Goal: Task Accomplishment & Management: Manage account settings

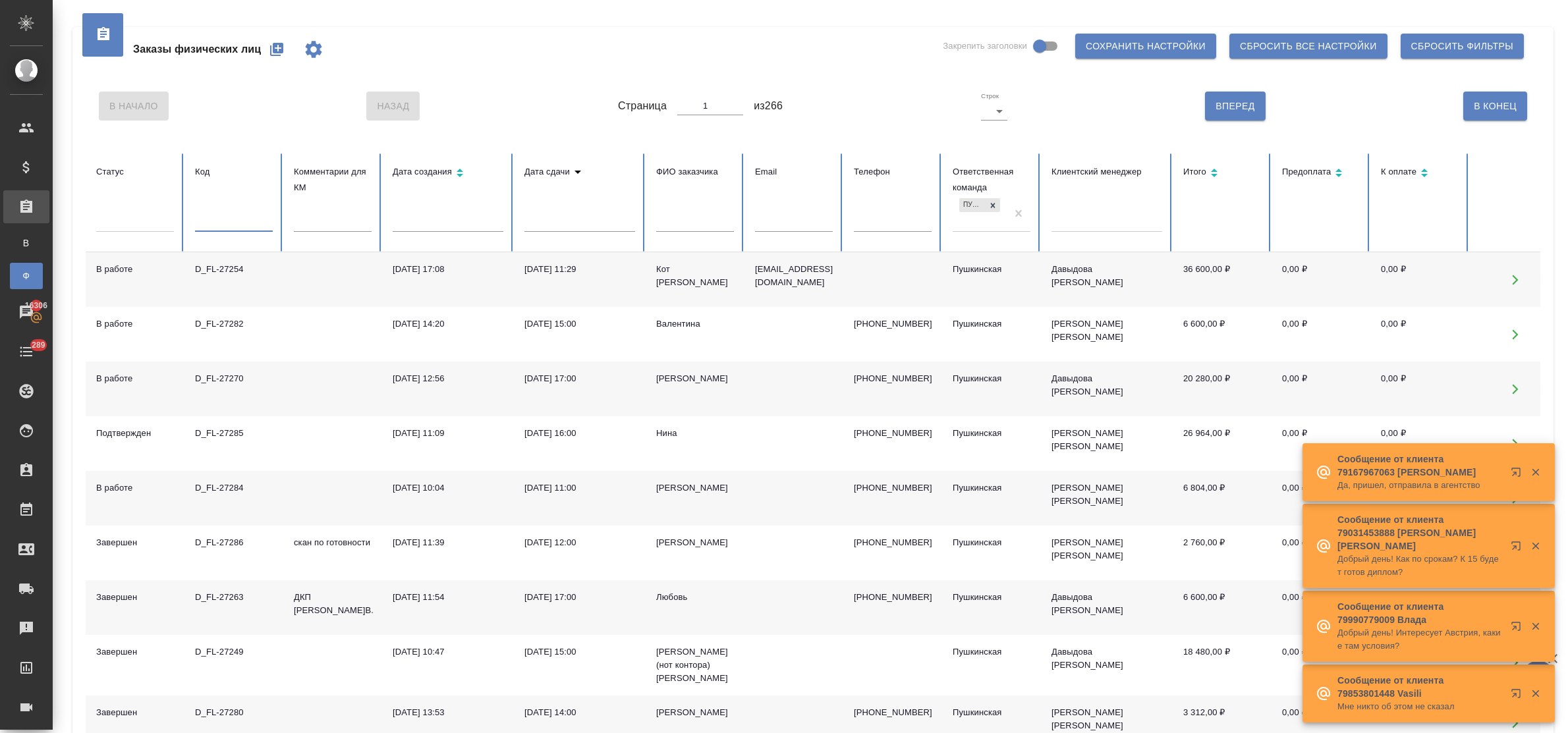
click at [238, 487] on div "D_FL-27284" at bounding box center [234, 488] width 78 height 13
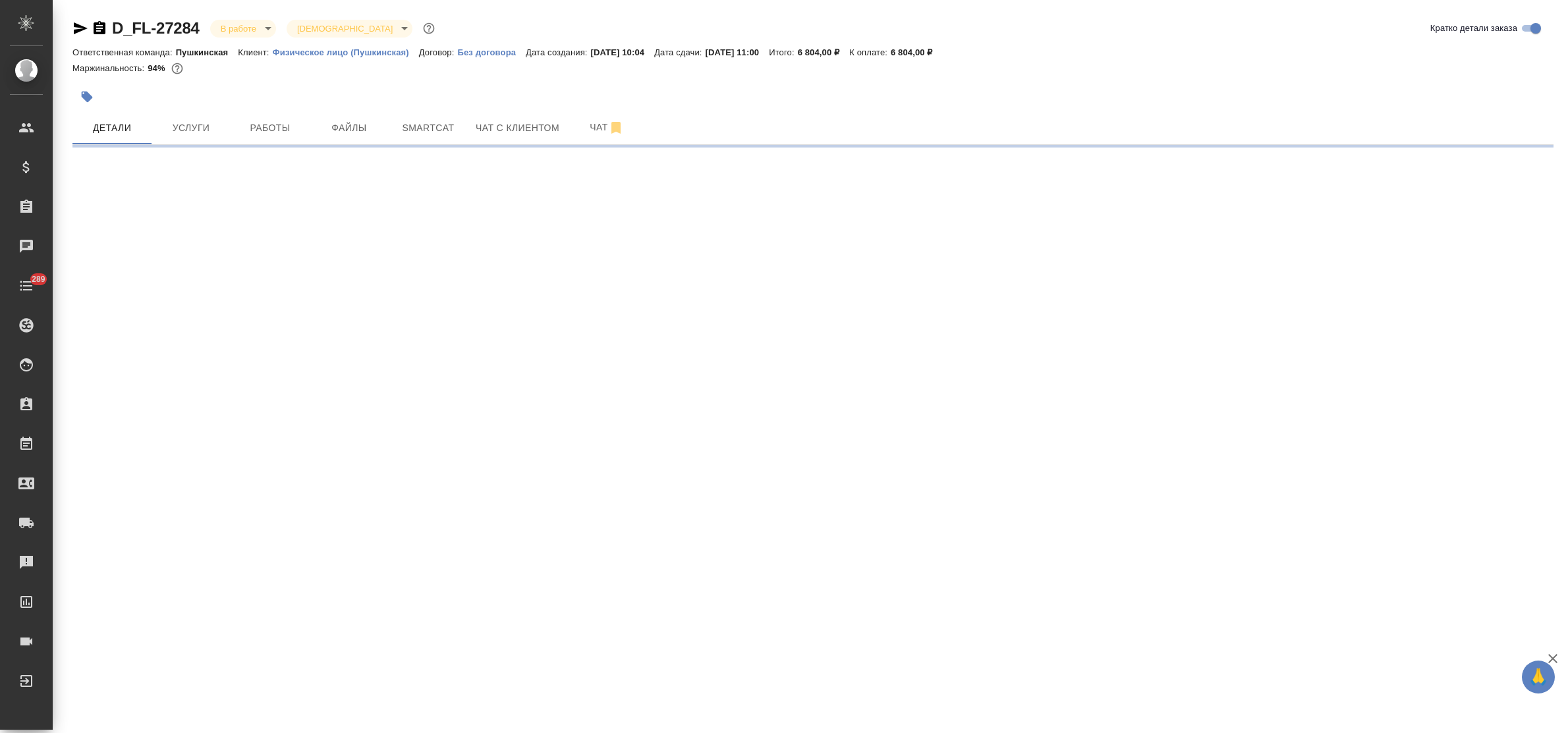
select select "RU"
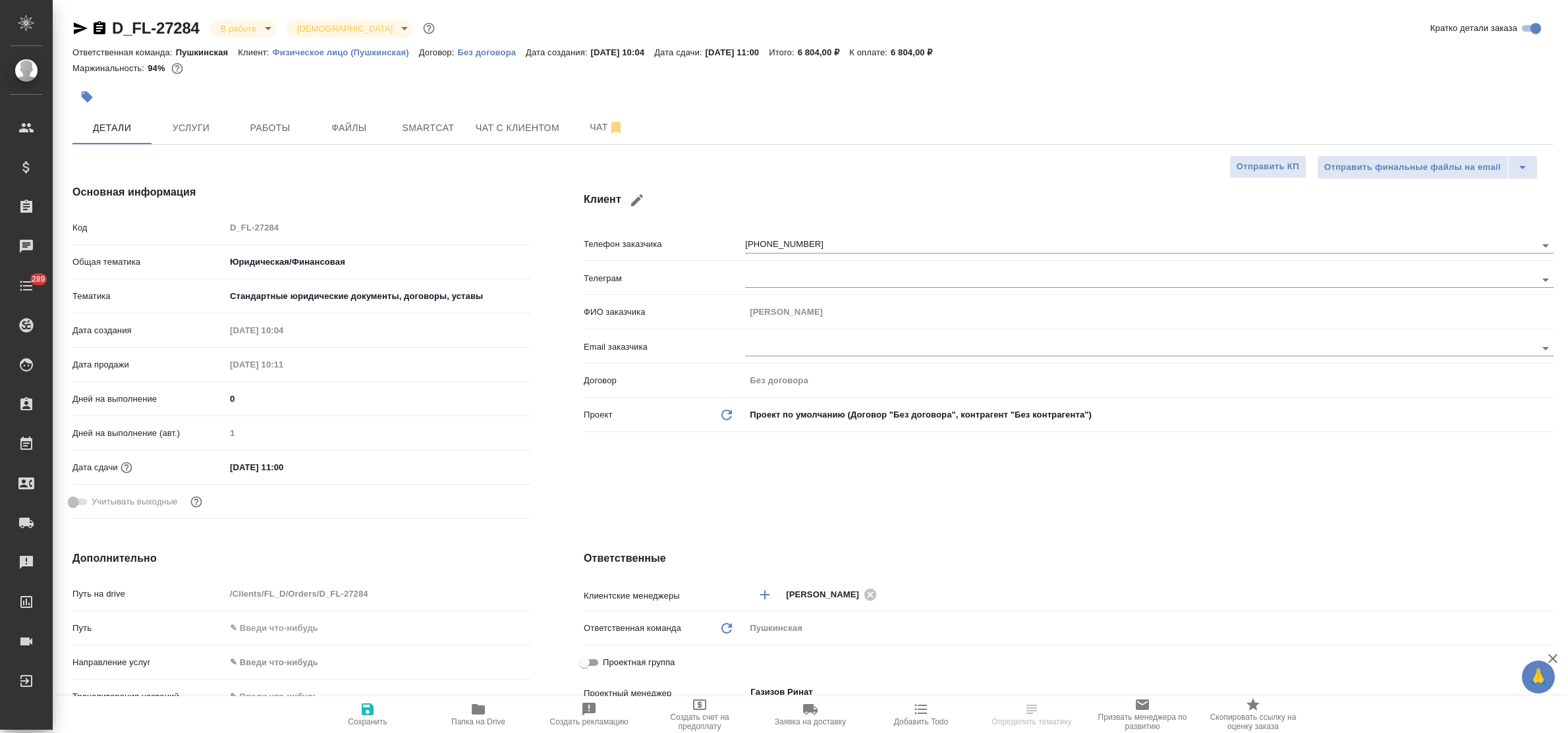
type textarea "x"
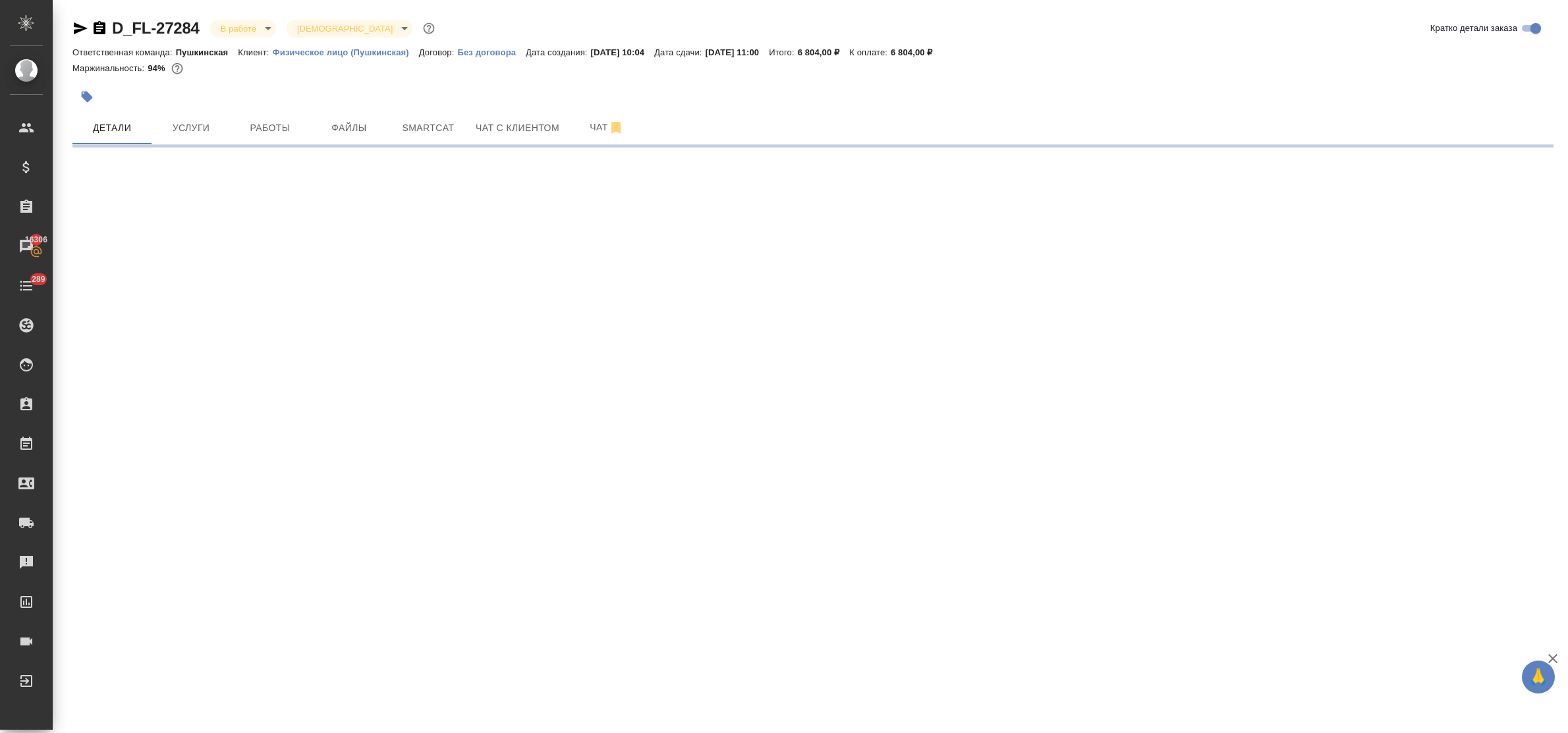
select select "RU"
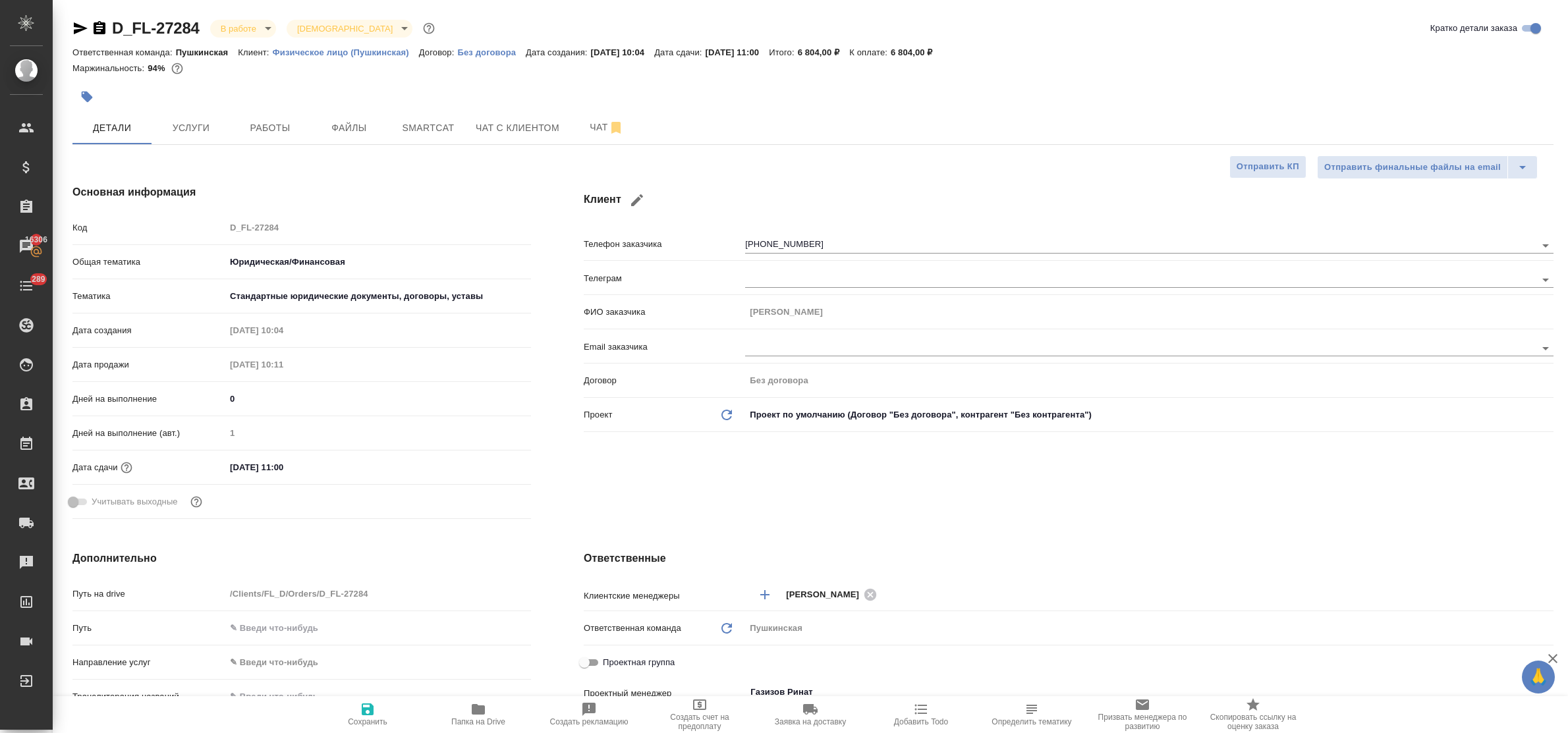
type textarea "x"
click at [248, 133] on span "Работы" at bounding box center [270, 128] width 63 height 17
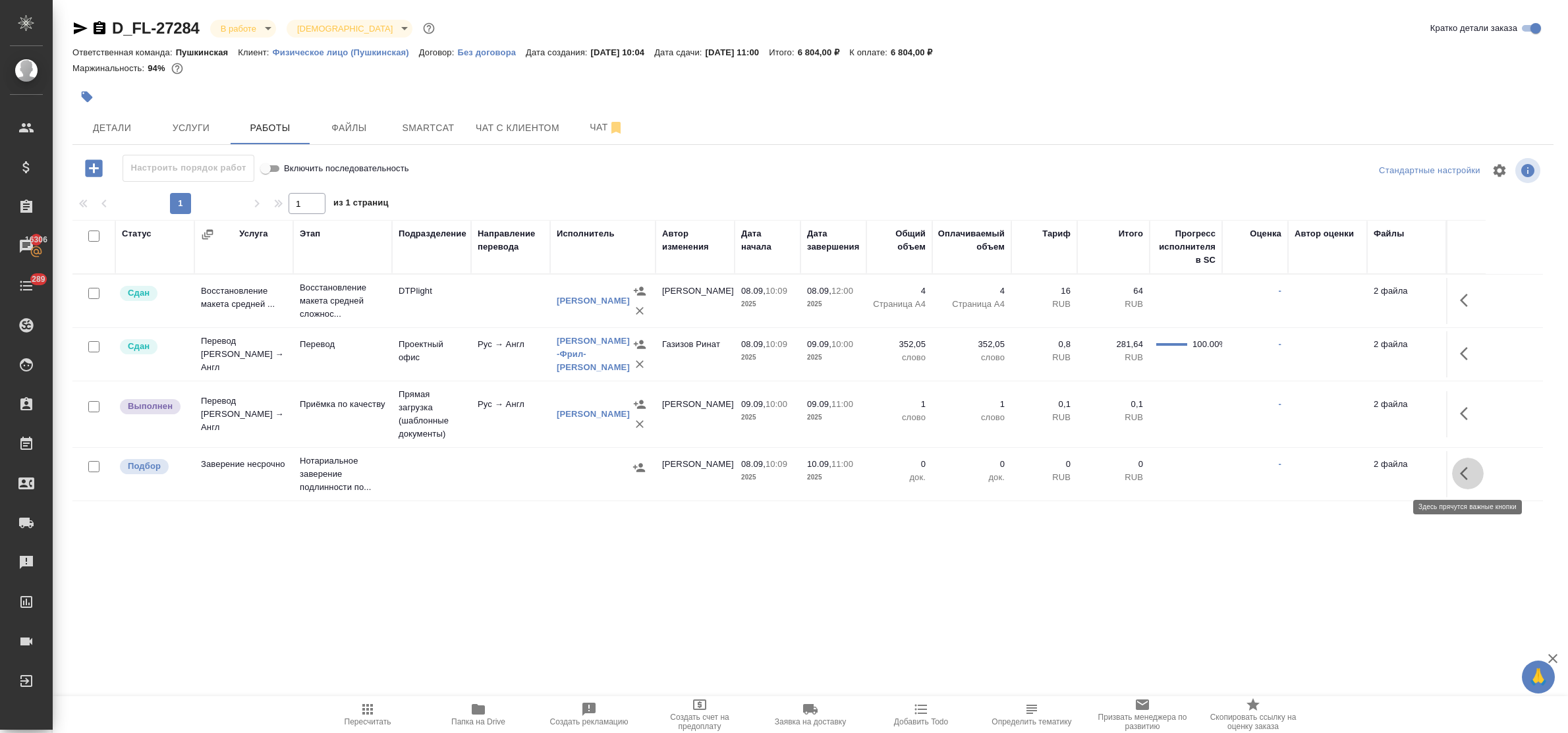
click at [1463, 476] on icon "button" at bounding box center [1464, 474] width 8 height 13
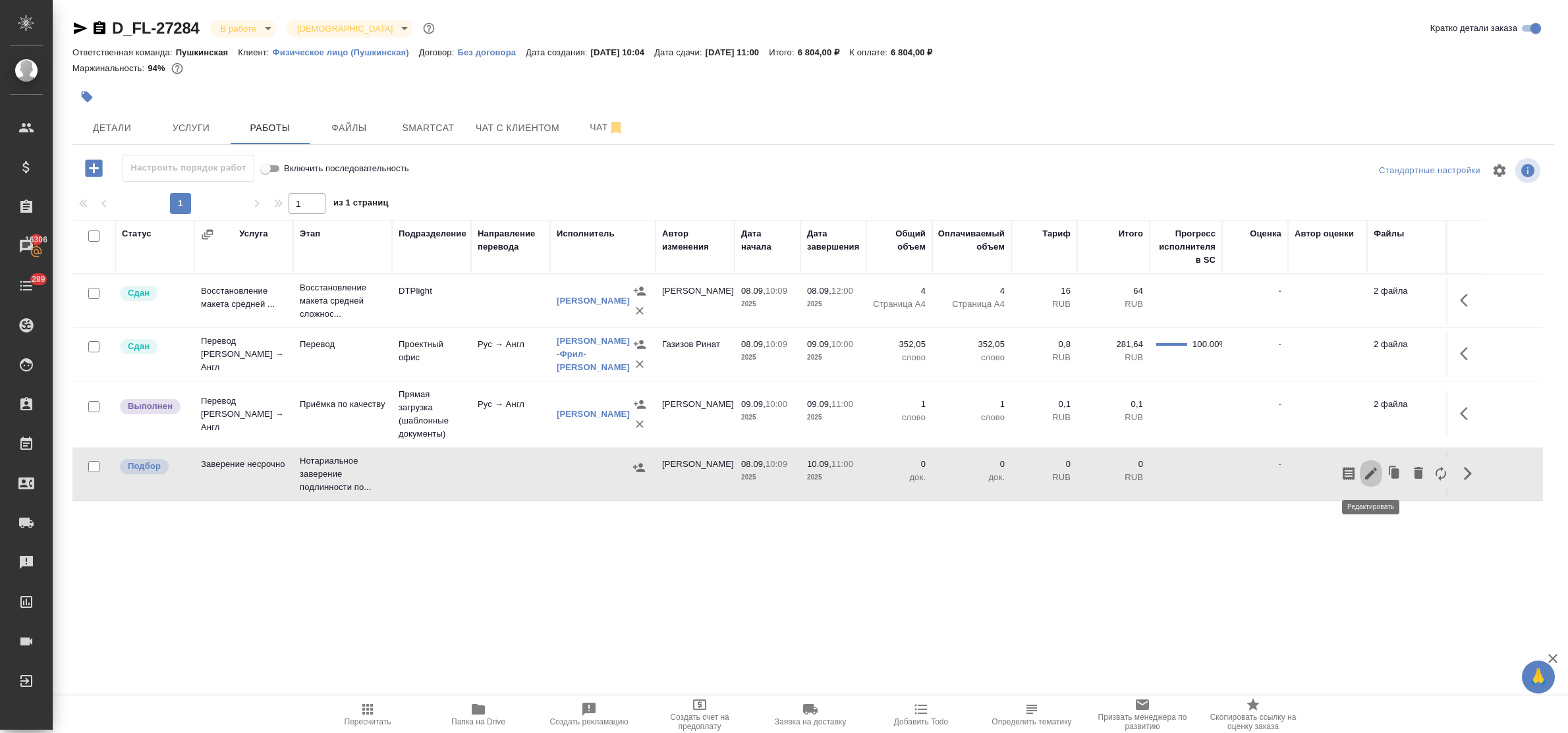
click at [1374, 469] on icon "button" at bounding box center [1371, 474] width 12 height 12
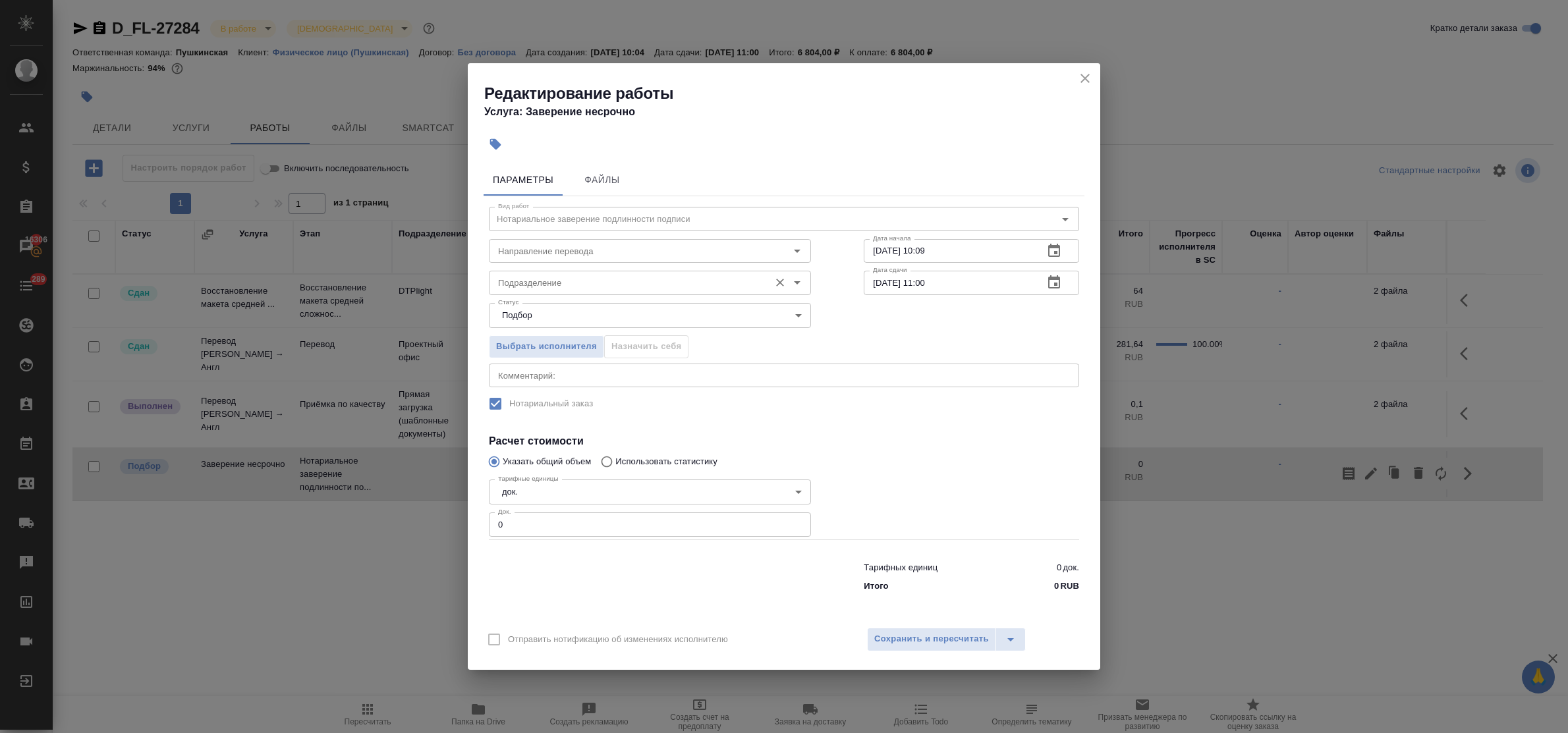
click at [617, 284] on input "Подразделение" at bounding box center [628, 282] width 270 height 16
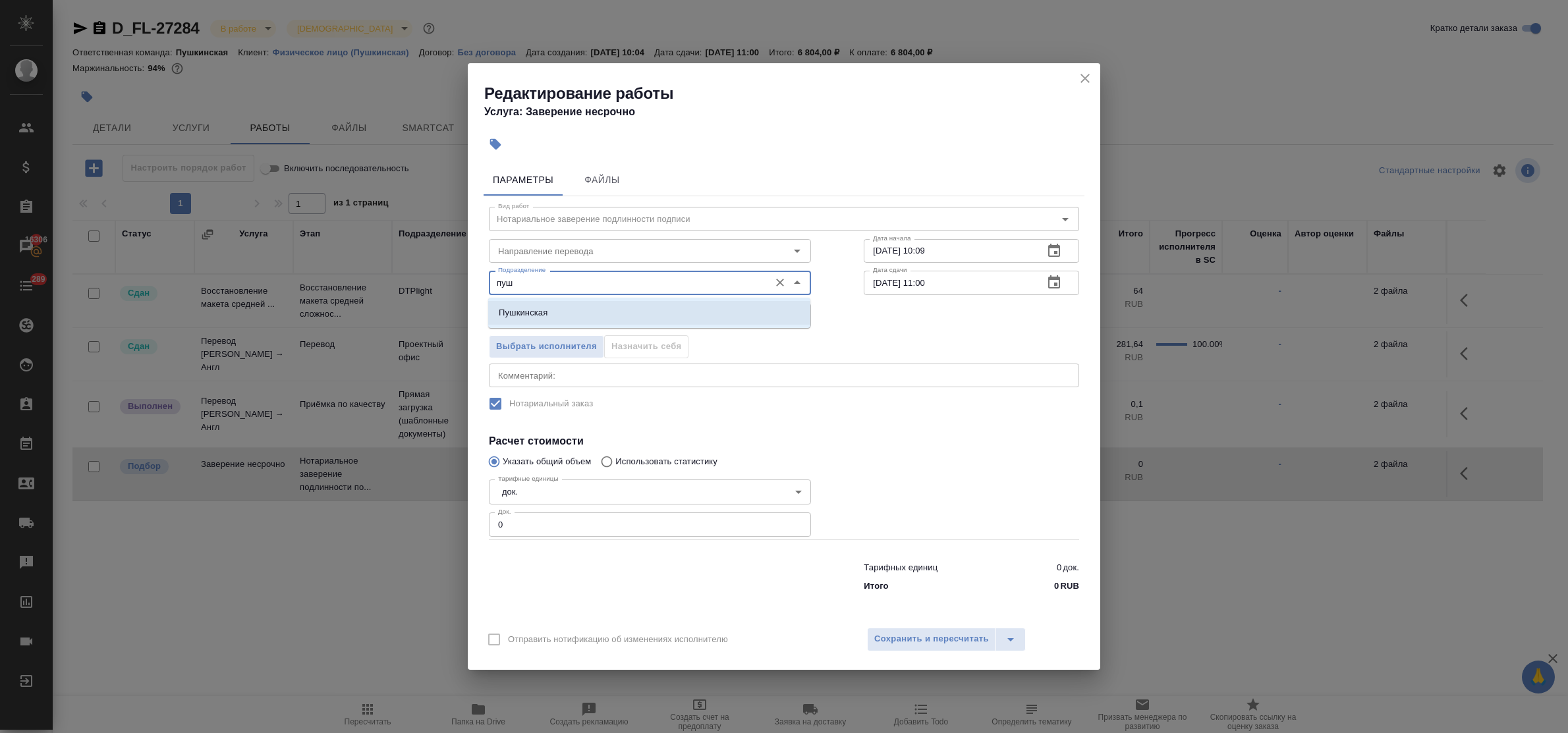
click at [612, 305] on li "Пушкинская" at bounding box center [648, 312] width 322 height 23
type input "Пушкинская"
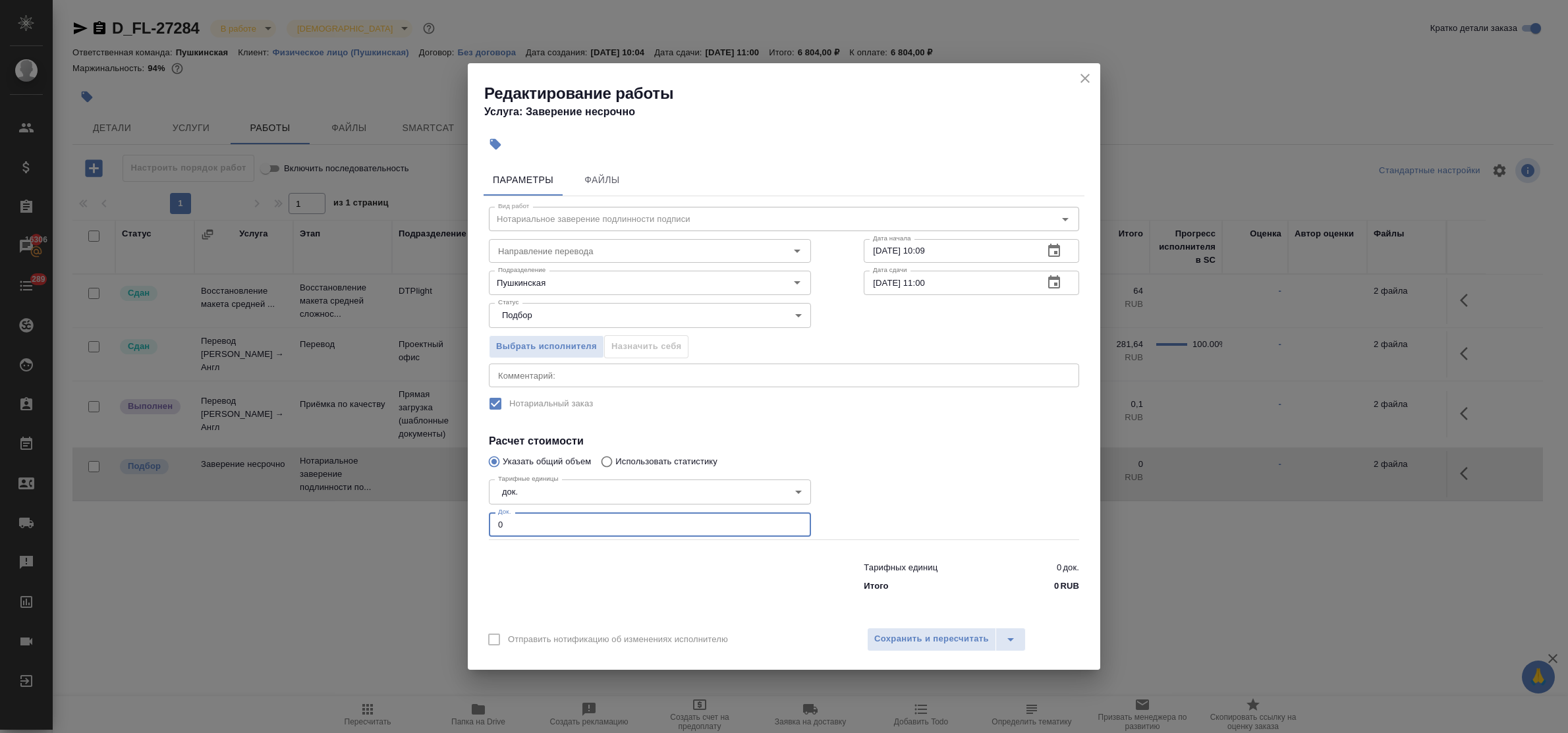
drag, startPoint x: 505, startPoint y: 518, endPoint x: 468, endPoint y: 512, distance: 37.5
click at [471, 518] on div "Параметры Файлы Вид работ Нотариальное заверение подлинности подписи Вид работ …" at bounding box center [784, 388] width 632 height 459
type input "2"
click at [898, 642] on span "Сохранить и пересчитать" at bounding box center [931, 639] width 114 height 15
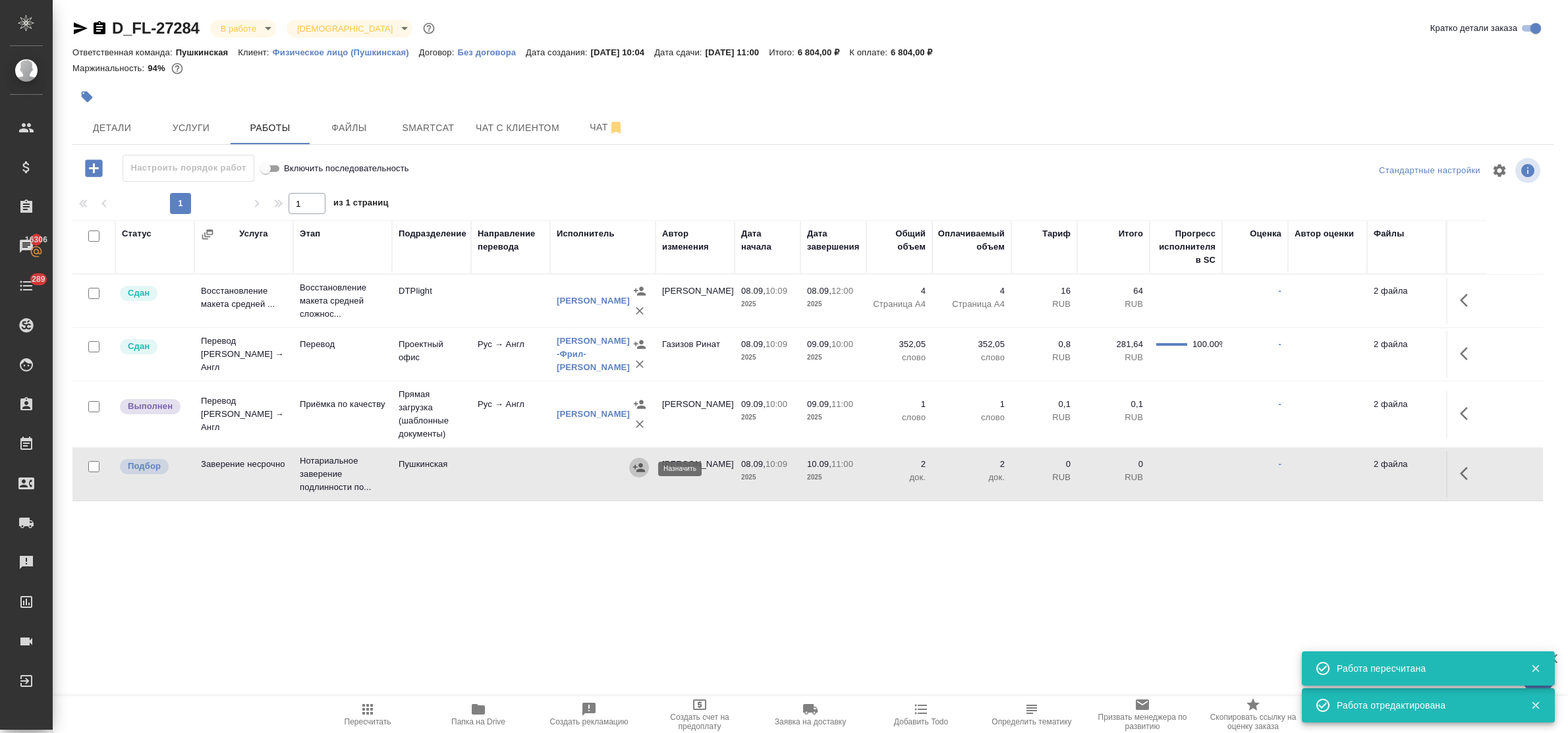
click at [636, 465] on icon "button" at bounding box center [639, 467] width 13 height 13
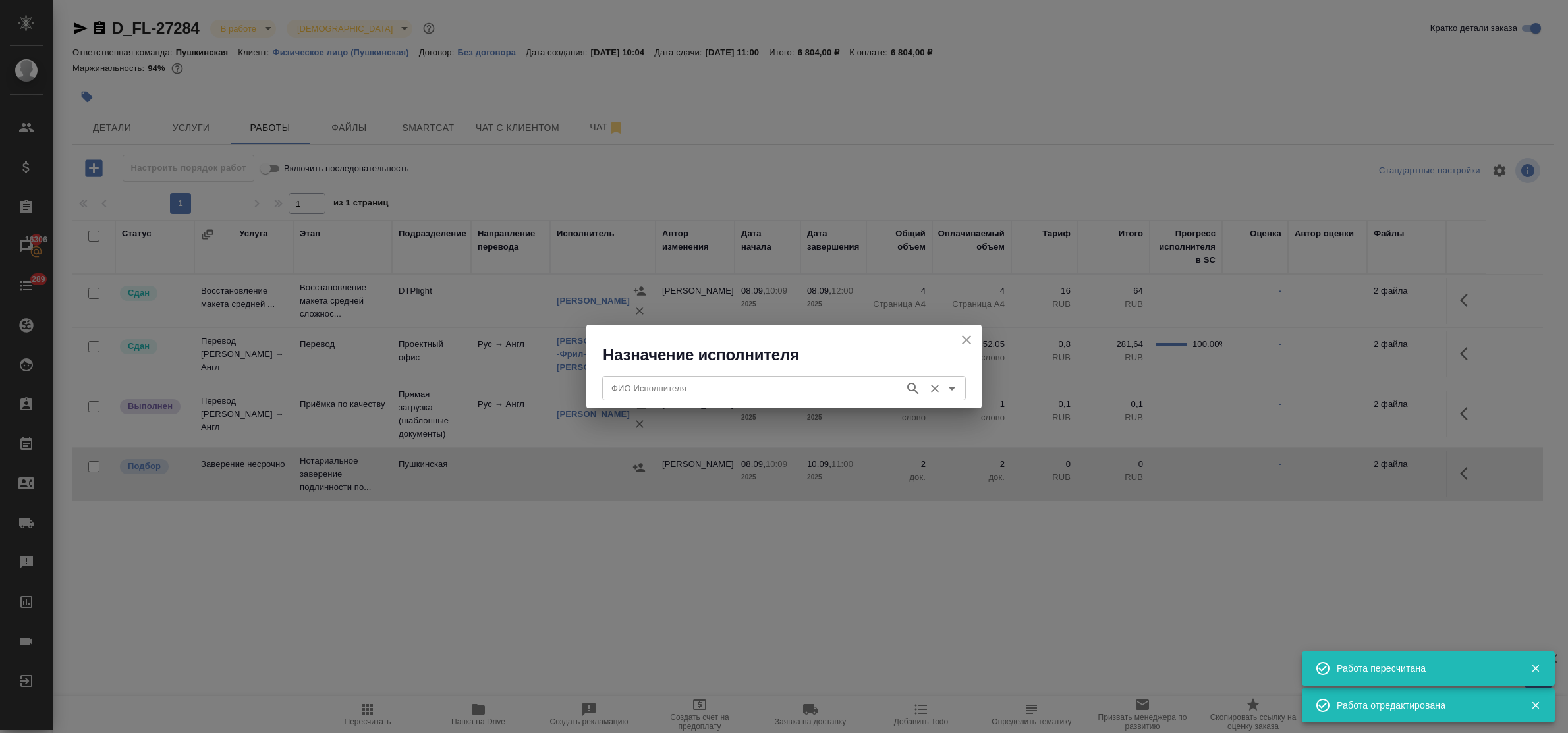
click at [643, 391] on input "ФИО Исполнителя" at bounding box center [752, 388] width 292 height 16
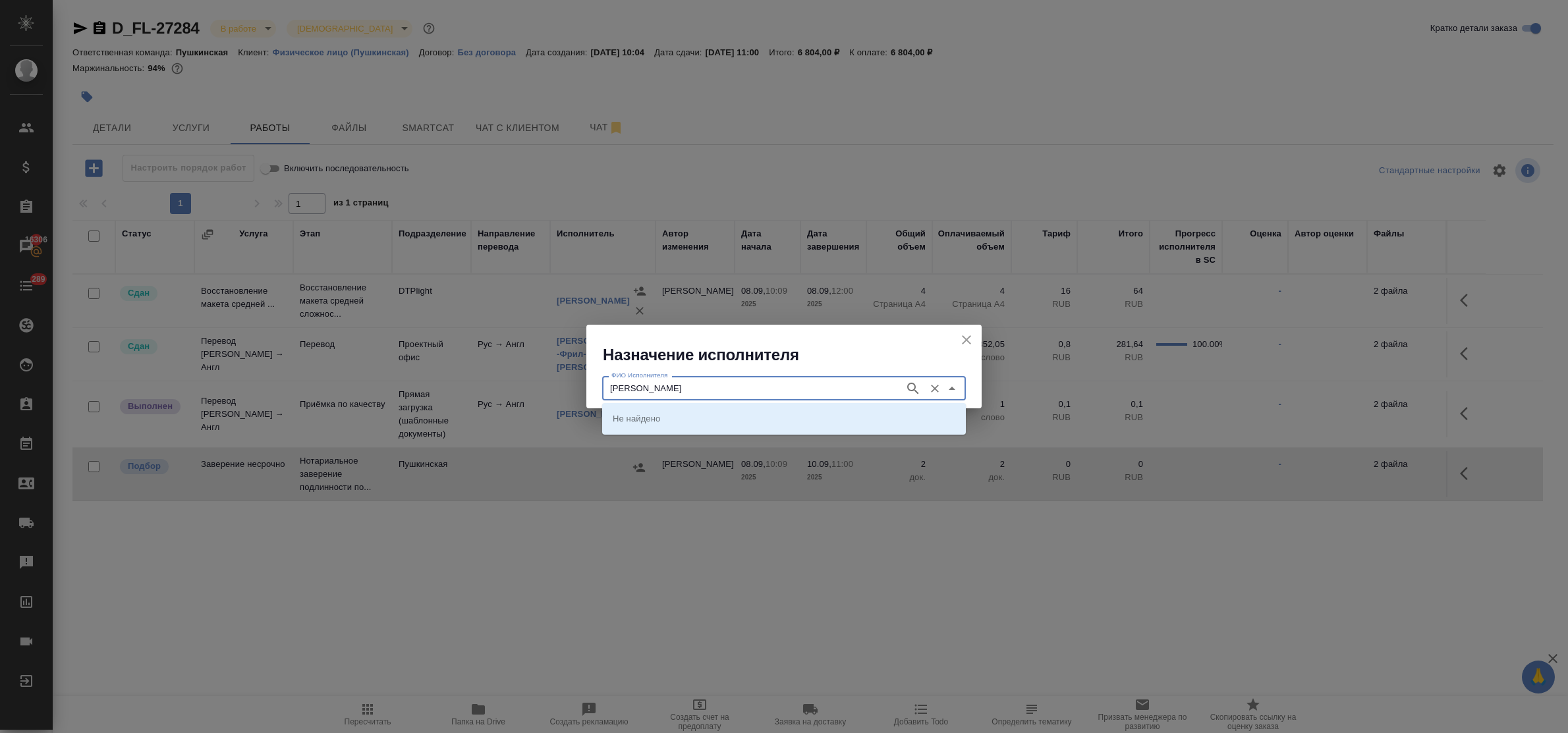
type input "федорченко"
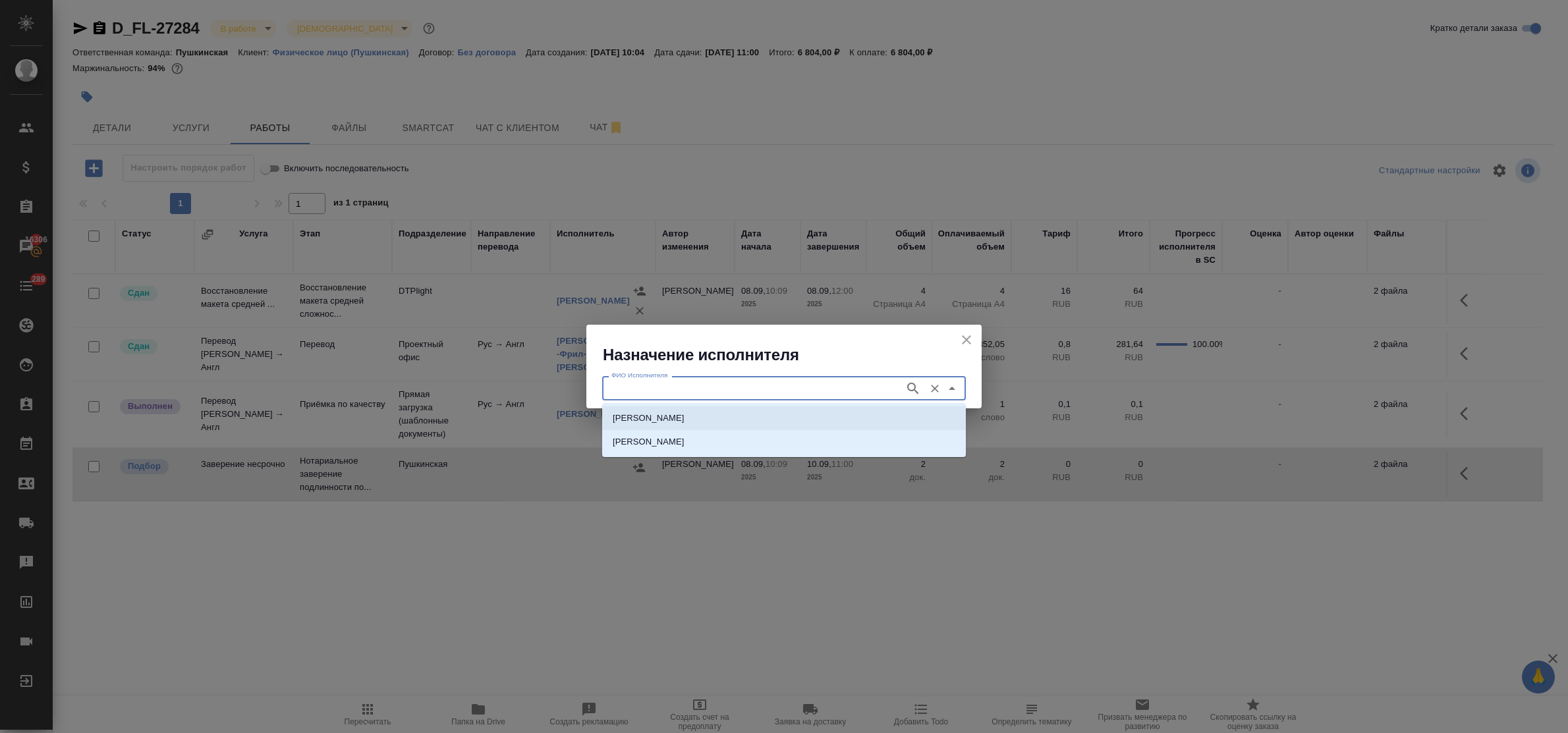
click at [650, 408] on li "НОТАРИУС Федорченко Александр Вячеславович" at bounding box center [784, 417] width 363 height 23
type input "НОТАРИУС Федорченко Александр Вячеславович"
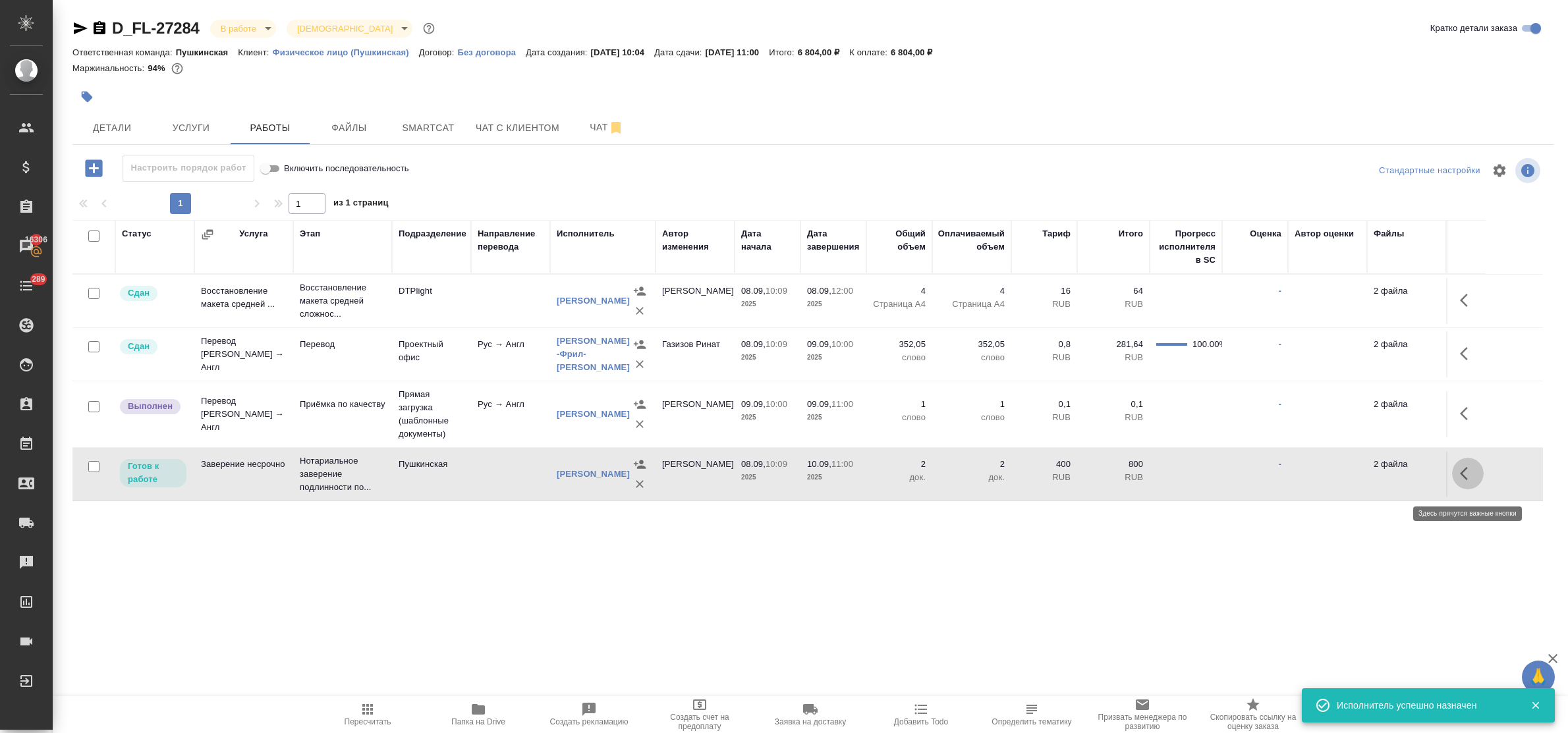
click at [1460, 481] on icon "button" at bounding box center [1468, 474] width 16 height 16
click at [1375, 478] on icon "button" at bounding box center [1371, 474] width 12 height 12
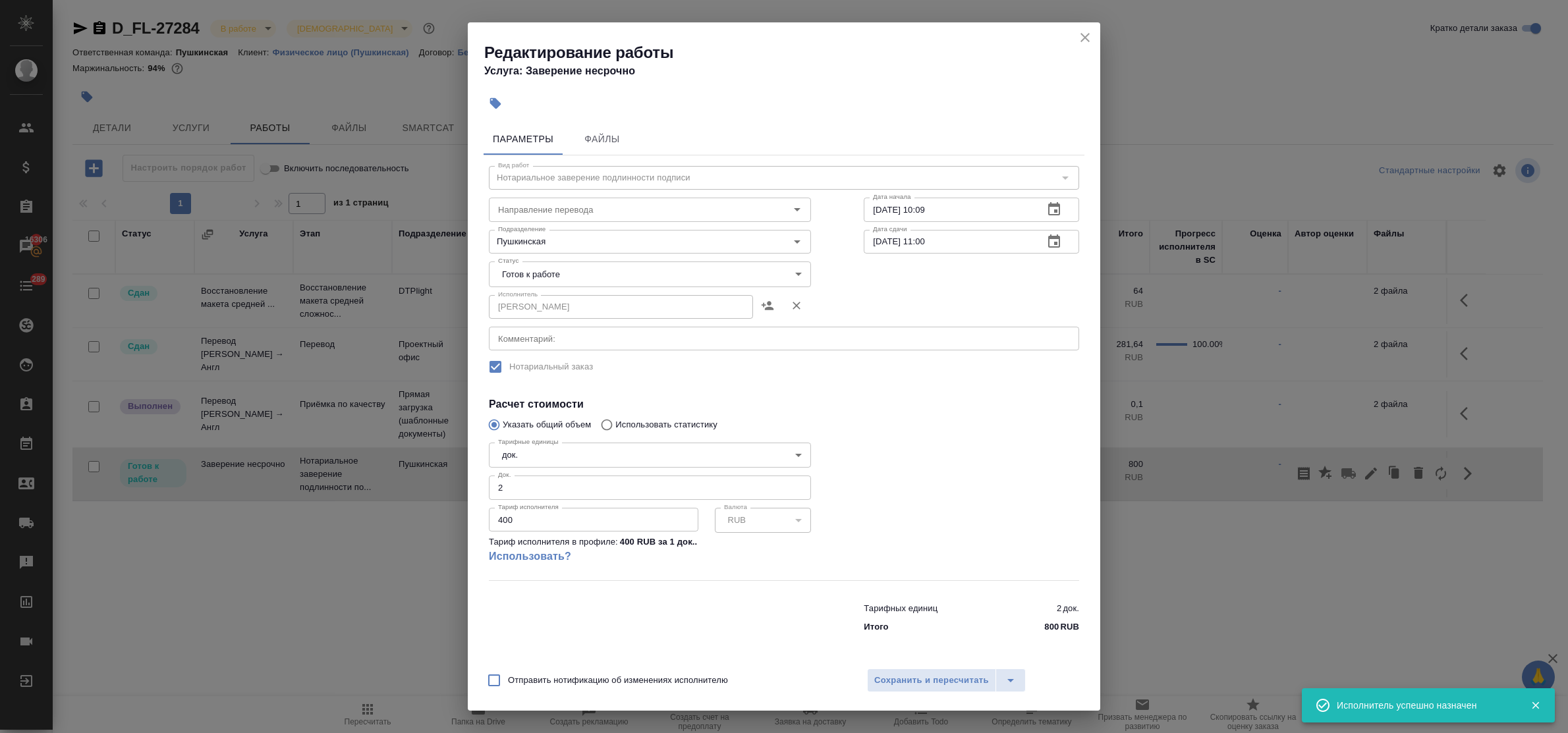
click at [642, 278] on body "🙏 .cls-1 fill:#fff; AWATERA Bulakhova Elena Клиенты Спецификации Заказы 16306 Ч…" at bounding box center [784, 366] width 1568 height 733
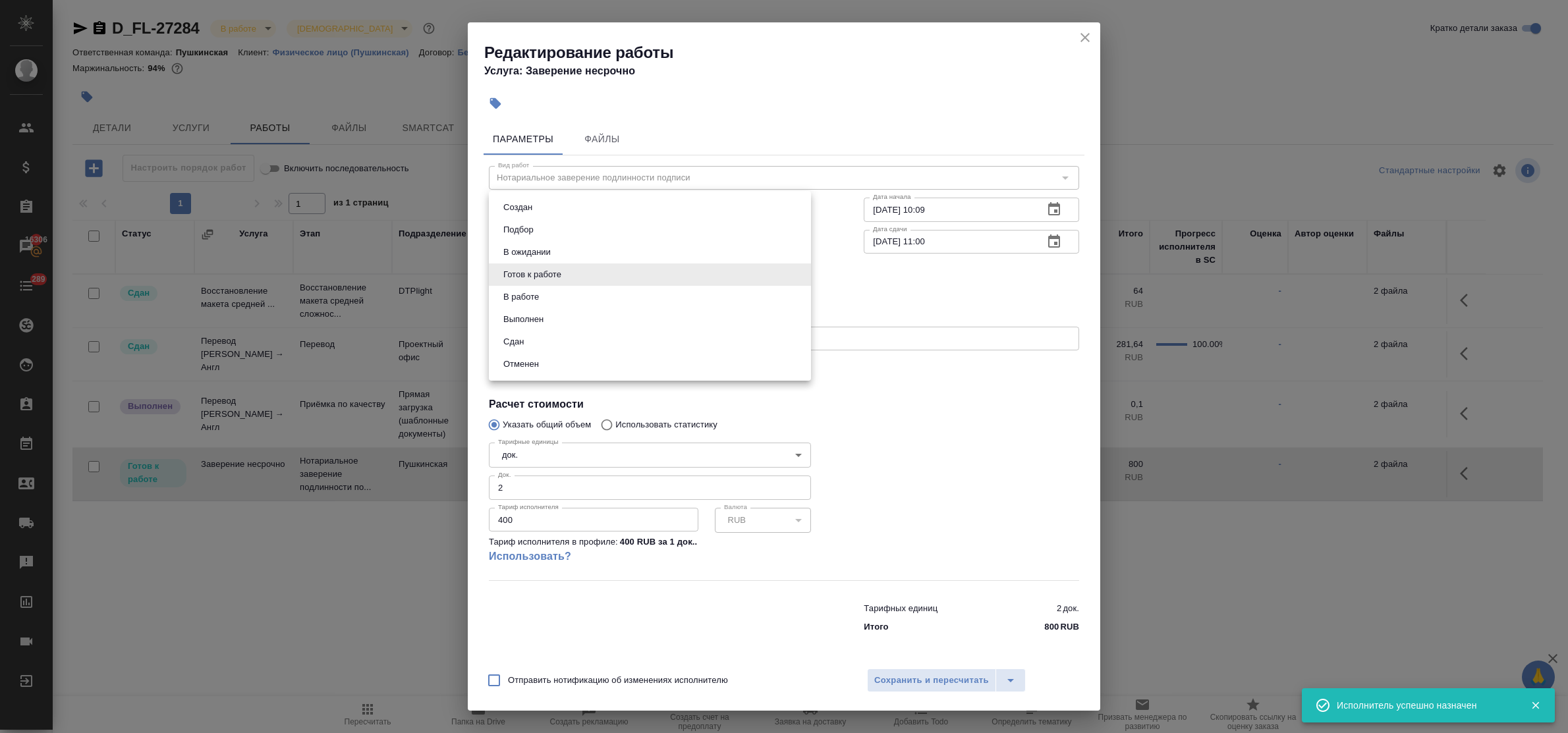
click at [565, 337] on li "Сдан" at bounding box center [649, 341] width 322 height 22
type input "closed"
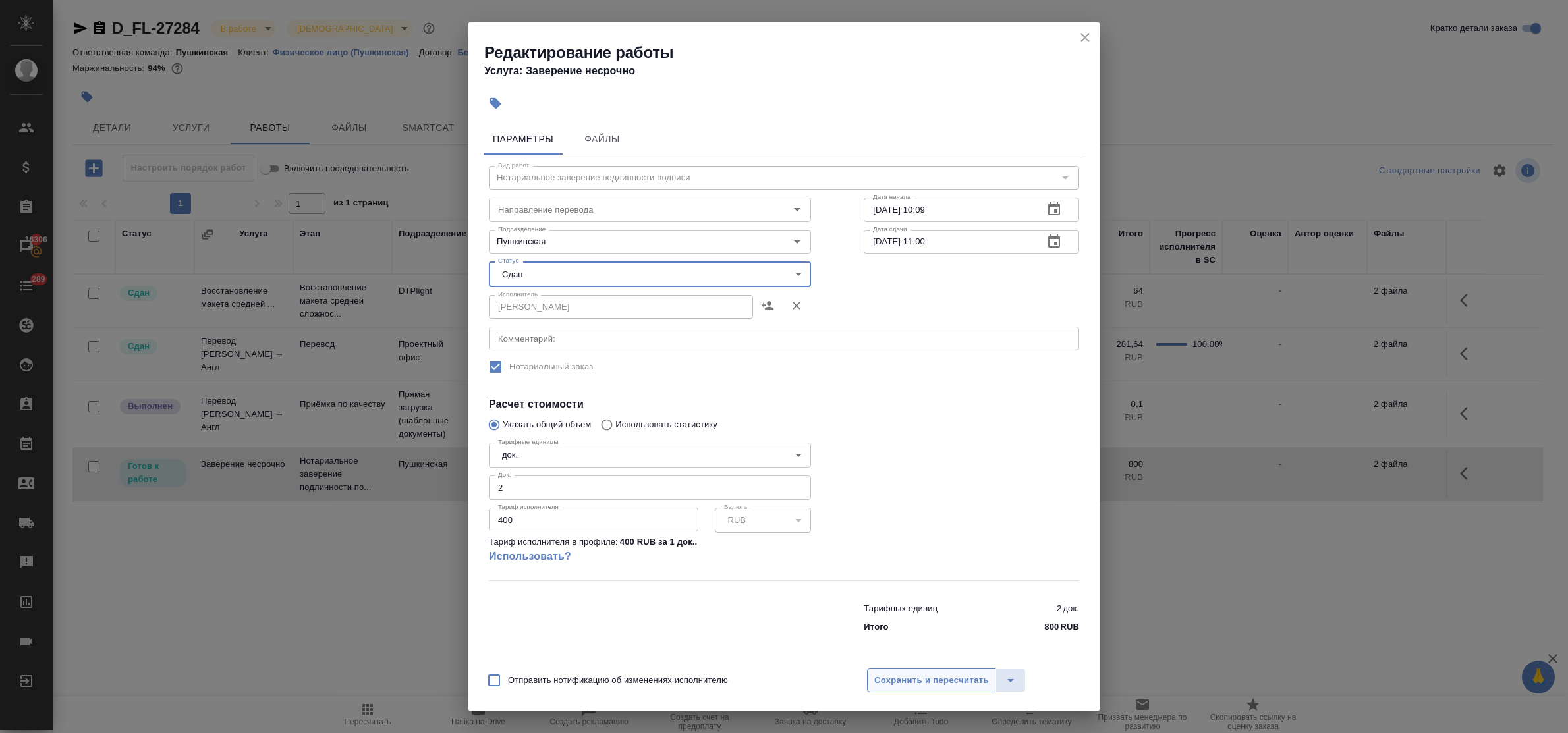
click at [907, 676] on span "Сохранить и пересчитать" at bounding box center [931, 680] width 114 height 15
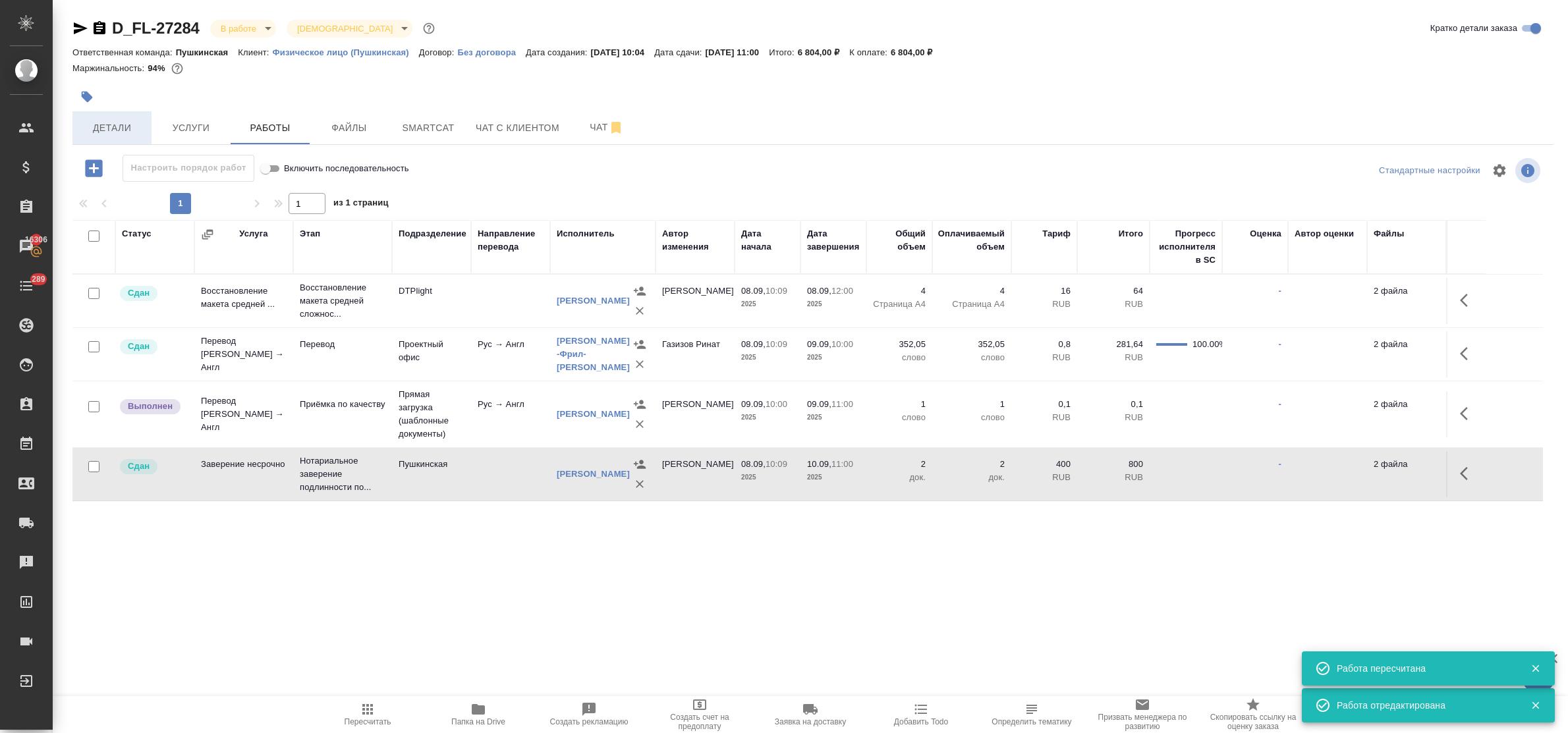
click at [110, 124] on span "Детали" at bounding box center [112, 128] width 63 height 17
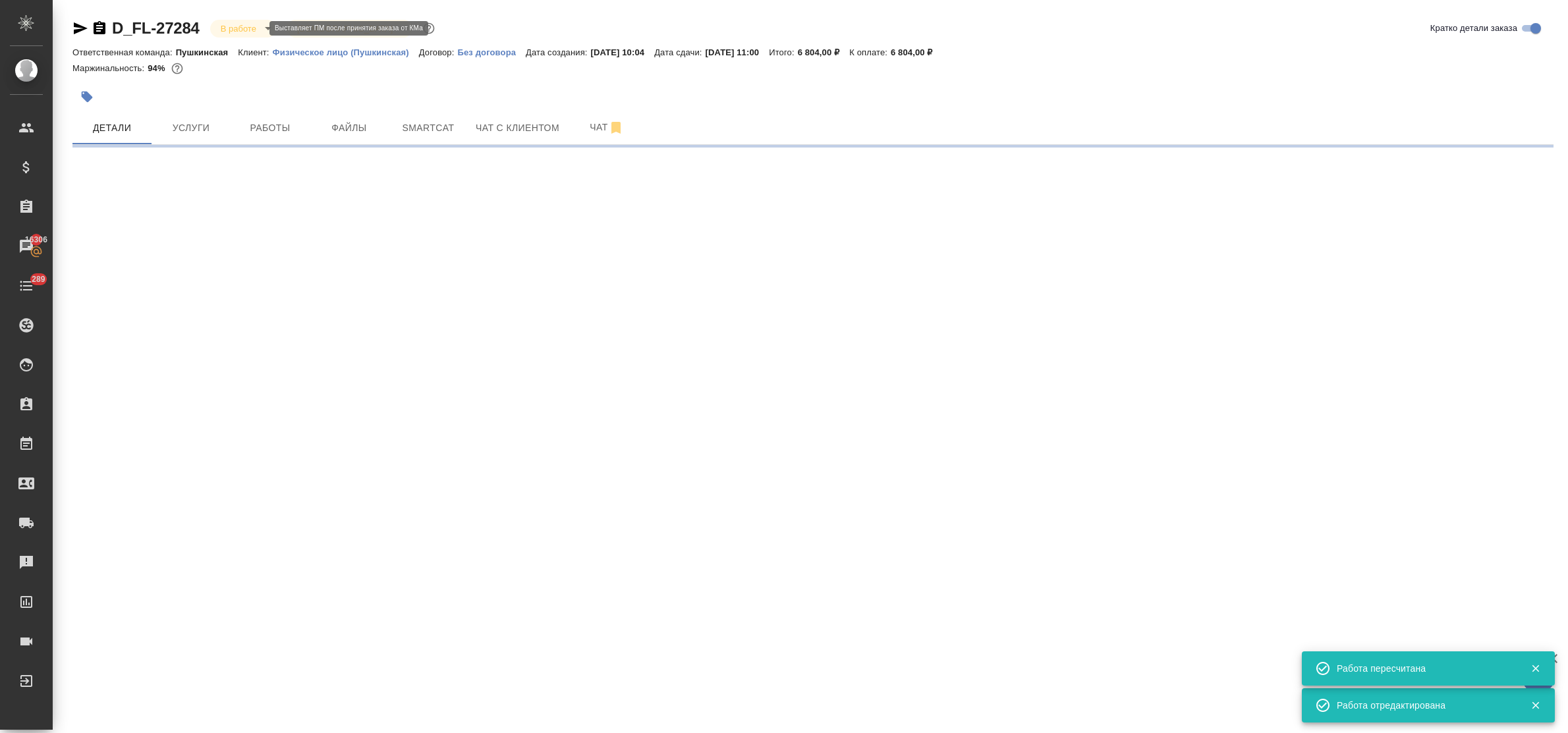
select select "RU"
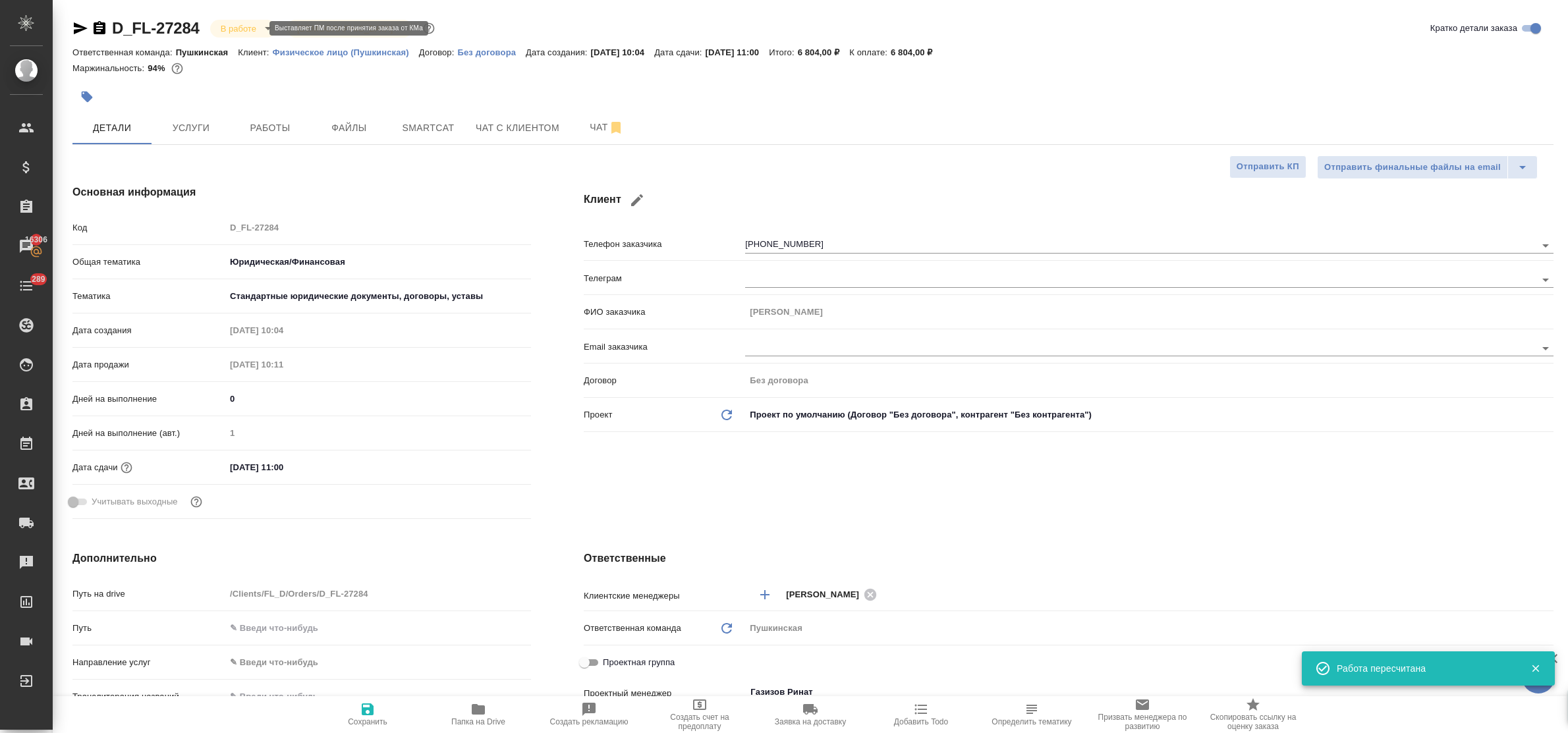
type textarea "x"
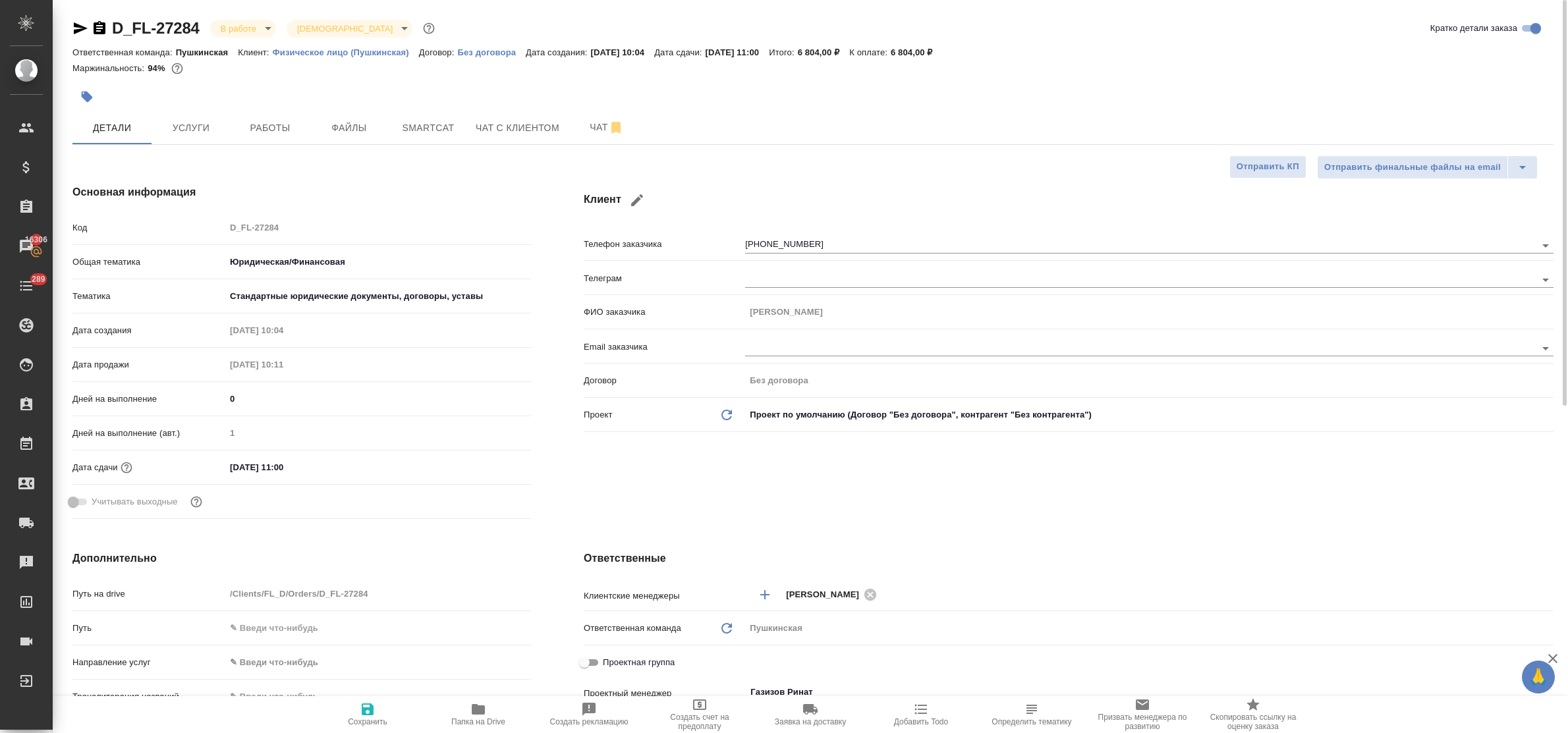
click at [244, 27] on body "🙏 .cls-1 fill:#fff; AWATERA Bulakhova Elena Клиенты Спецификации Заказы 16306 Ч…" at bounding box center [784, 366] width 1568 height 733
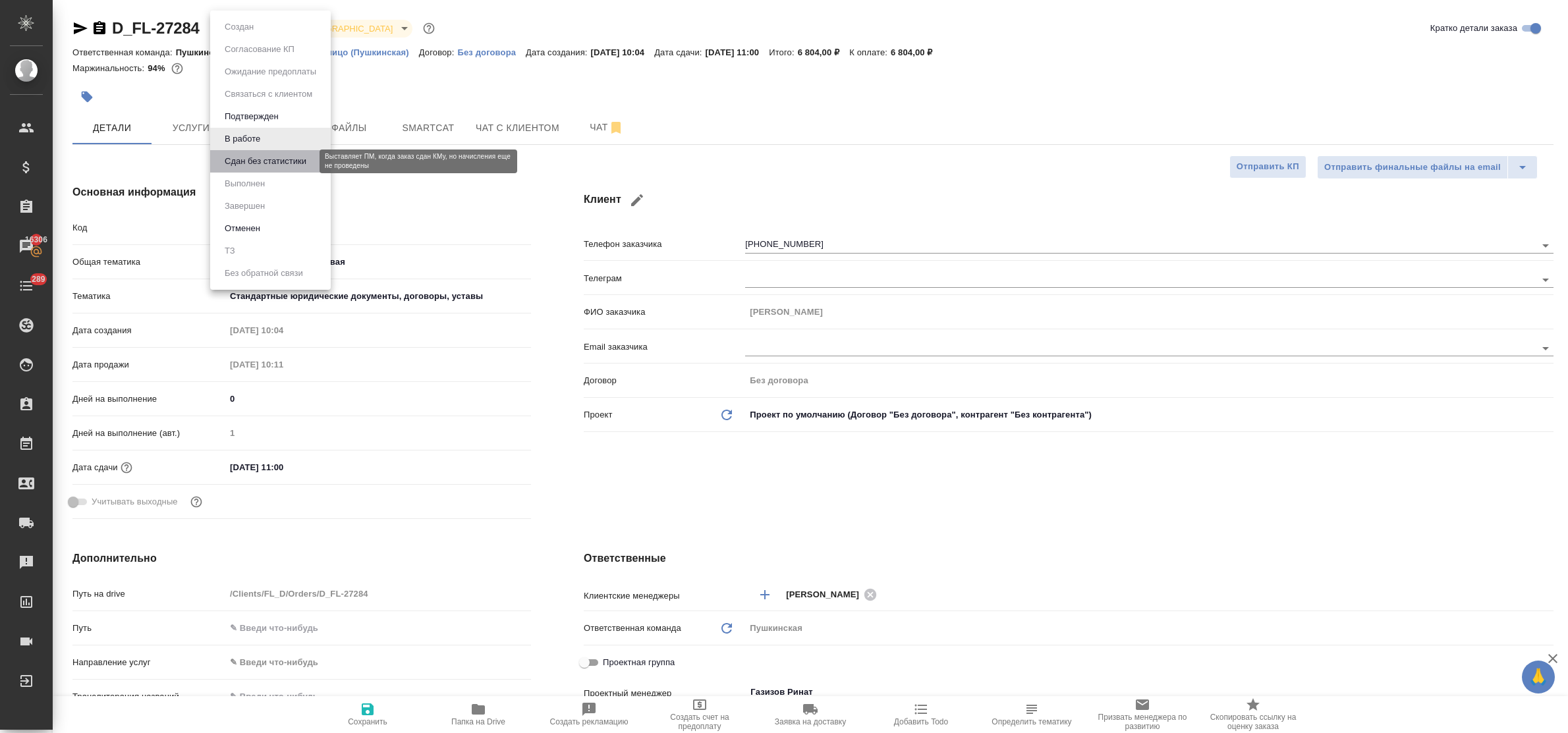
click at [254, 161] on button "Сдан без статистики" at bounding box center [266, 161] width 90 height 15
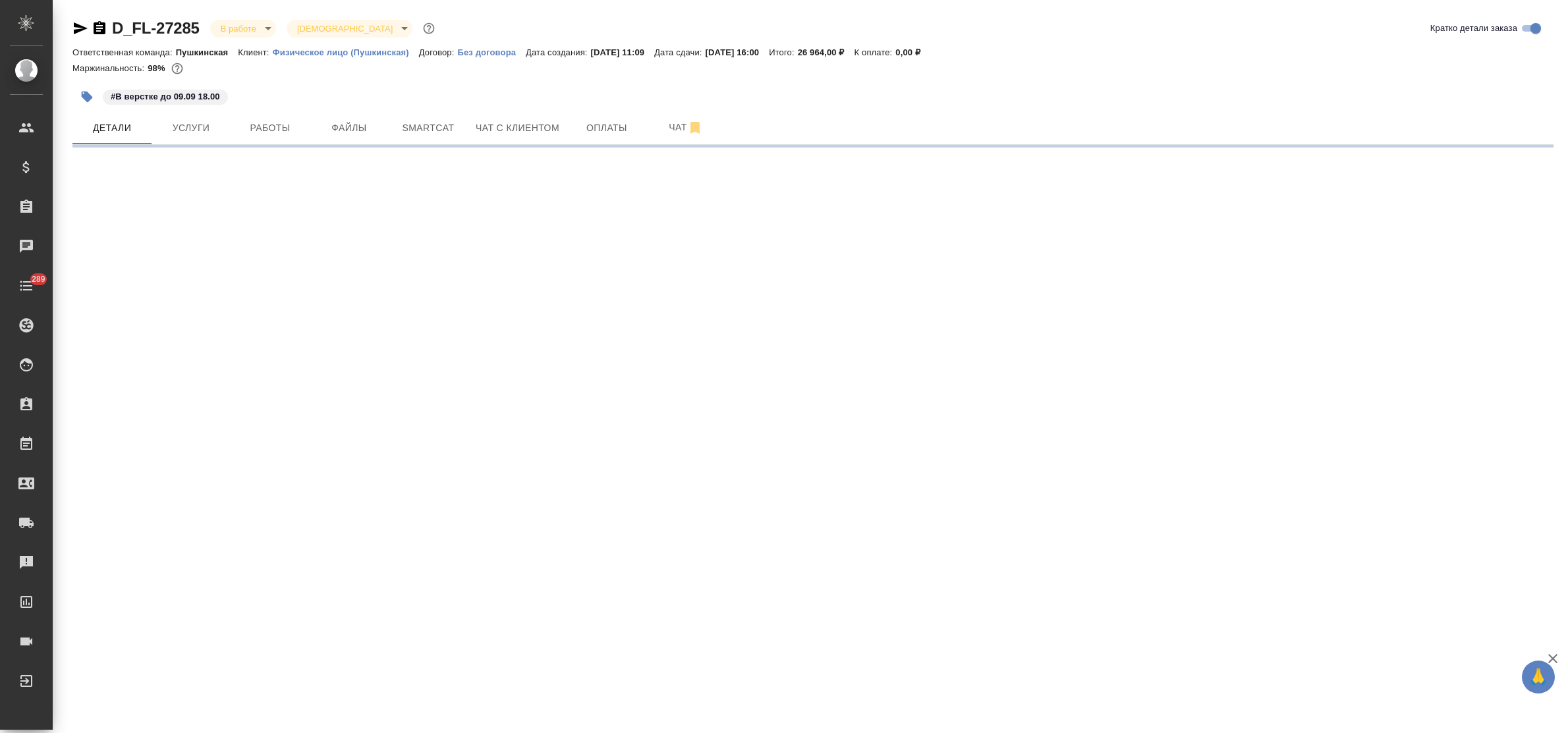
select select "RU"
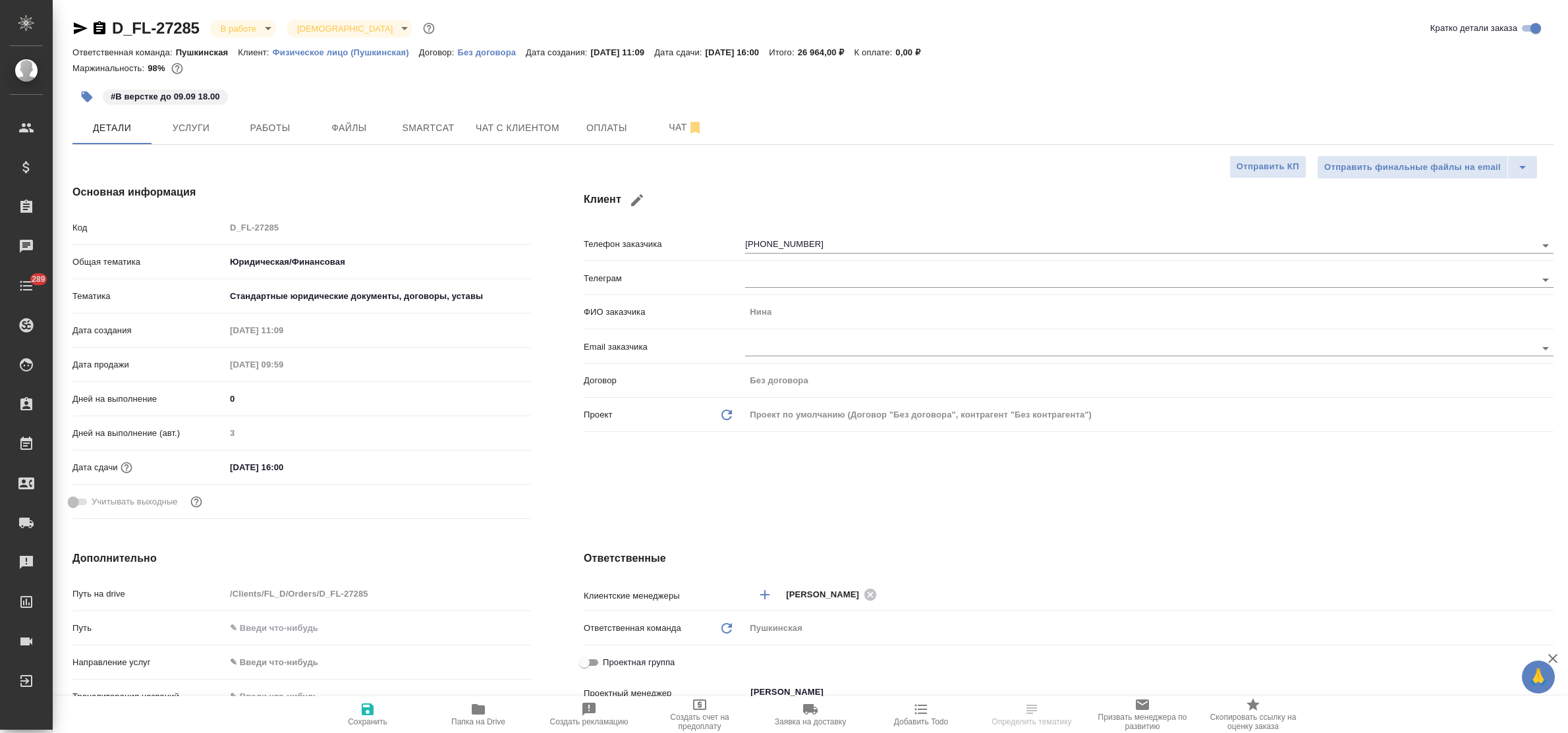
type textarea "x"
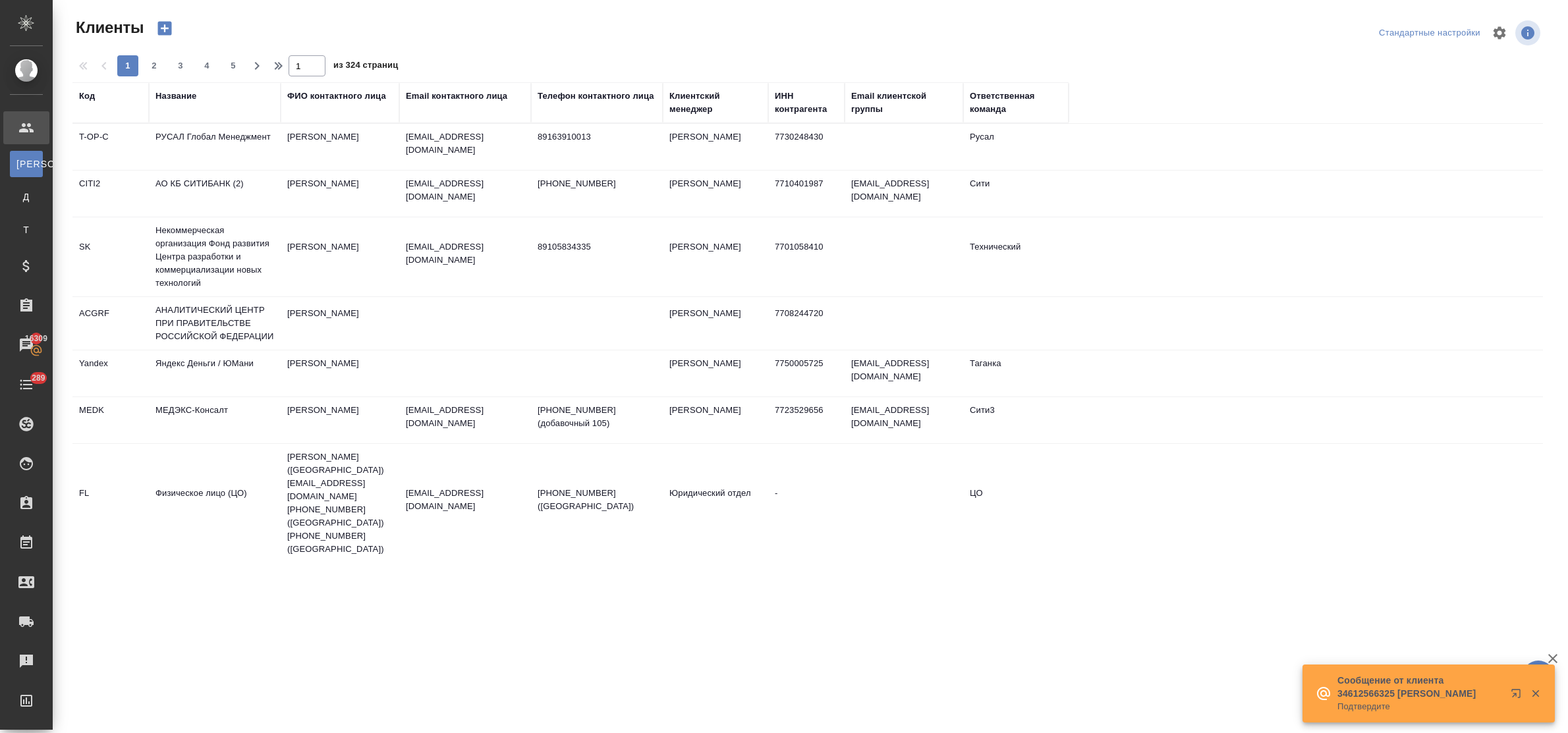
select select "RU"
click at [182, 96] on div "Название" at bounding box center [175, 96] width 41 height 13
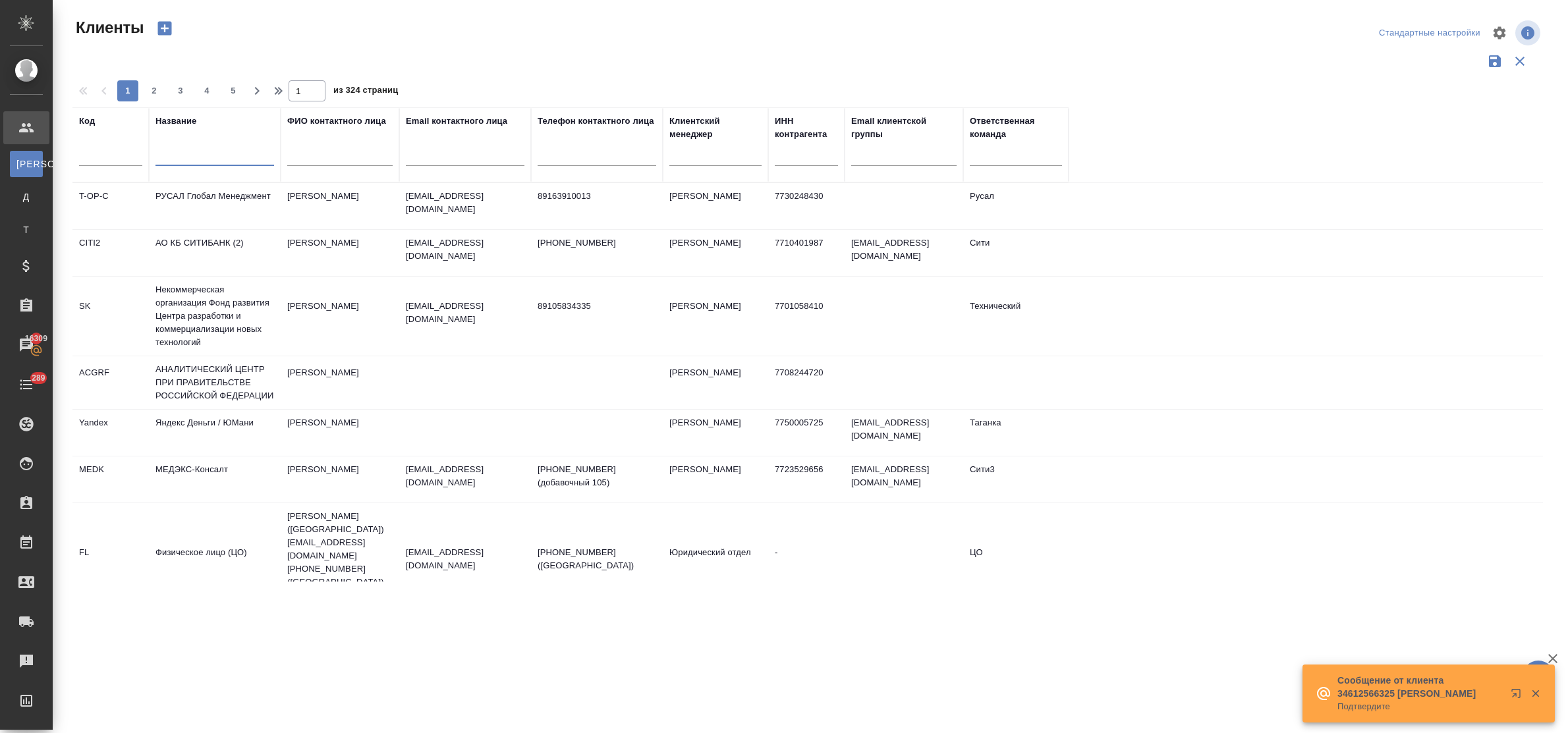
click at [191, 163] on input "text" at bounding box center [214, 157] width 118 height 17
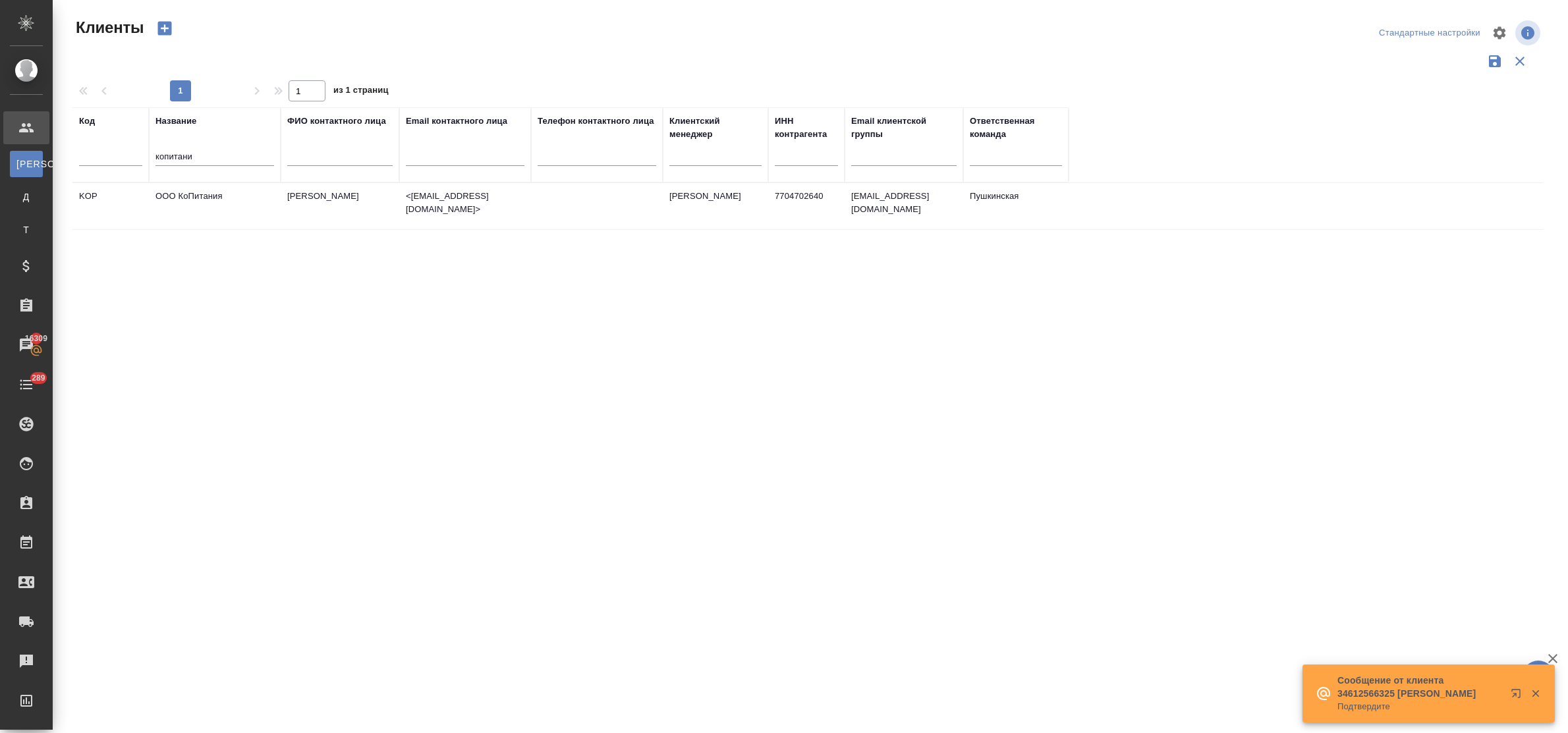
click at [199, 201] on td "ООО КоПитания" at bounding box center [214, 206] width 132 height 46
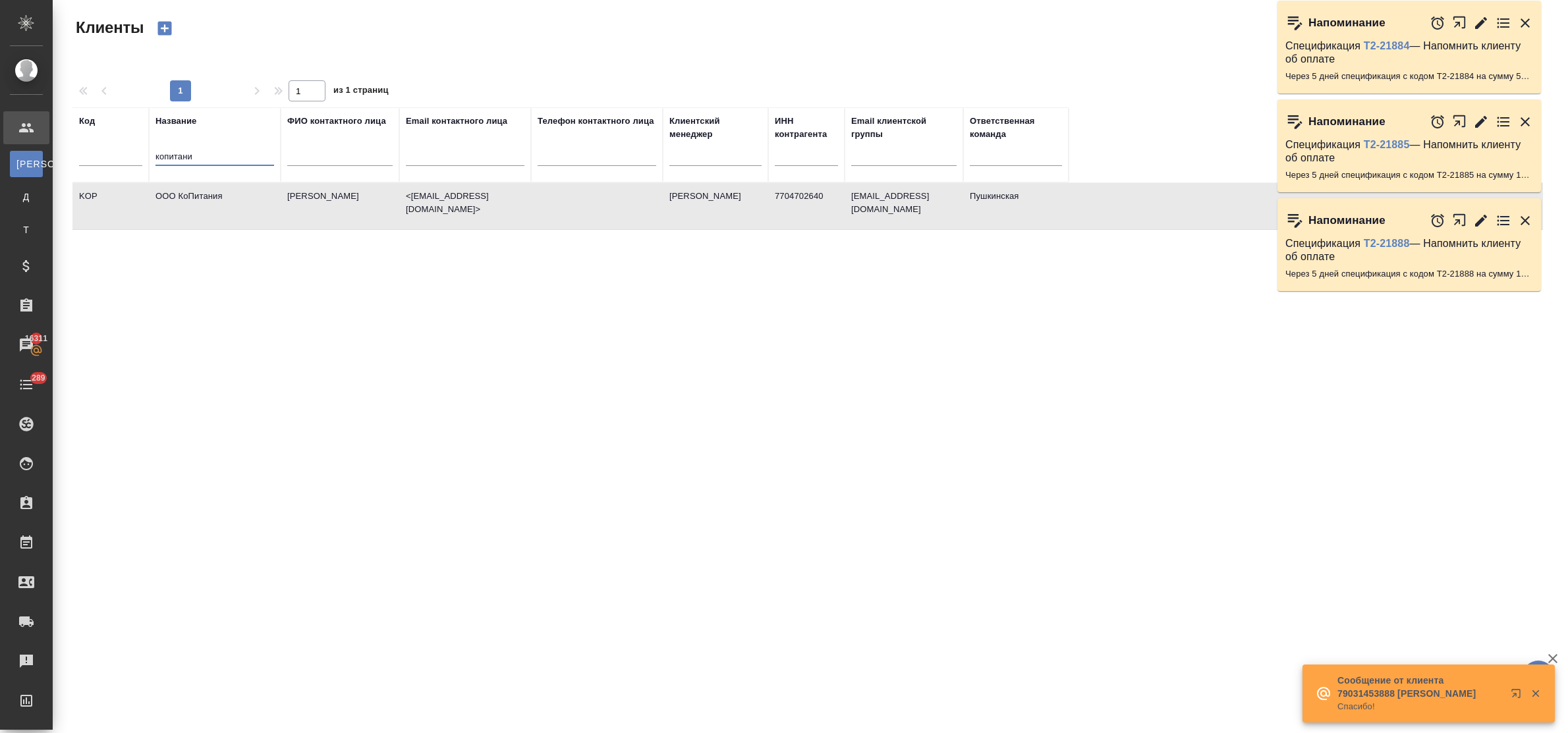
drag, startPoint x: 189, startPoint y: 151, endPoint x: 117, endPoint y: 152, distance: 72.0
click at [118, 152] on tr "Код Название копитани ФИО контактного лица Email контактного лица Телефон конта…" at bounding box center [570, 144] width 996 height 75
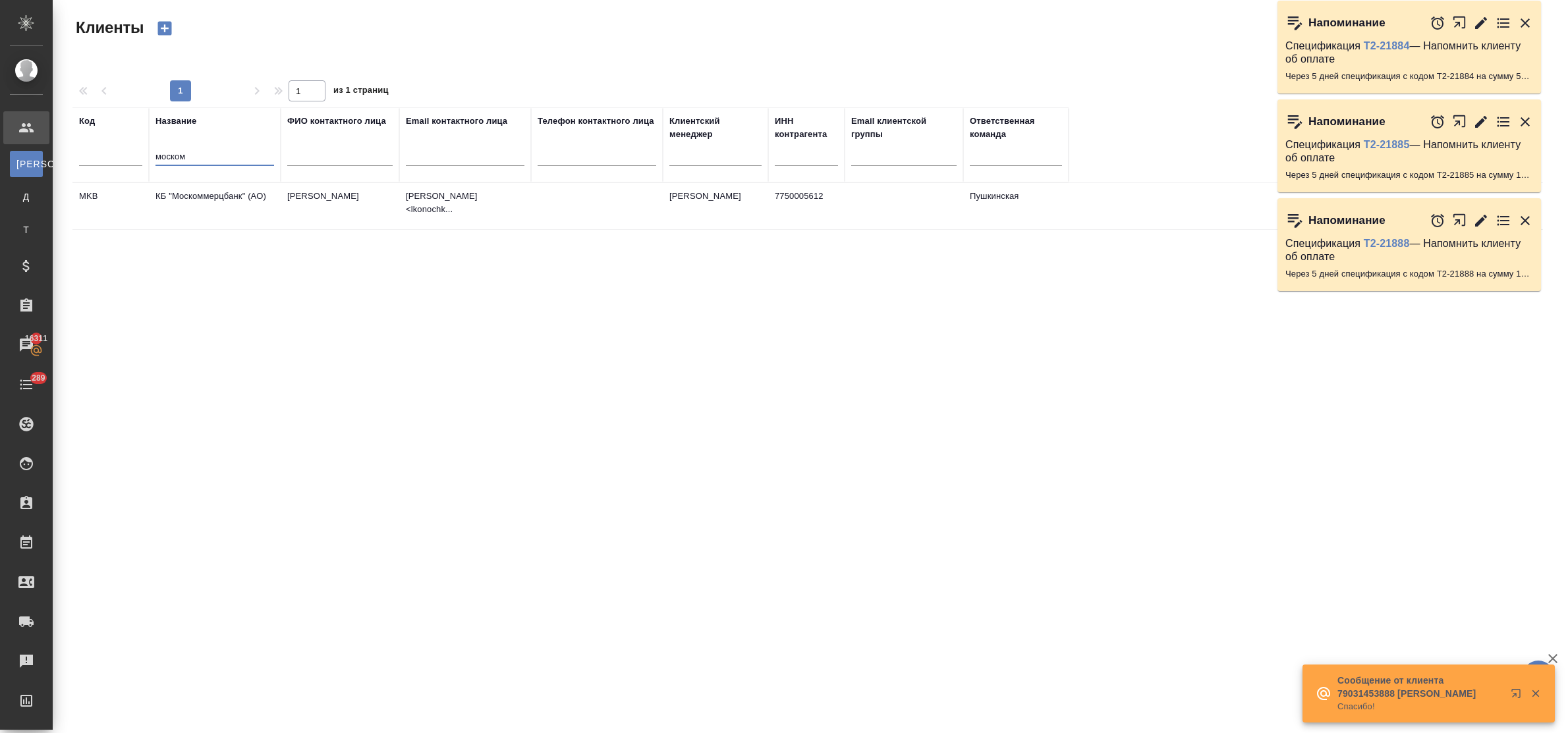
type input "моском"
click at [189, 199] on td "КБ "Москоммерцбанк" (АО)" at bounding box center [214, 206] width 132 height 46
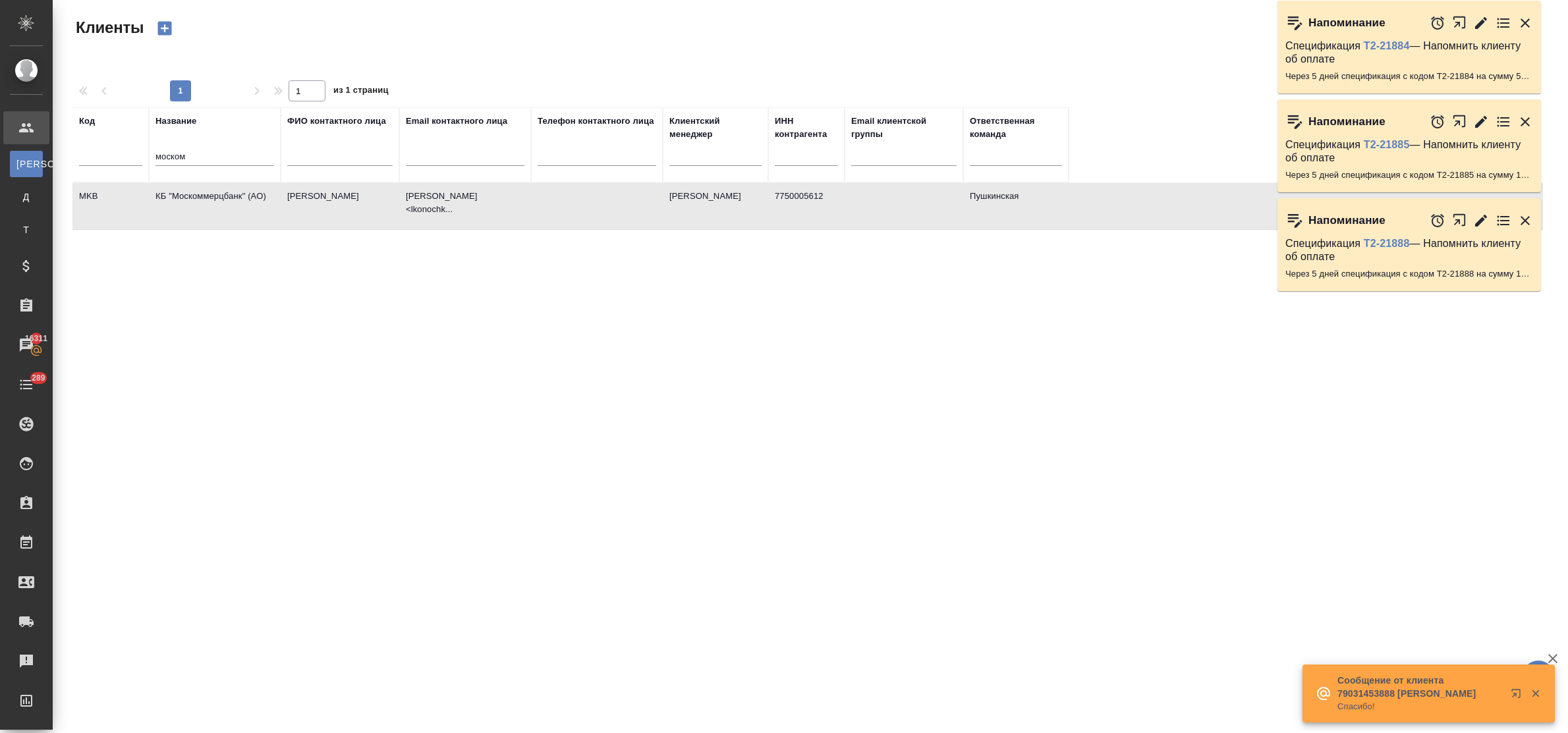
click at [189, 199] on td "КБ "Москоммерцбанк" (АО)" at bounding box center [214, 206] width 132 height 46
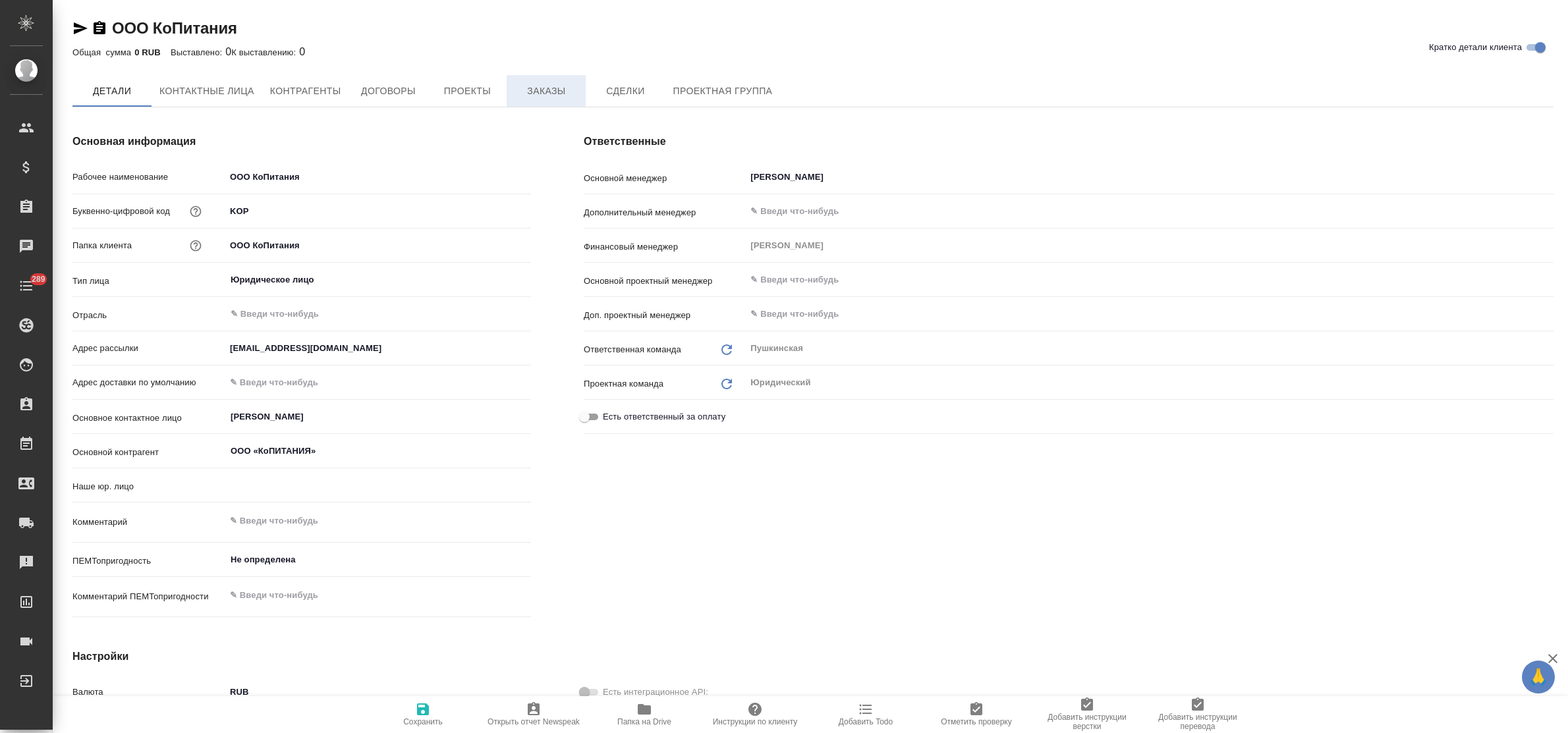
type input "(МБ) ООО "Монблан""
type textarea "x"
click at [562, 93] on span "Заказы" at bounding box center [546, 91] width 63 height 17
type textarea "x"
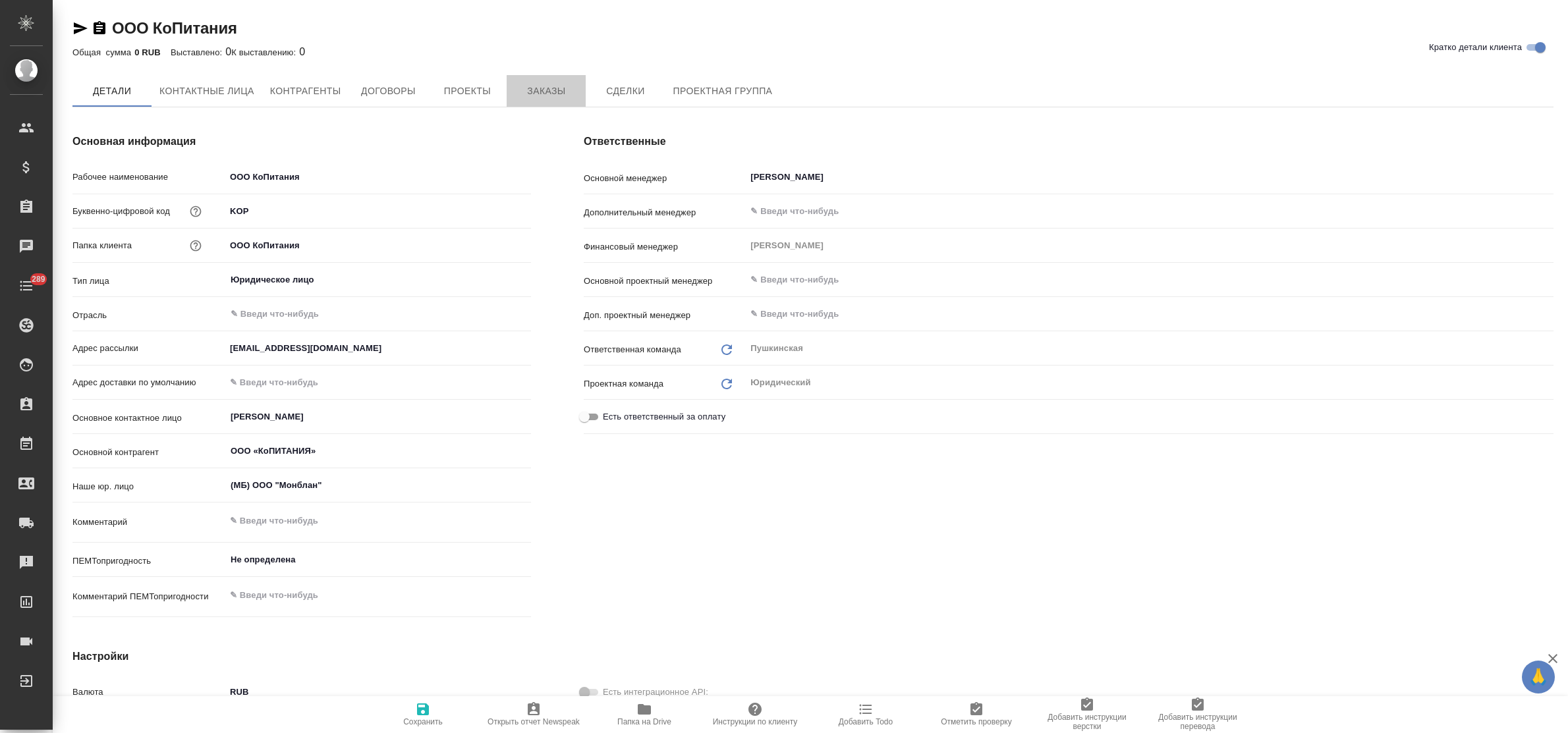
type textarea "x"
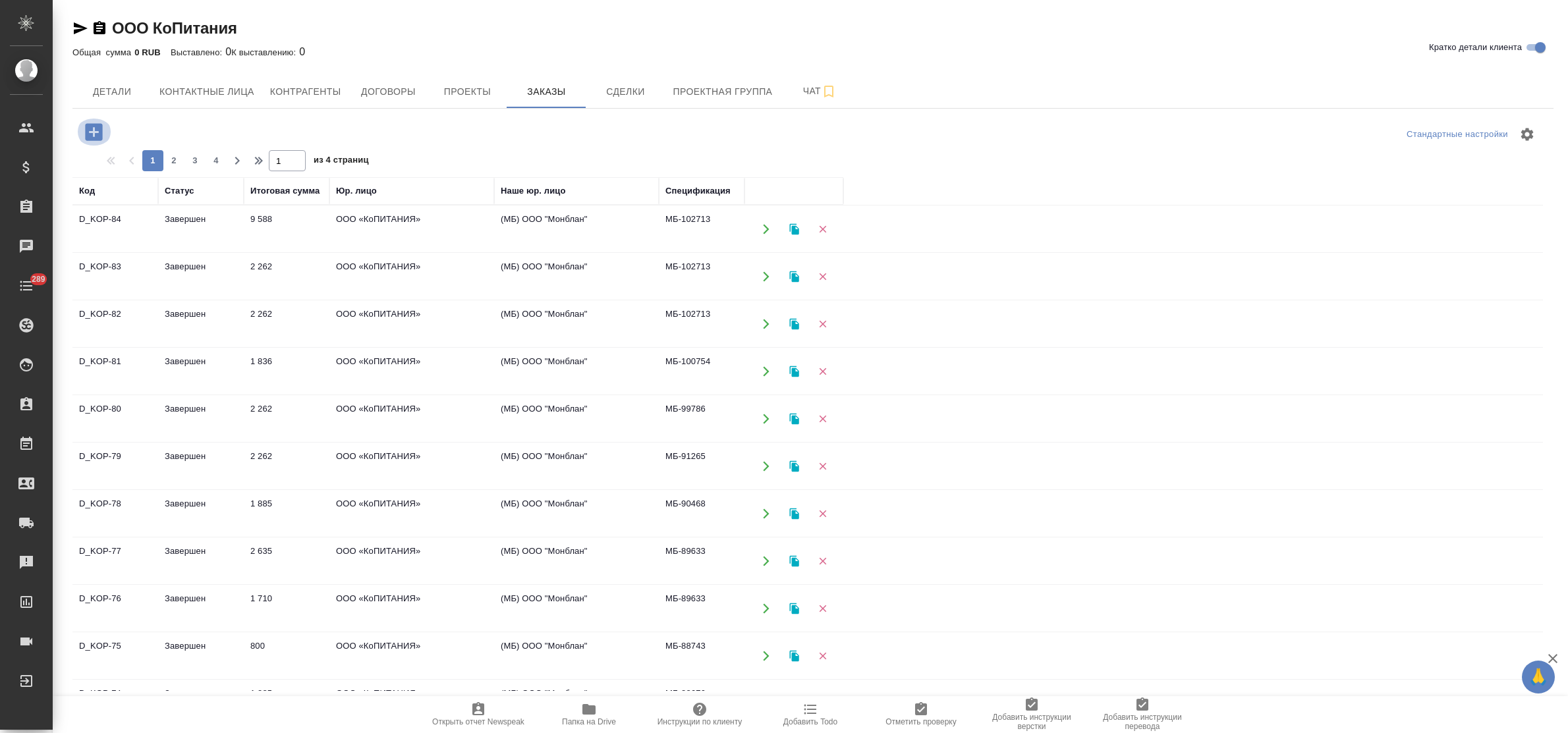
click at [97, 126] on icon "button" at bounding box center [94, 132] width 17 height 17
click at [652, 366] on span "Копитания" at bounding box center [772, 373] width 319 height 13
click at [92, 132] on icon "button" at bounding box center [94, 132] width 23 height 23
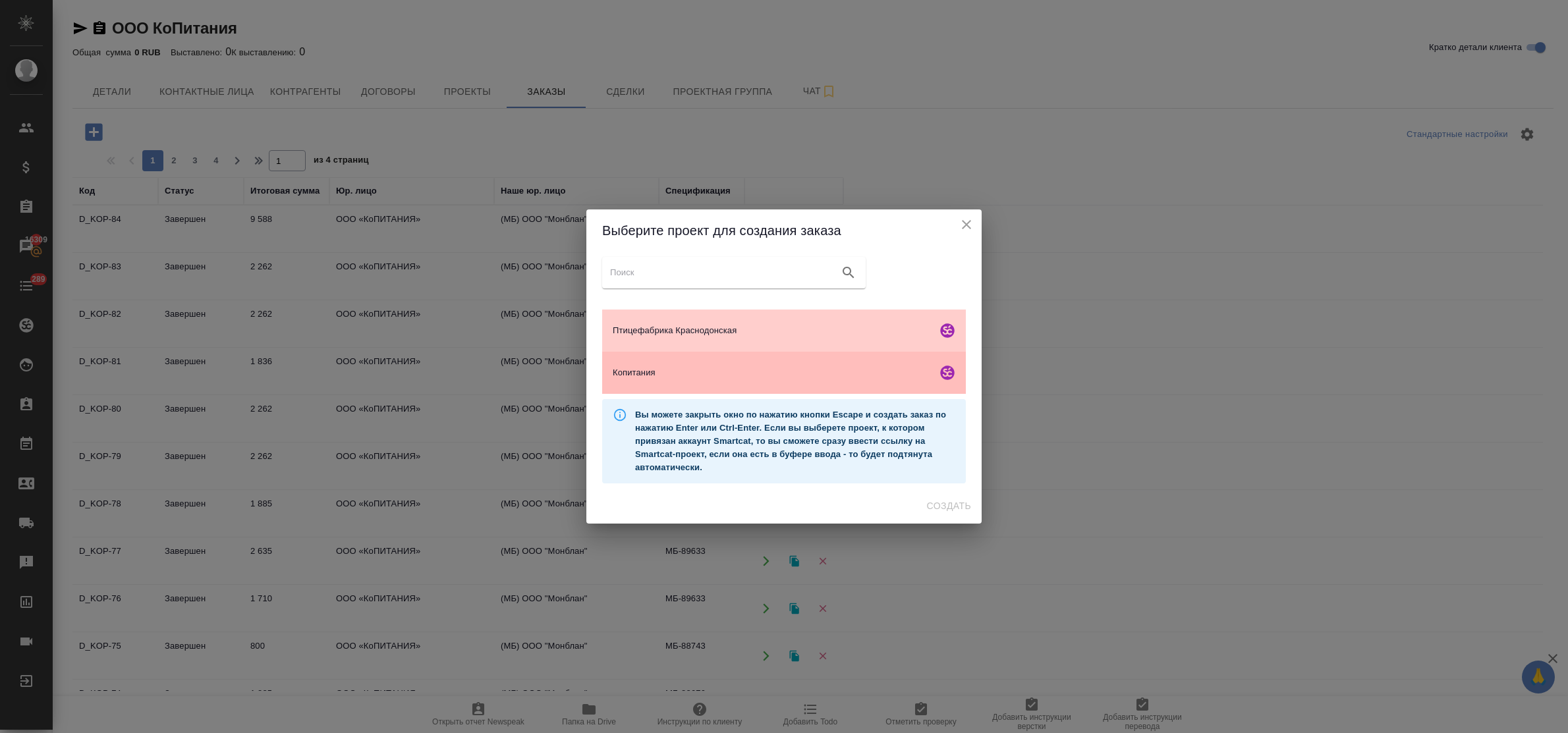
click at [742, 373] on span "Копитания" at bounding box center [772, 373] width 319 height 13
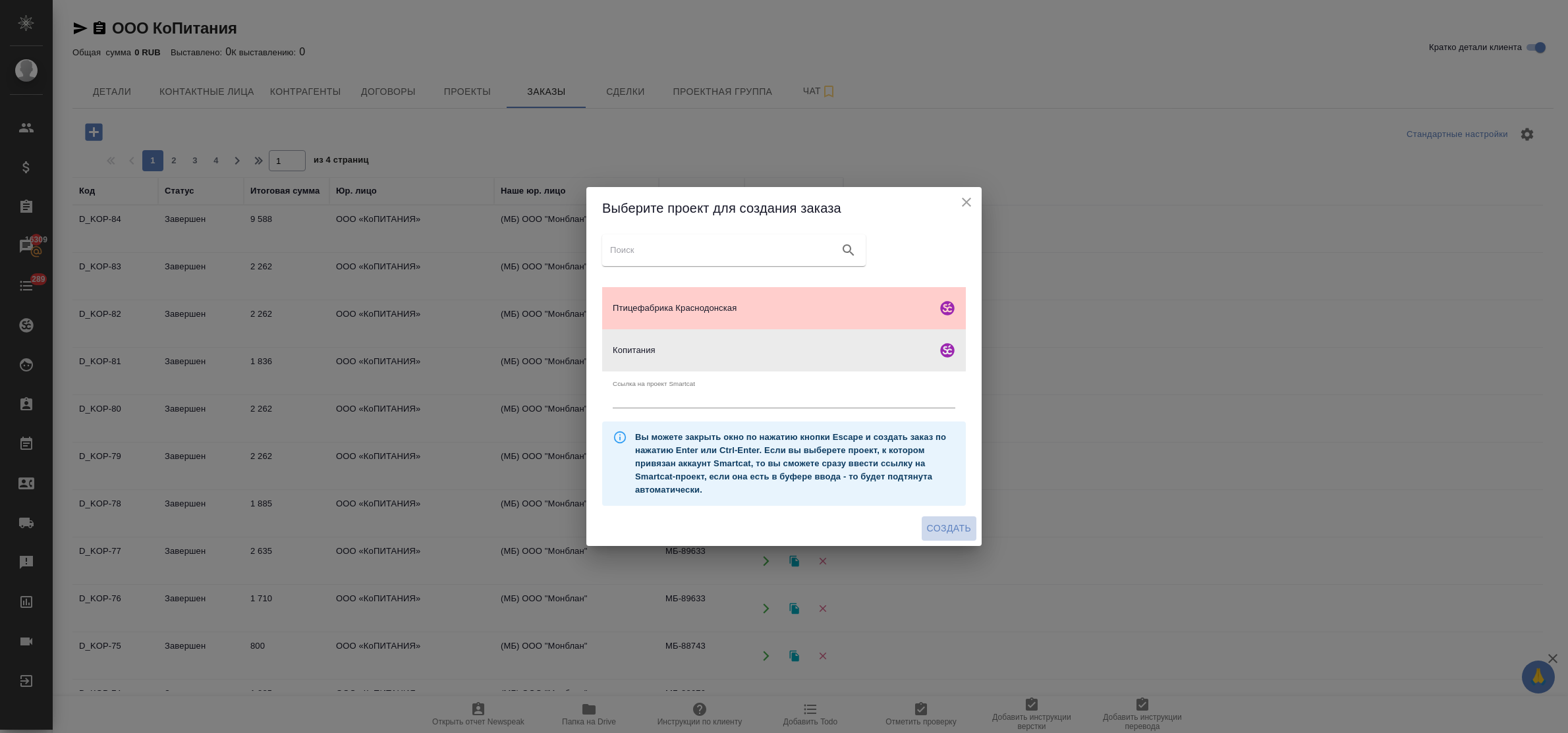
click at [943, 524] on span "Создать" at bounding box center [949, 528] width 44 height 17
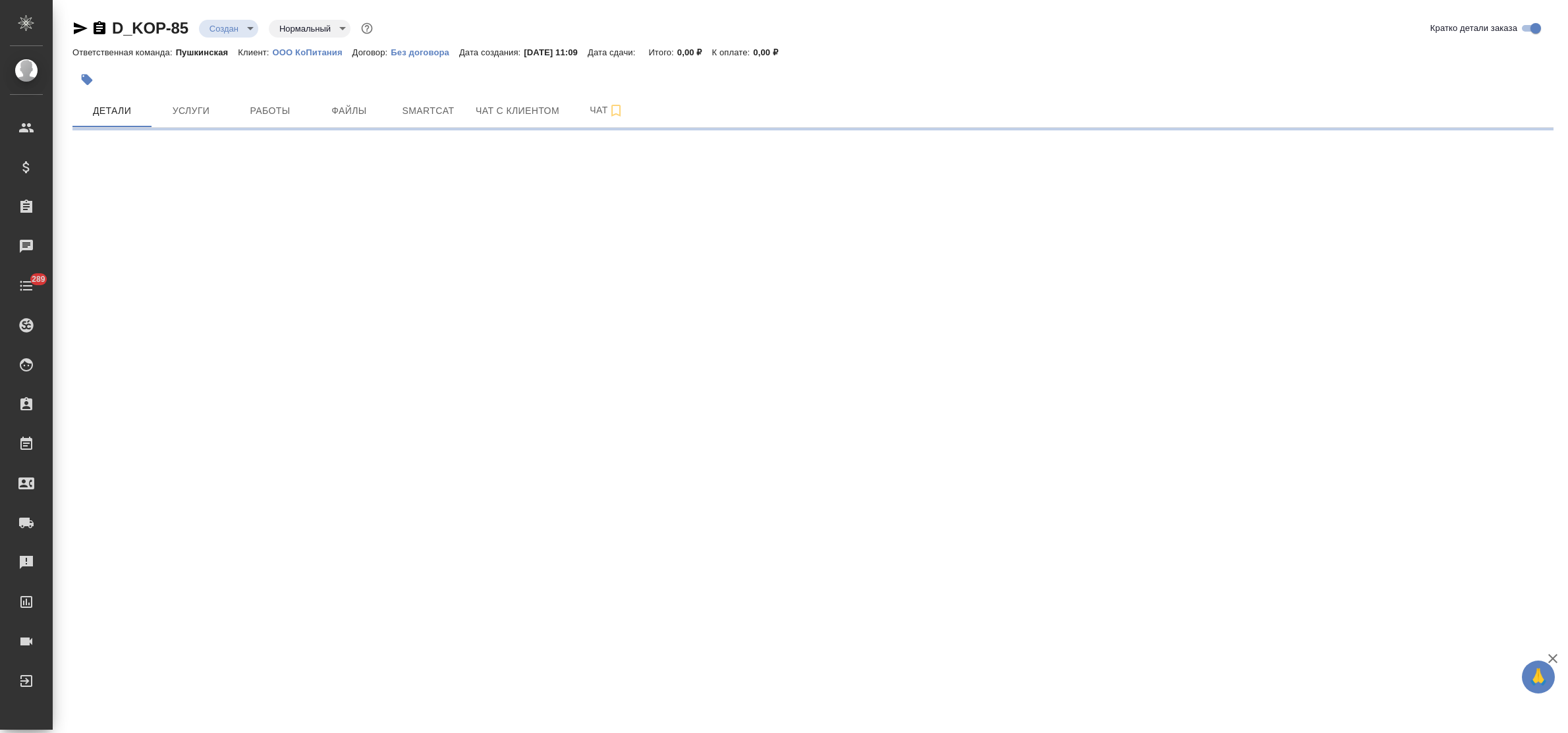
select select "RU"
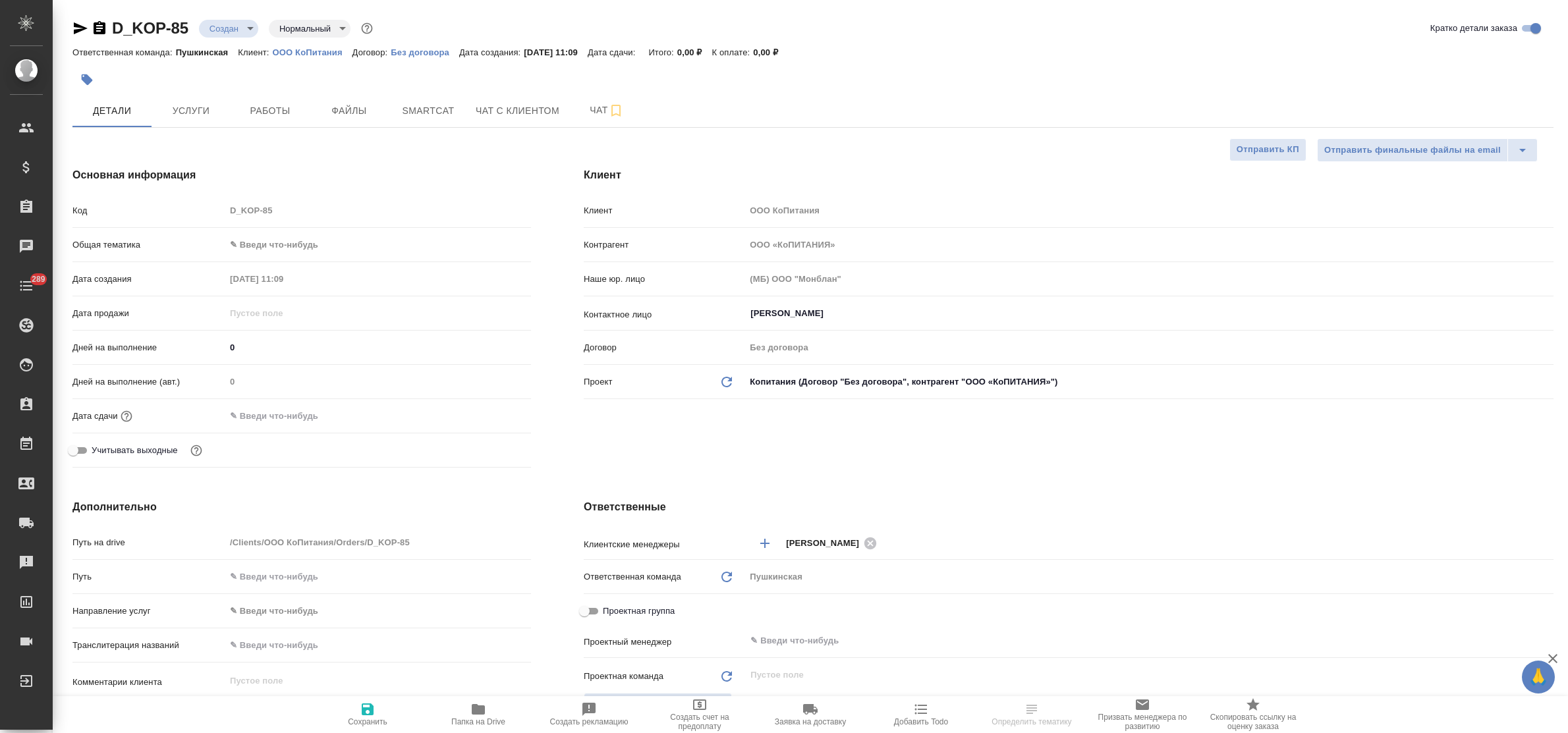
type textarea "x"
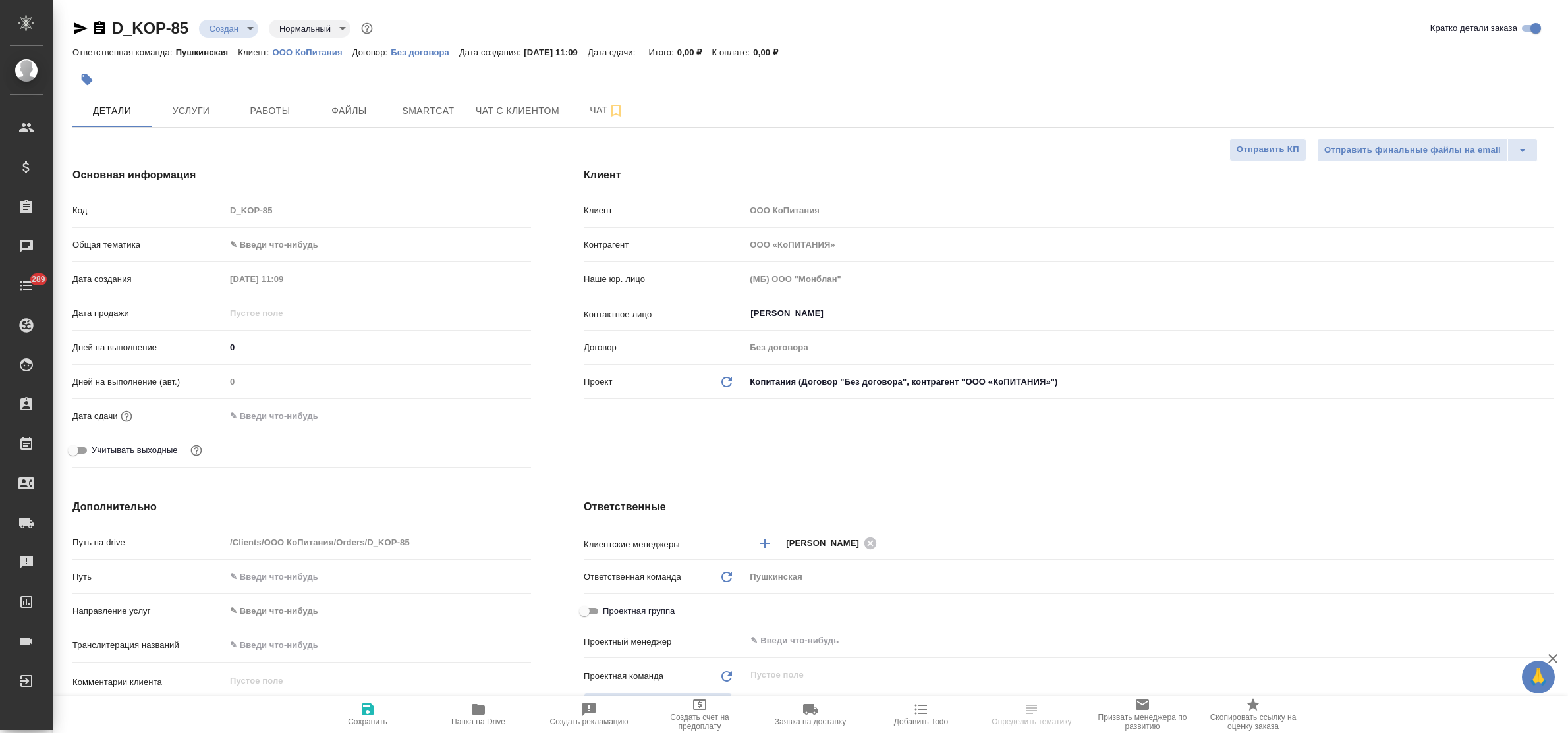
type textarea "x"
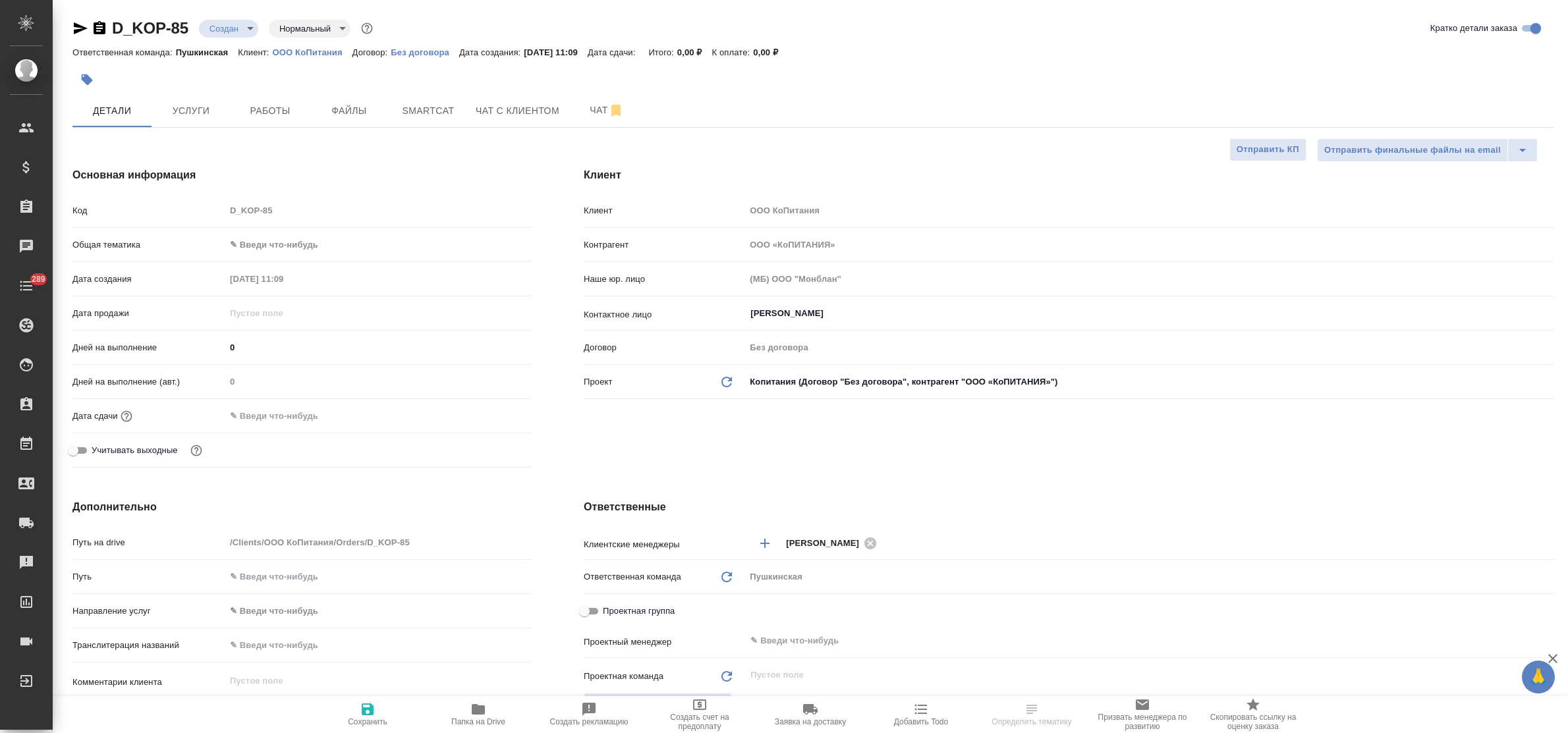
type textarea "x"
click at [849, 308] on input "Калюс Софья" at bounding box center [1127, 314] width 756 height 16
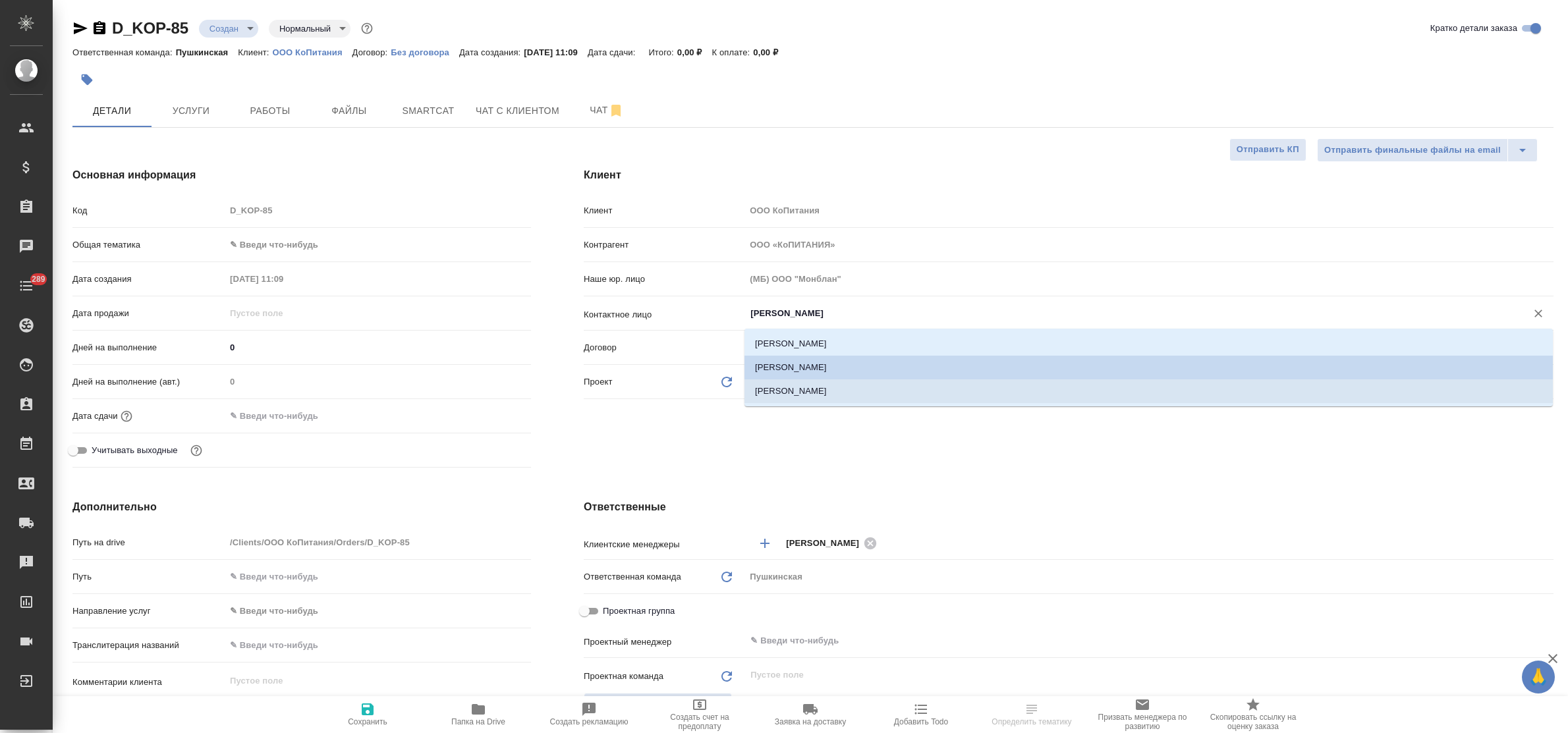
click at [843, 387] on li "Буфетова Ирина" at bounding box center [1148, 391] width 808 height 23
type input "Буфетова Ирина"
type textarea "x"
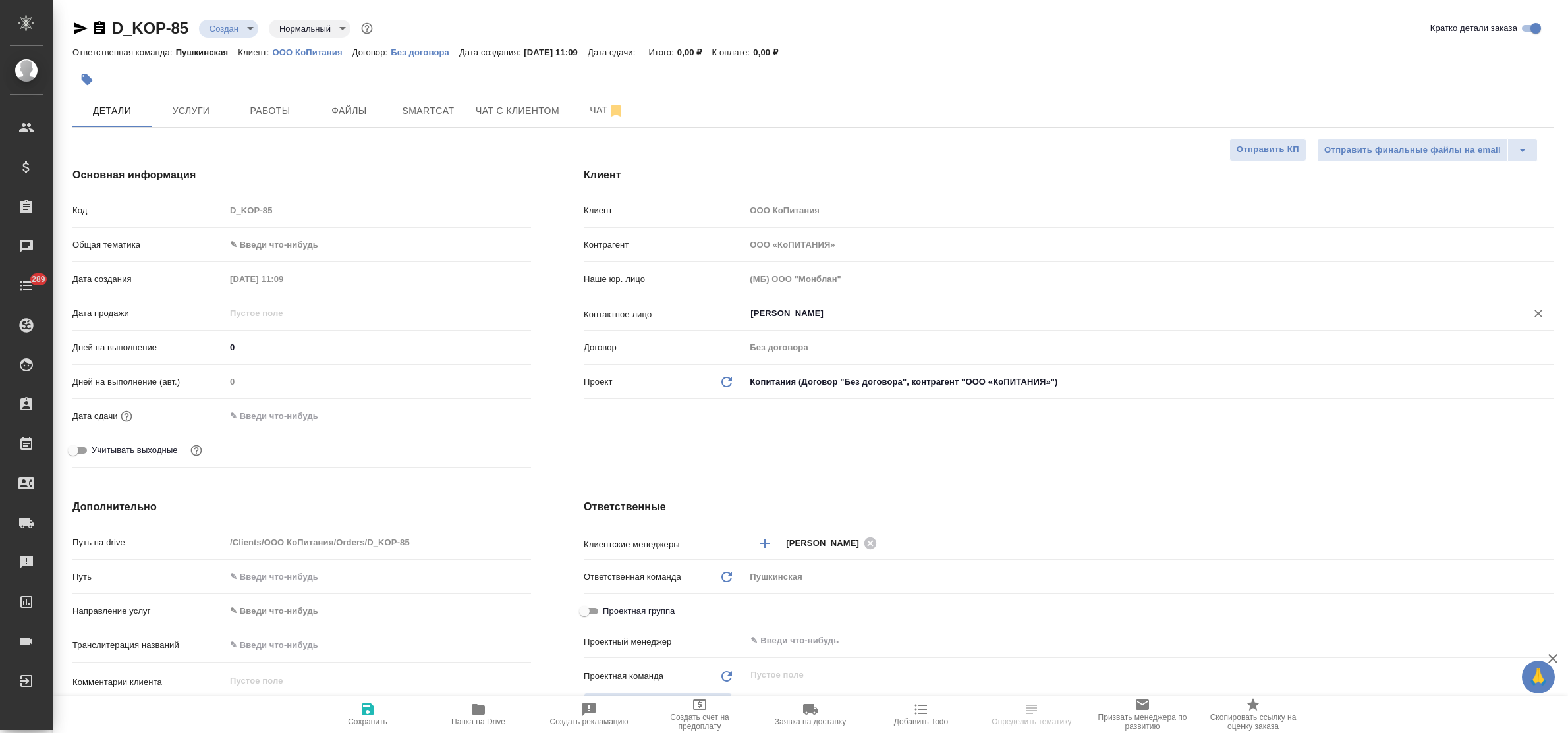
click at [302, 241] on body "🙏 .cls-1 fill:#fff; AWATERA Bulakhova Elena Клиенты Спецификации Заказы Чаты 28…" at bounding box center [784, 366] width 1568 height 733
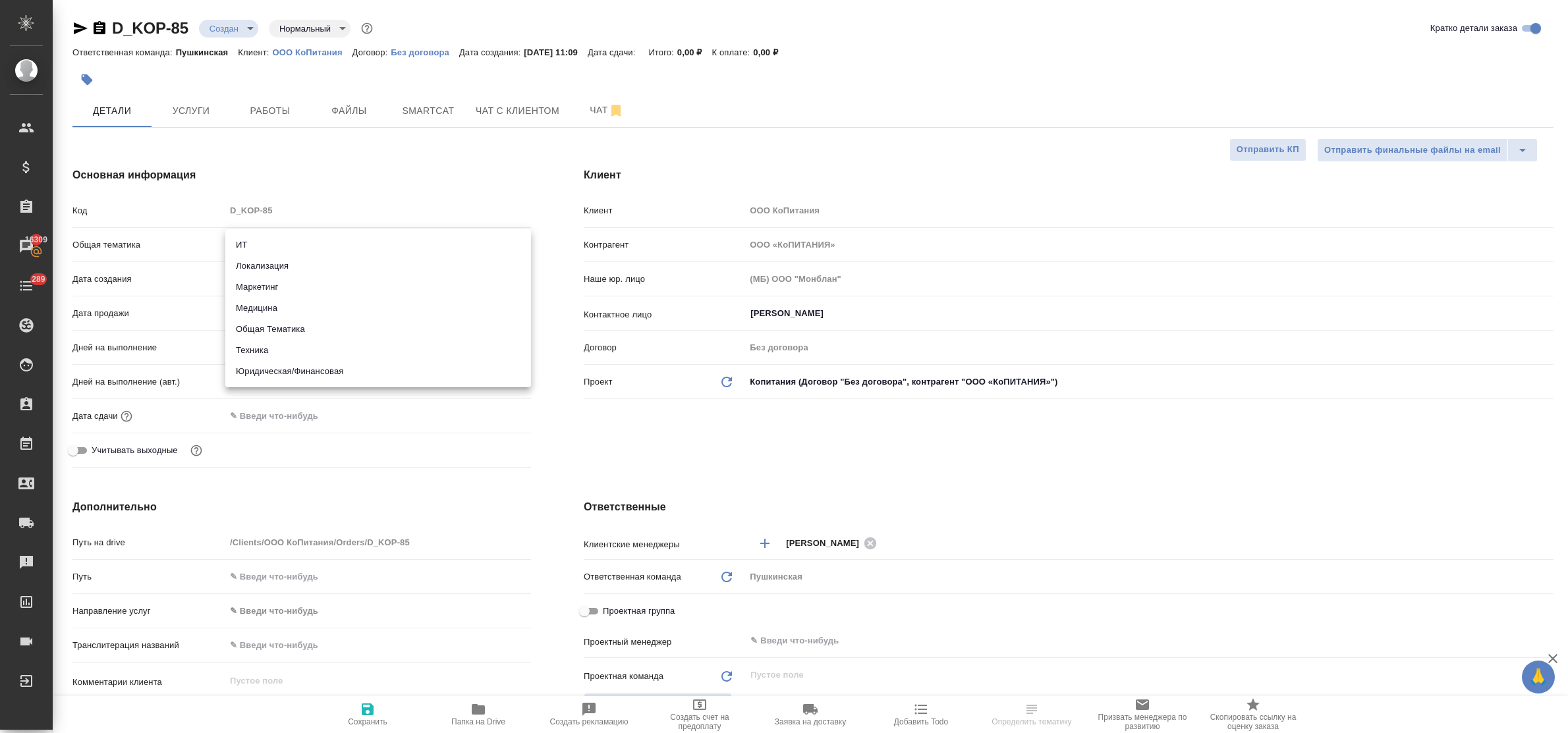
drag, startPoint x: 315, startPoint y: 372, endPoint x: 311, endPoint y: 362, distance: 10.8
click at [315, 372] on li "Юридическая/Финансовая" at bounding box center [378, 371] width 306 height 21
type input "yr-fn"
type textarea "x"
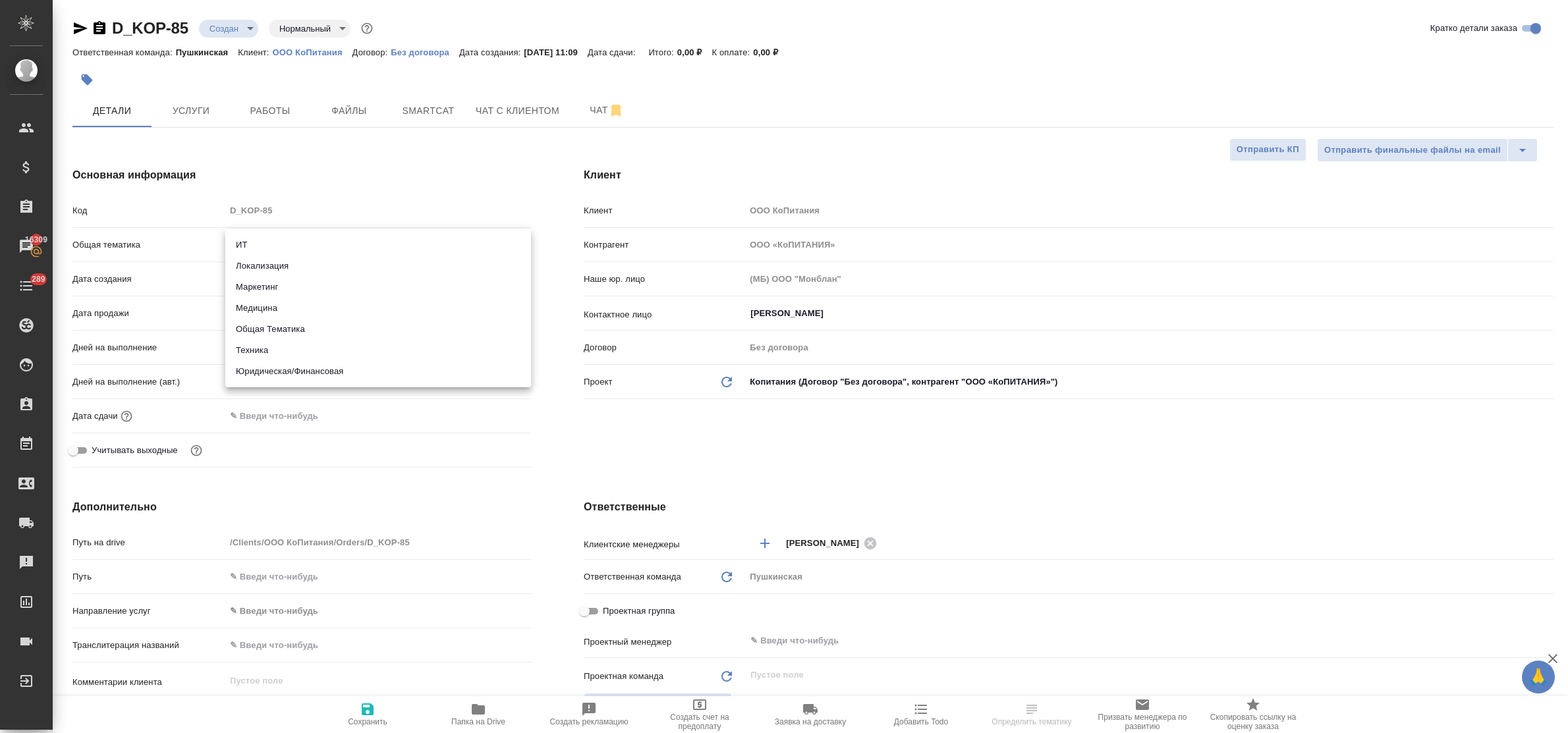
type textarea "x"
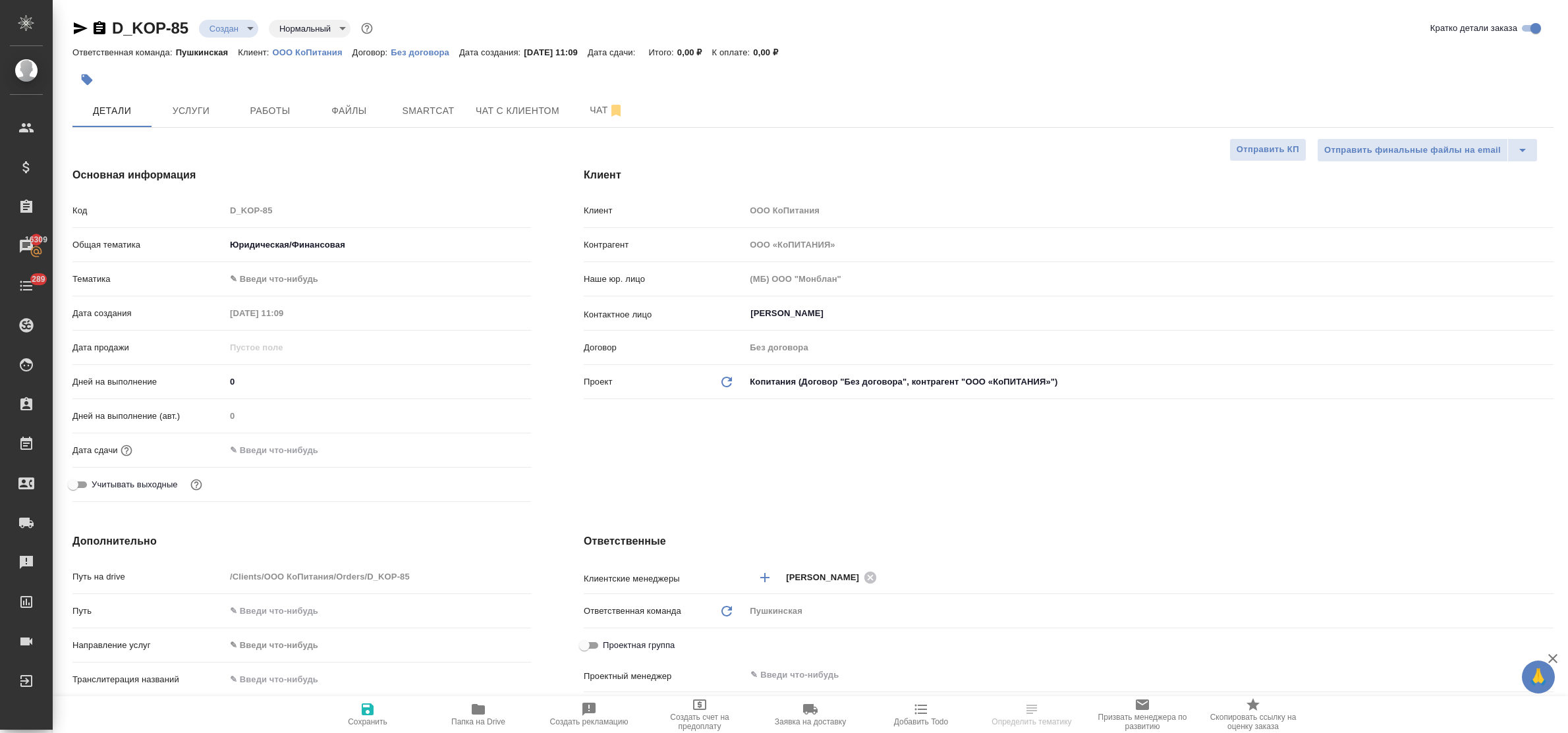
click at [273, 278] on body "🙏 .cls-1 fill:#fff; AWATERA Bulakhova Elena Клиенты Спецификации Заказы 16309 Ч…" at bounding box center [784, 366] width 1568 height 733
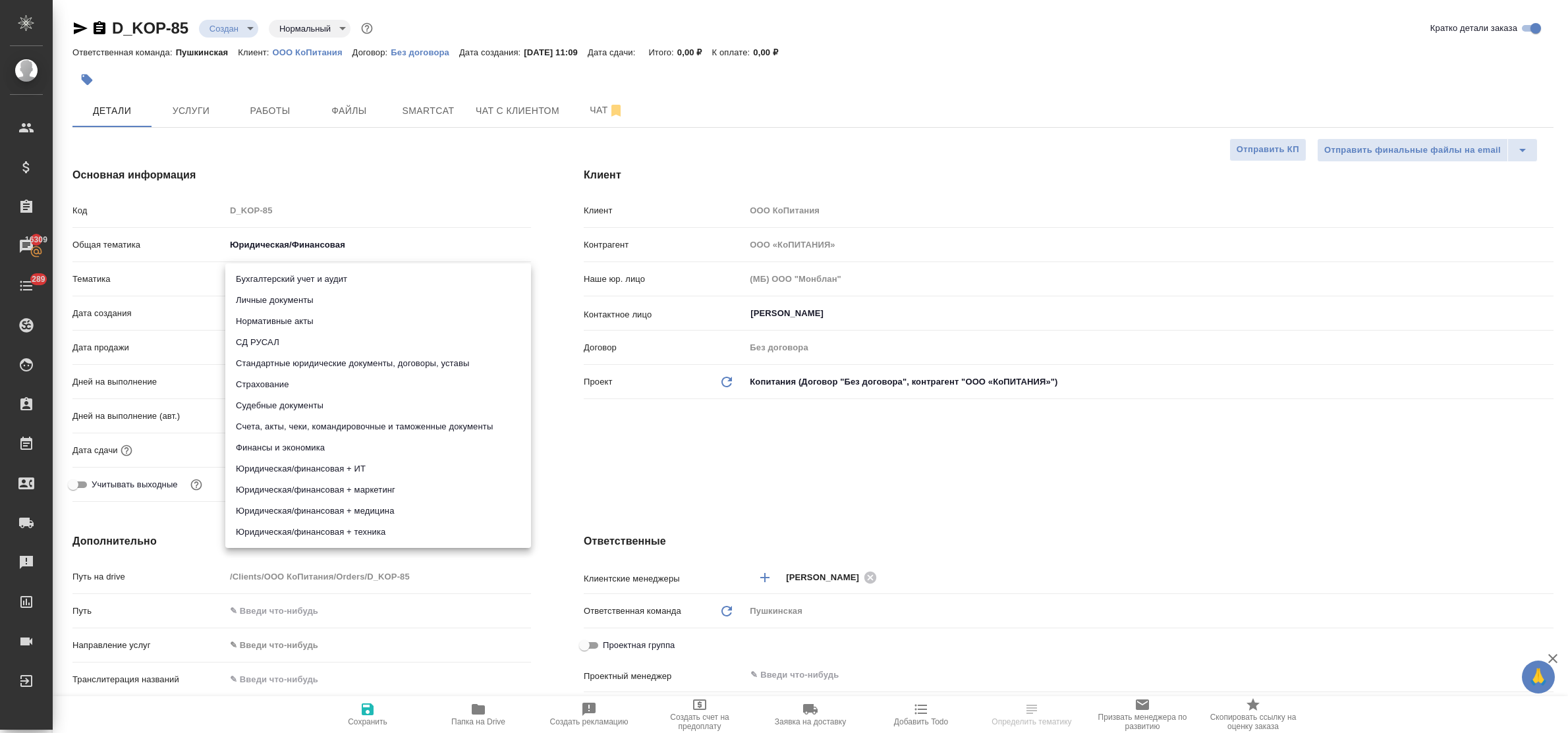
click at [349, 425] on li "Счета, акты, чеки, командировочные и таможенные документы" at bounding box center [378, 426] width 306 height 21
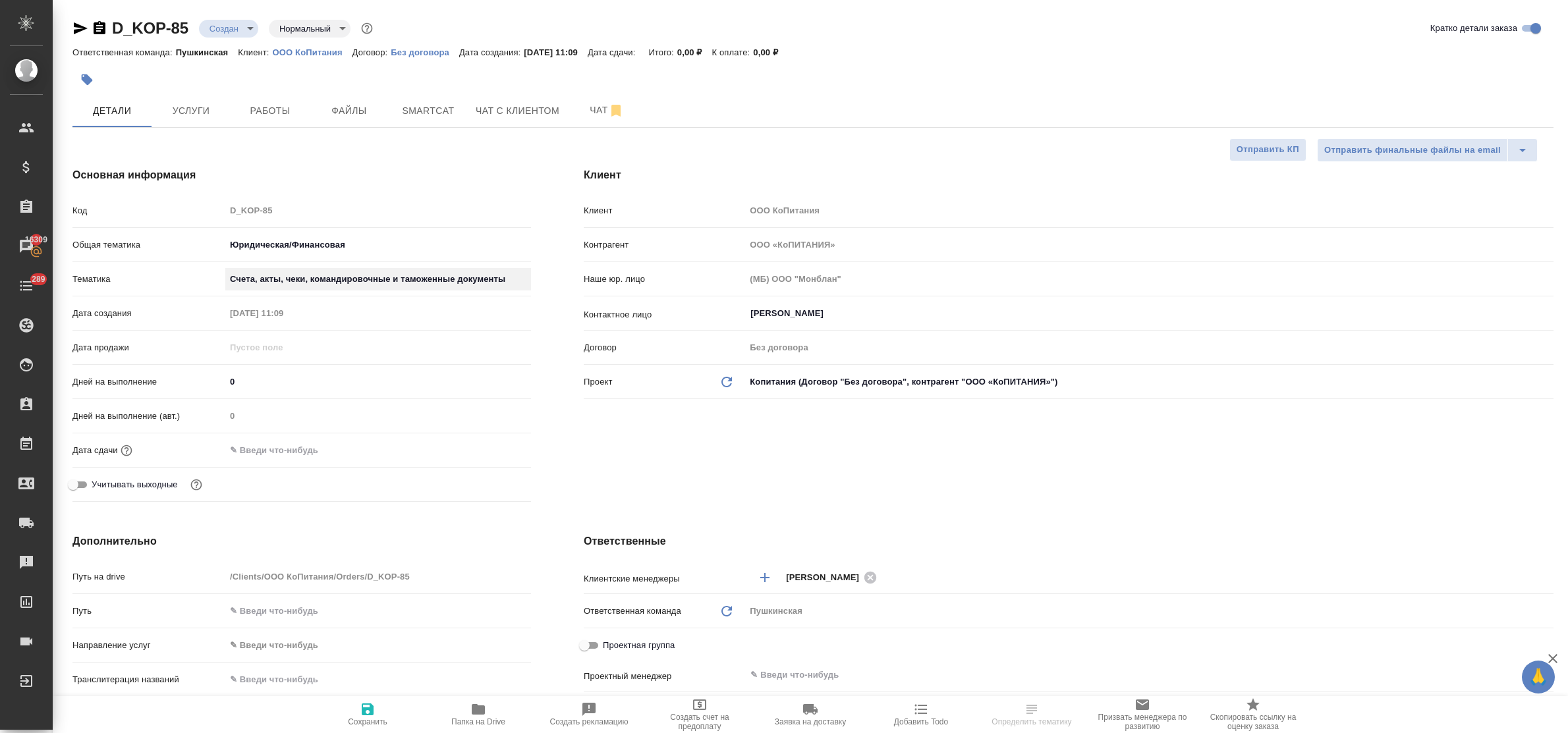
type textarea "x"
type input "5f647205b73bc97568ca66c0"
click at [259, 461] on div "Дата сдачи" at bounding box center [301, 450] width 458 height 23
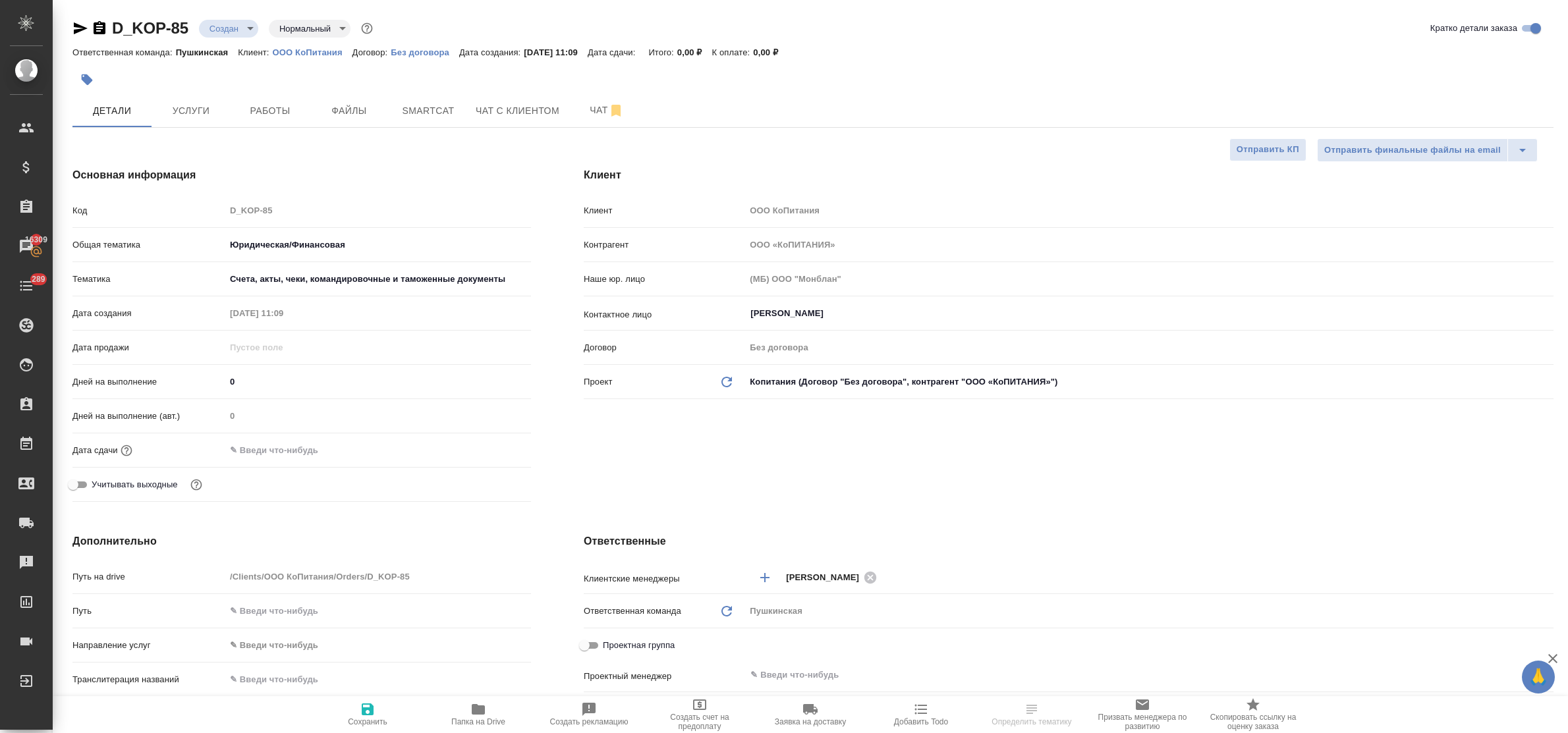
click at [258, 454] on input "text" at bounding box center [283, 449] width 115 height 19
click at [491, 449] on icon "button" at bounding box center [493, 449] width 16 height 16
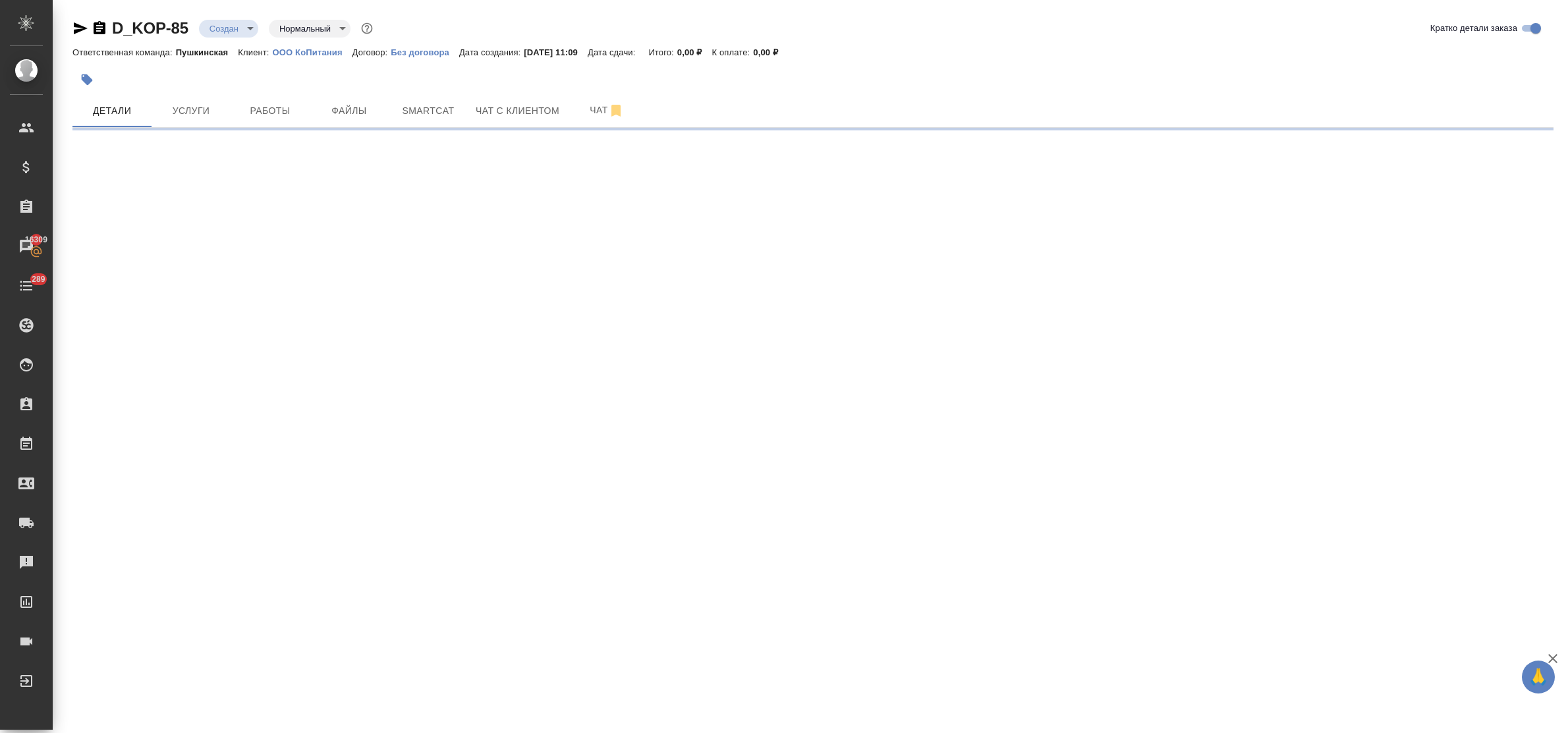
select select "RU"
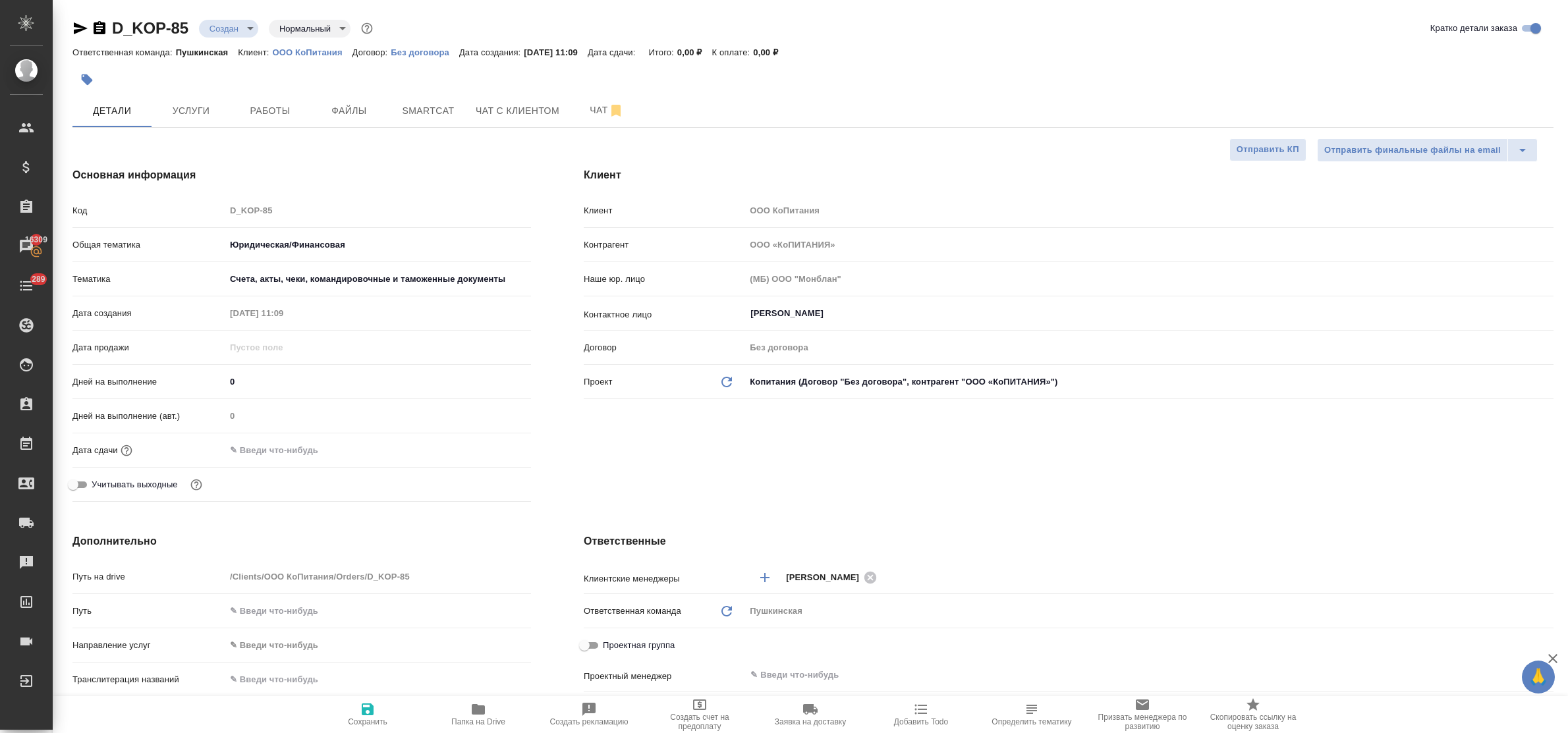
type textarea "x"
click at [290, 456] on input "text" at bounding box center [283, 449] width 115 height 19
click at [491, 449] on icon "button" at bounding box center [493, 449] width 16 height 16
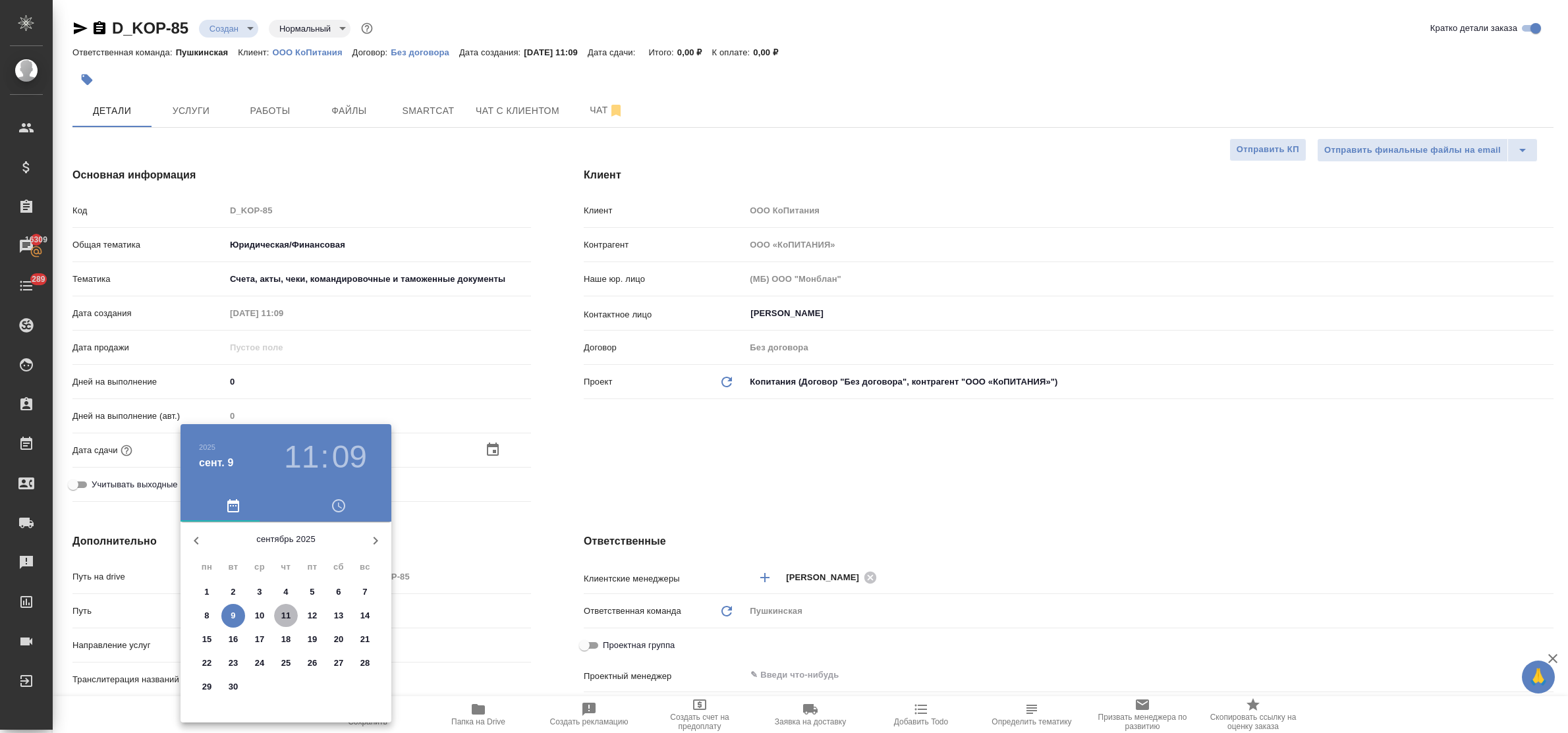
click at [284, 613] on p "11" at bounding box center [286, 615] width 10 height 13
type input "11.09.2025 11:09"
type textarea "x"
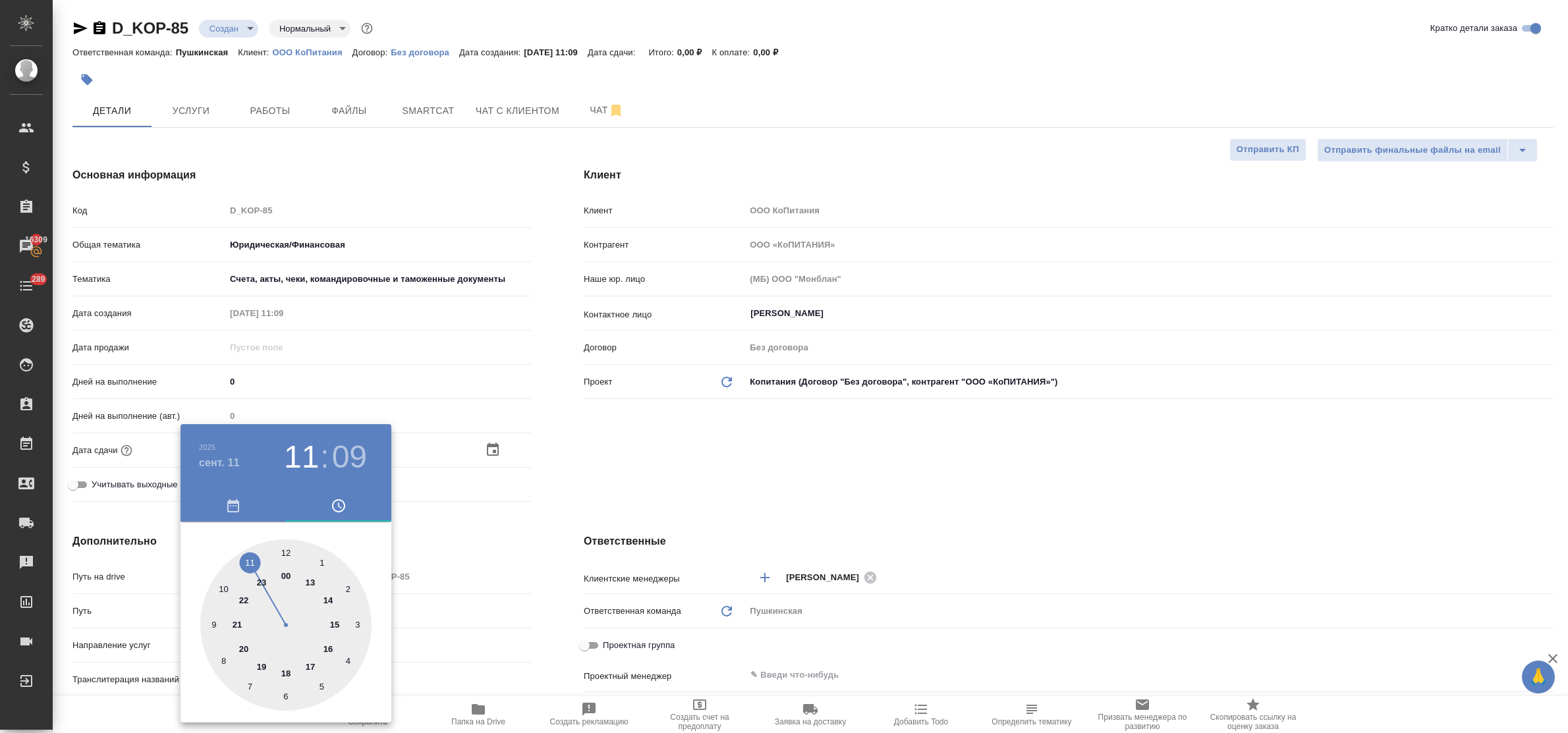
click at [287, 553] on div at bounding box center [286, 625] width 171 height 171
type input "11.09.2025 12:09"
type textarea "x"
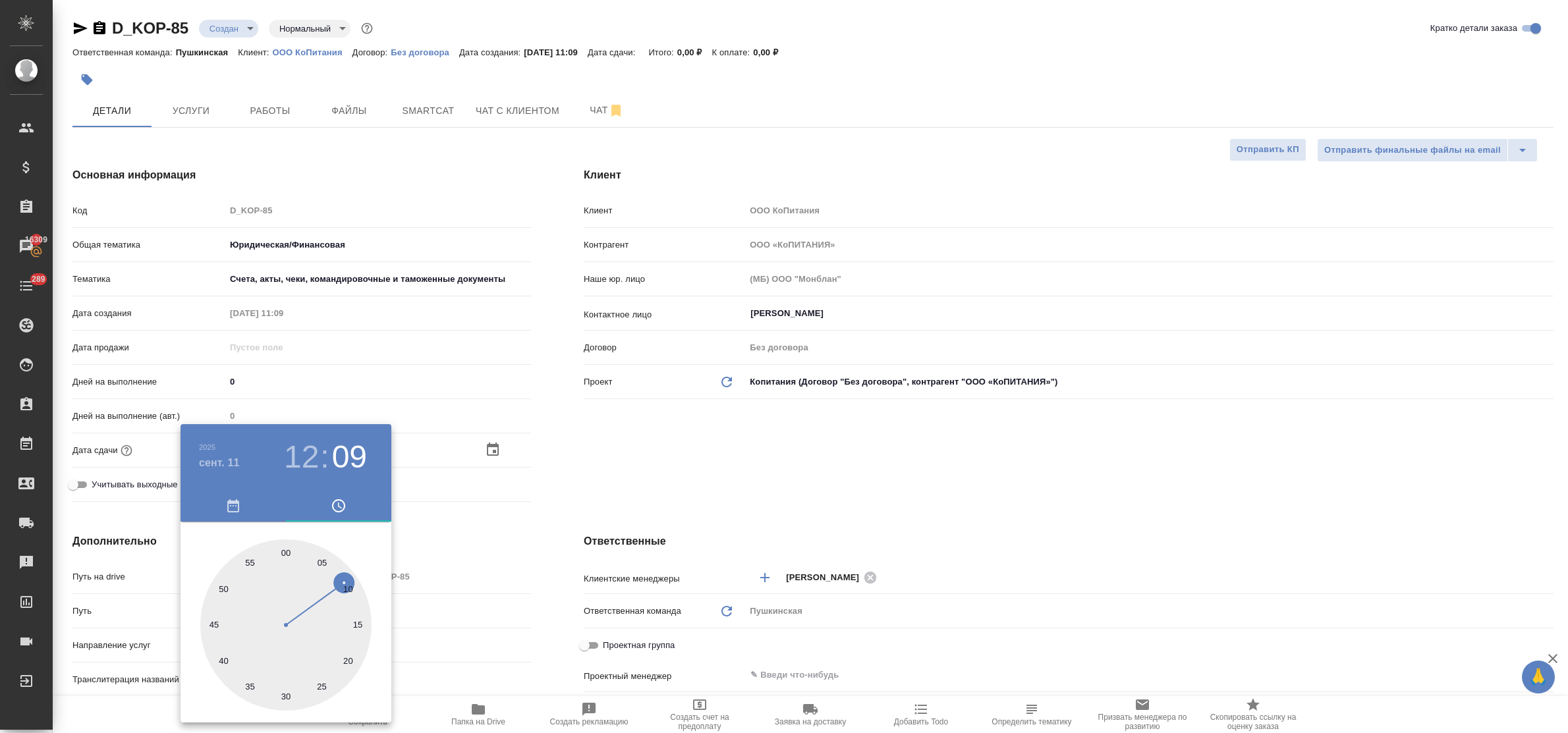
click at [287, 553] on div at bounding box center [286, 625] width 171 height 171
type input "11.09.2025 12:00"
type textarea "x"
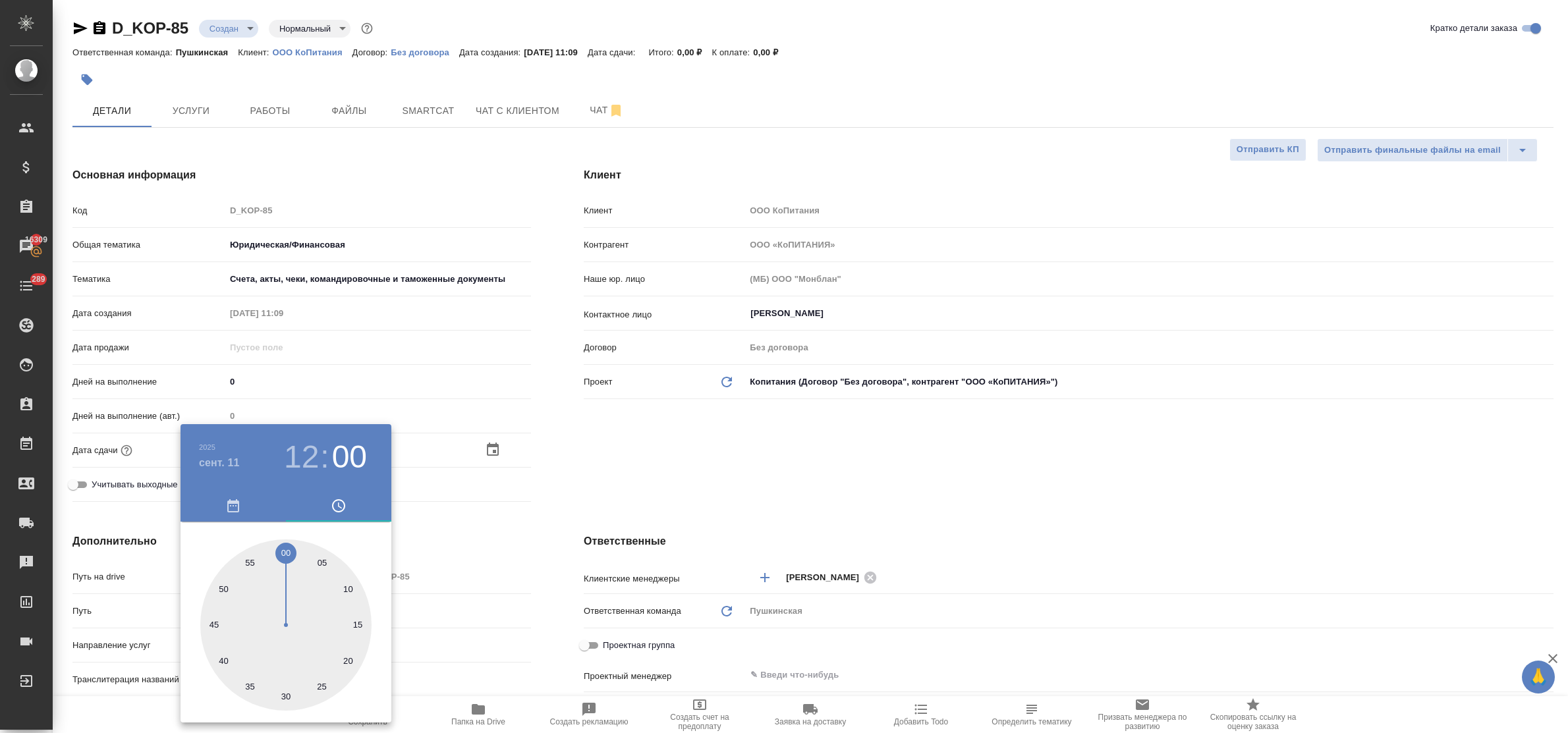
click at [432, 558] on div at bounding box center [784, 366] width 1568 height 733
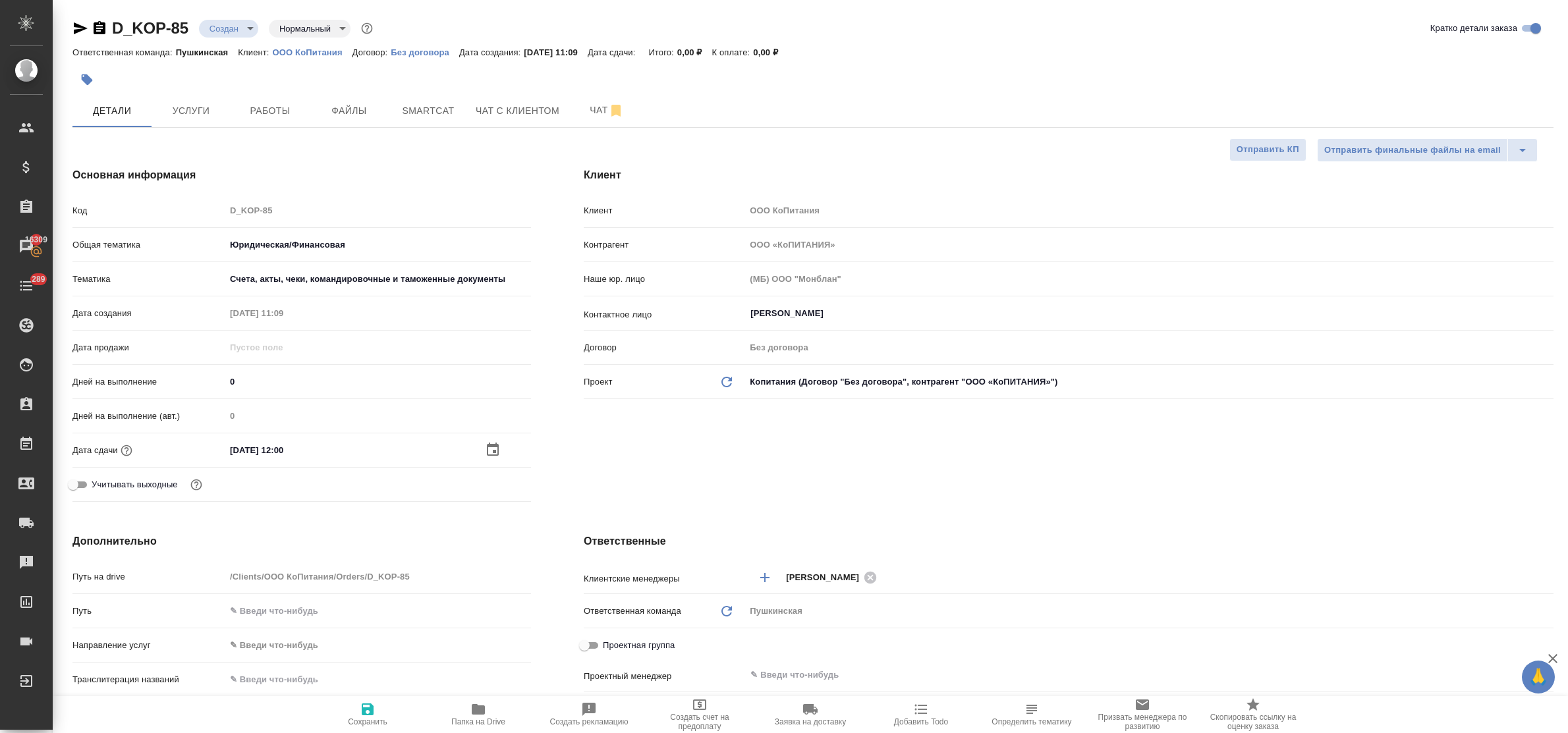
click at [367, 703] on icon "button" at bounding box center [367, 709] width 16 height 16
type textarea "x"
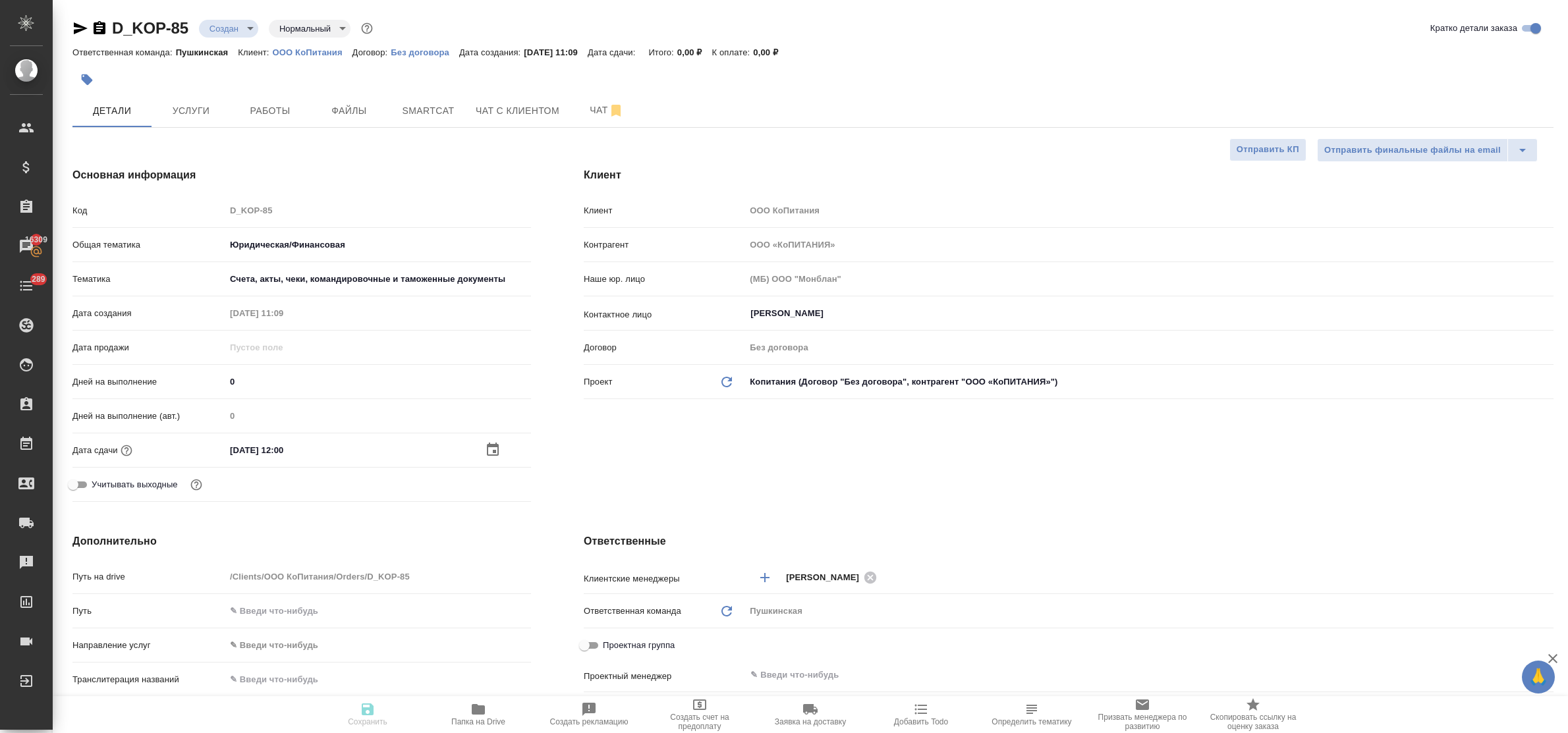
type textarea "x"
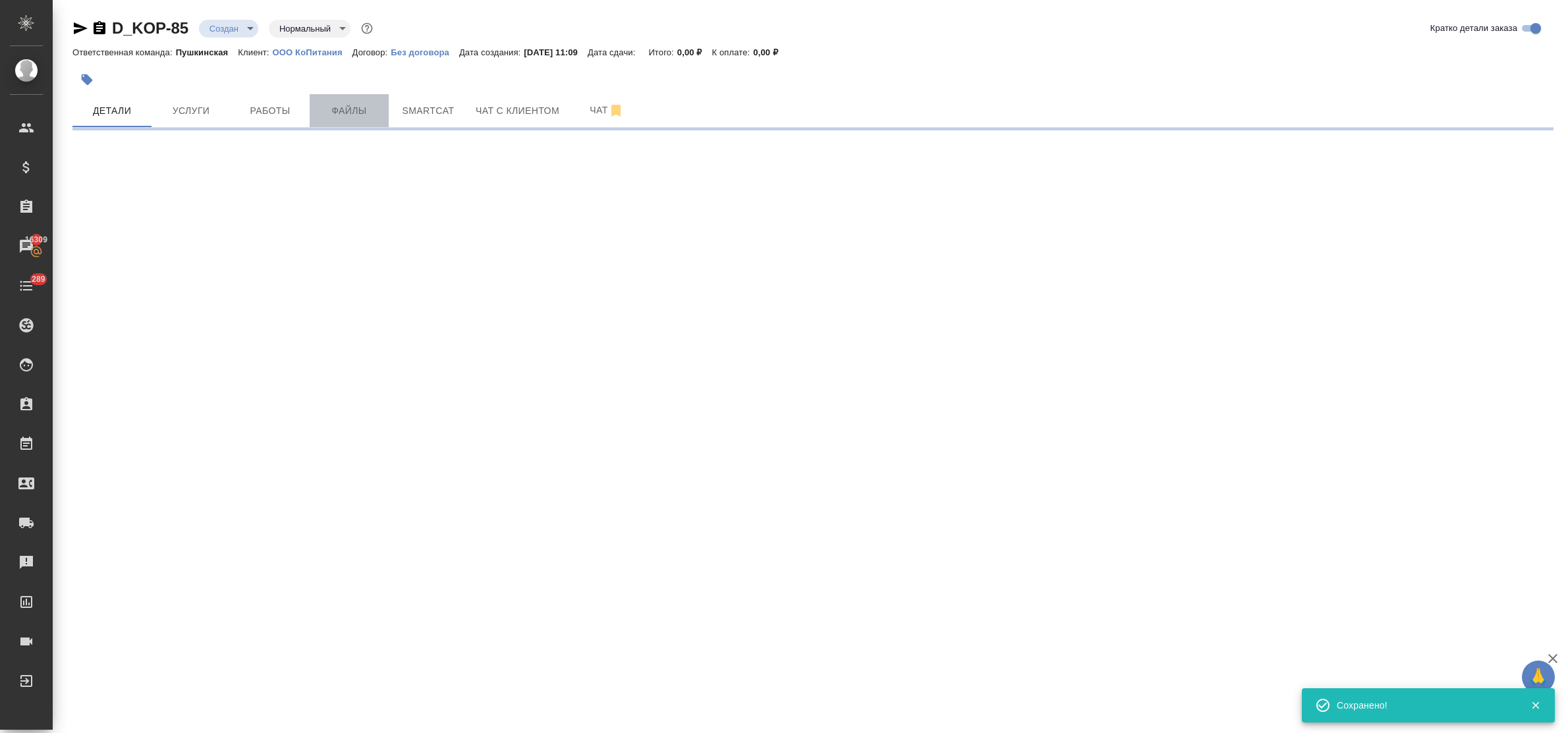
click at [349, 110] on span "Файлы" at bounding box center [349, 111] width 63 height 17
select select "RU"
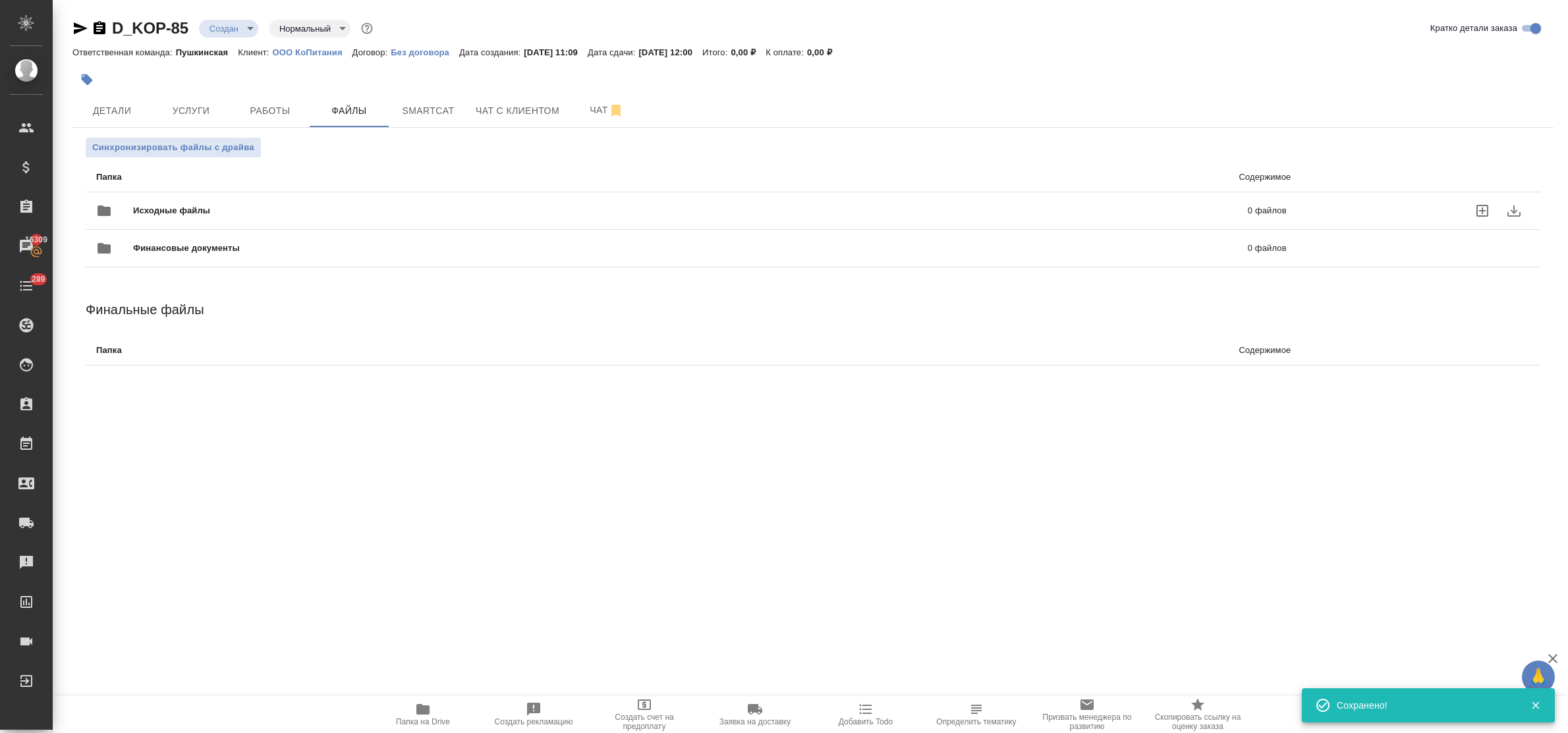
click at [1480, 209] on icon "uploadFiles" at bounding box center [1482, 211] width 16 height 16
click at [0, 0] on input "uploadFiles" at bounding box center [0, 0] width 0 height 0
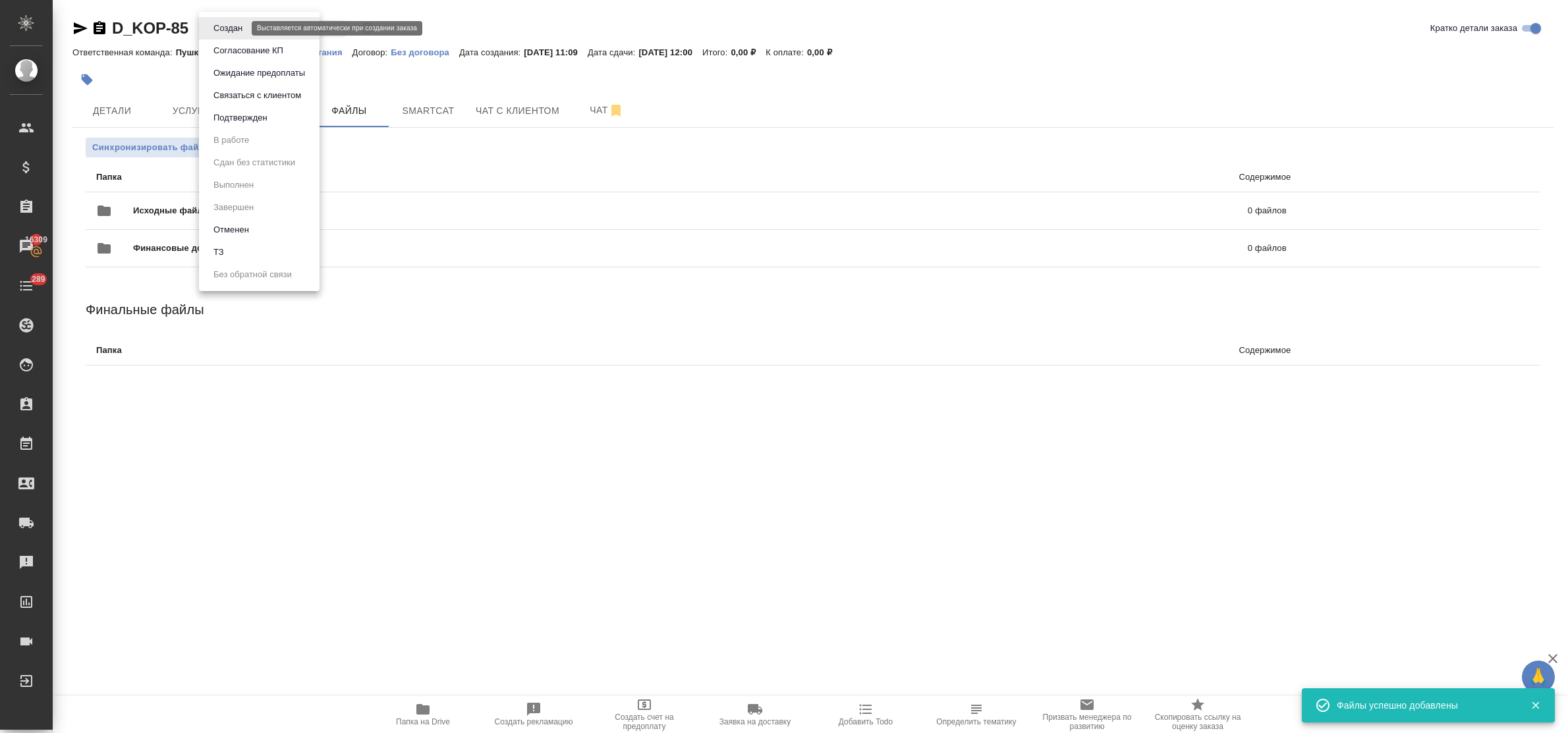
click at [226, 24] on body "🙏 .cls-1 fill:#fff; AWATERA Bulakhova Elena Клиенты Спецификации Заказы 16309 Ч…" at bounding box center [784, 366] width 1568 height 733
click at [232, 245] on li "ТЗ" at bounding box center [259, 251] width 120 height 22
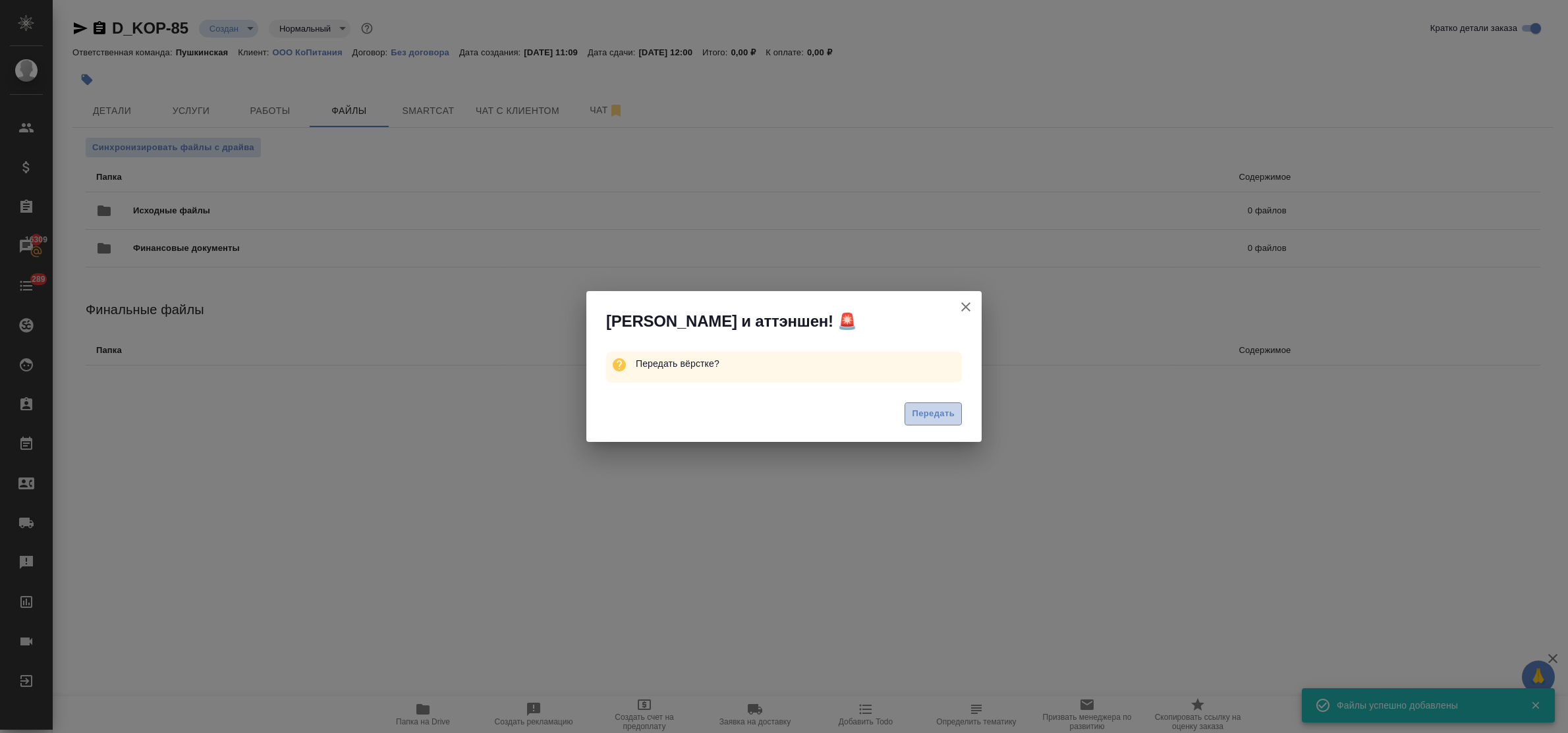
click at [920, 415] on span "Передать" at bounding box center [933, 413] width 43 height 15
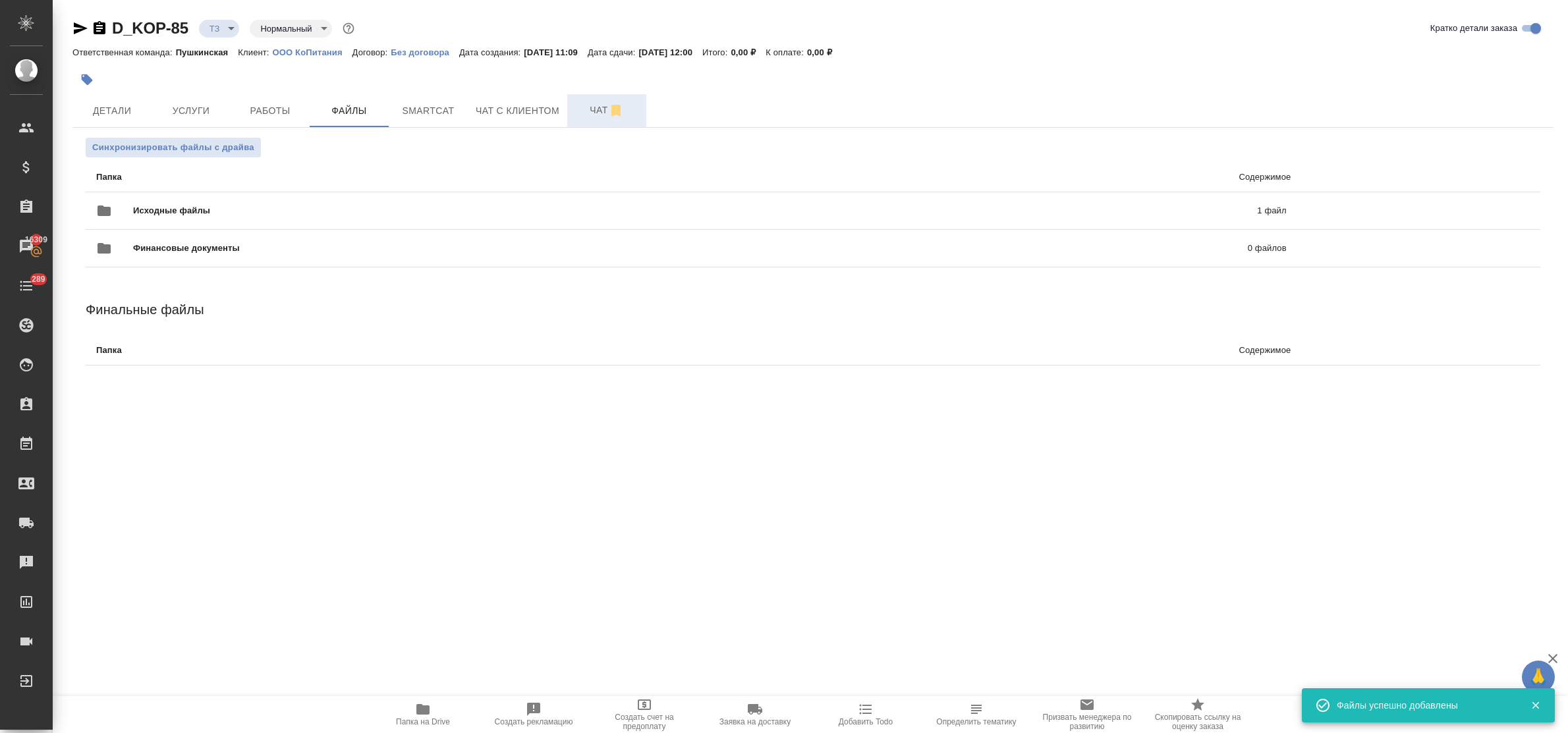
click at [591, 110] on span "Чат" at bounding box center [606, 110] width 63 height 17
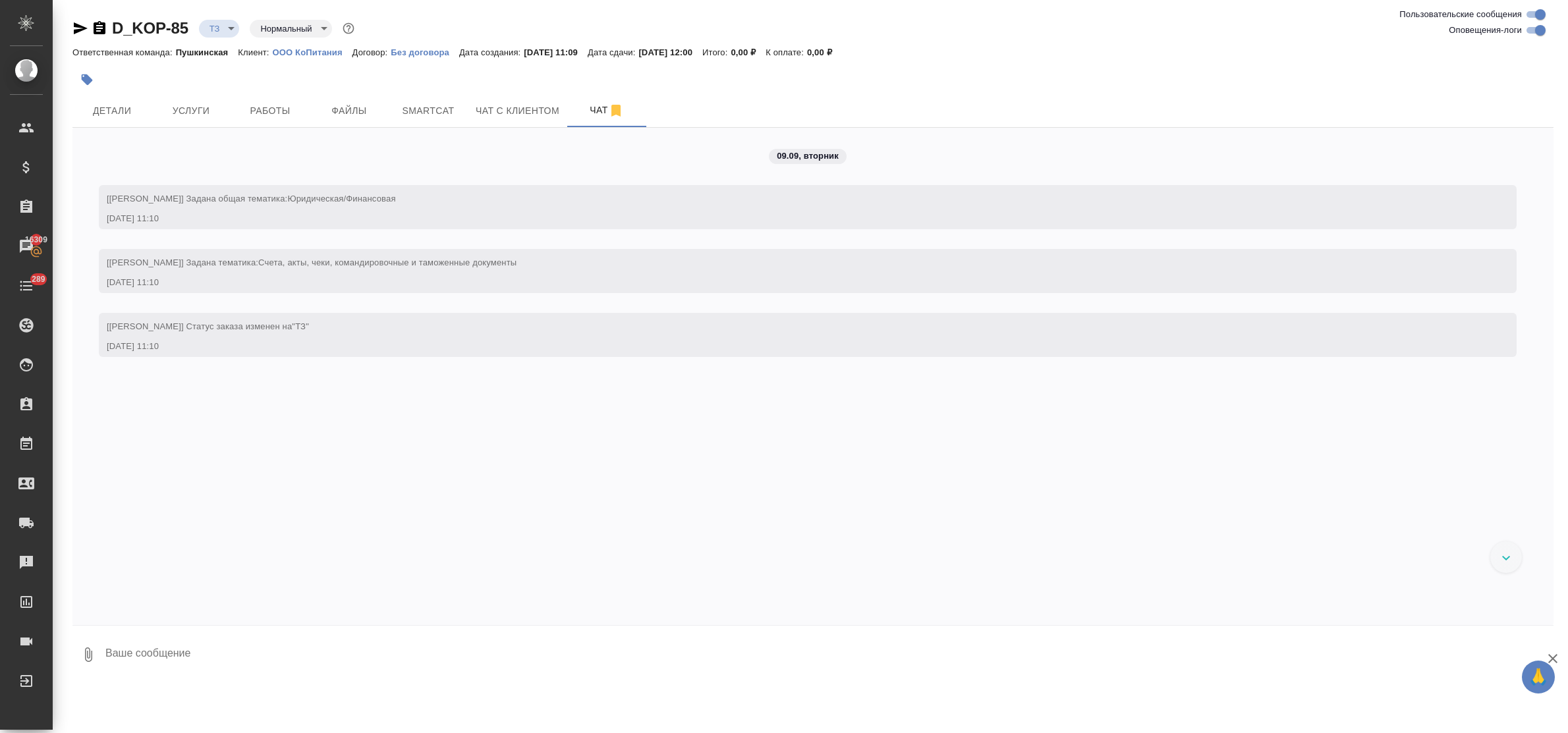
click at [220, 649] on textarea at bounding box center [829, 654] width 1449 height 45
type textarea "приветик! просьба сделать тикет, спасибо!"
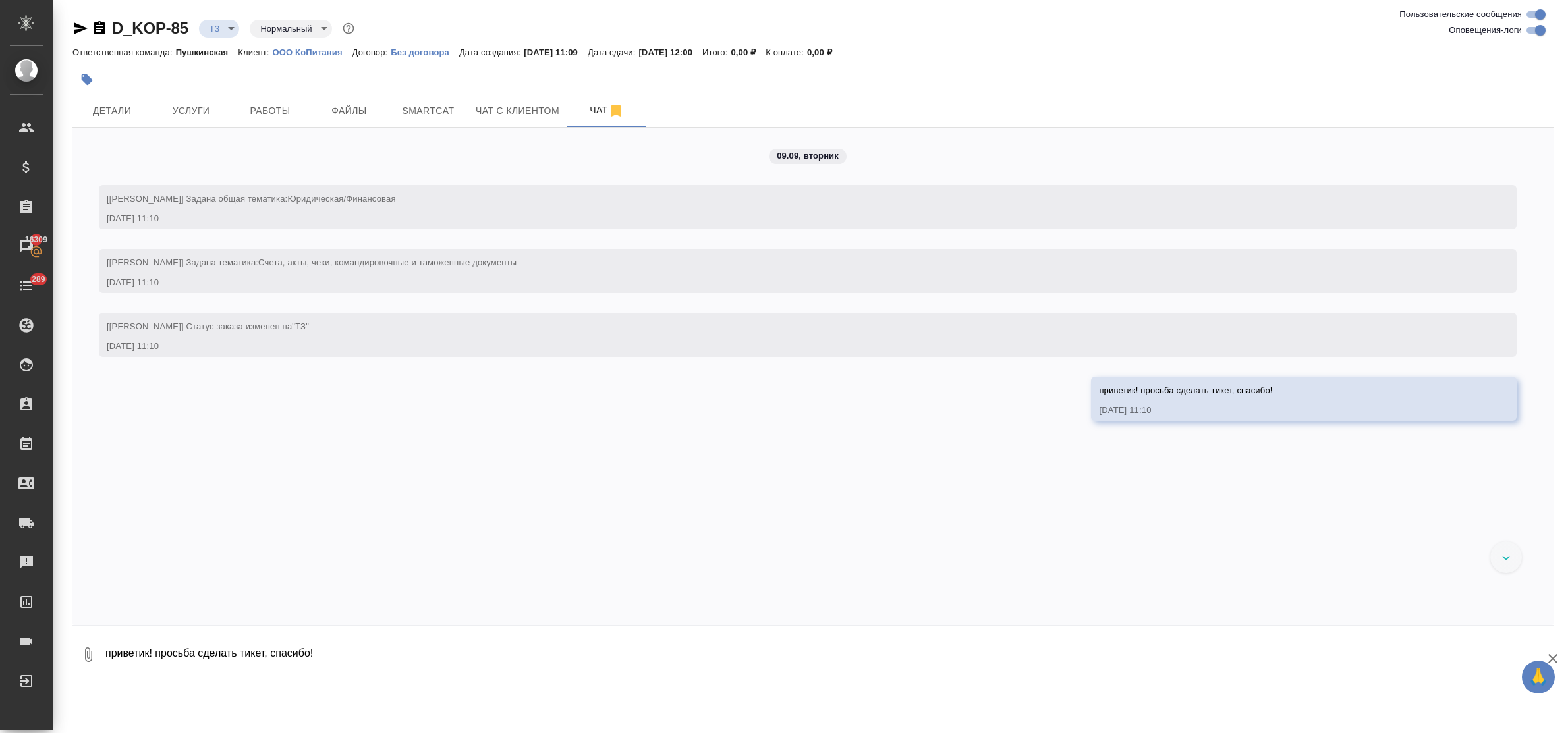
click at [304, 55] on p "ООО КоПитания" at bounding box center [312, 52] width 80 height 10
click at [191, 109] on span "Услуги" at bounding box center [191, 111] width 63 height 17
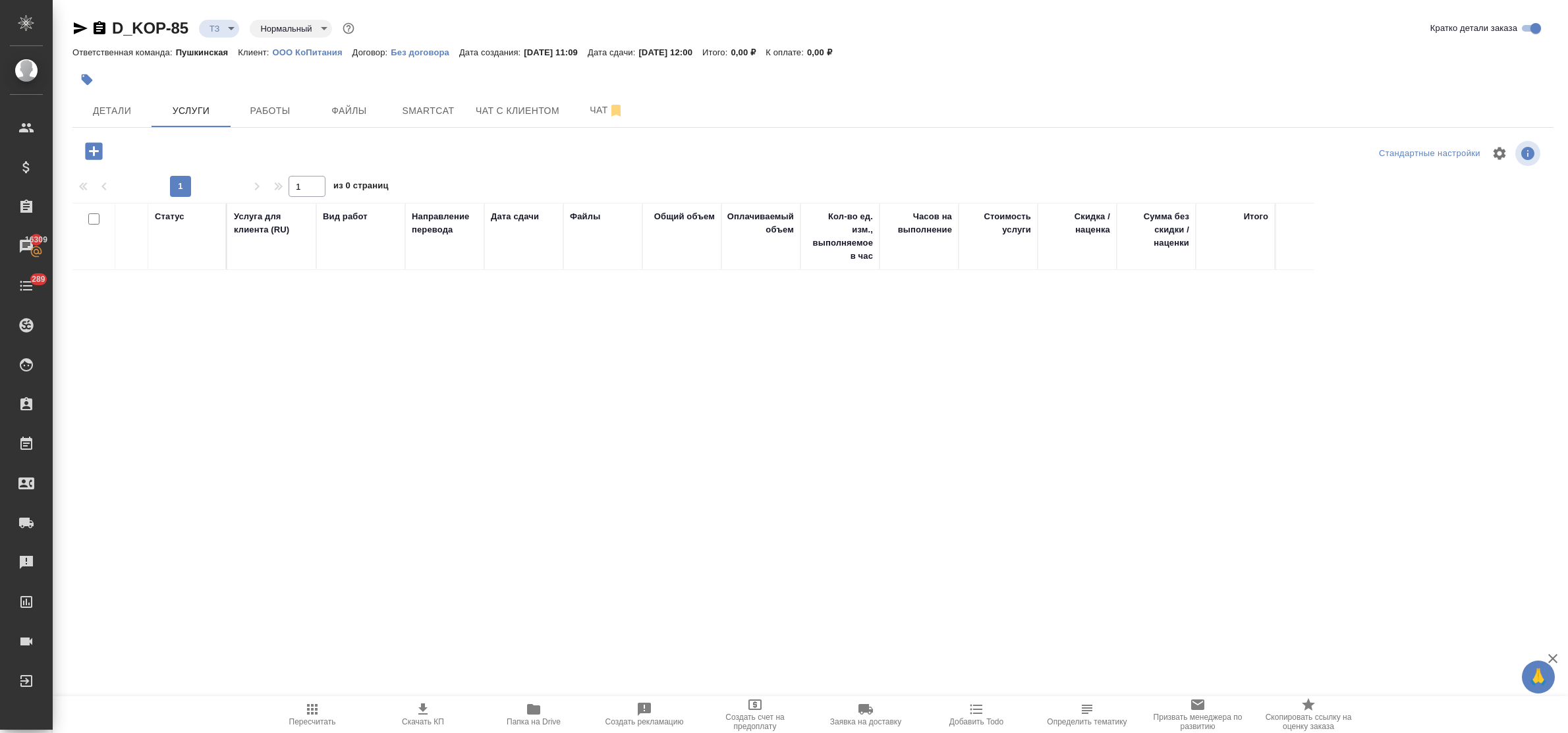
click at [93, 152] on icon "button" at bounding box center [94, 151] width 23 height 23
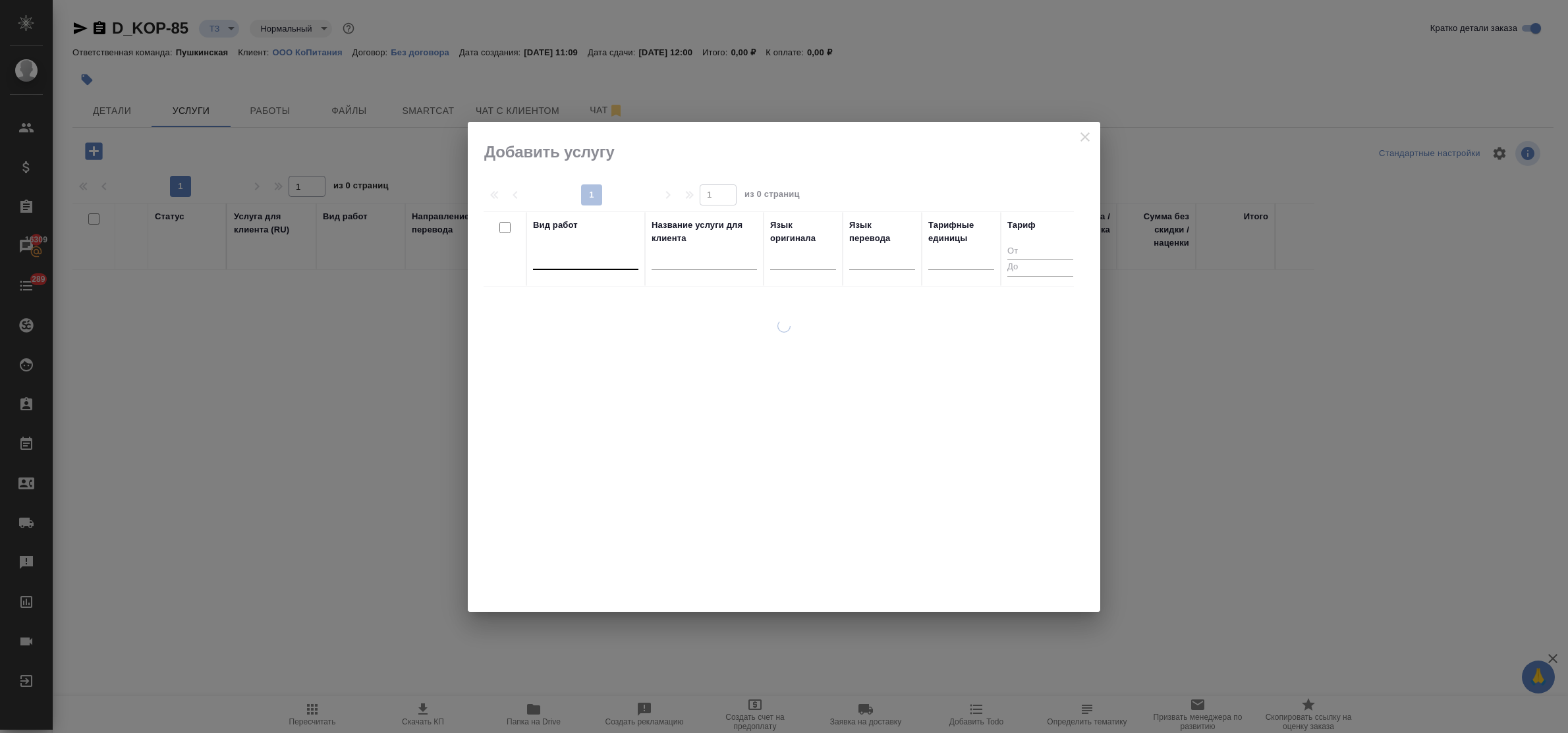
click at [576, 266] on div at bounding box center [585, 256] width 105 height 19
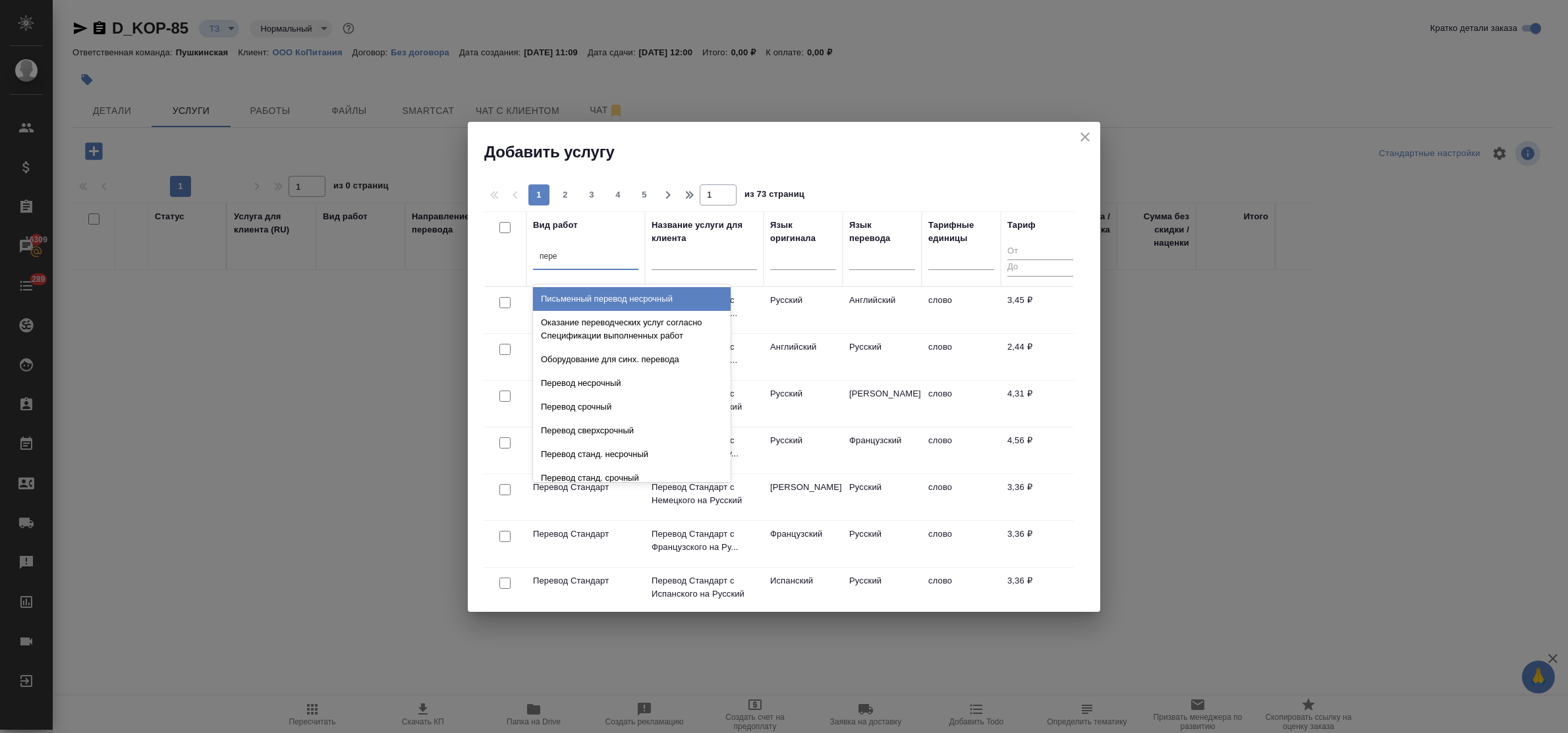
type input "пере"
type input "перевод ст"
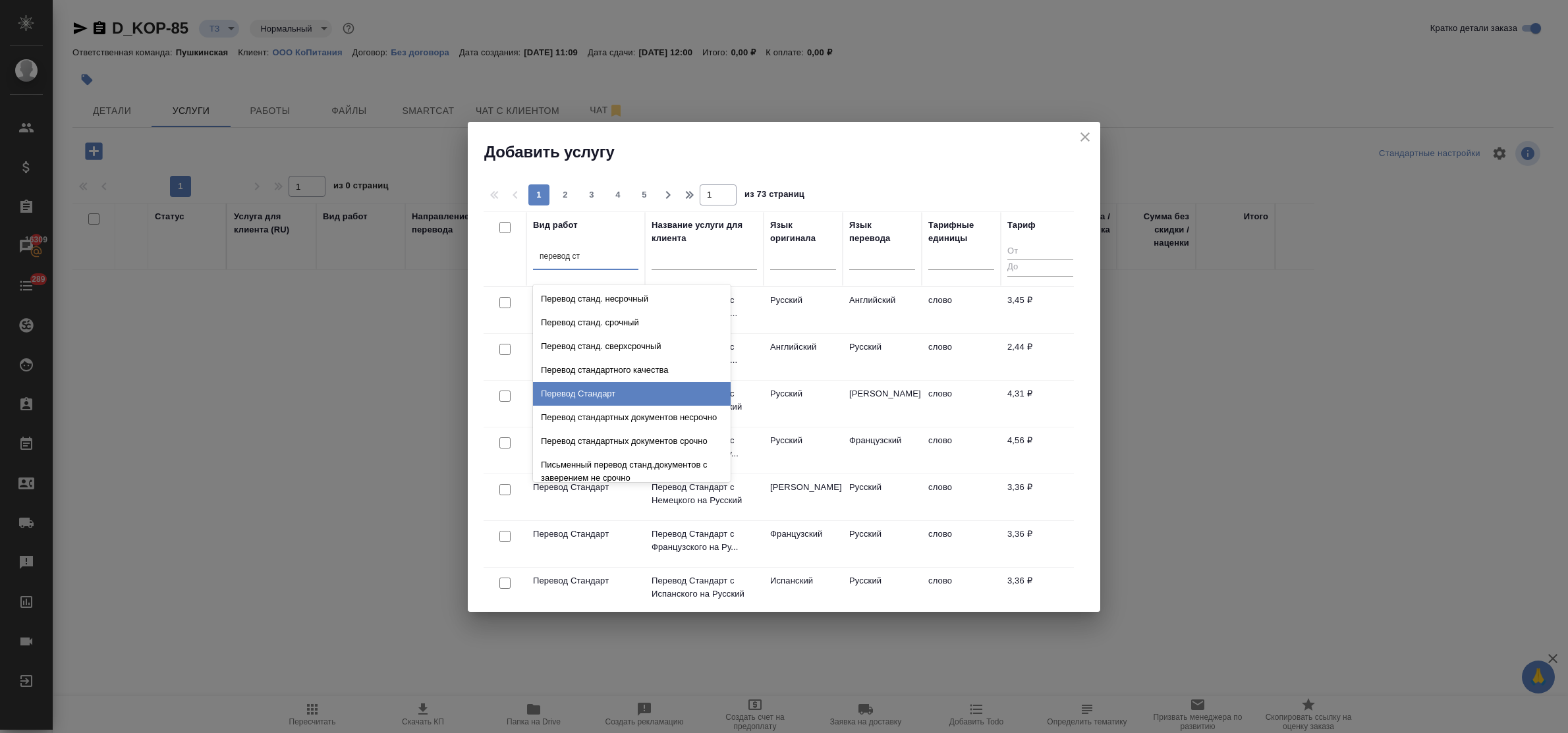
click at [620, 389] on div "Перевод Стандарт" at bounding box center [631, 393] width 197 height 23
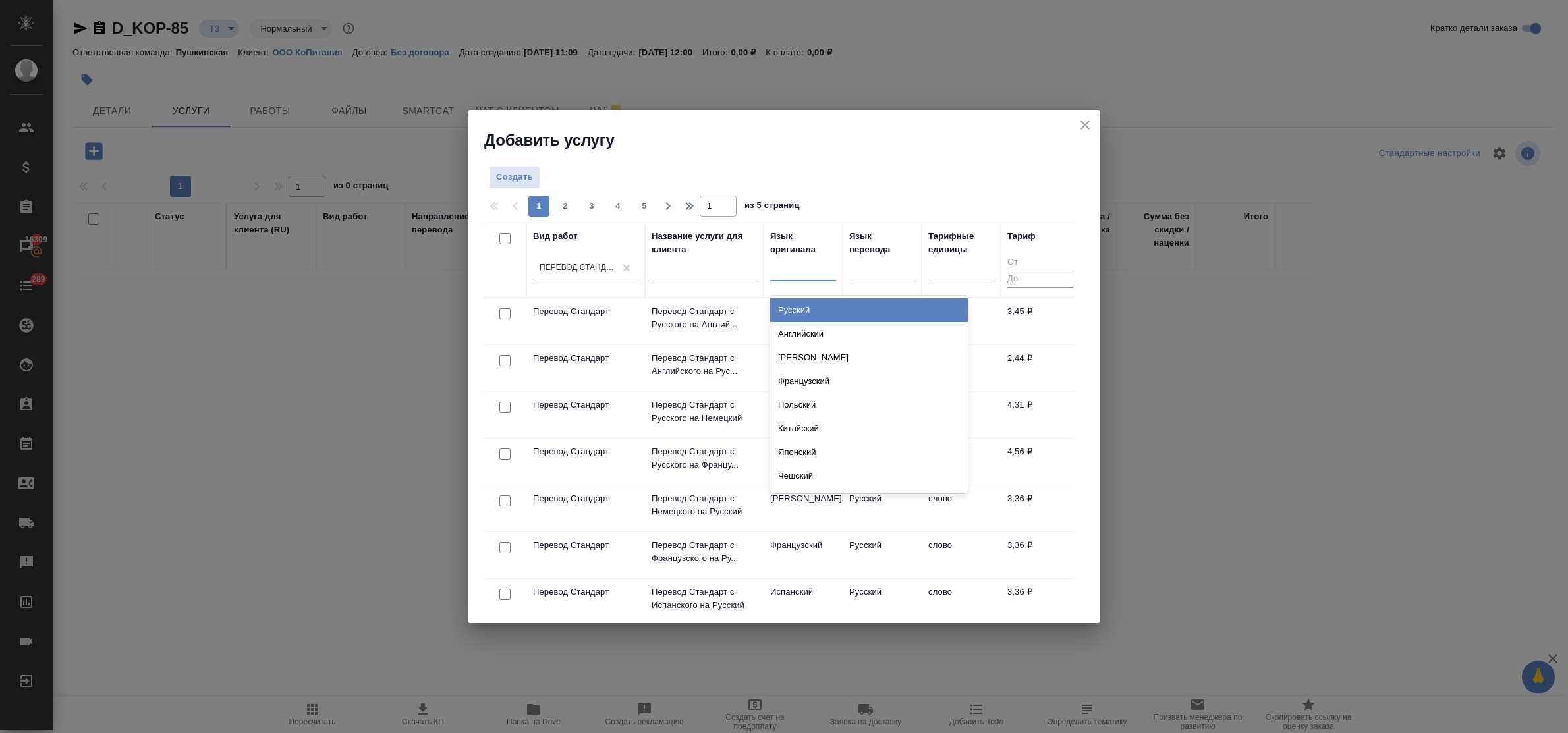
click at [782, 271] on div at bounding box center [803, 268] width 66 height 19
click at [801, 331] on div "Английский" at bounding box center [869, 333] width 197 height 23
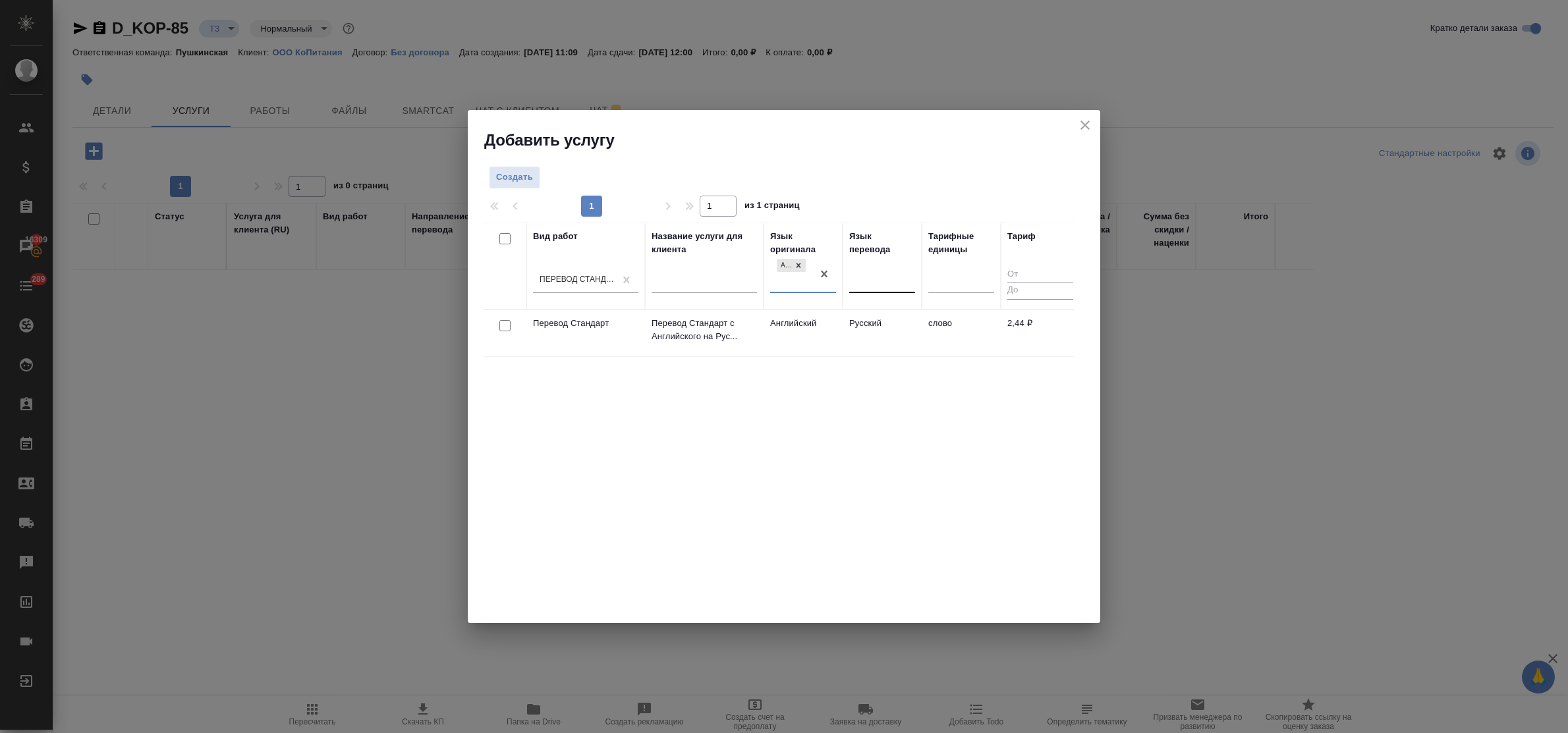
click at [879, 275] on div at bounding box center [882, 280] width 66 height 19
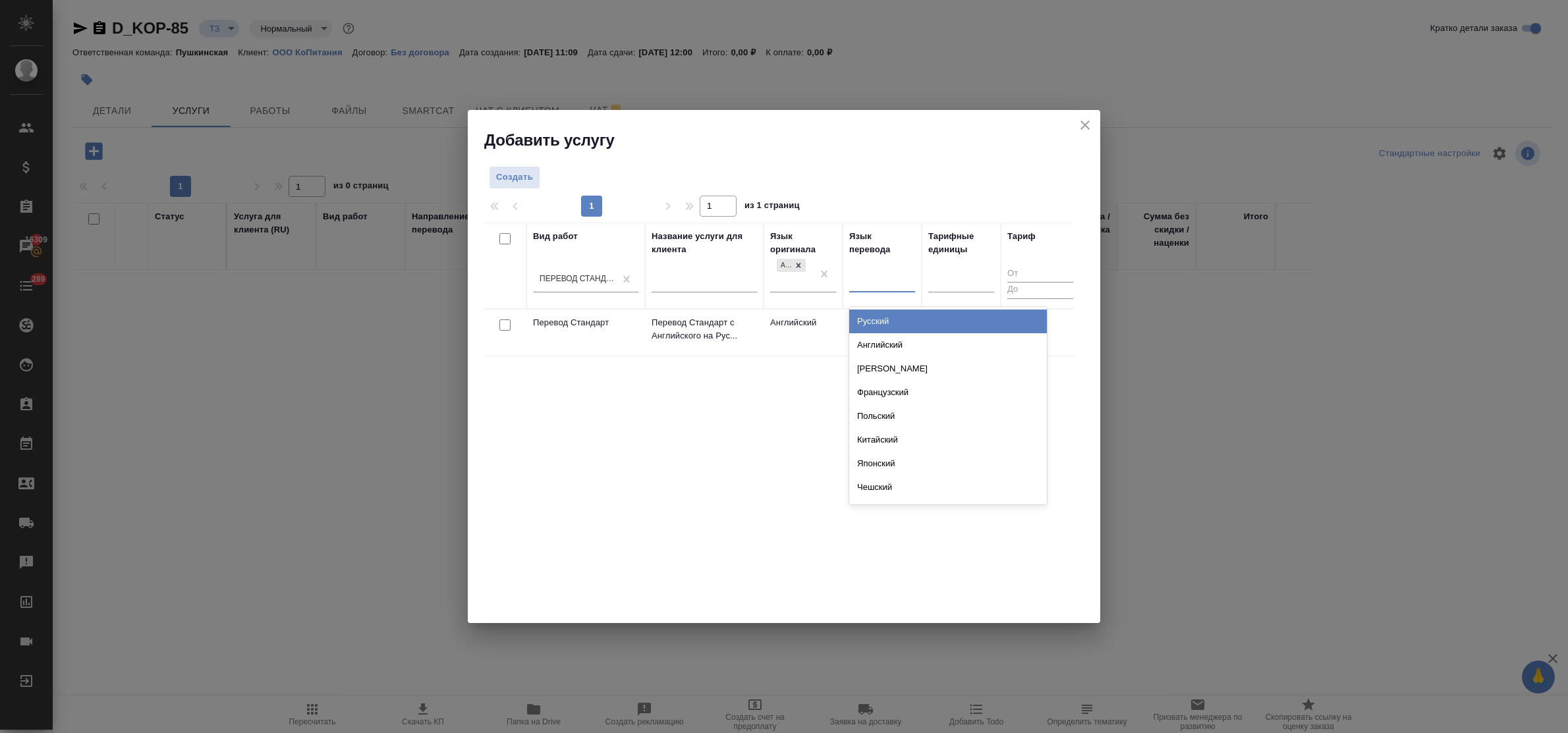
click at [880, 326] on div "Русский" at bounding box center [948, 321] width 197 height 23
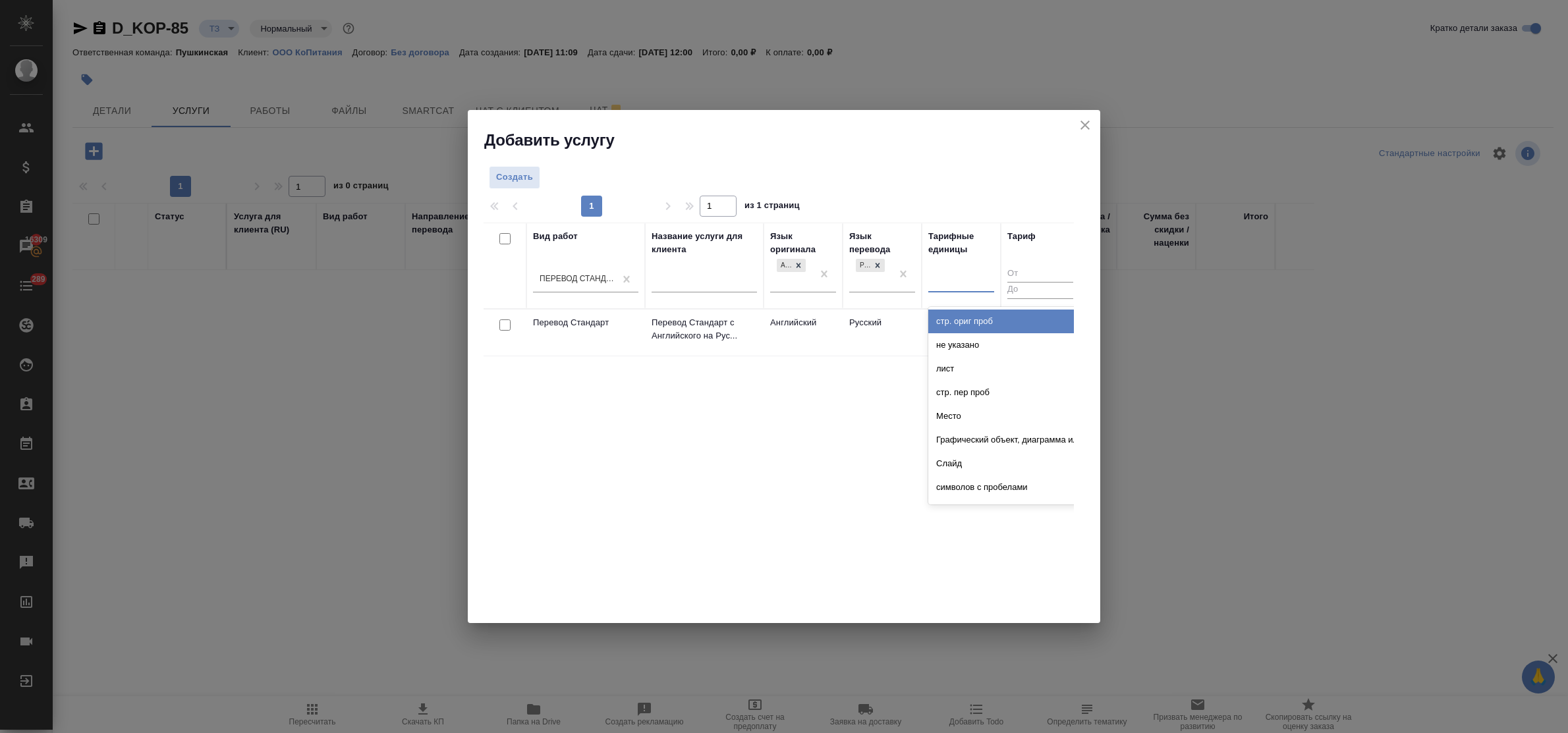
click at [943, 286] on div at bounding box center [961, 279] width 66 height 19
type input "сло"
click at [952, 320] on div "слово" at bounding box center [1027, 321] width 197 height 23
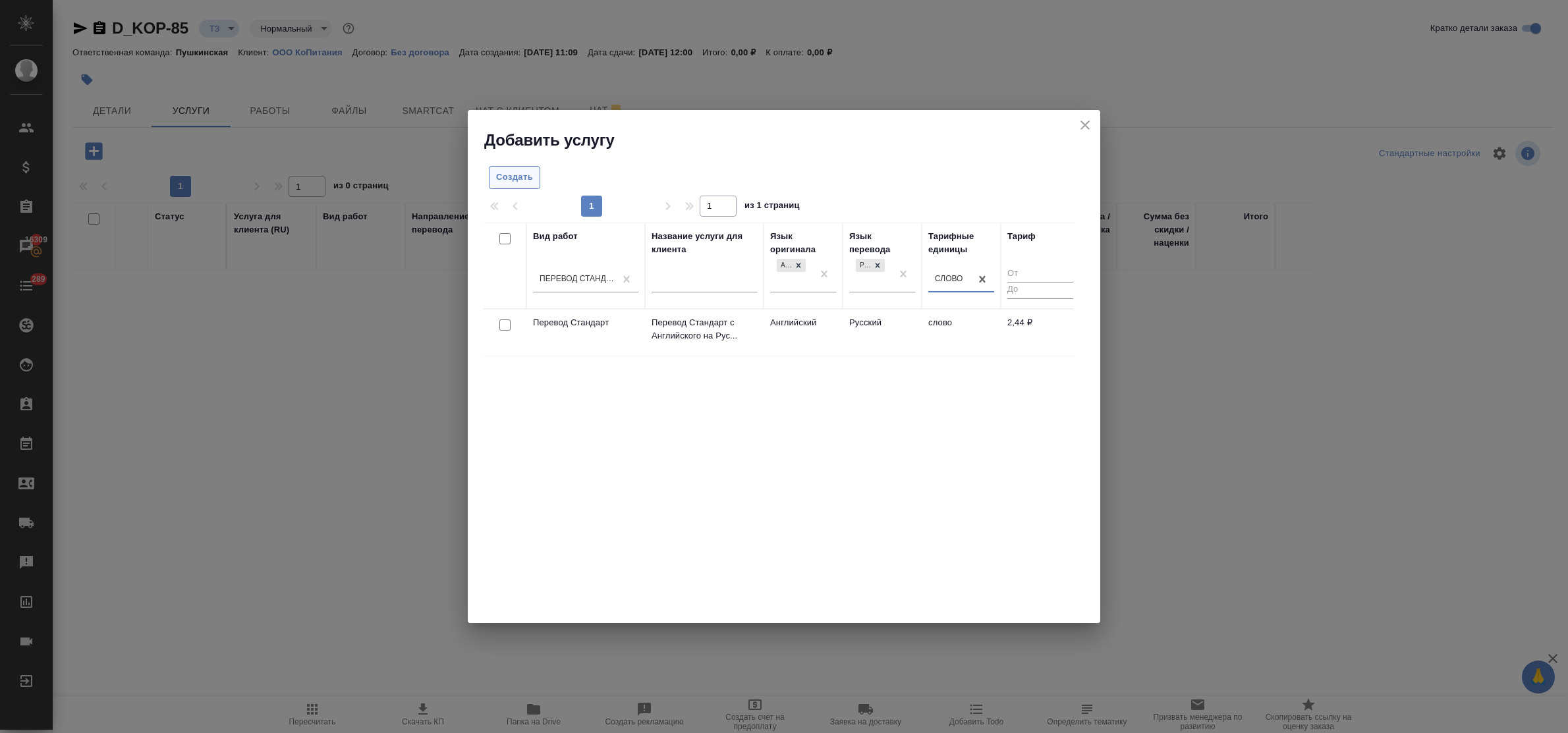
click at [530, 177] on span "Создать" at bounding box center [514, 177] width 37 height 15
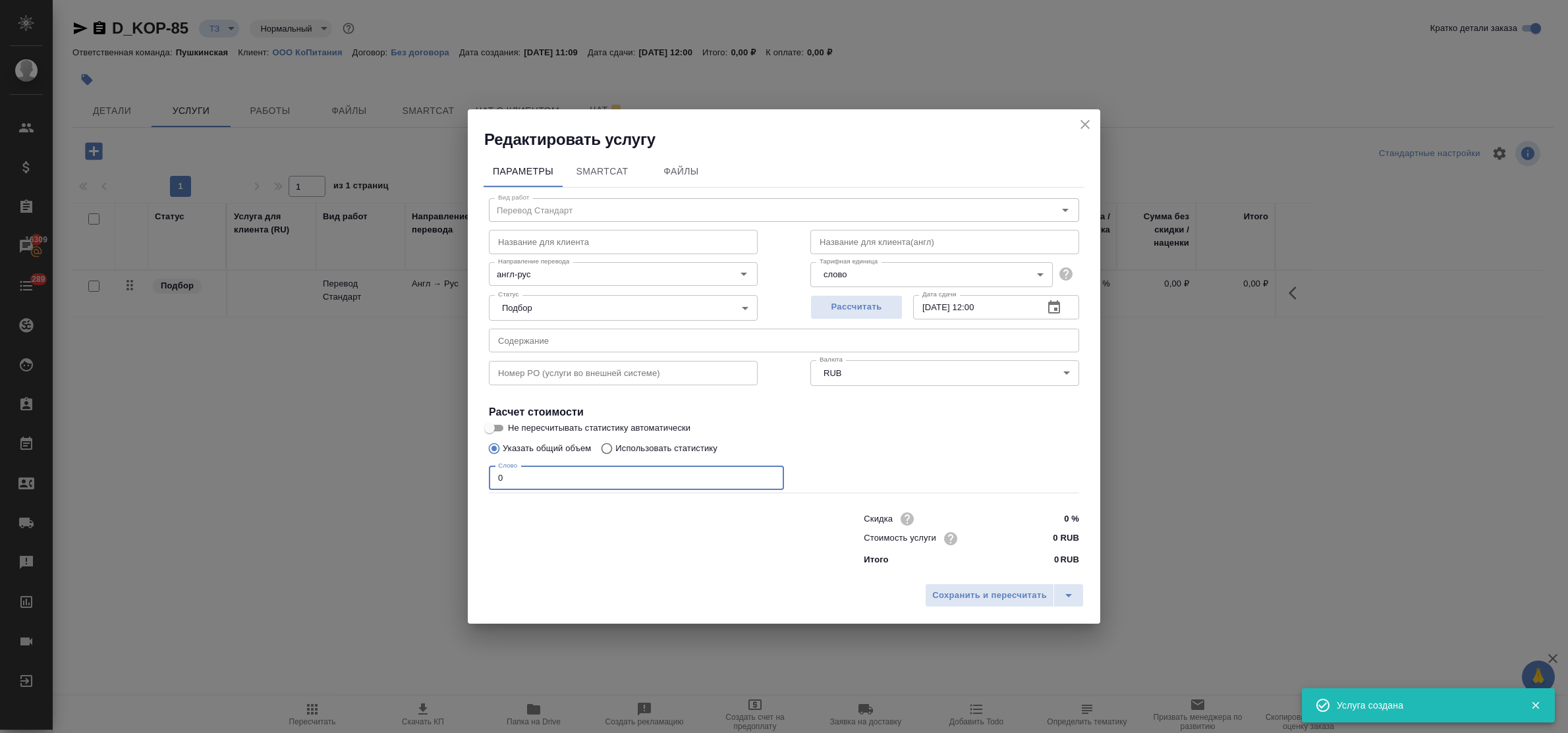
click at [494, 478] on input "0" at bounding box center [636, 478] width 295 height 23
type input "800"
click at [983, 305] on input "11.09.2025 12:00" at bounding box center [972, 306] width 120 height 23
type input "11.09.2025 10:00"
click at [1046, 540] on input "0 RUB" at bounding box center [1054, 538] width 50 height 19
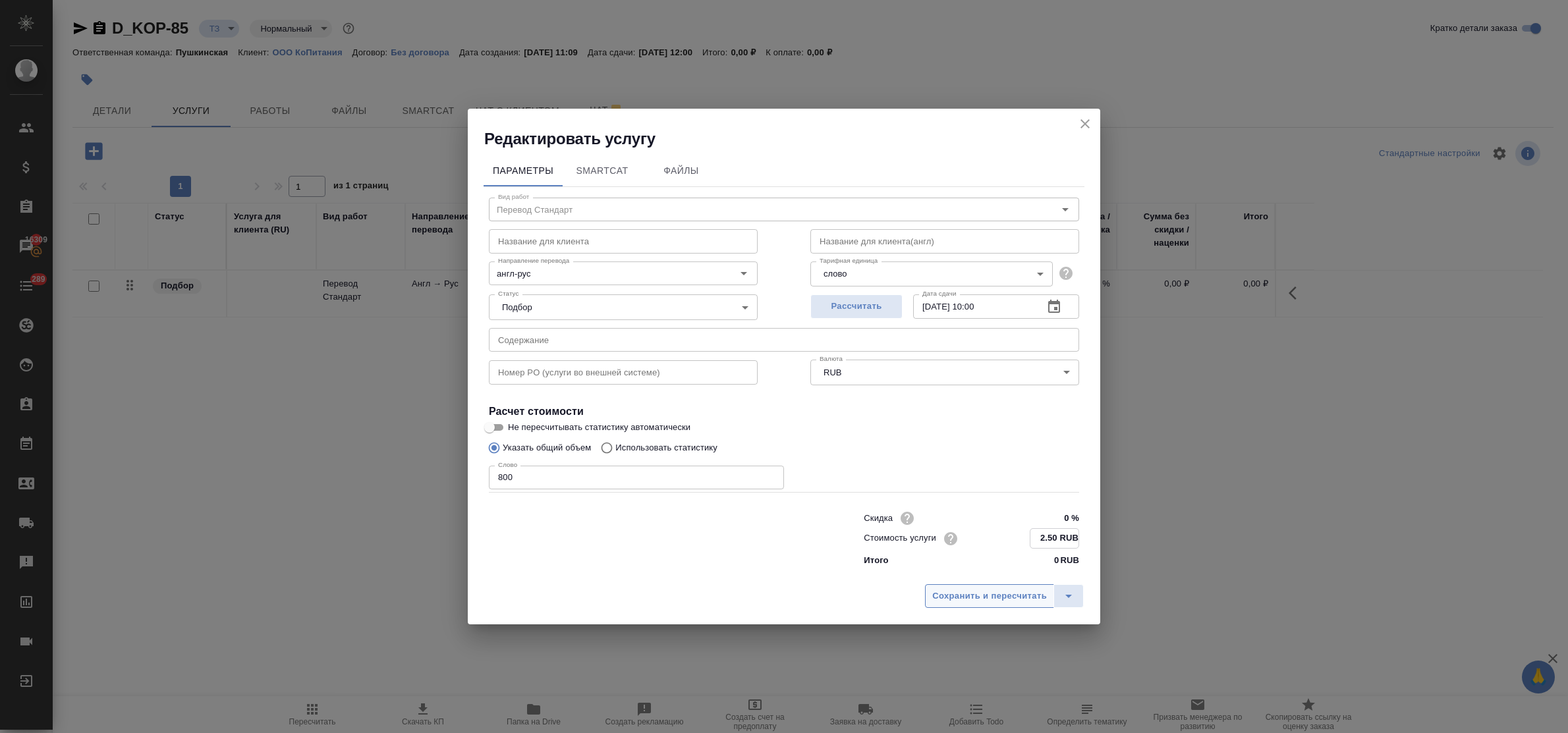
type input "2.50 RUB"
click at [1029, 596] on span "Сохранить и пересчитать" at bounding box center [989, 596] width 114 height 15
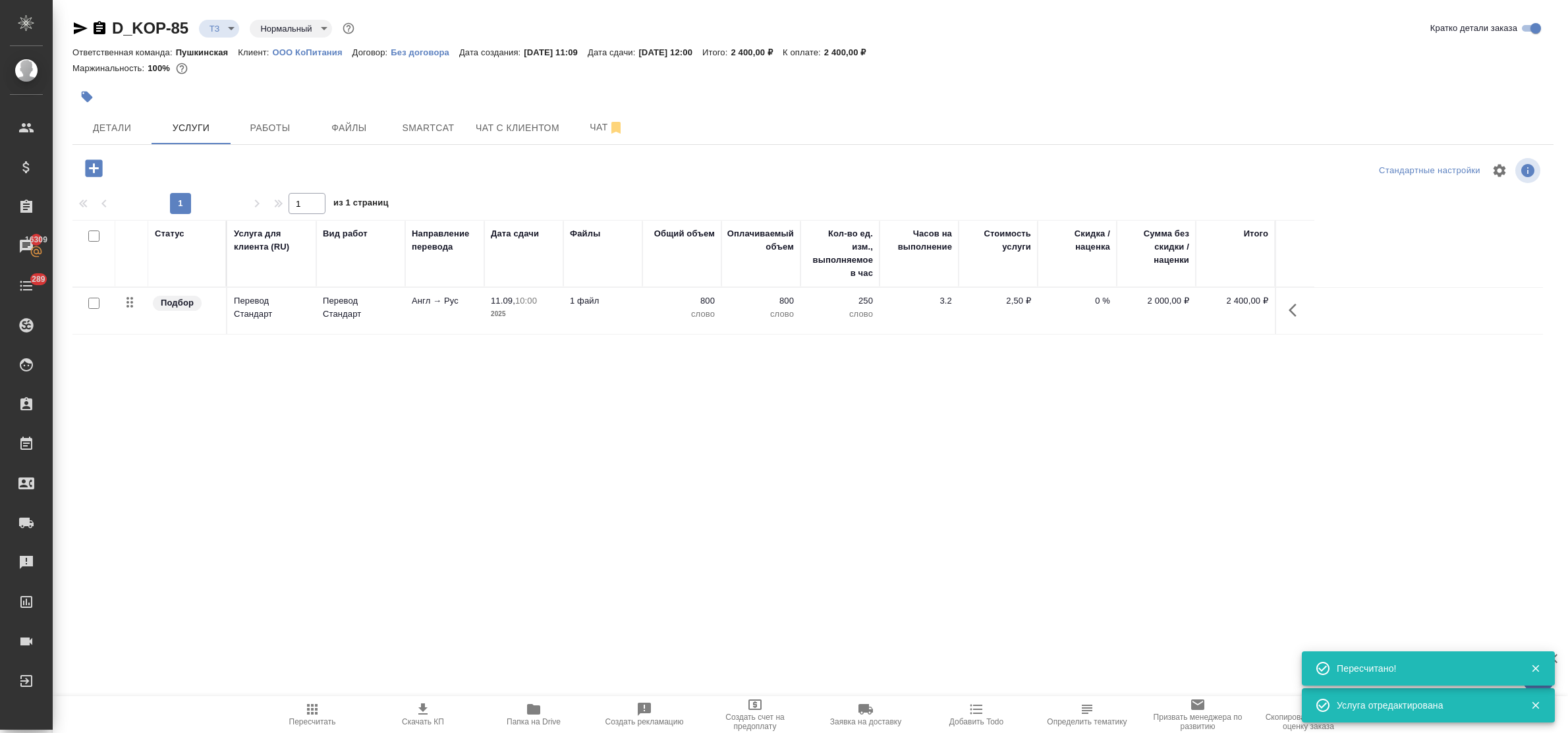
click at [90, 167] on icon "button" at bounding box center [94, 168] width 17 height 17
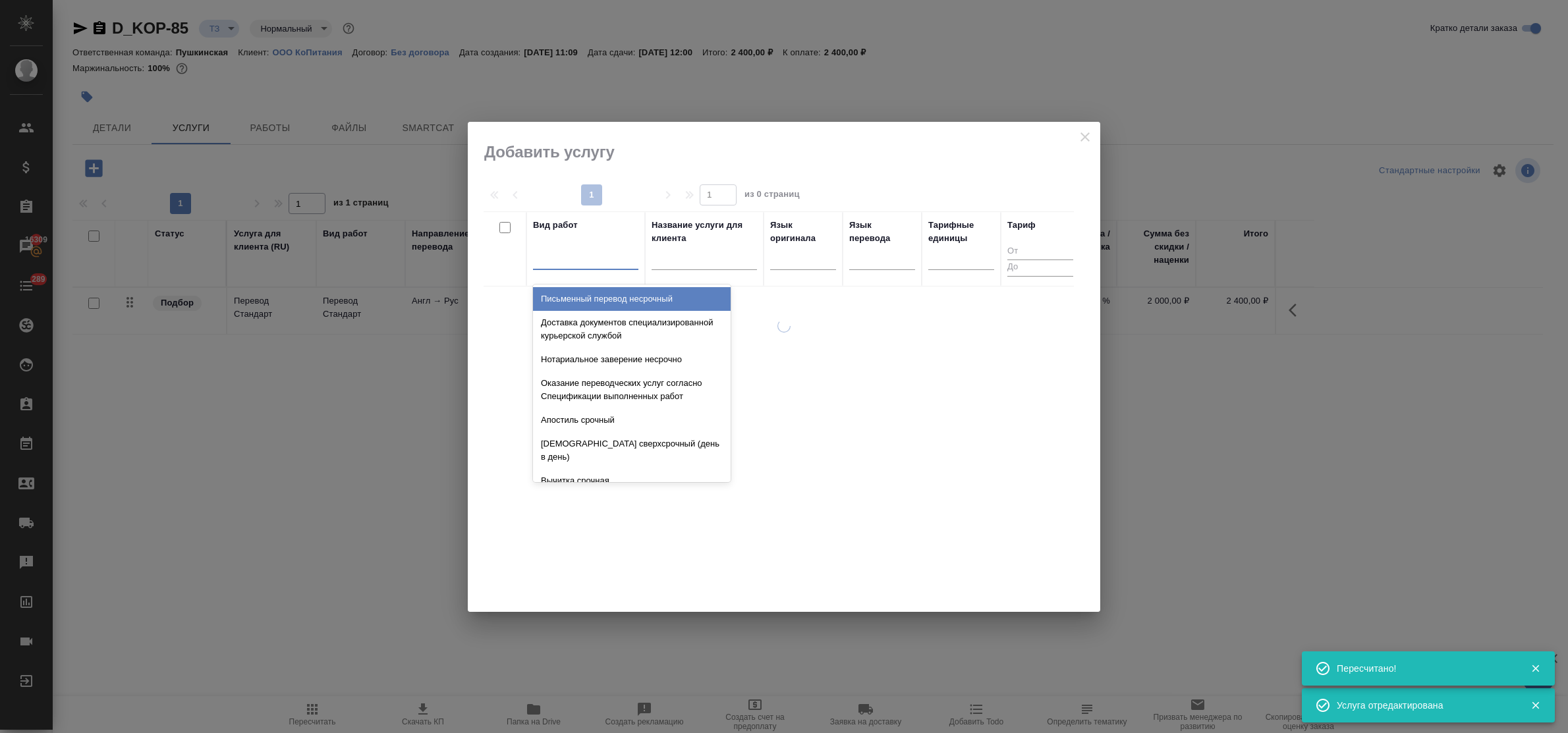
click at [539, 269] on div at bounding box center [585, 257] width 105 height 25
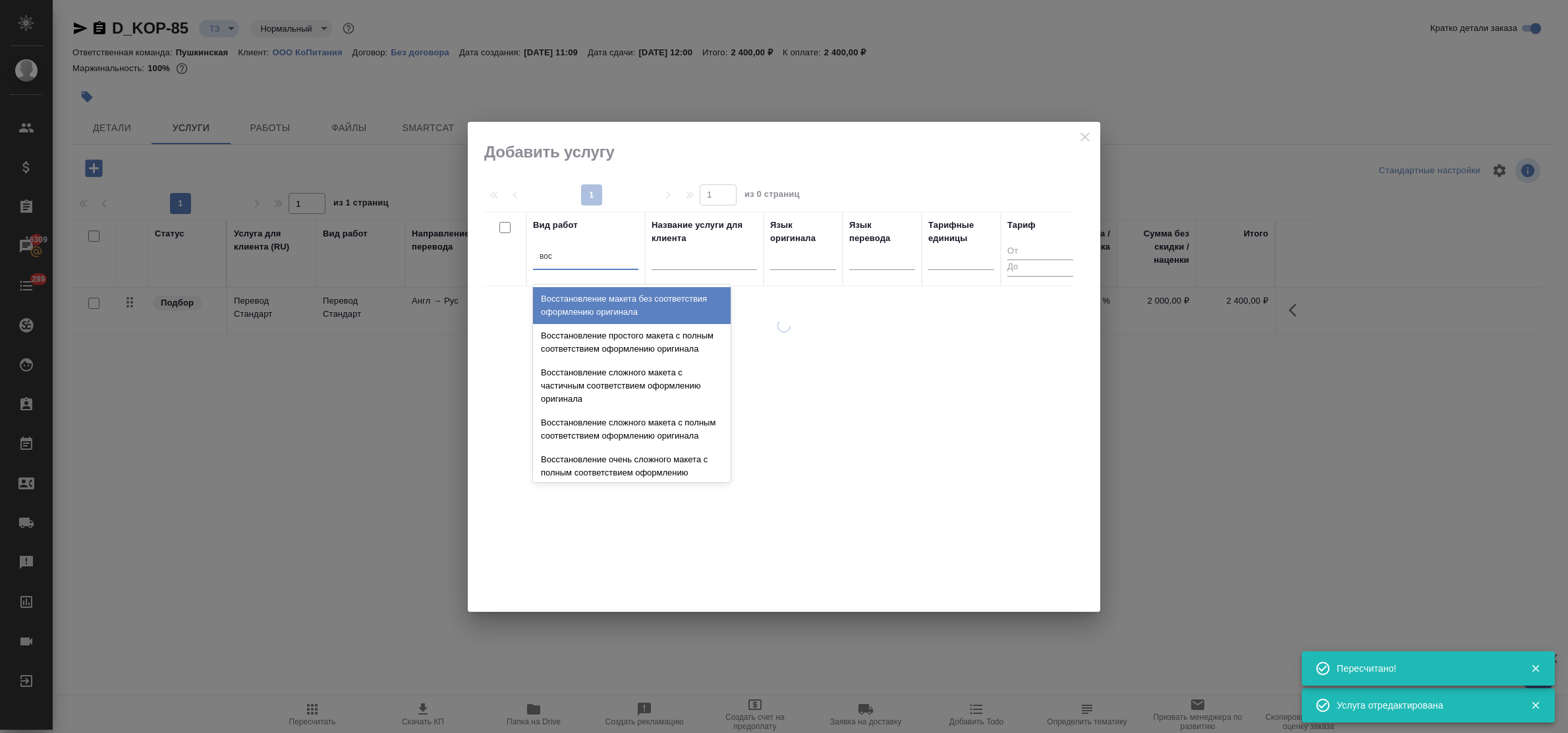
type input "восс"
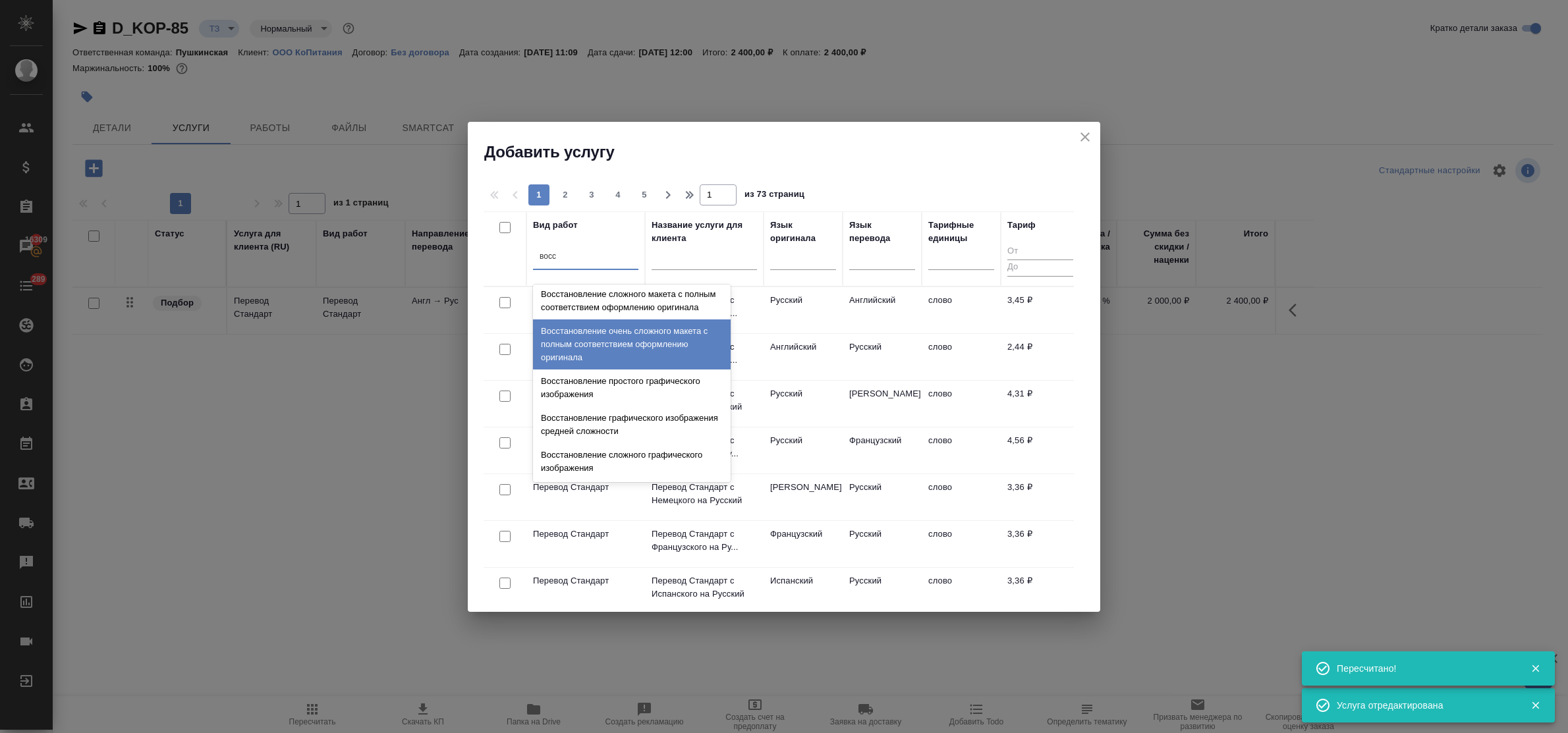
scroll to position [241, 0]
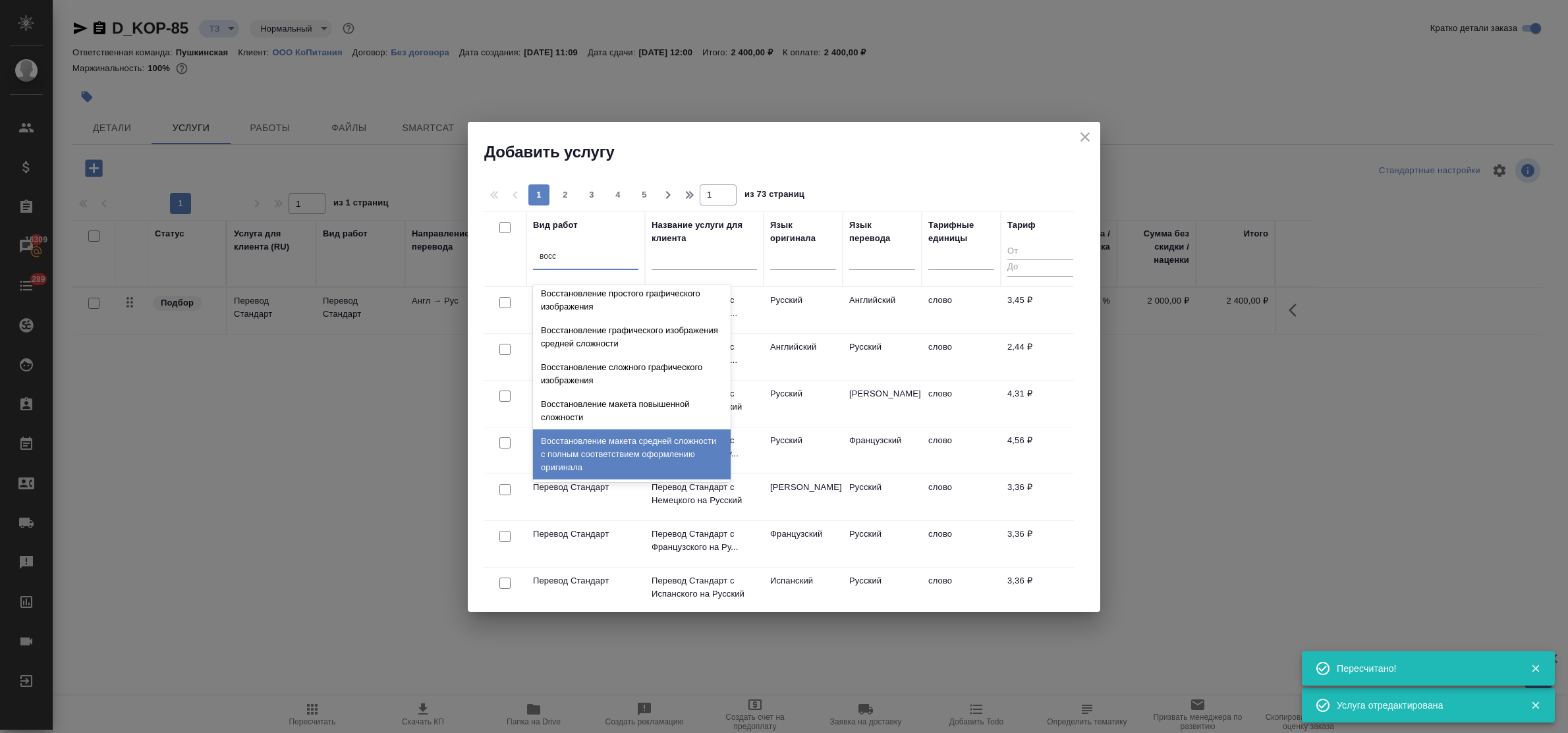
click at [624, 437] on div "Восстановление макета средней сложности с полным соответствием оформлению ориги…" at bounding box center [631, 454] width 197 height 50
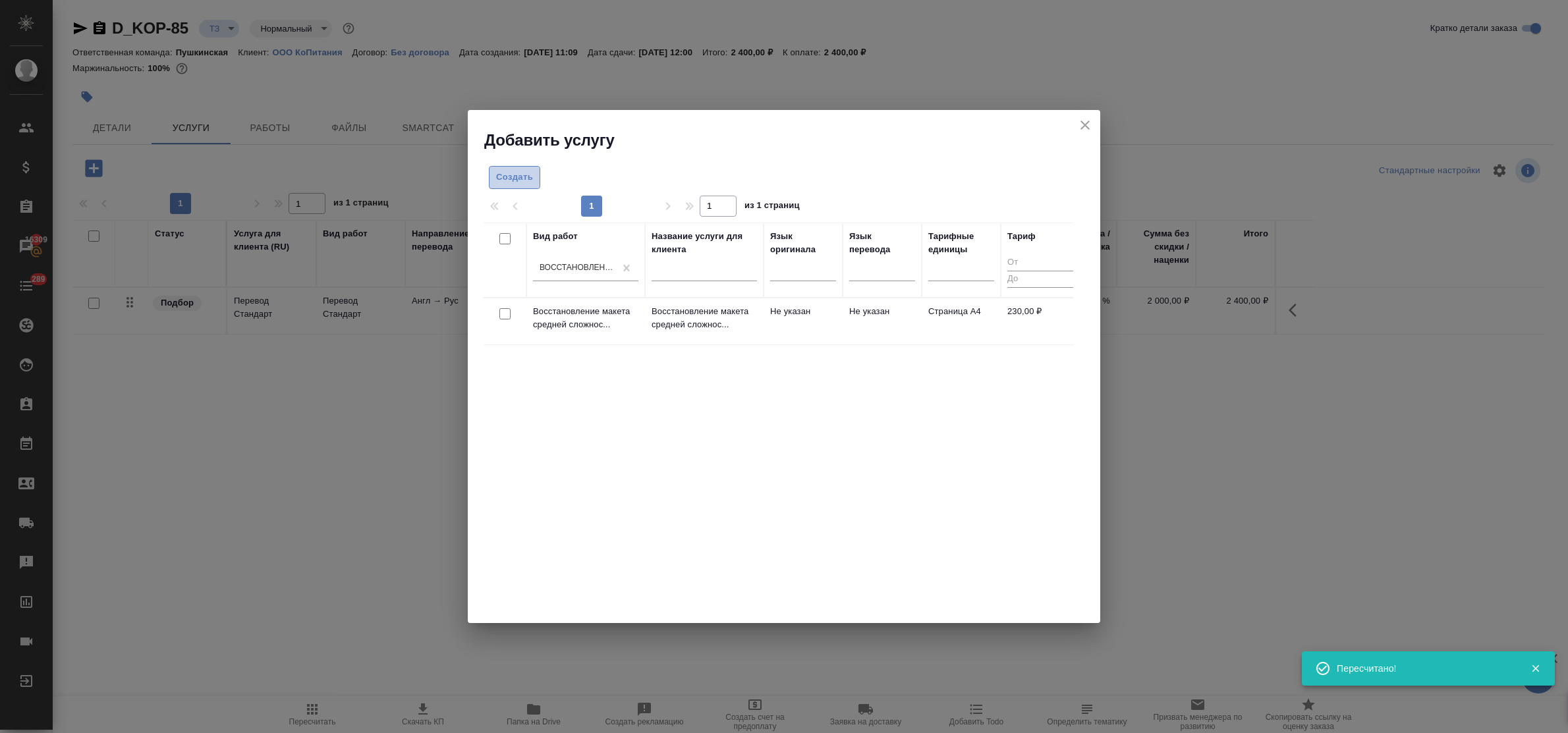
click at [527, 179] on span "Создать" at bounding box center [514, 177] width 37 height 15
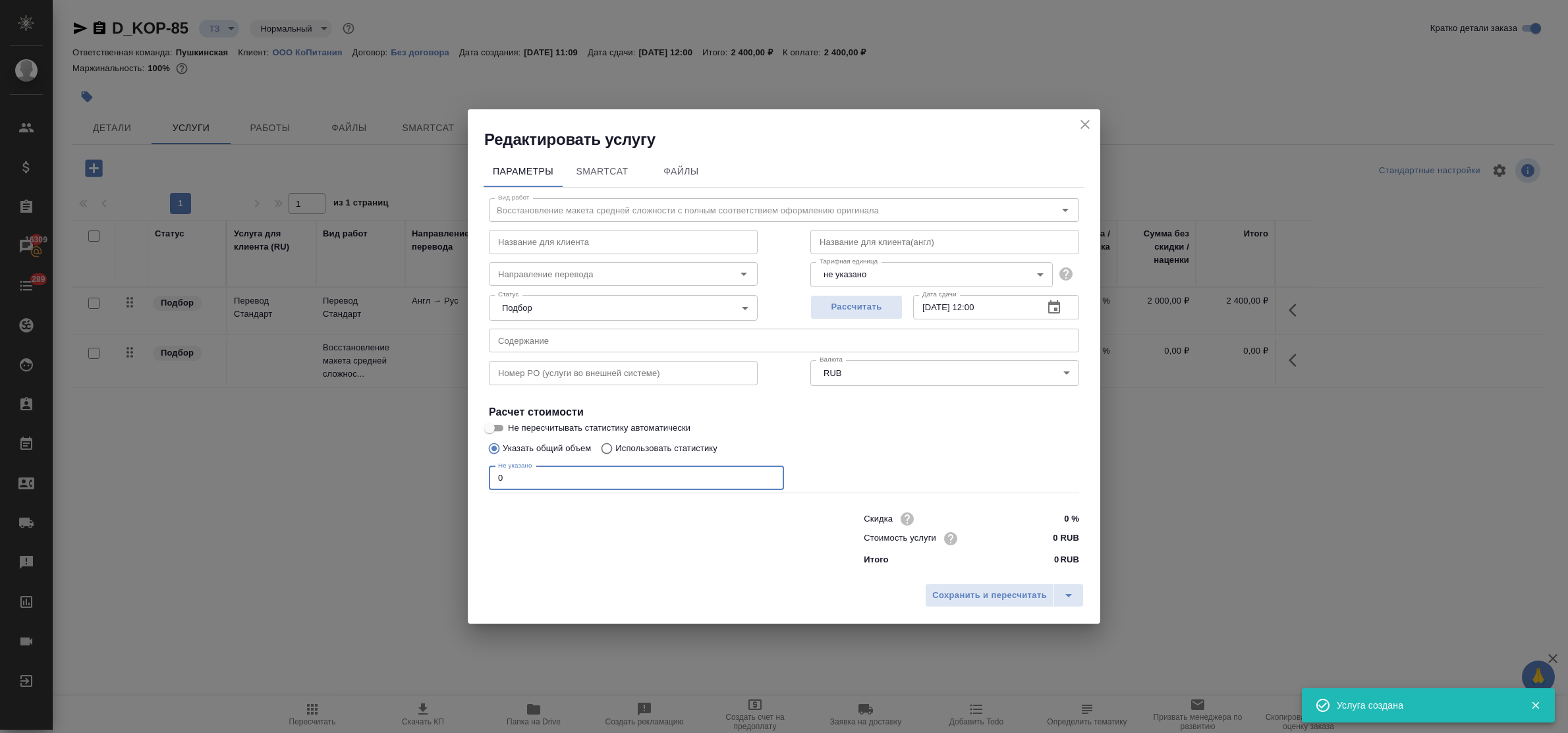
drag, startPoint x: 515, startPoint y: 478, endPoint x: 461, endPoint y: 466, distance: 55.3
click at [454, 466] on div "Редактировать услугу Параметры SmartCat Файлы Вид работ Восстановление макета с…" at bounding box center [784, 366] width 1568 height 733
type input "5"
click at [983, 306] on input "11.09.2025 12:00" at bounding box center [972, 306] width 120 height 23
type input "11.09.2025 10:00"
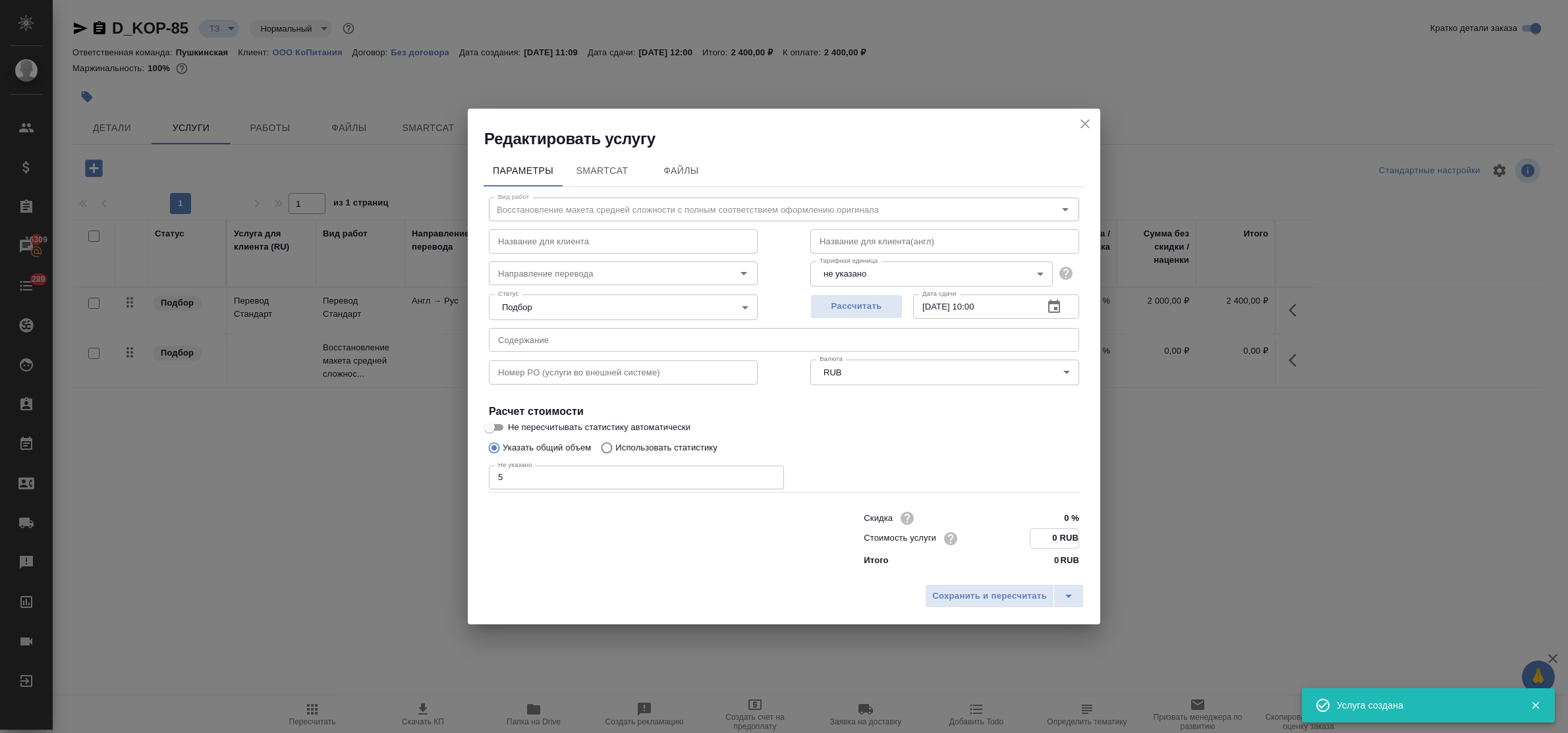
click at [1043, 541] on input "0 RUB" at bounding box center [1054, 538] width 48 height 19
type input "230 RUB"
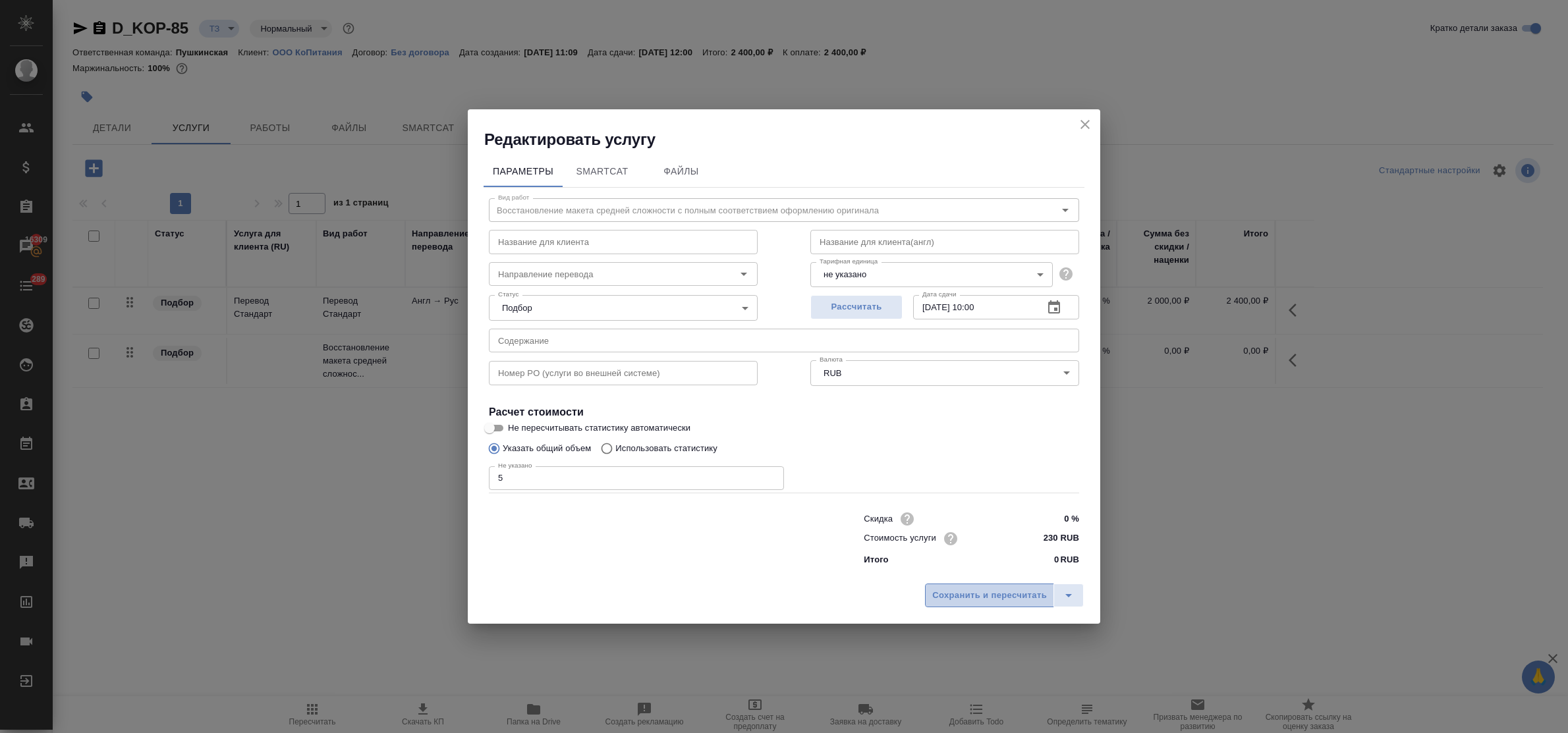
click at [1013, 591] on span "Сохранить и пересчитать" at bounding box center [989, 595] width 114 height 15
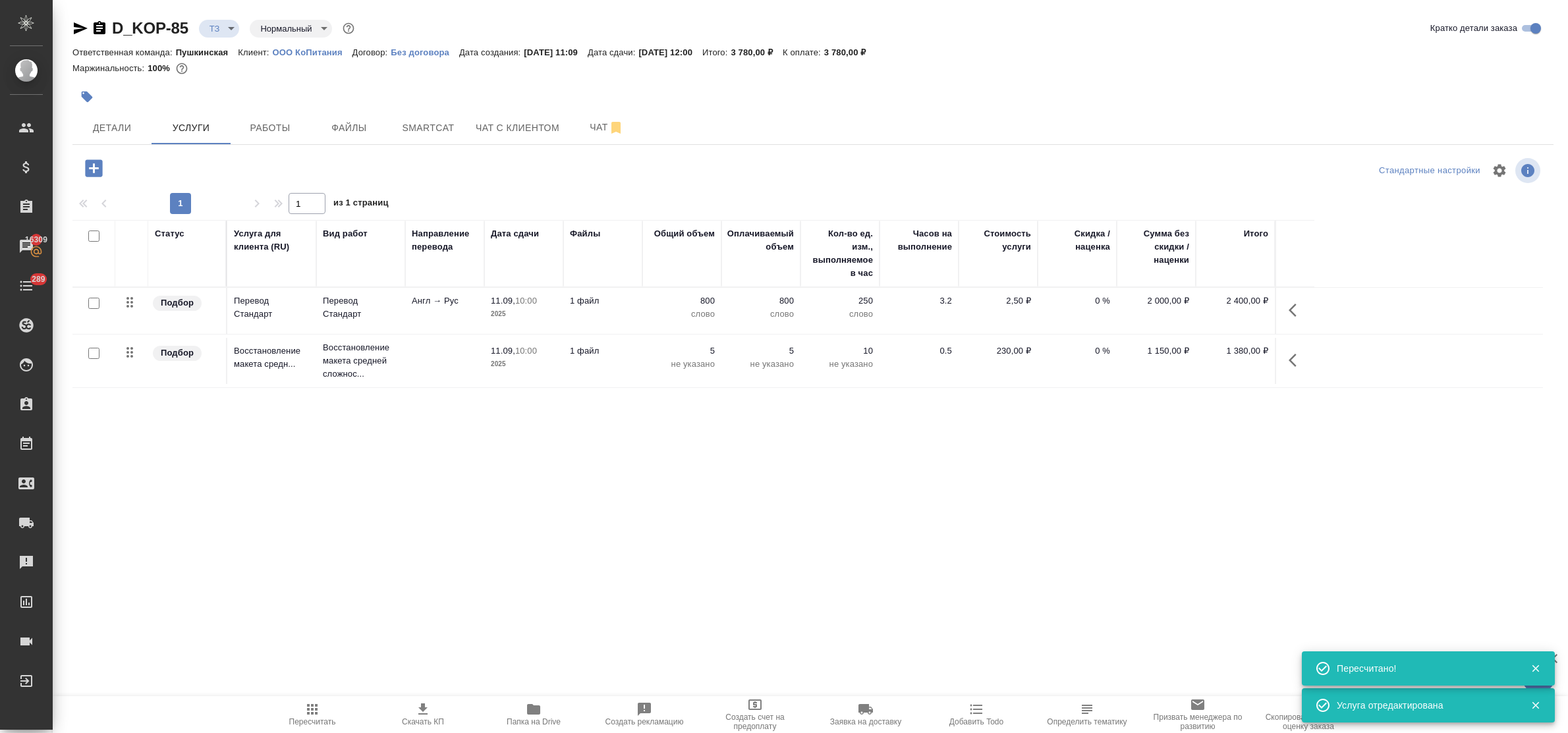
click at [93, 173] on icon "button" at bounding box center [94, 168] width 17 height 17
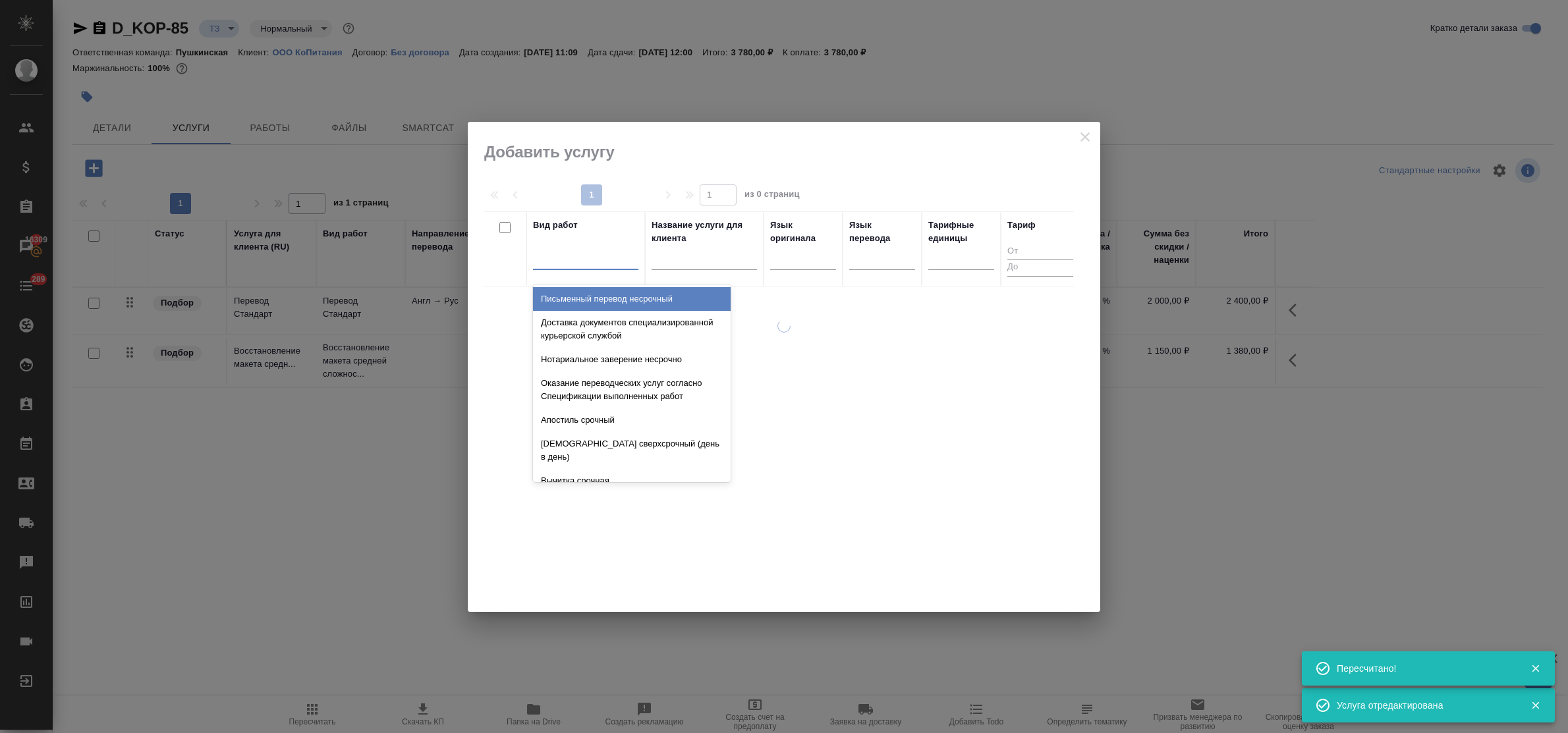
click at [549, 264] on div at bounding box center [585, 256] width 105 height 19
type input "заве"
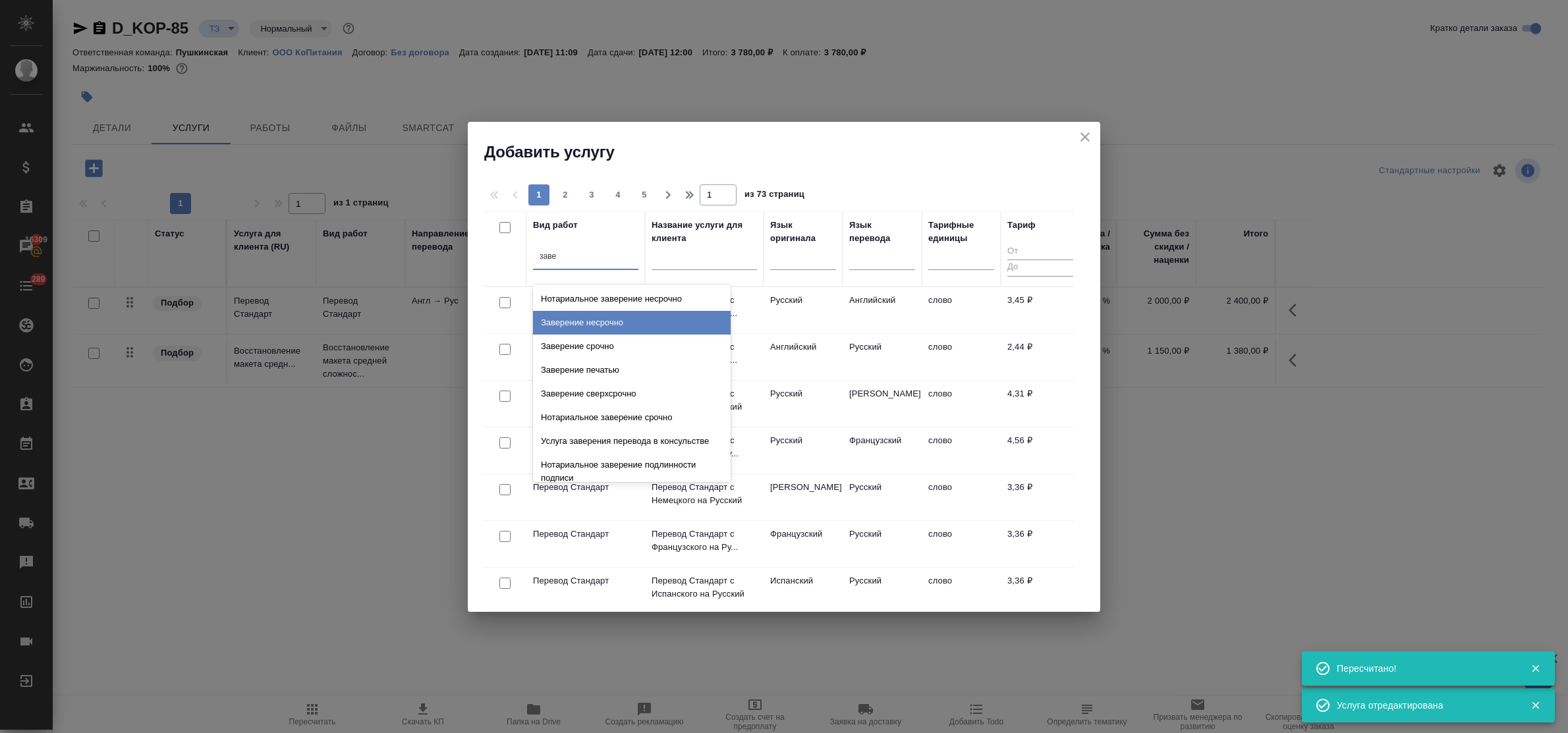
click at [580, 314] on div "Заверение несрочно" at bounding box center [631, 322] width 197 height 23
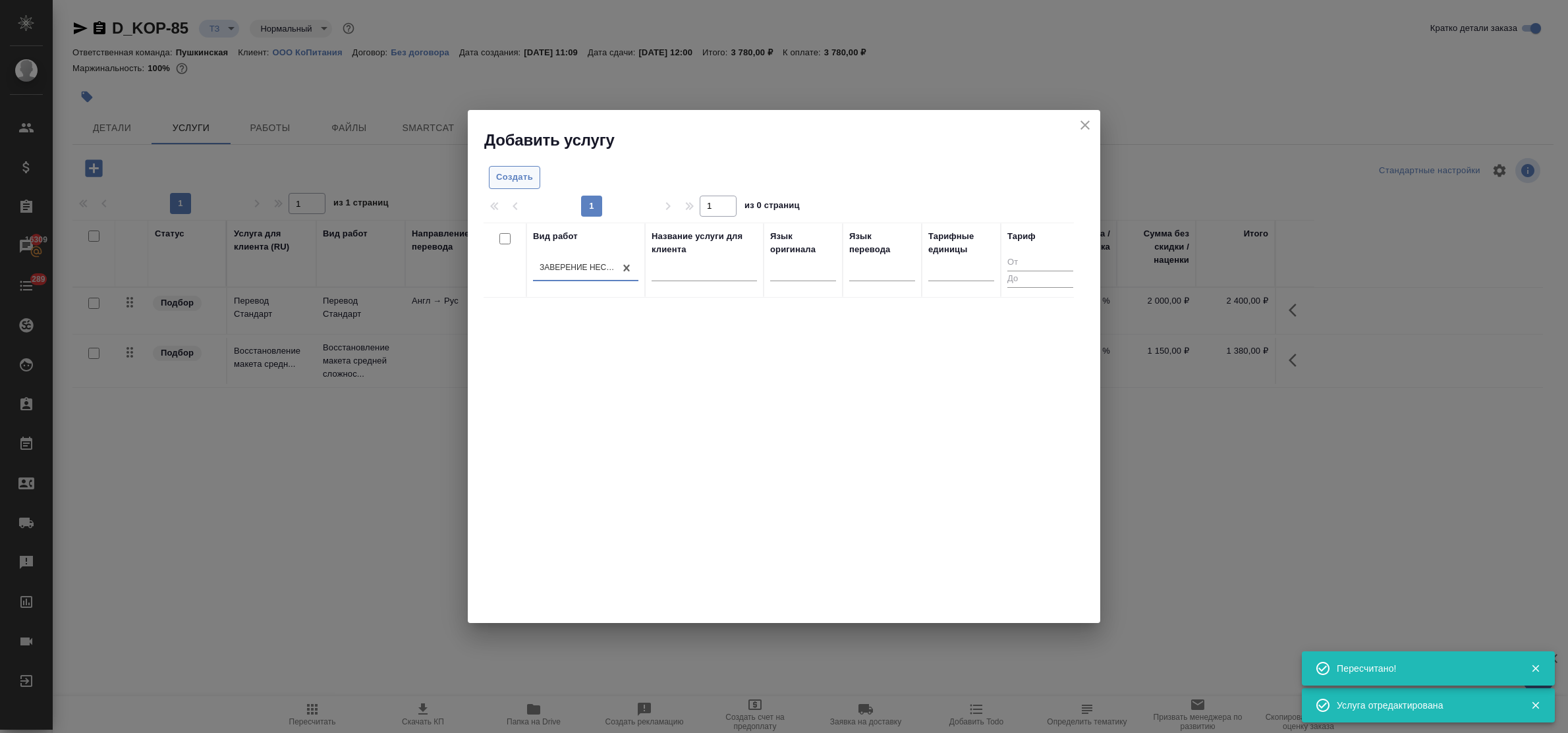
click at [524, 175] on span "Создать" at bounding box center [514, 177] width 37 height 15
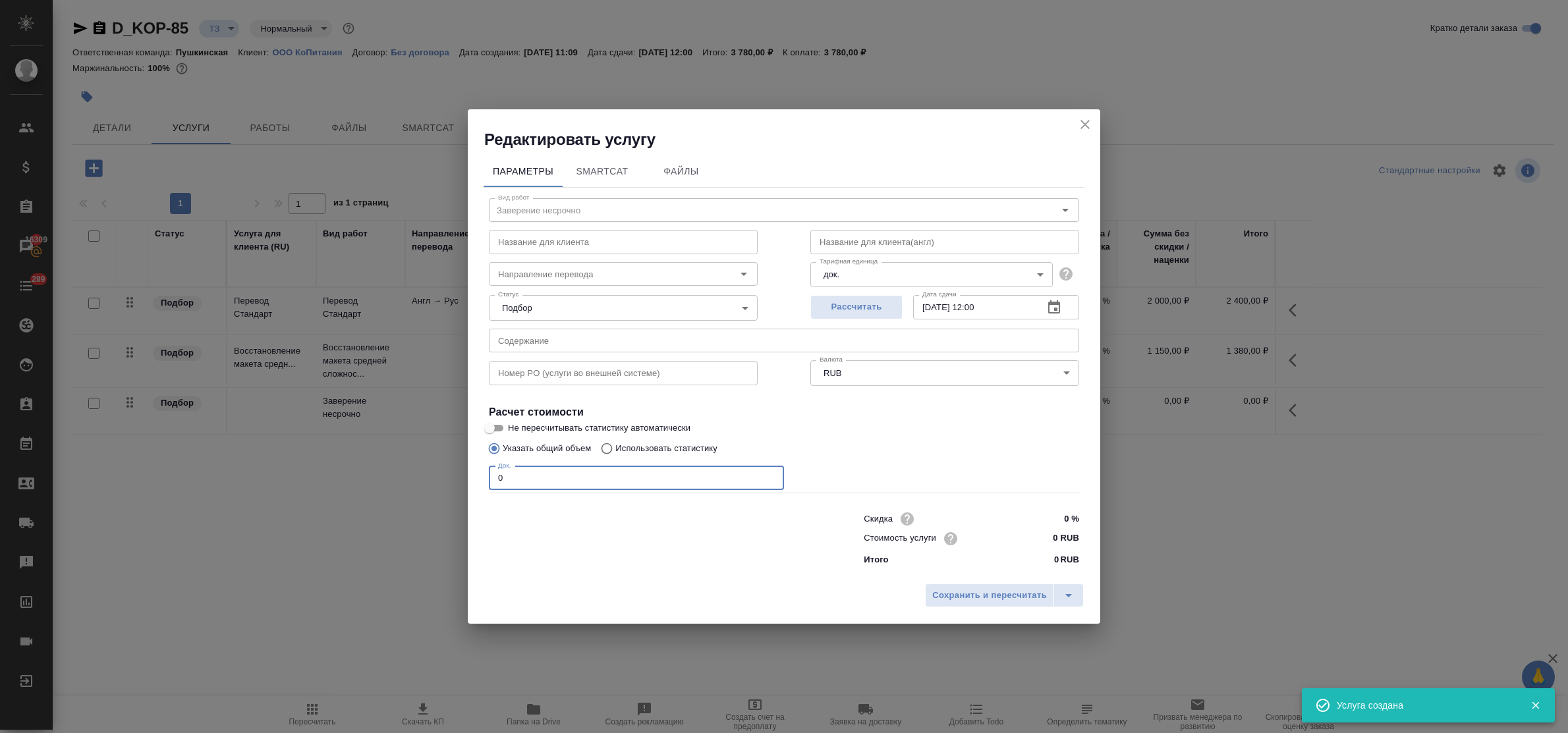
drag, startPoint x: 534, startPoint y: 480, endPoint x: 465, endPoint y: 466, distance: 70.4
click at [465, 466] on div "Редактировать услугу Параметры SmartCat Файлы Вид работ Заверение несрочно Вид …" at bounding box center [784, 366] width 1568 height 733
type input "1"
click at [1045, 541] on input "0 RUB" at bounding box center [1054, 538] width 50 height 19
type input "800 RUB"
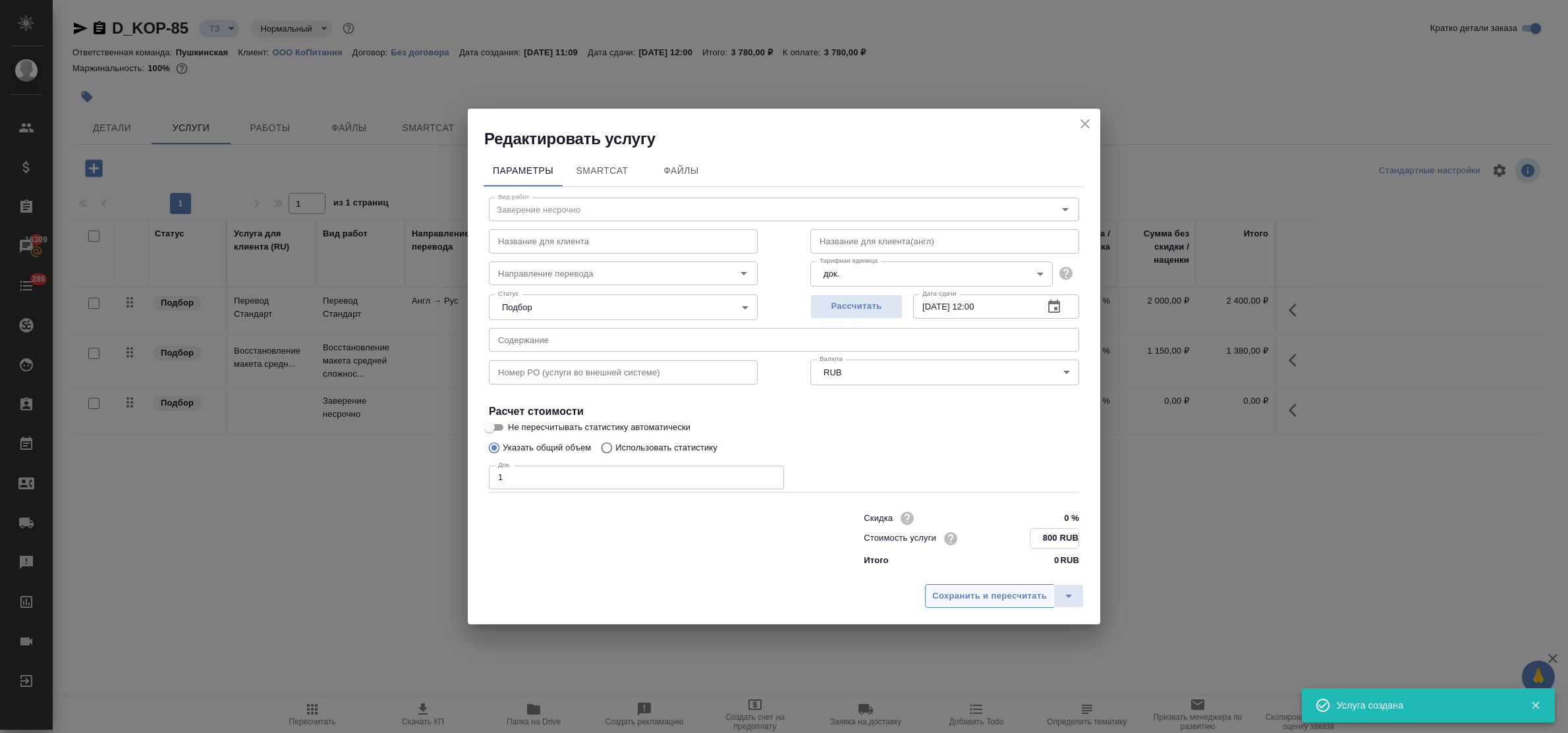
click at [992, 597] on span "Сохранить и пересчитать" at bounding box center [989, 596] width 114 height 15
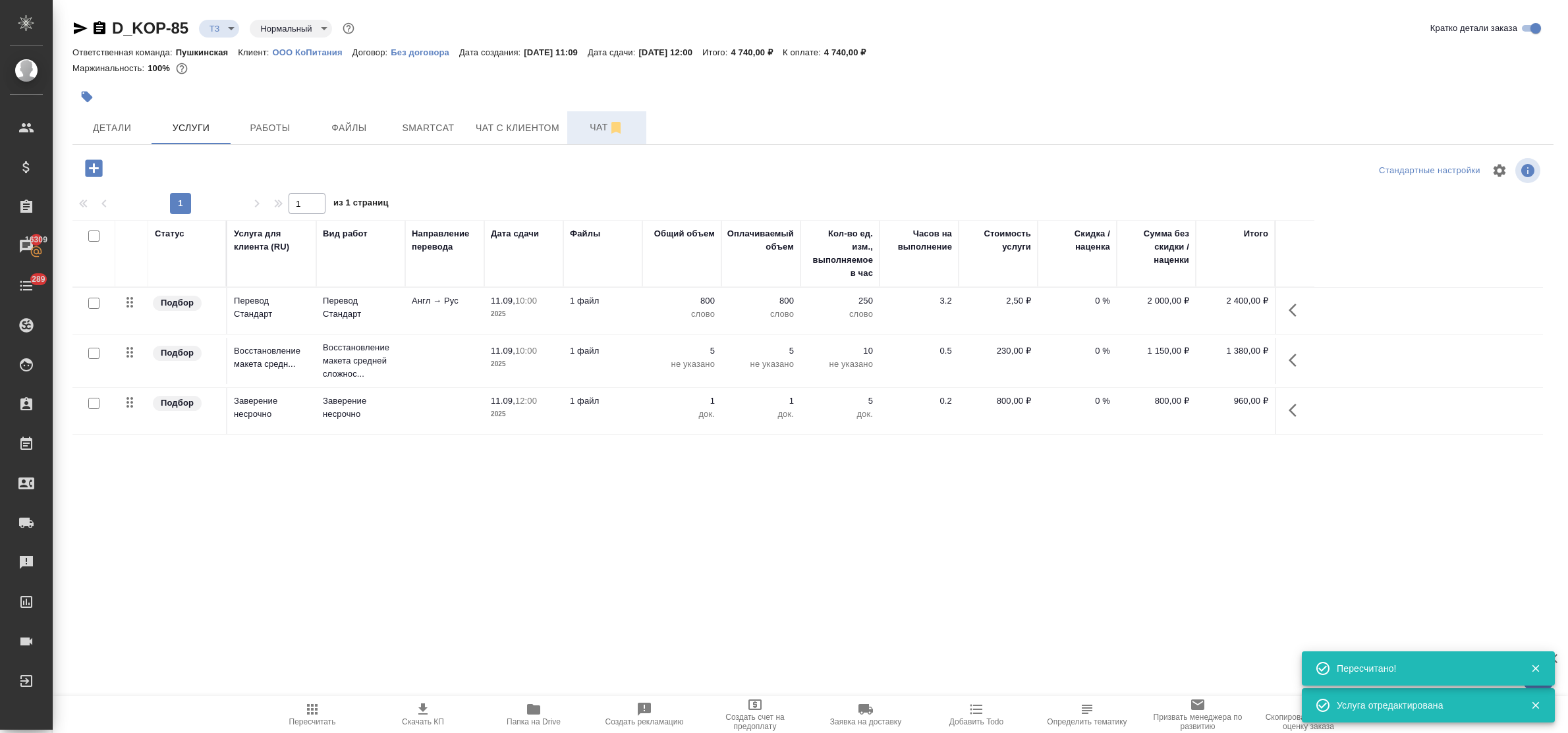
click at [594, 130] on span "Чат" at bounding box center [606, 127] width 63 height 17
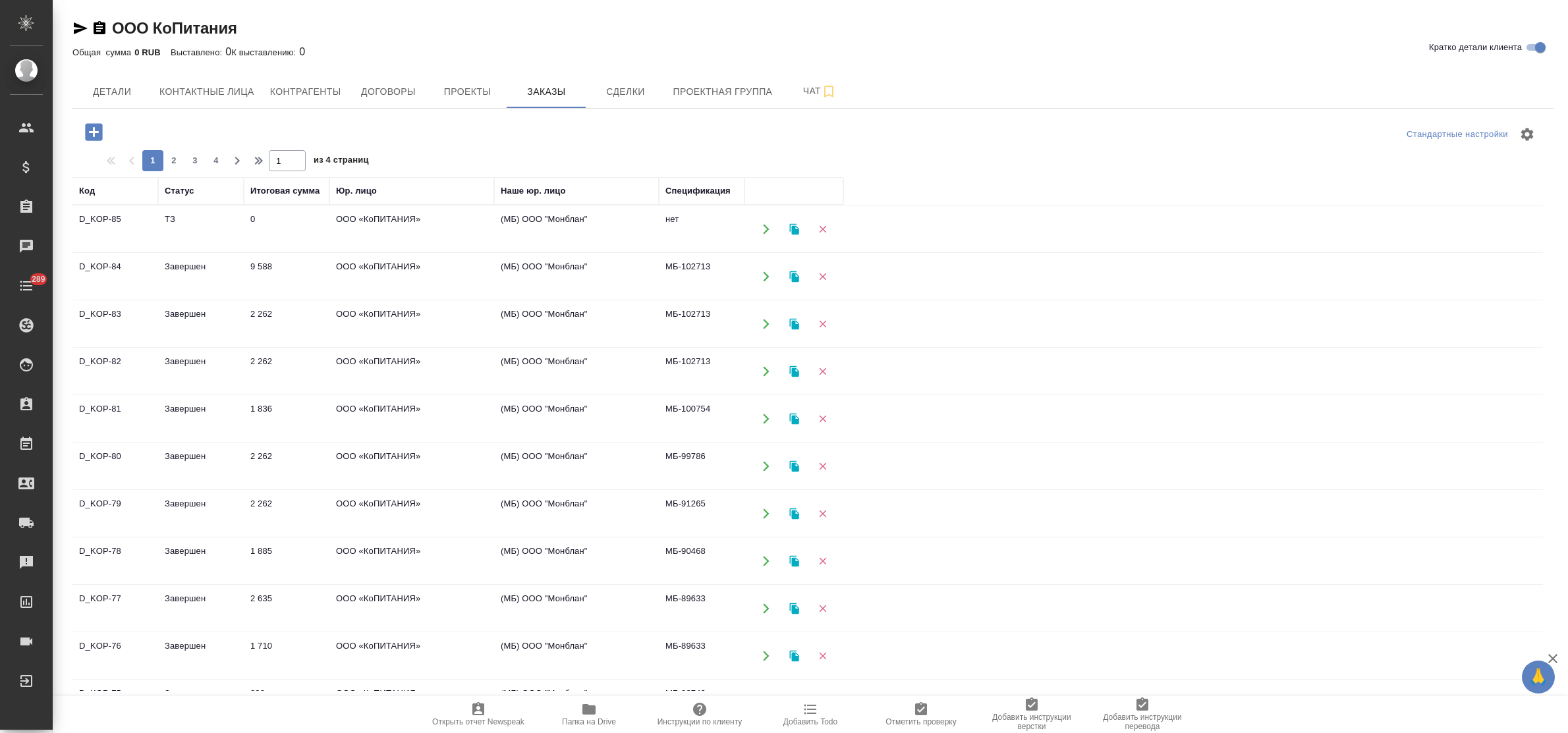
click at [251, 268] on td "9 588" at bounding box center [286, 276] width 86 height 46
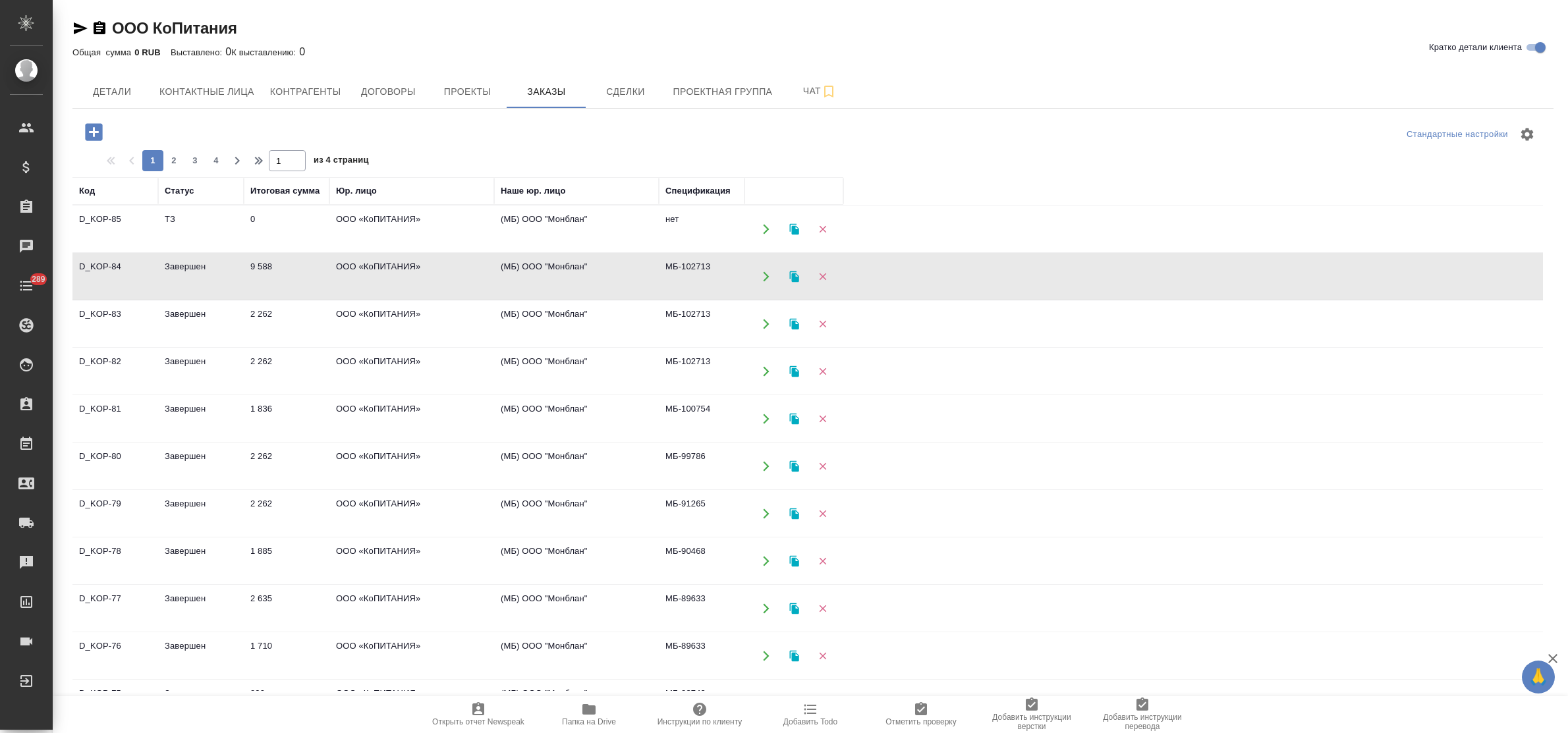
click at [251, 268] on td "9 588" at bounding box center [286, 276] width 86 height 46
click at [373, 268] on td "ООО «КоПИТАНИЯ»" at bounding box center [412, 276] width 165 height 46
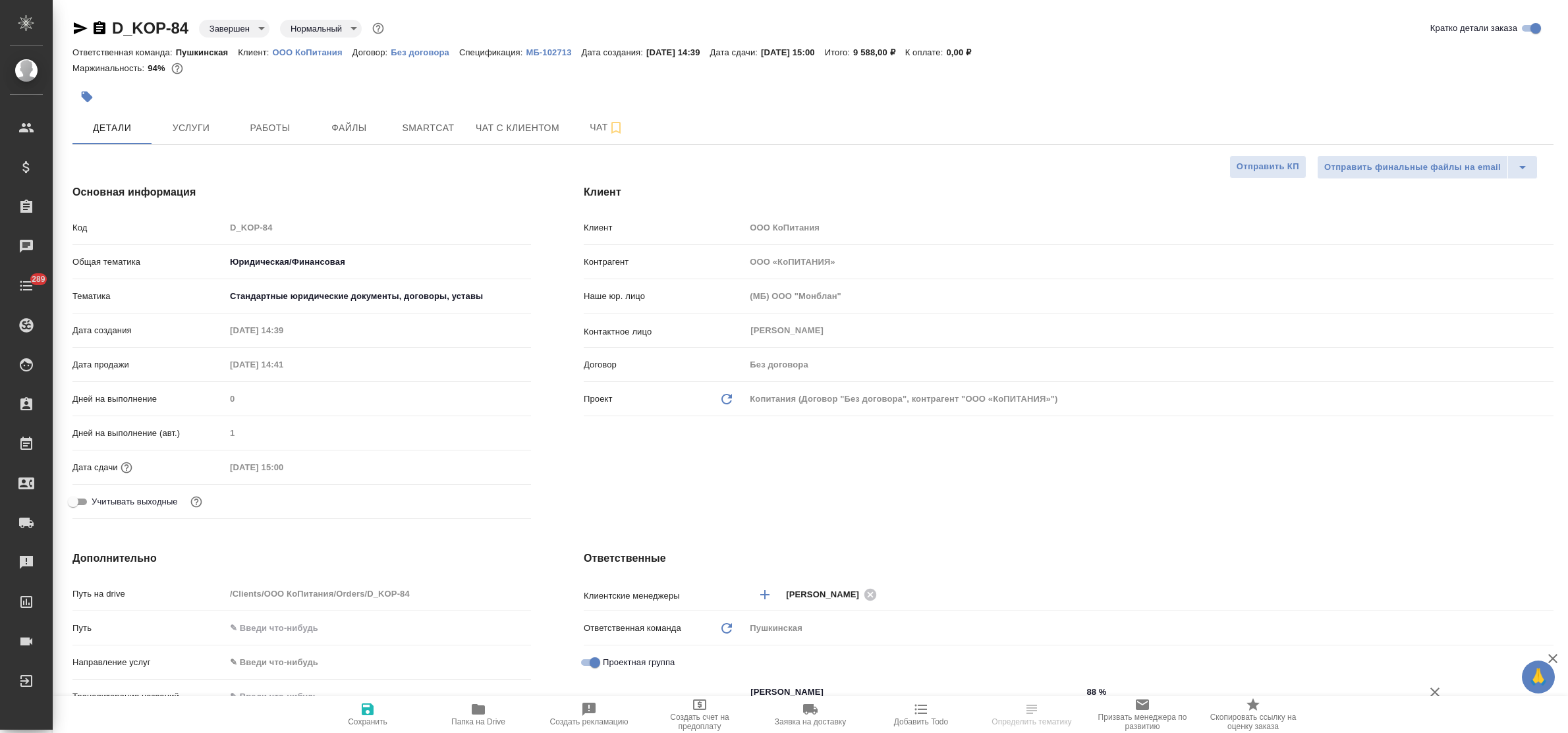
select select "RU"
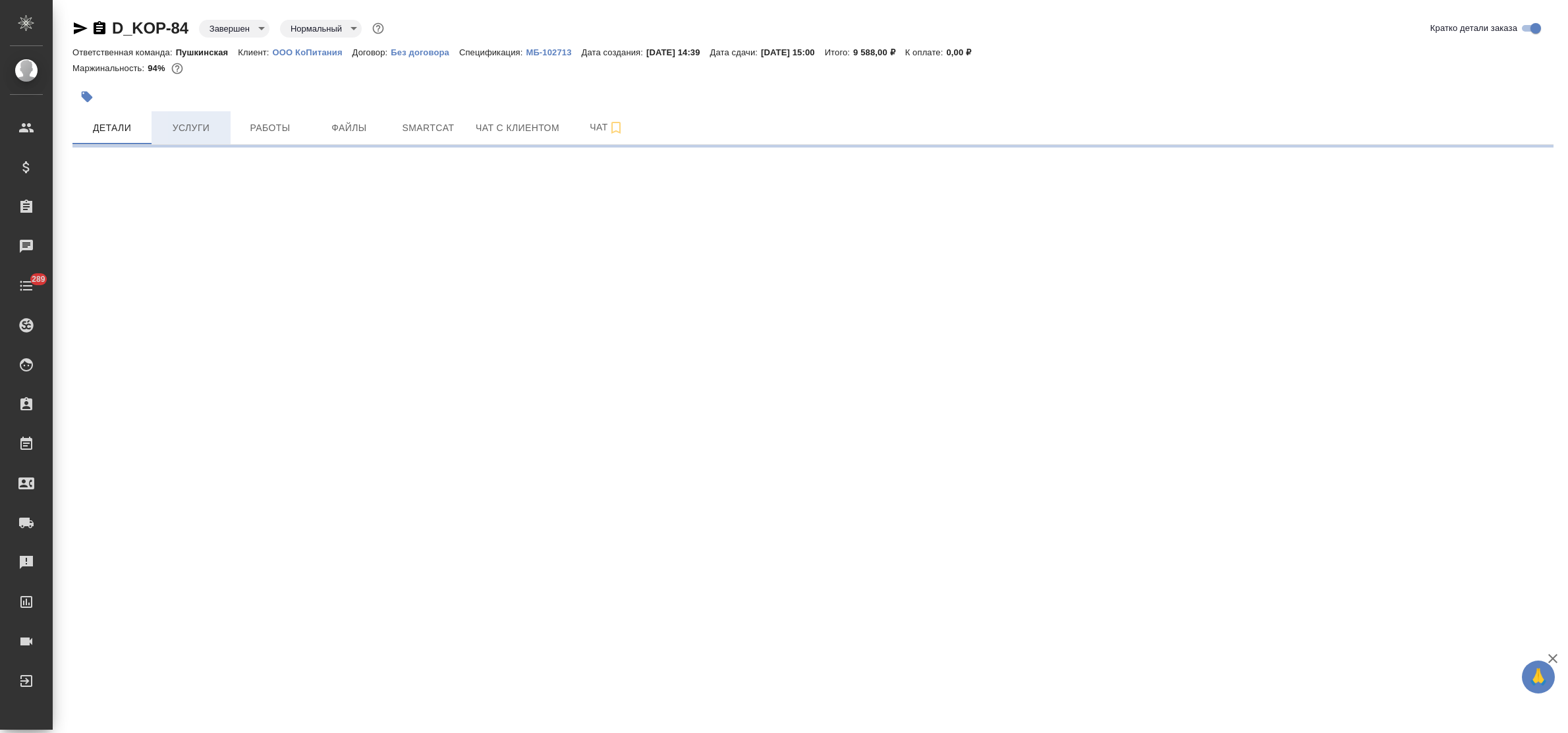
click at [209, 111] on button "Услуги" at bounding box center [191, 127] width 79 height 33
select select "RU"
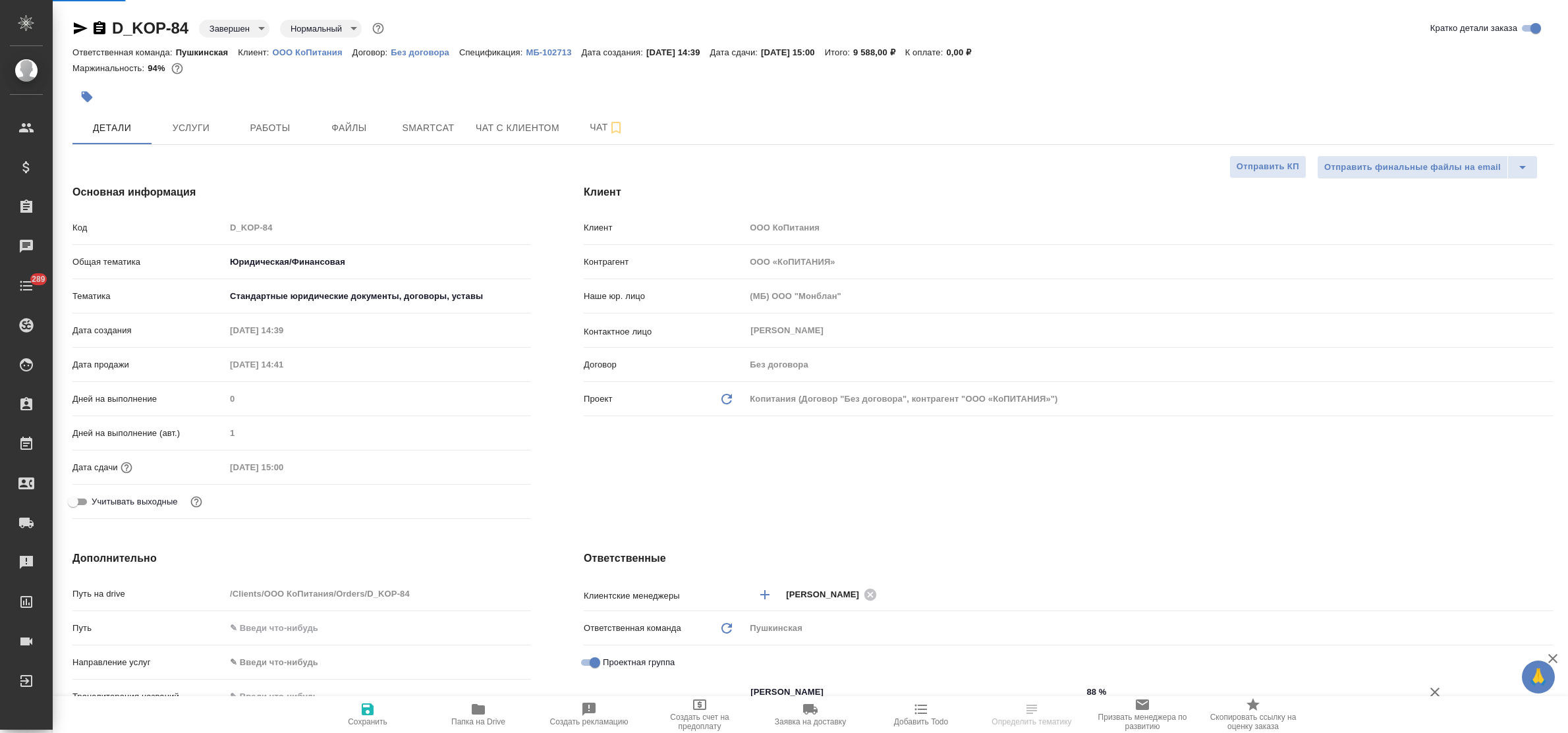
type textarea "x"
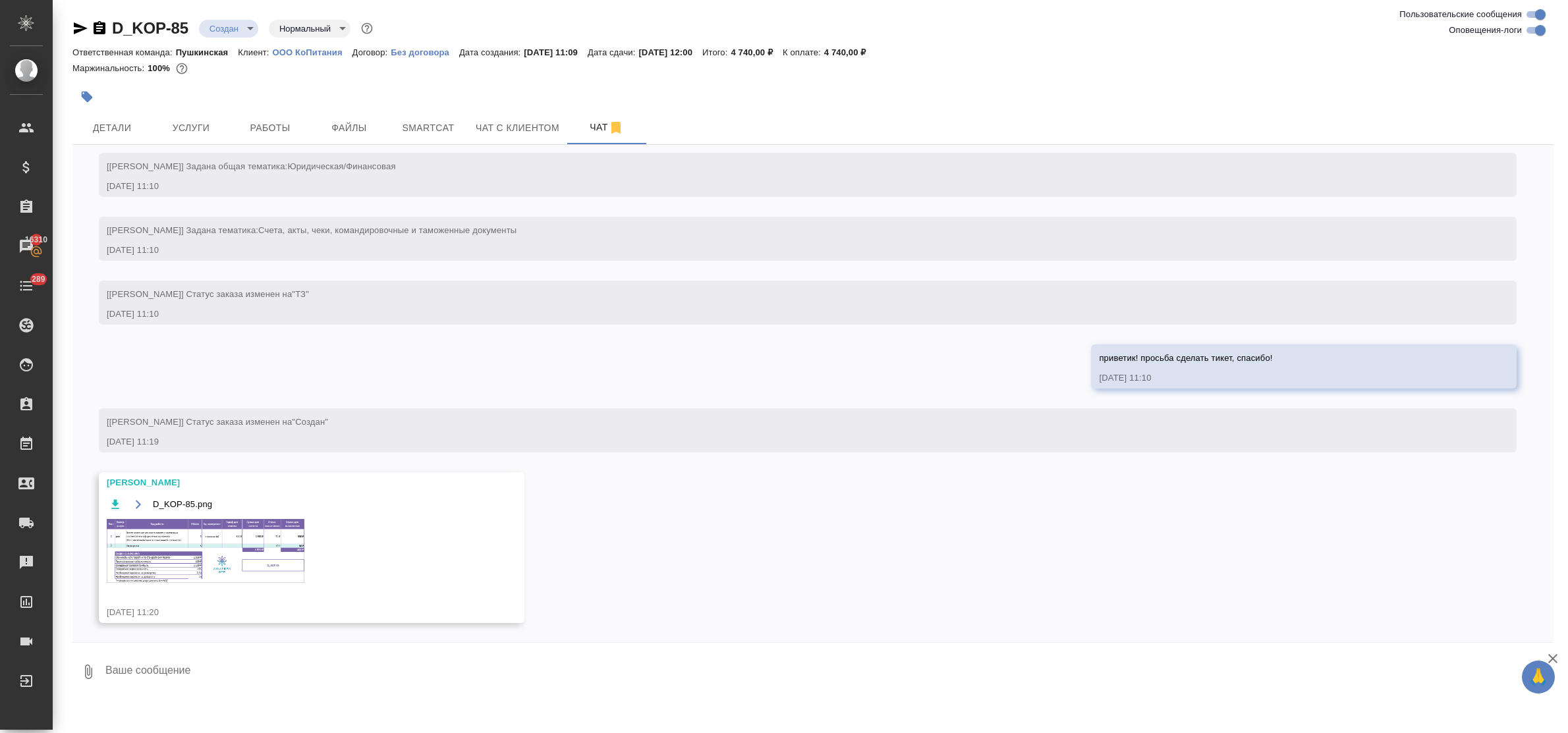
scroll to position [50, 0]
click at [234, 540] on img at bounding box center [205, 550] width 197 height 64
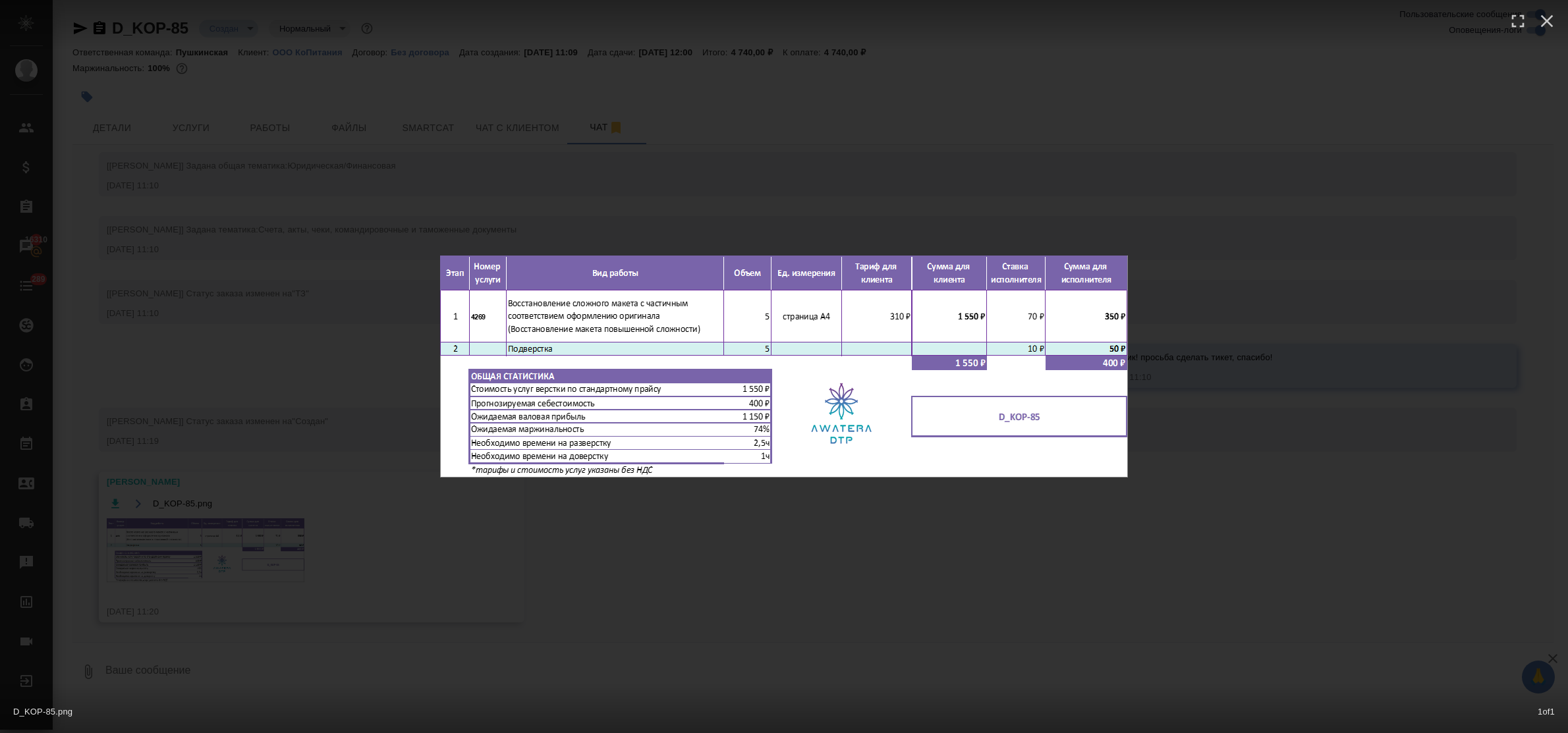
click at [713, 564] on div "D_KOP-85.png 1 of 1" at bounding box center [784, 366] width 1568 height 733
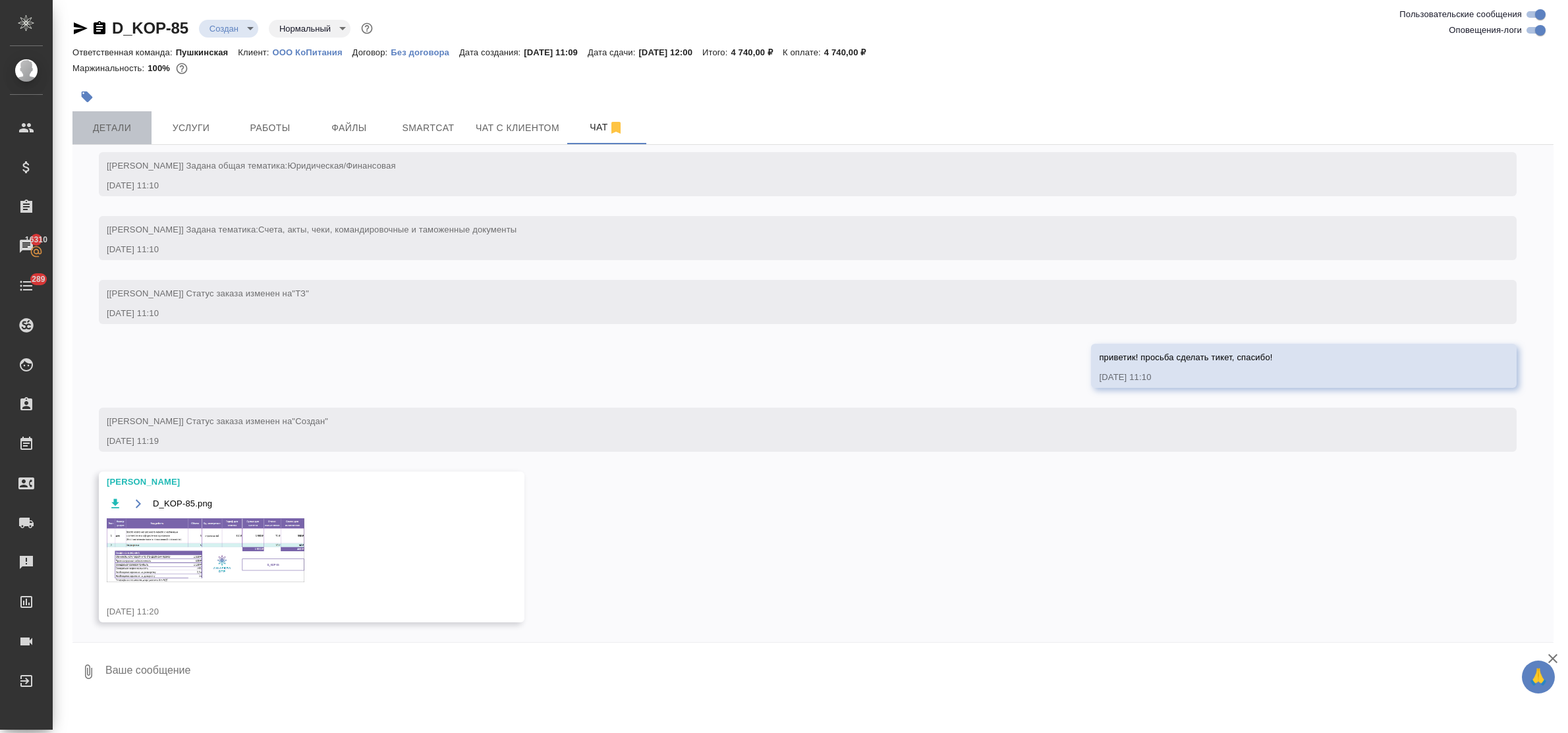
click at [99, 130] on span "Детали" at bounding box center [112, 128] width 63 height 17
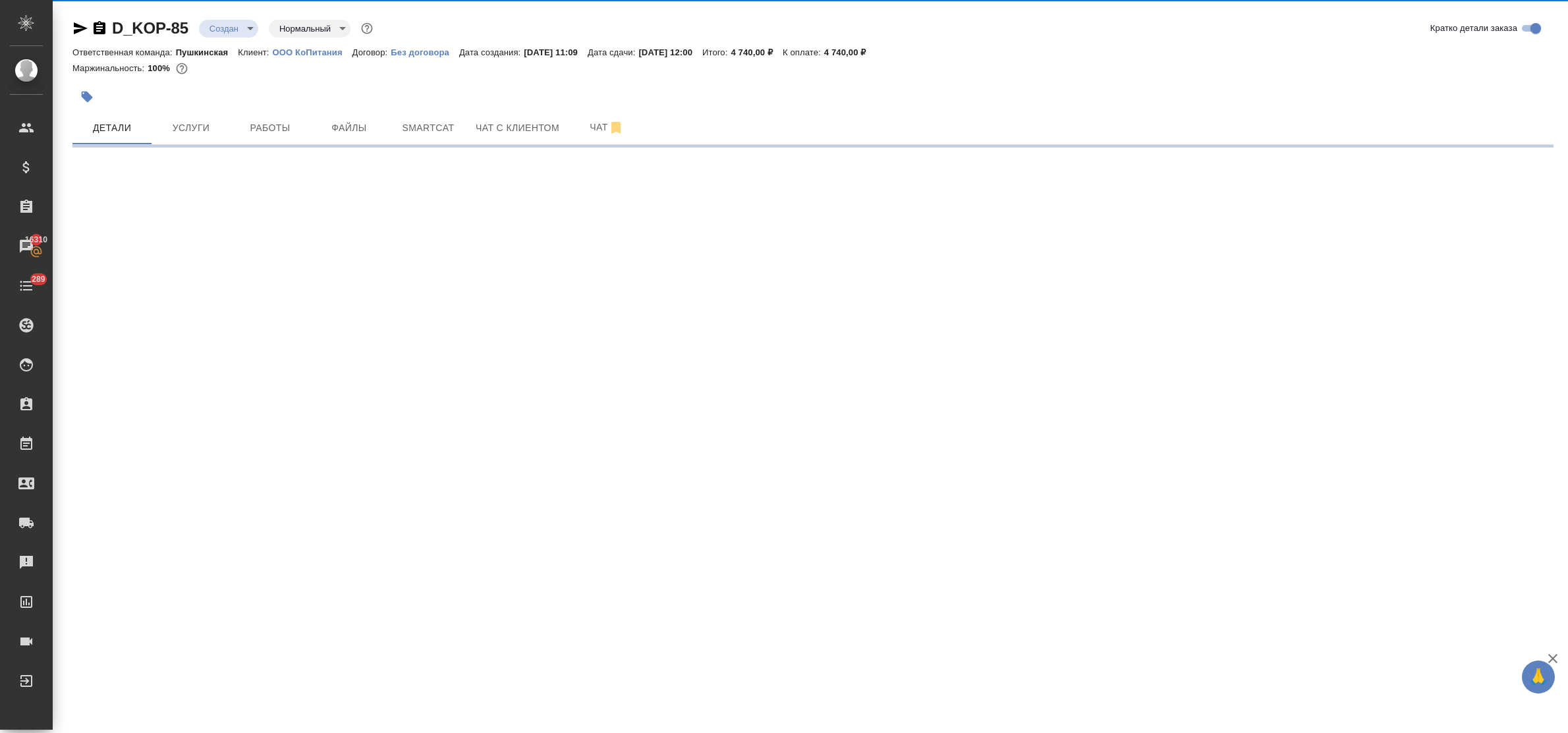
select select "RU"
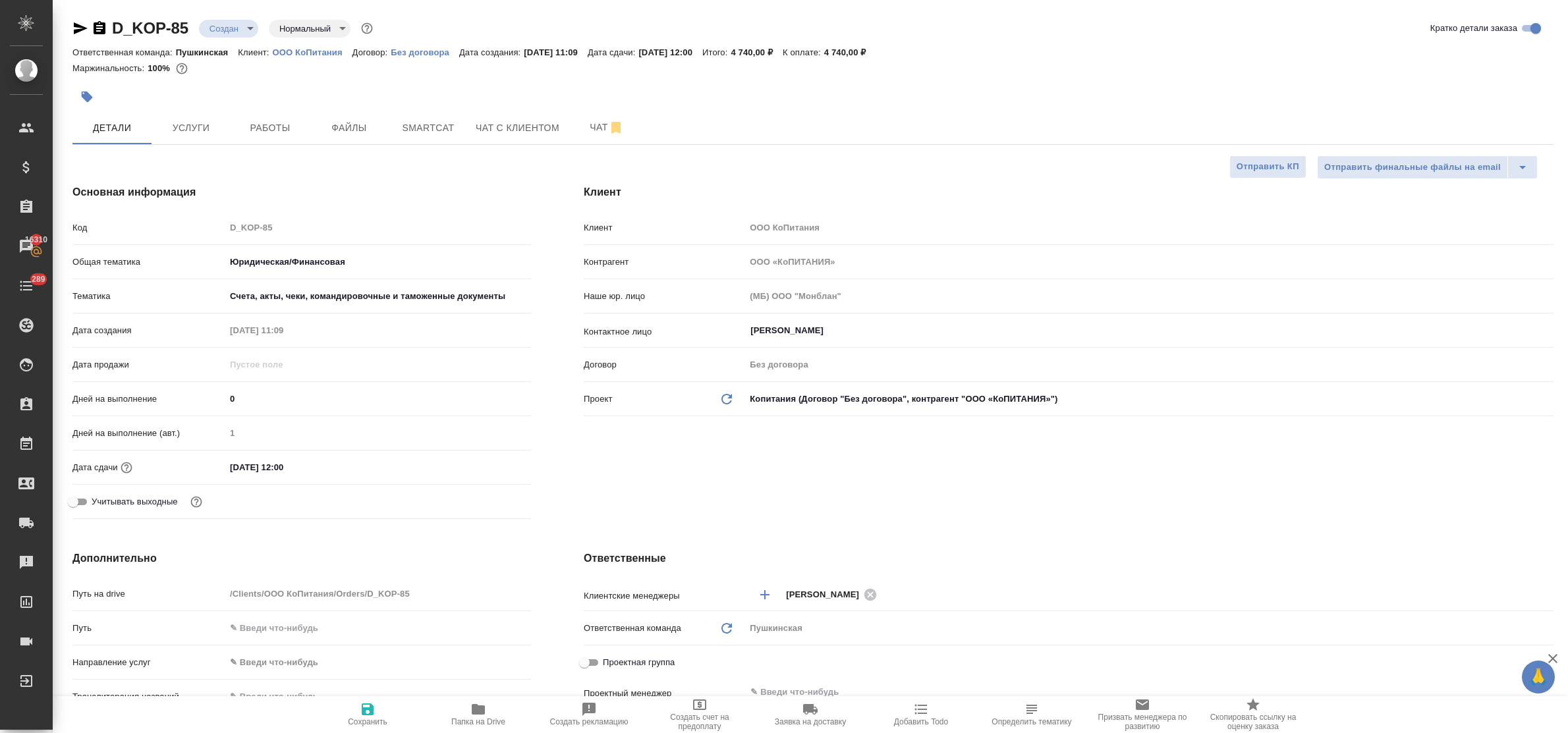
type textarea "x"
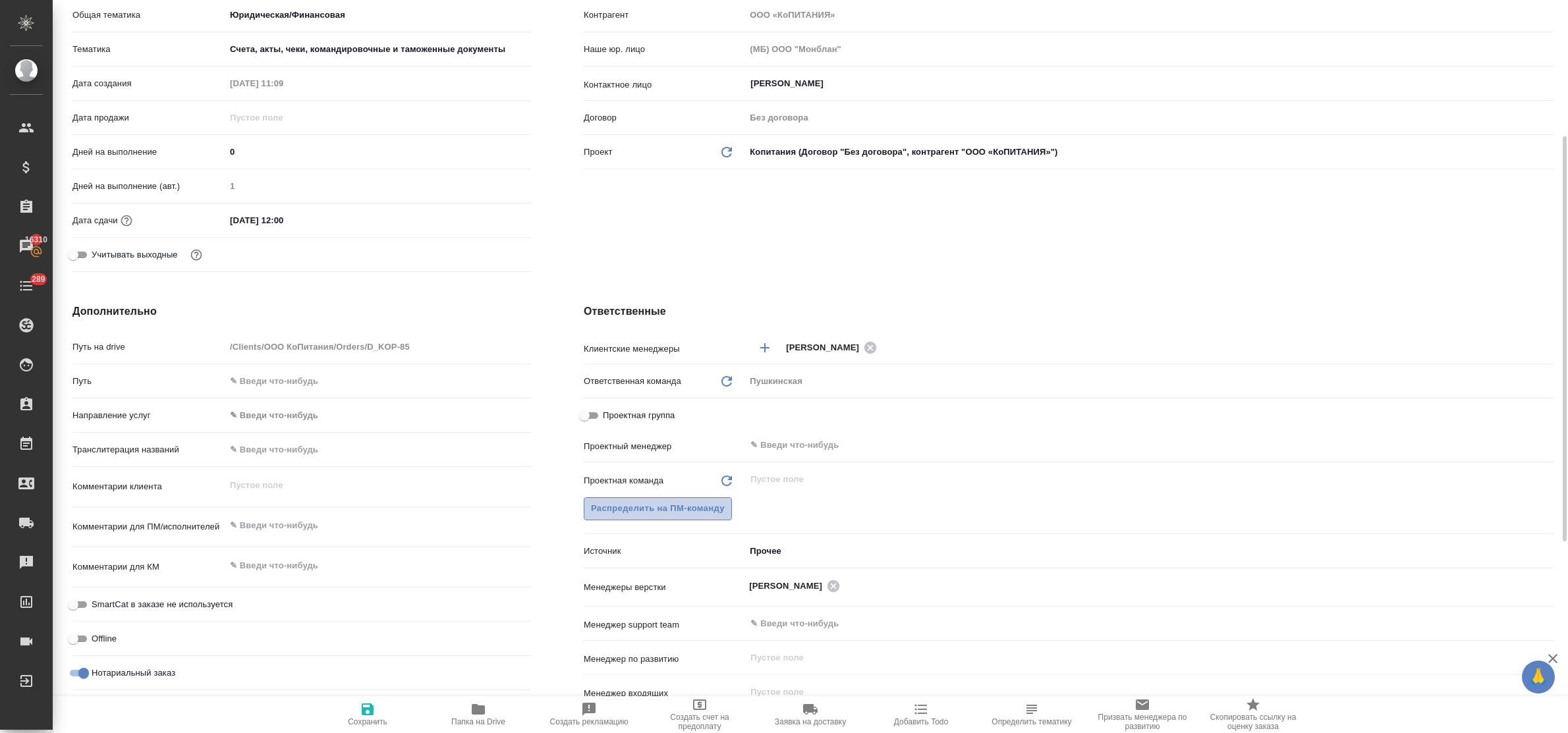
click at [641, 504] on span "Распределить на ПМ-команду" at bounding box center [658, 508] width 134 height 15
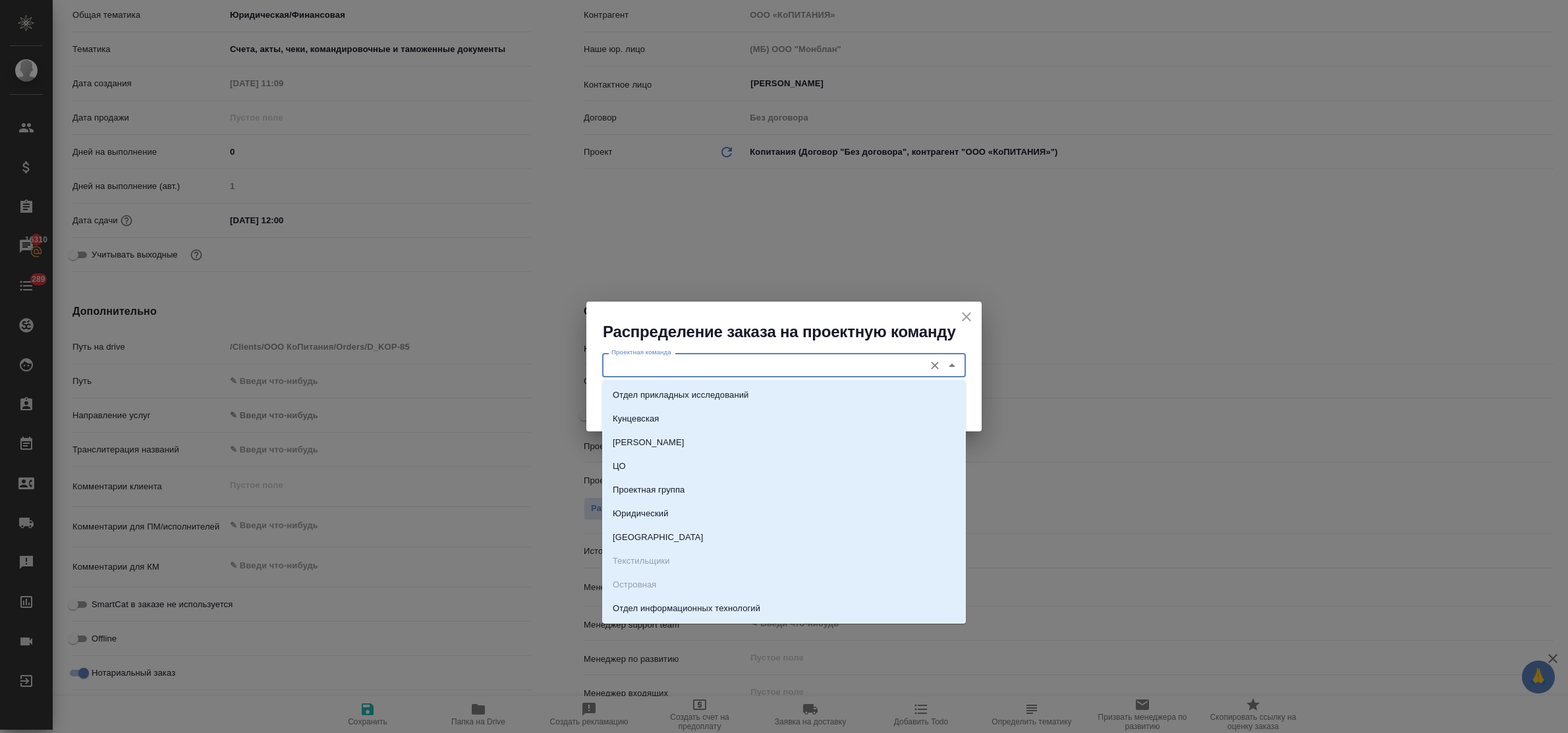
click at [633, 363] on input "Проектная команда" at bounding box center [762, 364] width 312 height 16
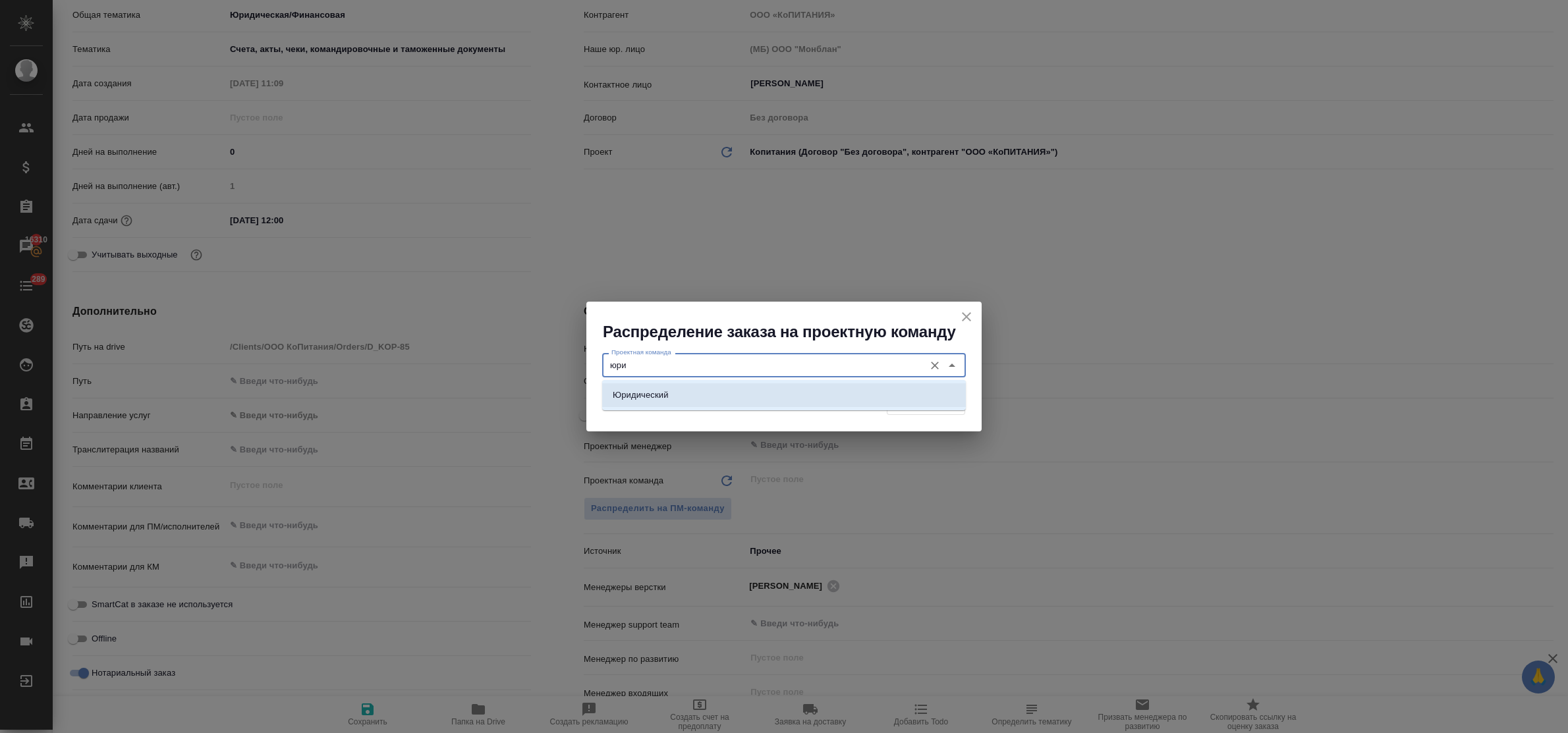
click at [654, 393] on p "Юридический" at bounding box center [640, 395] width 56 height 13
type input "Юридический"
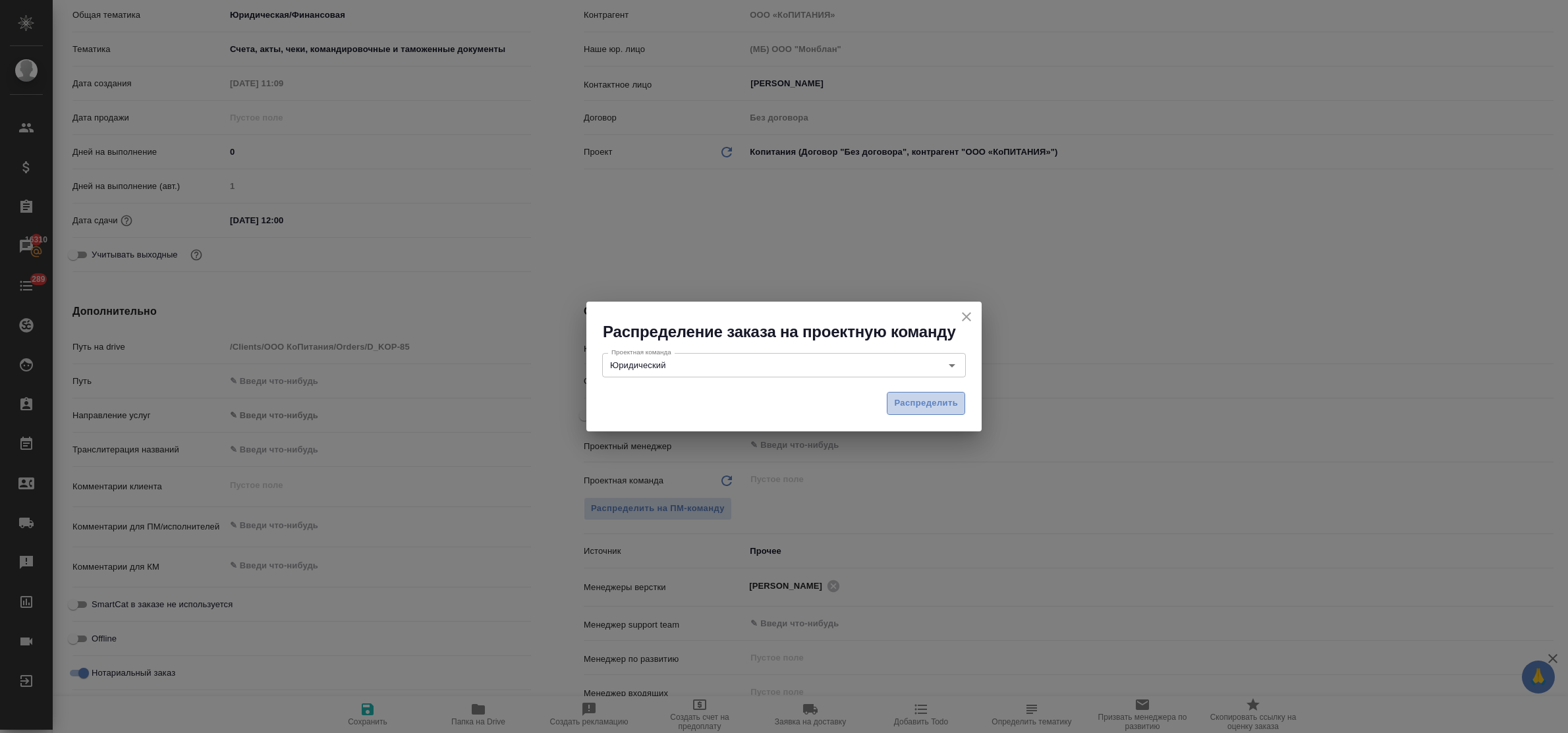
click at [919, 402] on span "Распределить" at bounding box center [926, 403] width 64 height 15
type textarea "x"
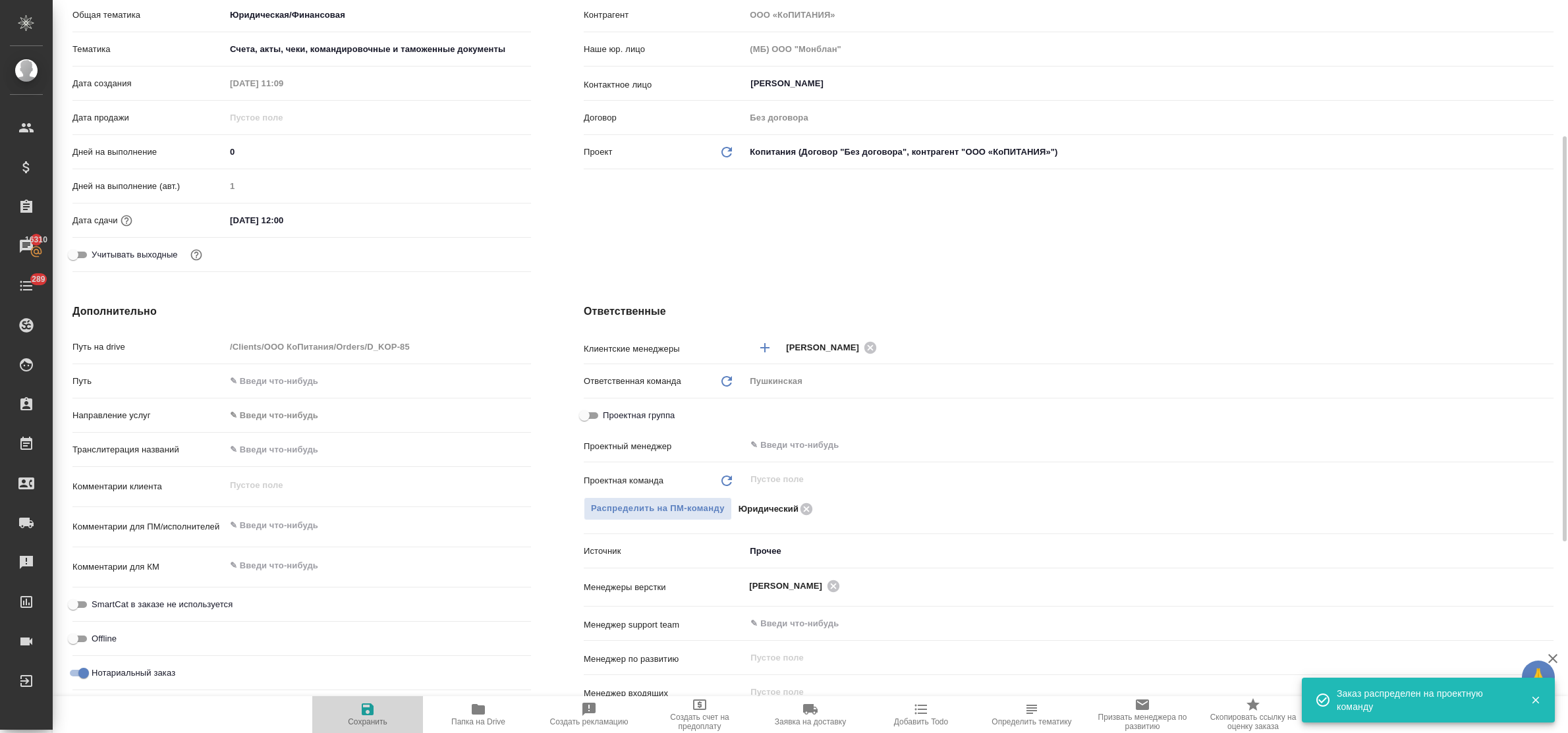
click at [360, 712] on icon "button" at bounding box center [367, 709] width 16 height 16
type textarea "x"
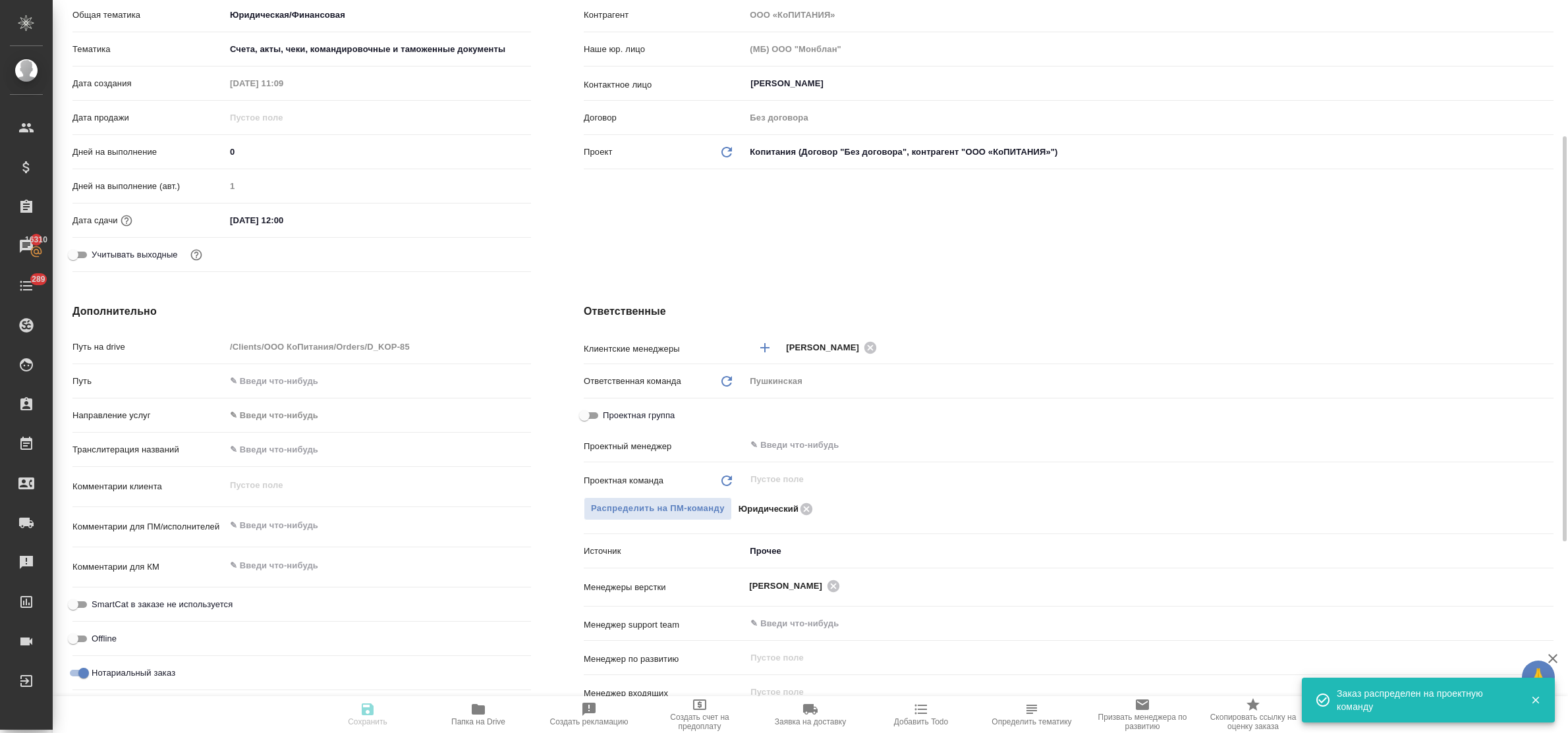
type textarea "x"
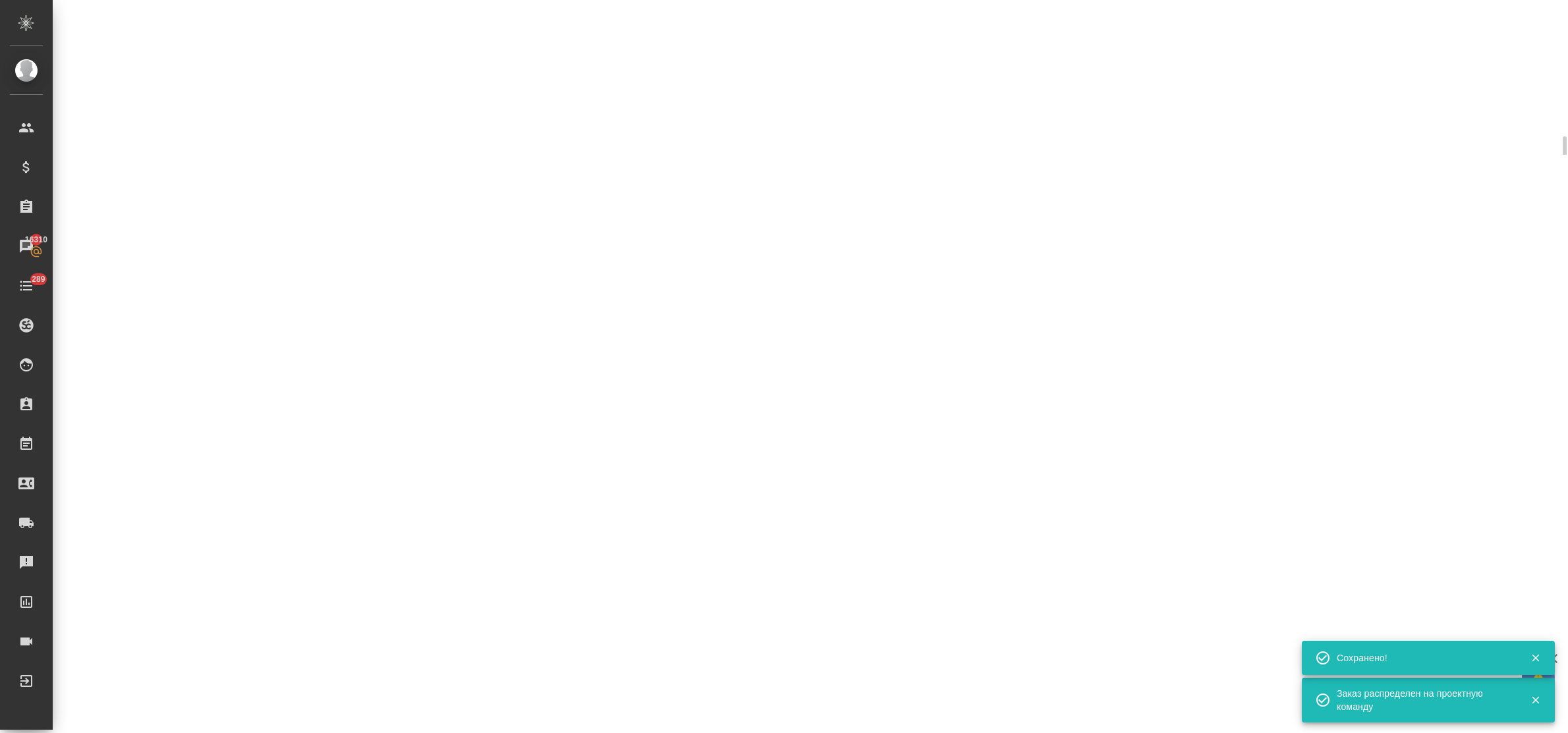
select select "RU"
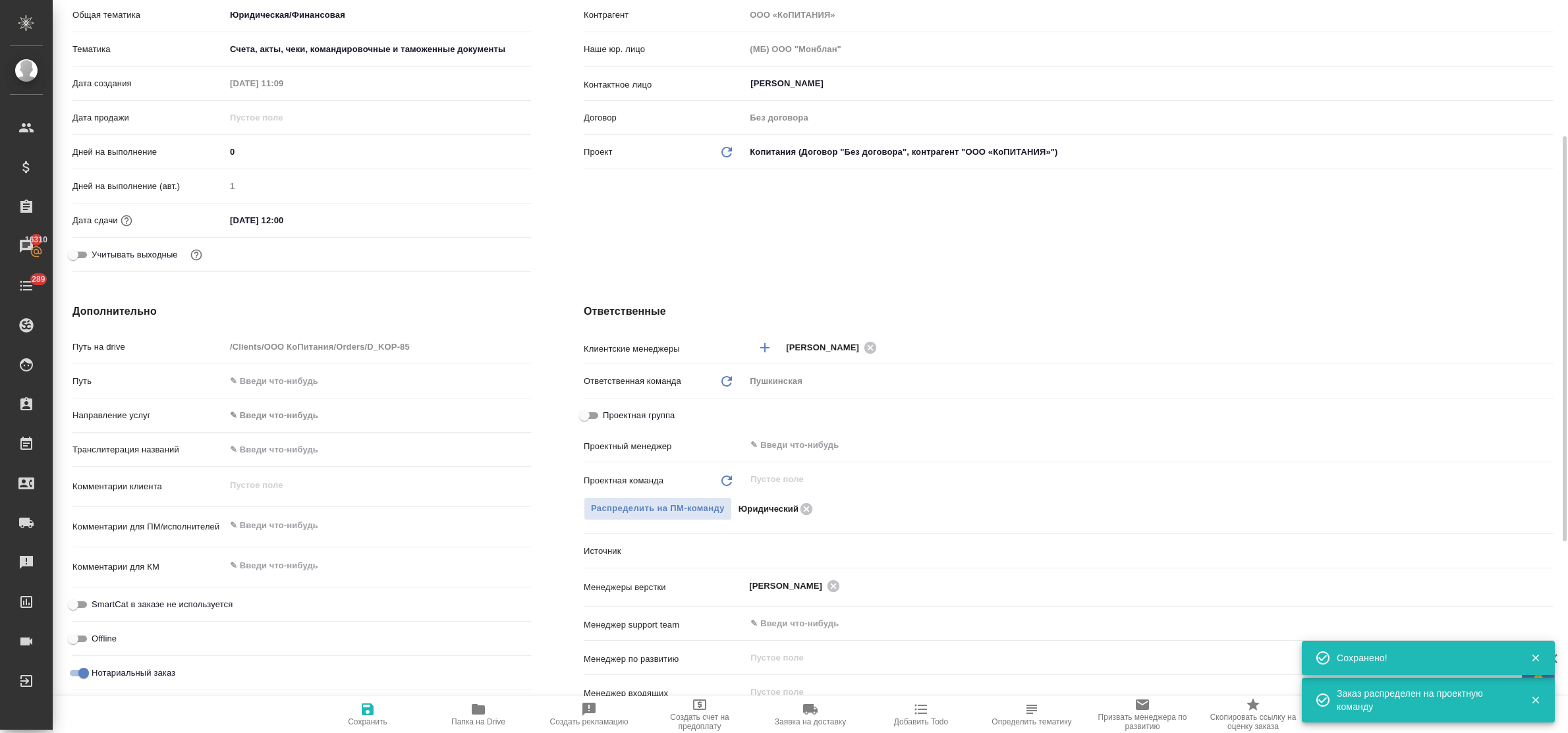
type textarea "x"
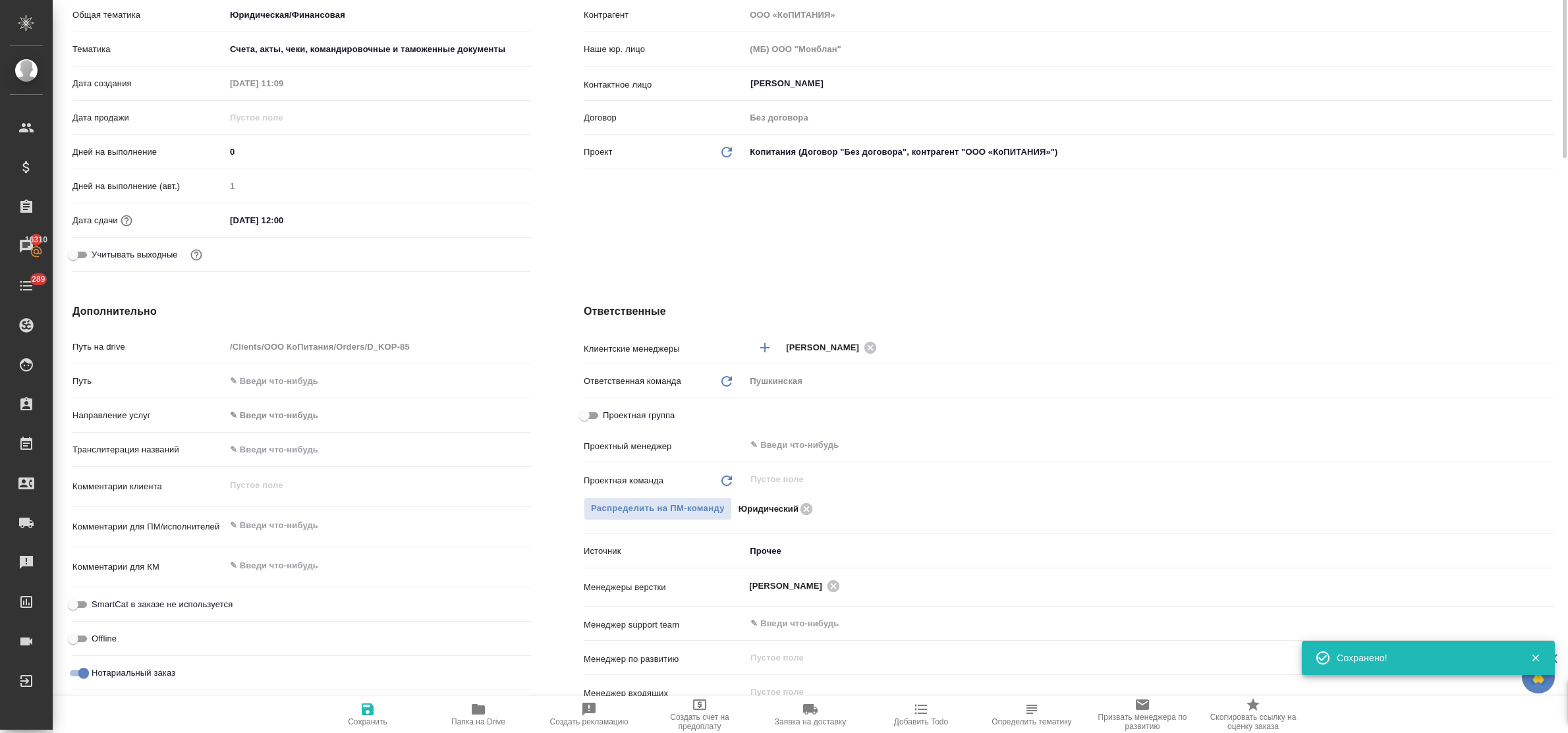
scroll to position [0, 0]
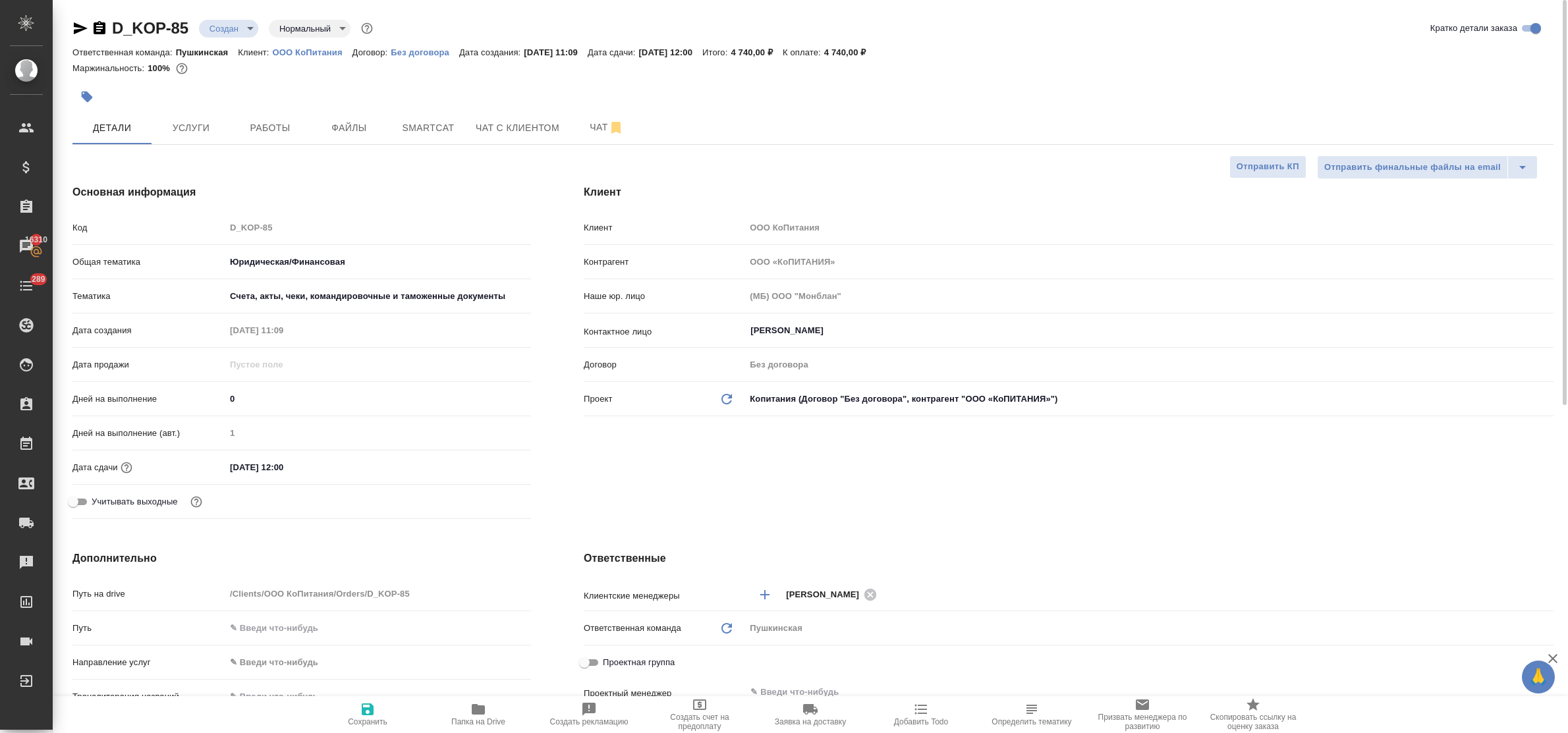
click at [218, 25] on body "🙏 .cls-1 fill:#fff; AWATERA Bulakhova Elena Клиенты Спецификации Заказы 16310 Ч…" at bounding box center [784, 366] width 1568 height 733
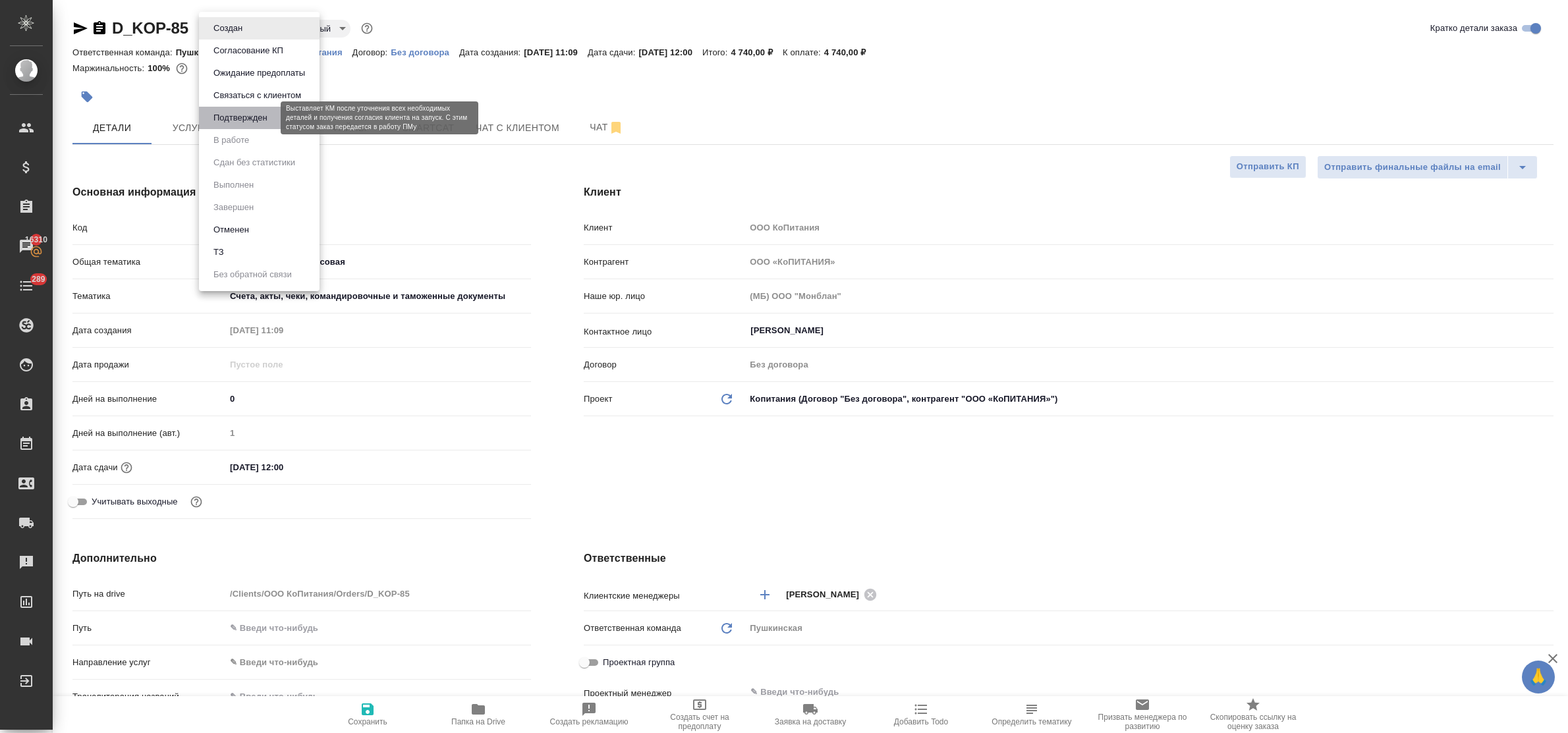
click at [225, 120] on button "Подтвержден" at bounding box center [240, 118] width 62 height 15
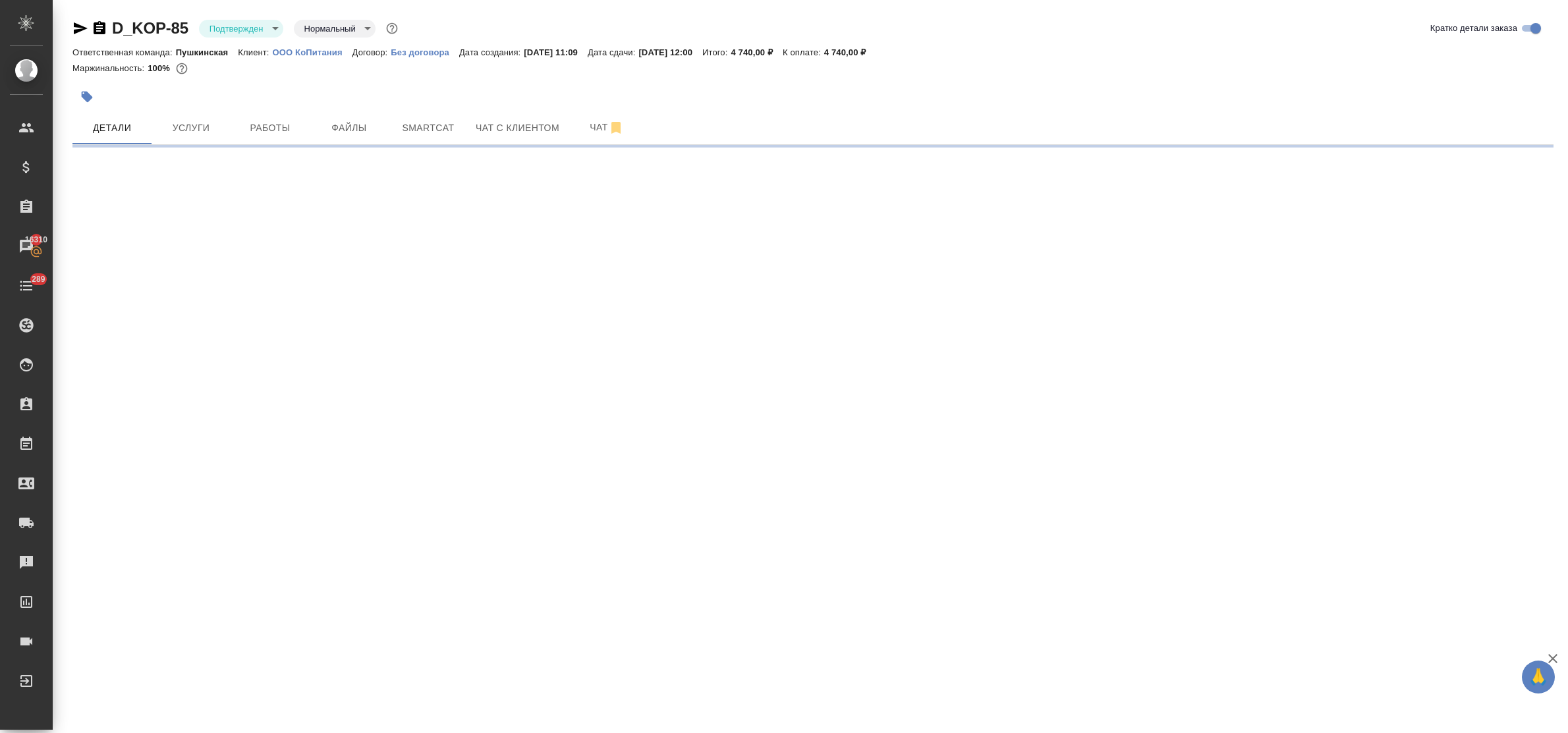
select select "RU"
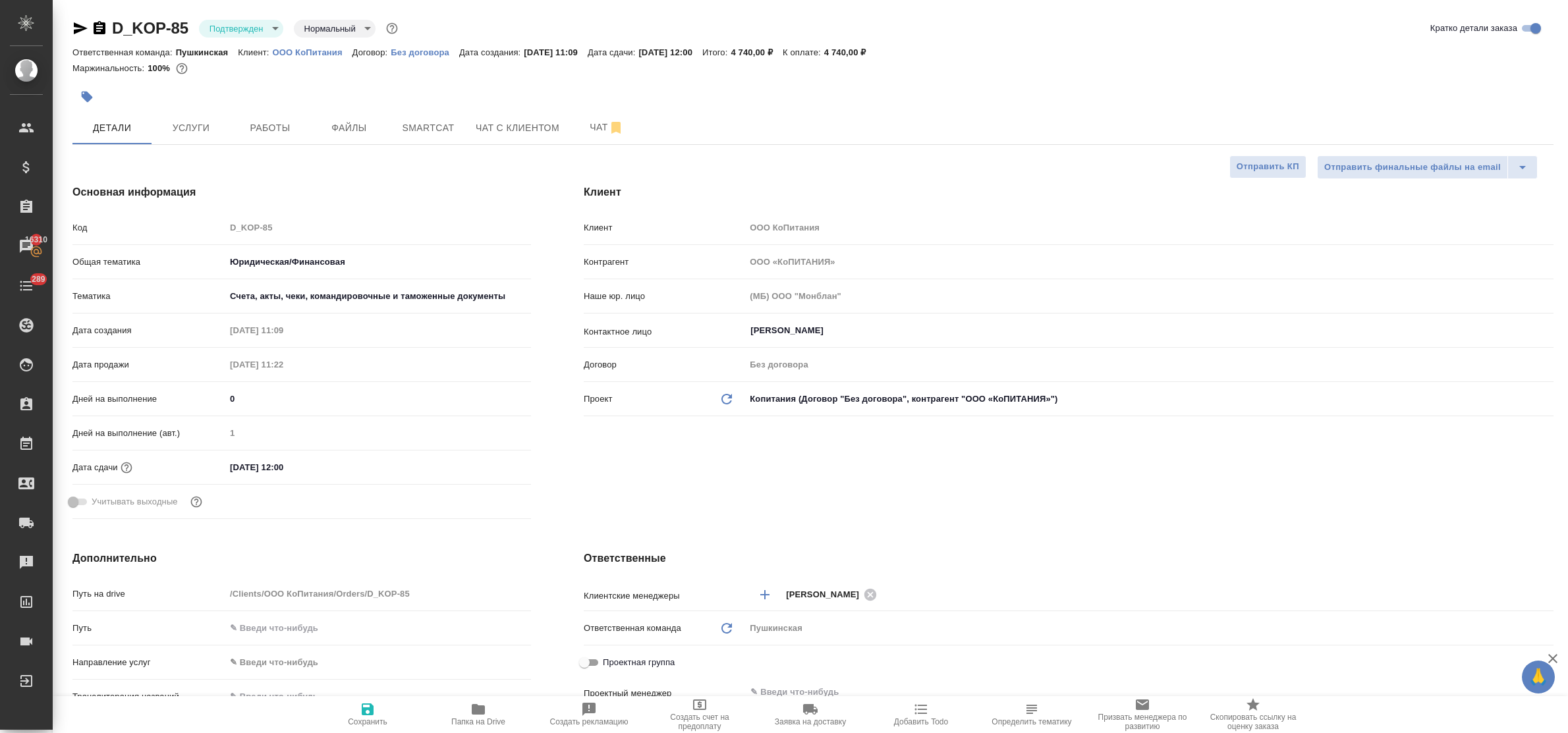
type textarea "x"
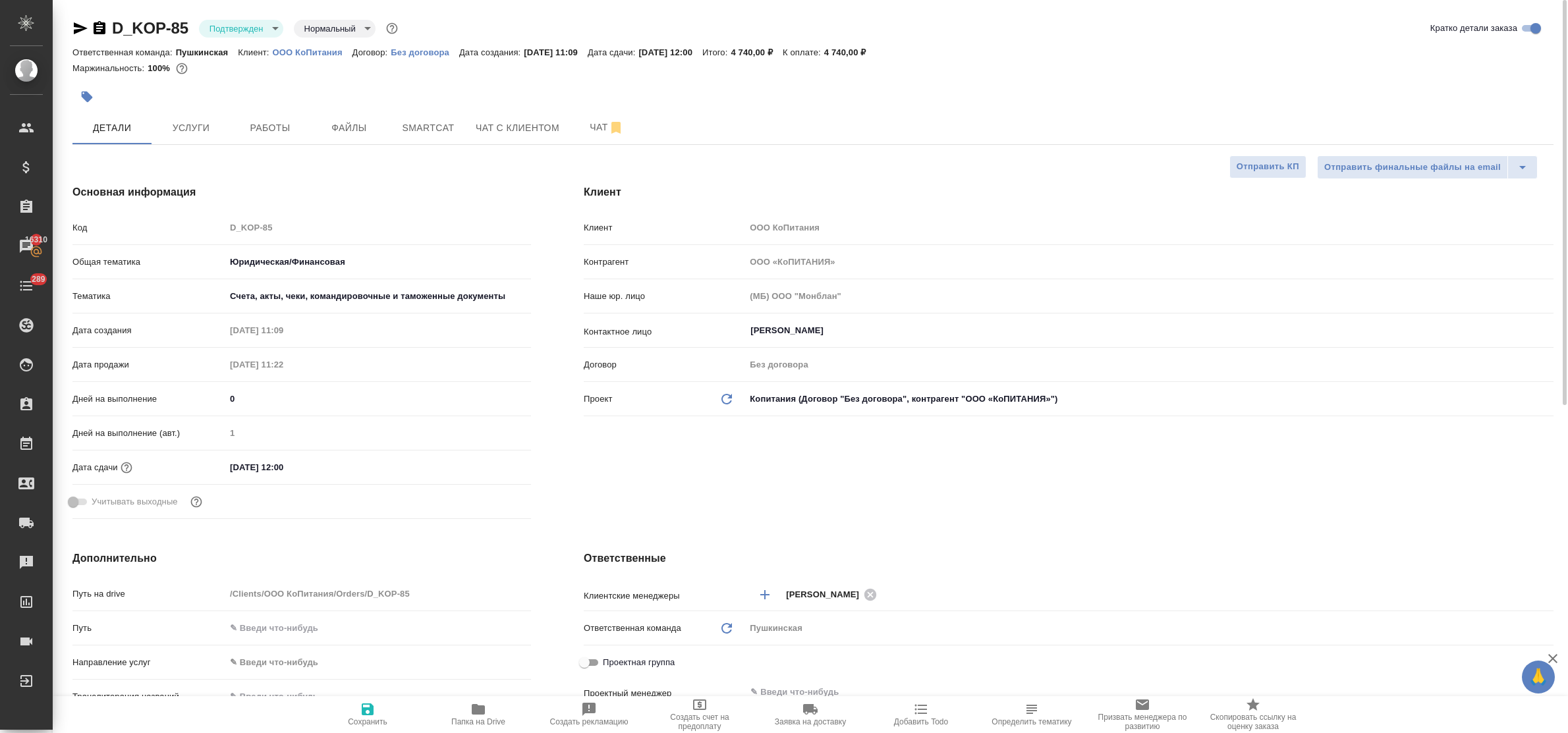
type textarea "x"
click at [404, 126] on span "Smartcat" at bounding box center [428, 128] width 63 height 17
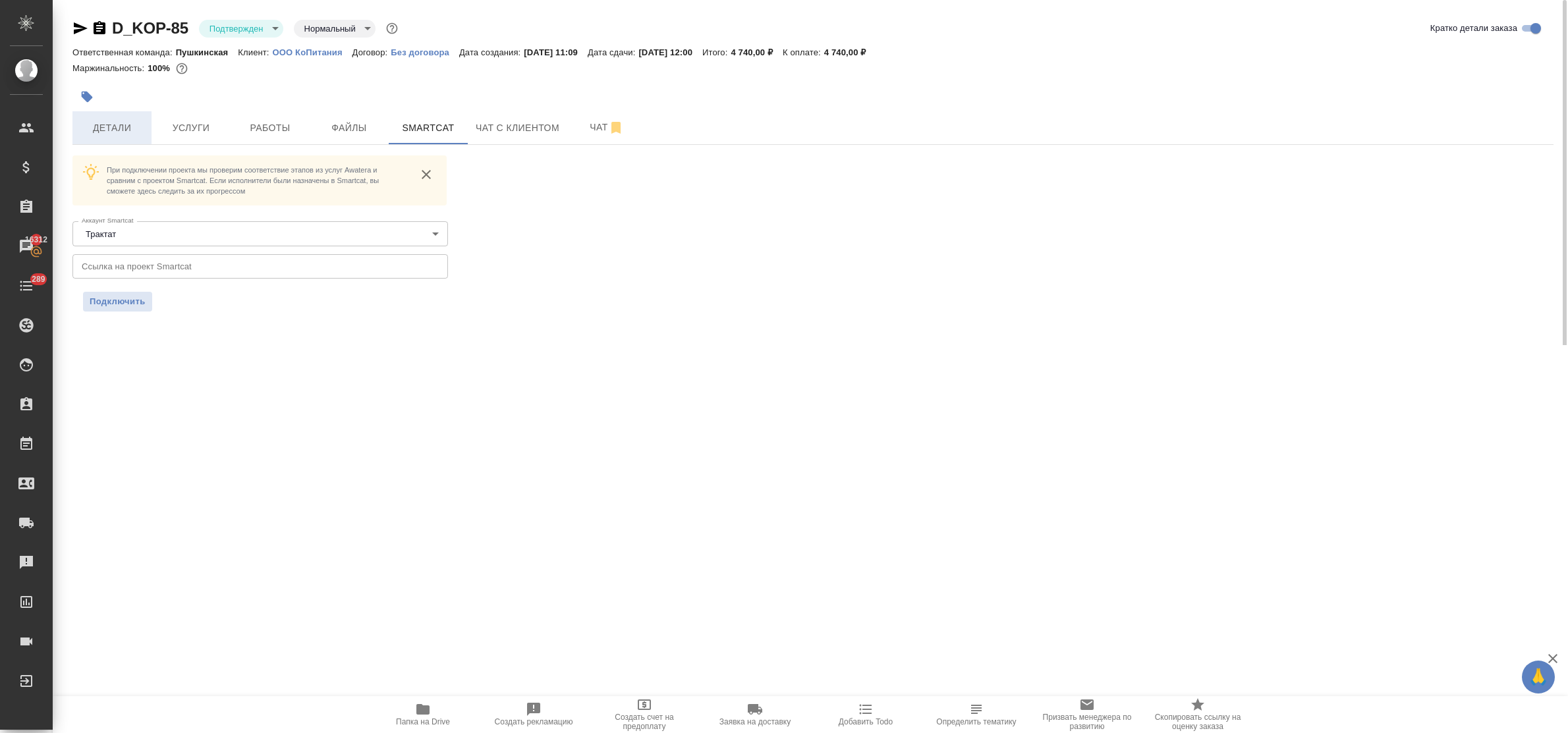
click at [116, 122] on span "Детали" at bounding box center [112, 128] width 63 height 17
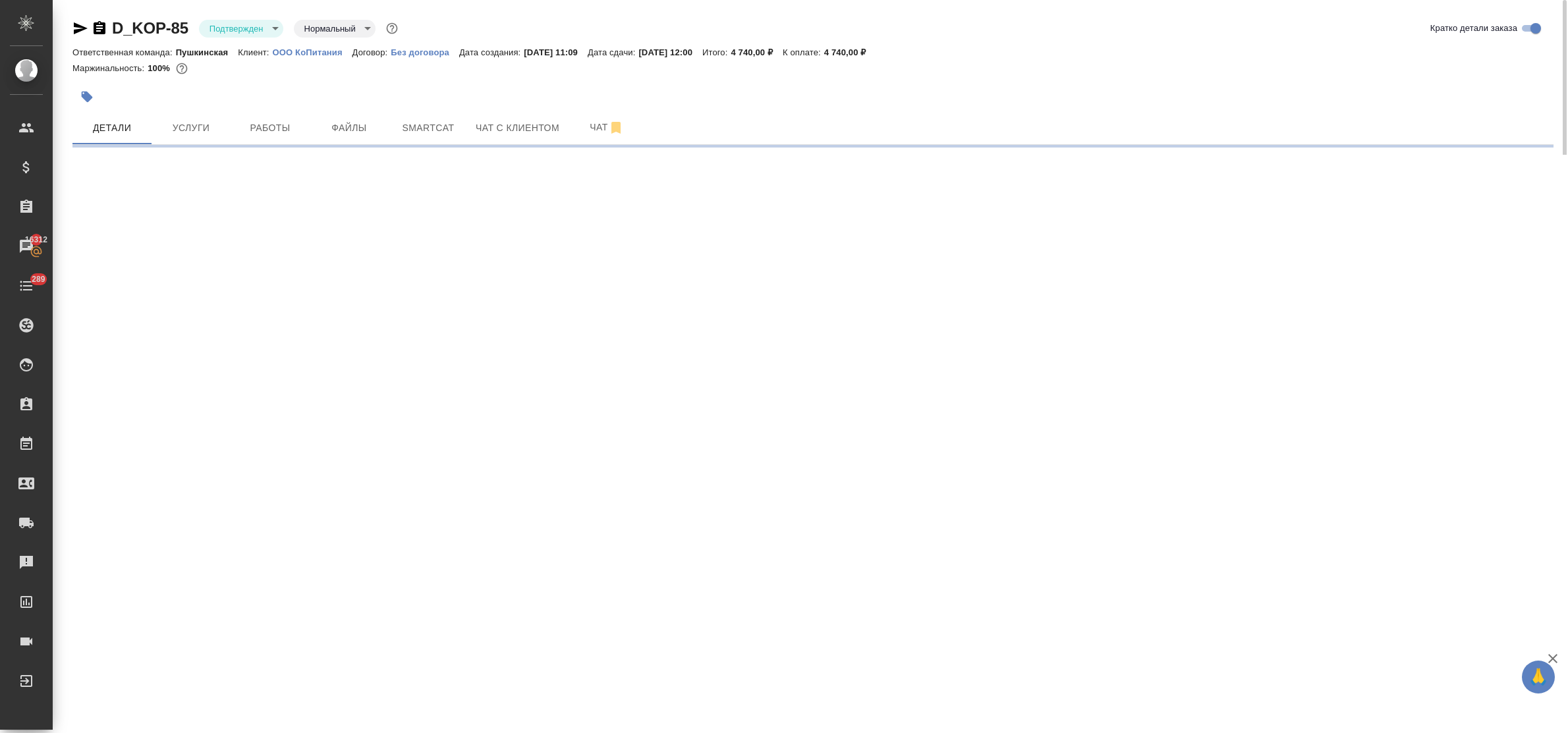
select select "RU"
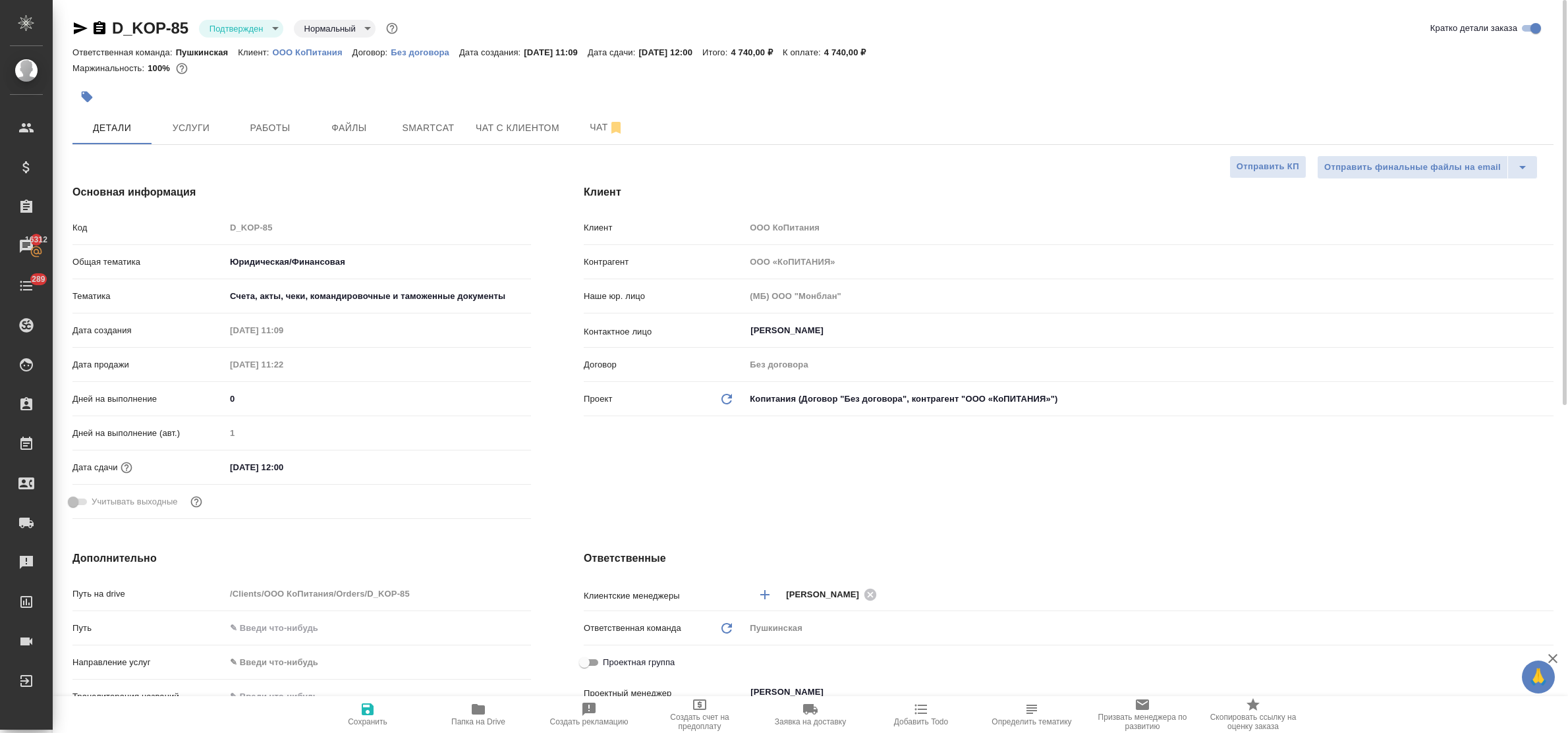
type textarea "x"
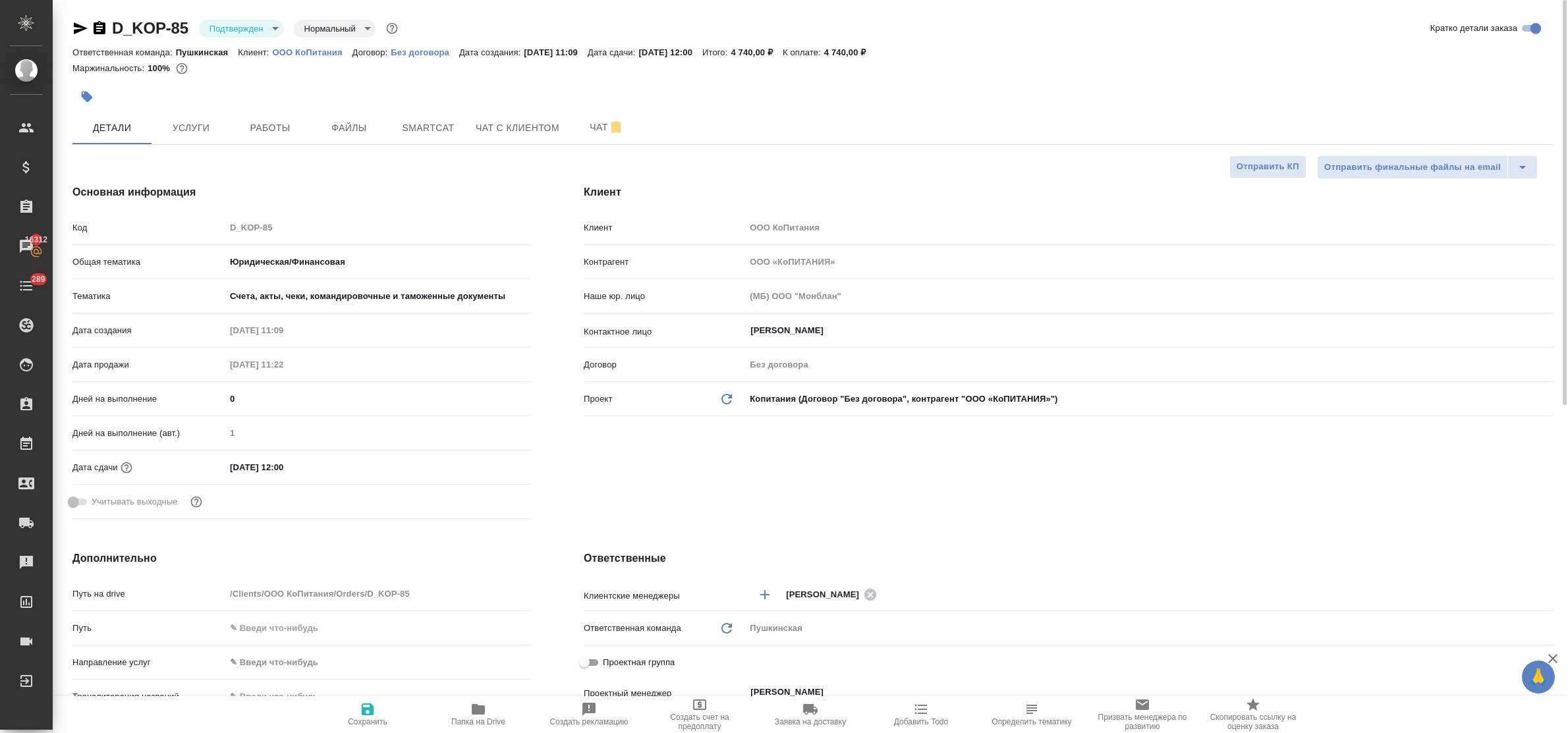
type textarea "x"
click at [435, 128] on span "Smartcat" at bounding box center [428, 128] width 63 height 17
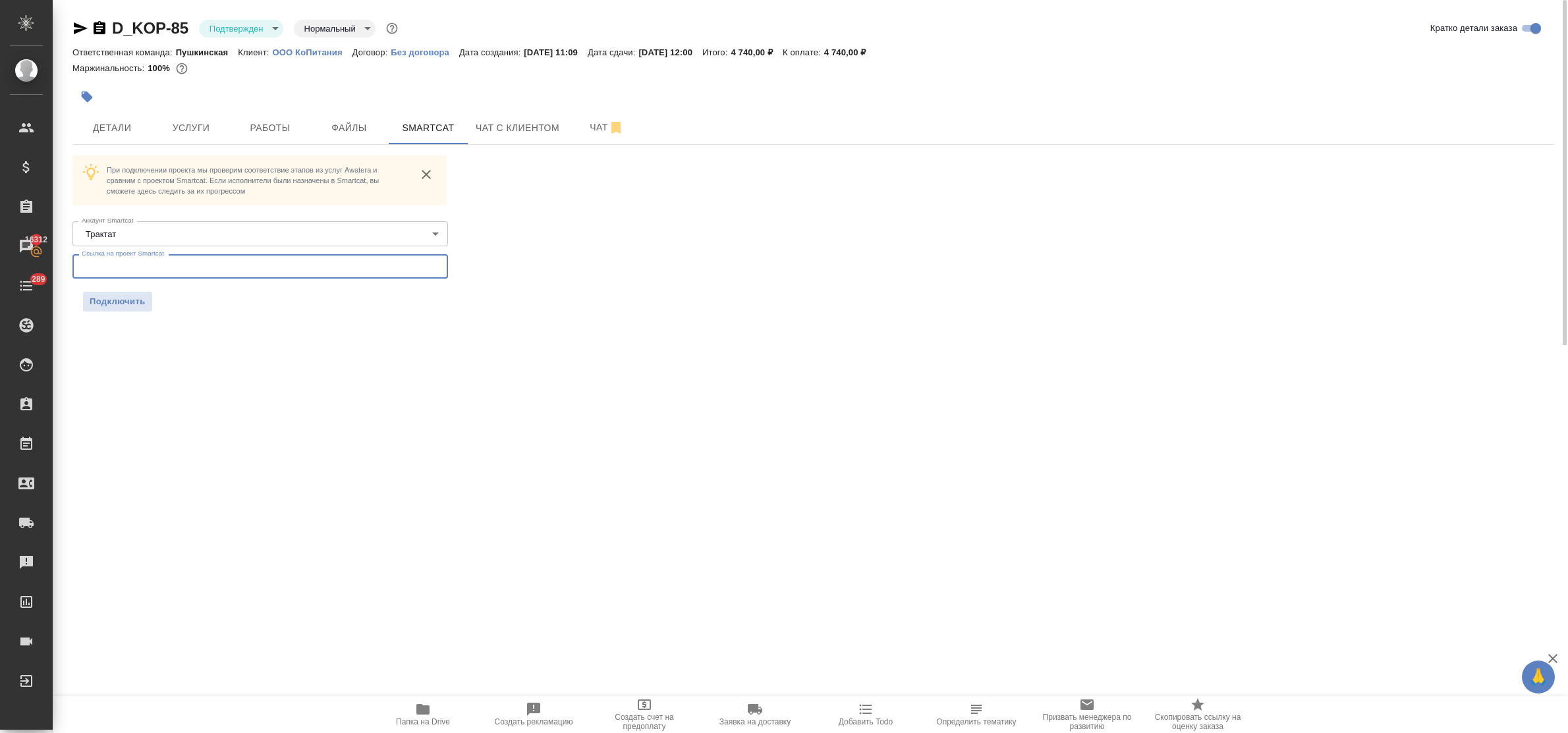
click at [216, 273] on input "text" at bounding box center [260, 266] width 375 height 23
click at [133, 298] on span "Подключить" at bounding box center [118, 302] width 56 height 13
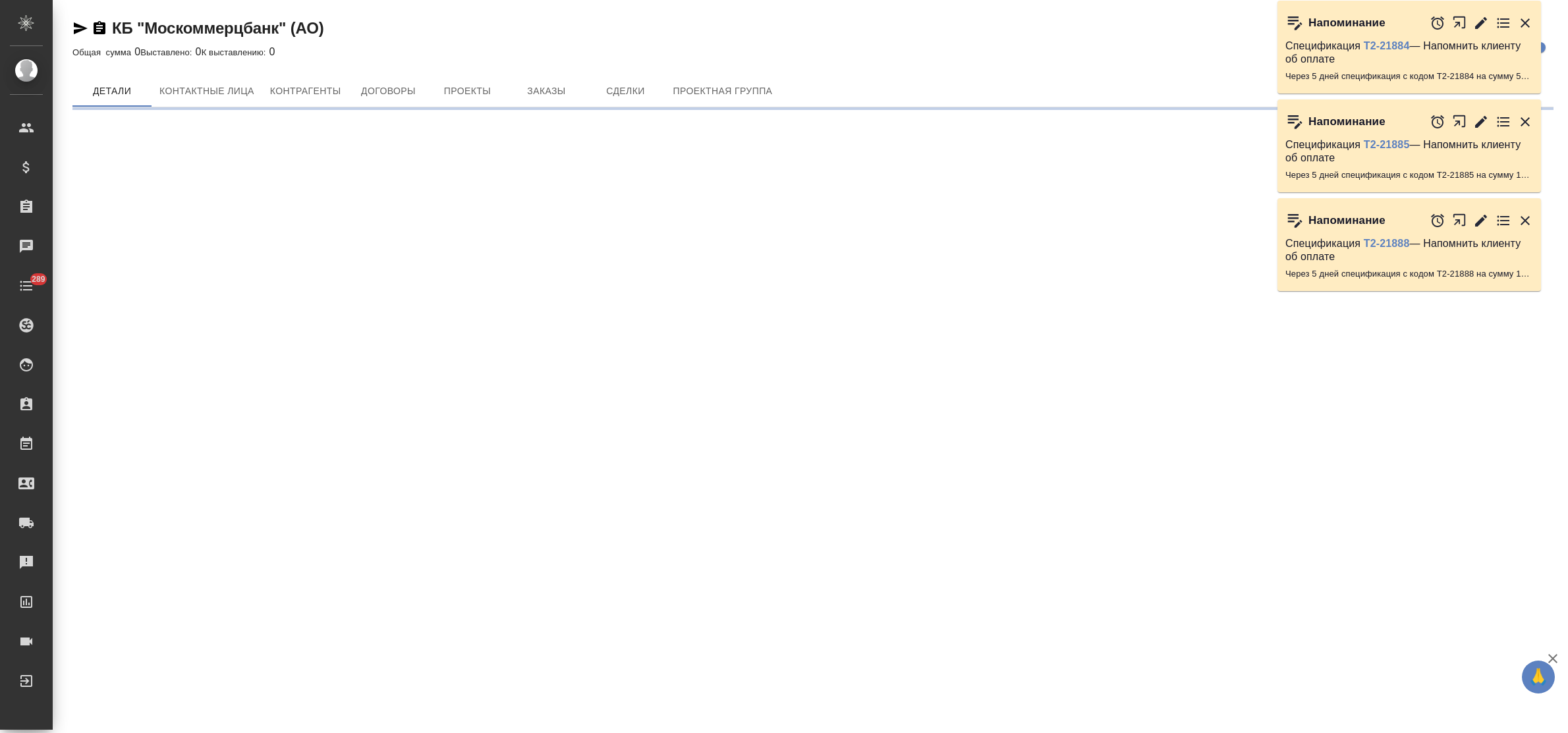
click at [456, 89] on span "Проекты" at bounding box center [467, 91] width 63 height 17
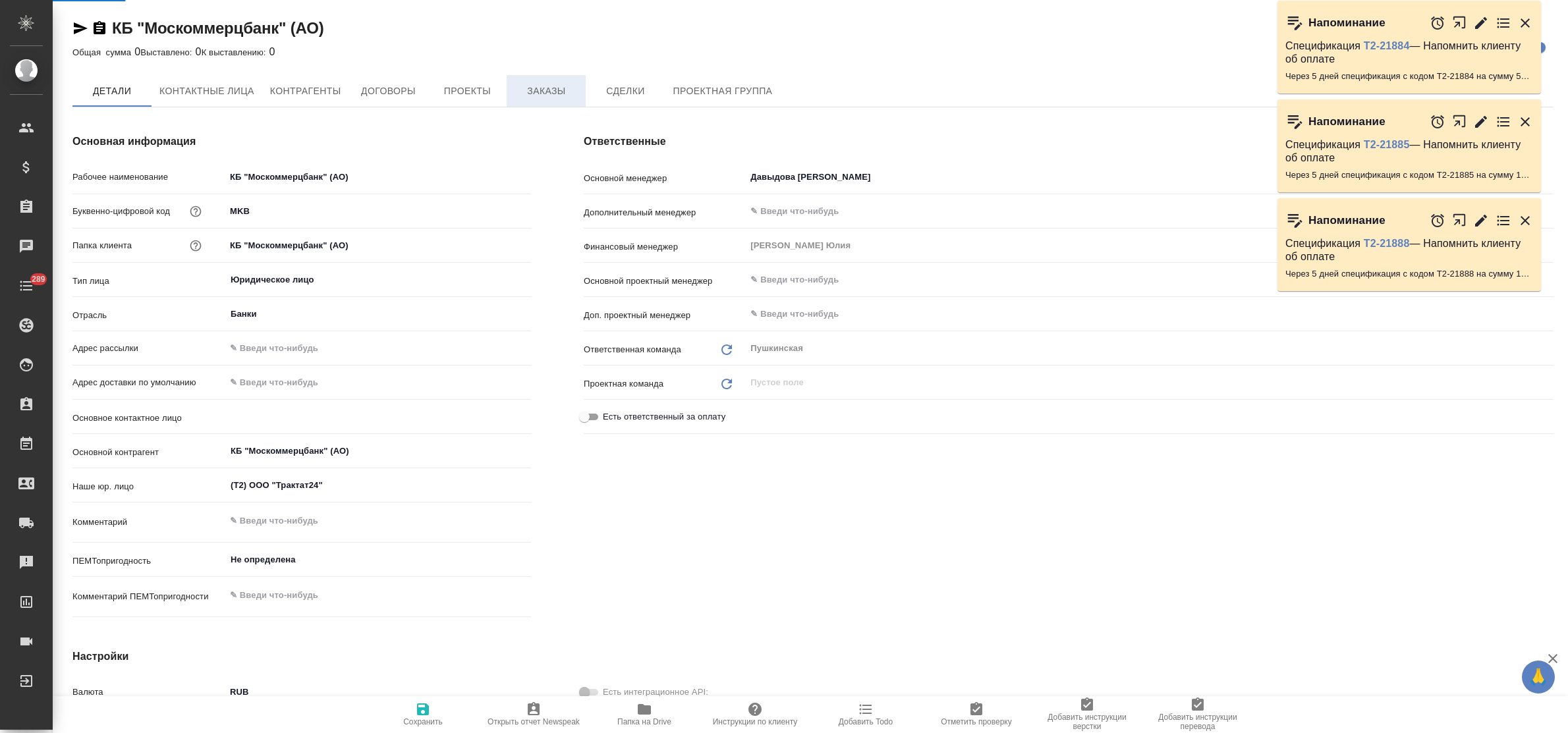
click at [532, 93] on span "Заказы" at bounding box center [546, 91] width 63 height 17
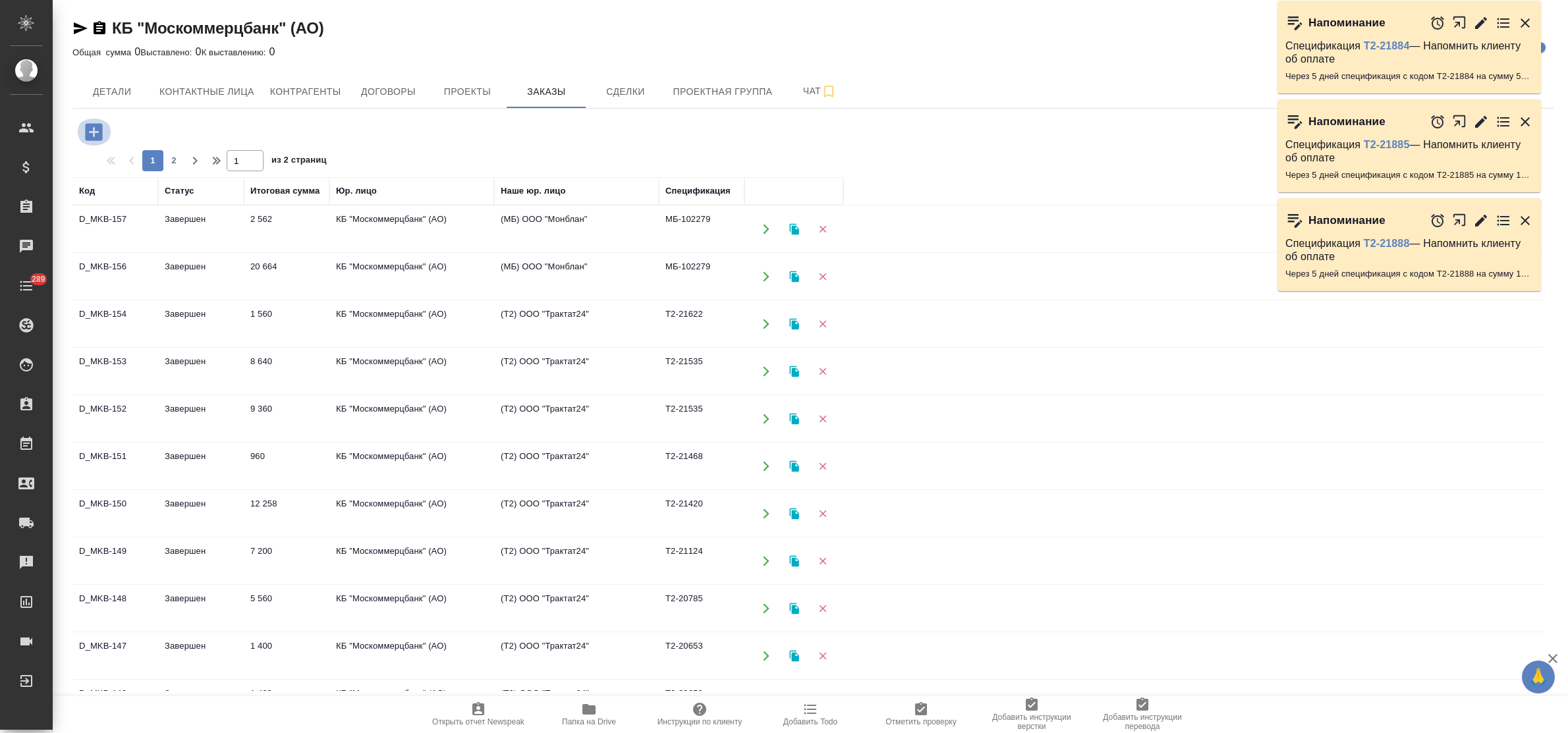
drag, startPoint x: 96, startPoint y: 125, endPoint x: 139, endPoint y: 185, distance: 73.8
click at [96, 126] on icon "button" at bounding box center [94, 132] width 17 height 17
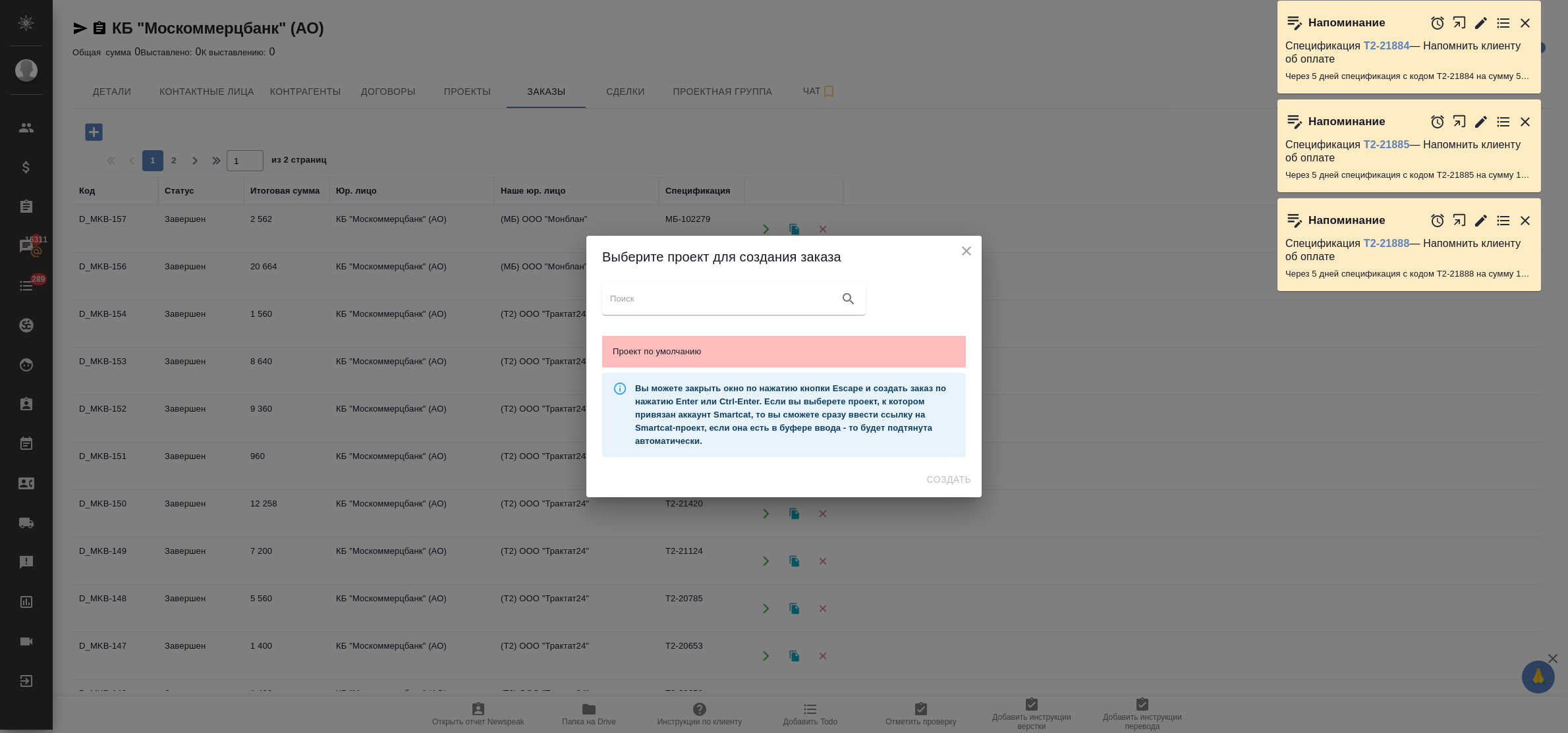
click at [710, 348] on span "Проект по умолчанию" at bounding box center [784, 352] width 343 height 13
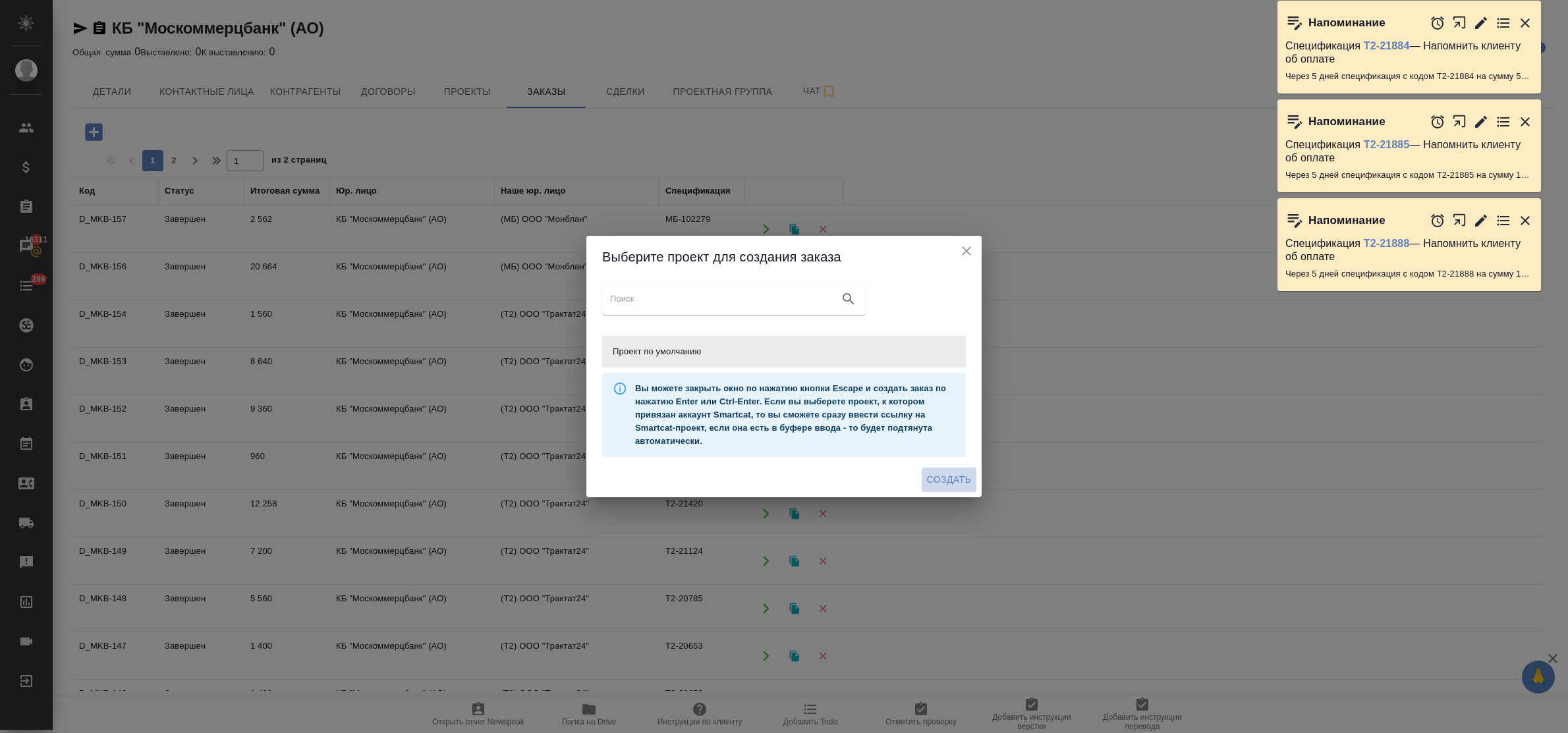
click at [962, 472] on span "Создать" at bounding box center [949, 480] width 44 height 17
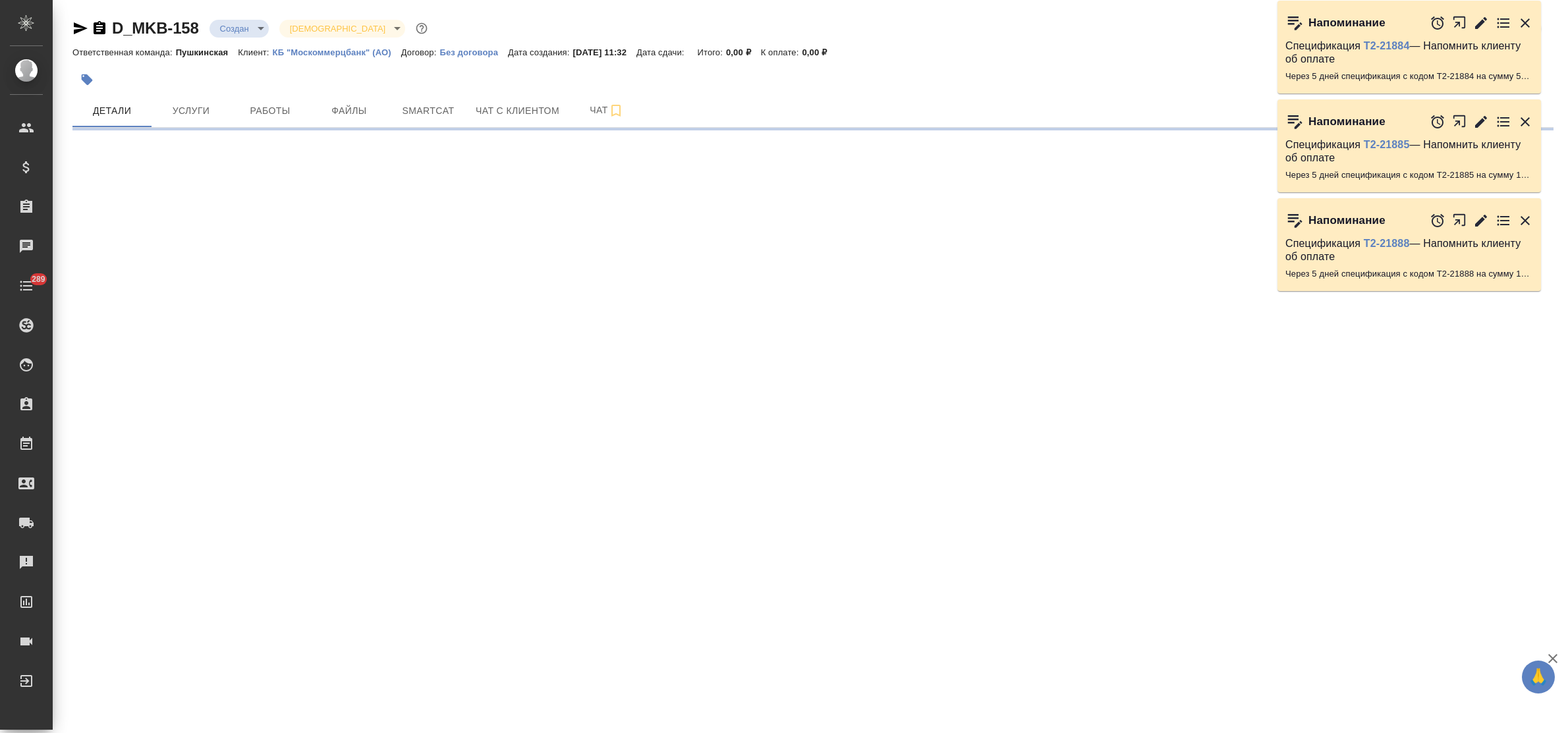
select select "RU"
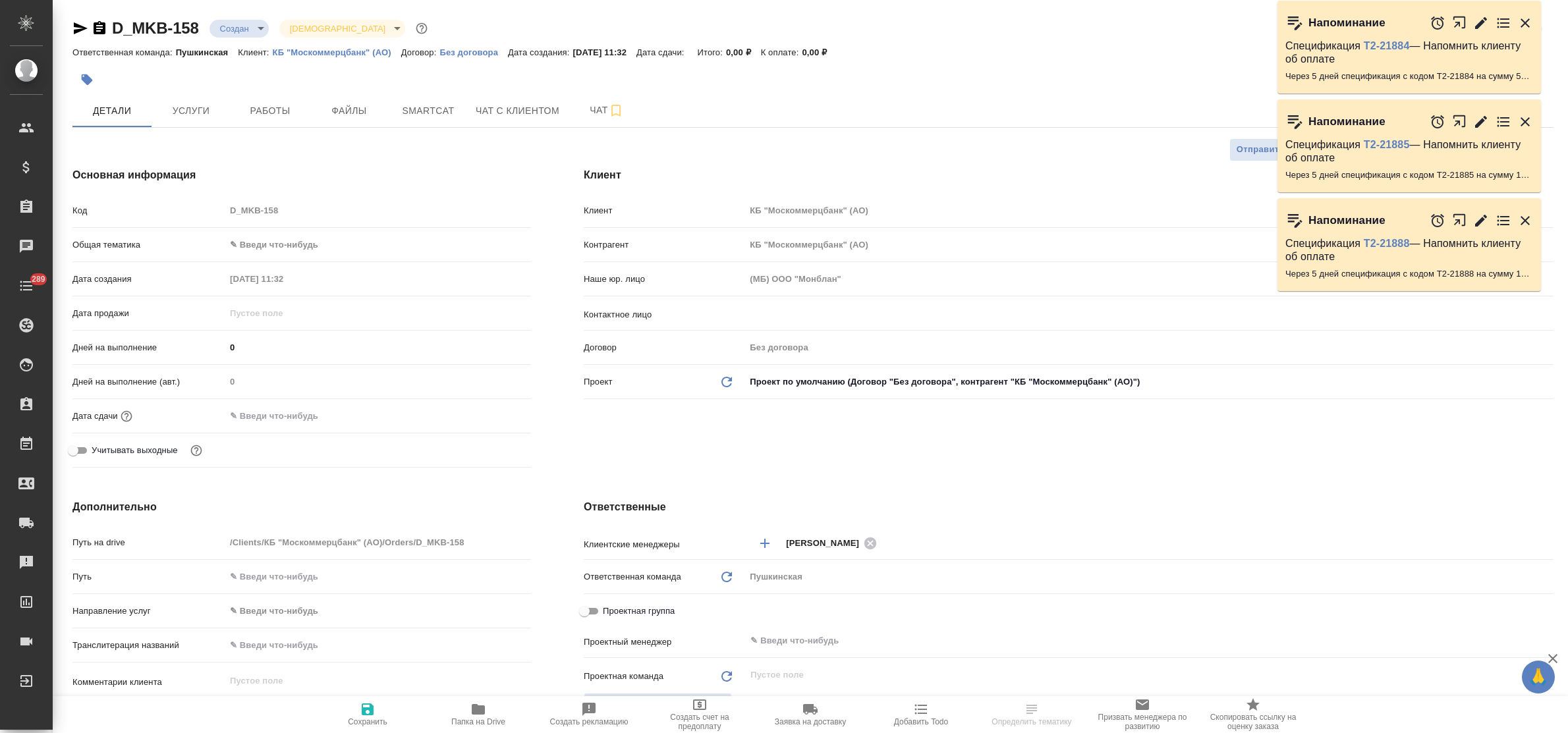
type textarea "x"
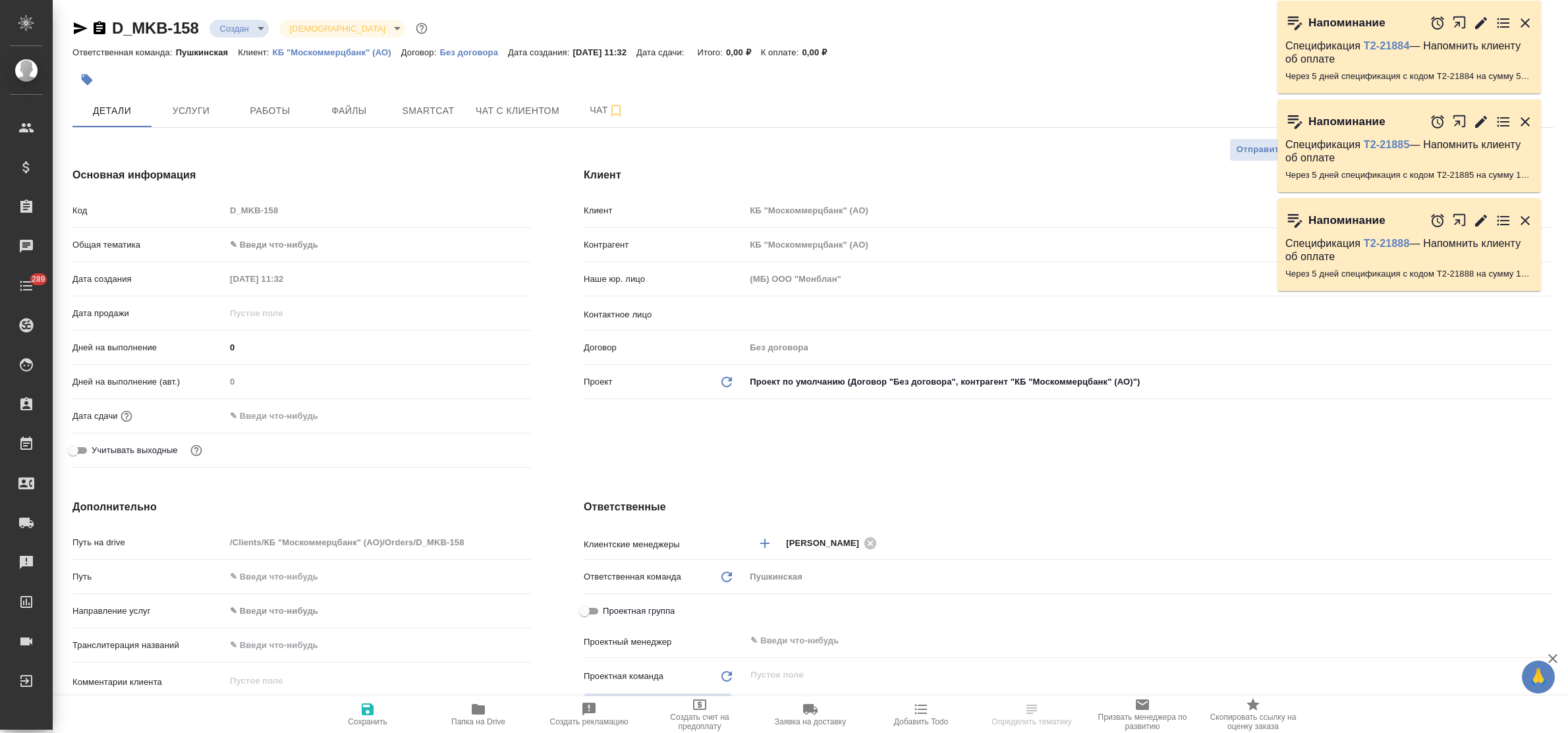
type textarea "x"
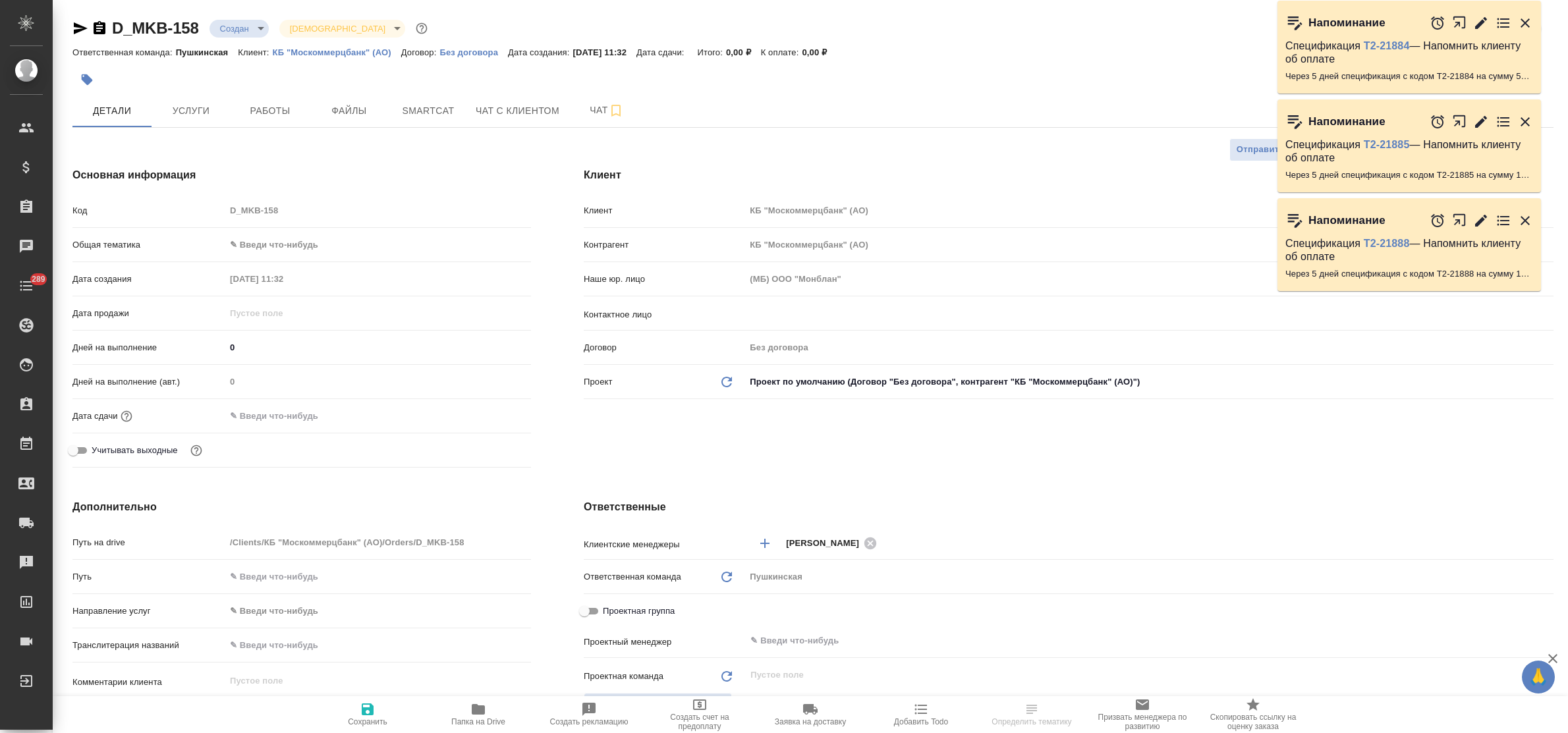
type textarea "x"
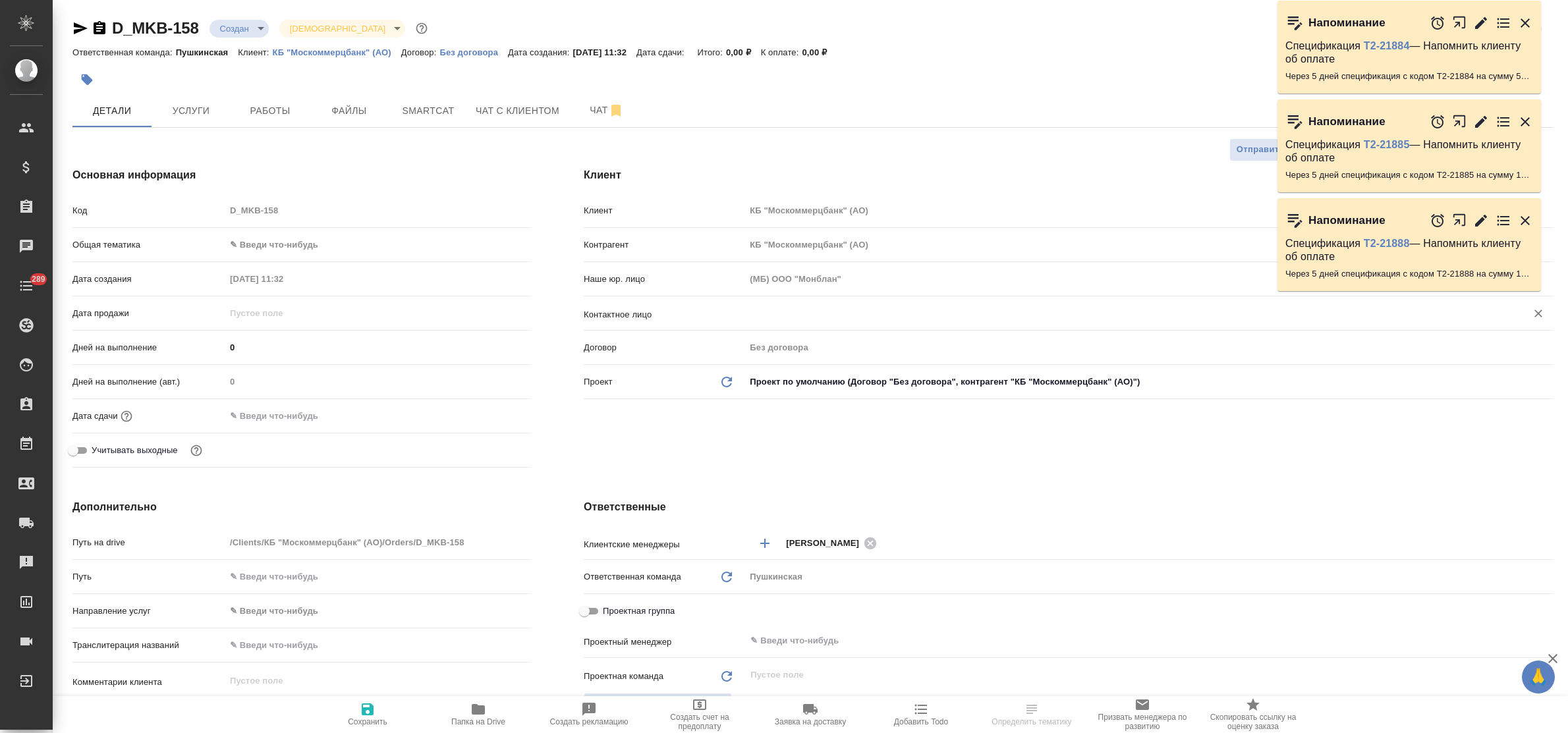
click at [778, 307] on input "text" at bounding box center [1127, 314] width 756 height 16
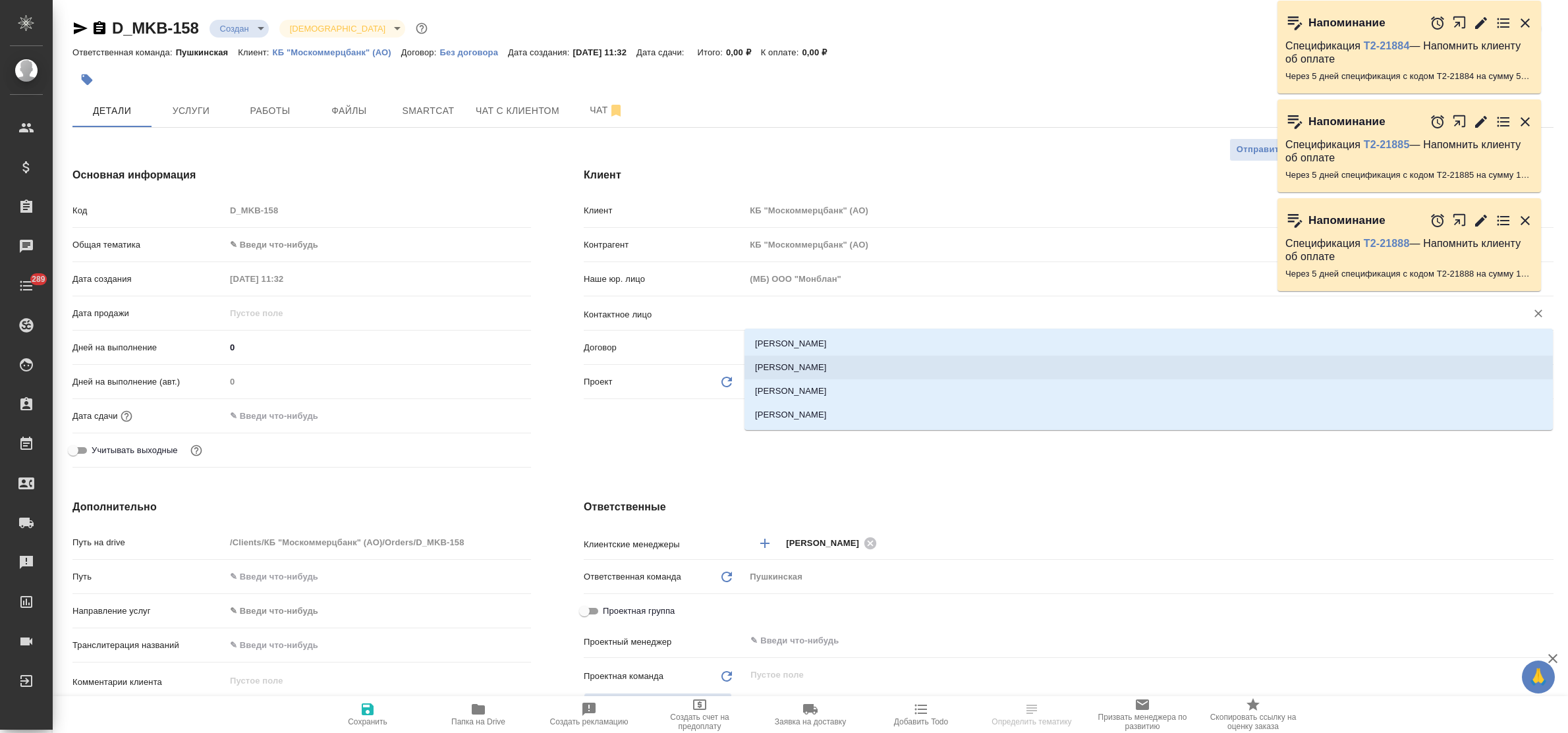
click at [792, 356] on li "[PERSON_NAME]" at bounding box center [1148, 367] width 808 height 23
type input "[PERSON_NAME]"
type textarea "x"
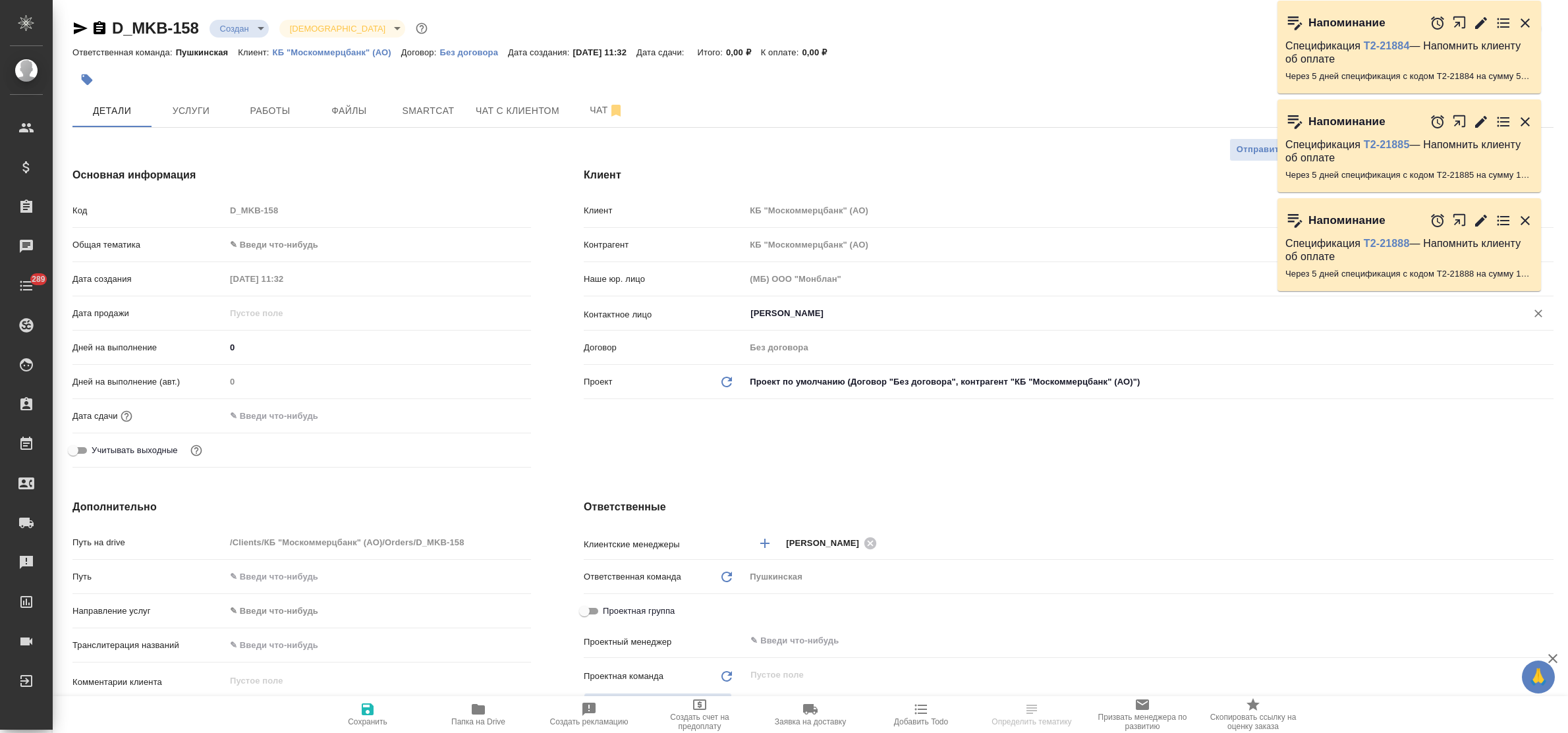
click at [310, 238] on body "🙏 .cls-1 fill:#fff; AWATERA Bulakhova [PERSON_NAME] Спецификации Заказы Чаты 28…" at bounding box center [784, 366] width 1568 height 733
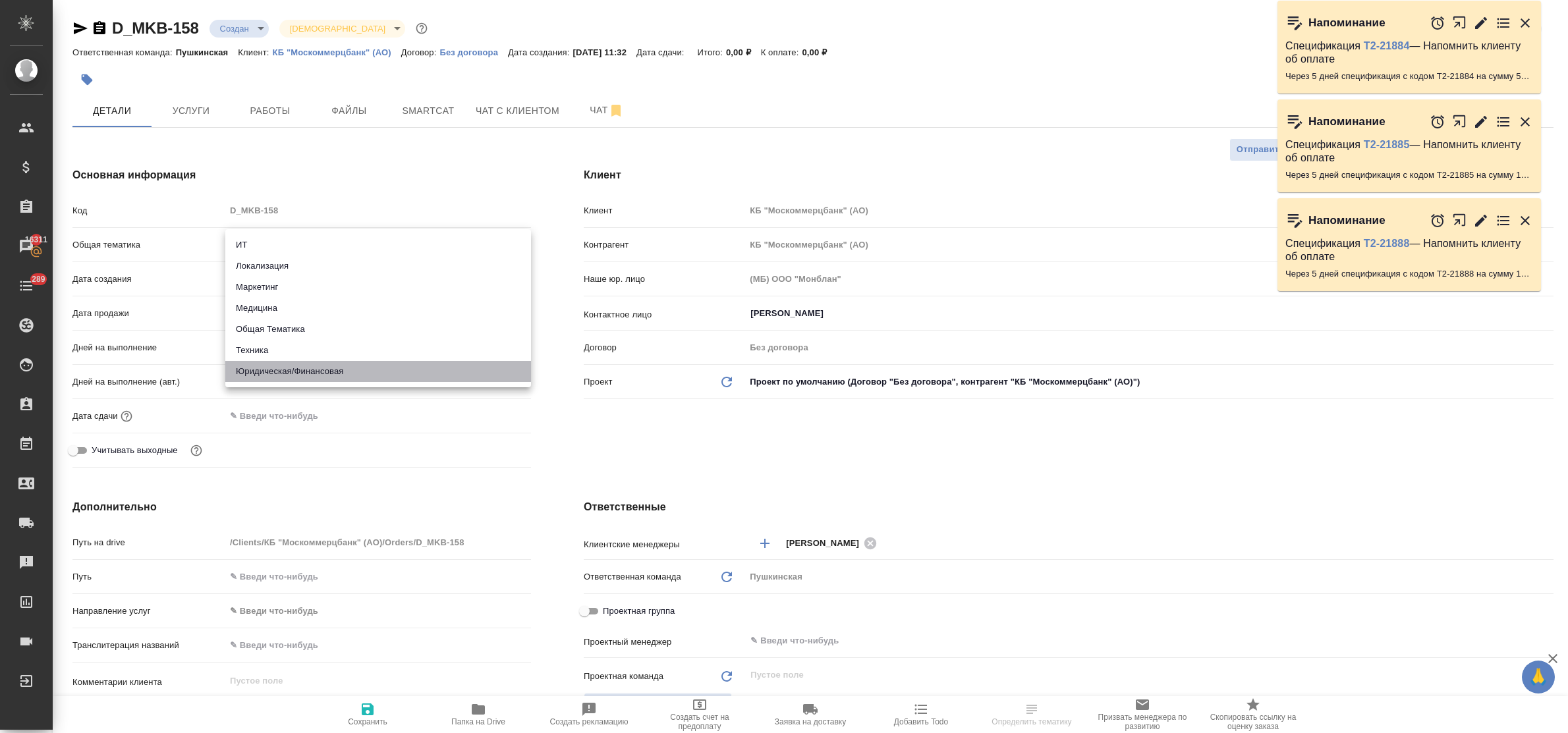
click at [317, 367] on li "Юридическая/Финансовая" at bounding box center [378, 371] width 306 height 21
type input "yr-fn"
type textarea "x"
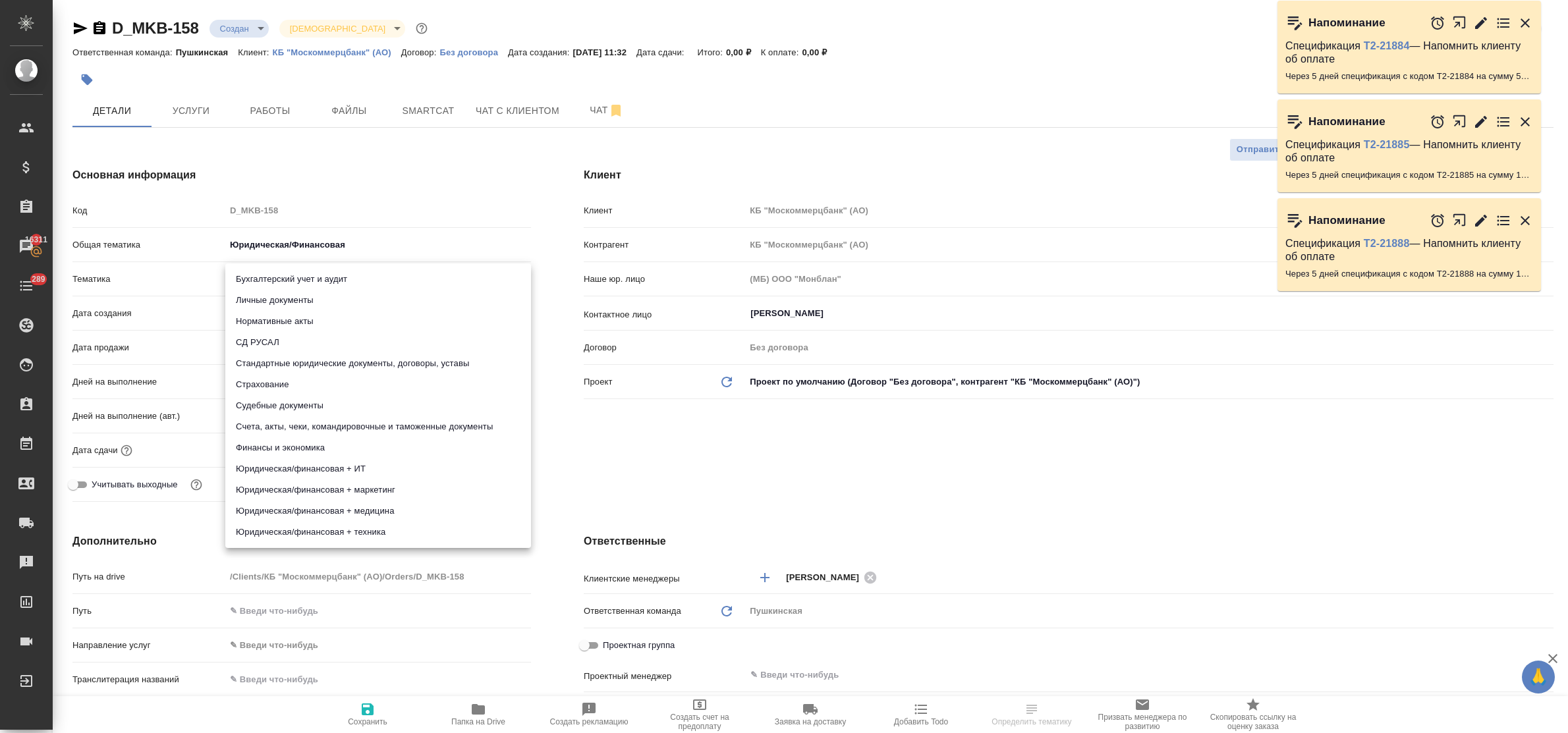
click at [290, 278] on body "🙏 .cls-1 fill:#fff; AWATERA Bulakhova [PERSON_NAME] Спецификации Заказы 16311 Ч…" at bounding box center [784, 366] width 1568 height 733
click at [345, 423] on li "Счета, акты, чеки, командировочные и таможенные документы" at bounding box center [378, 426] width 306 height 21
type textarea "x"
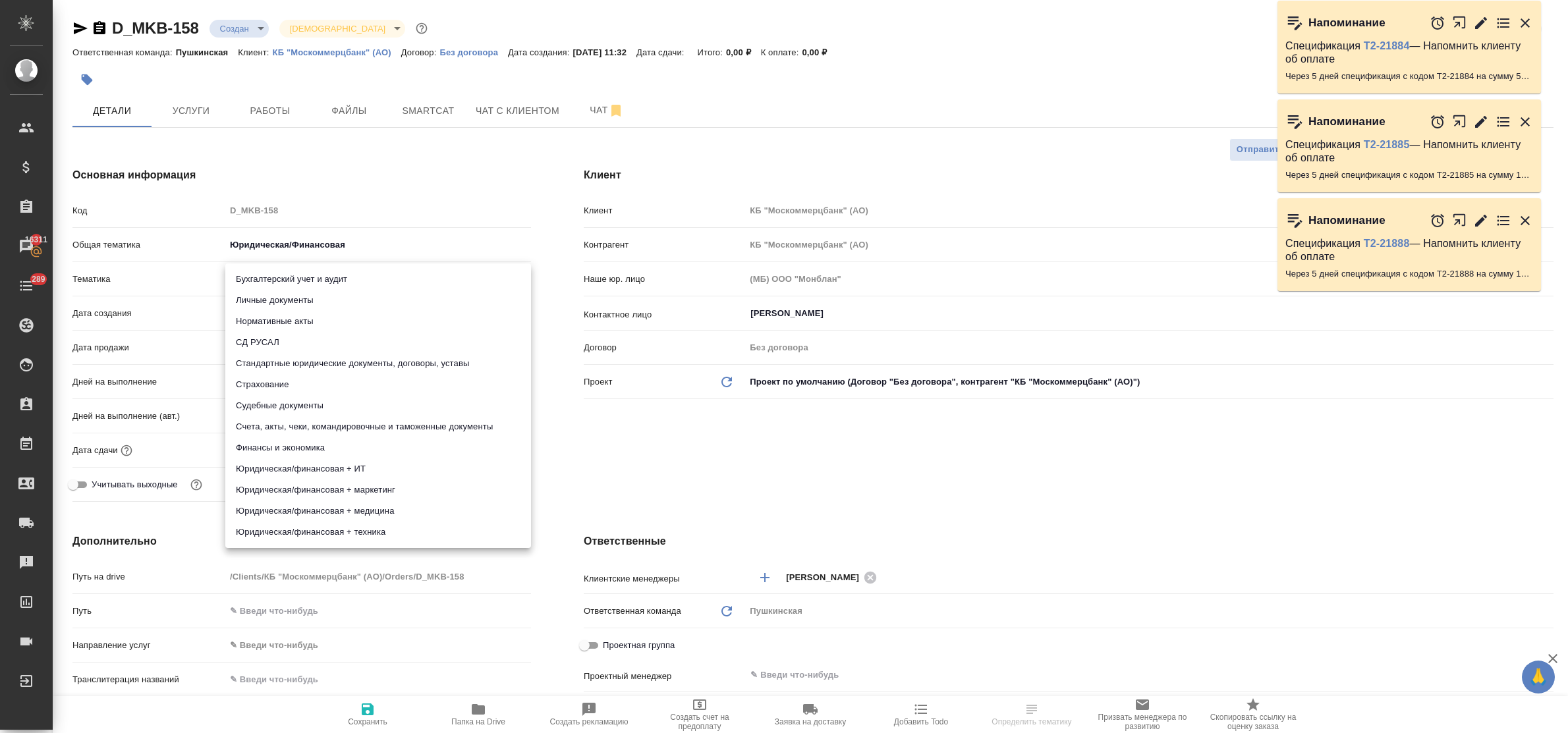
type input "5f647205b73bc97568ca66c0"
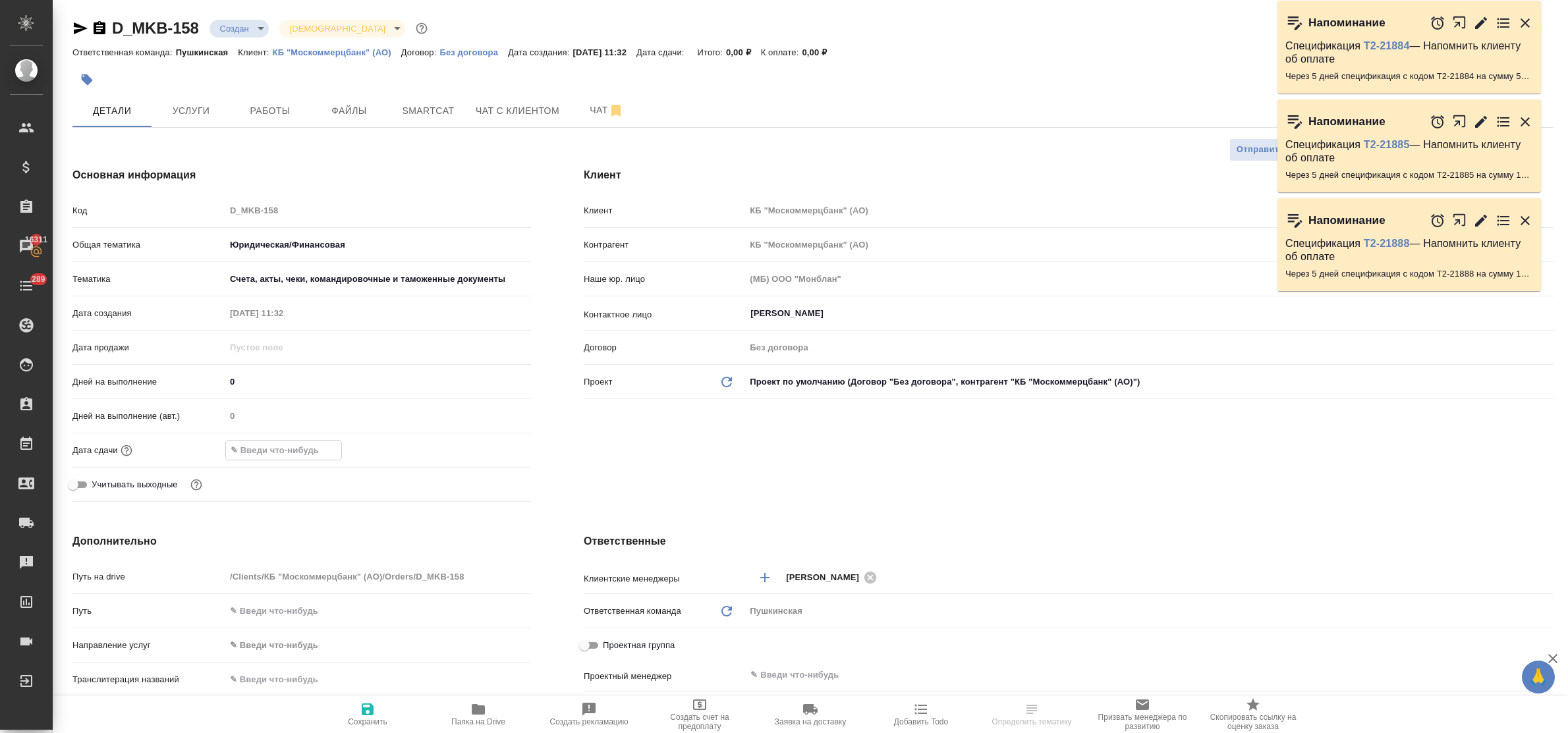
click at [307, 449] on input "text" at bounding box center [284, 449] width 115 height 19
click at [492, 449] on icon "button" at bounding box center [493, 449] width 16 height 16
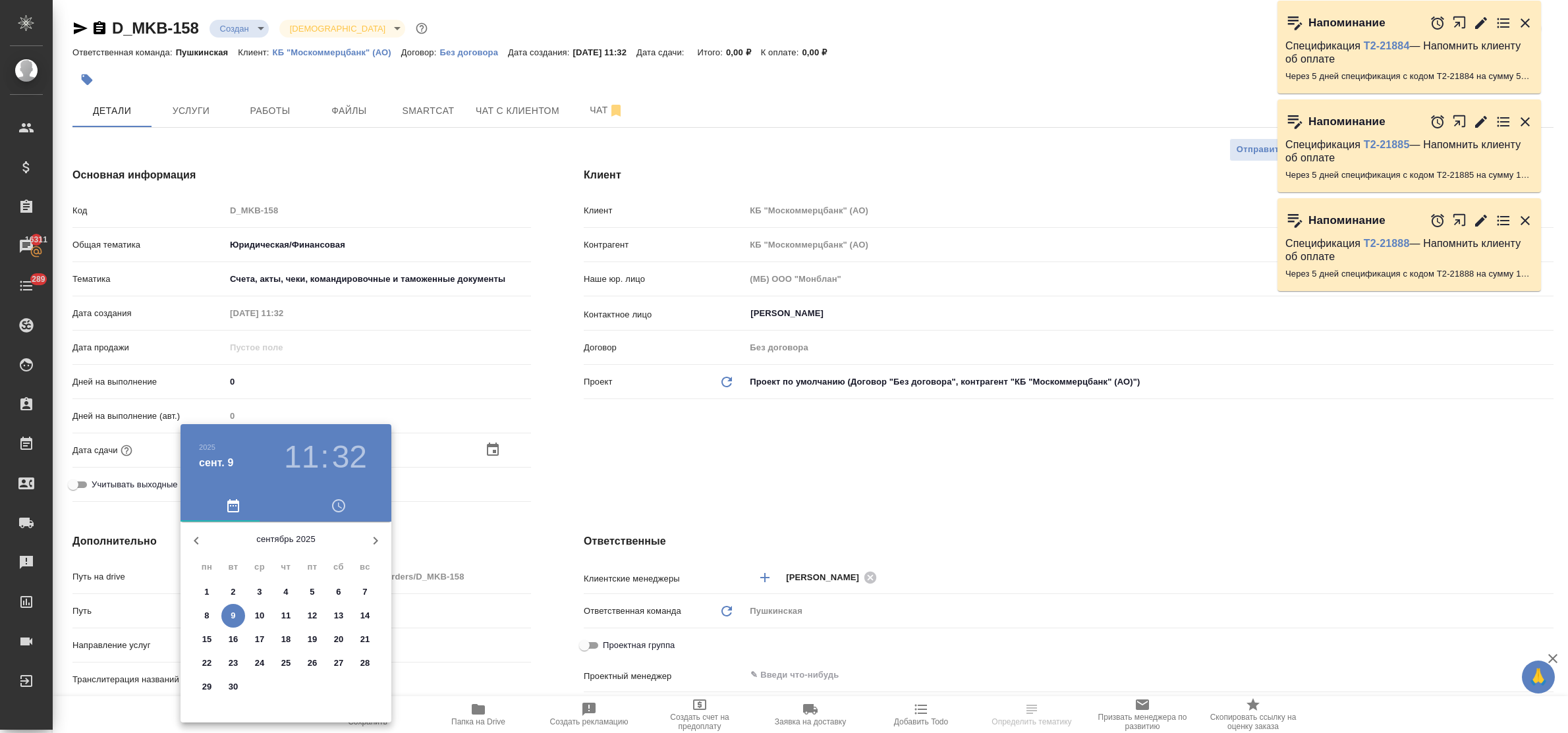
click at [256, 612] on div ".cls-1 fill:#fff; AWATERA Bulakhova Elena Клиенты Спецификации Заказы 16311 Чат…" at bounding box center [784, 366] width 1568 height 733
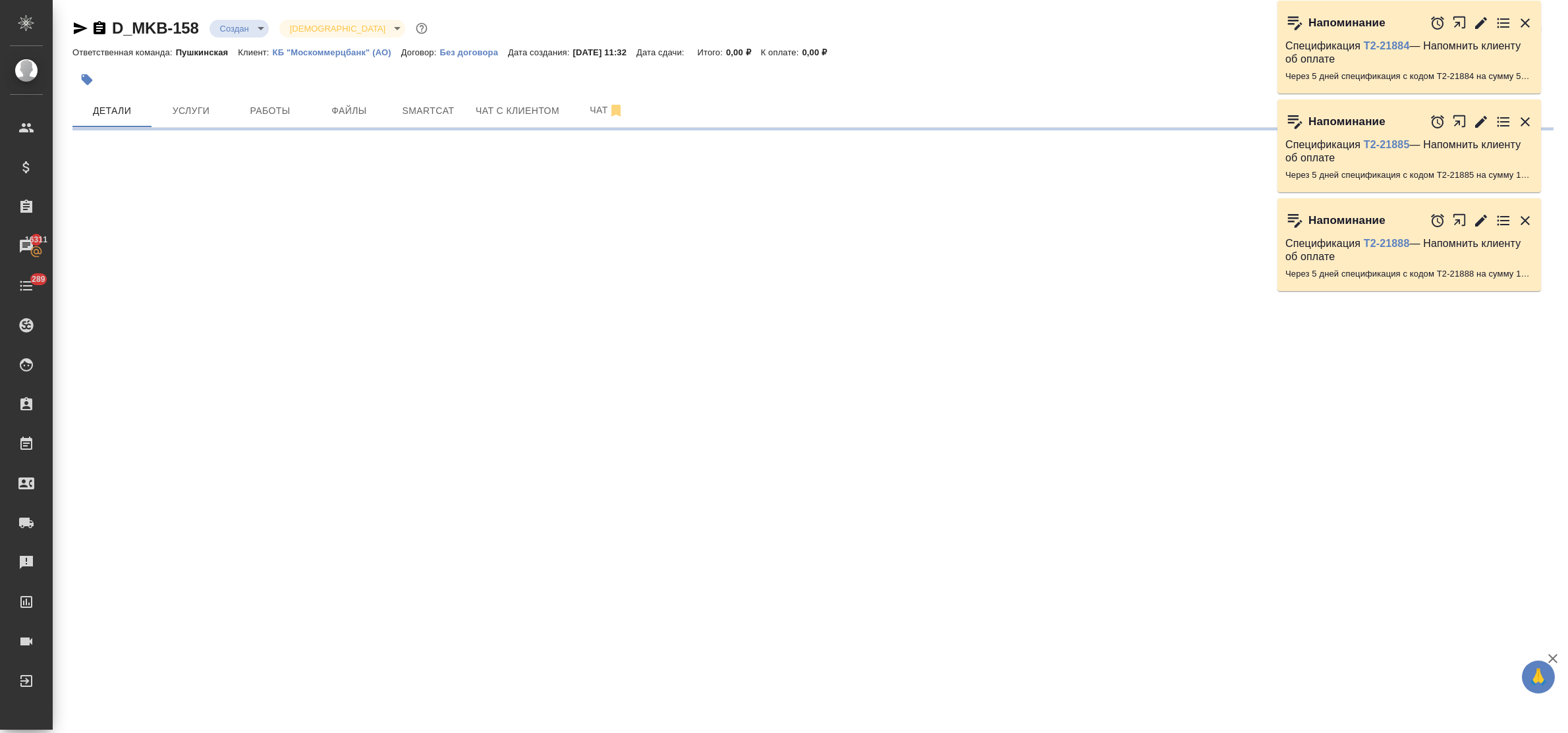
select select "RU"
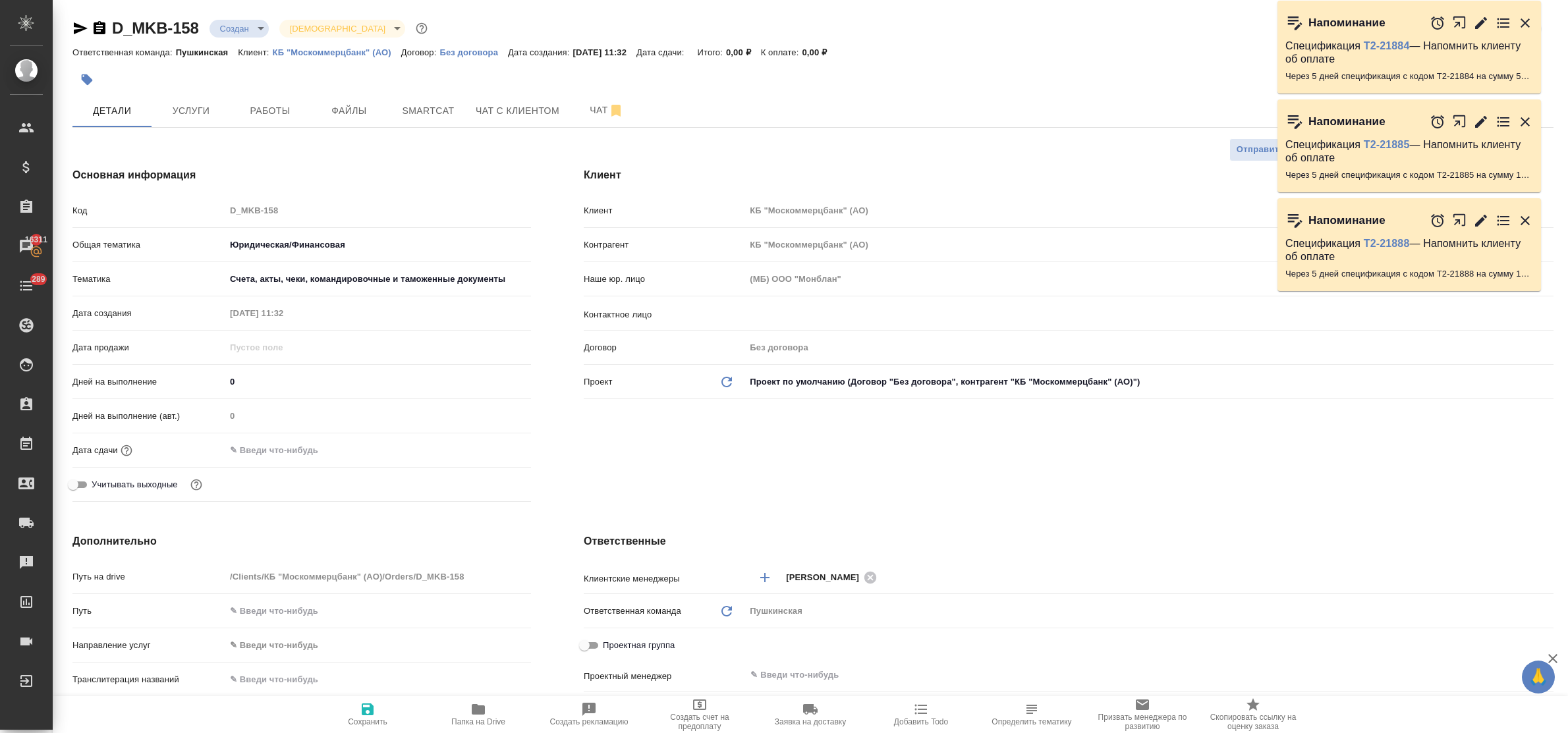
type textarea "x"
click at [285, 455] on input "text" at bounding box center [283, 449] width 115 height 19
click at [489, 445] on icon "button" at bounding box center [493, 448] width 12 height 13
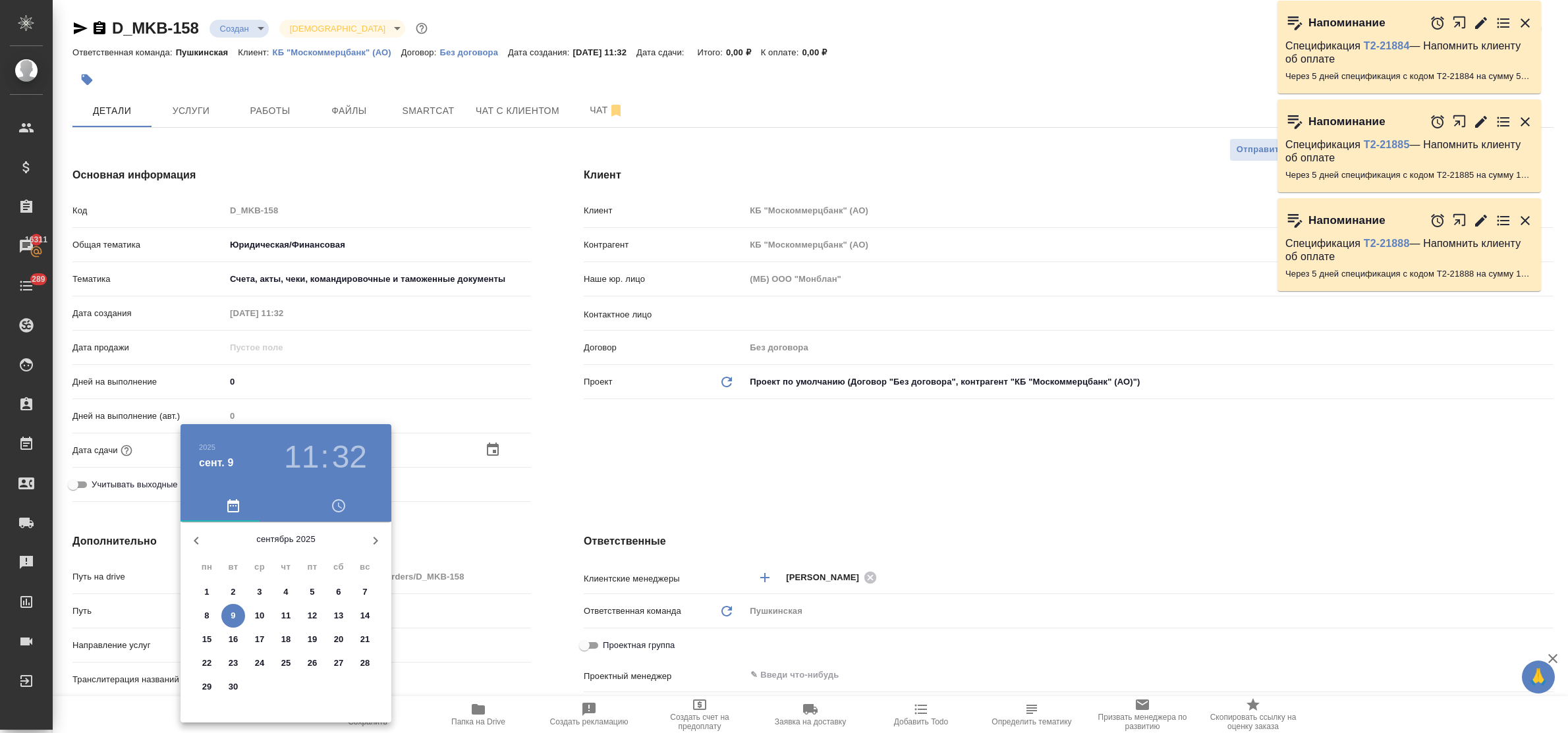
click at [258, 613] on p "10" at bounding box center [260, 615] width 10 height 13
type input "10.09.2025 11:32"
type textarea "x"
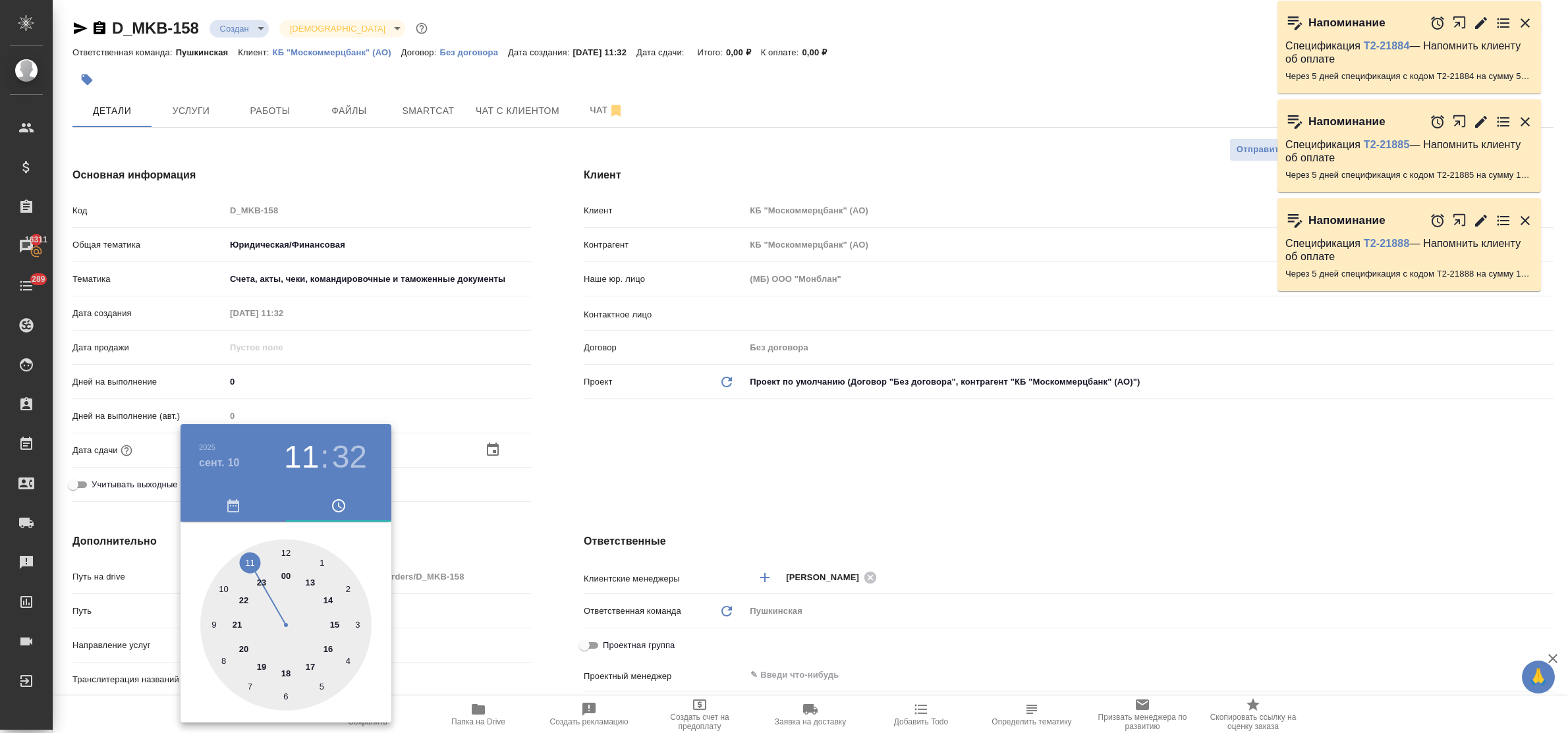
click at [336, 623] on div at bounding box center [286, 625] width 171 height 171
type input "10.09.2025 15:32"
type textarea "x"
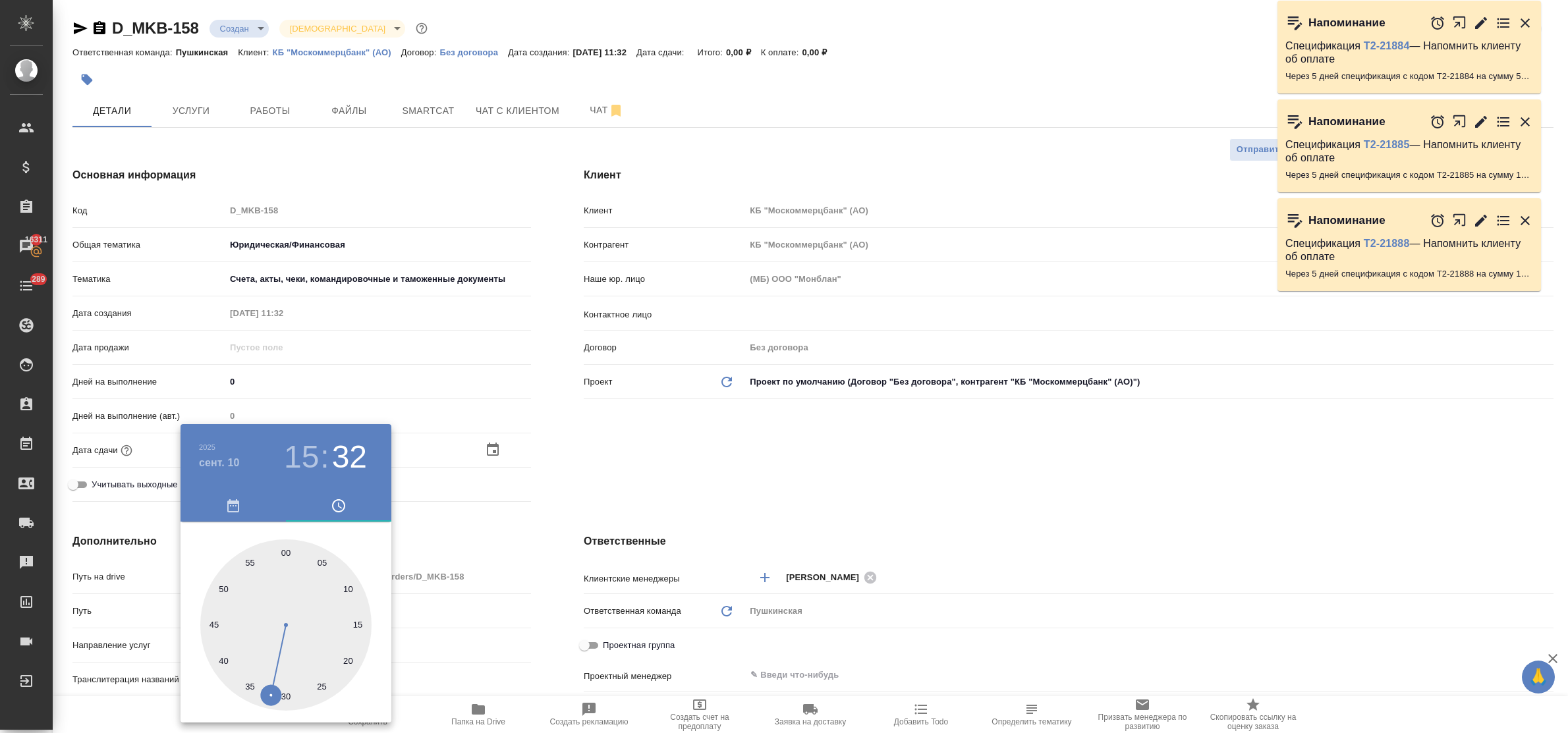
click at [283, 553] on div at bounding box center [286, 625] width 171 height 171
type input "[DATE] 15:00"
type textarea "x"
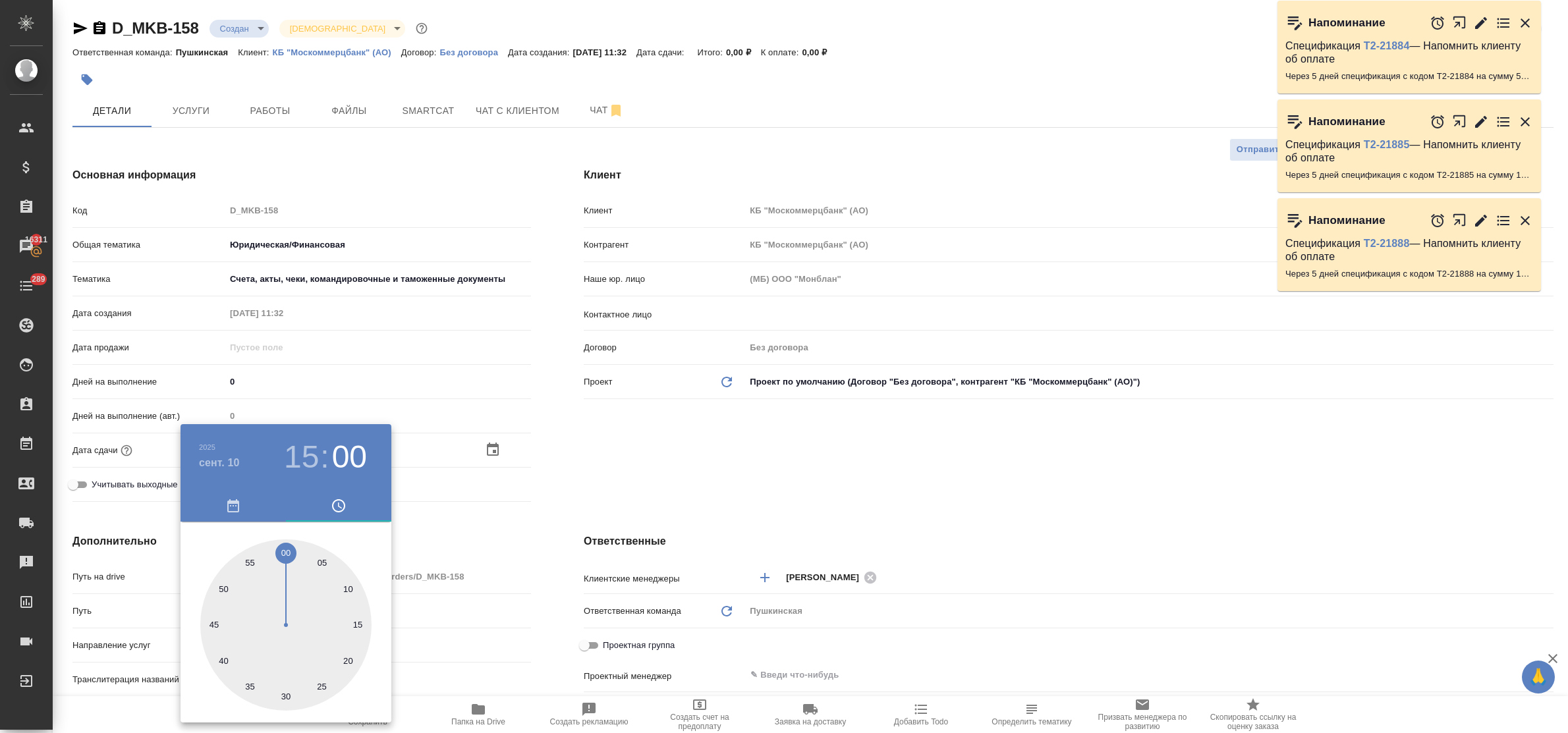
click at [770, 464] on div at bounding box center [784, 366] width 1568 height 733
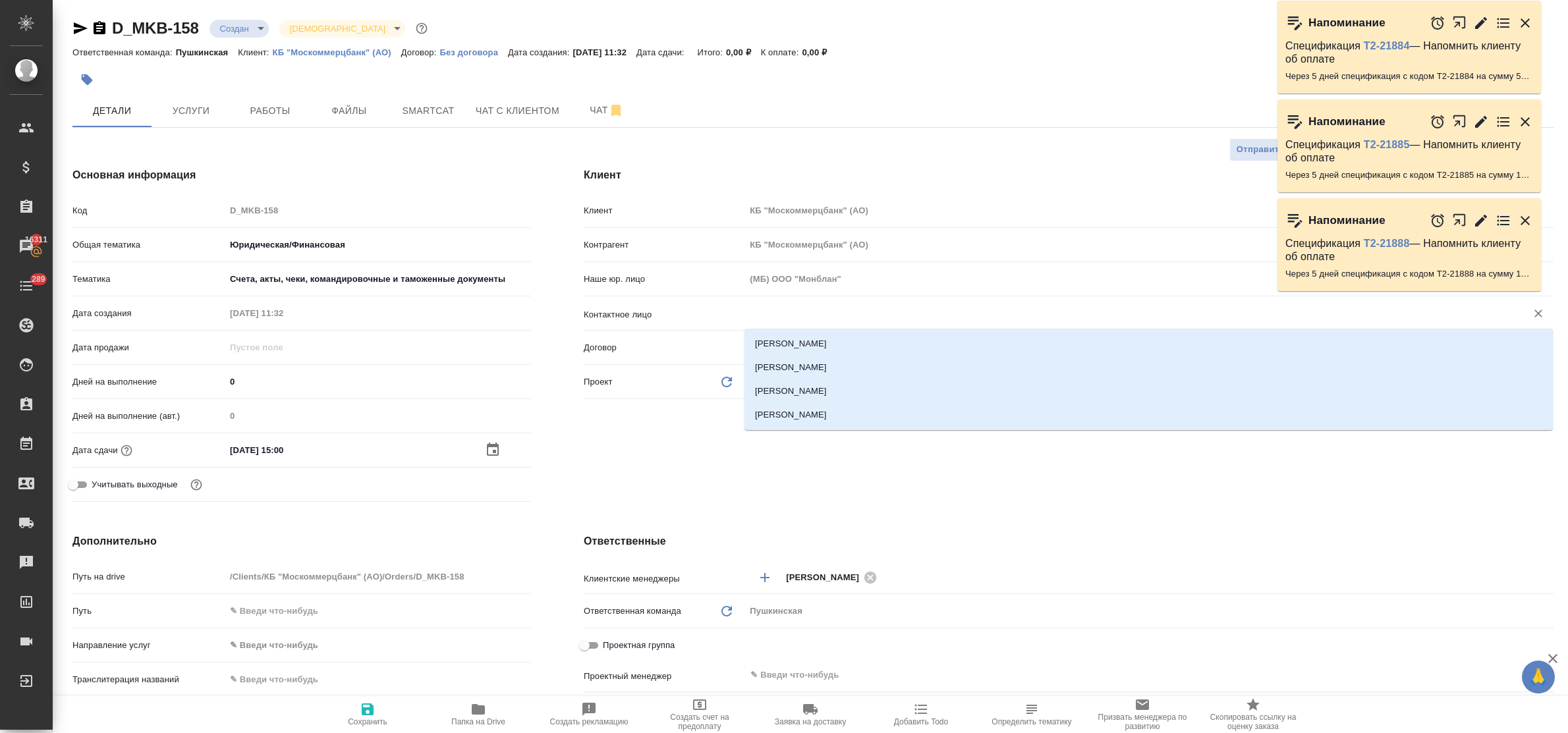
click at [784, 310] on input "text" at bounding box center [1127, 314] width 756 height 16
click at [794, 366] on li "[PERSON_NAME]" at bounding box center [1148, 367] width 808 height 23
type input "[PERSON_NAME]"
type textarea "x"
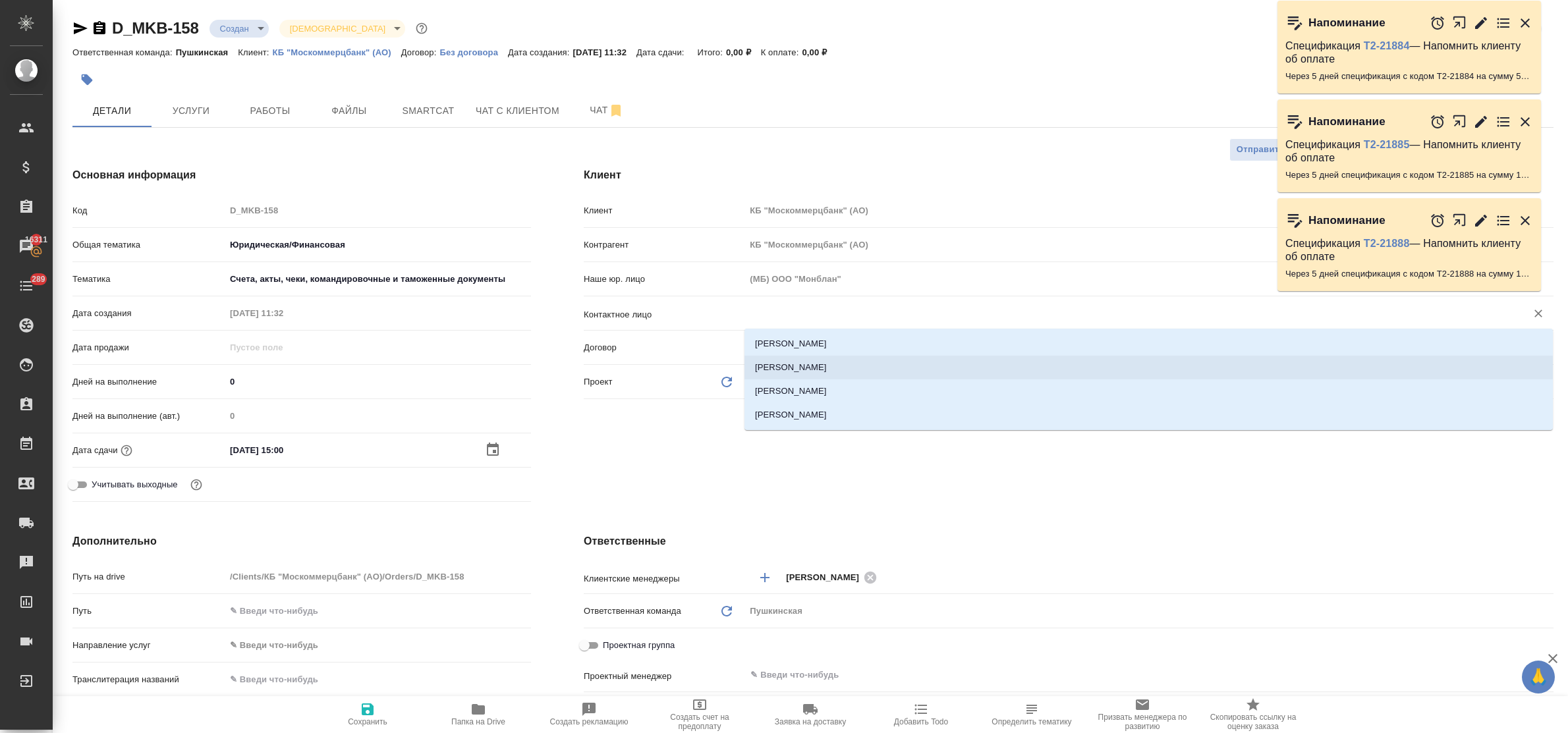
type textarea "x"
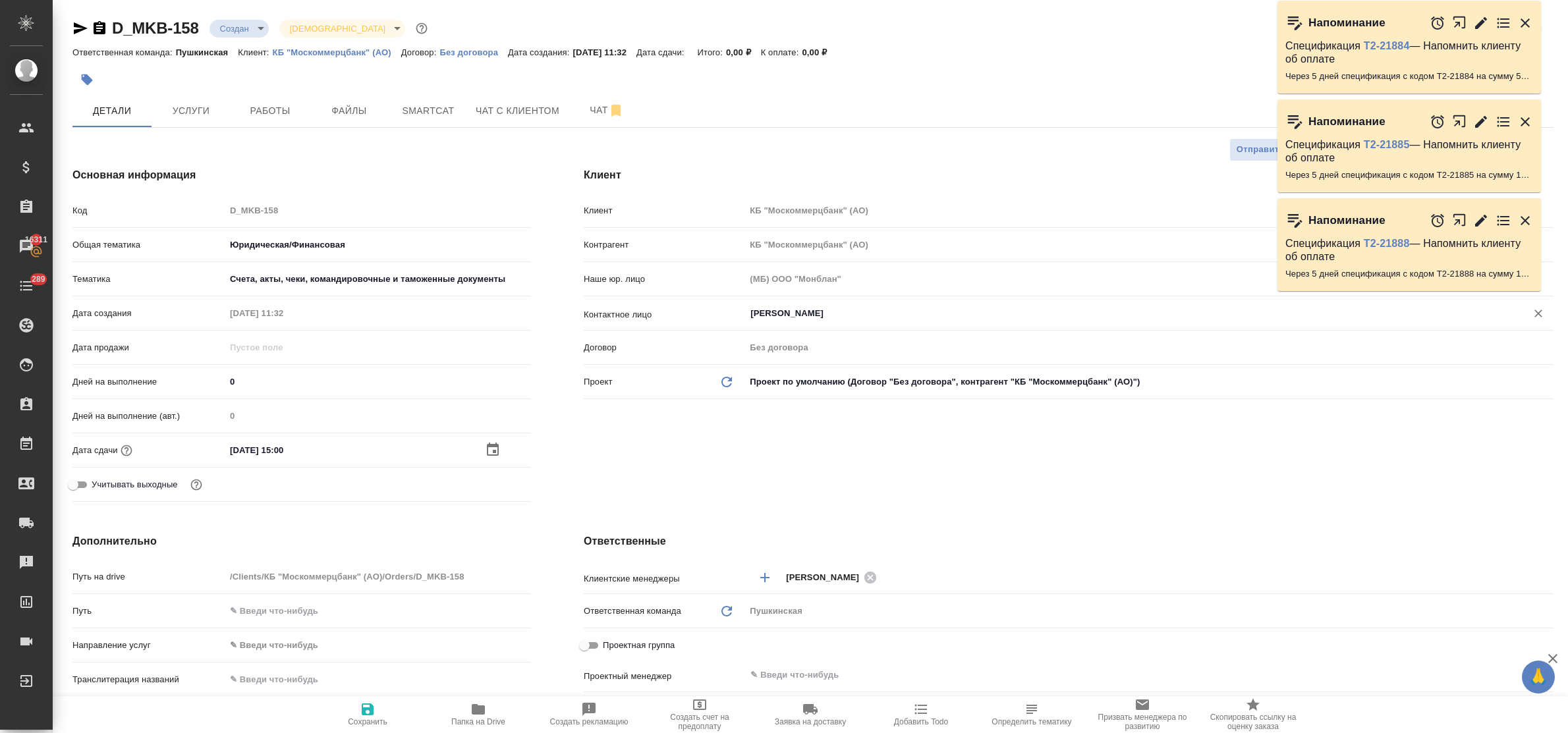
drag, startPoint x: 359, startPoint y: 706, endPoint x: 371, endPoint y: 624, distance: 82.9
click at [359, 705] on icon "button" at bounding box center [367, 709] width 16 height 16
type textarea "x"
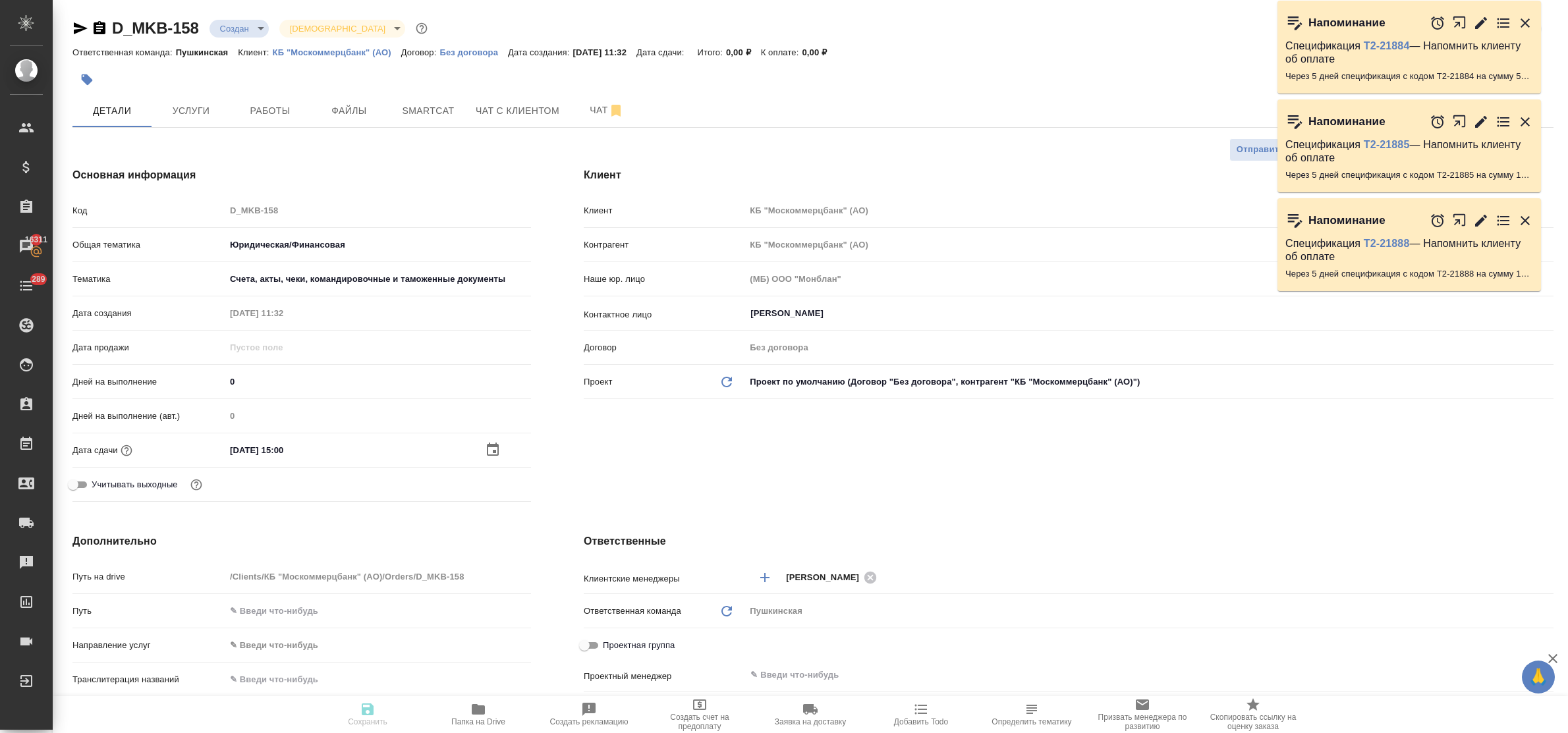
type textarea "x"
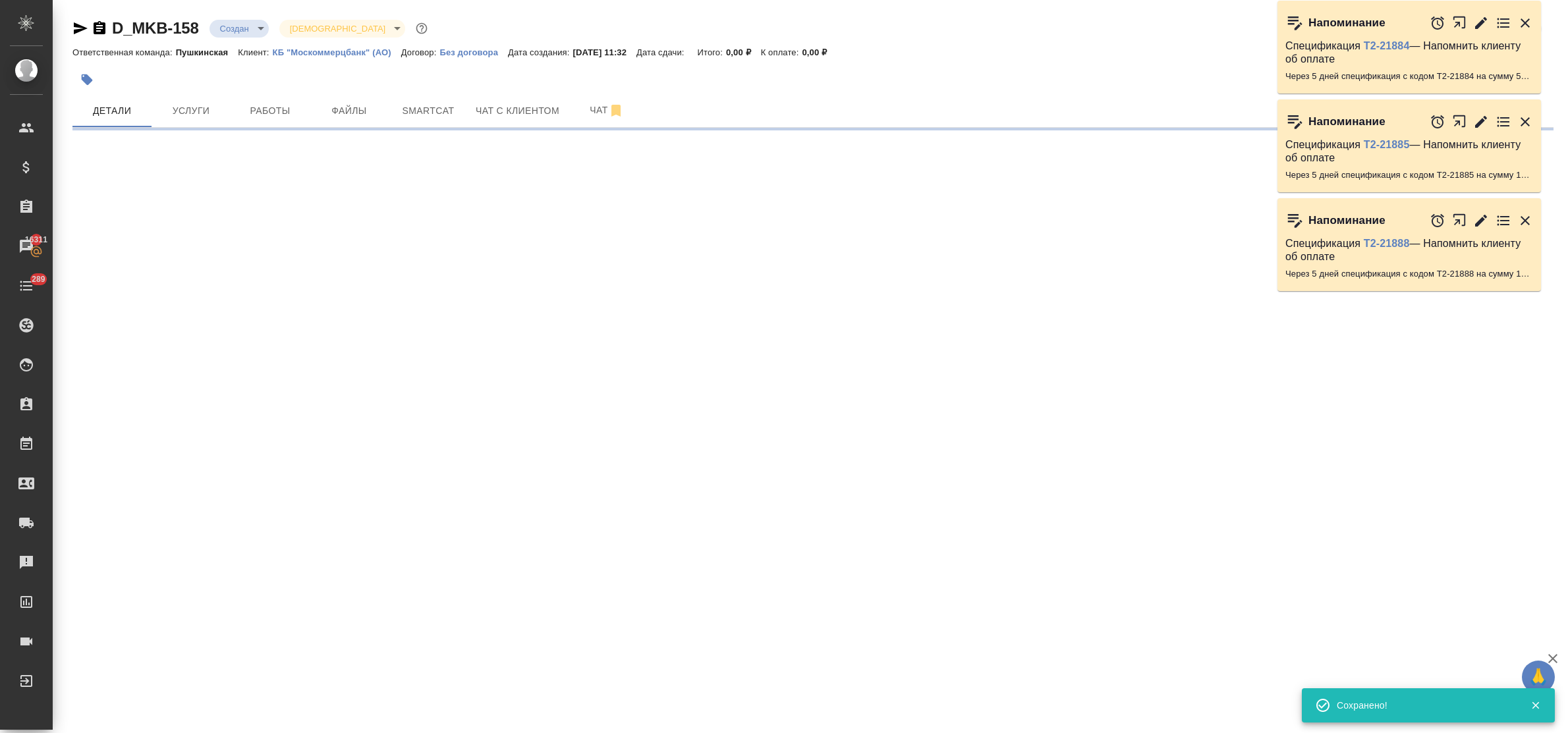
select select "RU"
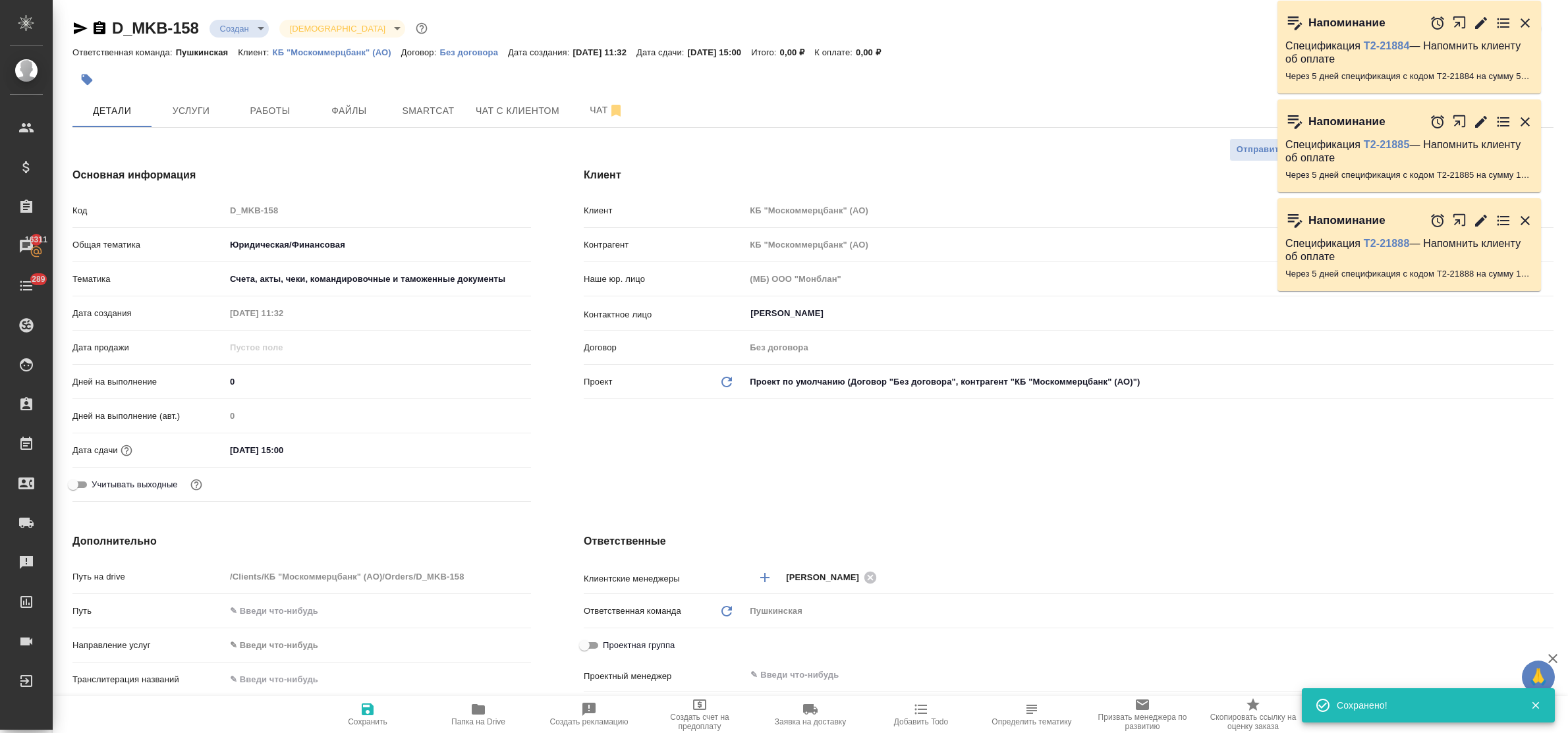
type textarea "x"
click at [340, 112] on span "Файлы" at bounding box center [349, 111] width 63 height 17
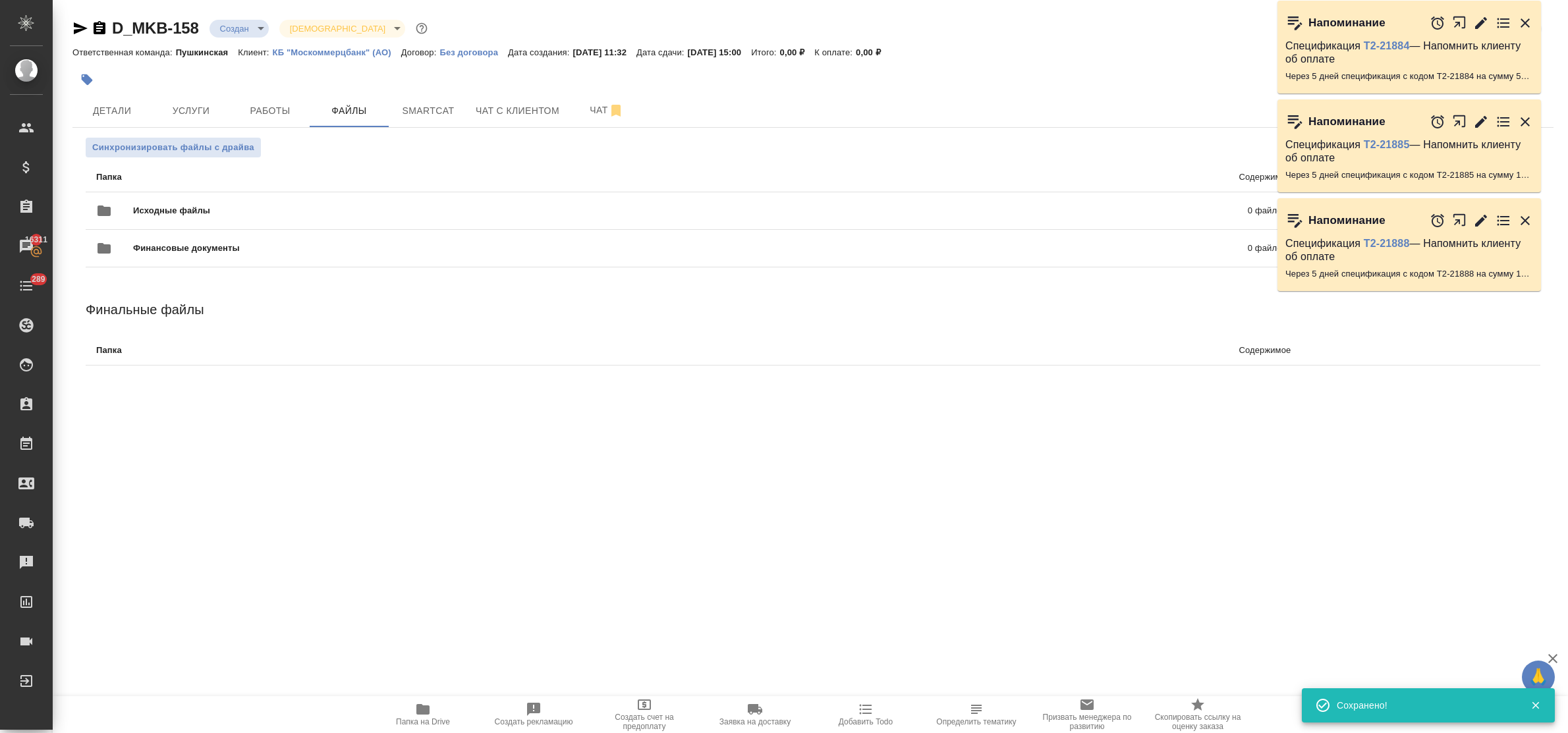
click at [1522, 214] on icon "button" at bounding box center [1525, 221] width 16 height 16
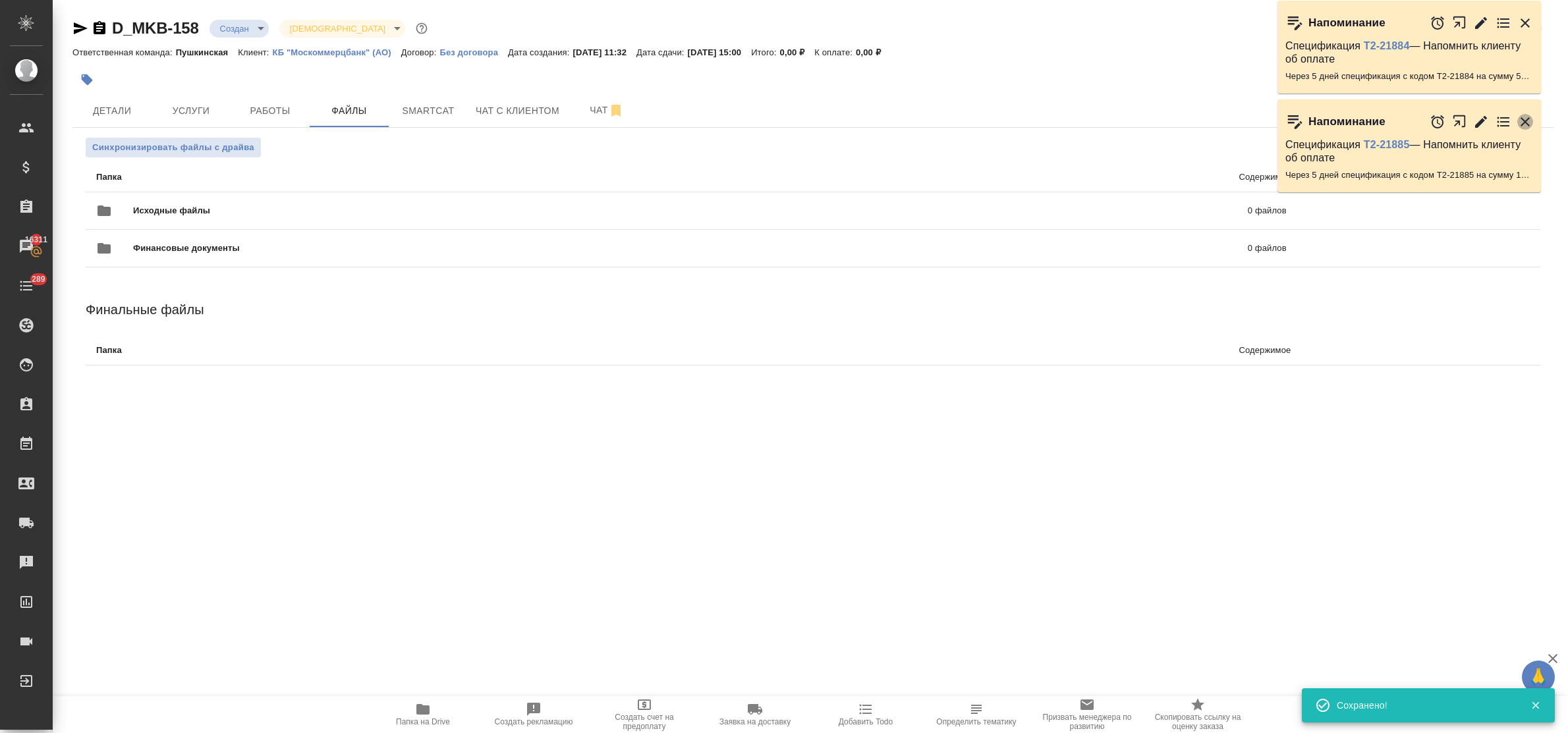
click at [1522, 115] on icon "button" at bounding box center [1525, 122] width 16 height 16
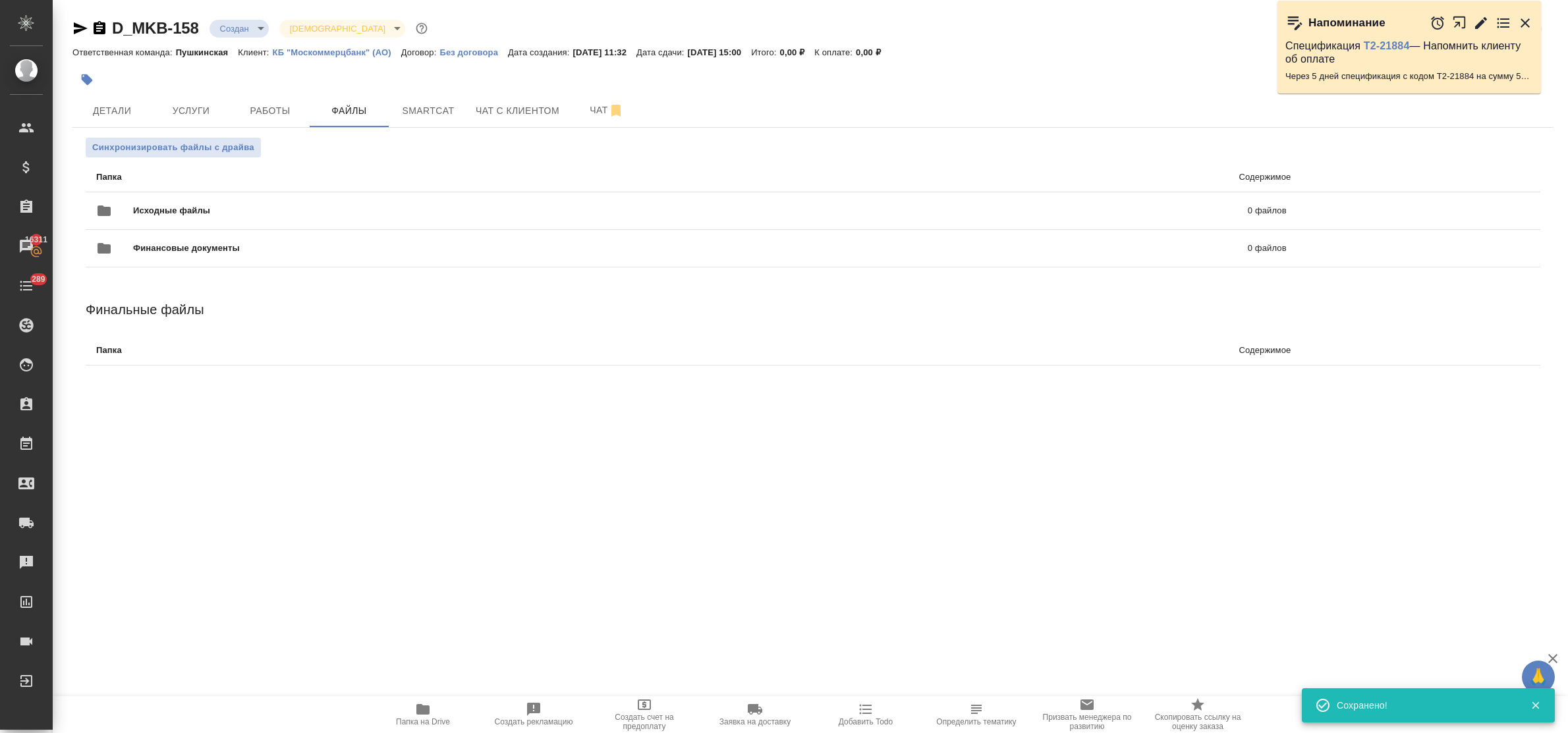
click at [1522, 25] on icon "button" at bounding box center [1525, 23] width 9 height 9
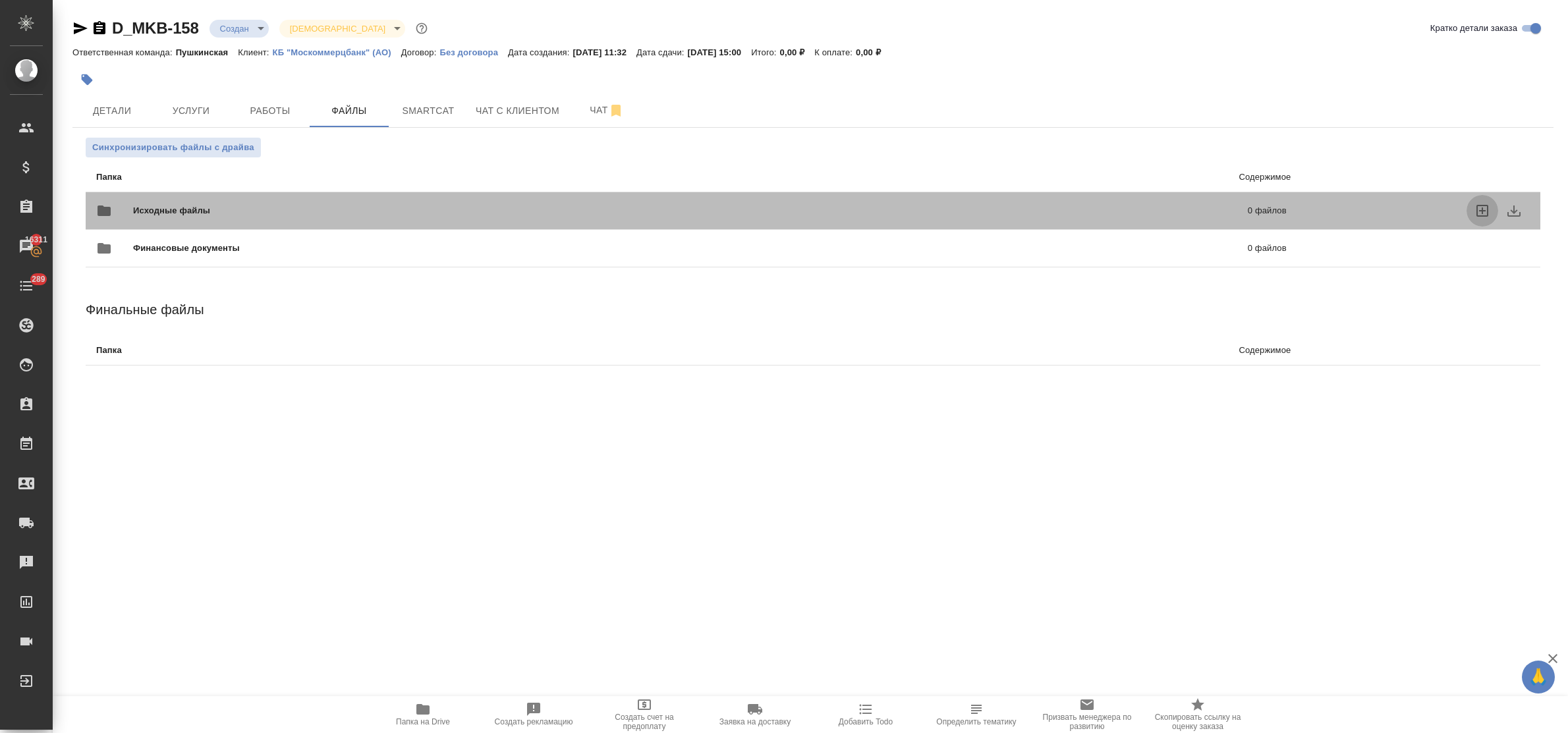
click at [1483, 205] on icon "uploadFiles" at bounding box center [1482, 211] width 12 height 12
click at [0, 0] on input "uploadFiles" at bounding box center [0, 0] width 0 height 0
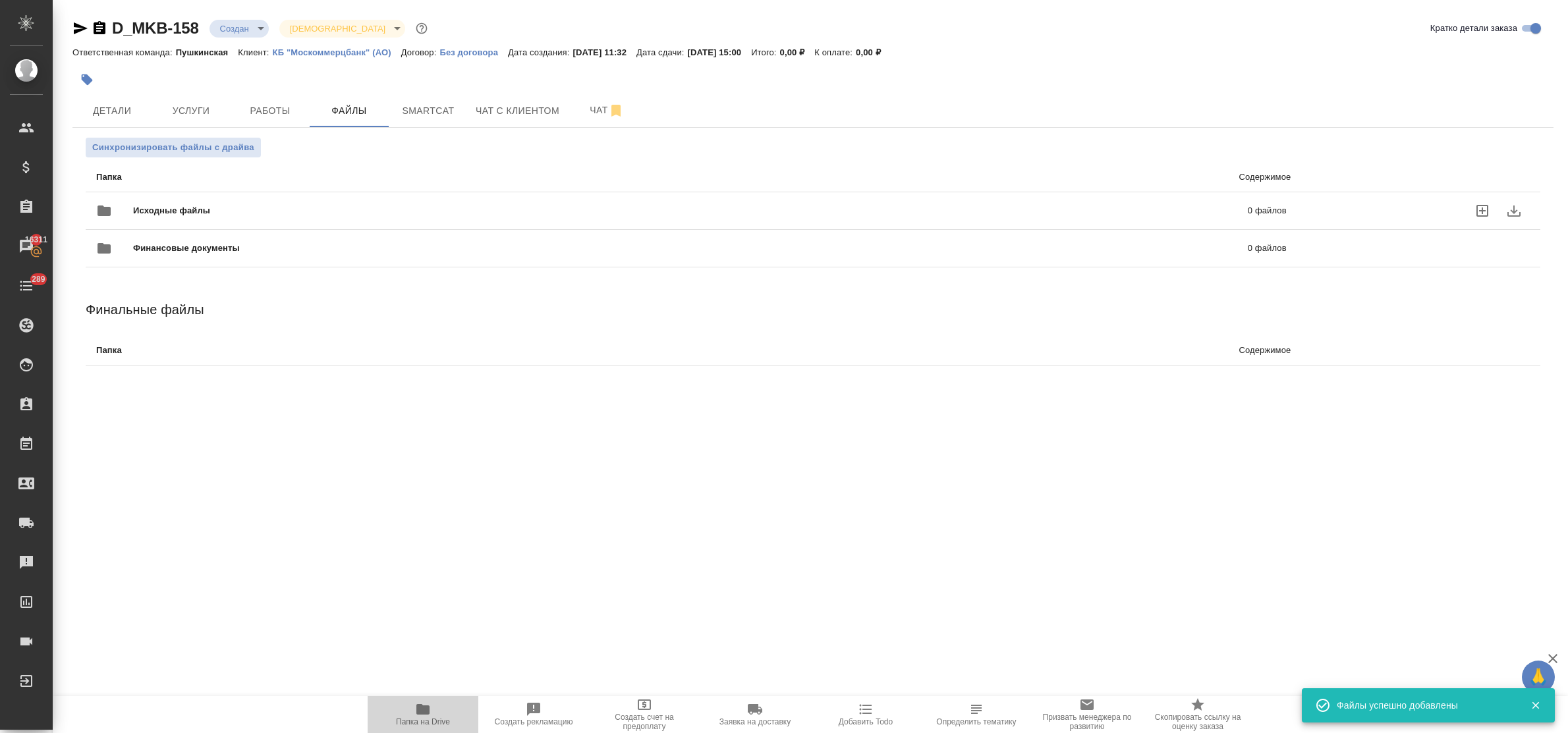
click at [422, 708] on icon "button" at bounding box center [423, 709] width 13 height 11
click at [128, 105] on span "Детали" at bounding box center [112, 111] width 63 height 17
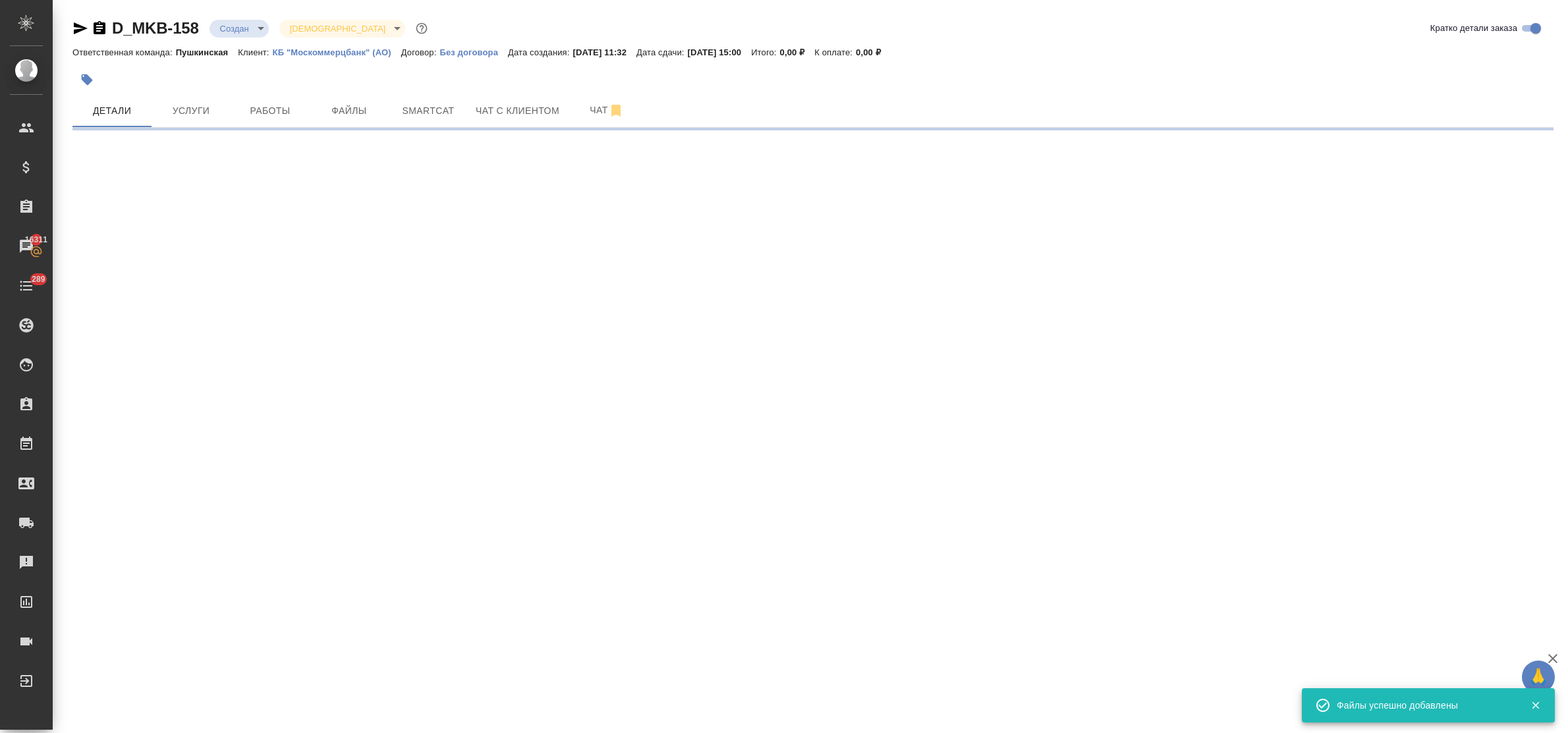
select select "RU"
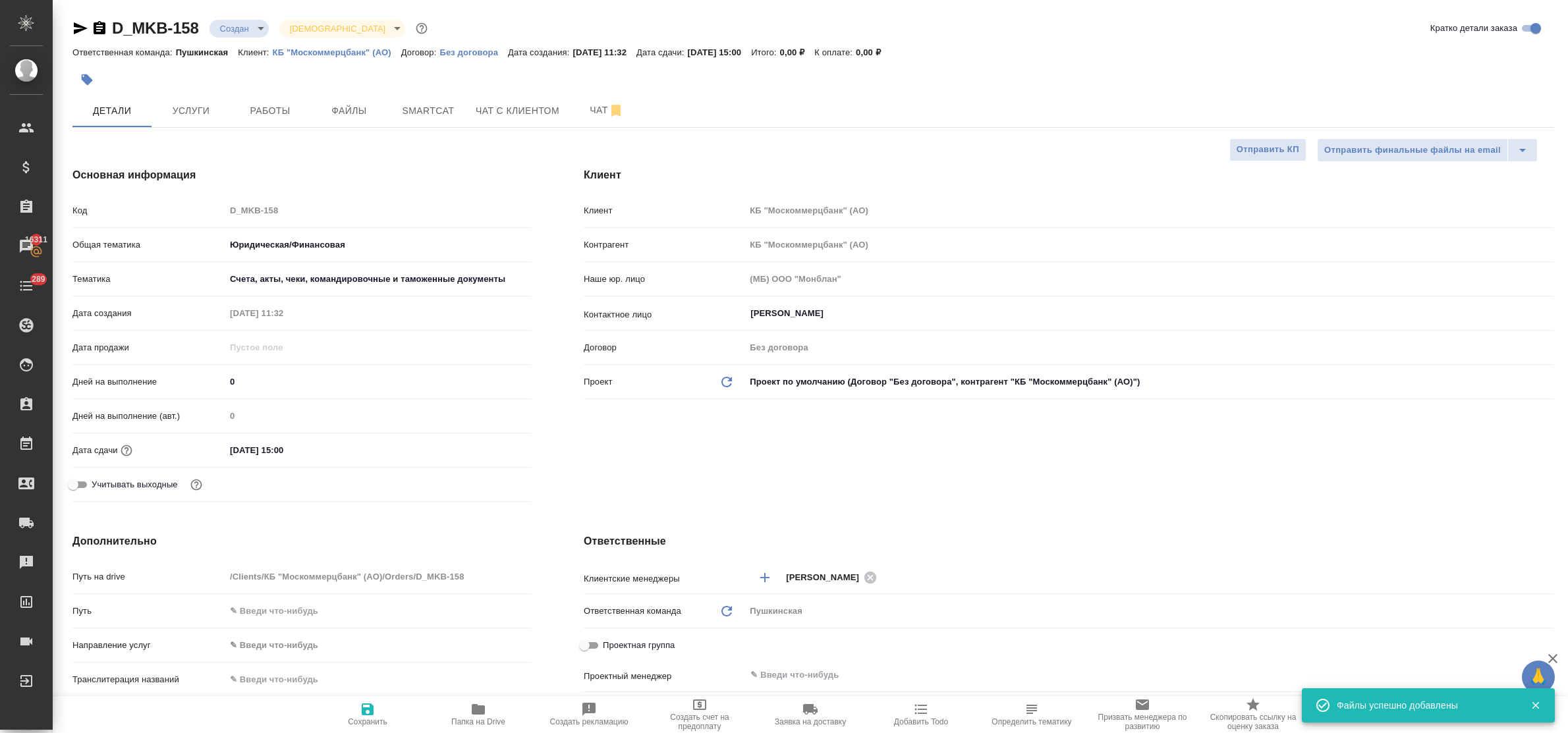
type textarea "x"
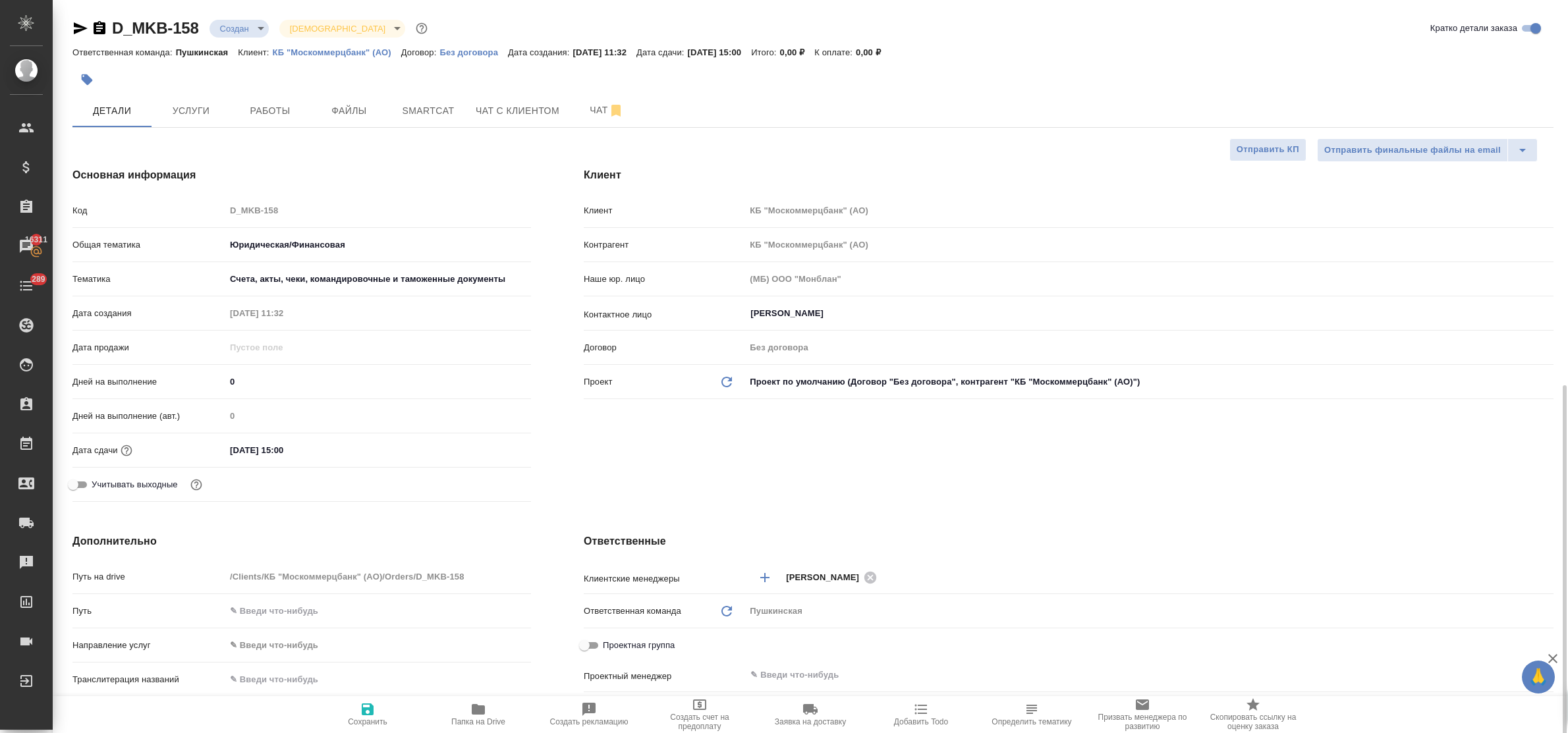
scroll to position [329, 0]
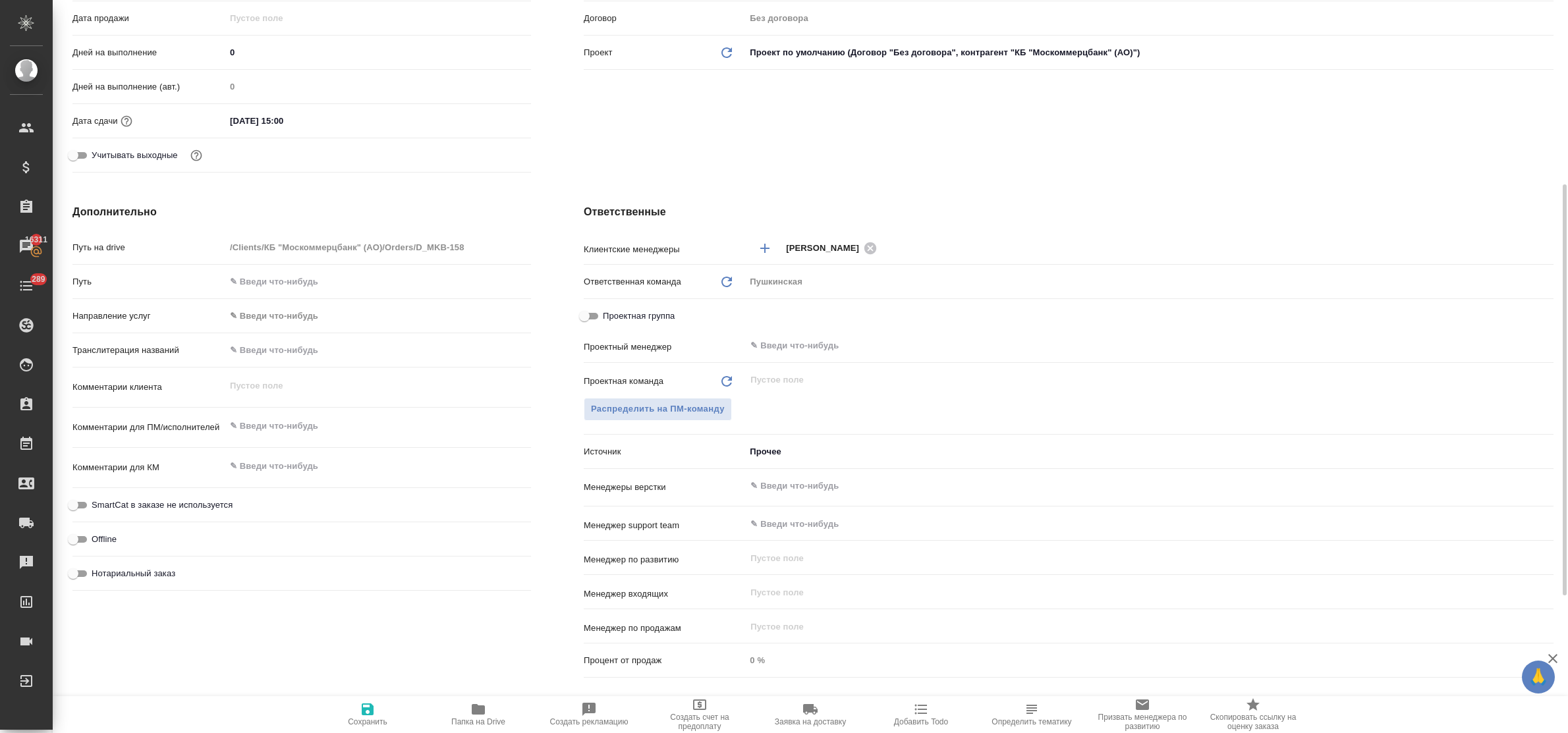
type textarea "x"
click at [264, 425] on textarea at bounding box center [378, 425] width 306 height 22
type textarea "x"
type textarea "ф"
type textarea "x"
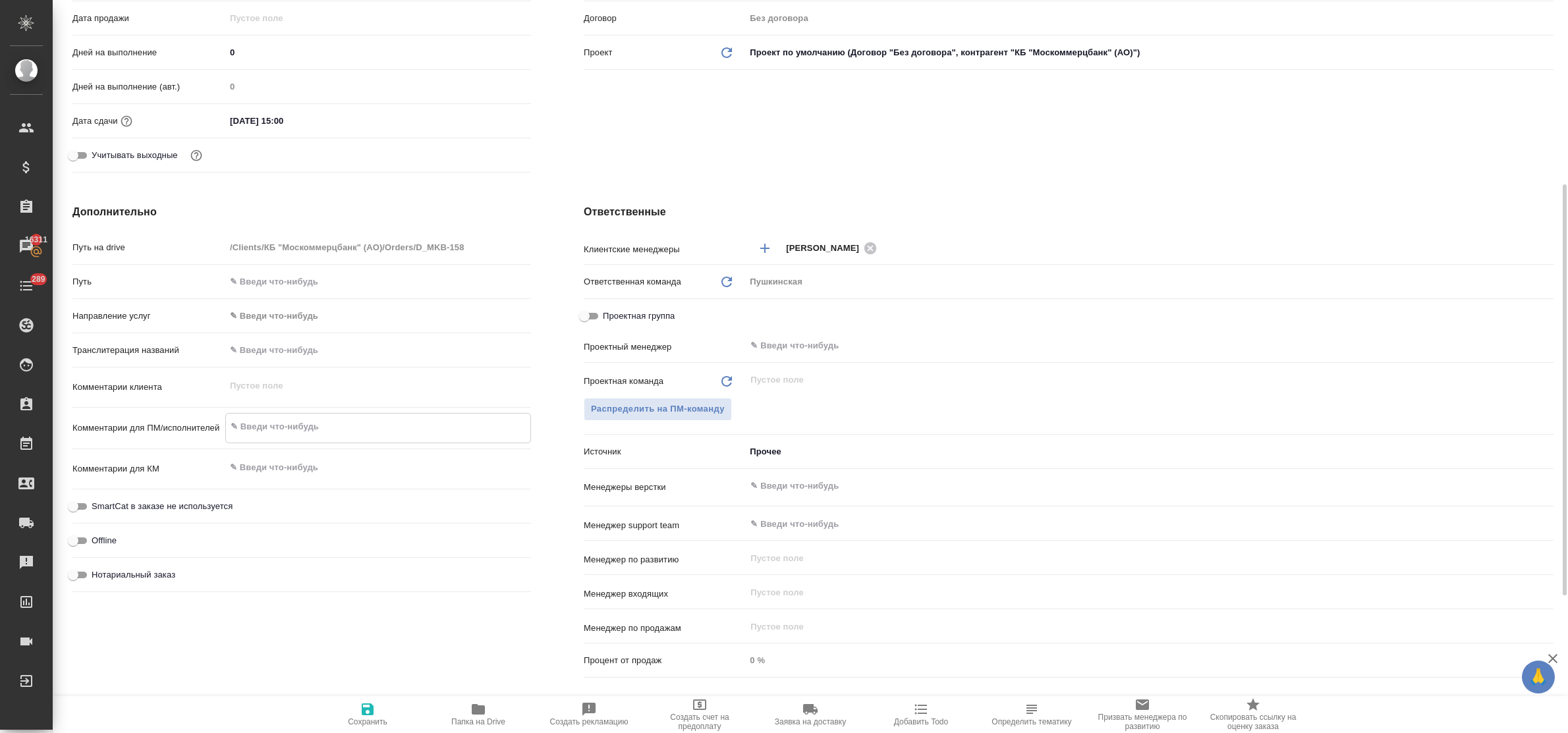
type textarea "x"
type textarea "фа"
type textarea "x"
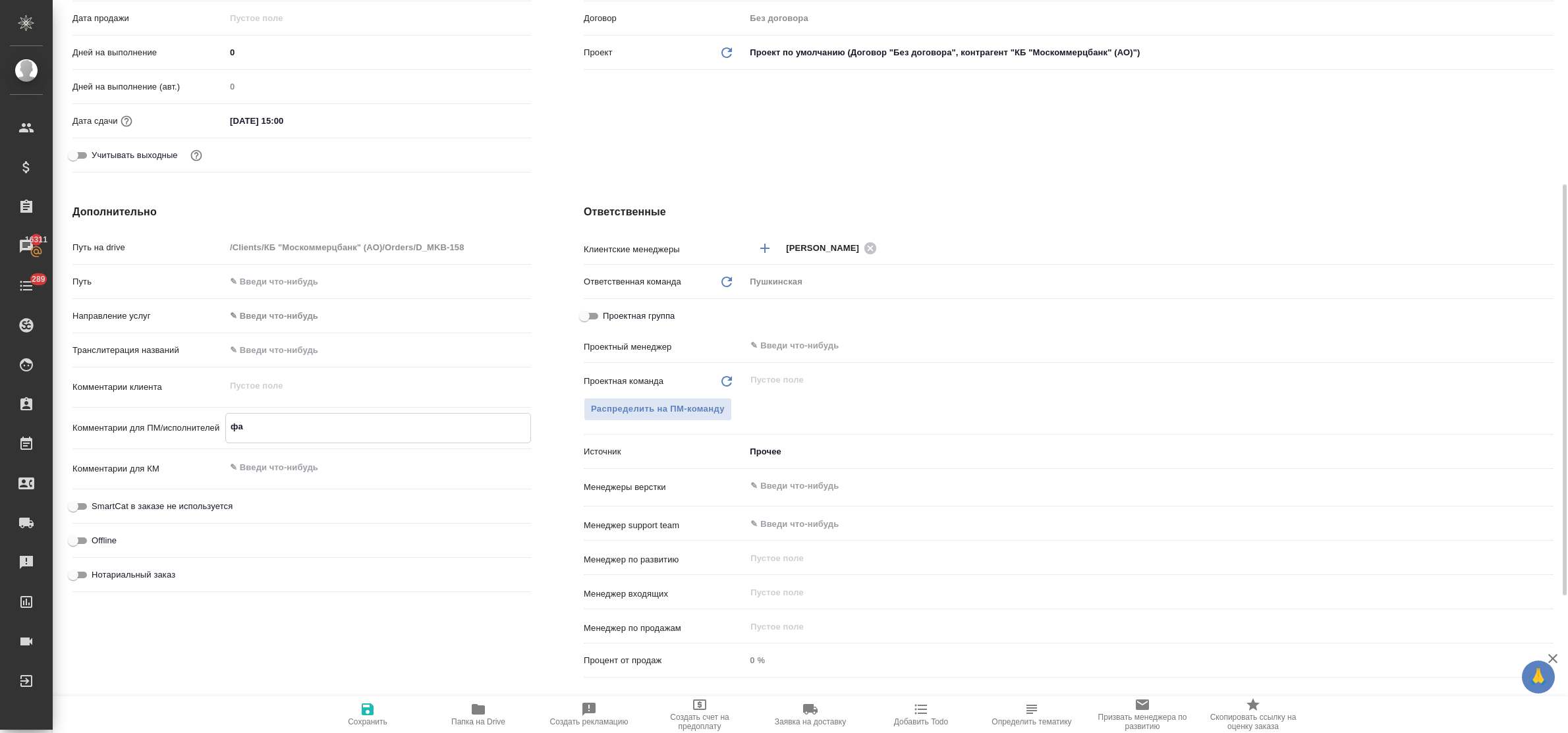
type textarea "фай"
type textarea "x"
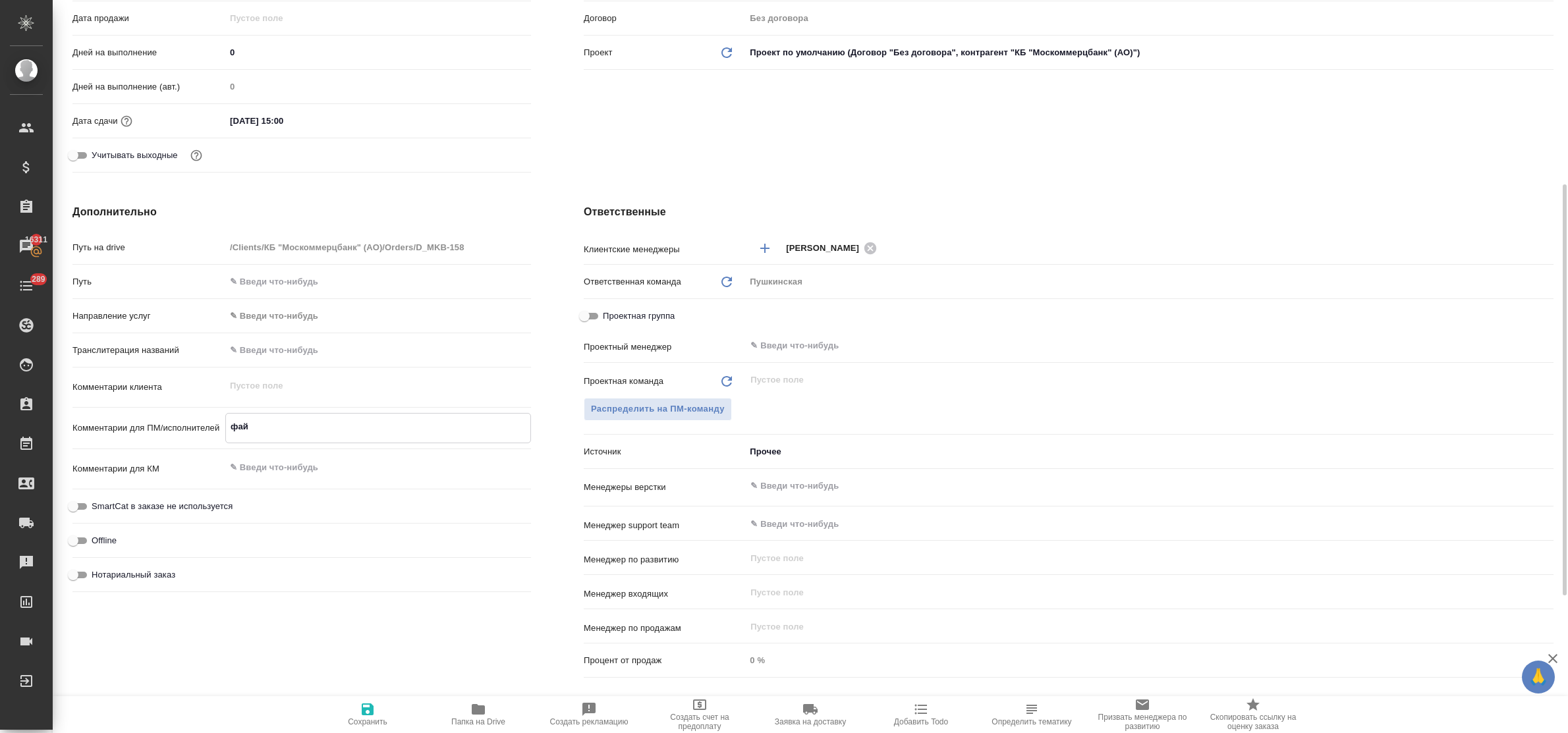
type textarea "файл"
type textarea "x"
type textarea "файл"
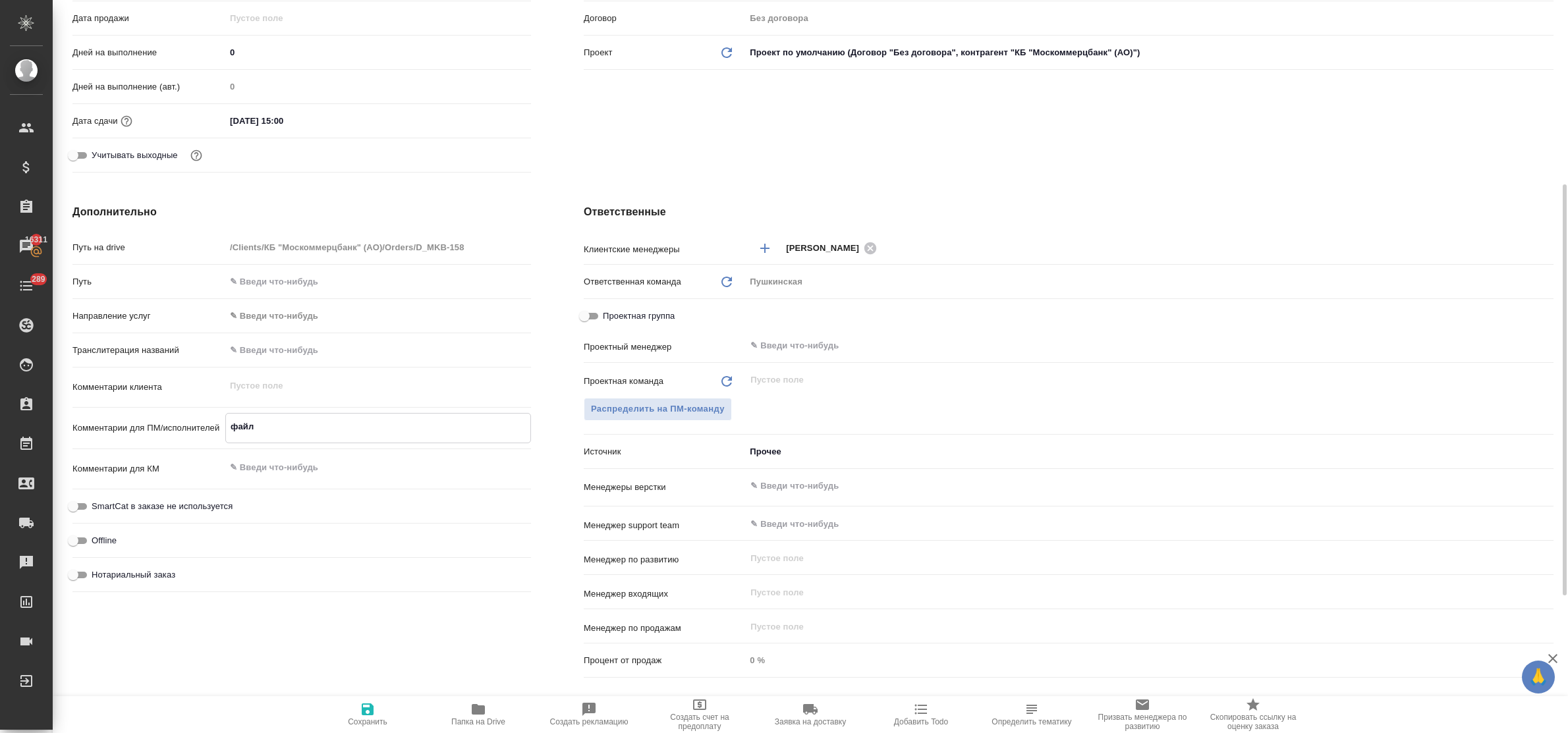
type textarea "x"
type textarea "файл"
click at [310, 432] on textarea "файл" at bounding box center [378, 425] width 306 height 22
type textarea "x"
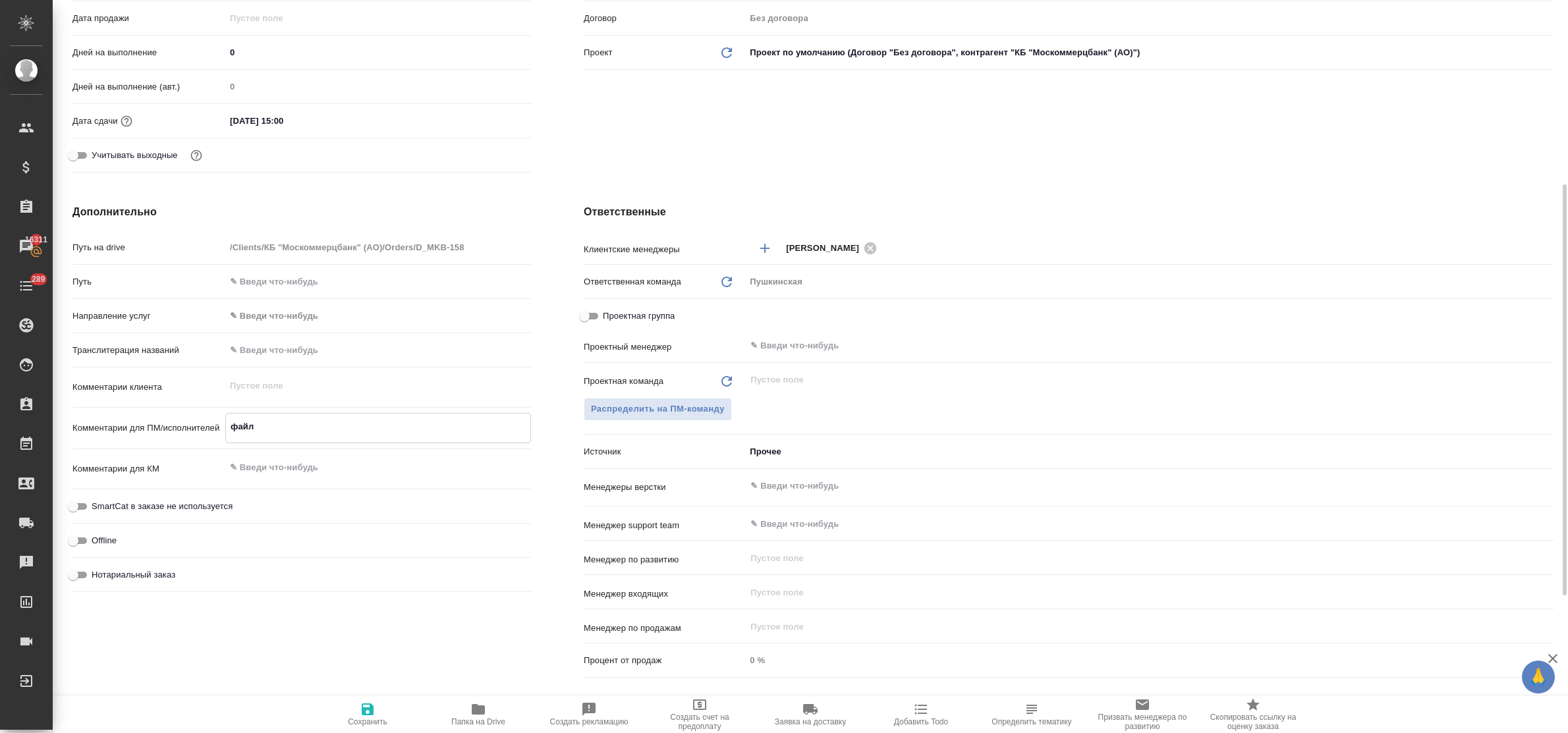
click at [305, 429] on textarea "файл" at bounding box center [378, 426] width 304 height 22
paste textarea "Счет за свифт сообщения 4л."
type textarea "x"
type textarea "файл Счет за свифт сообщения 4л."
type textarea "x"
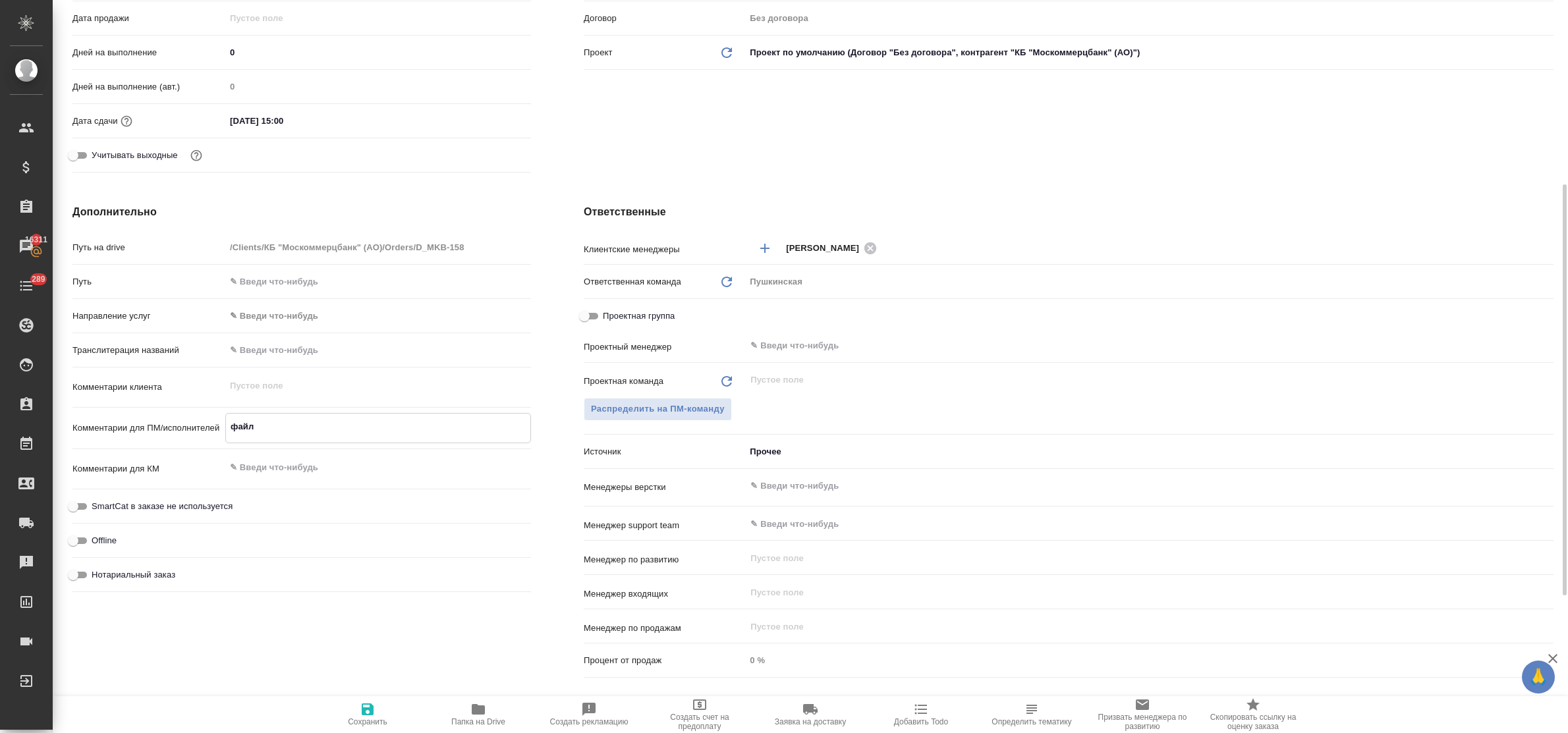
type textarea "x"
type textarea "файл Счет за свифт сообщения 4л."
type textarea "x"
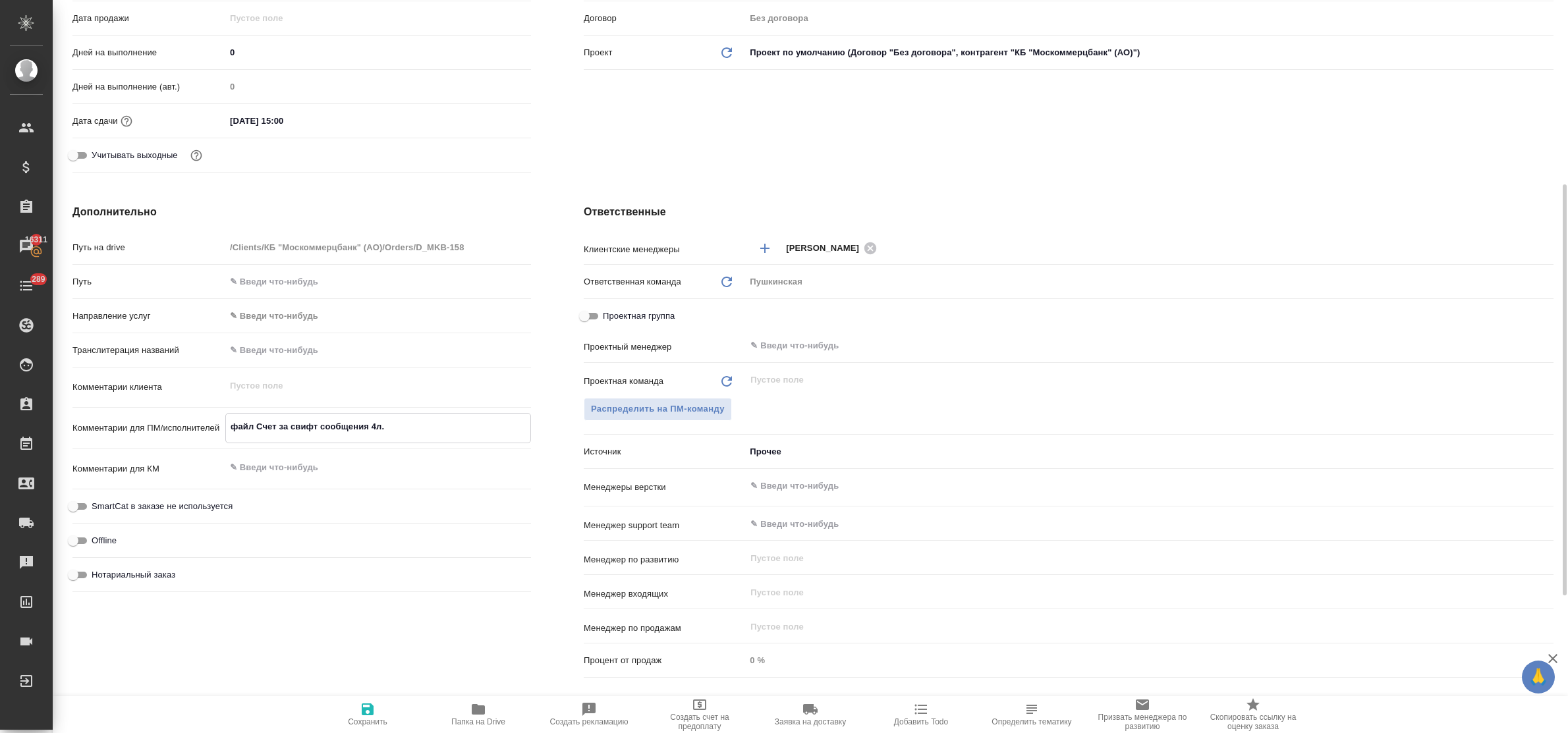
type textarea "файл Счет за свифт сообщения 4л. п"
type textarea "x"
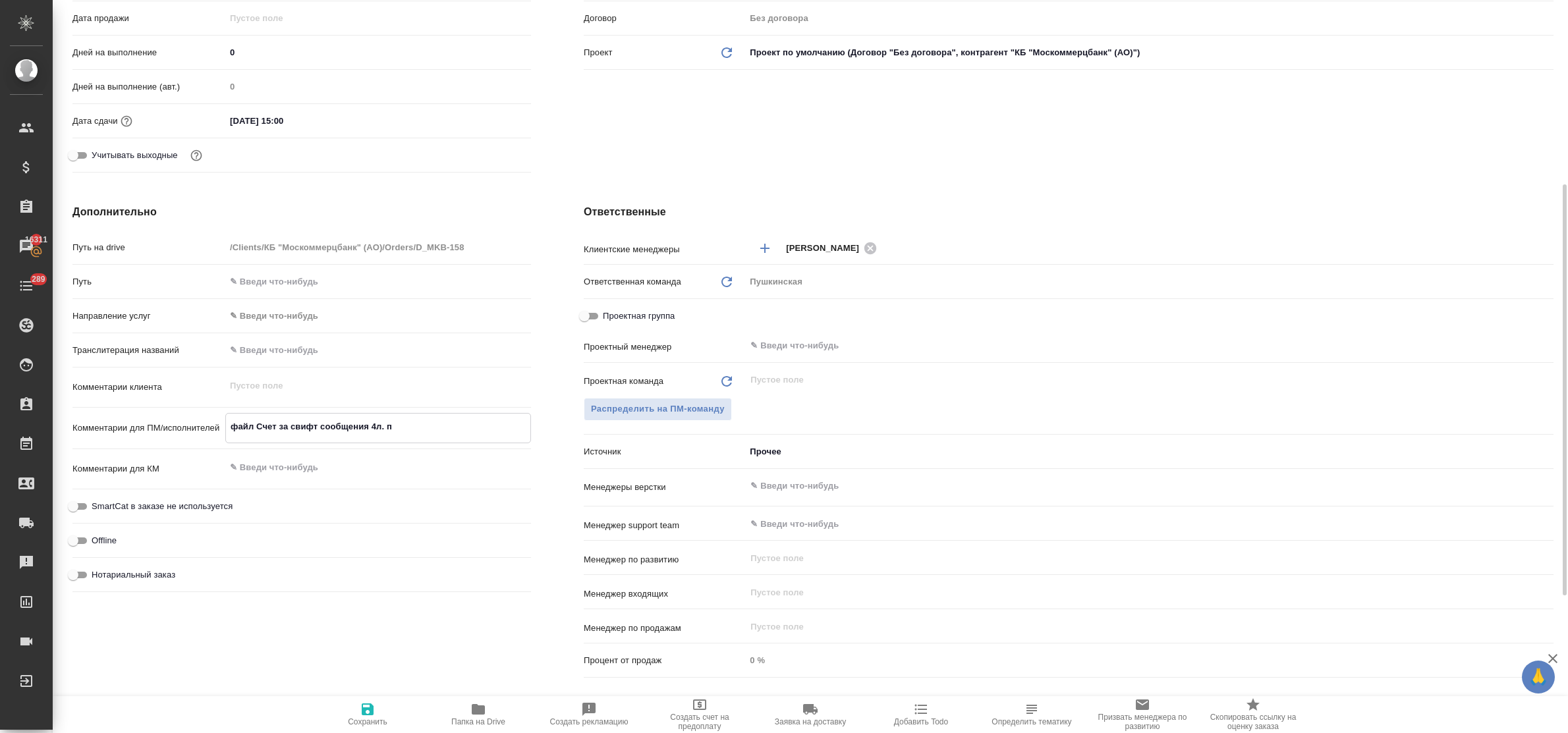
type textarea "файл Счет за свифт сообщения 4л. по"
type textarea "x"
type textarea "файл Счет за свифт сообщения 4л. по"
type textarea "x"
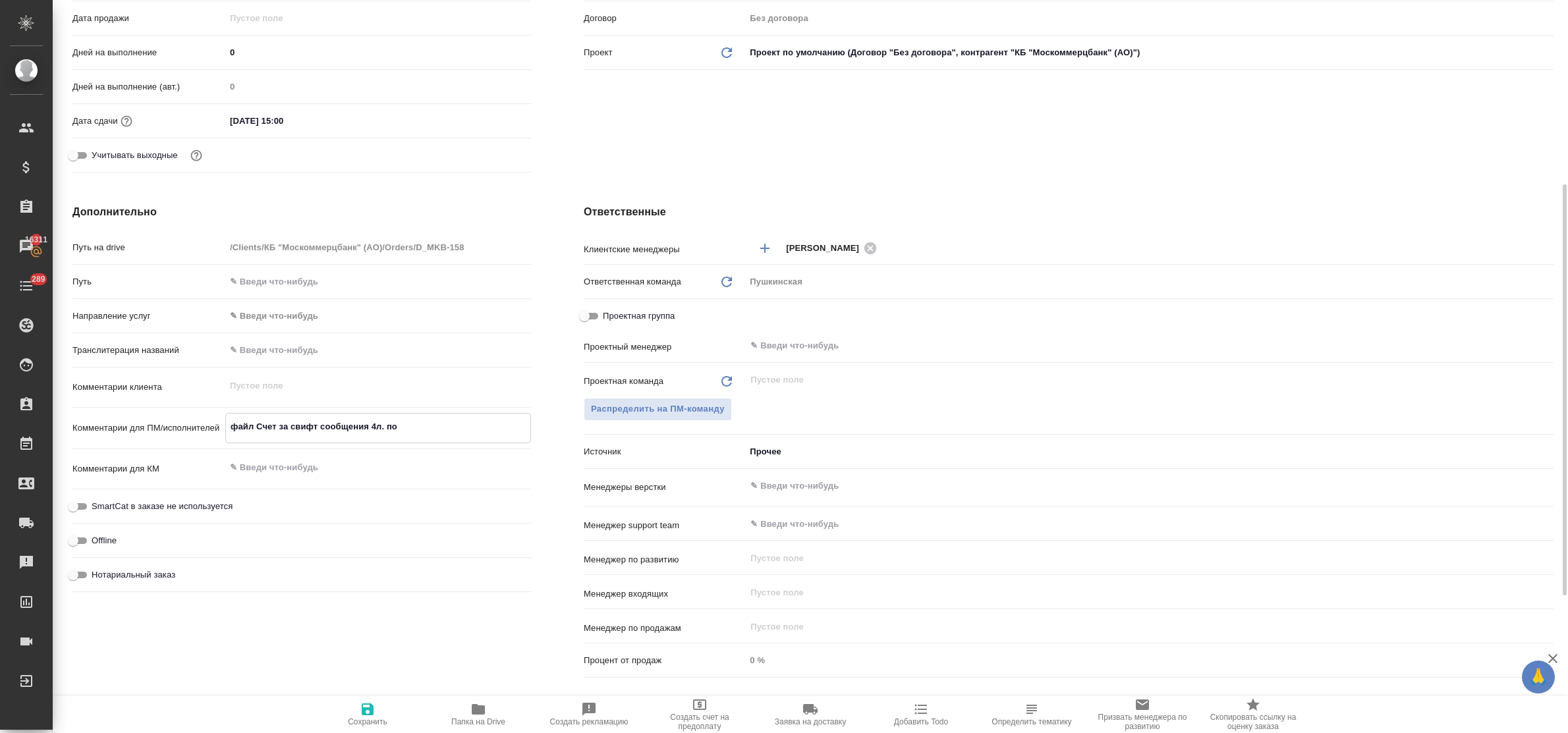
type textarea "x"
type textarea "файл Счет за свифт сообщения 4л. по т"
type textarea "x"
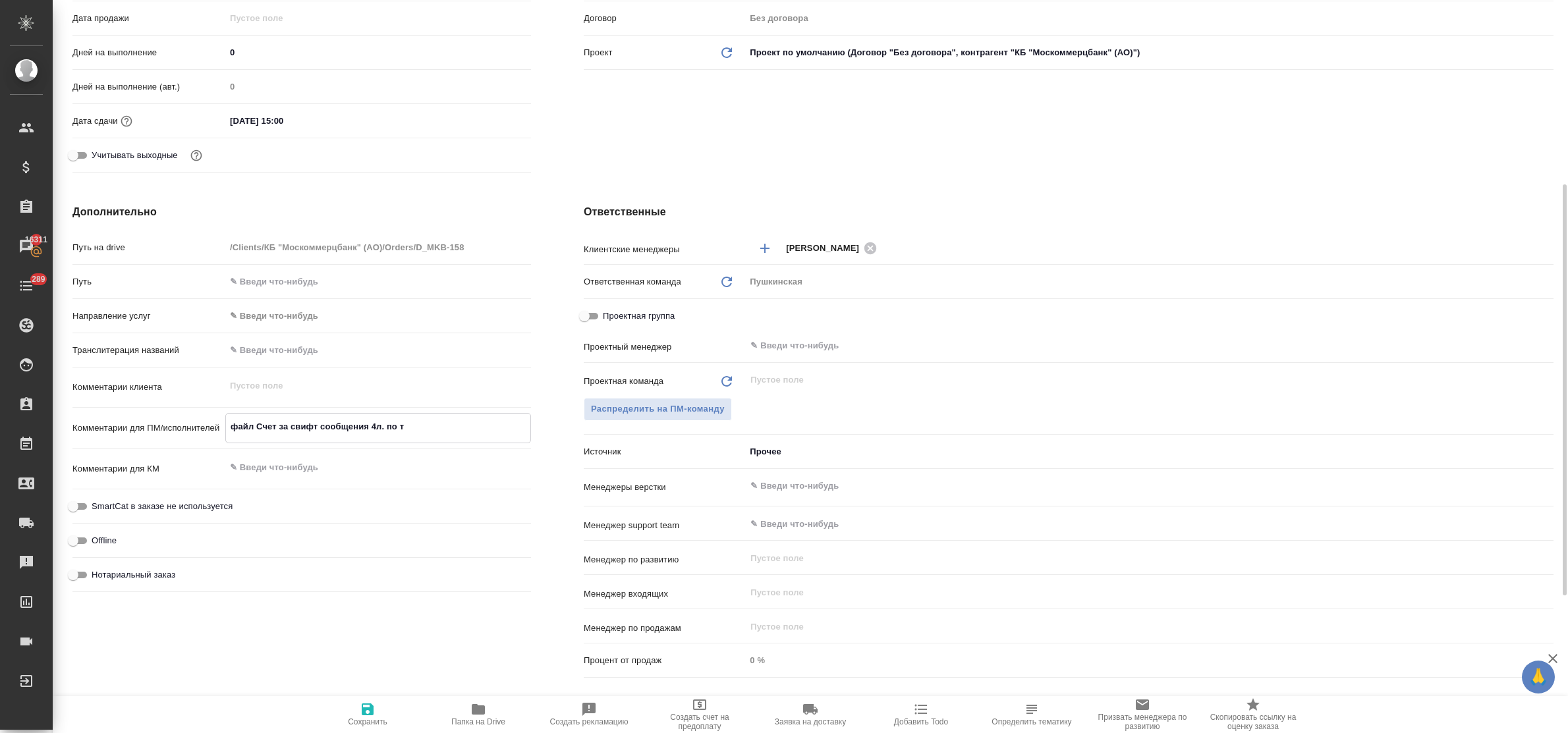
type textarea "x"
type textarea "файл Счет за свифт сообщения 4л. по та"
type textarea "x"
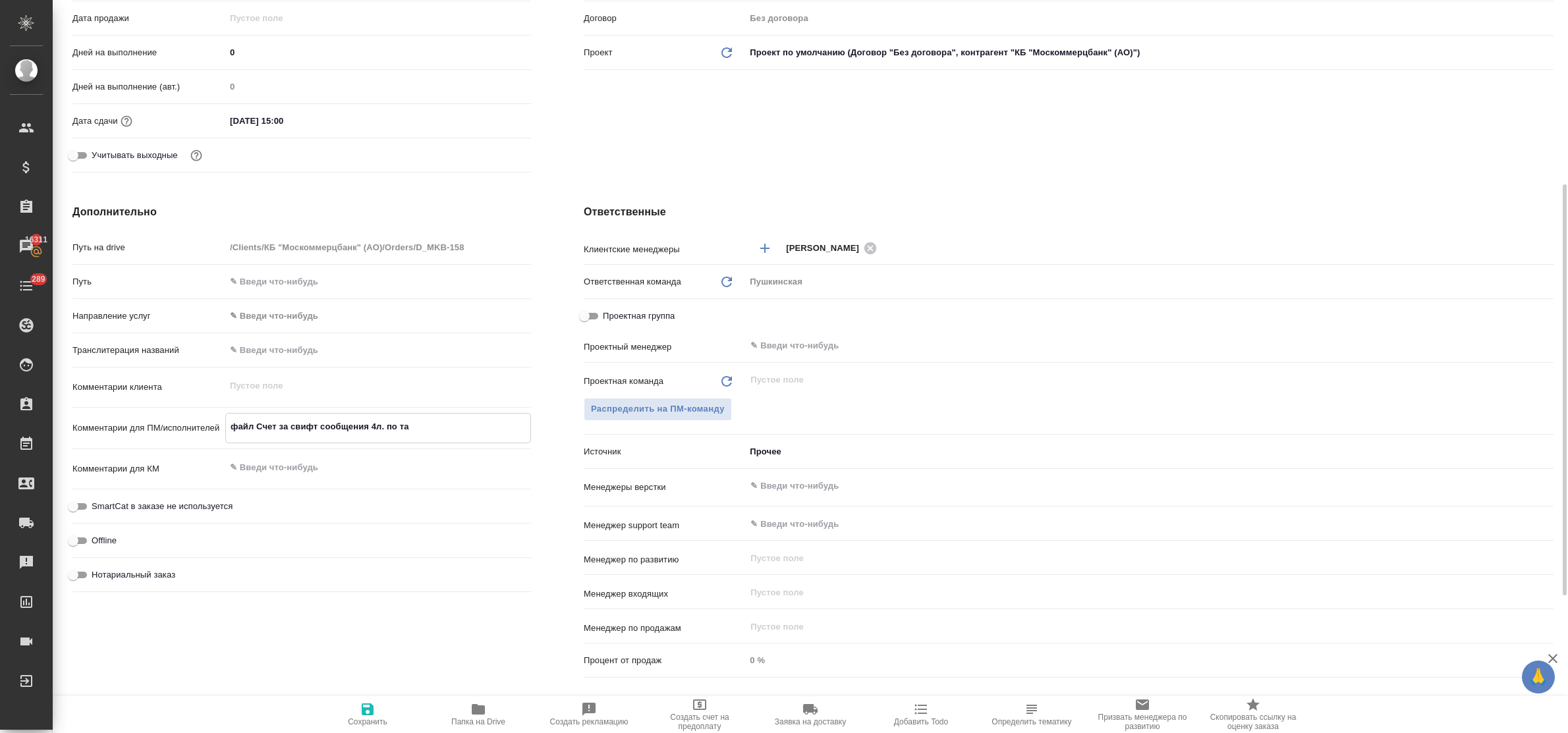
type textarea "файл Счет за свифт сообщения 4л. по тар"
type textarea "x"
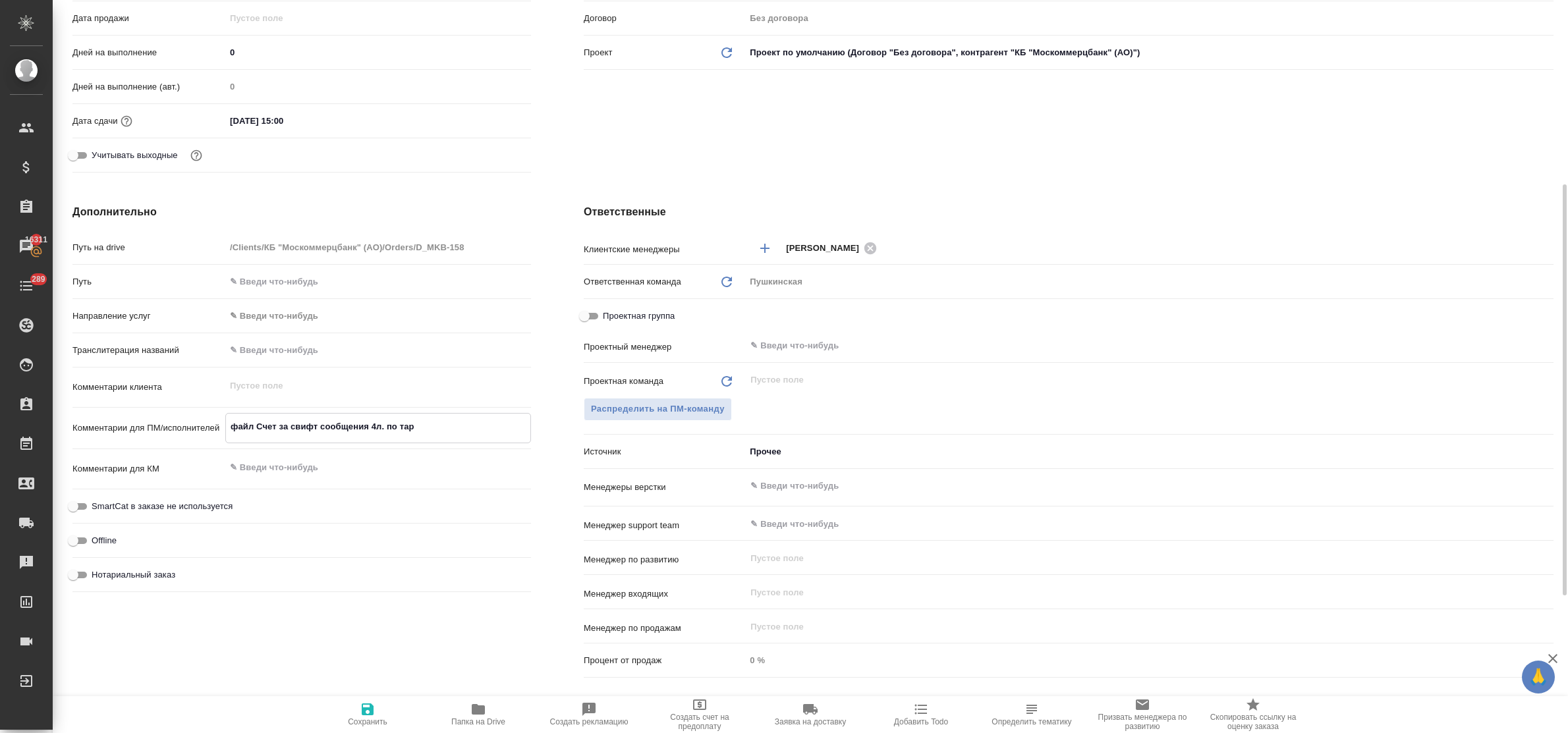
type textarea "файл Счет за свифт сообщения 4л. по тари"
type textarea "x"
type textarea "файл Счет за свифт сообщения 4л. по тариф"
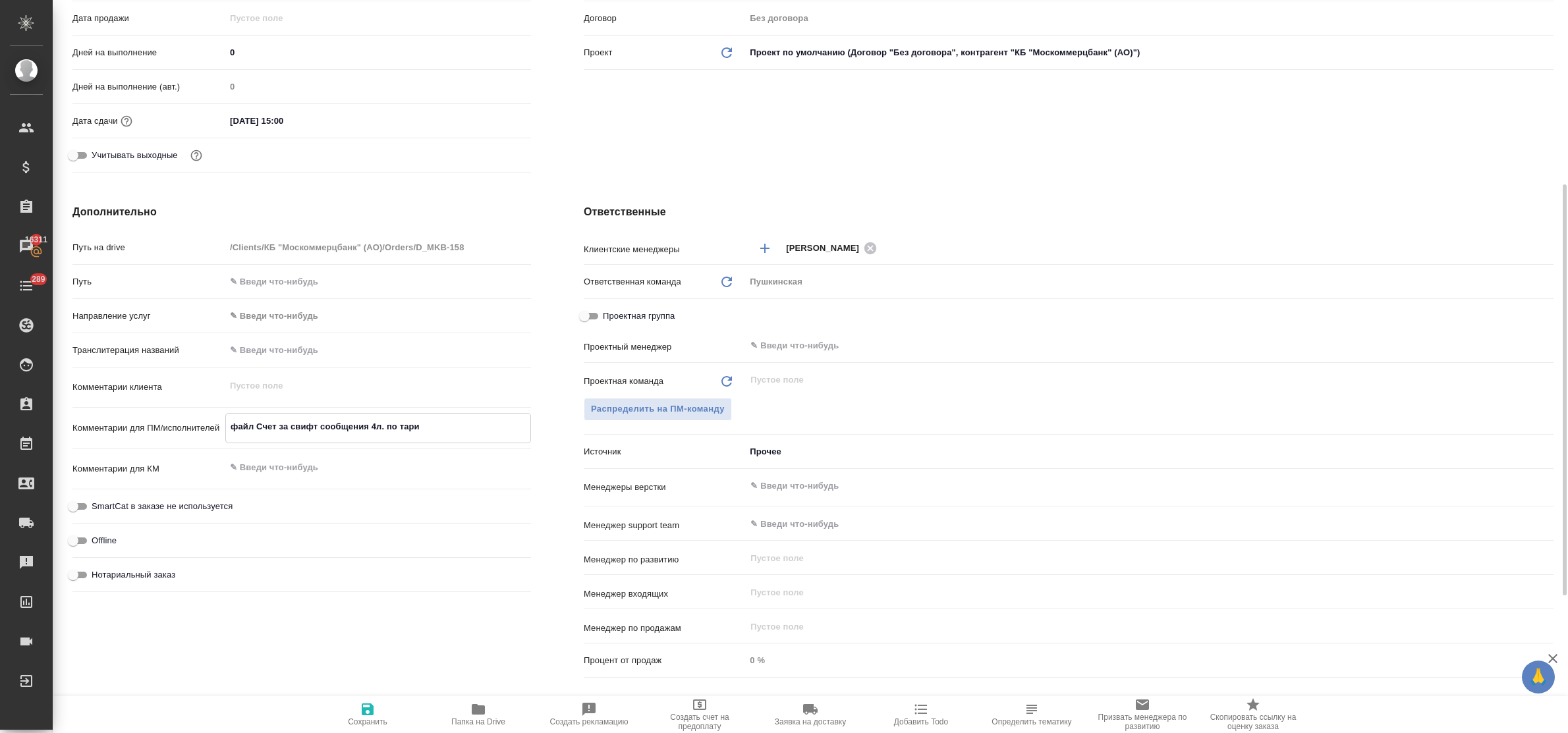
type textarea "x"
type textarea "файл Счет за свифт сообщения 4л. по тарифу"
type textarea "x"
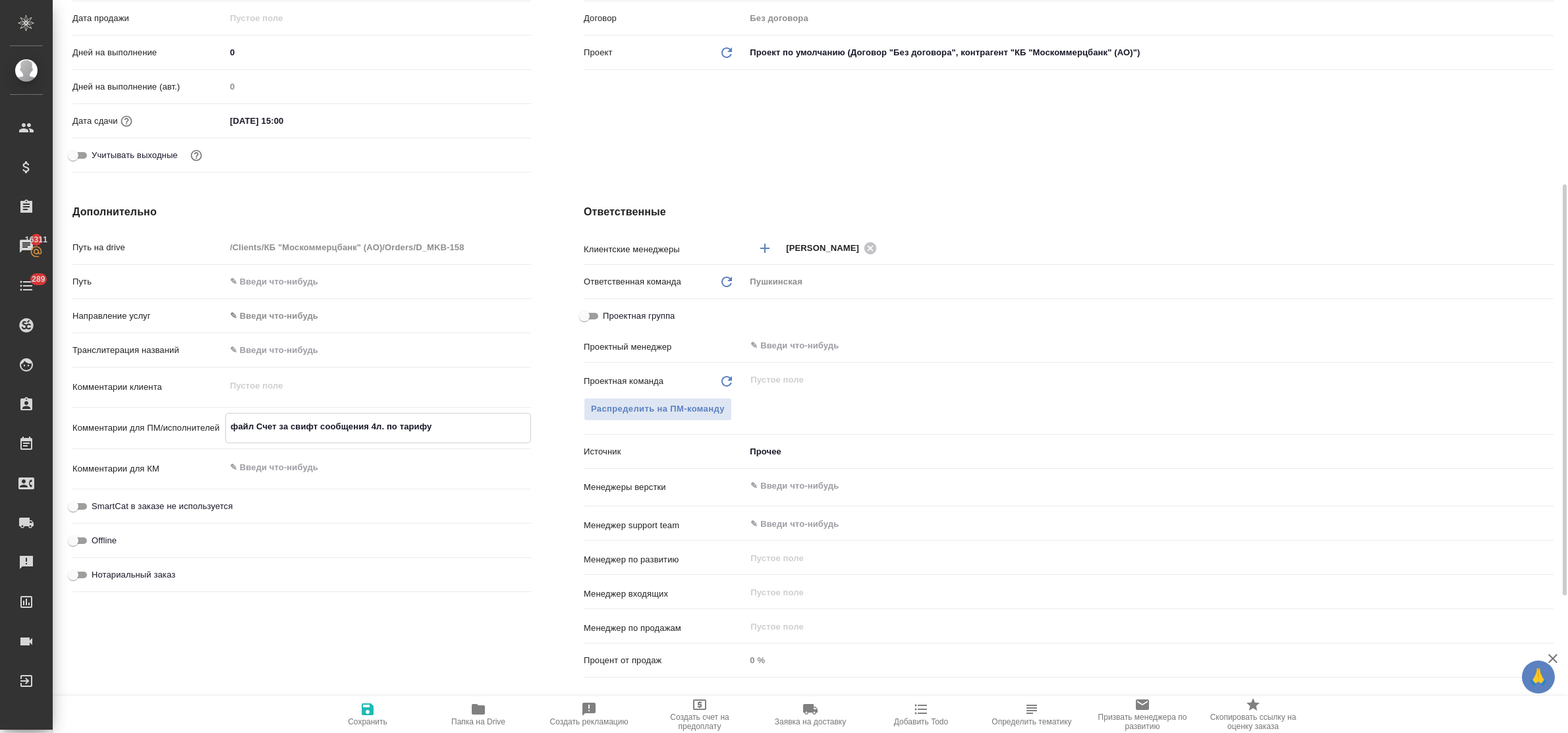
type textarea "x"
type textarea "файл Счет за свифт сообщения 4л. по тарифу"
type textarea "x"
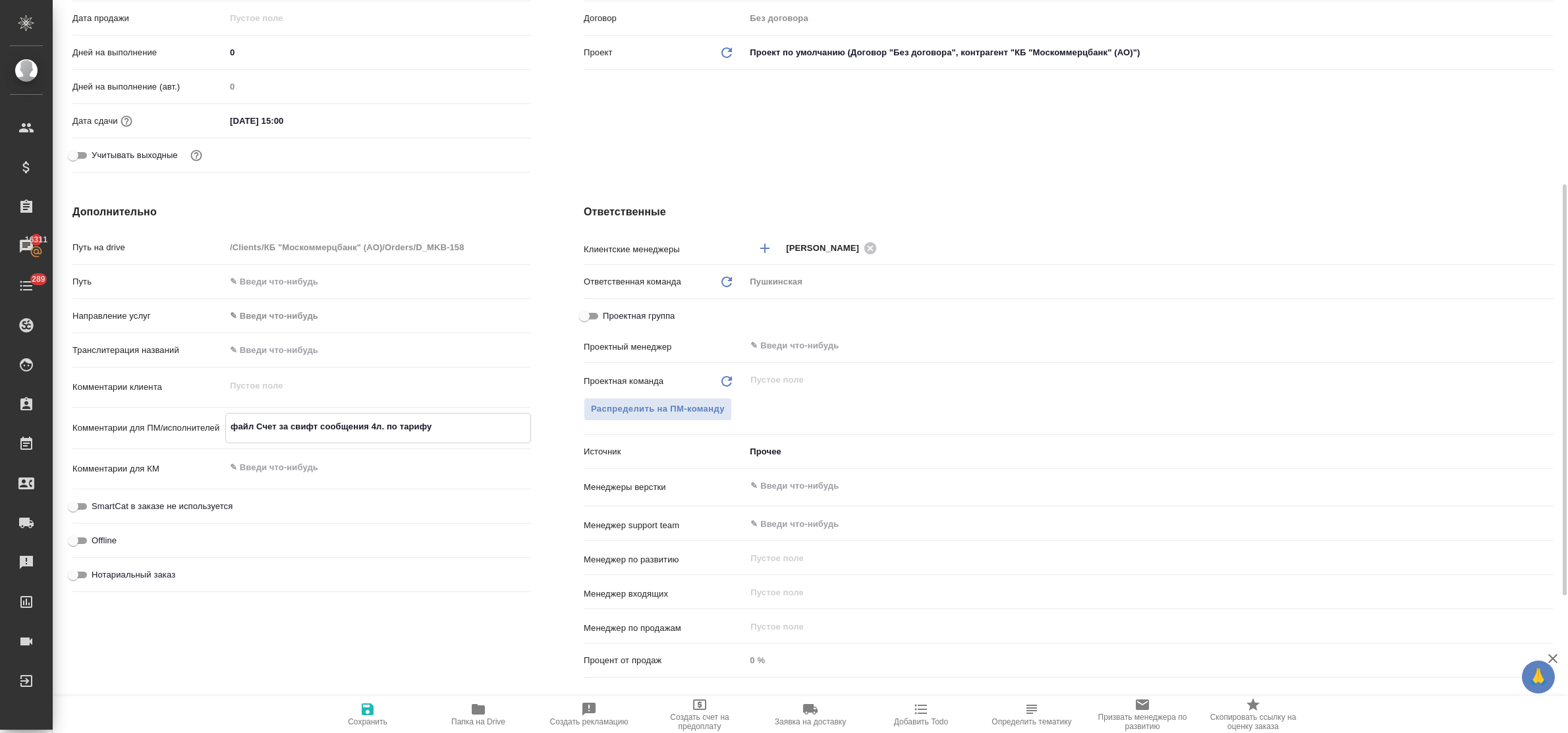
type textarea "файл Счет за свифт сообщения 4л. по тарифу р"
type textarea "x"
type textarea "файл Счет за свифт сообщения 4л. по тарифу ре"
type textarea "x"
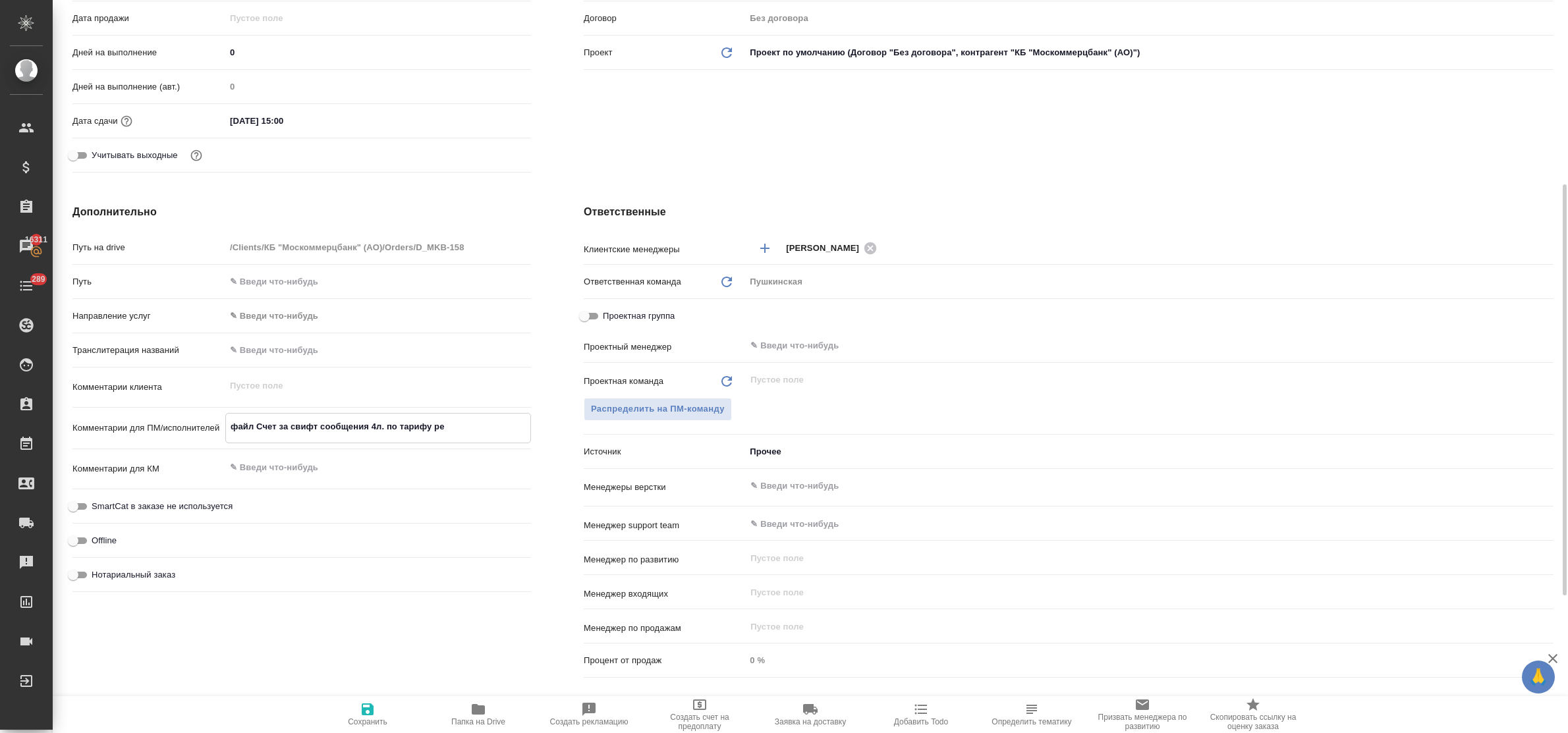
type textarea "x"
type textarea "файл Счет за свифт сообщения 4л. по тарифу ред"
type textarea "x"
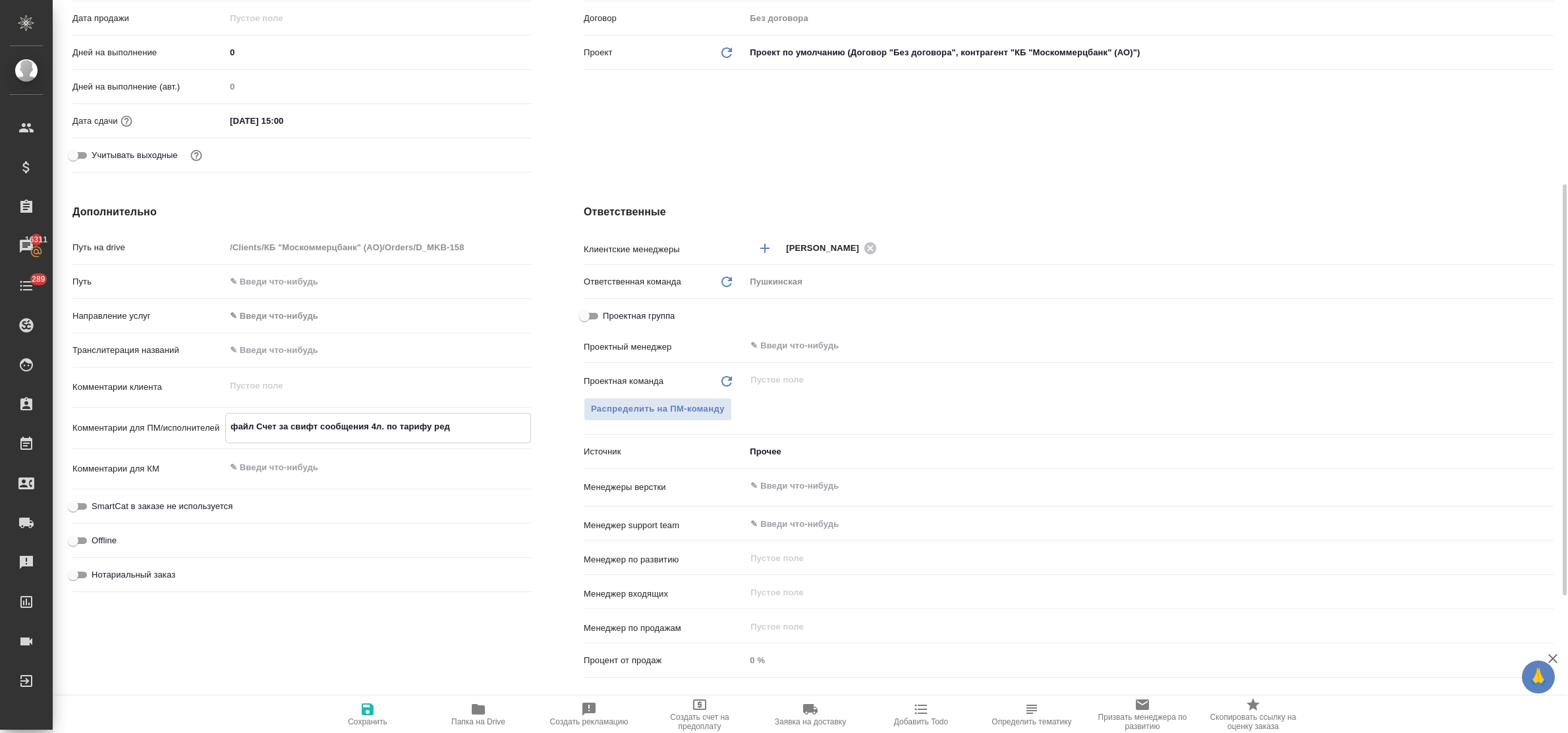
type textarea "файл Счет за свифт сообщения 4л. по тарифу реда"
type textarea "x"
type textarea "файл Счет за свифт сообщения 4л. по тарифу редак"
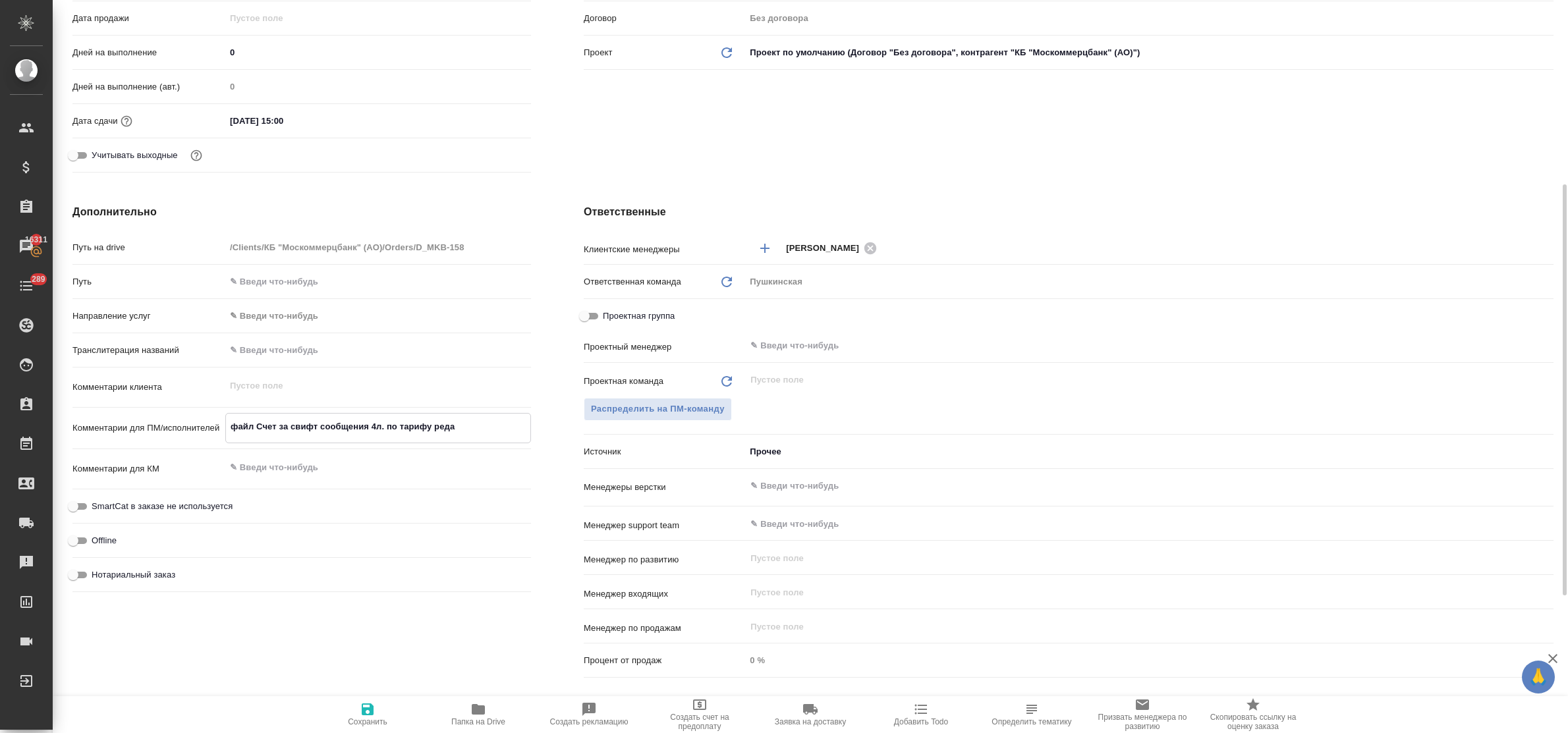
type textarea "x"
type textarea "файл Счет за свифт сообщения 4л. по тарифу редакт"
type textarea "x"
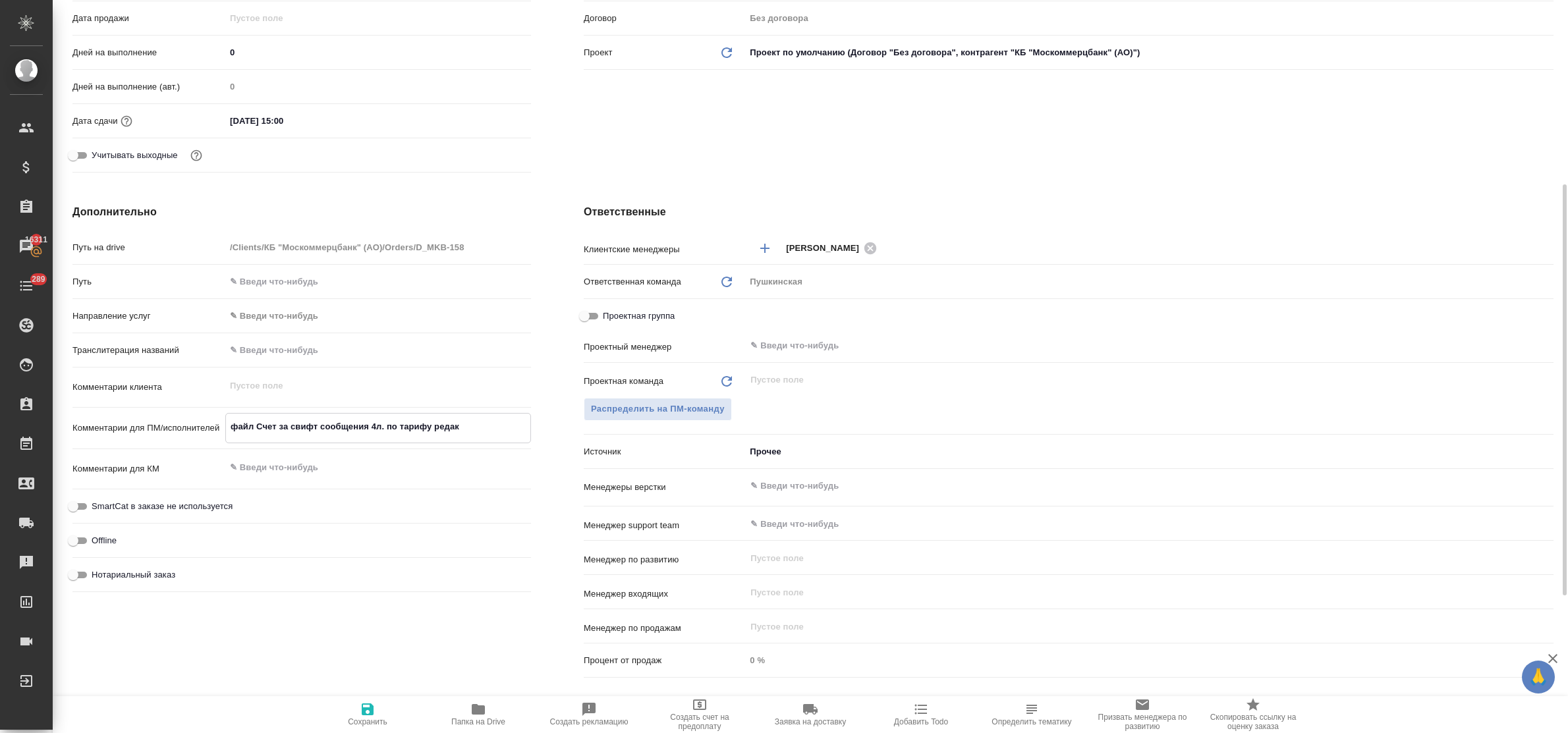
type textarea "x"
type textarea "файл Счет за свифт сообщения 4л. по тарифу редакту"
type textarea "x"
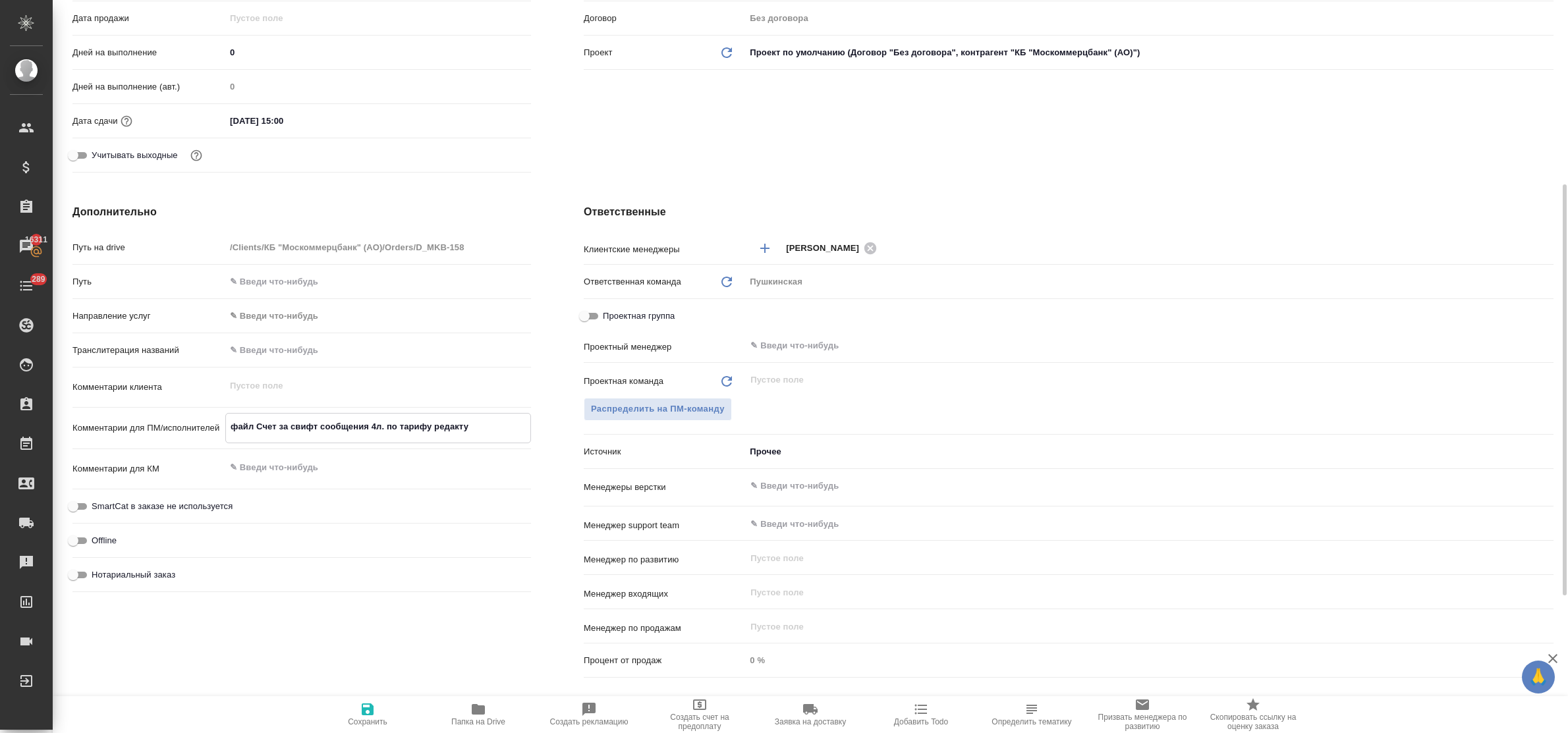
type textarea "файл Счет за свифт сообщения 4л. по тарифу редактур"
type textarea "x"
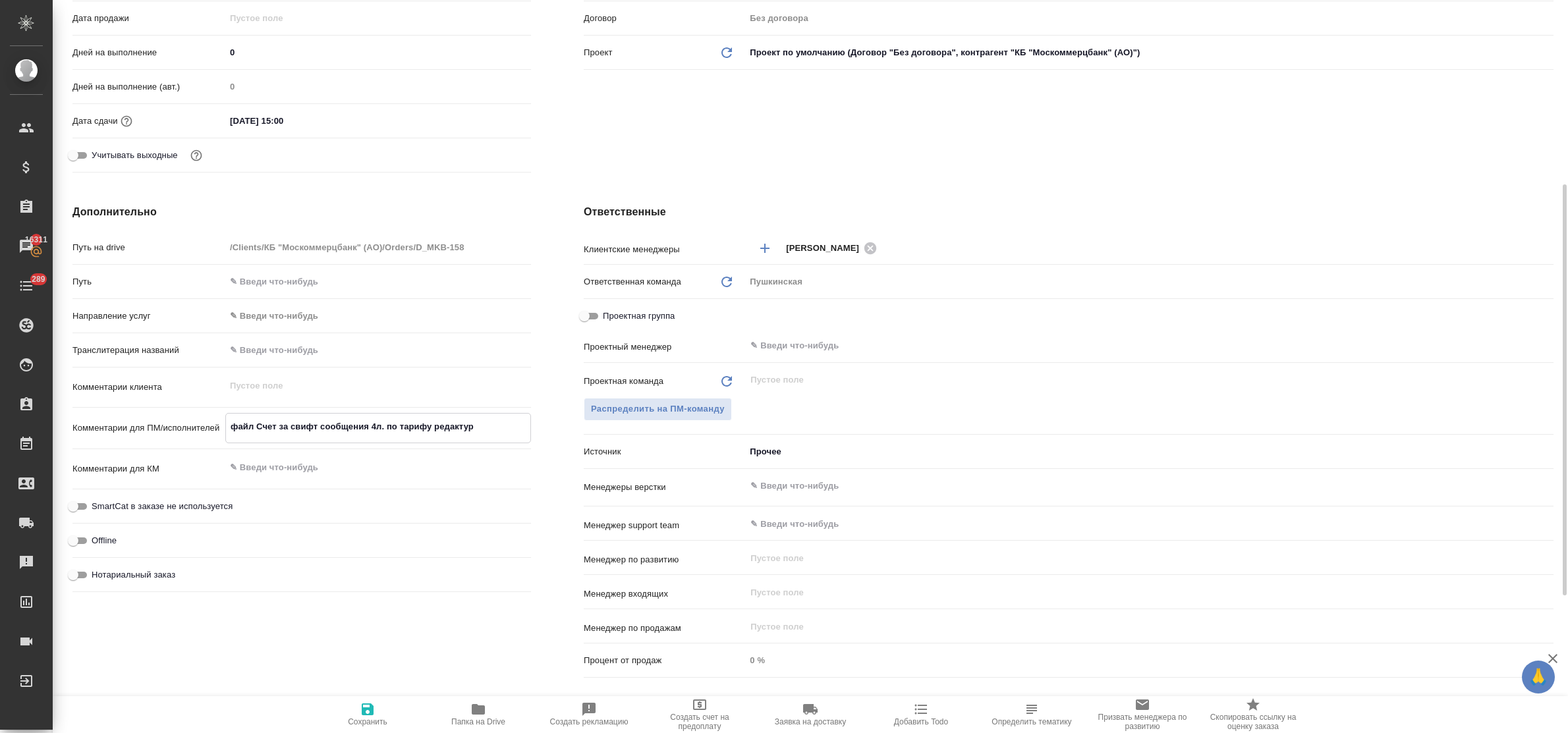
type textarea "файл Счет за свифт сообщения 4л. по тарифу редактуры"
type textarea "x"
type textarea "файл Счет за свифт сообщения 4л. по тарифу редактуры"
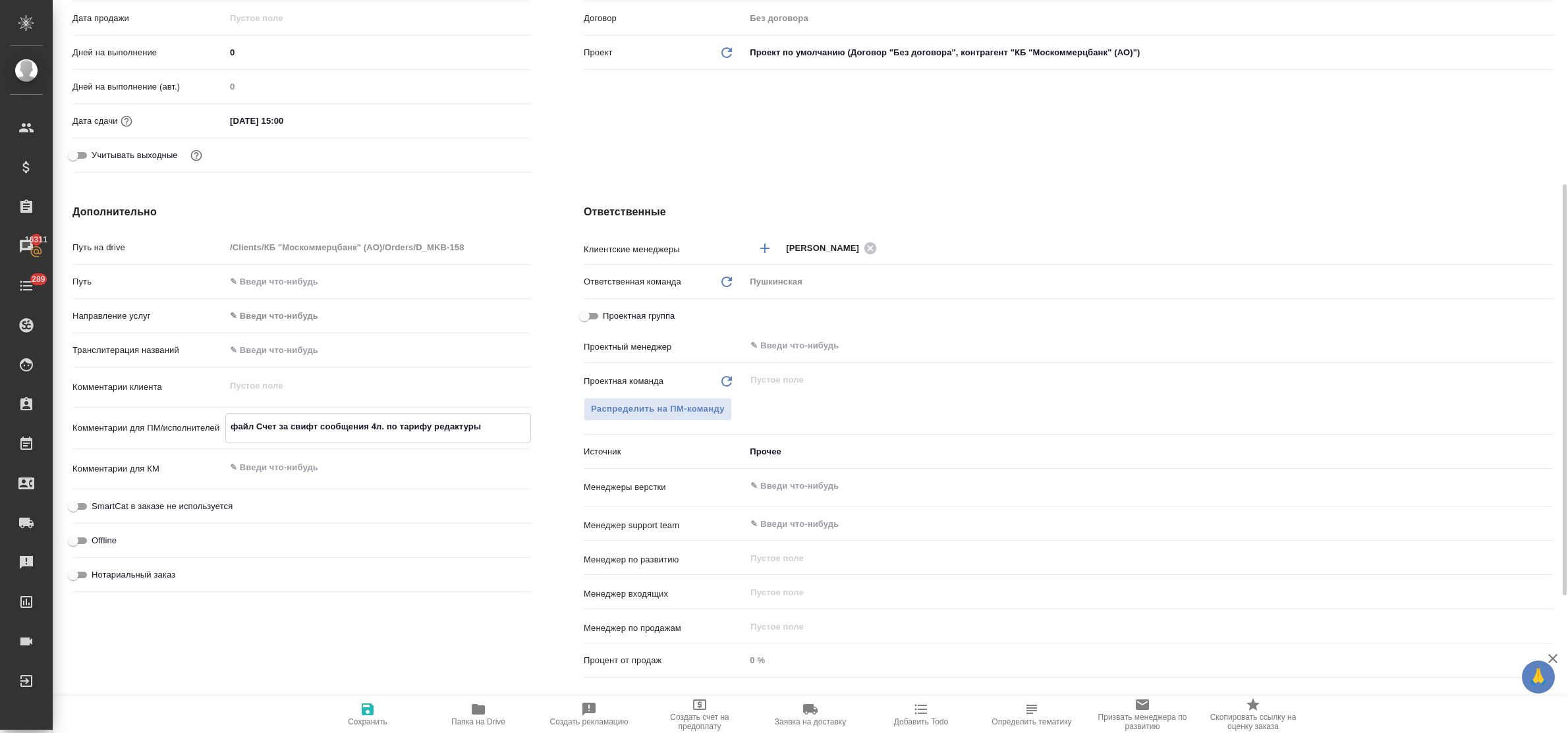
type textarea "x"
type textarea "файл Счет за свифт сообщения 4л. по тарифу редактуры -"
type textarea "x"
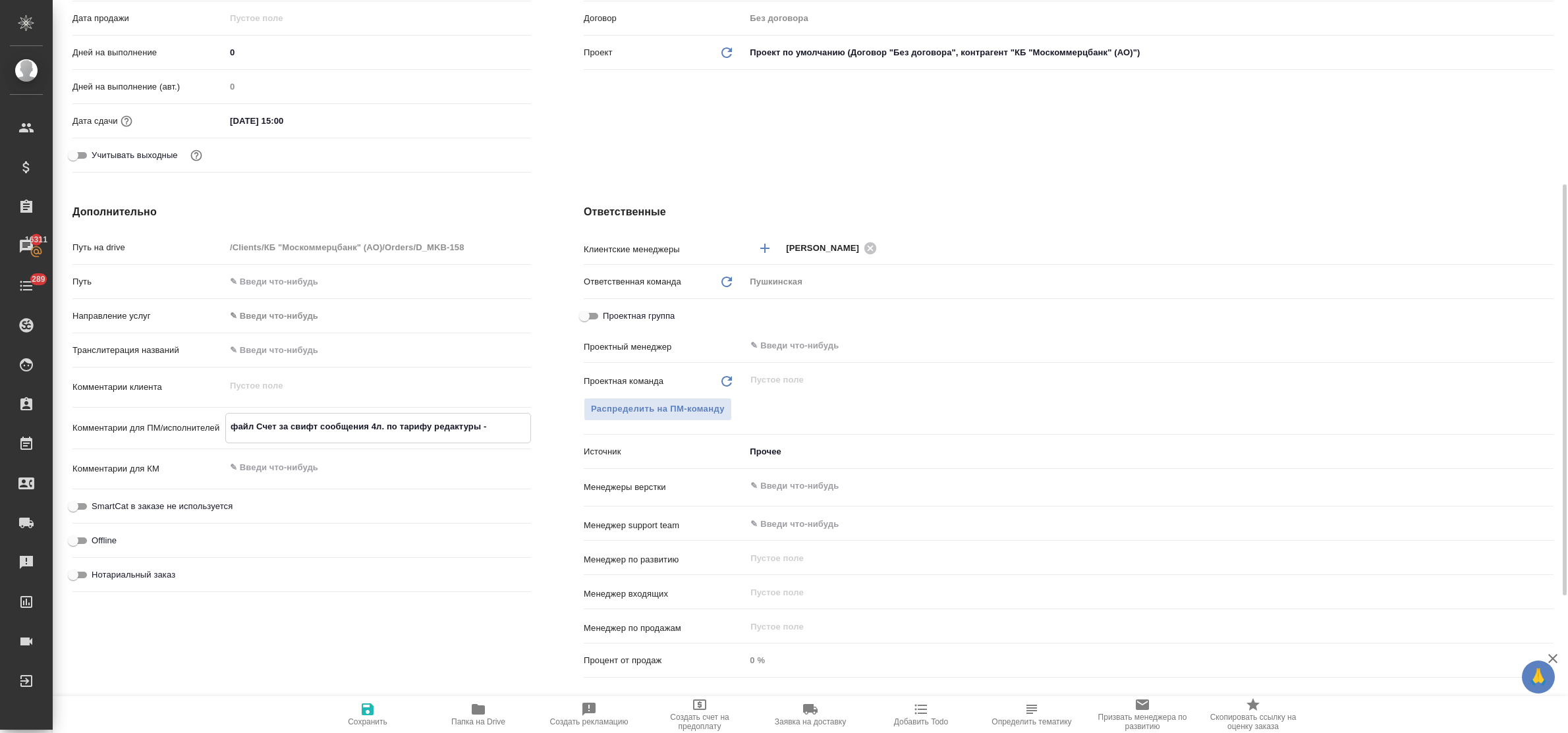
type textarea "x"
type textarea "файл Счет за свифт сообщения 4л. по тарифу редактуры -"
type textarea "x"
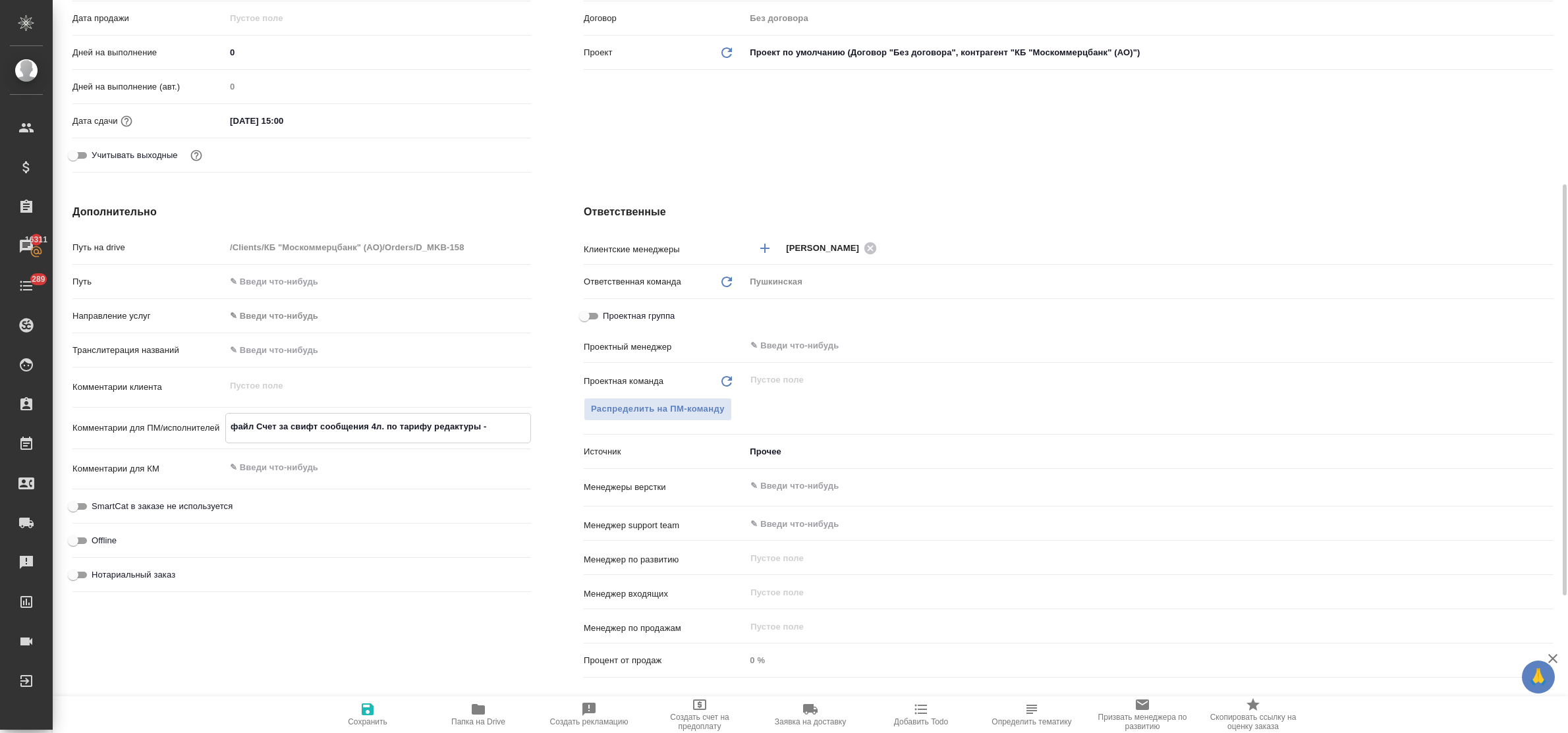
type textarea "x"
type textarea "файл Счет за свифт сообщения 4л. по тарифу редактуры - с"
type textarea "x"
type textarea "файл Счет за свифт сообщения 4л. по тарифу редактуры - см"
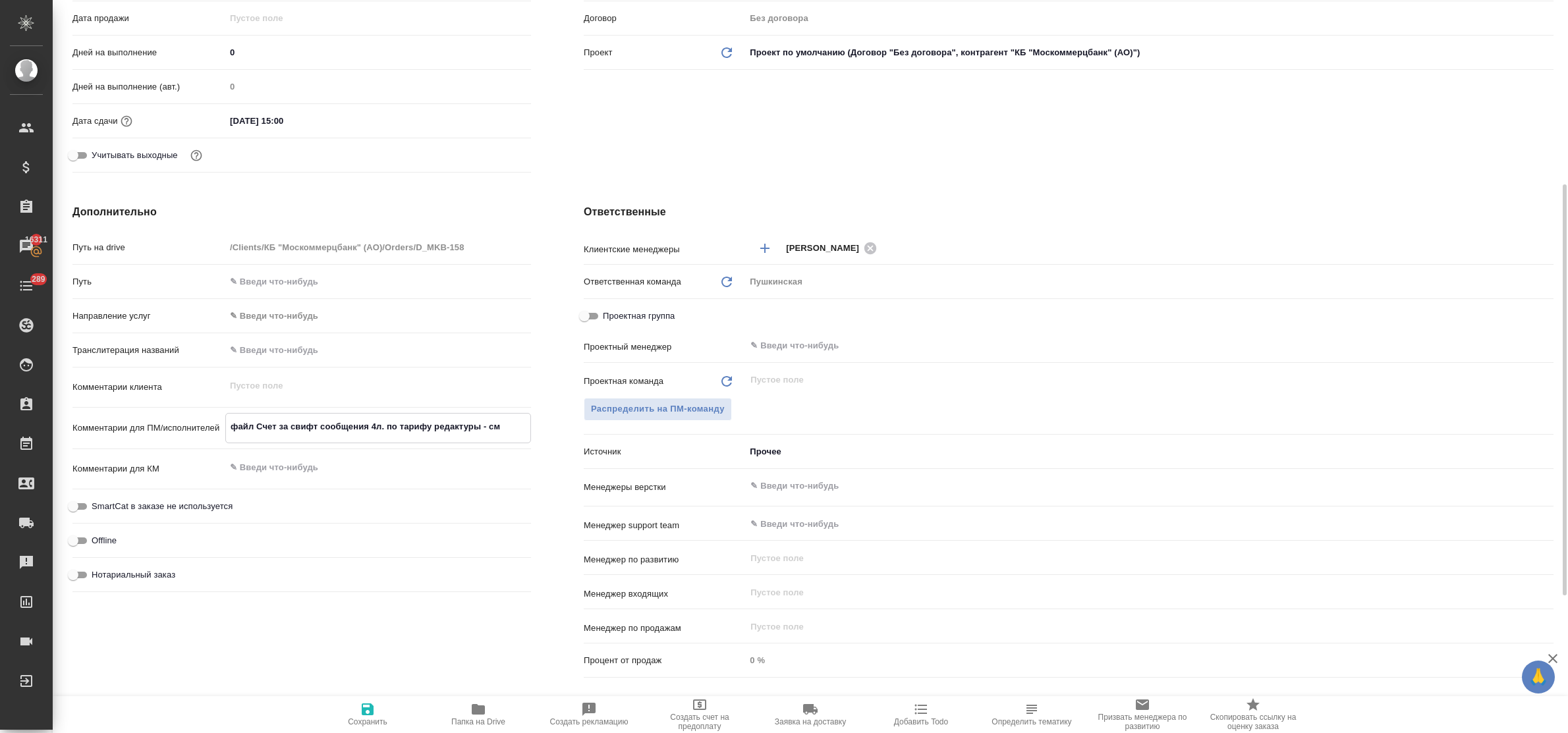
type textarea "x"
type textarea "файл Счет за свифт сообщения 4л. по тарифу редактуры - см."
type textarea "x"
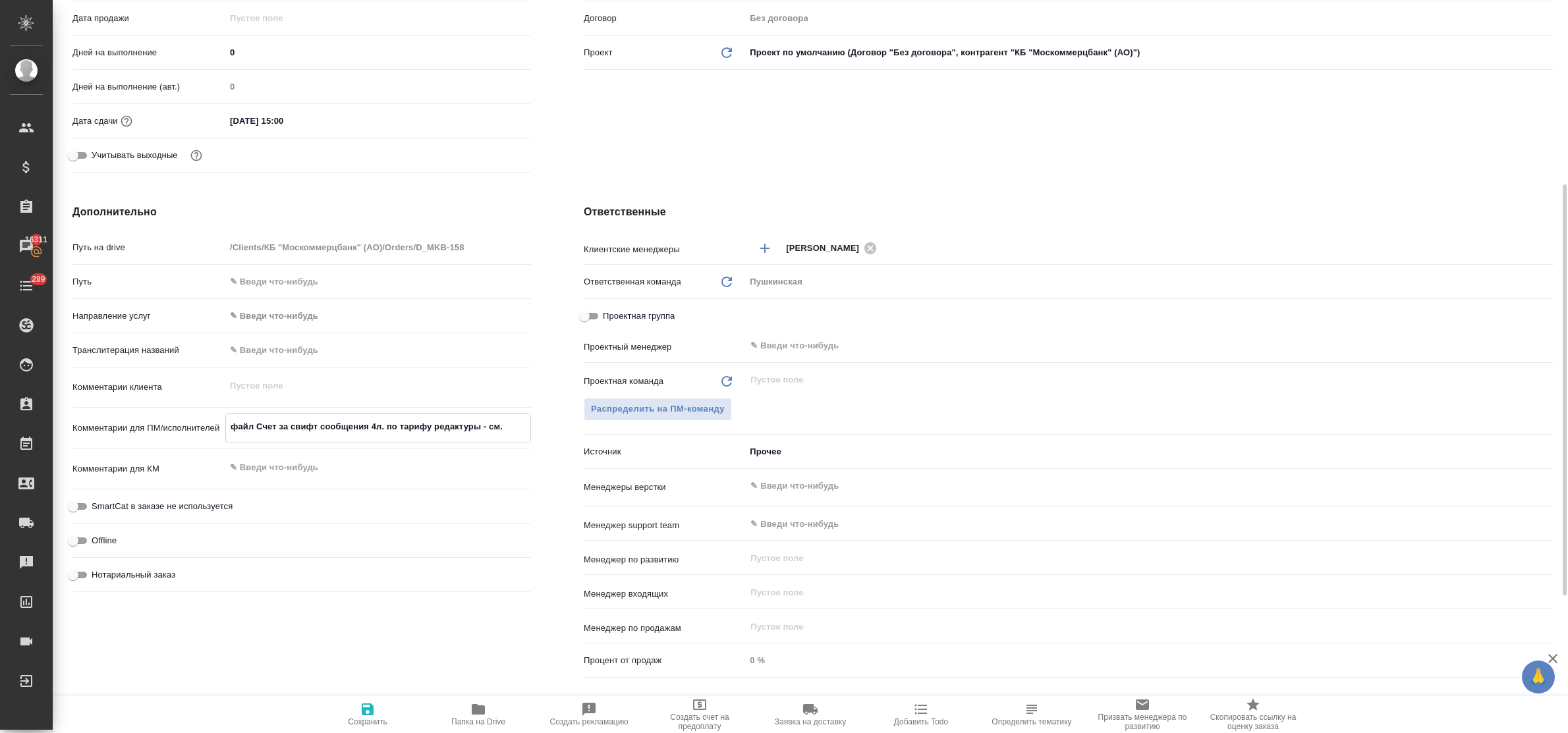
type textarea "x"
type textarea "файл Счет за свифт сообщения 4л. по тарифу редактуры - см."
type textarea "x"
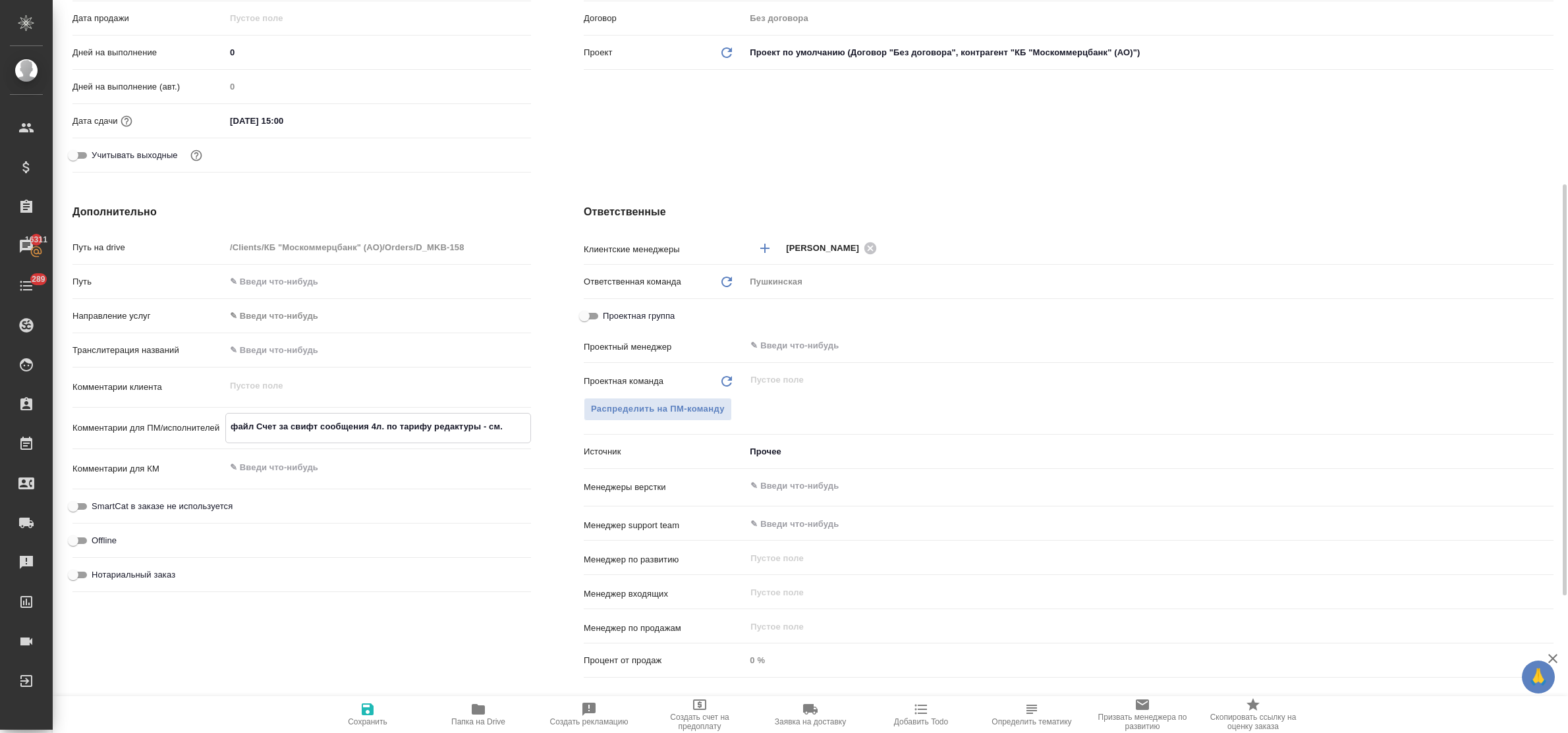
type textarea "x"
type textarea "файл Счет за свифт сообщения 4л. по тарифу редактуры - см. п"
type textarea "x"
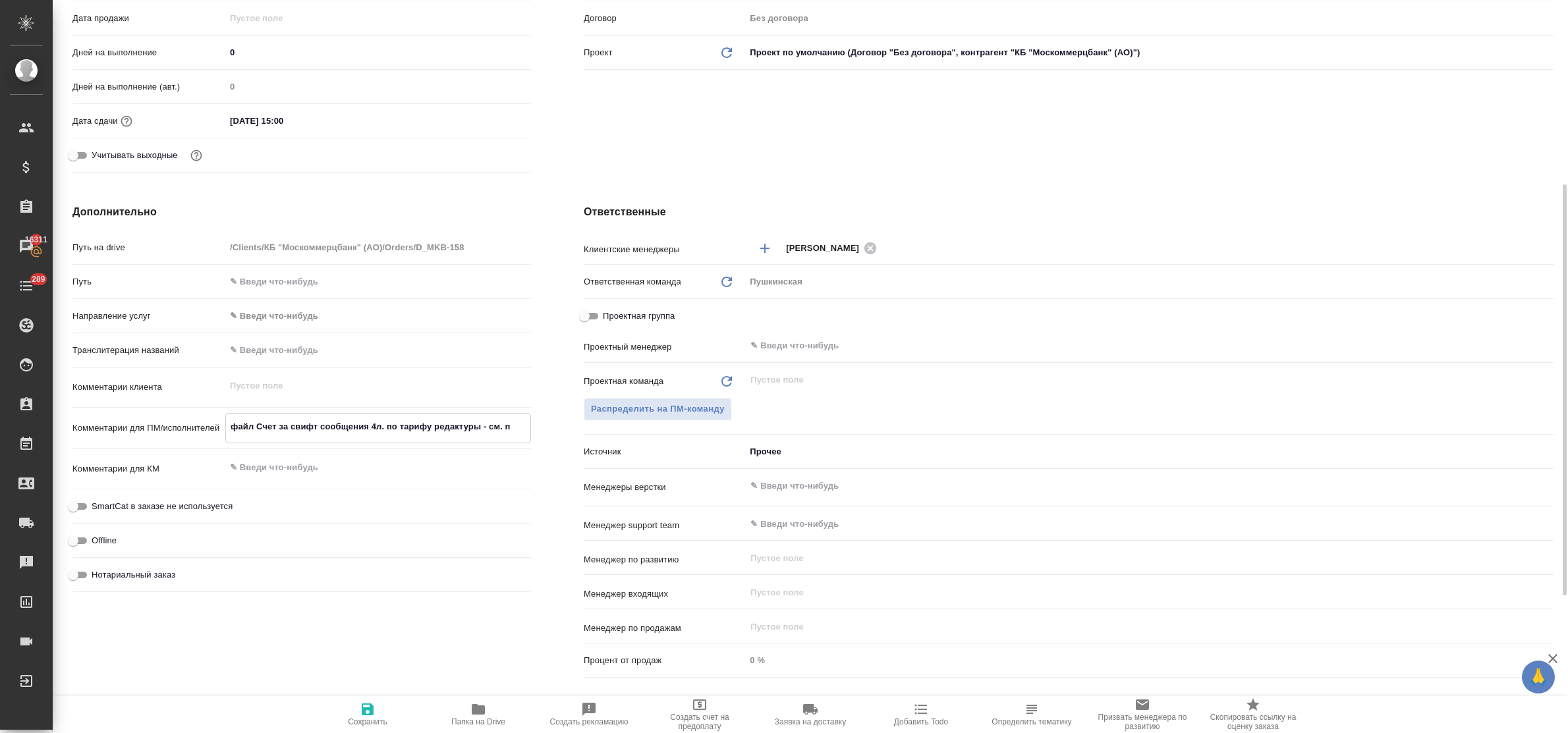
type textarea "файл Счет за свифт сообщения 4л. по тарифу редактуры - см. па"
type textarea "x"
click at [357, 711] on span "Сохранить" at bounding box center [367, 713] width 95 height 25
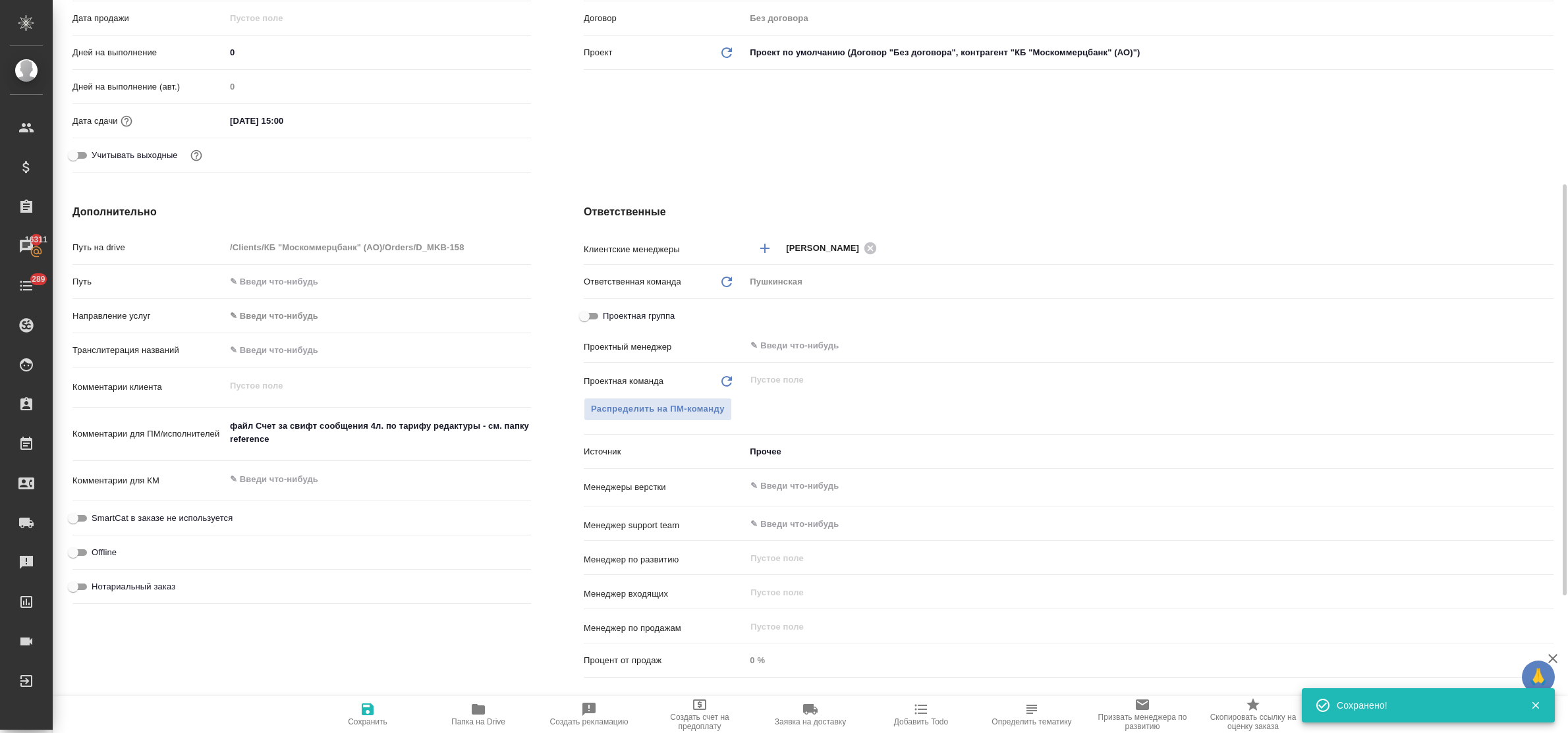
scroll to position [0, 0]
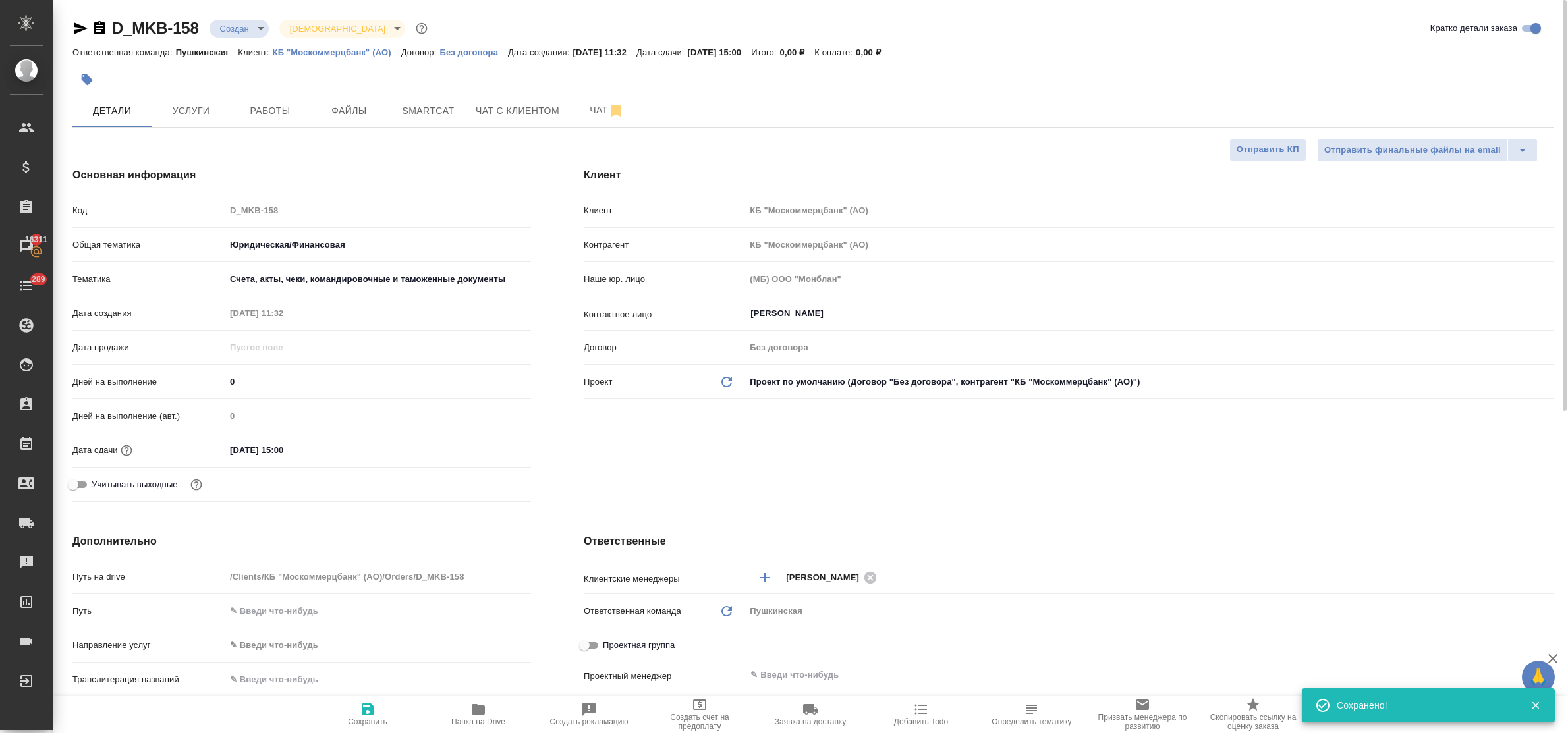
click at [232, 28] on body "🙏 .cls-1 fill:#fff; AWATERA Bulakhova Elena Клиенты Спецификации Заказы 16311 Ч…" at bounding box center [784, 366] width 1568 height 733
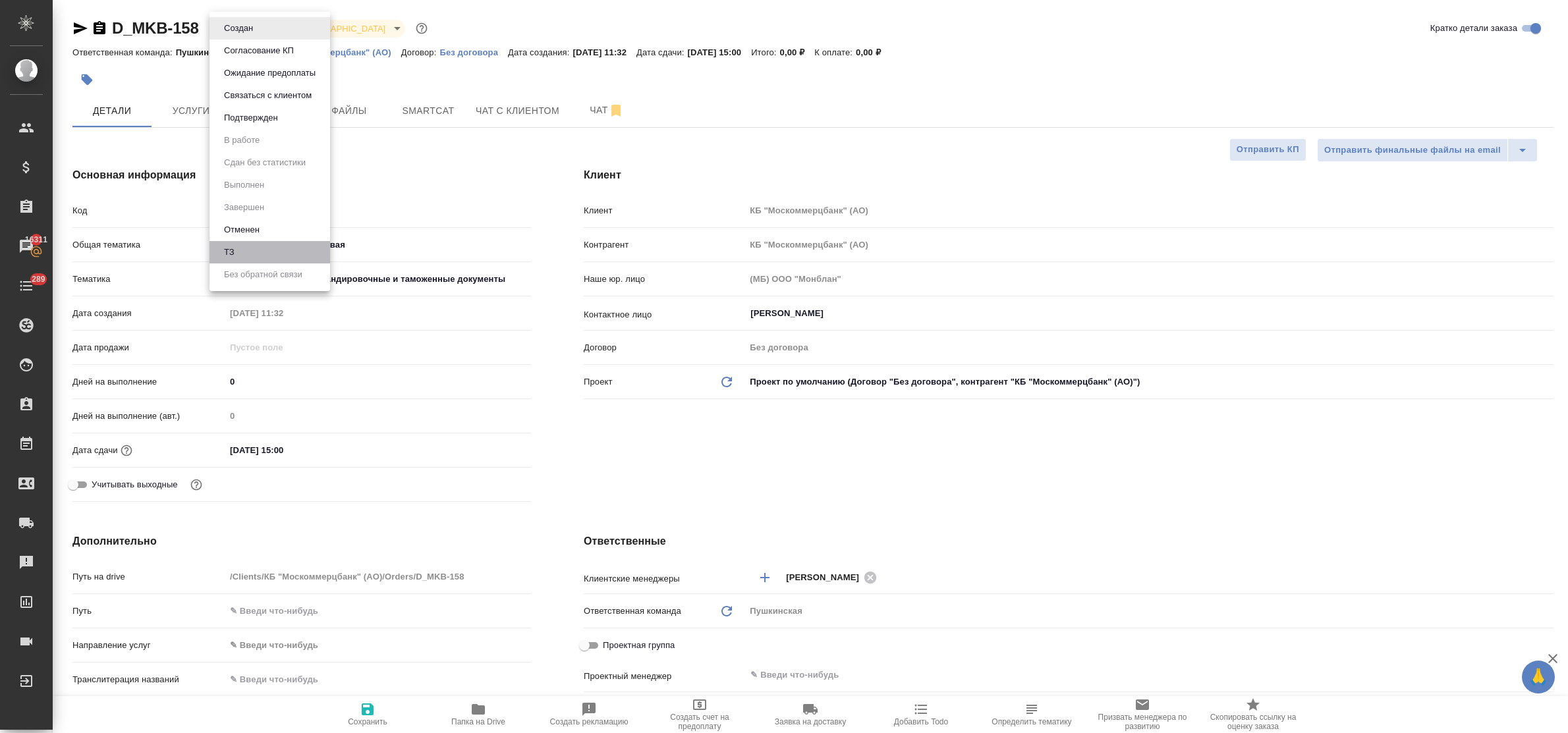
click at [254, 251] on li "ТЗ" at bounding box center [270, 251] width 120 height 22
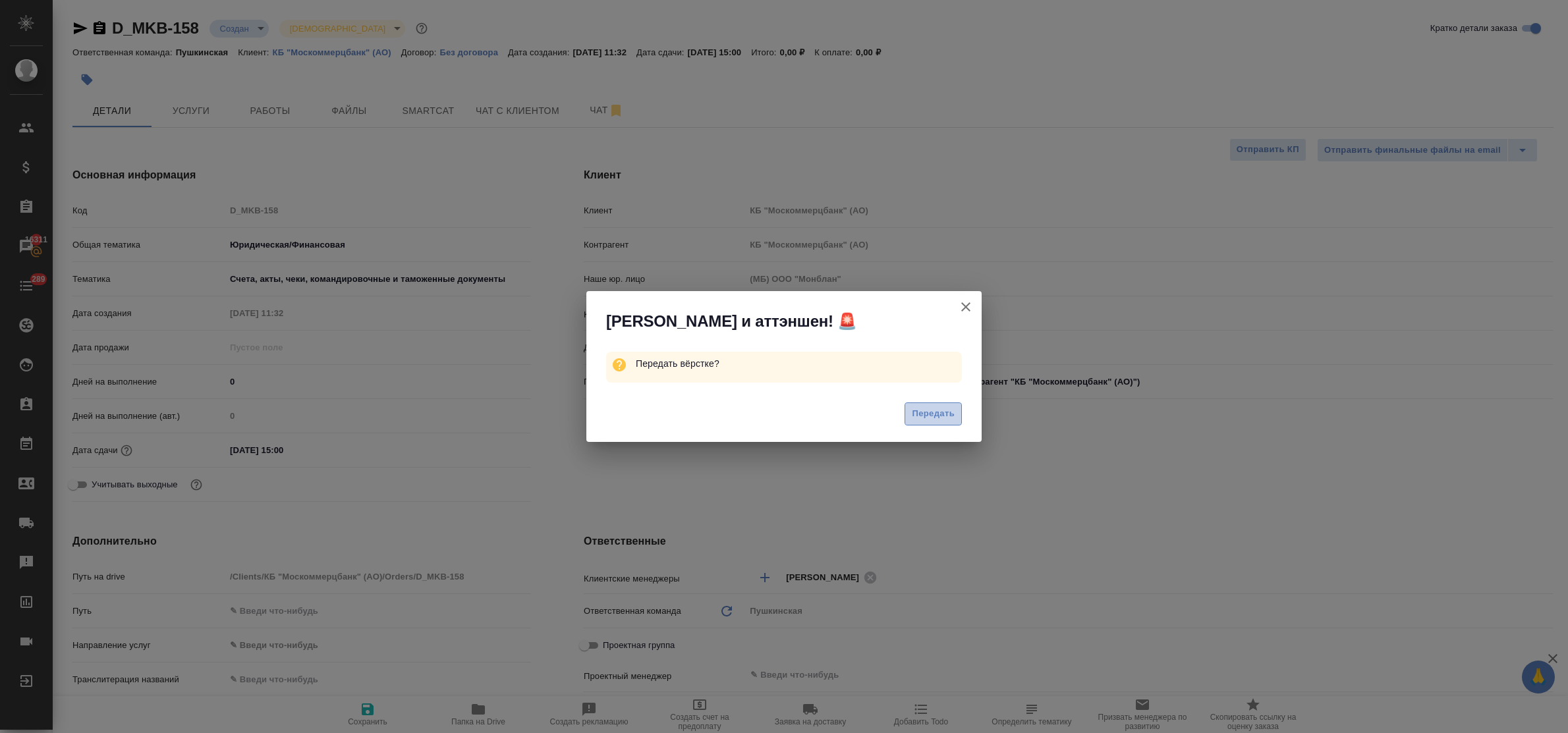
click at [937, 413] on span "Передать" at bounding box center [933, 413] width 43 height 15
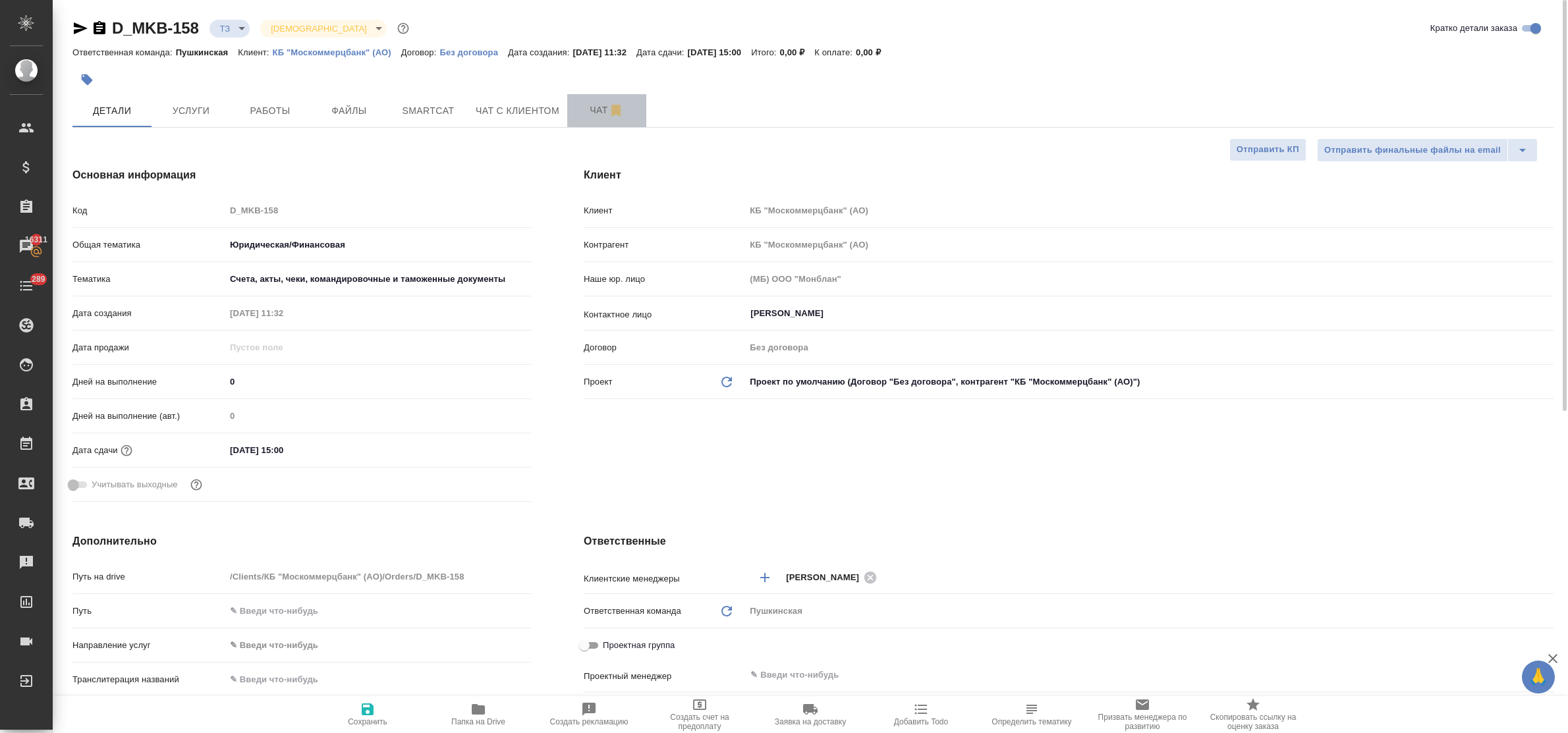
click at [595, 109] on span "Чат" at bounding box center [606, 110] width 63 height 17
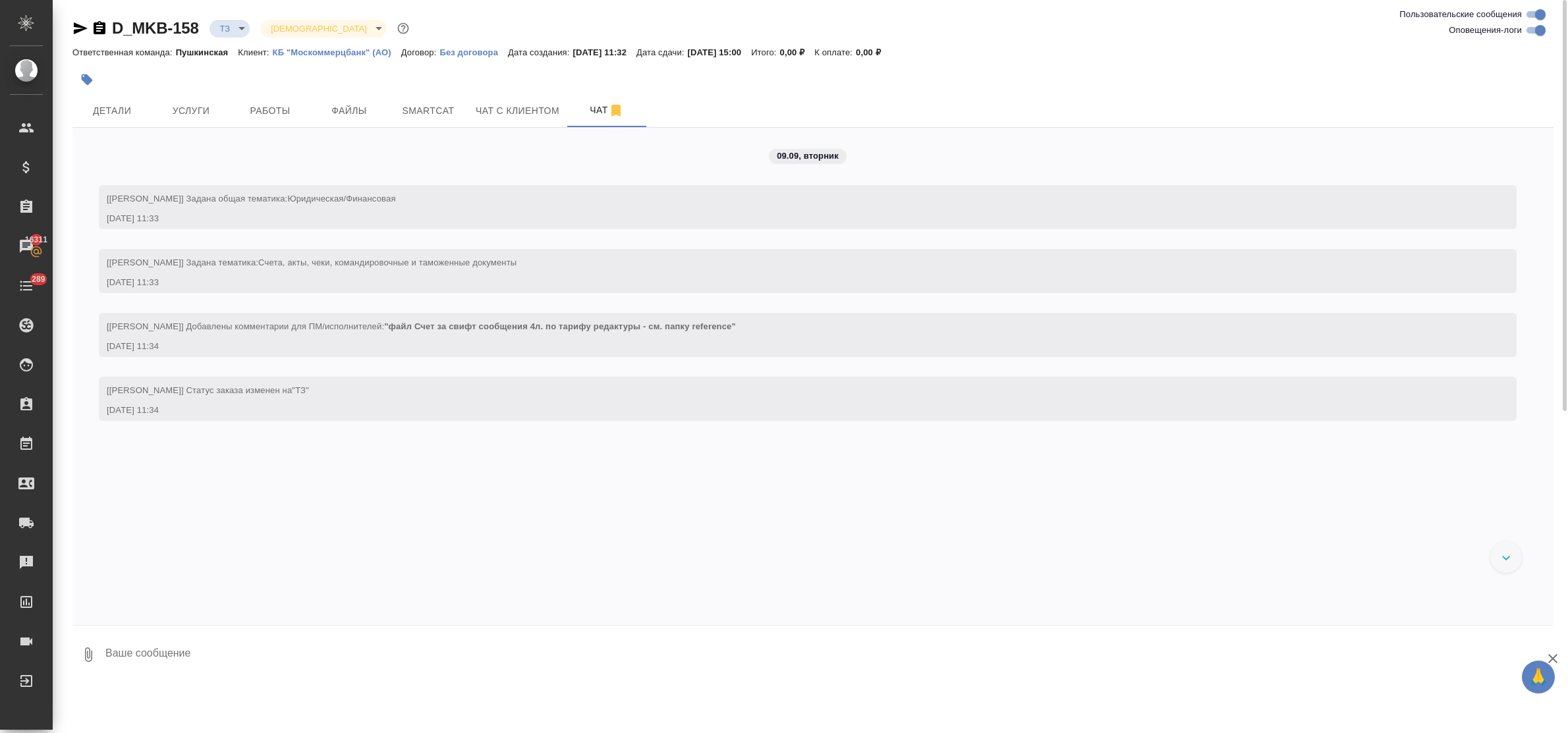
click at [211, 655] on textarea at bounding box center [829, 654] width 1449 height 45
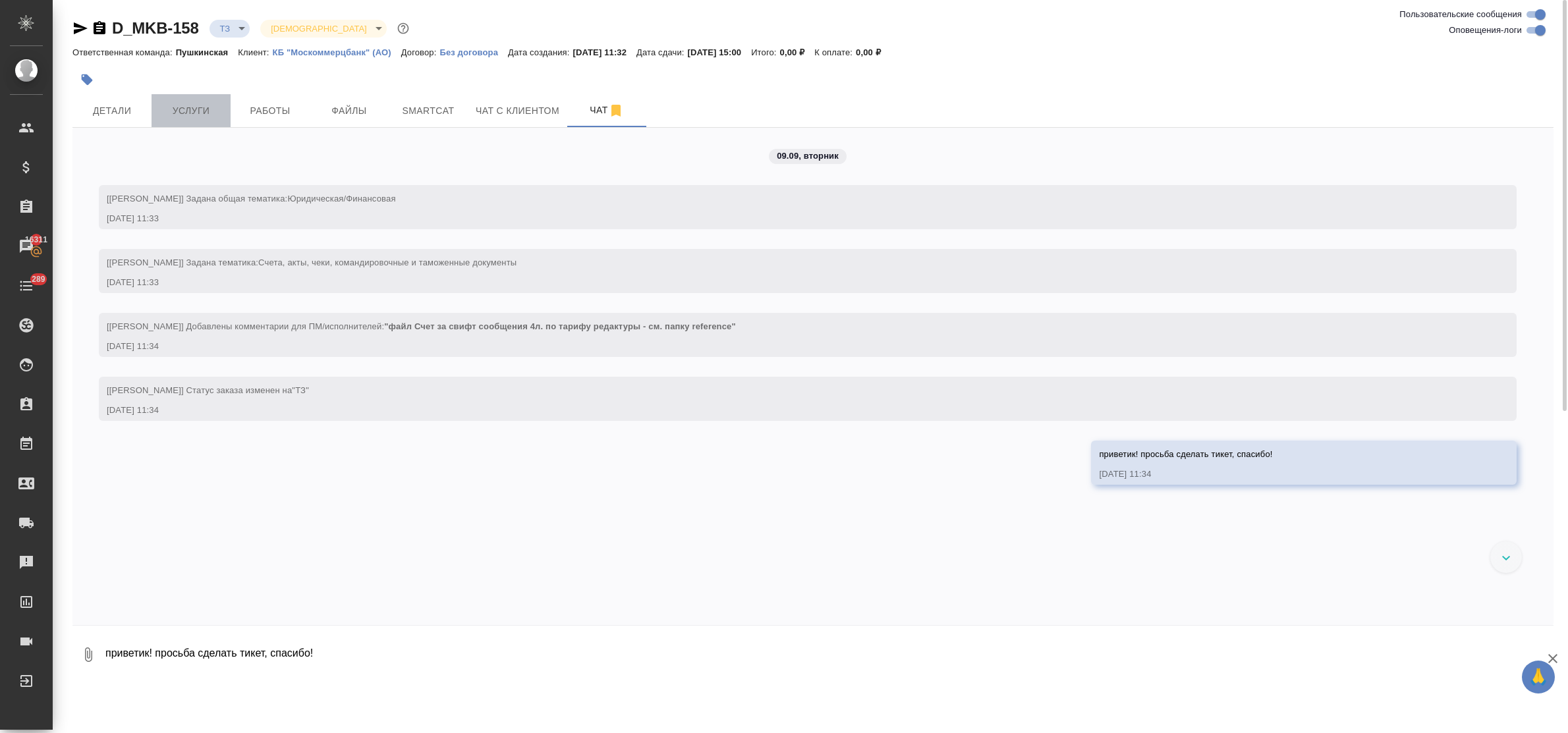
click at [183, 126] on button "Услуги" at bounding box center [191, 110] width 79 height 33
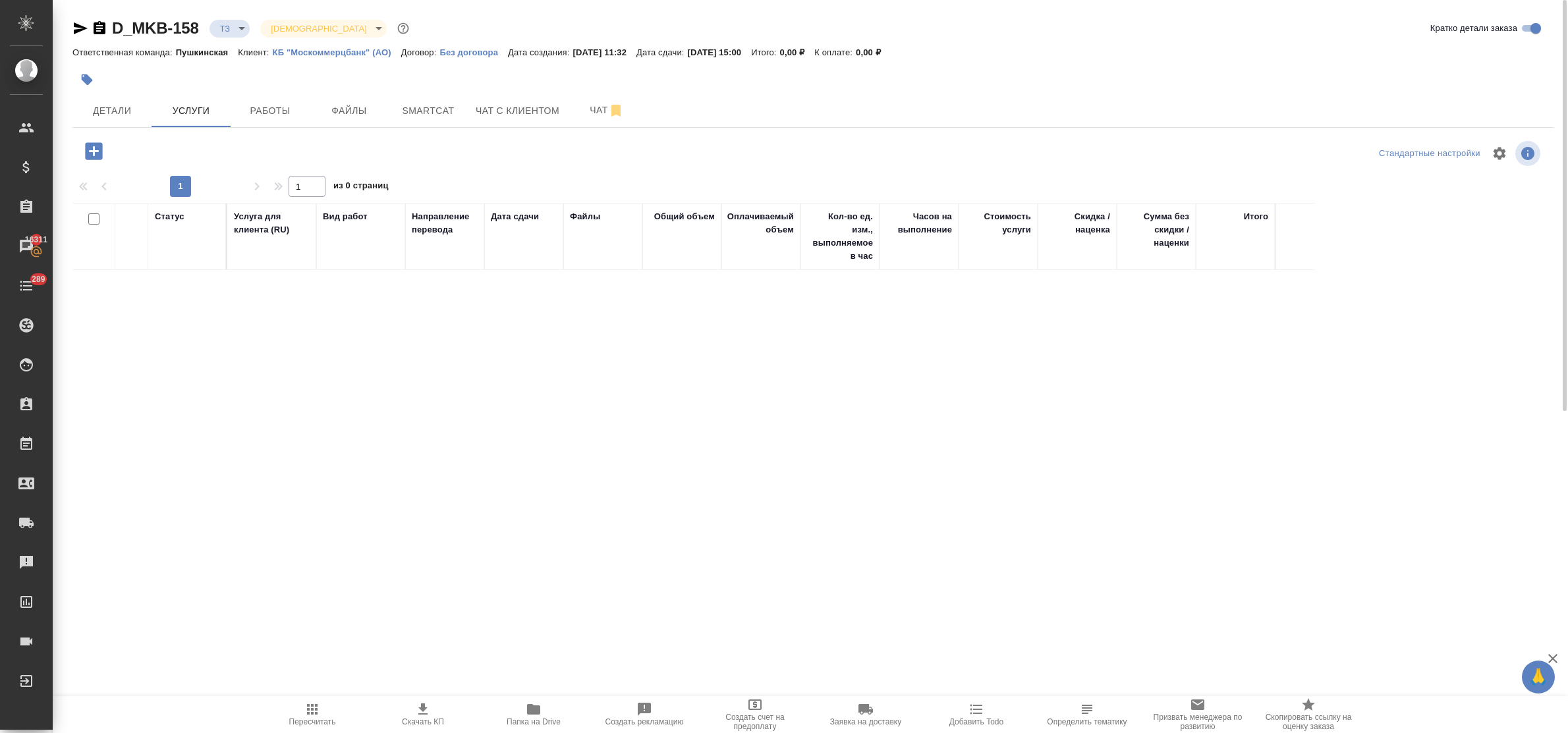
click at [92, 148] on icon "button" at bounding box center [94, 151] width 17 height 17
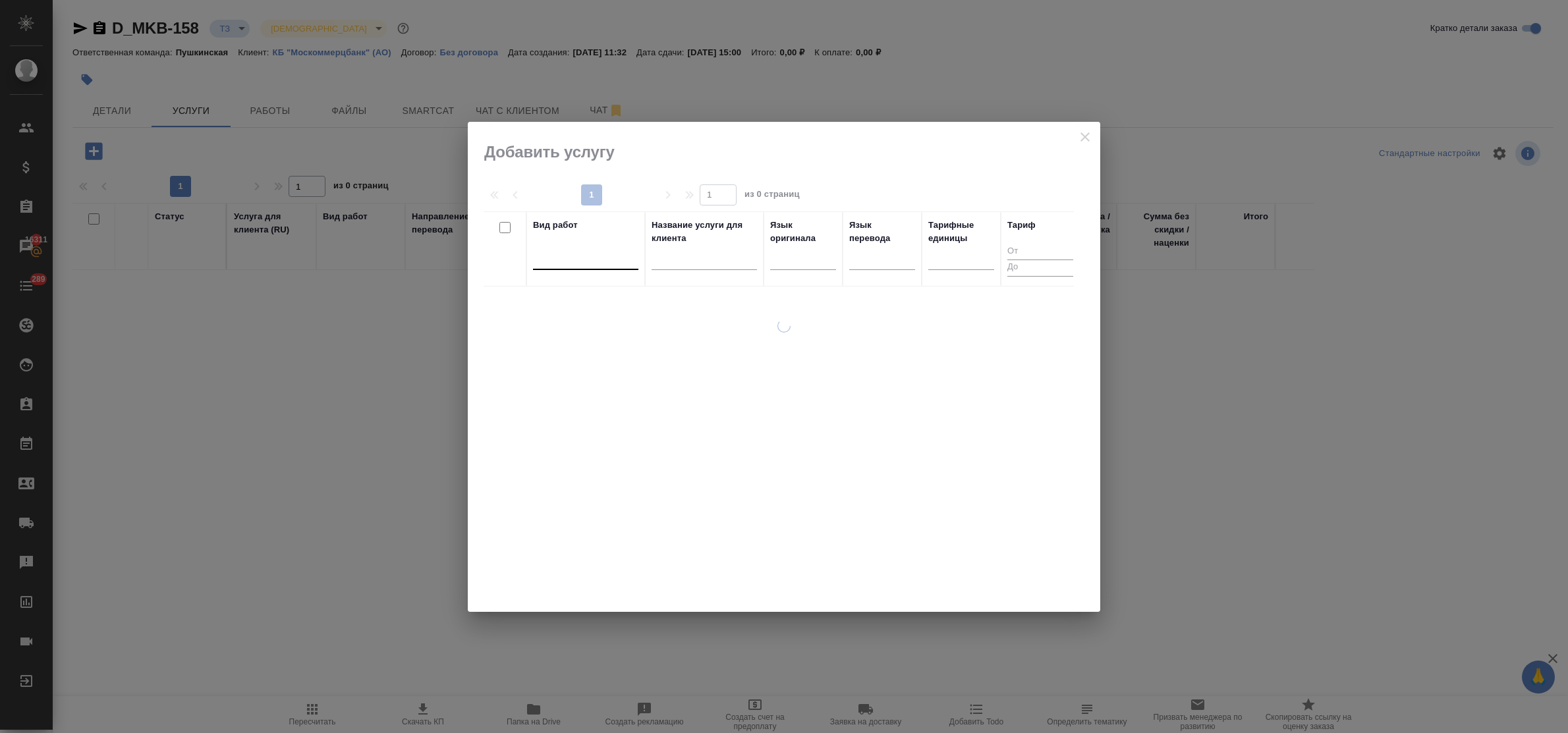
click at [561, 264] on div at bounding box center [585, 256] width 105 height 19
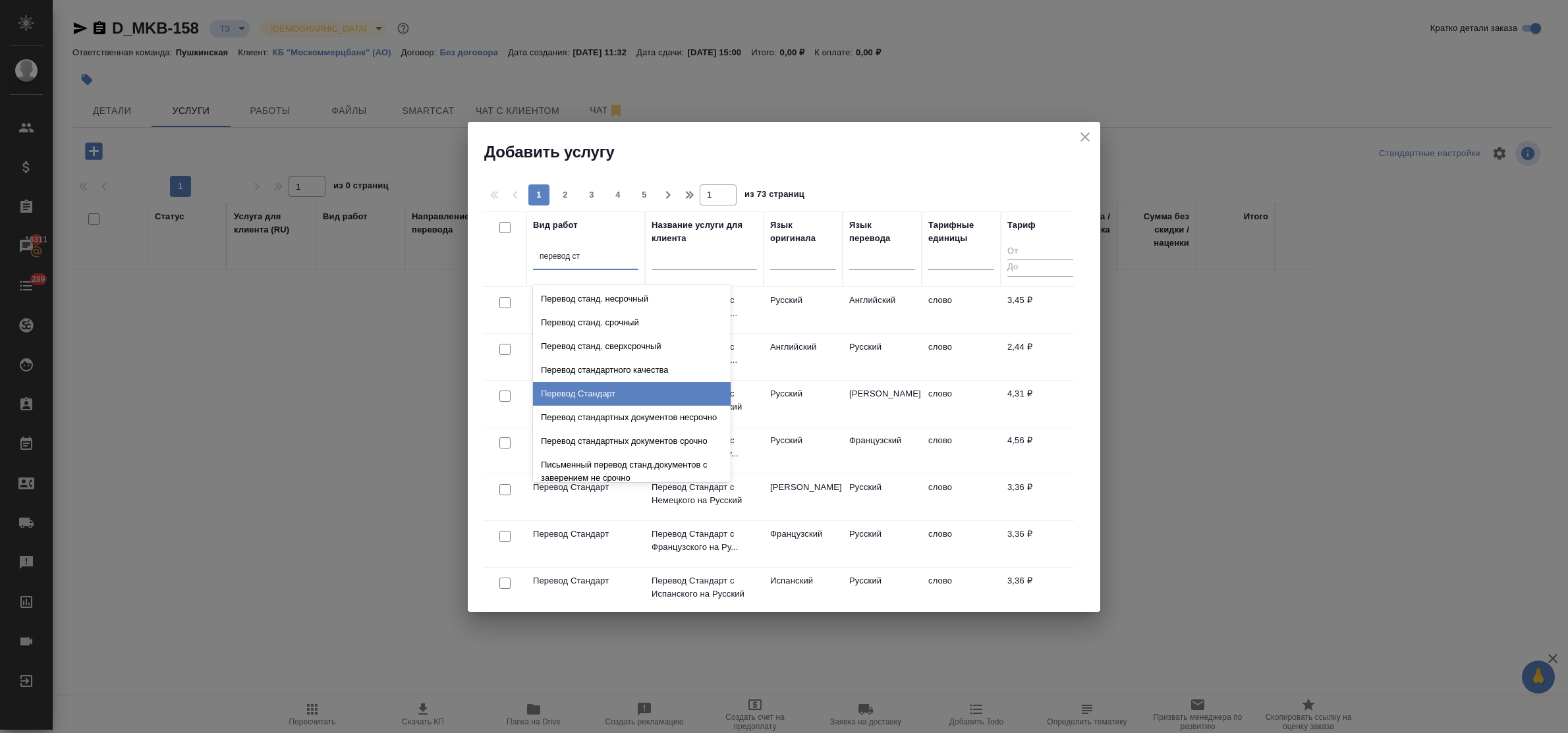
click at [609, 397] on div "Перевод Стандарт" at bounding box center [631, 393] width 197 height 23
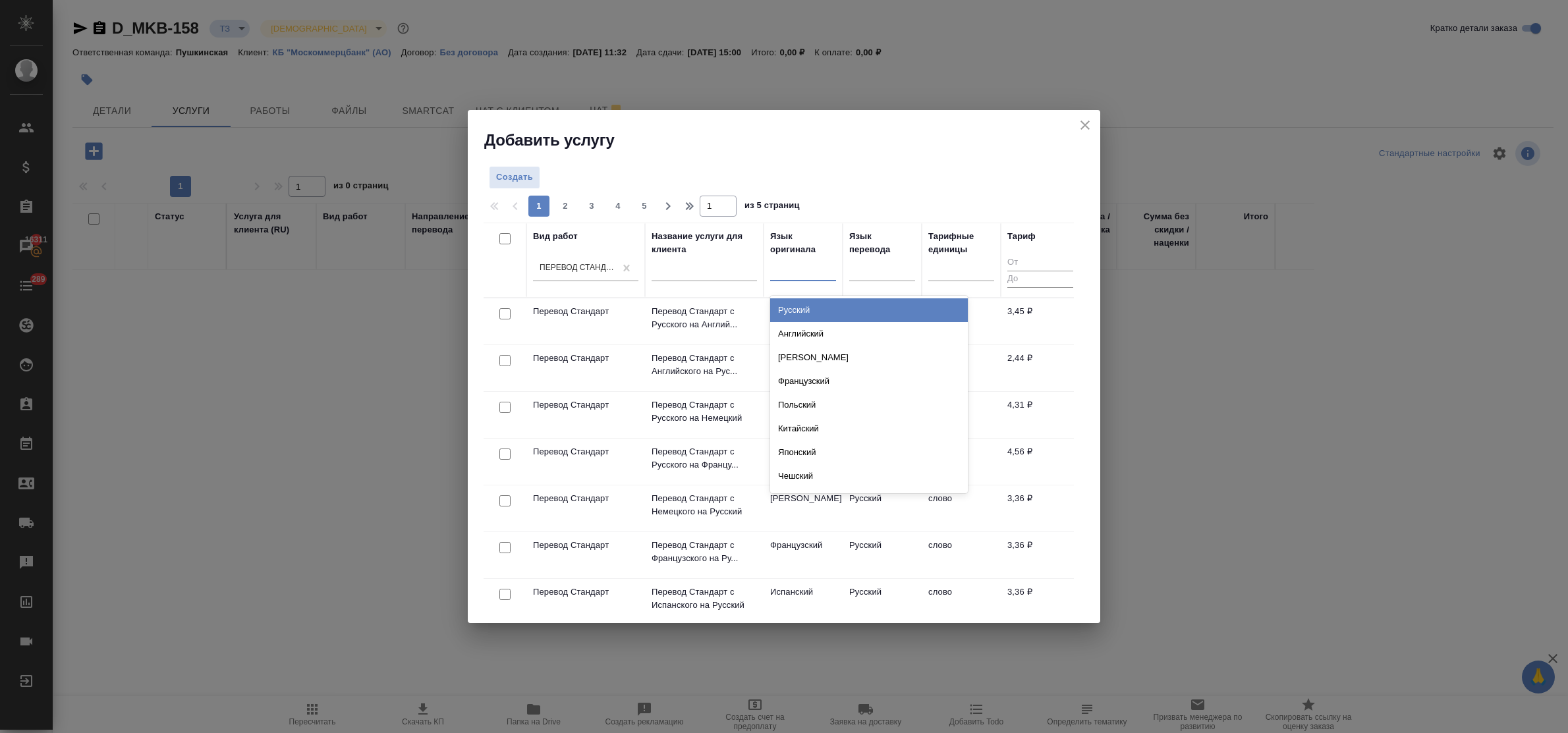
click at [792, 271] on div at bounding box center [803, 268] width 66 height 19
click at [814, 329] on div "Английский" at bounding box center [869, 333] width 197 height 23
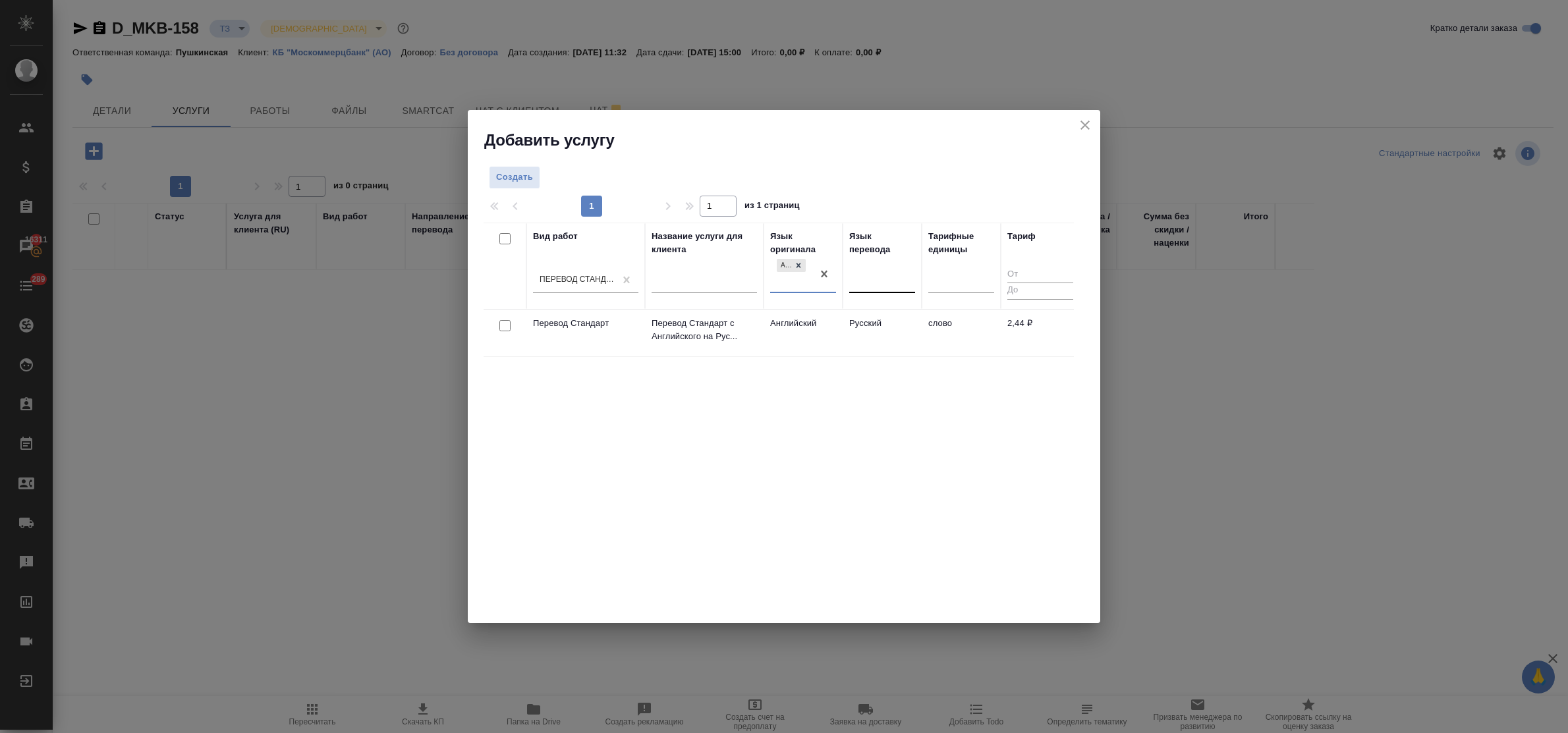
click at [870, 284] on div at bounding box center [882, 280] width 66 height 19
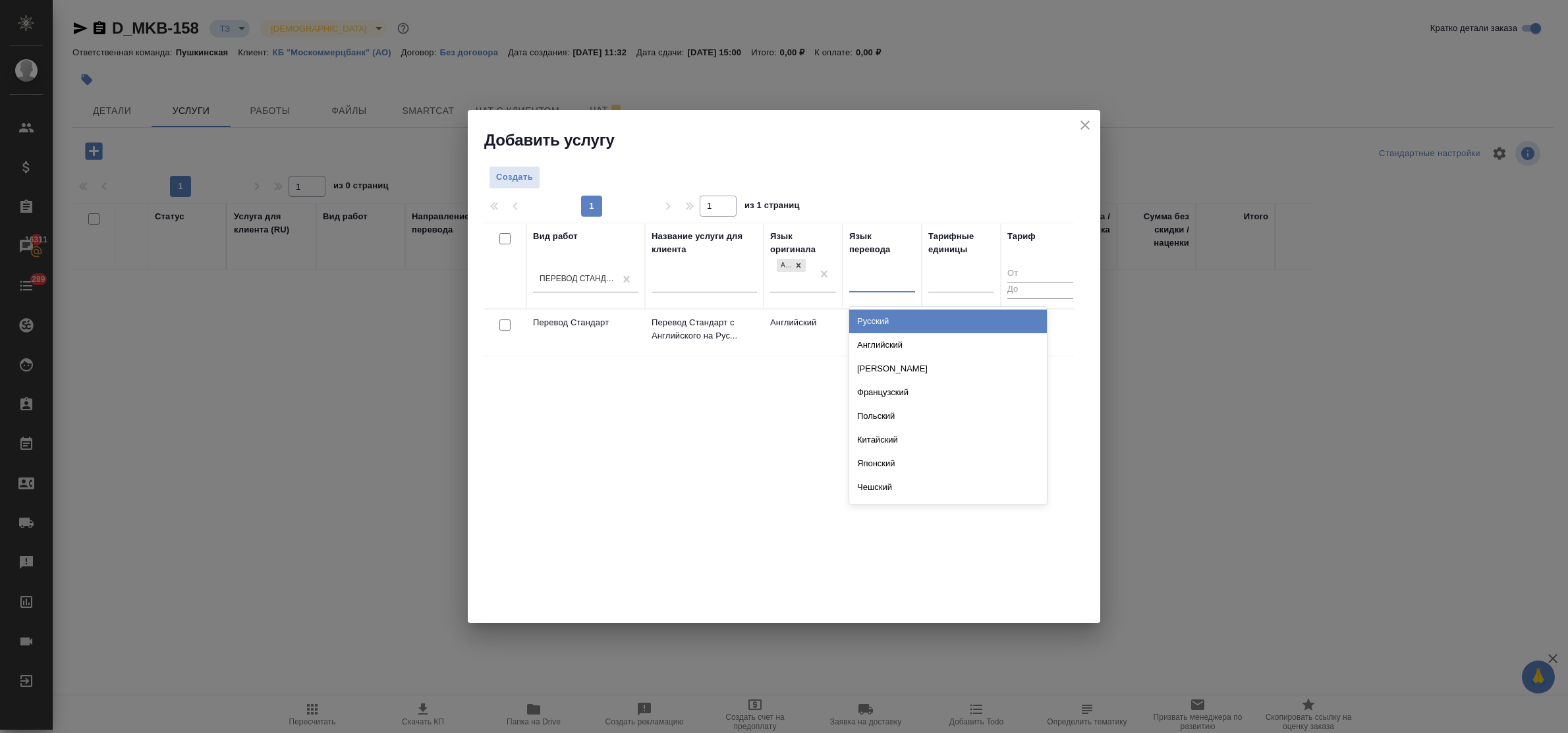
click at [879, 324] on div "Русский" at bounding box center [948, 321] width 197 height 23
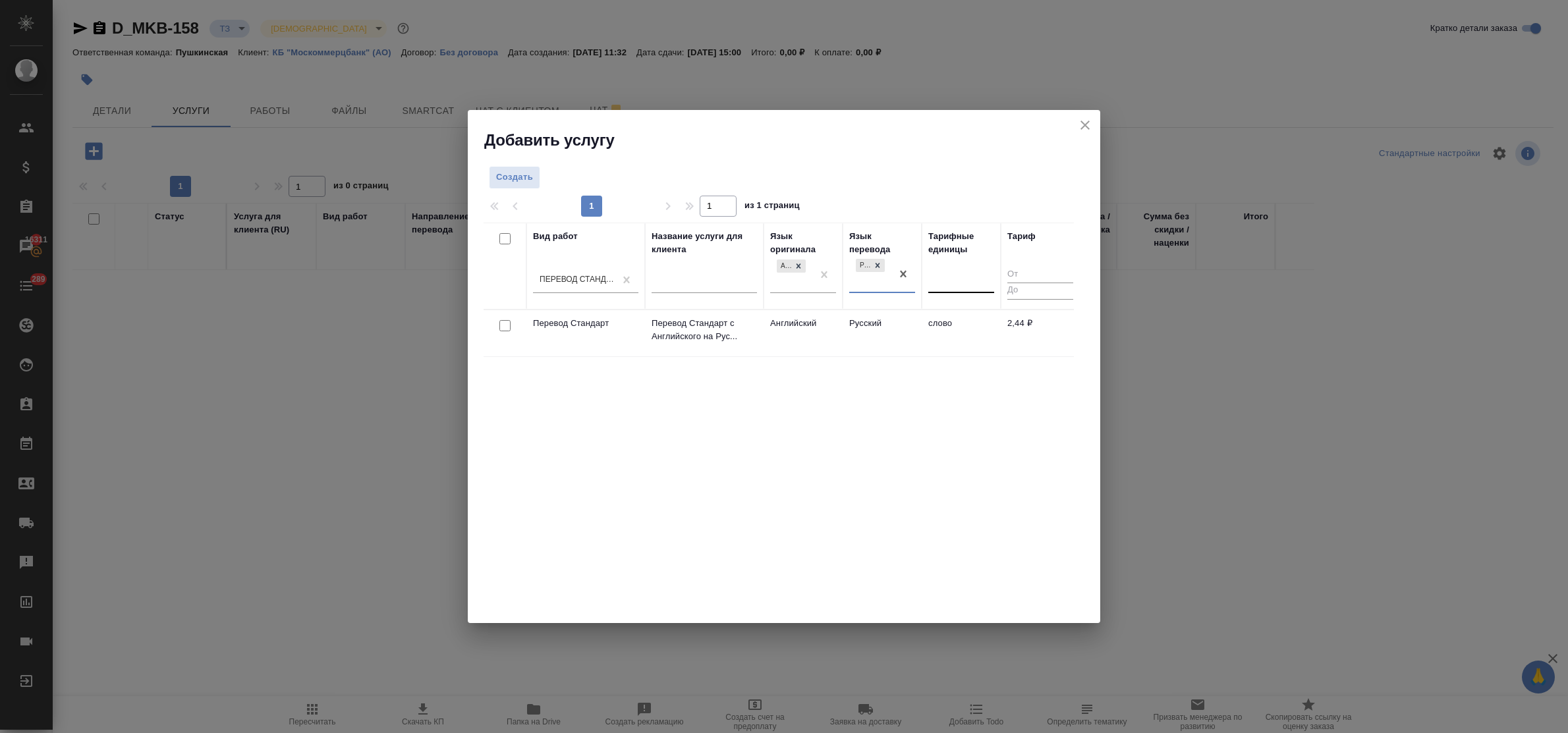
click at [943, 284] on div at bounding box center [961, 280] width 66 height 19
click at [956, 327] on div "слово" at bounding box center [1027, 321] width 197 height 23
click at [517, 186] on button "Создать" at bounding box center [514, 177] width 52 height 23
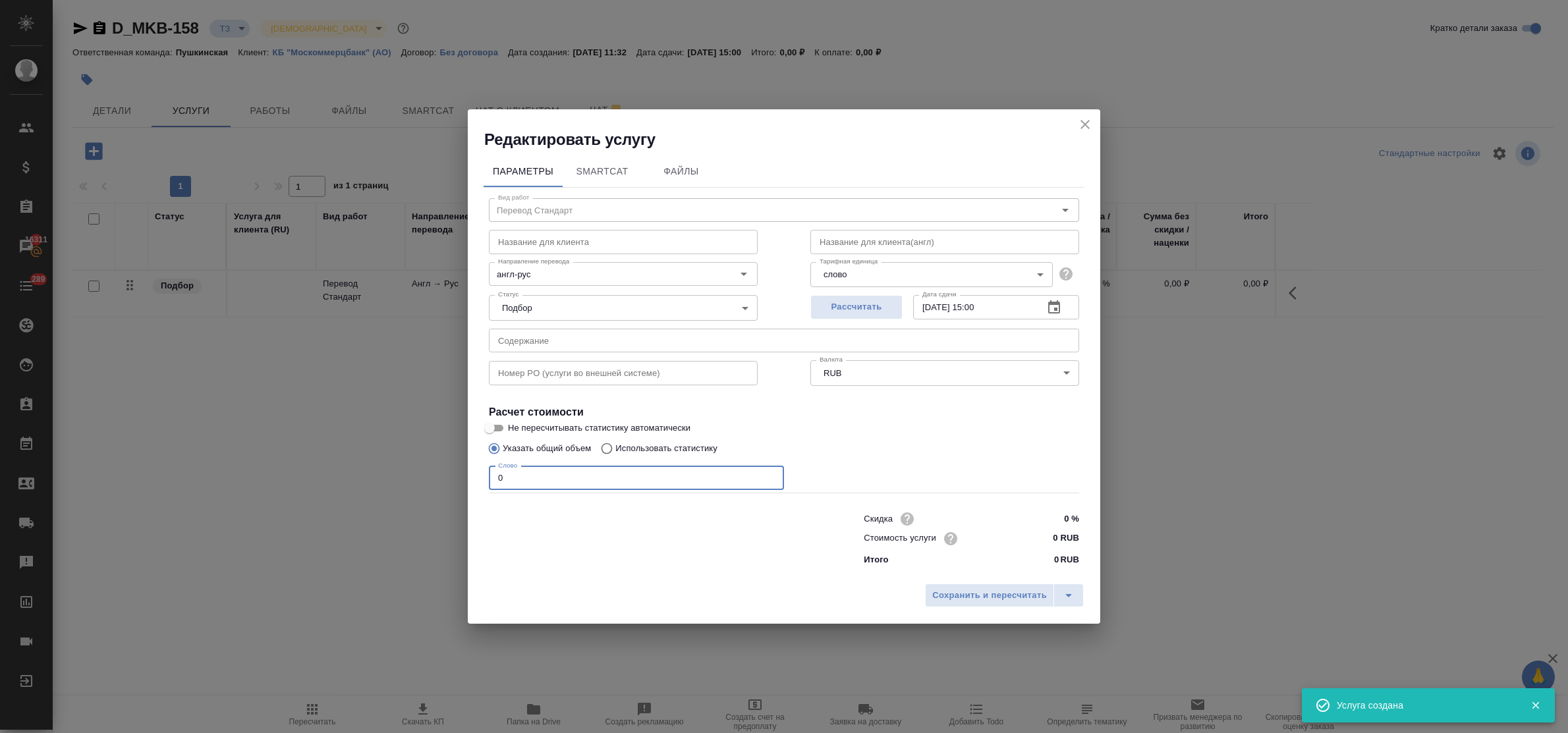
click at [491, 476] on input "0" at bounding box center [636, 478] width 295 height 23
click at [1052, 533] on input "0 RUB" at bounding box center [1054, 538] width 48 height 19
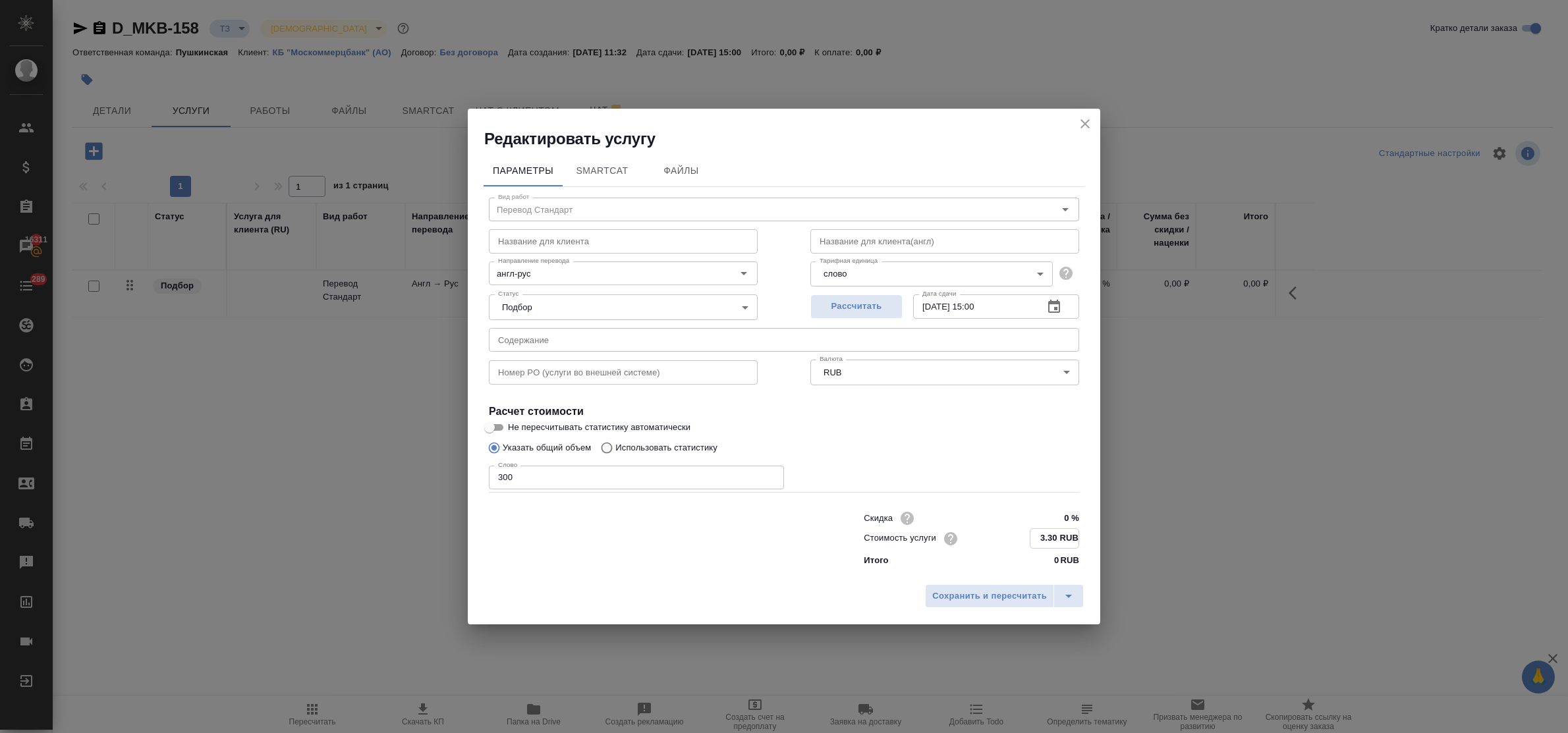
click at [983, 307] on input "[DATE] 15:00" at bounding box center [972, 306] width 120 height 23
click at [1003, 601] on span "Сохранить и пересчитать" at bounding box center [989, 595] width 114 height 15
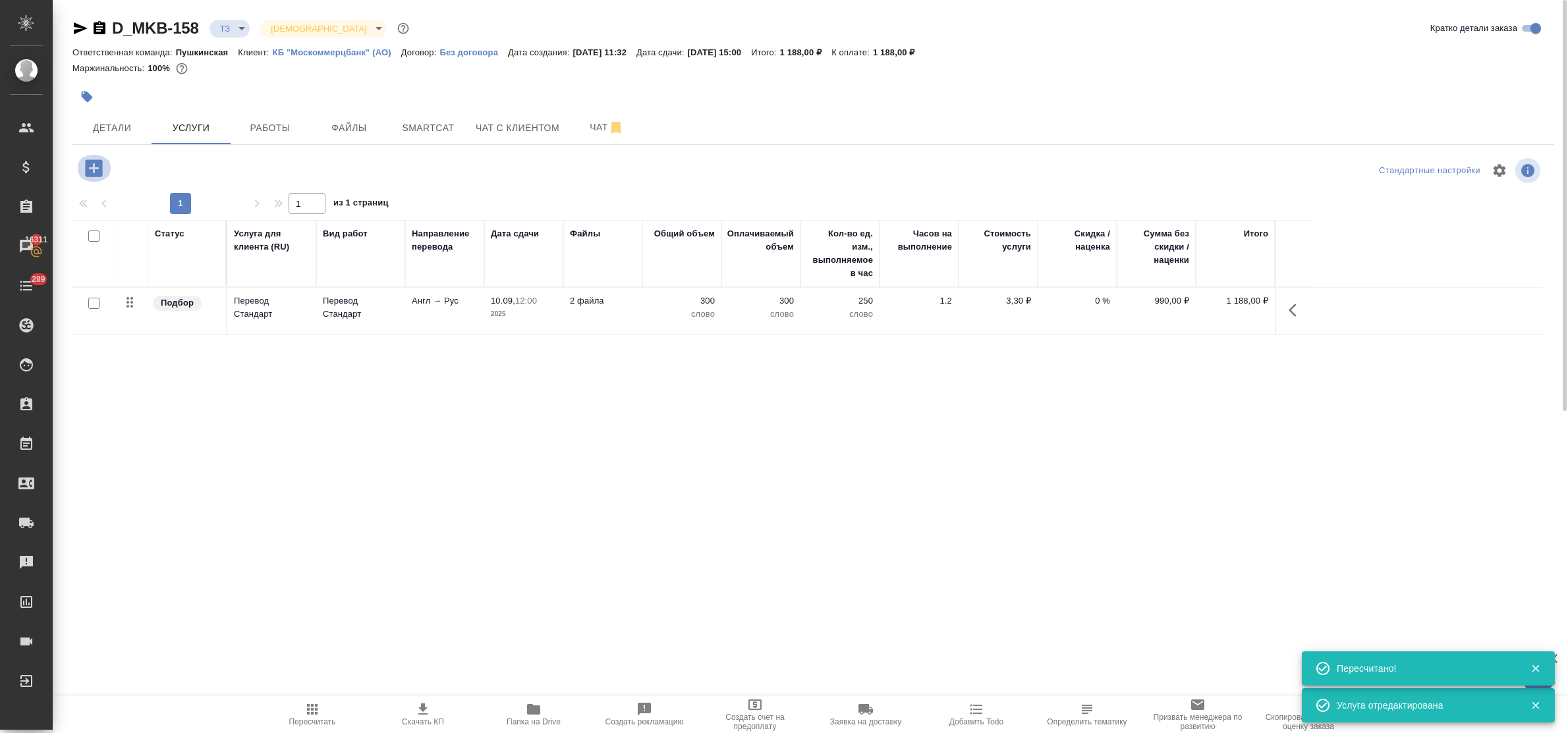
click at [96, 165] on icon "button" at bounding box center [94, 168] width 17 height 17
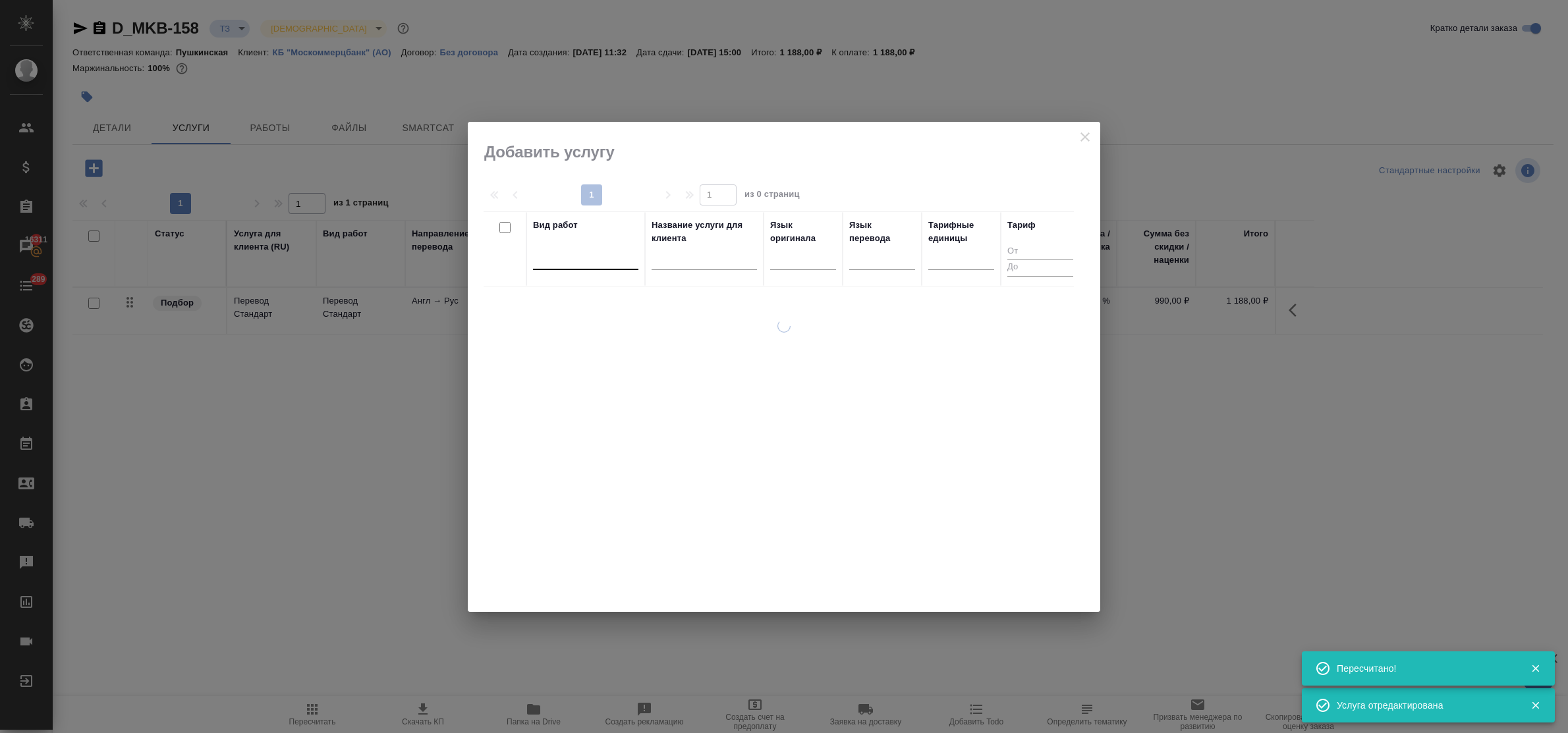
click at [610, 262] on div at bounding box center [585, 256] width 105 height 19
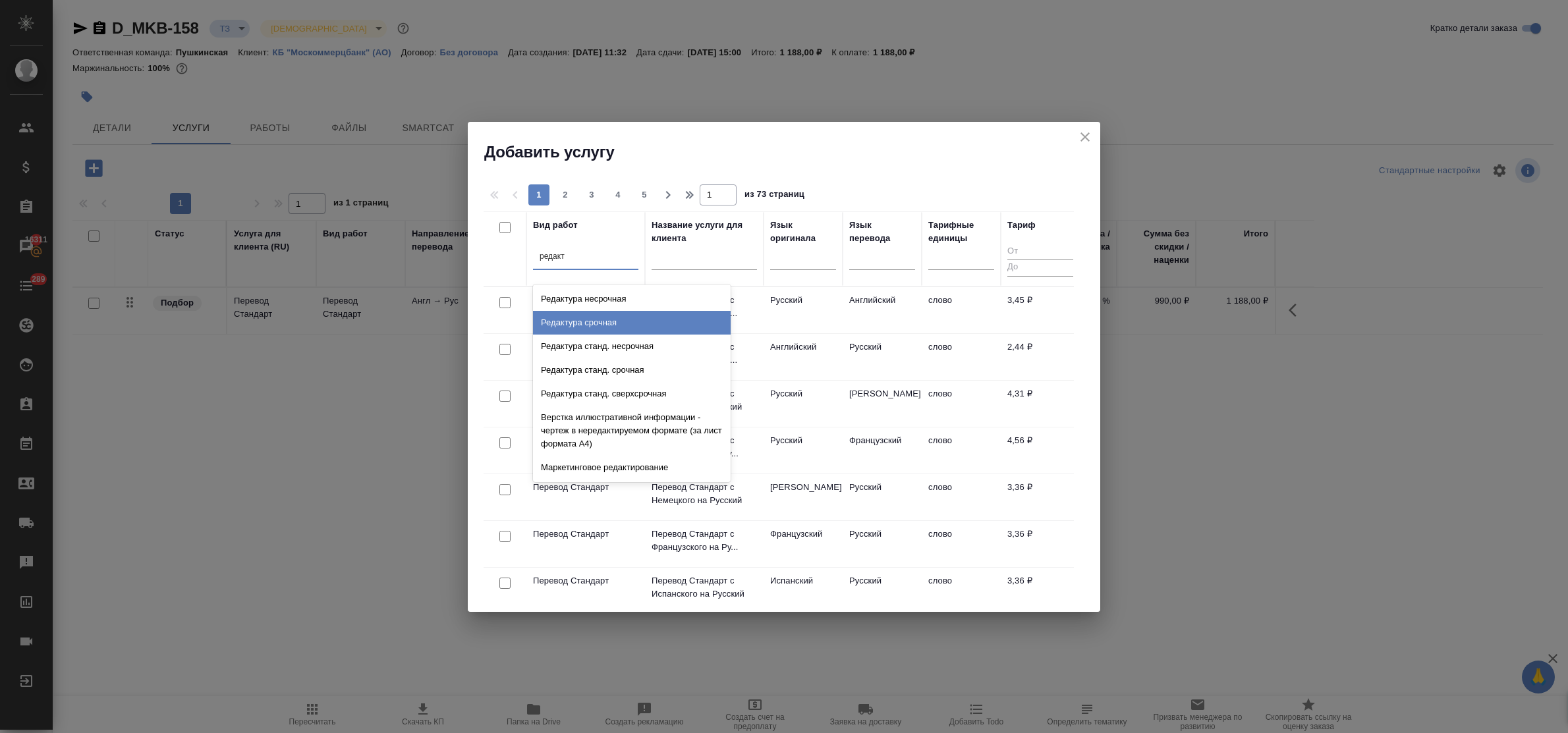
click at [626, 319] on div "Редактура срочная" at bounding box center [631, 322] width 197 height 23
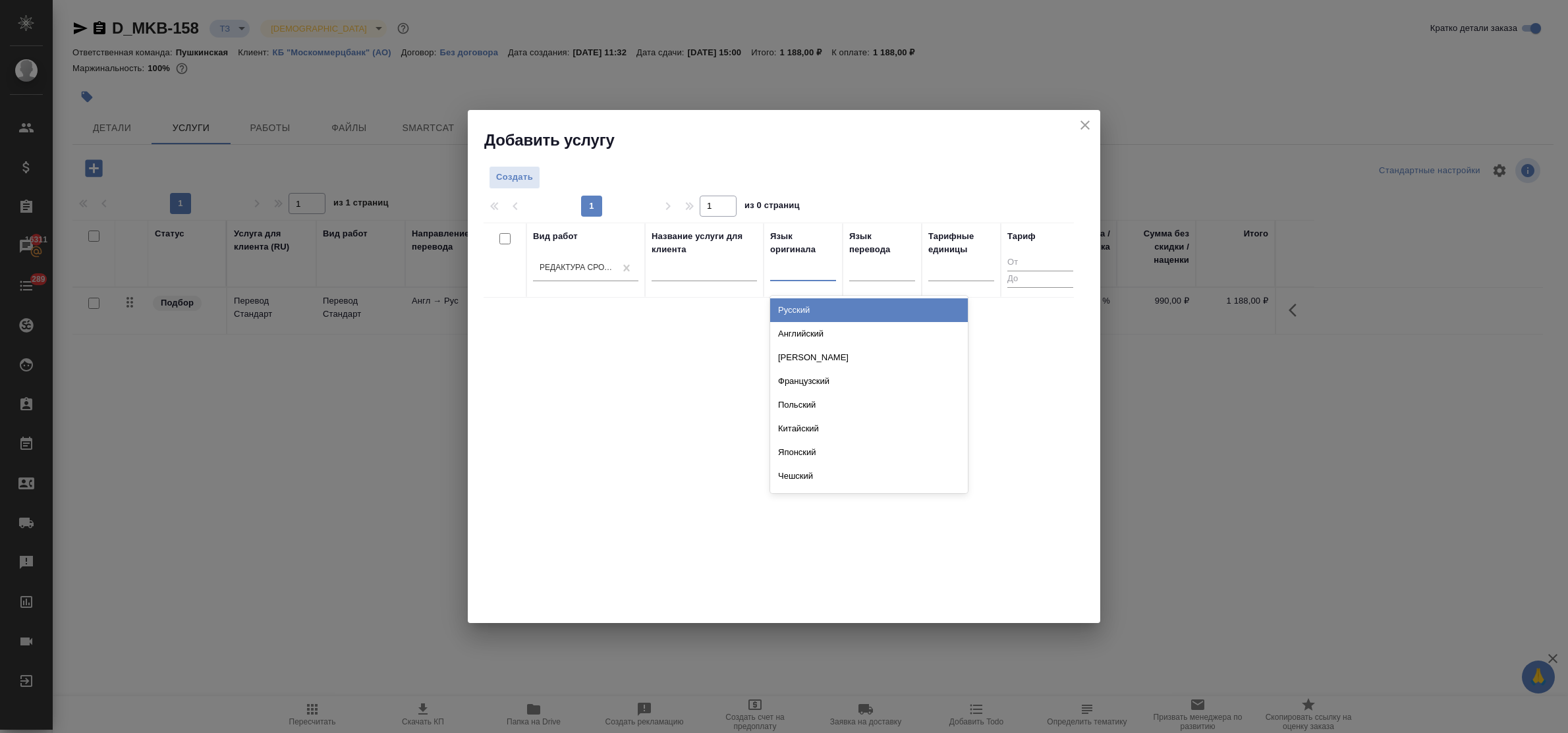
click at [791, 276] on div at bounding box center [803, 268] width 66 height 19
click at [815, 328] on div "Английский" at bounding box center [869, 333] width 197 height 23
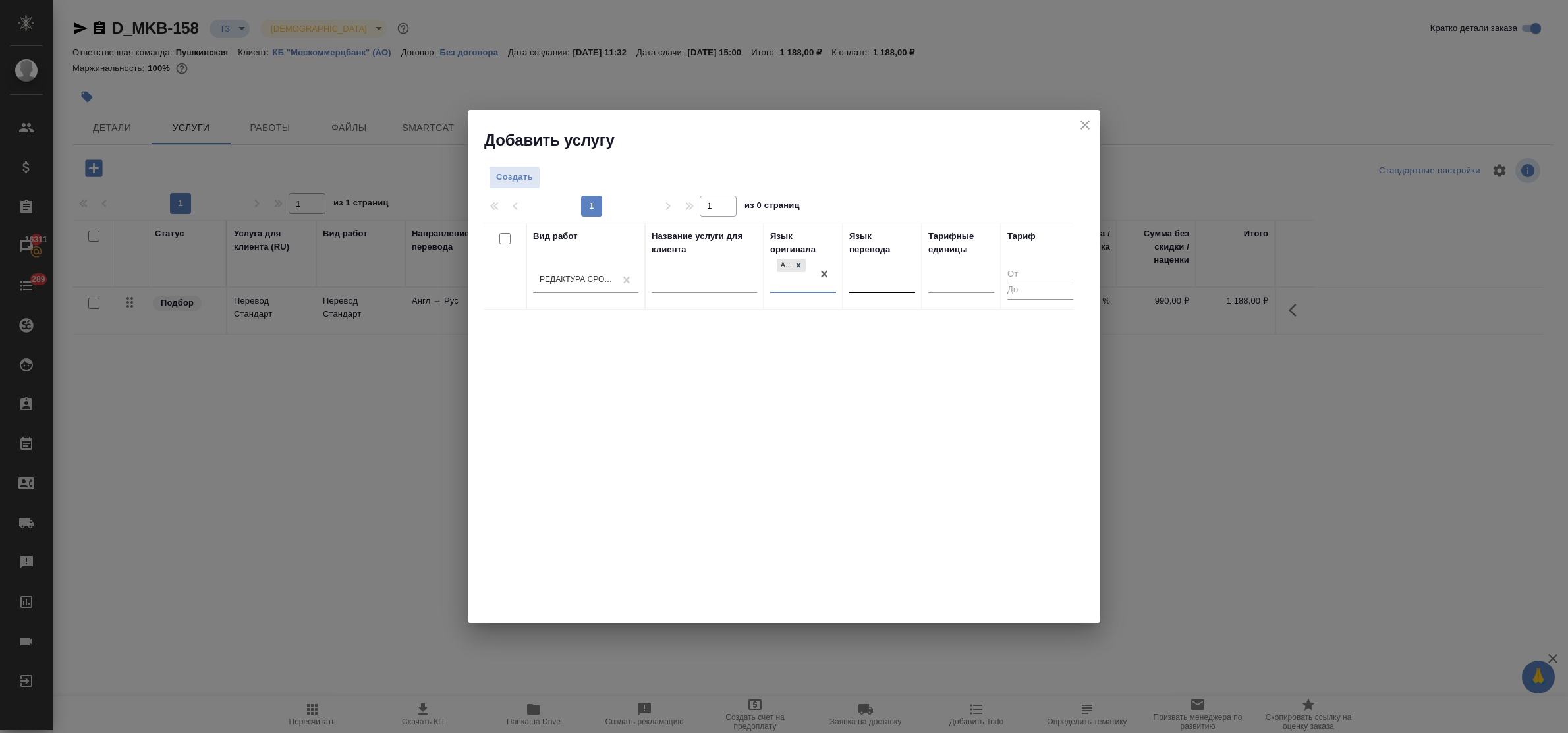
click at [874, 288] on div at bounding box center [882, 280] width 66 height 19
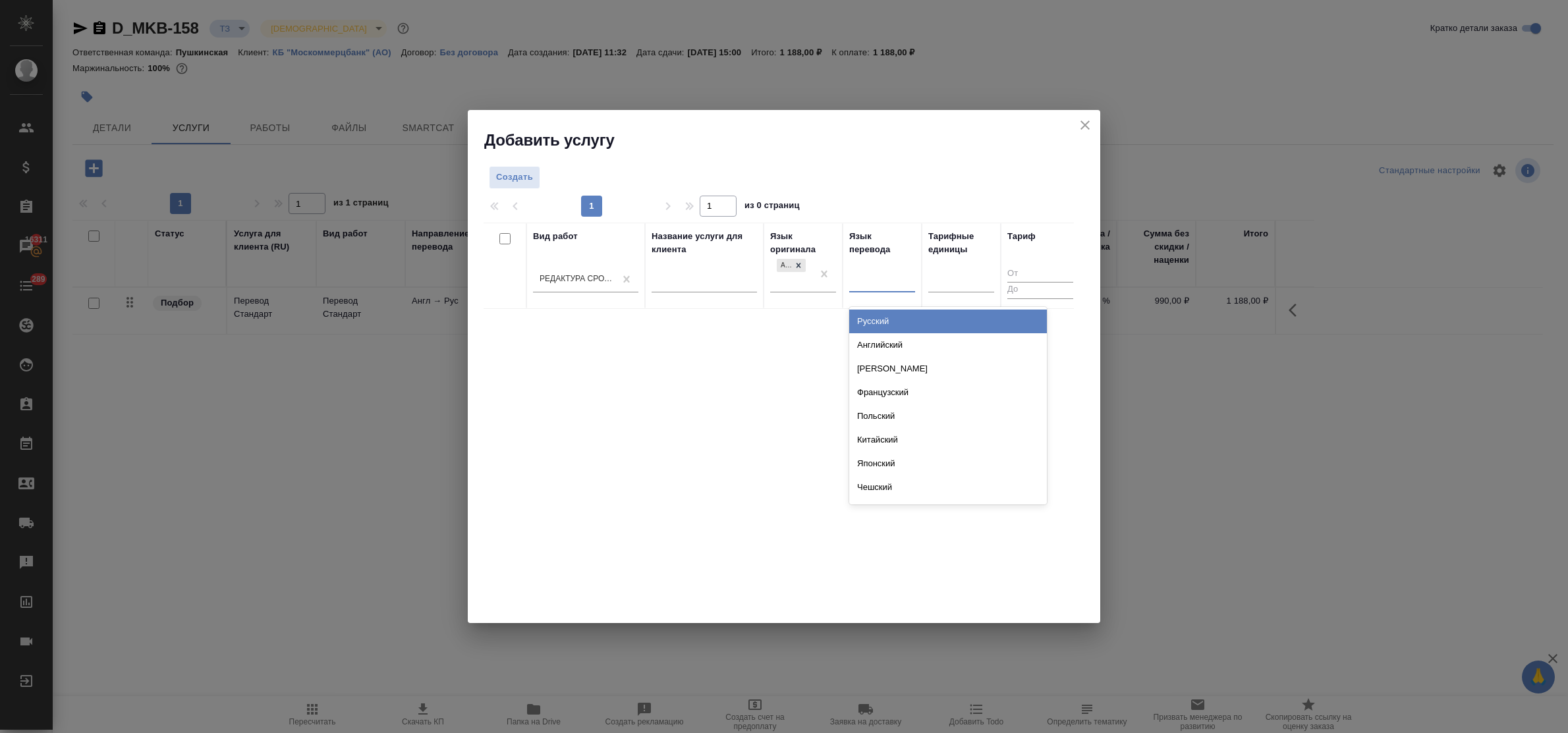
click at [885, 316] on div "Русский" at bounding box center [948, 321] width 197 height 23
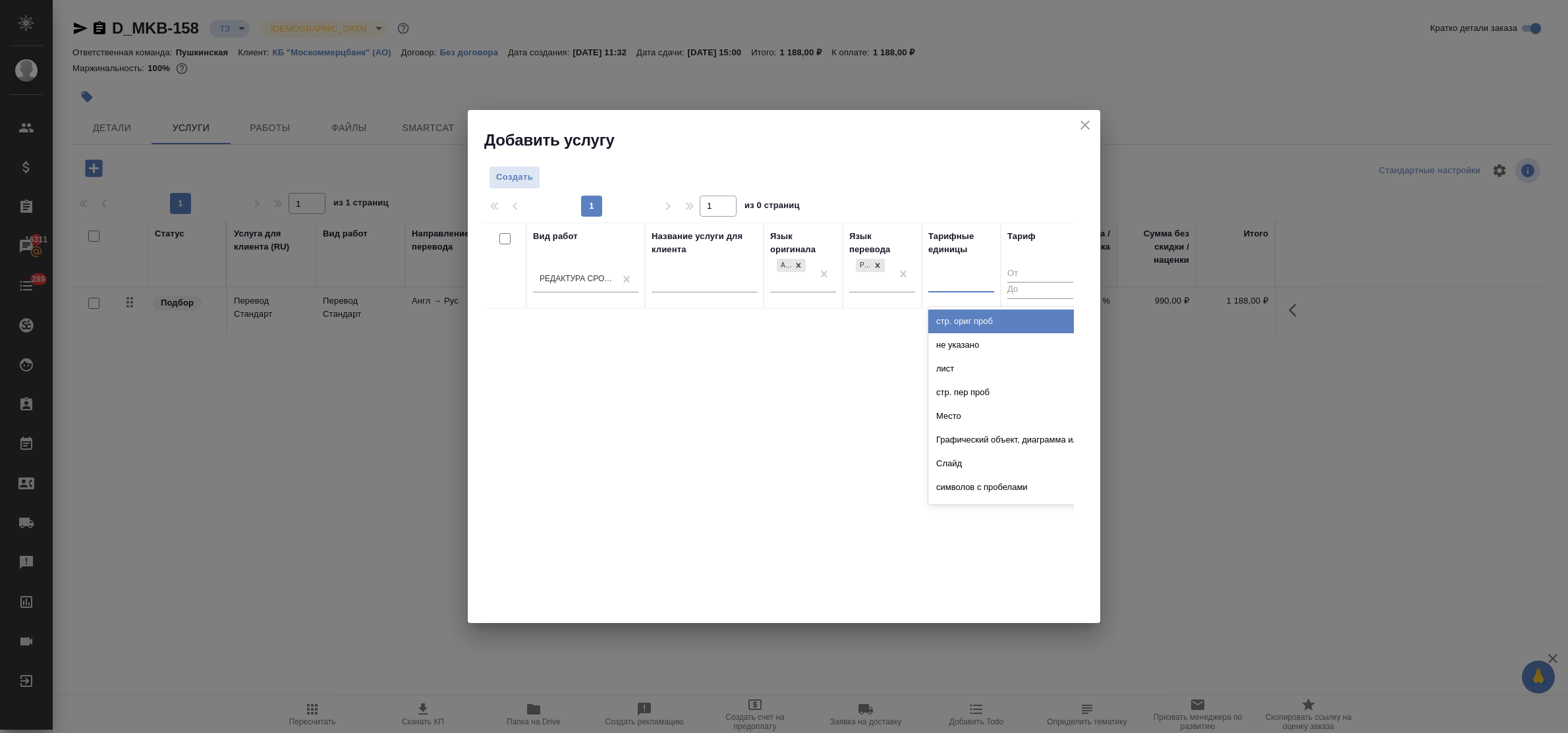
click at [941, 287] on div at bounding box center [961, 279] width 66 height 19
click at [956, 317] on div "слово" at bounding box center [1027, 321] width 197 height 23
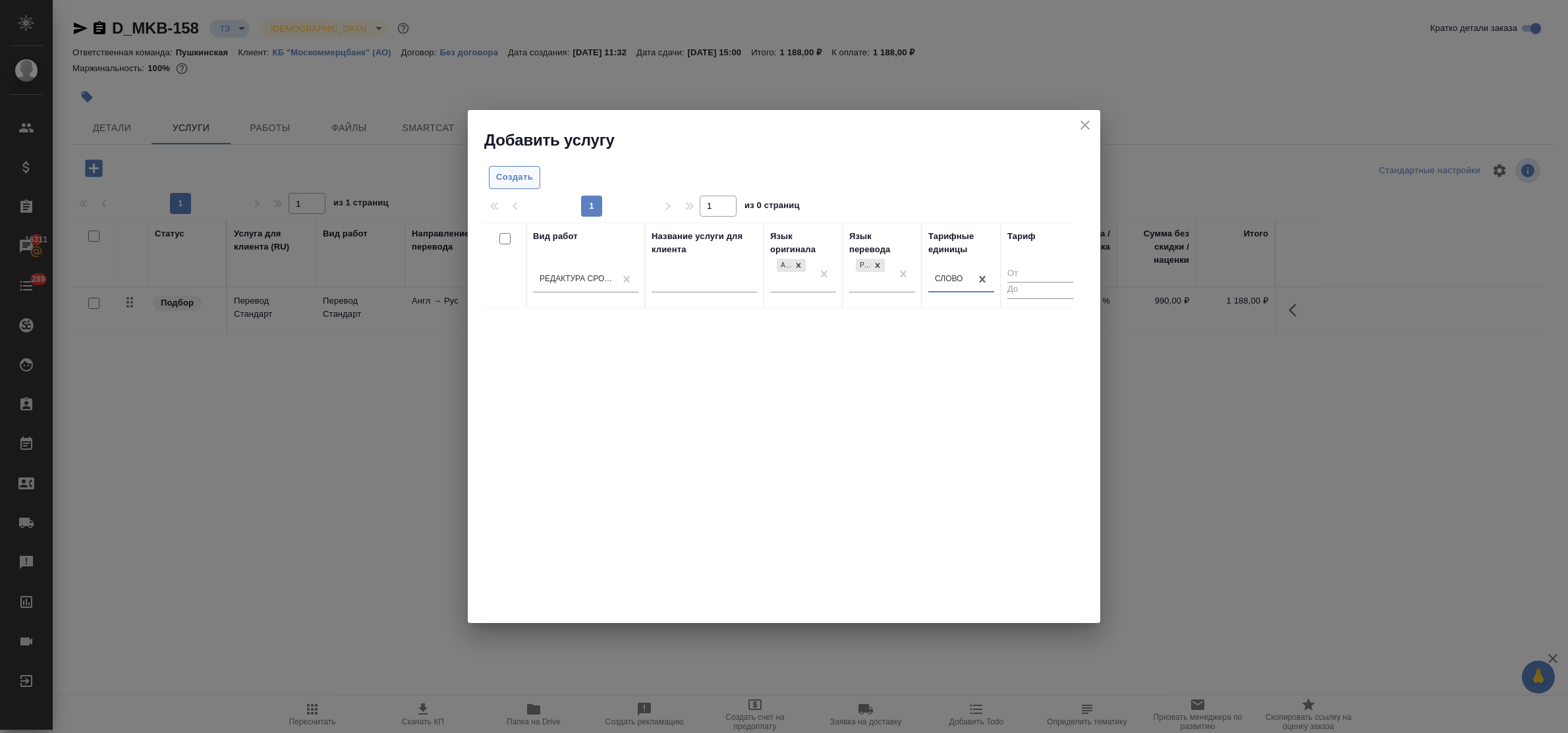
click at [496, 180] on span "Создать" at bounding box center [514, 177] width 37 height 15
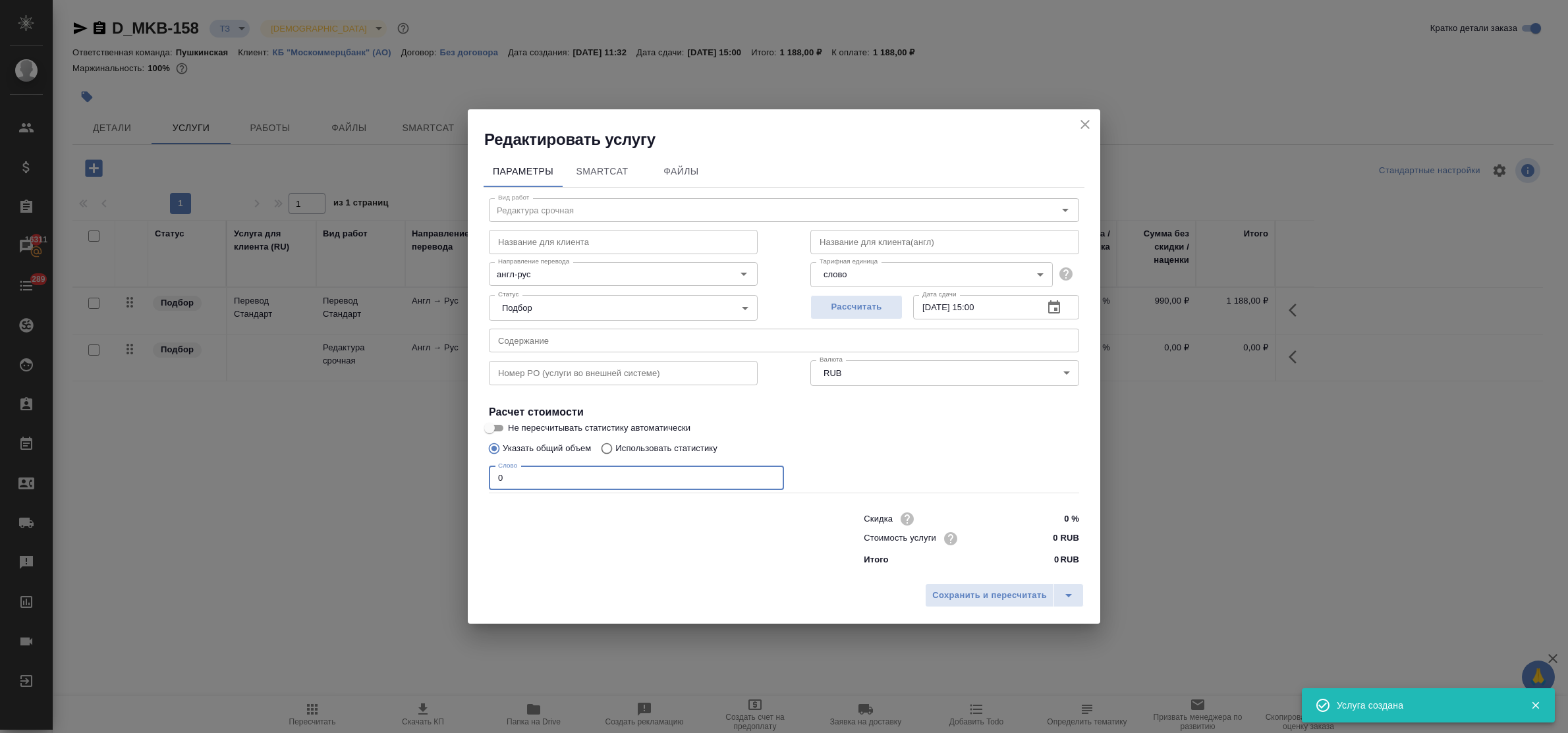
click at [492, 478] on input "0" at bounding box center [636, 478] width 295 height 23
click at [1049, 542] on input "0 RUB" at bounding box center [1054, 538] width 50 height 19
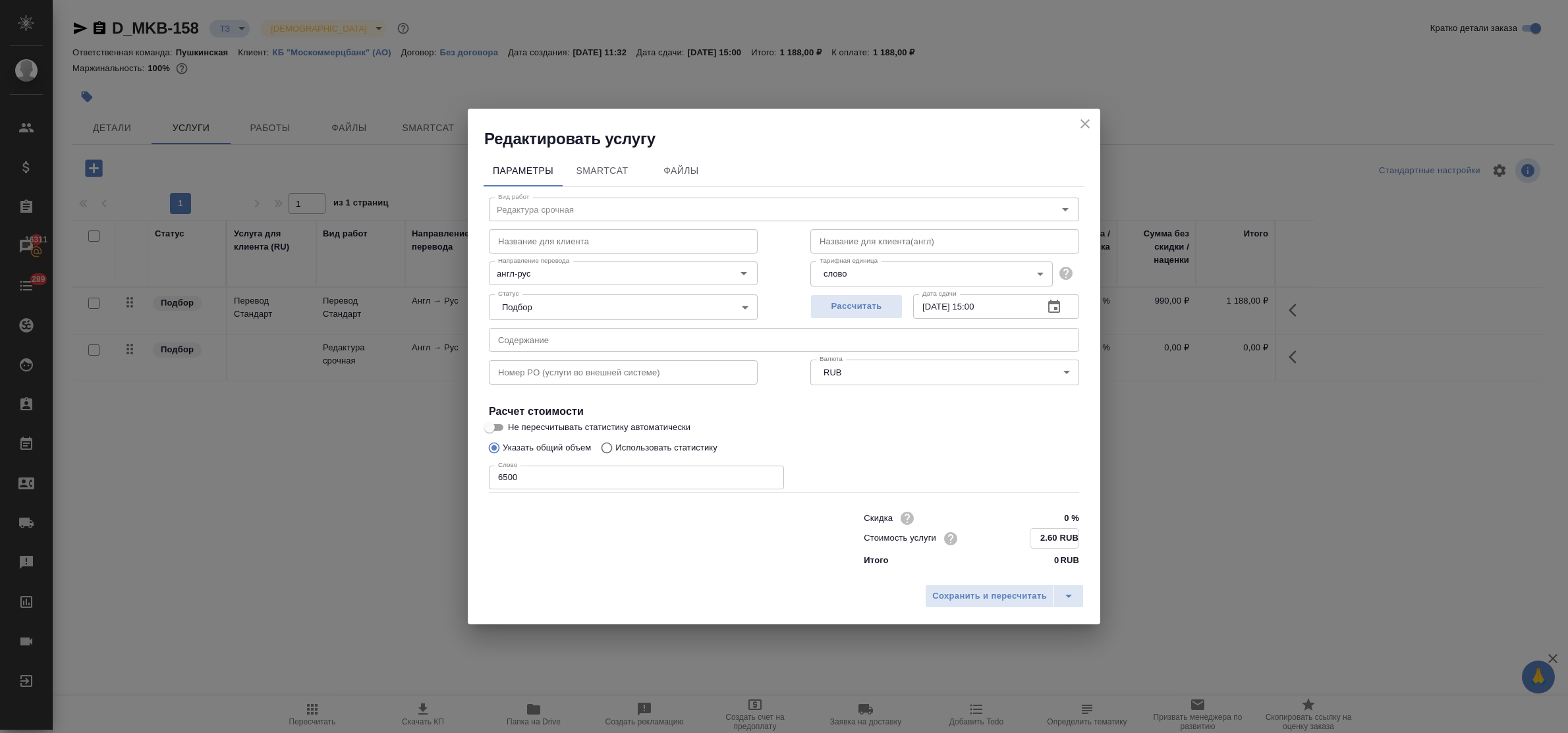
click at [980, 304] on input "10.09.2025 15:00" at bounding box center [972, 306] width 120 height 23
drag, startPoint x: 992, startPoint y: 590, endPoint x: 982, endPoint y: 586, distance: 10.8
click at [991, 590] on span "Сохранить и пересчитать" at bounding box center [989, 595] width 114 height 15
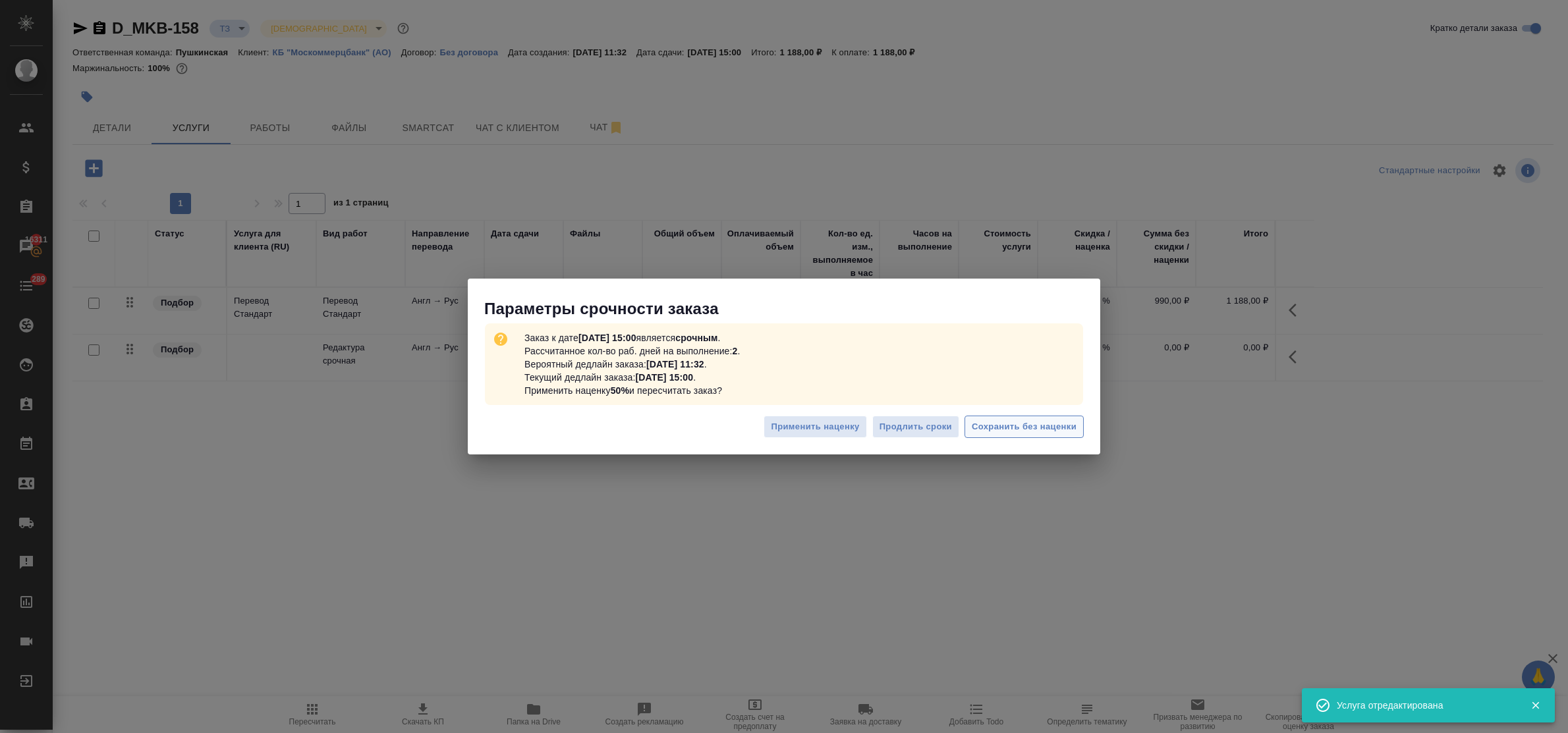
click at [1049, 425] on span "Сохранить без наценки" at bounding box center [1024, 427] width 105 height 15
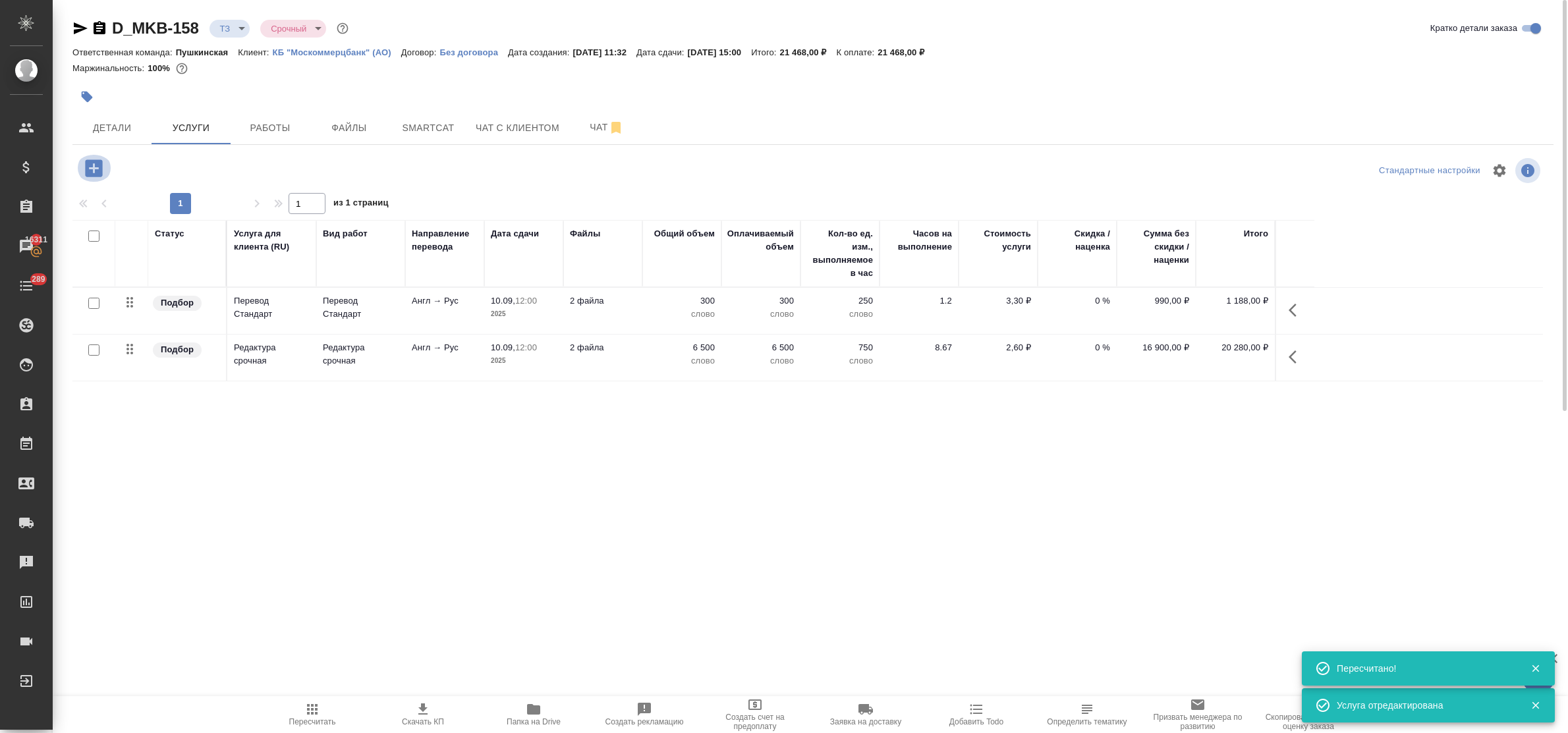
click at [93, 173] on icon "button" at bounding box center [94, 168] width 23 height 23
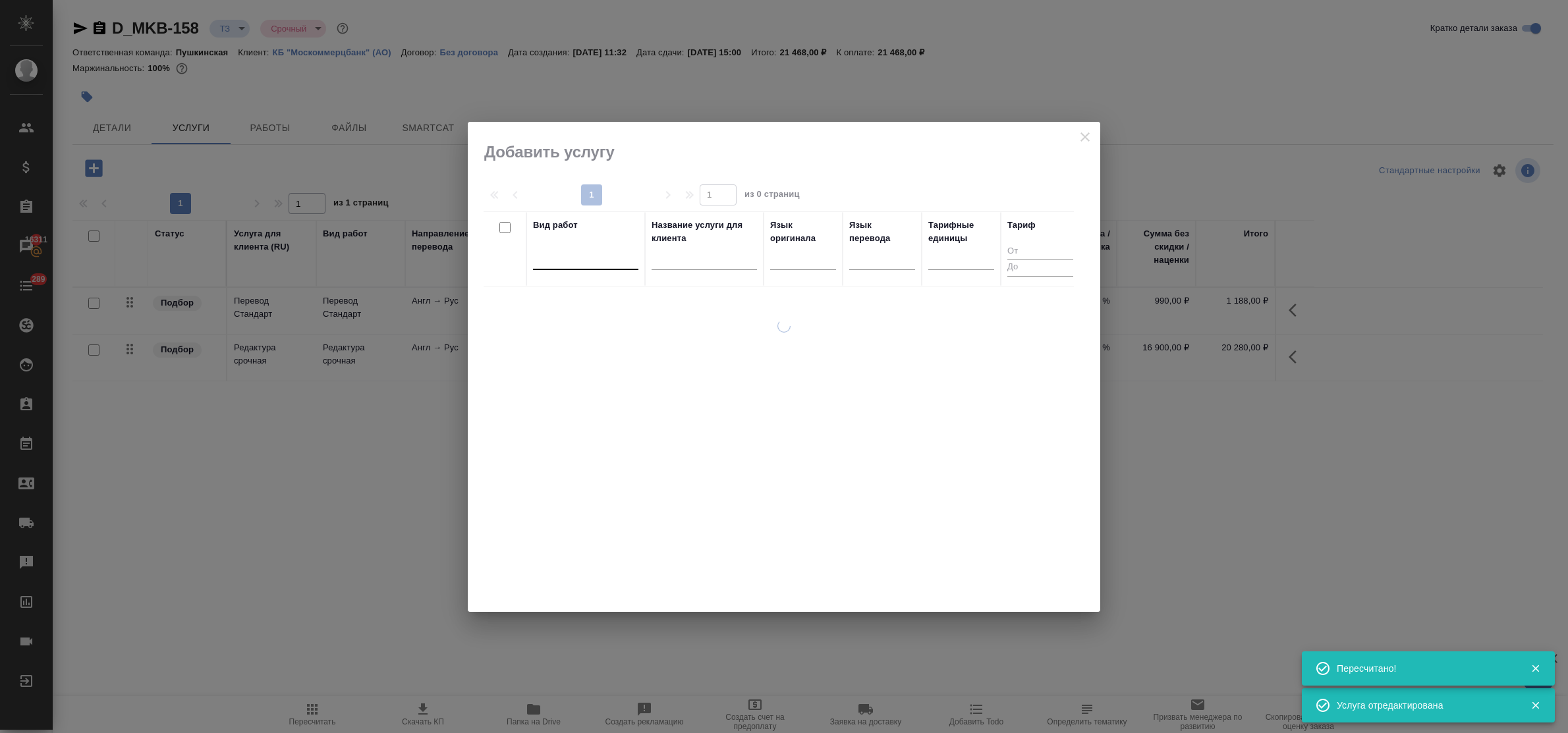
click at [576, 262] on div at bounding box center [585, 256] width 105 height 19
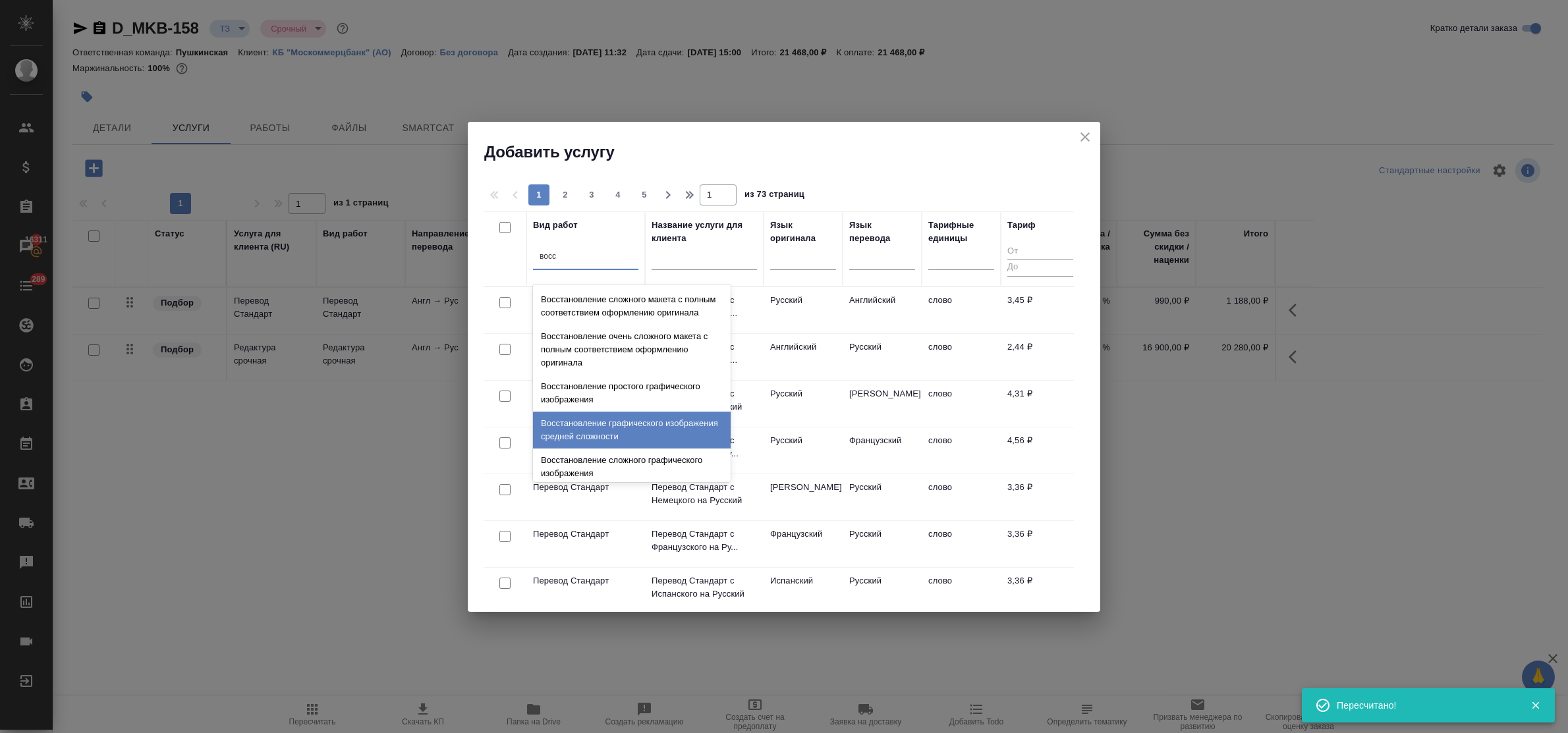
scroll to position [241, 0]
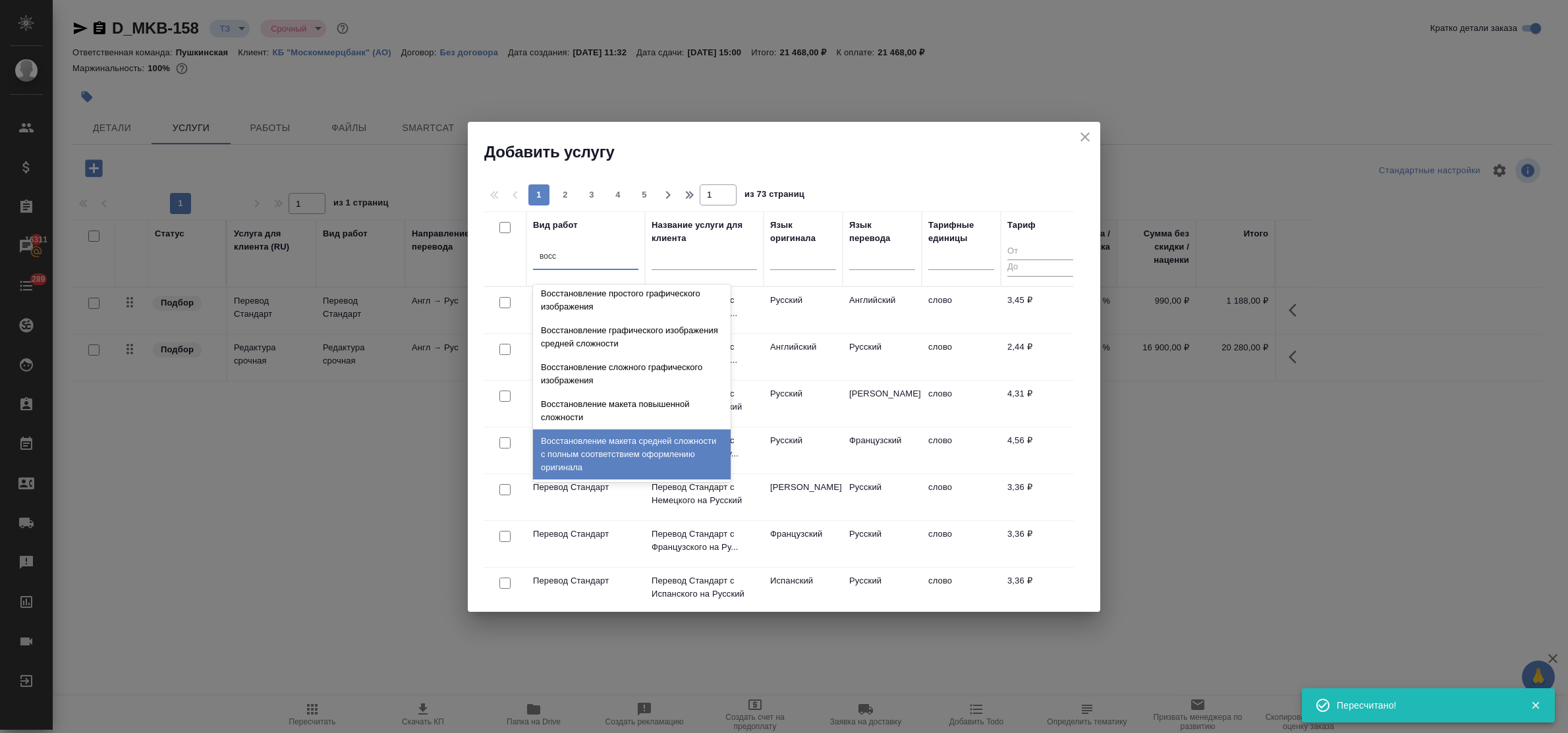
click at [616, 440] on div "Восстановление макета средней сложности с полным соответствием оформлению ориги…" at bounding box center [631, 454] width 197 height 50
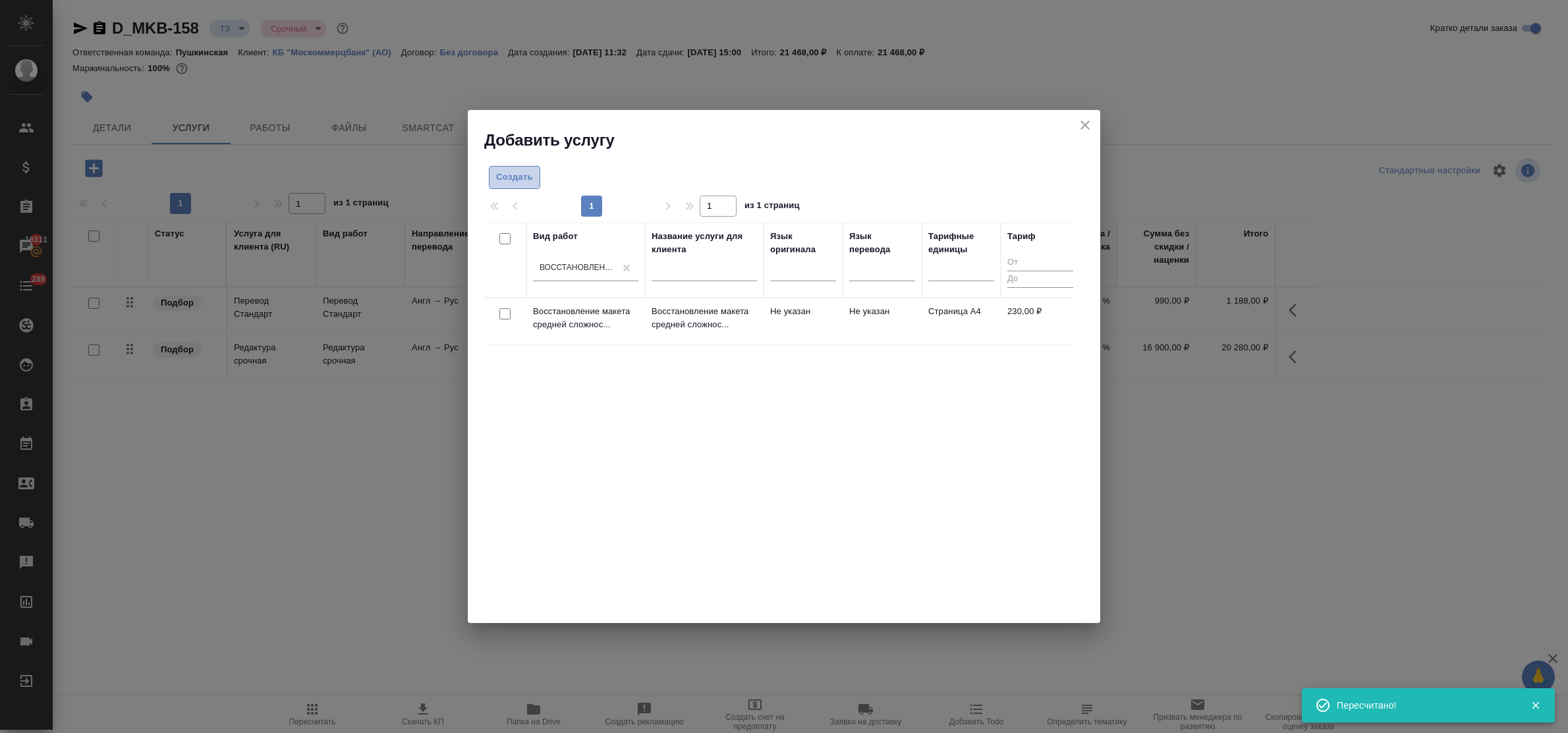
click at [505, 183] on span "Создать" at bounding box center [514, 177] width 37 height 15
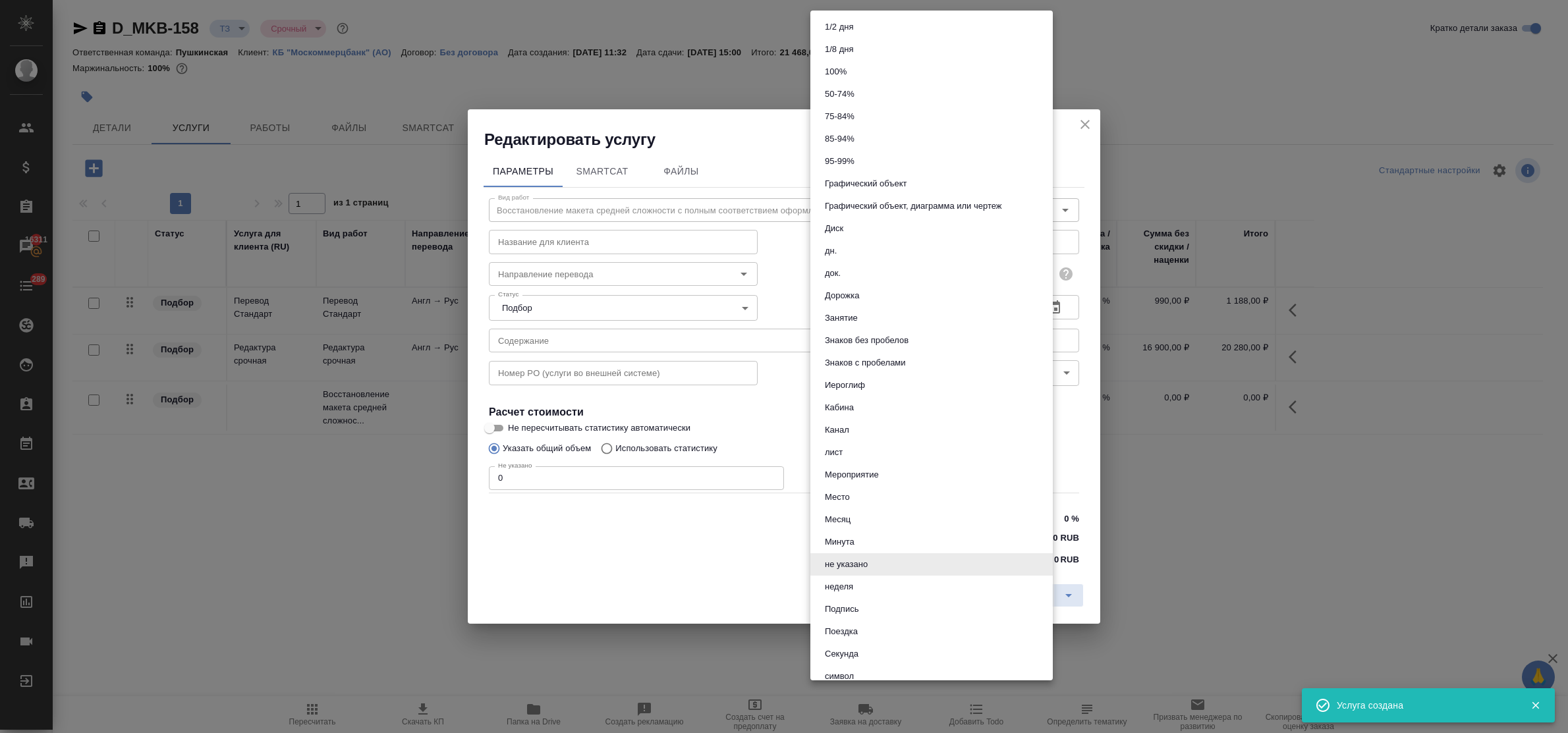
click at [924, 276] on body "🙏 .cls-1 fill:#fff; AWATERA Bulakhova Elena Клиенты Спецификации Заказы 16311 Ч…" at bounding box center [784, 366] width 1568 height 733
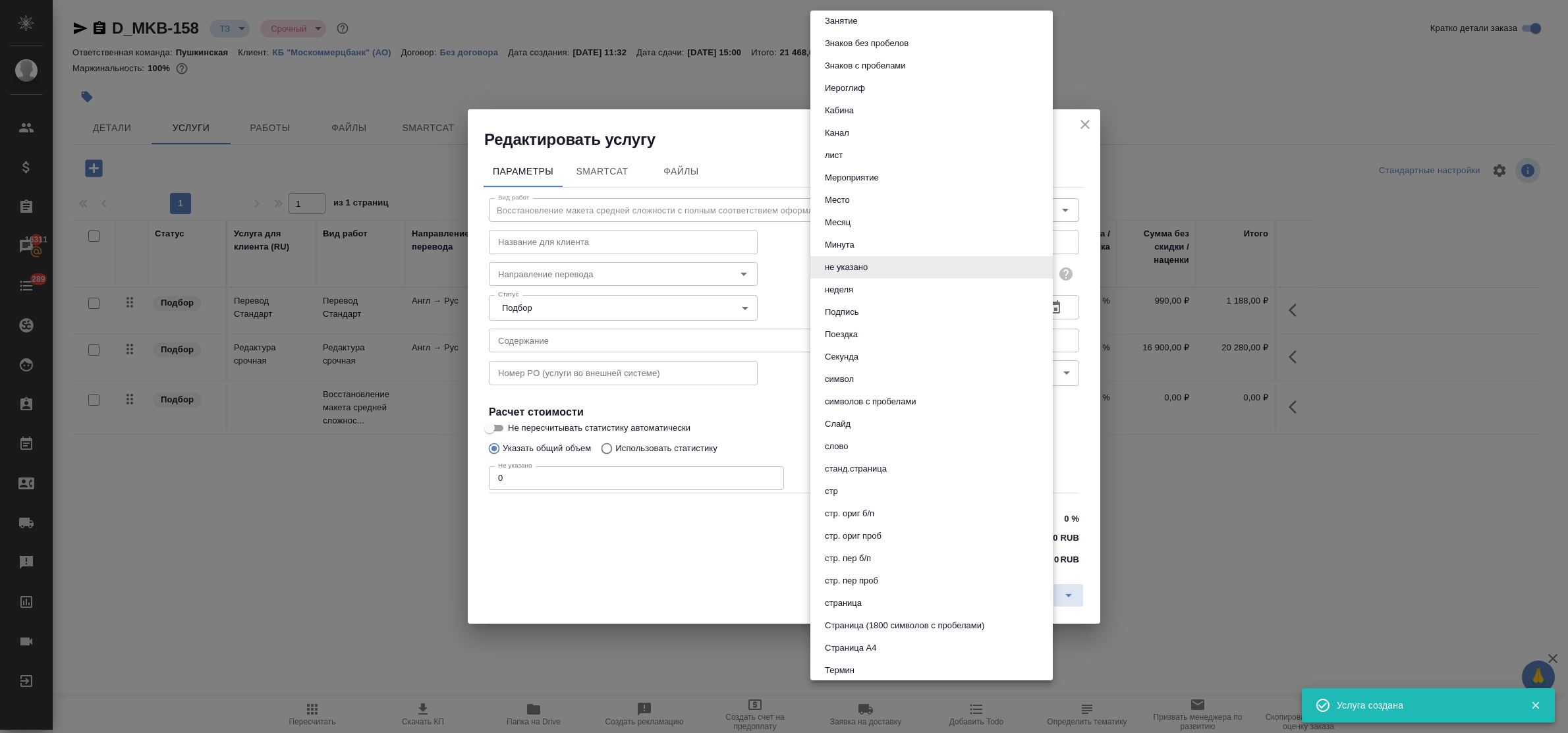
scroll to position [329, 0]
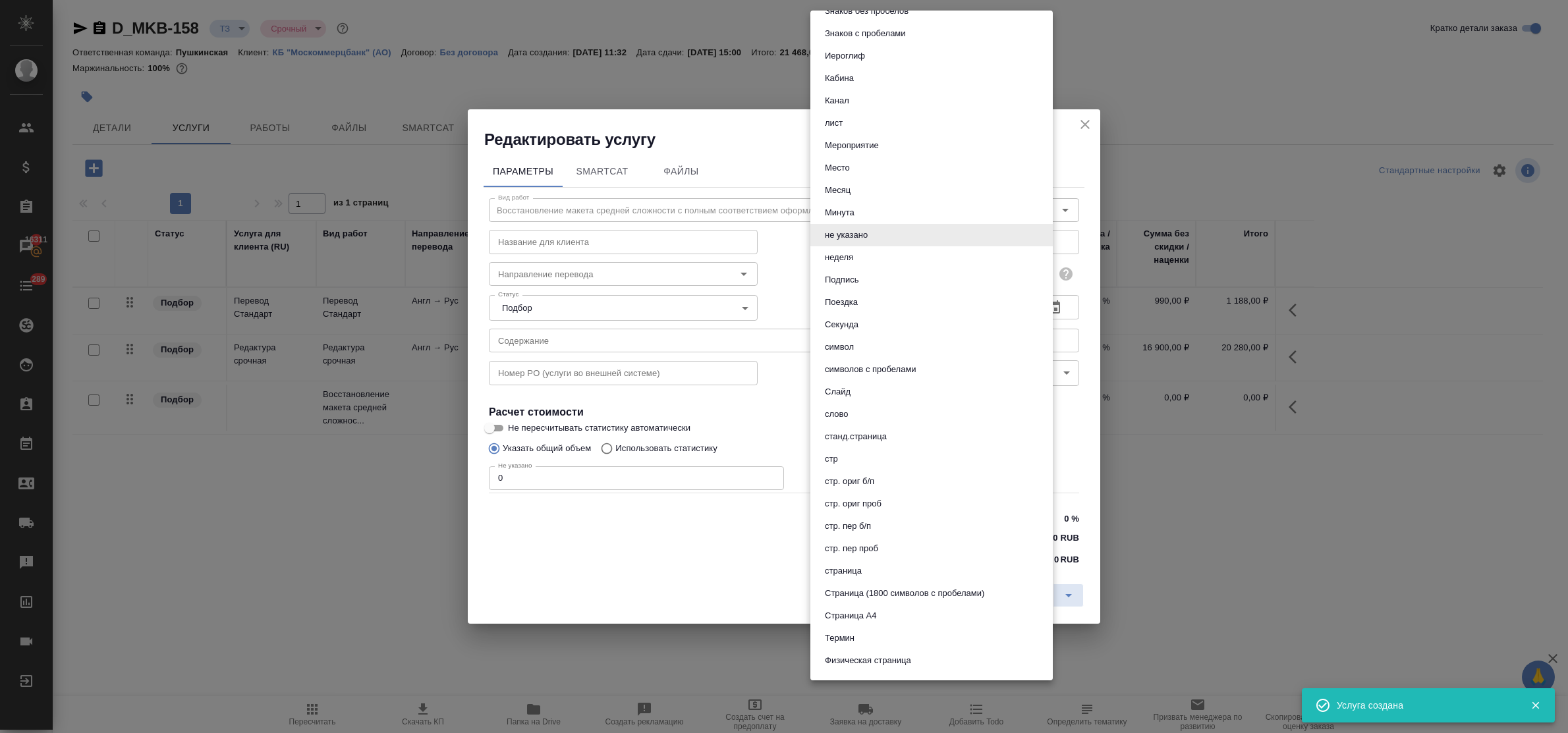
drag, startPoint x: 860, startPoint y: 569, endPoint x: 758, endPoint y: 538, distance: 106.6
click at [858, 569] on button "страница" at bounding box center [843, 571] width 45 height 15
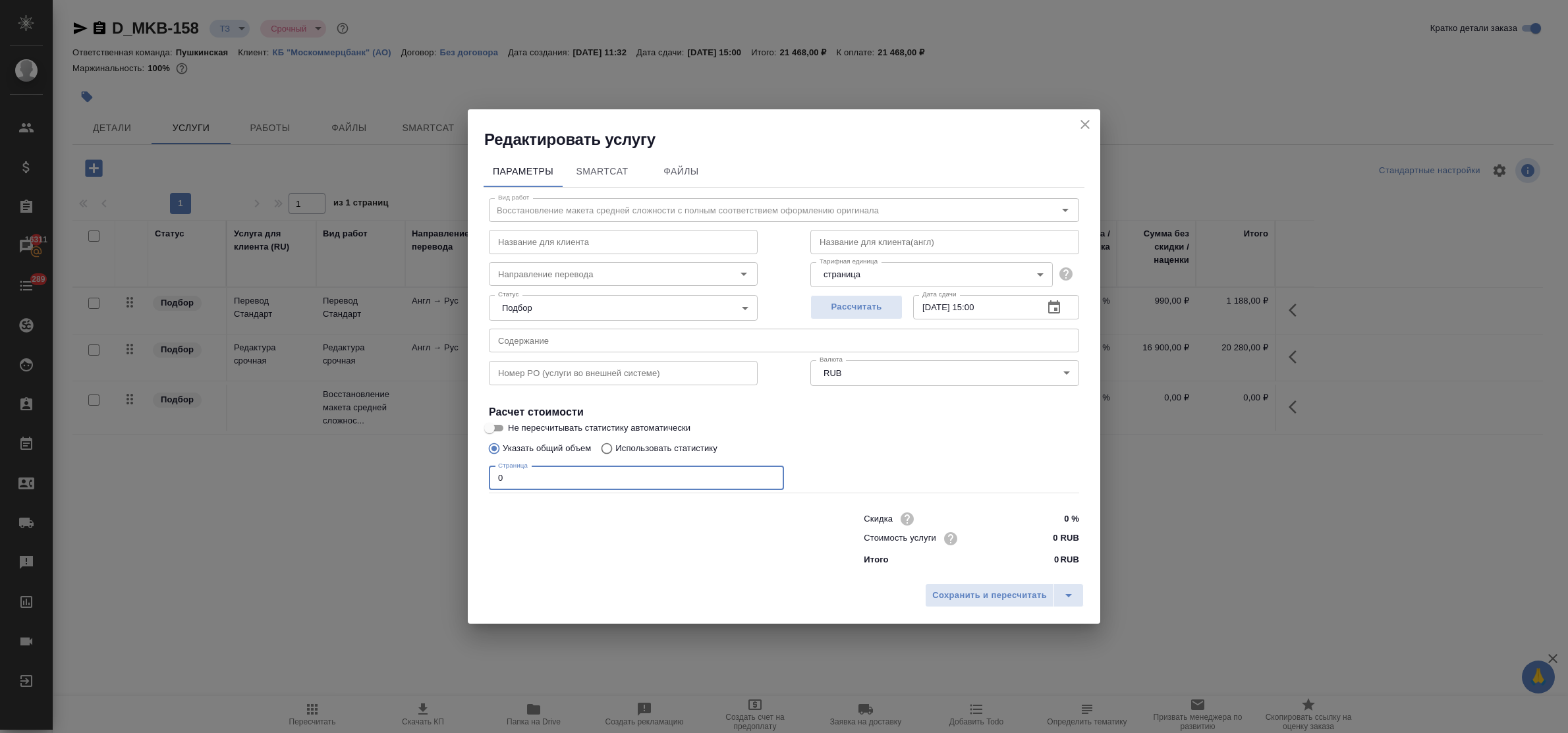
drag, startPoint x: 531, startPoint y: 472, endPoint x: 466, endPoint y: 468, distance: 65.1
click at [466, 468] on div "Редактировать услугу Параметры SmartCat Файлы Вид работ Восстановление макета с…" at bounding box center [784, 366] width 1568 height 733
click at [1049, 534] on input "0 RUB" at bounding box center [1054, 538] width 50 height 19
click at [980, 303] on input "10.09.2025 15:00" at bounding box center [972, 306] width 120 height 23
click at [1000, 591] on span "Сохранить и пересчитать" at bounding box center [989, 595] width 114 height 15
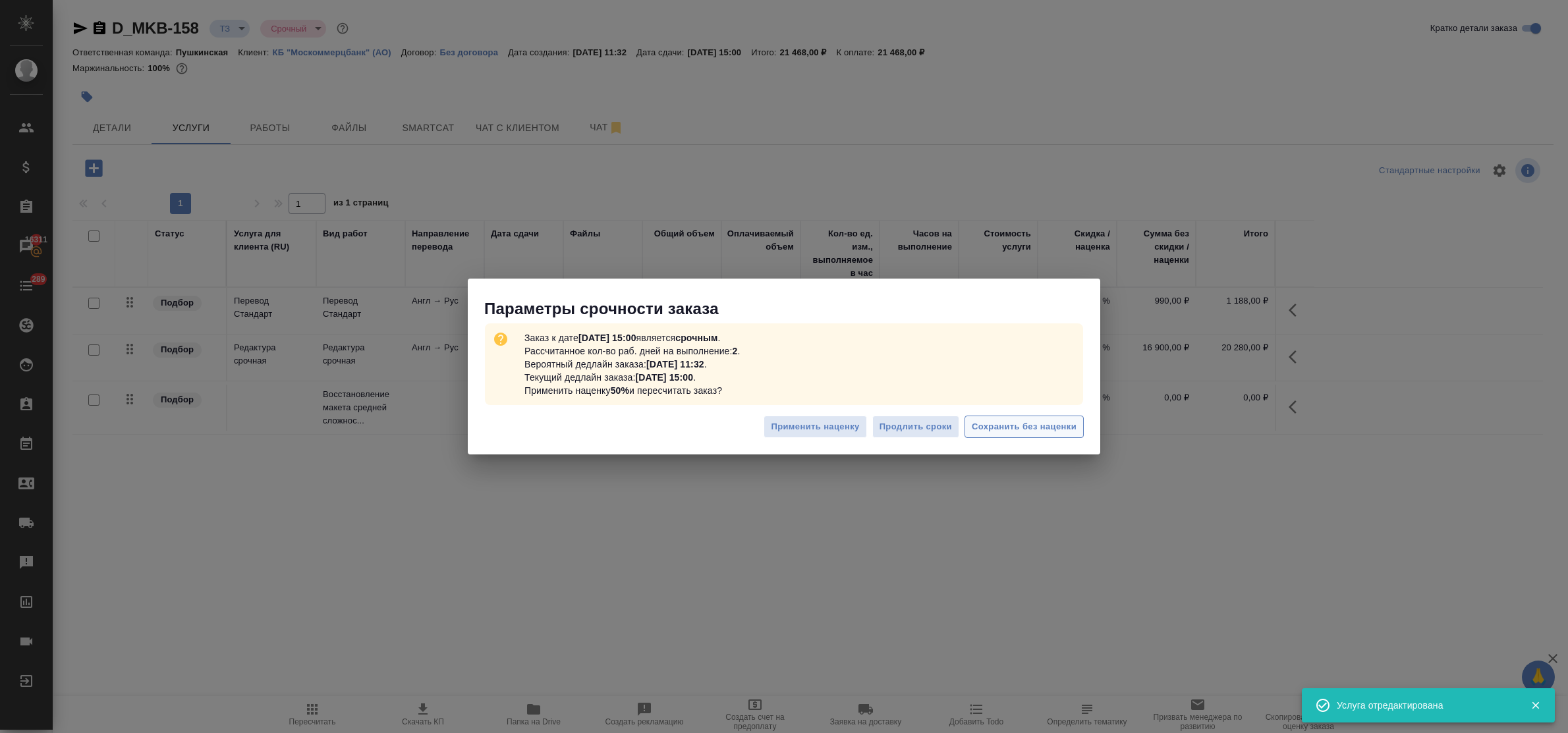
click at [985, 431] on span "Сохранить без наценки" at bounding box center [1024, 427] width 105 height 15
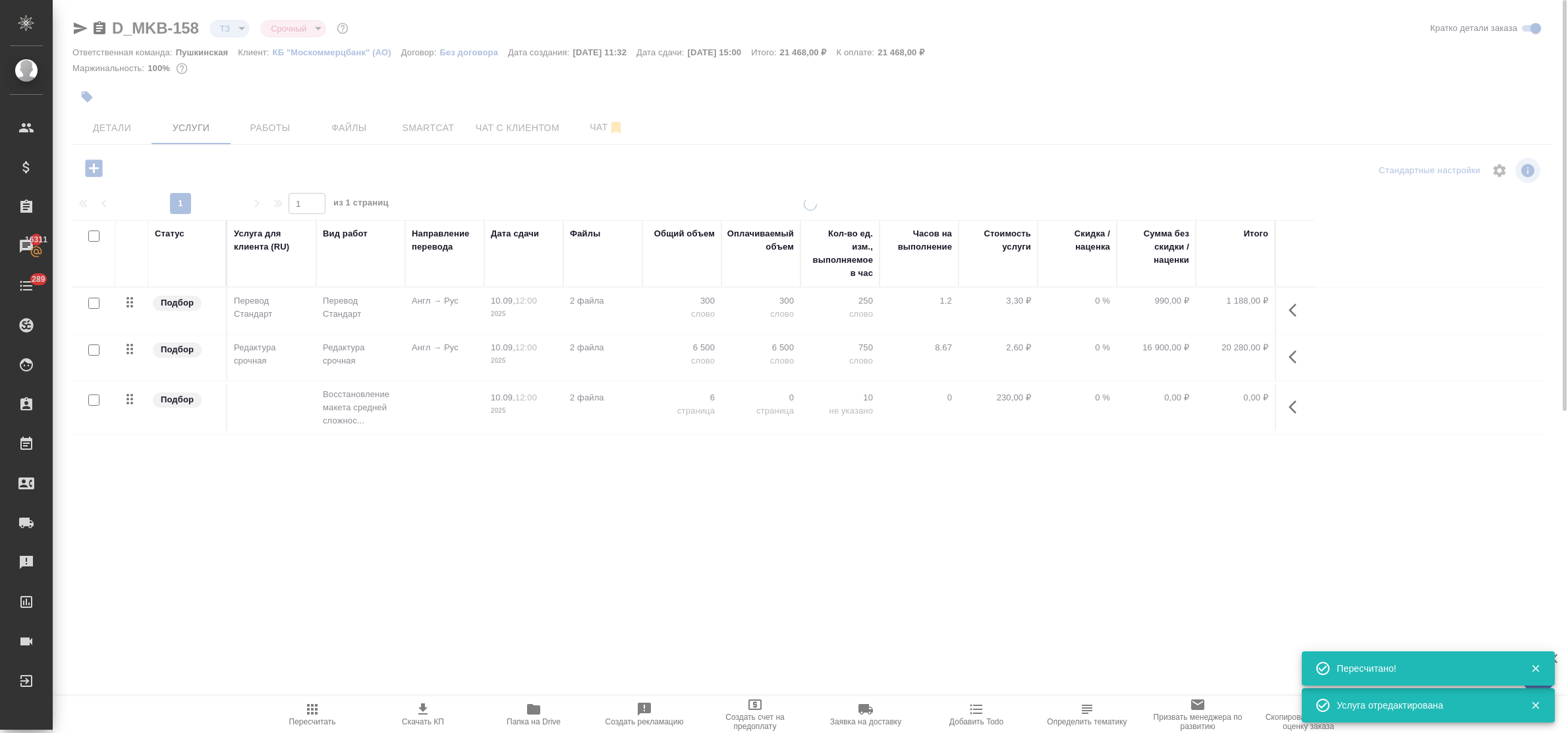
click at [88, 169] on icon "button" at bounding box center [94, 168] width 17 height 17
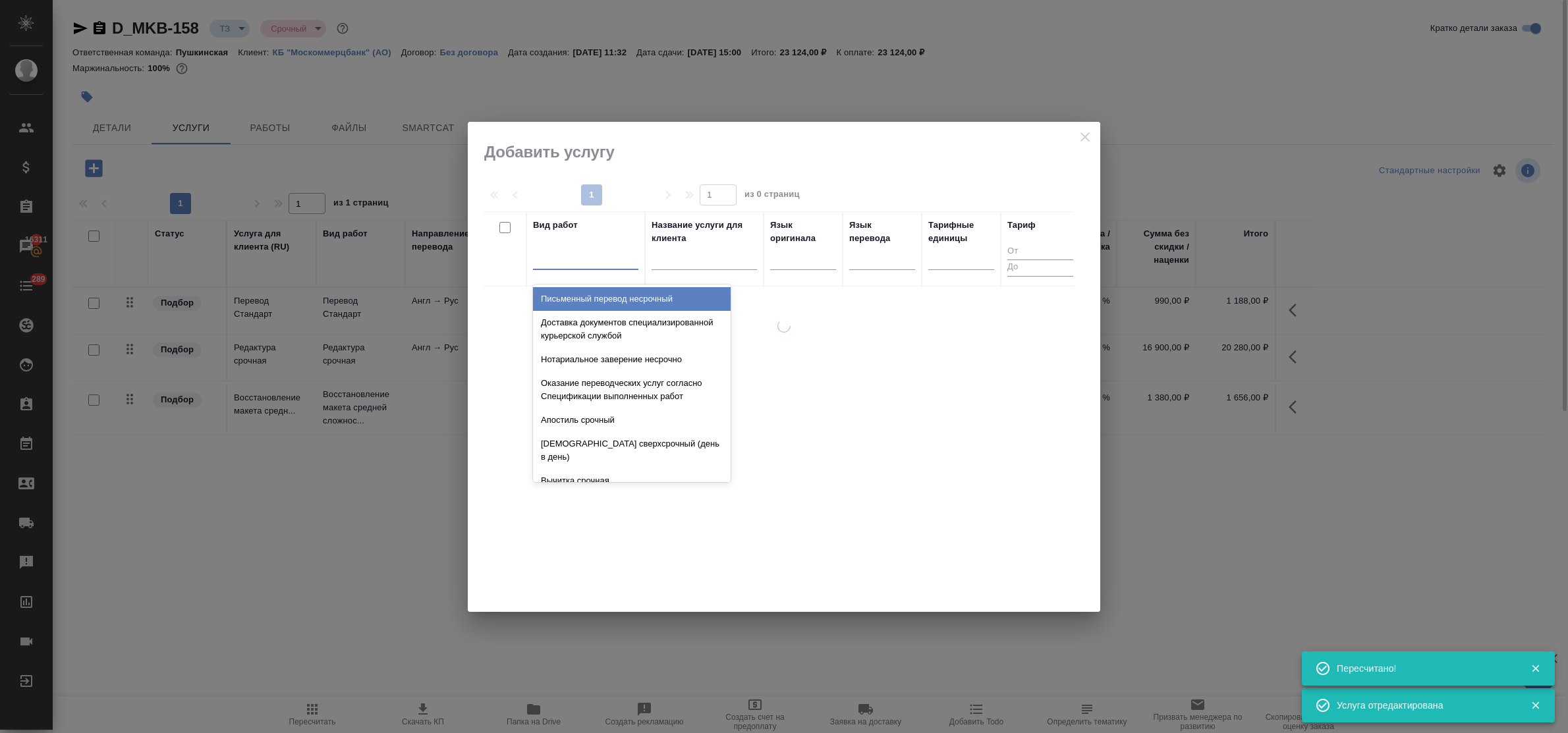
click at [557, 259] on div at bounding box center [585, 256] width 105 height 19
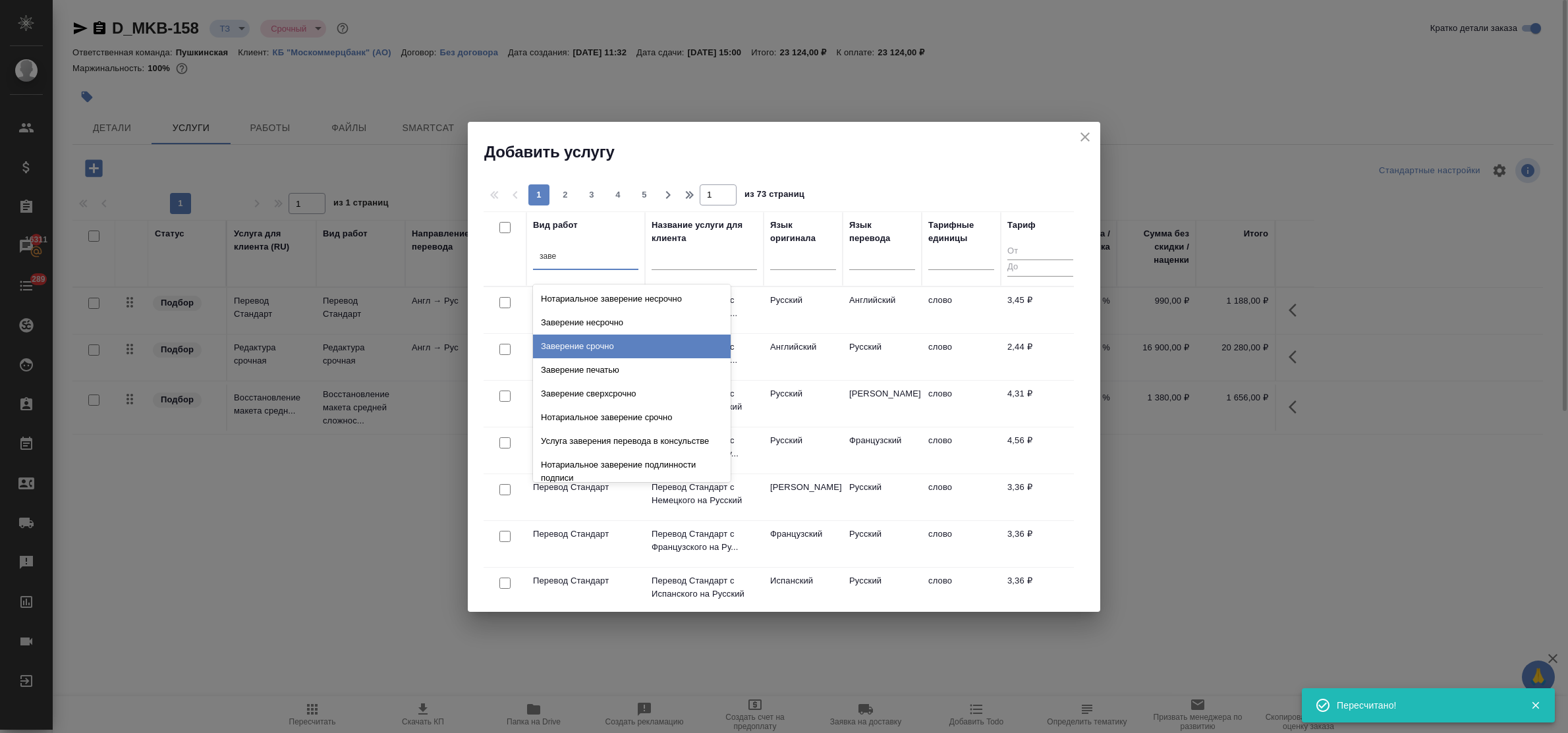
click at [594, 339] on div "Заверение срочно" at bounding box center [631, 346] width 197 height 23
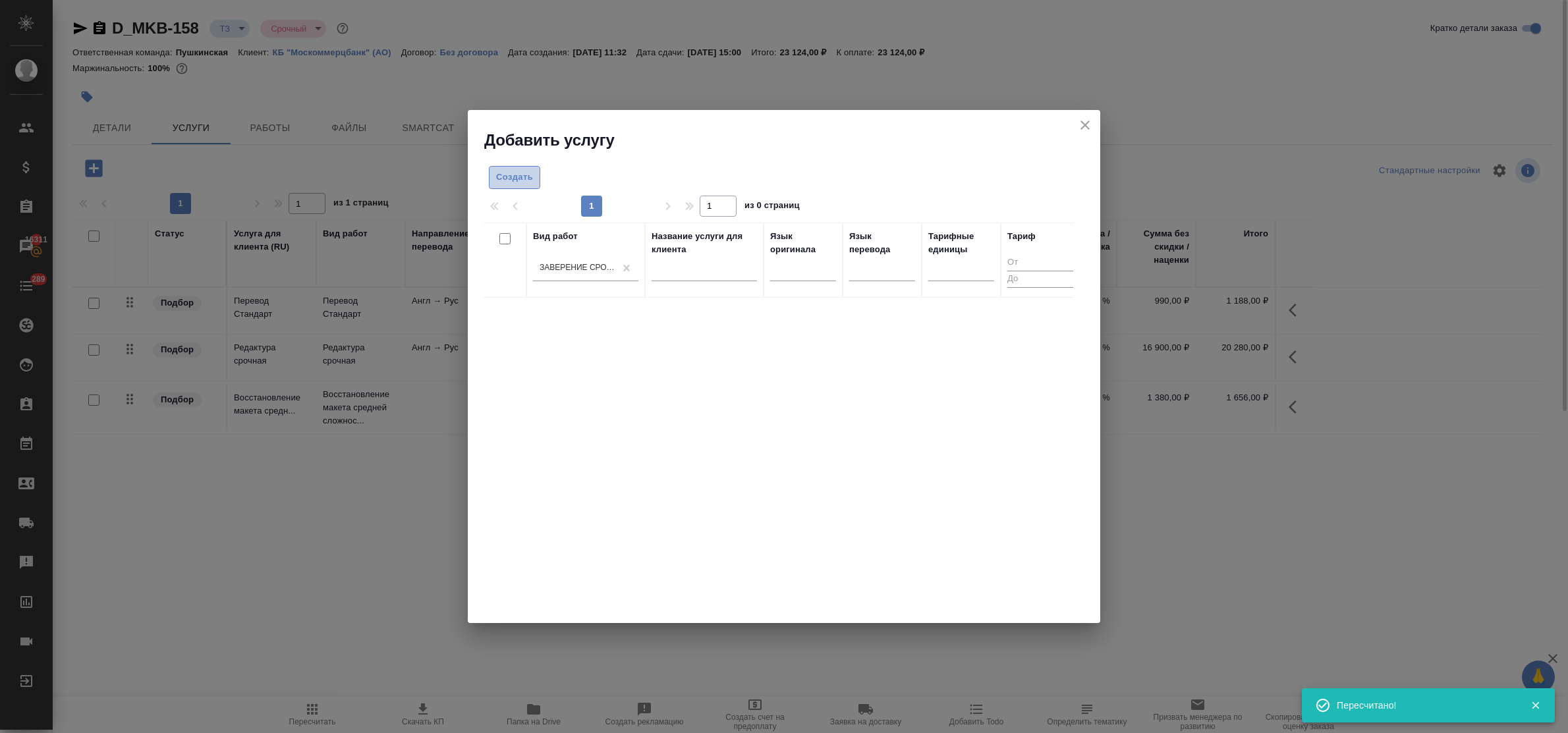
click at [504, 178] on span "Создать" at bounding box center [514, 177] width 37 height 15
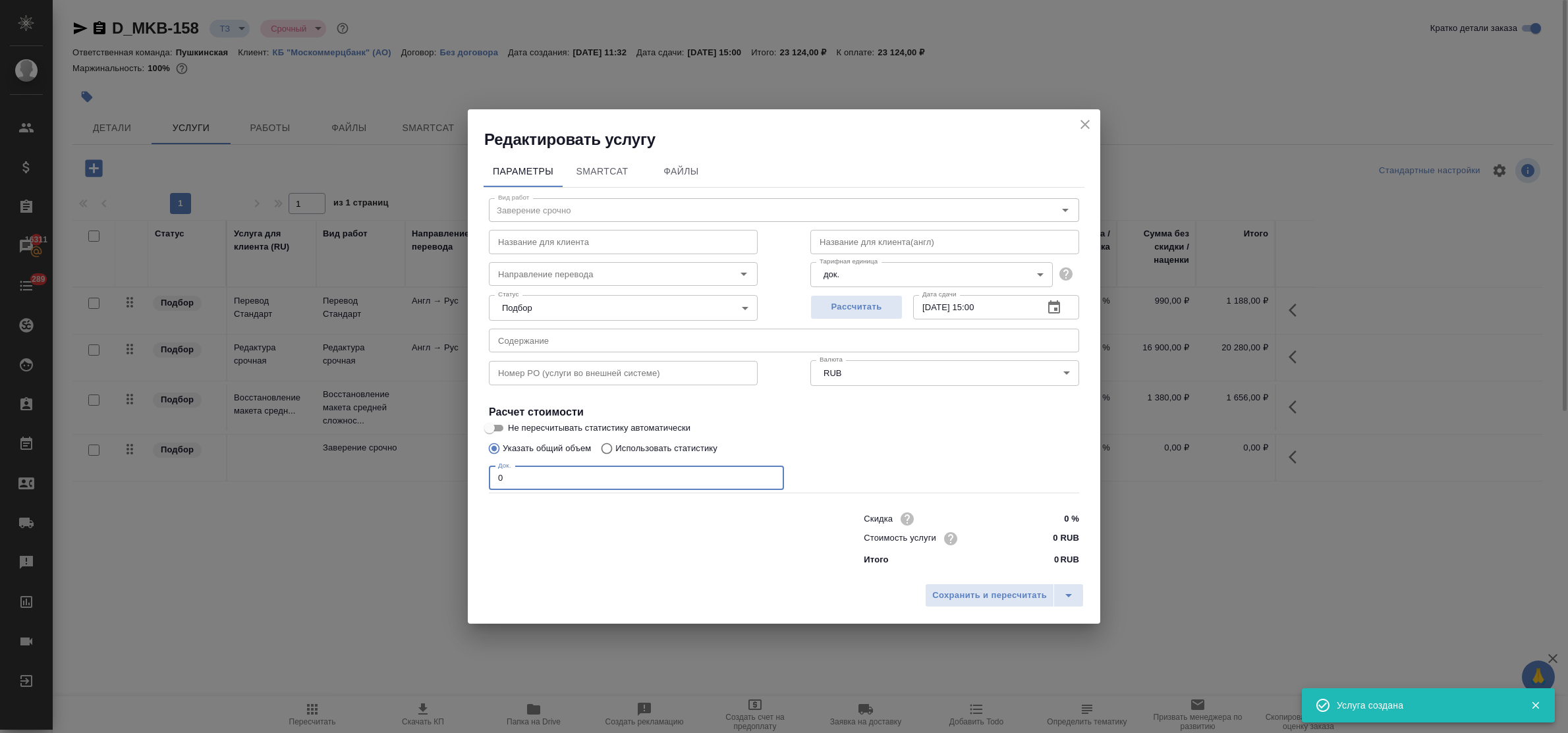
drag, startPoint x: 505, startPoint y: 481, endPoint x: 466, endPoint y: 468, distance: 41.1
click at [459, 465] on div "Редактировать услугу Параметры SmartCat Файлы Вид работ Заверение срочно Вид ра…" at bounding box center [784, 366] width 1568 height 733
click at [1039, 537] on input "0 RUB" at bounding box center [1054, 538] width 48 height 19
click at [1018, 595] on span "Сохранить и пересчитать" at bounding box center [989, 595] width 114 height 15
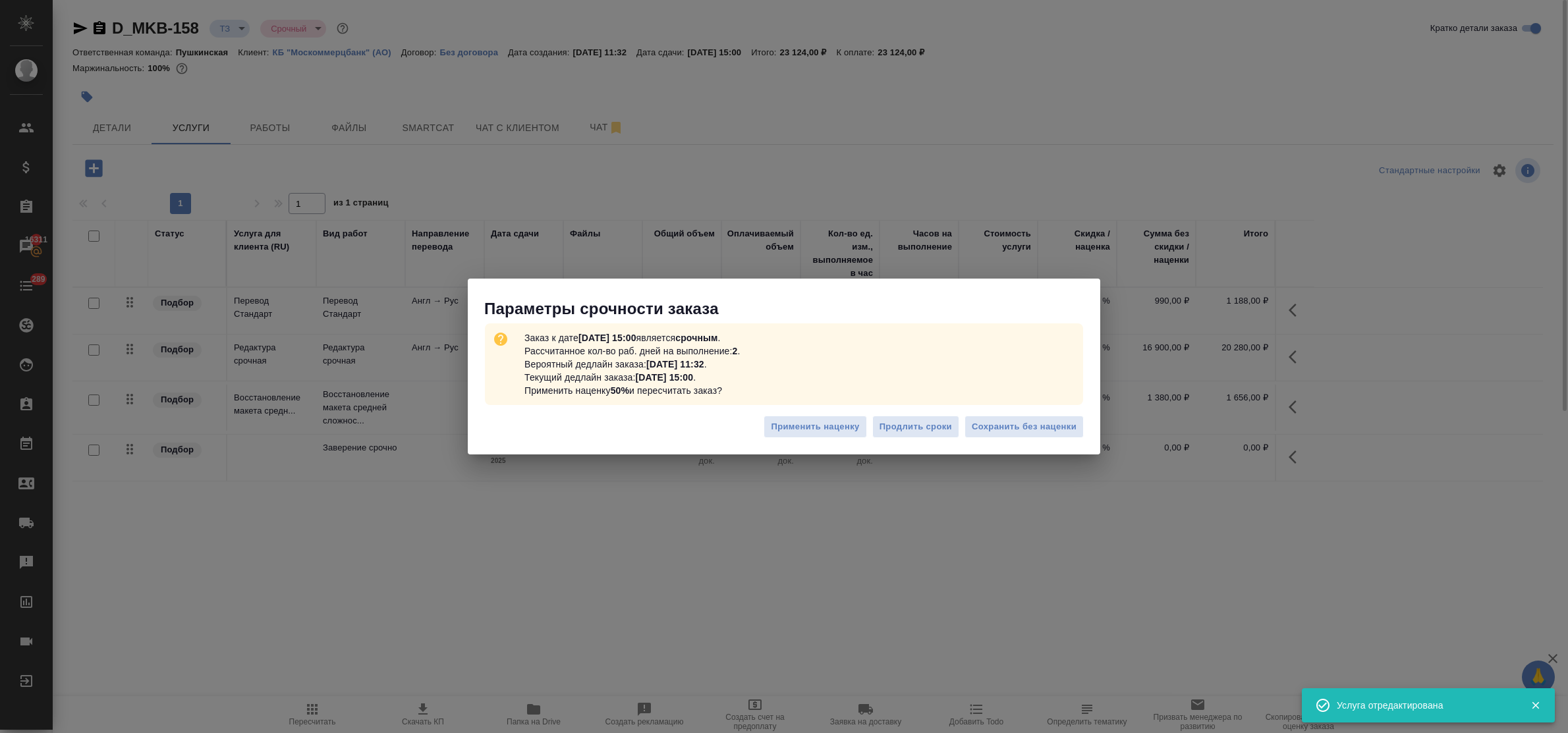
click at [1021, 413] on div "Применить наценку Продлить сроки Сохранить без наценки" at bounding box center [784, 431] width 632 height 46
click at [1019, 425] on span "Сохранить без наценки" at bounding box center [1024, 427] width 105 height 15
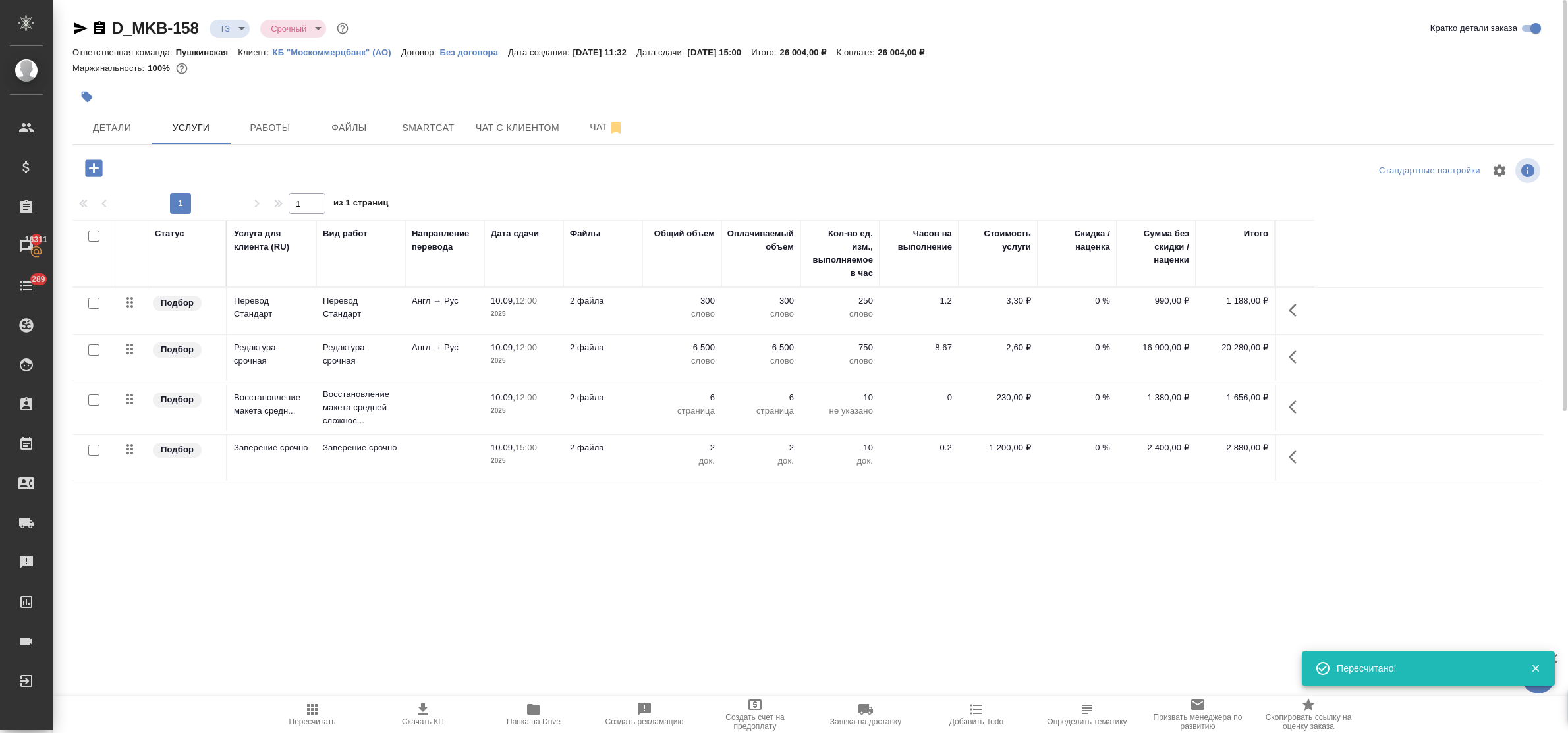
click at [501, 360] on p "2025" at bounding box center [523, 361] width 66 height 13
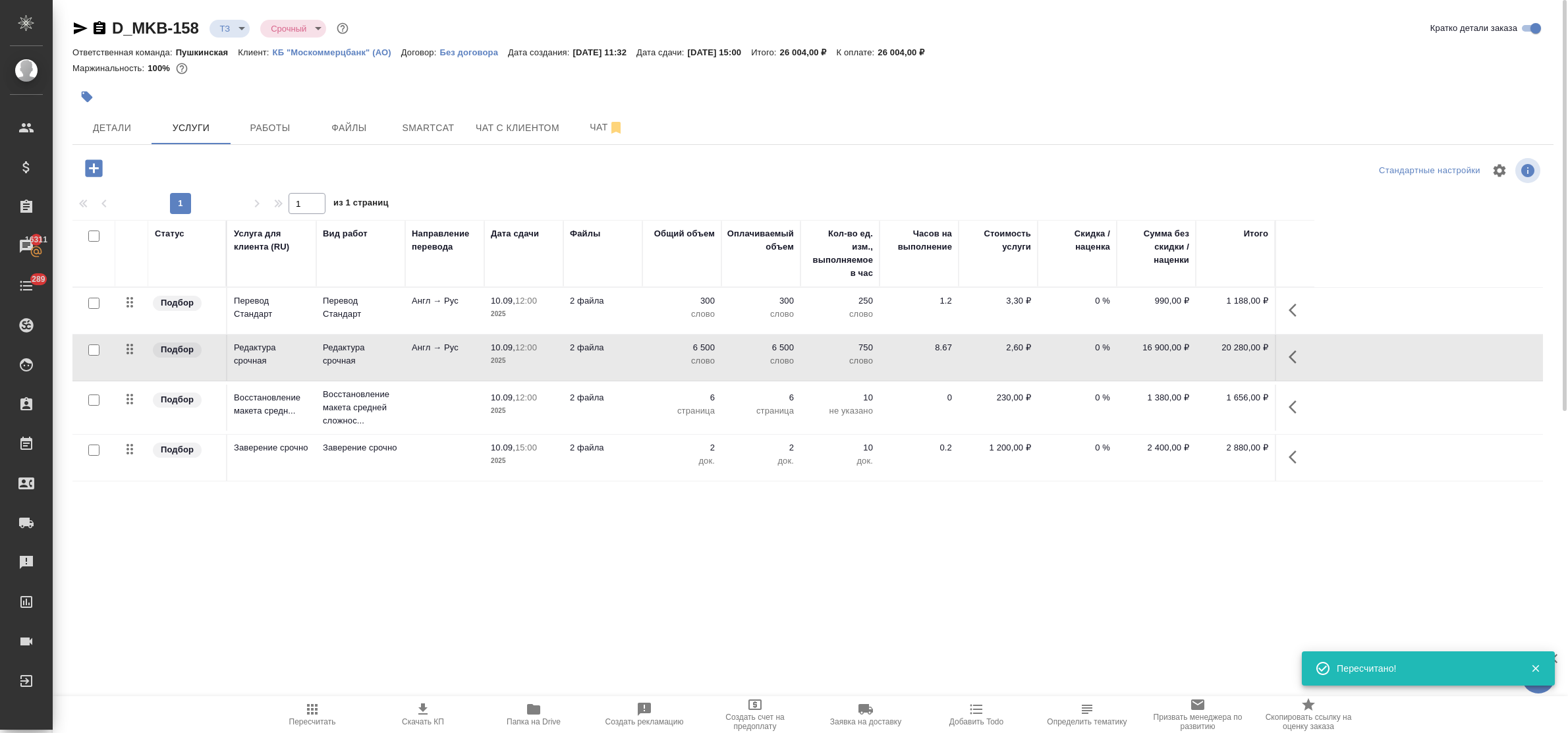
click at [501, 360] on p "2025" at bounding box center [523, 361] width 66 height 13
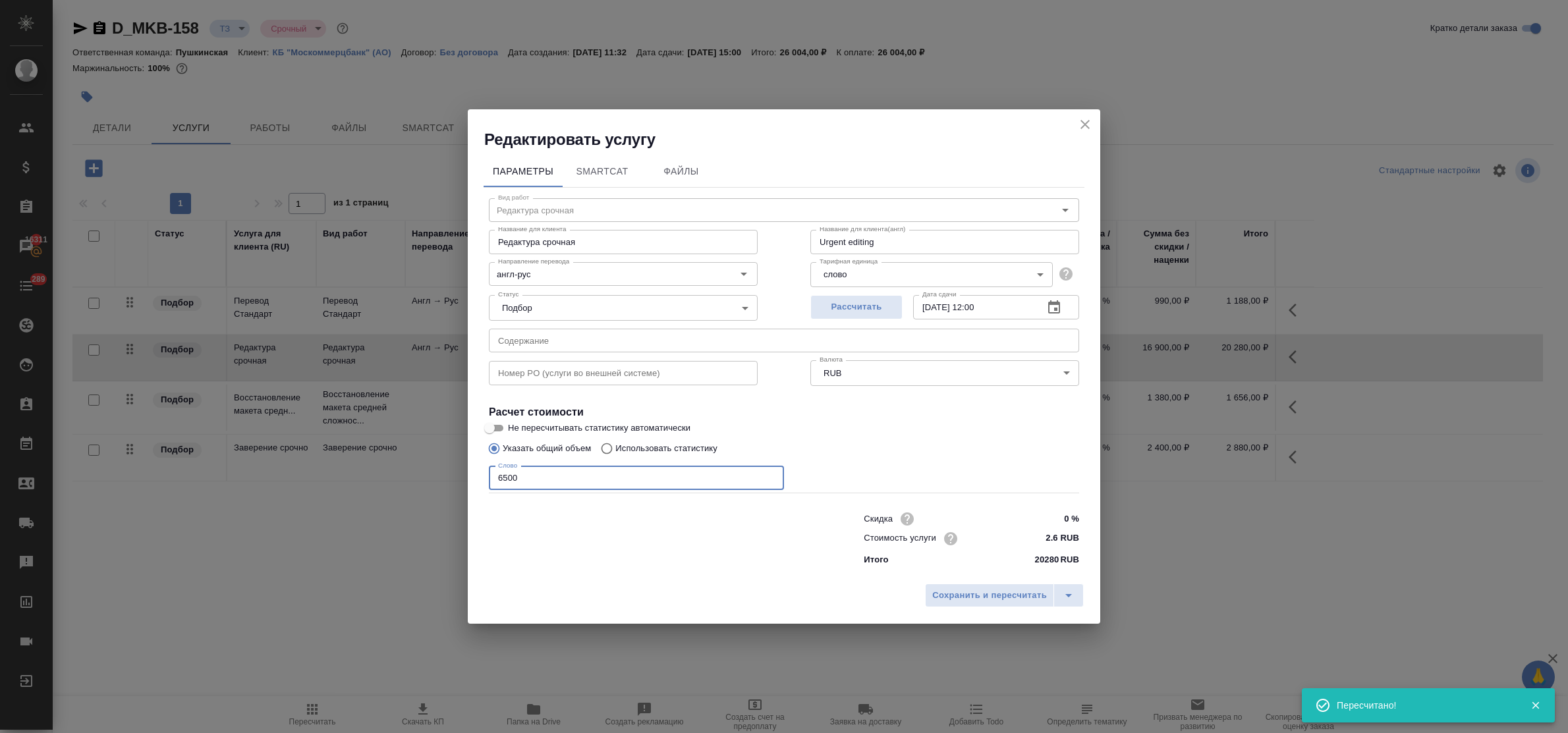
click at [551, 478] on input "6500" at bounding box center [636, 478] width 295 height 23
click at [1002, 600] on span "Сохранить и пересчитать" at bounding box center [989, 595] width 114 height 15
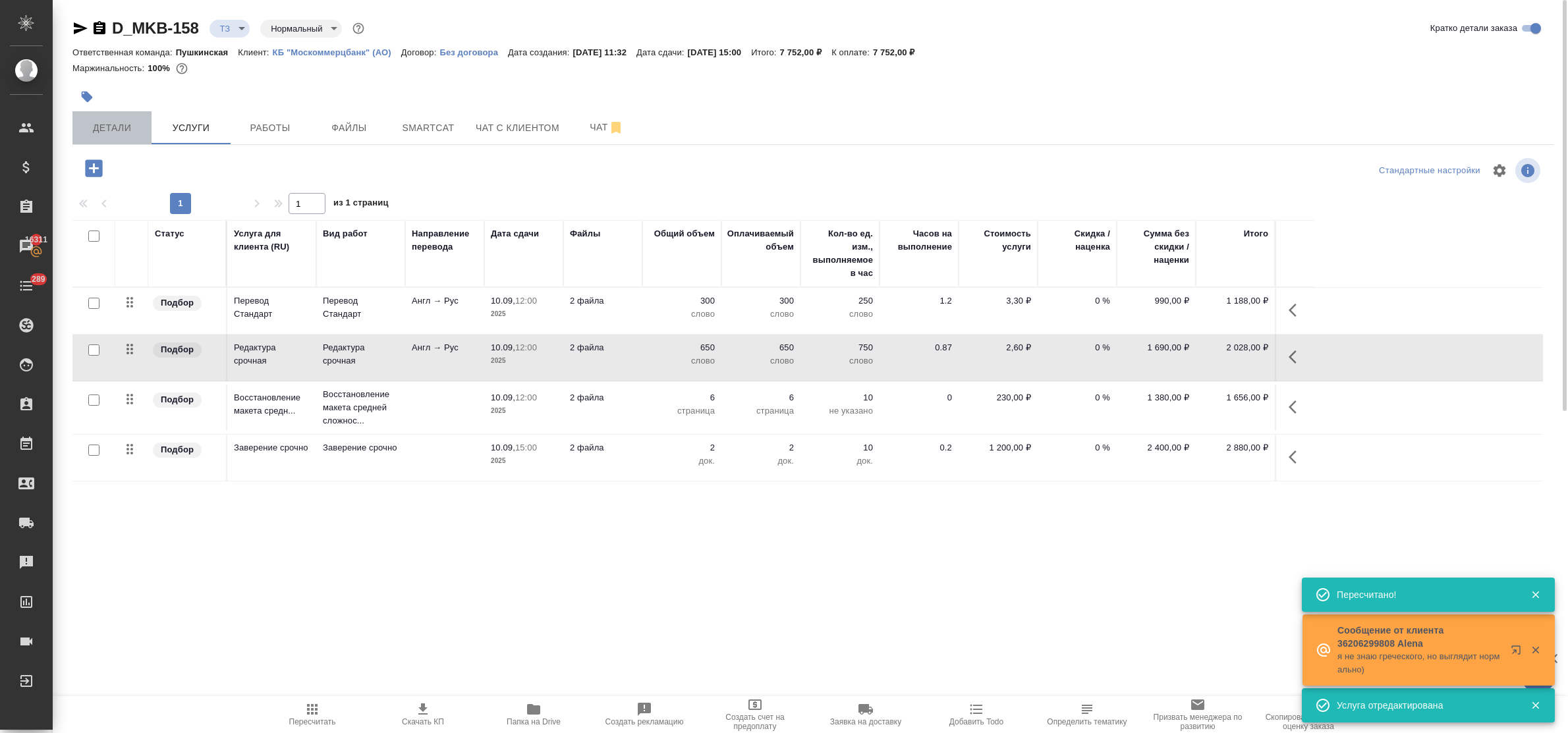
click at [139, 128] on span "Детали" at bounding box center [112, 128] width 63 height 17
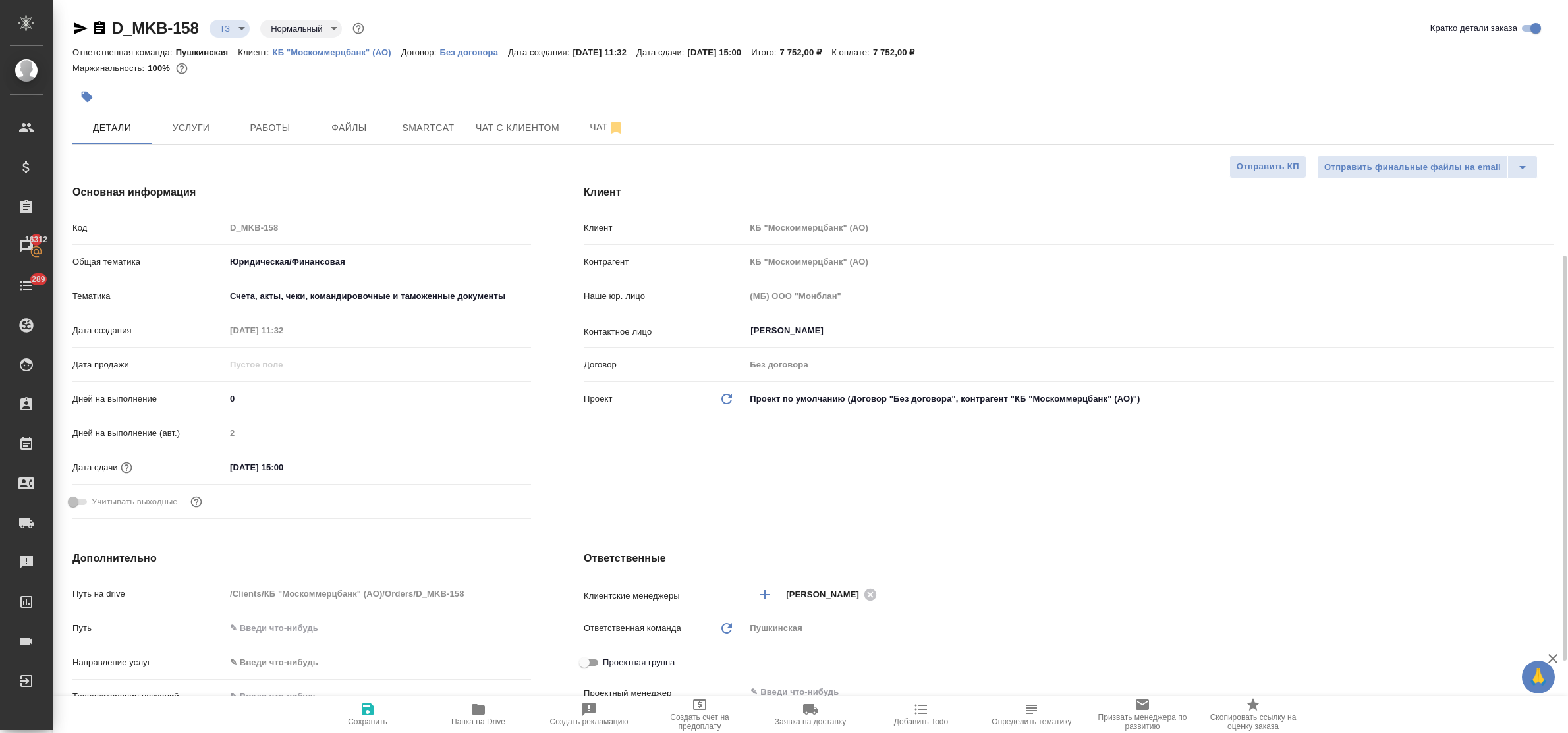
scroll to position [165, 0]
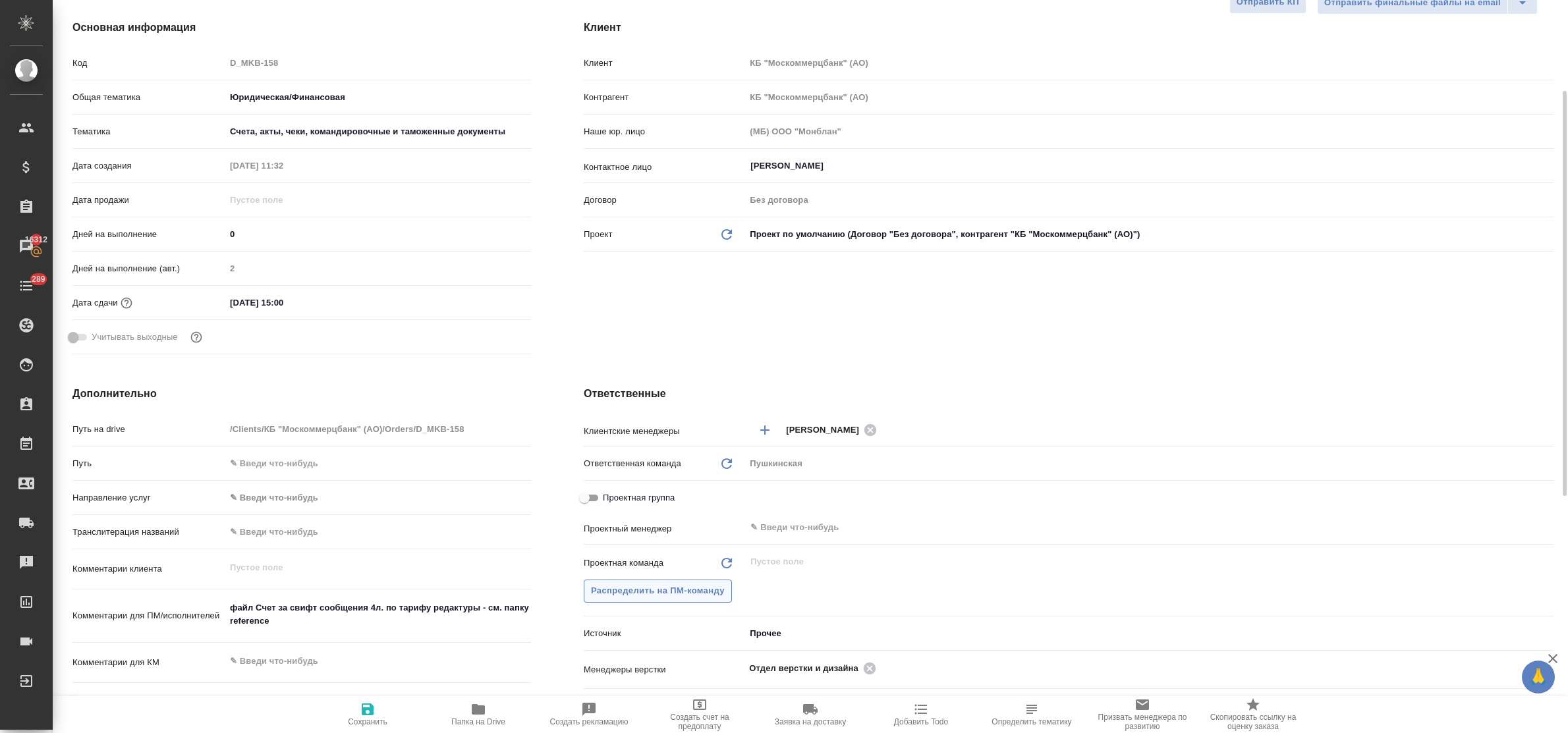
click at [664, 593] on span "Распределить на ПМ-команду" at bounding box center [658, 591] width 134 height 15
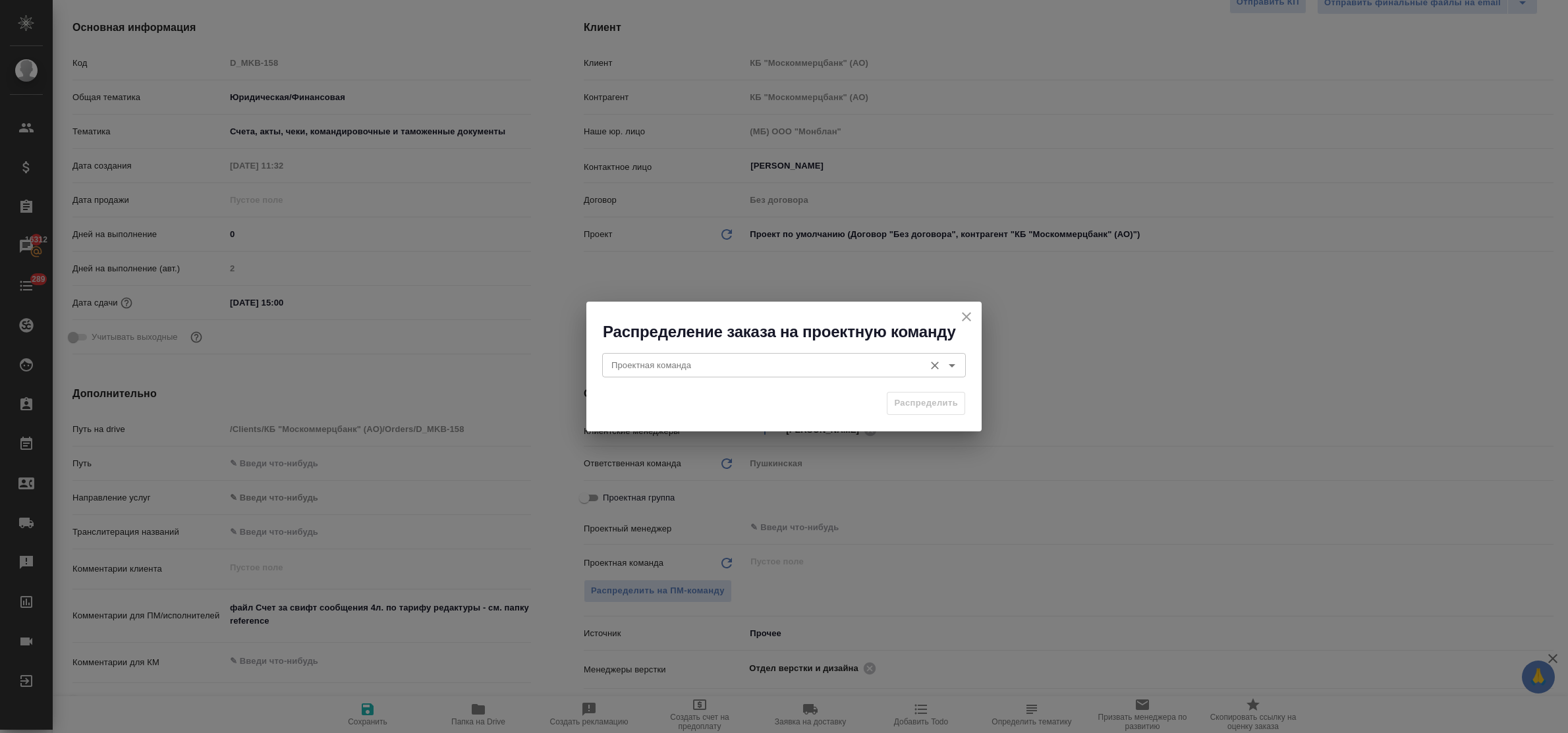
click at [673, 359] on input "Проектная команда" at bounding box center [762, 364] width 312 height 16
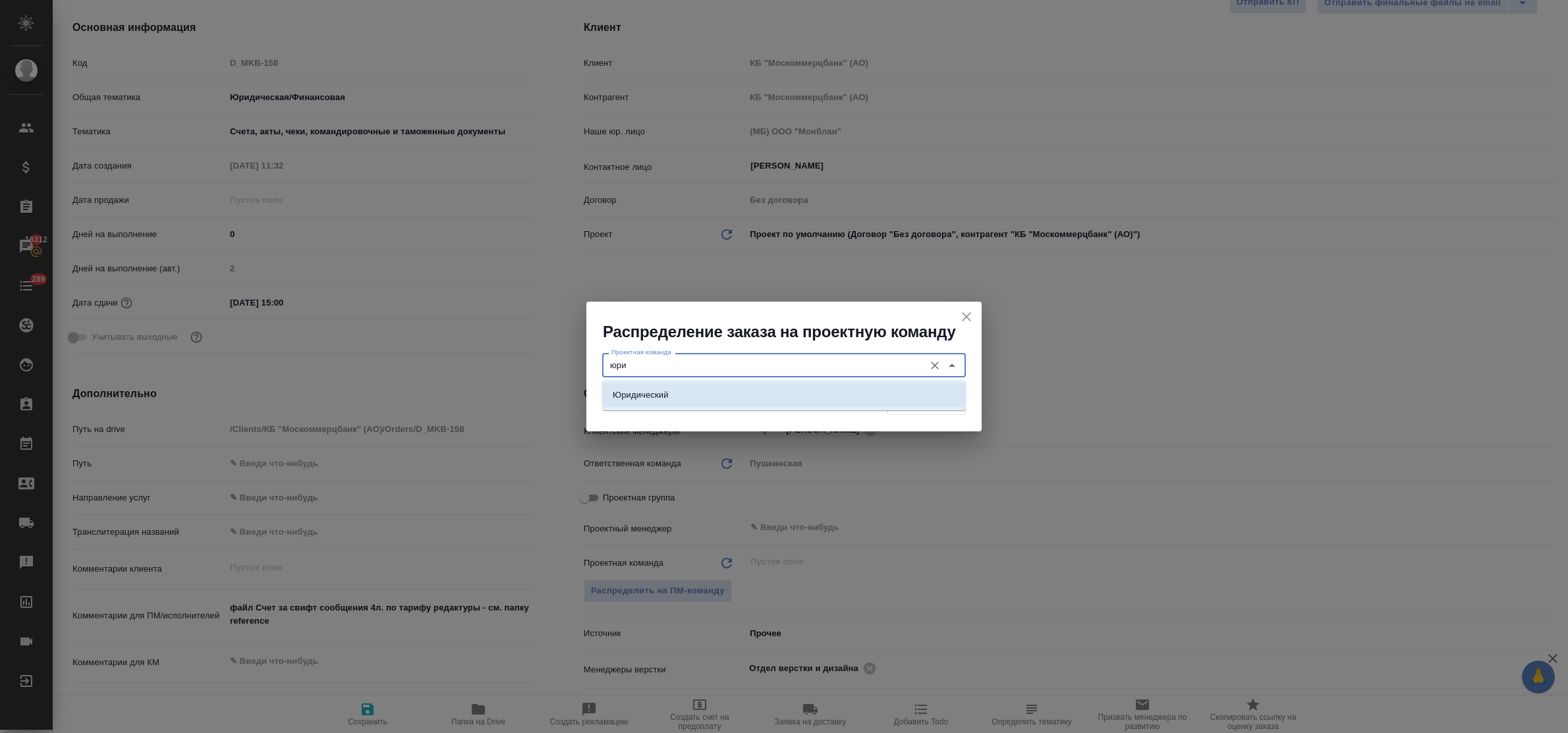
click at [683, 389] on li "Юридический" at bounding box center [784, 395] width 363 height 23
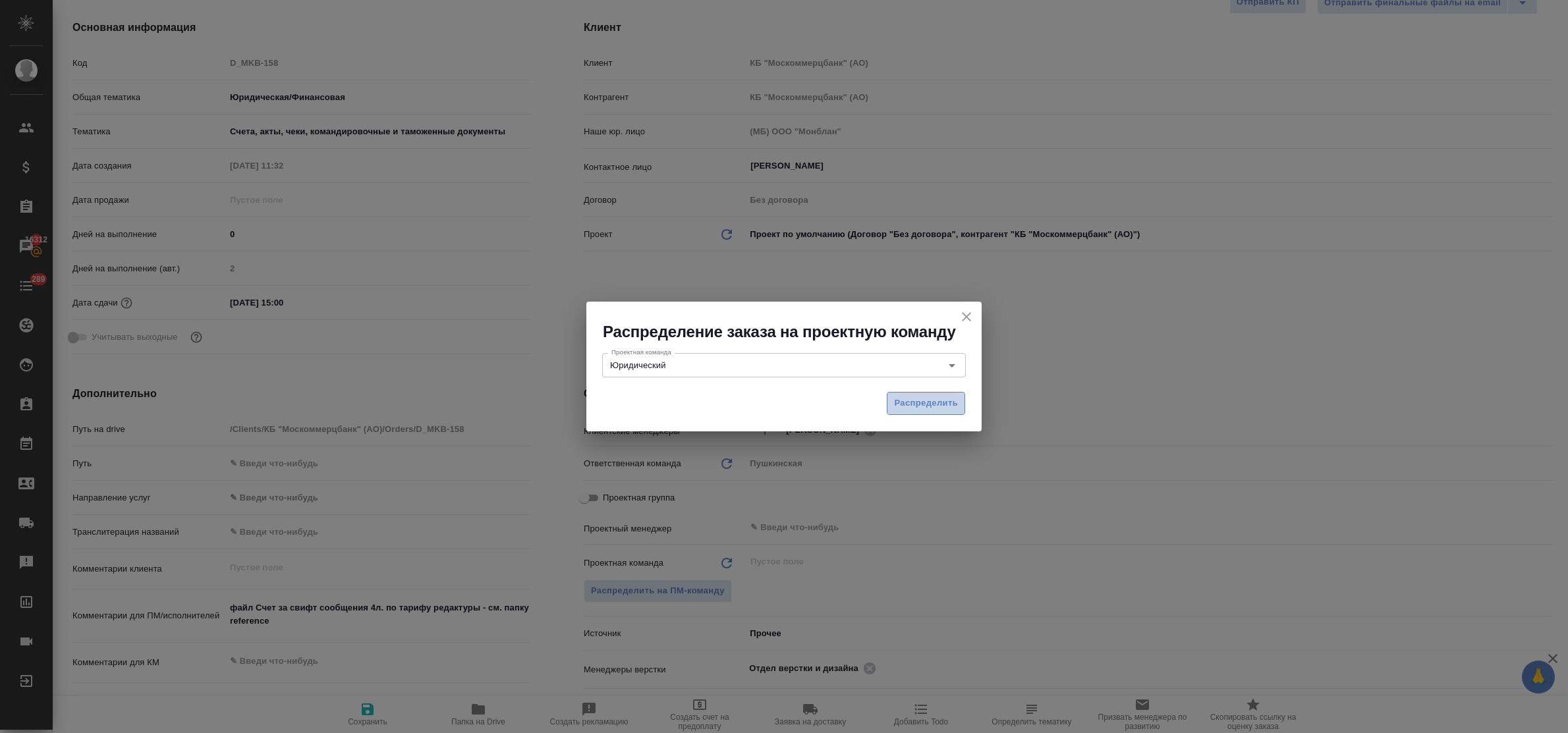
click at [926, 403] on span "Распределить" at bounding box center [926, 403] width 64 height 15
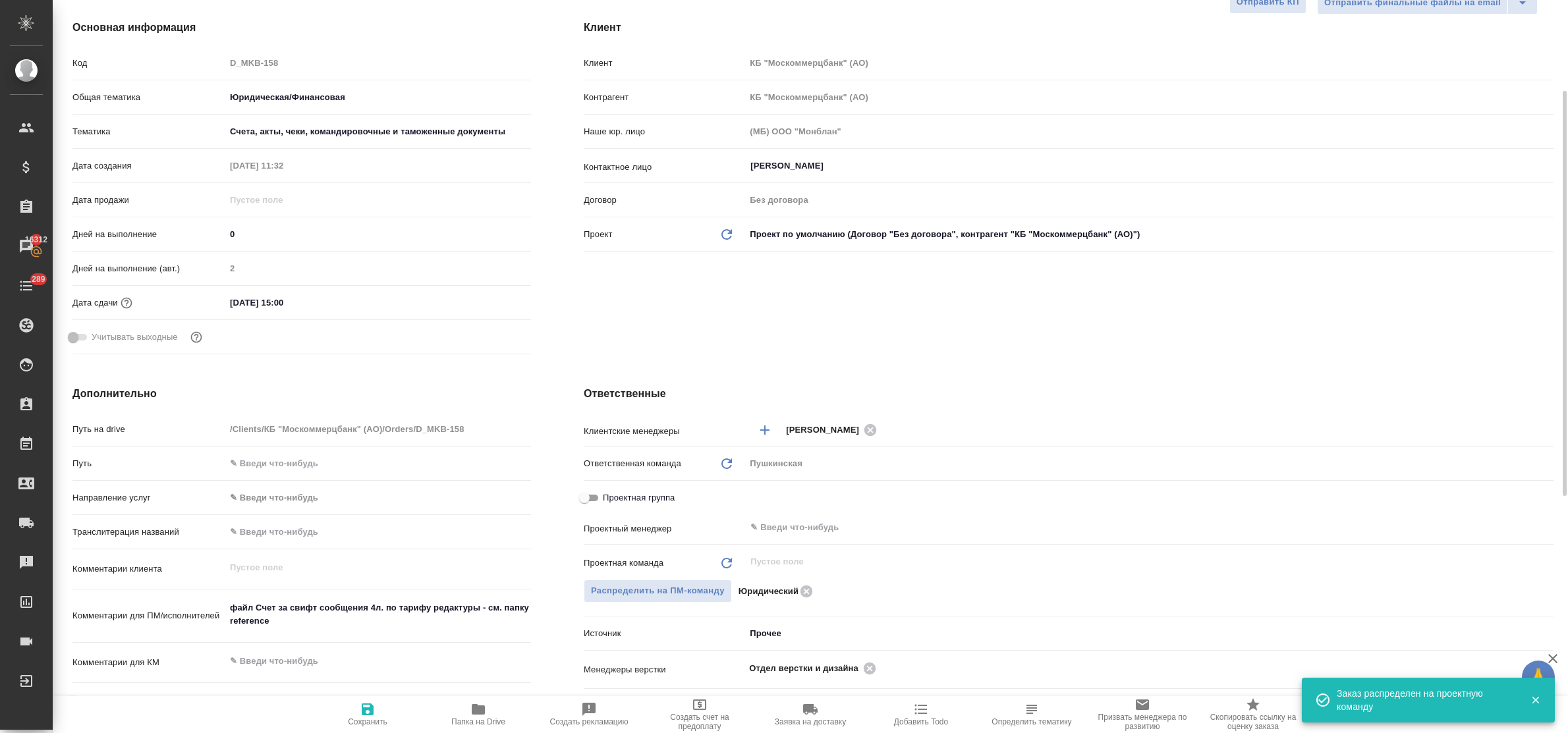
click at [357, 709] on span "Сохранить" at bounding box center [367, 713] width 95 height 25
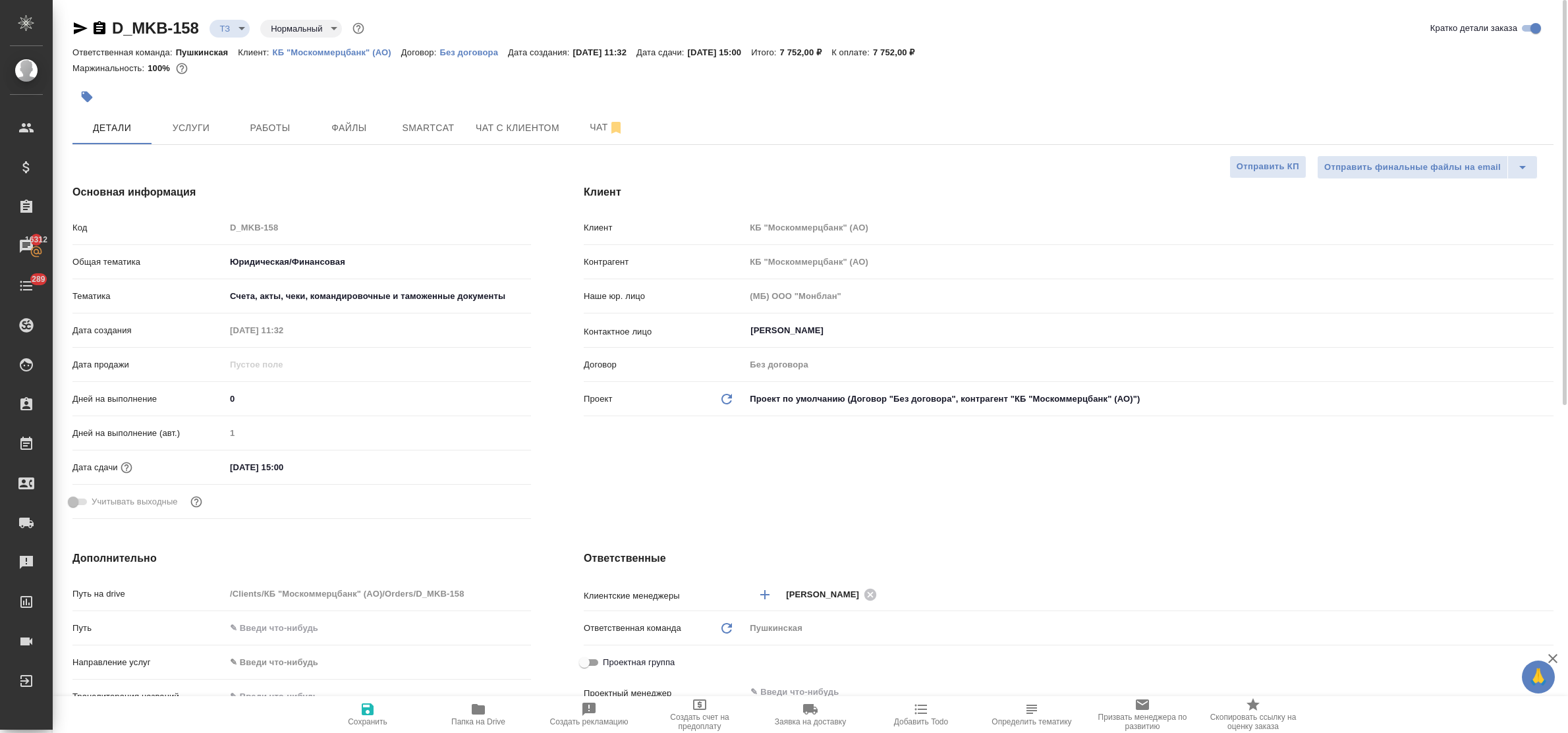
click at [328, 51] on p "КБ "Москоммерцбанк" (АО)" at bounding box center [337, 52] width 128 height 10
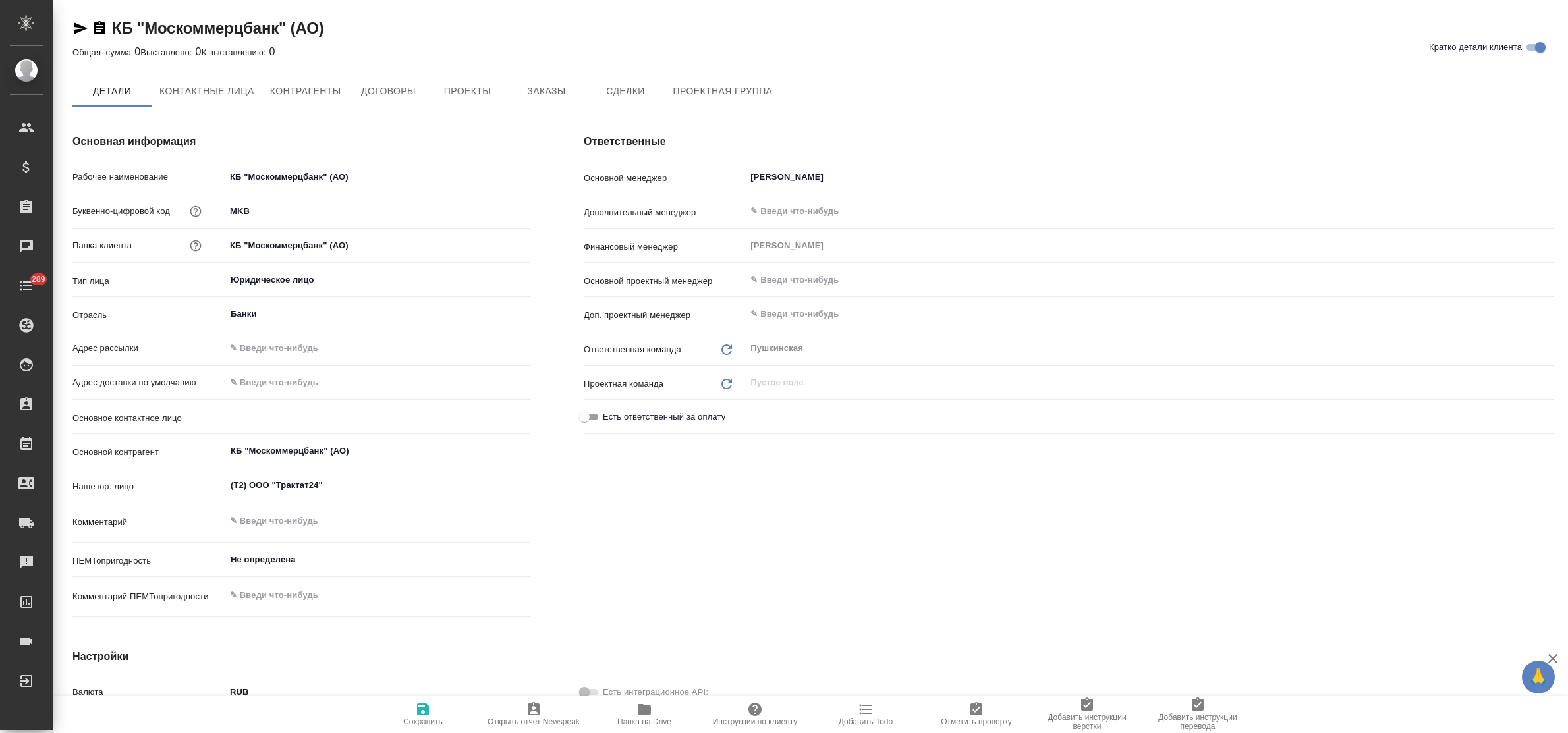
click at [470, 86] on span "Проекты" at bounding box center [467, 91] width 63 height 17
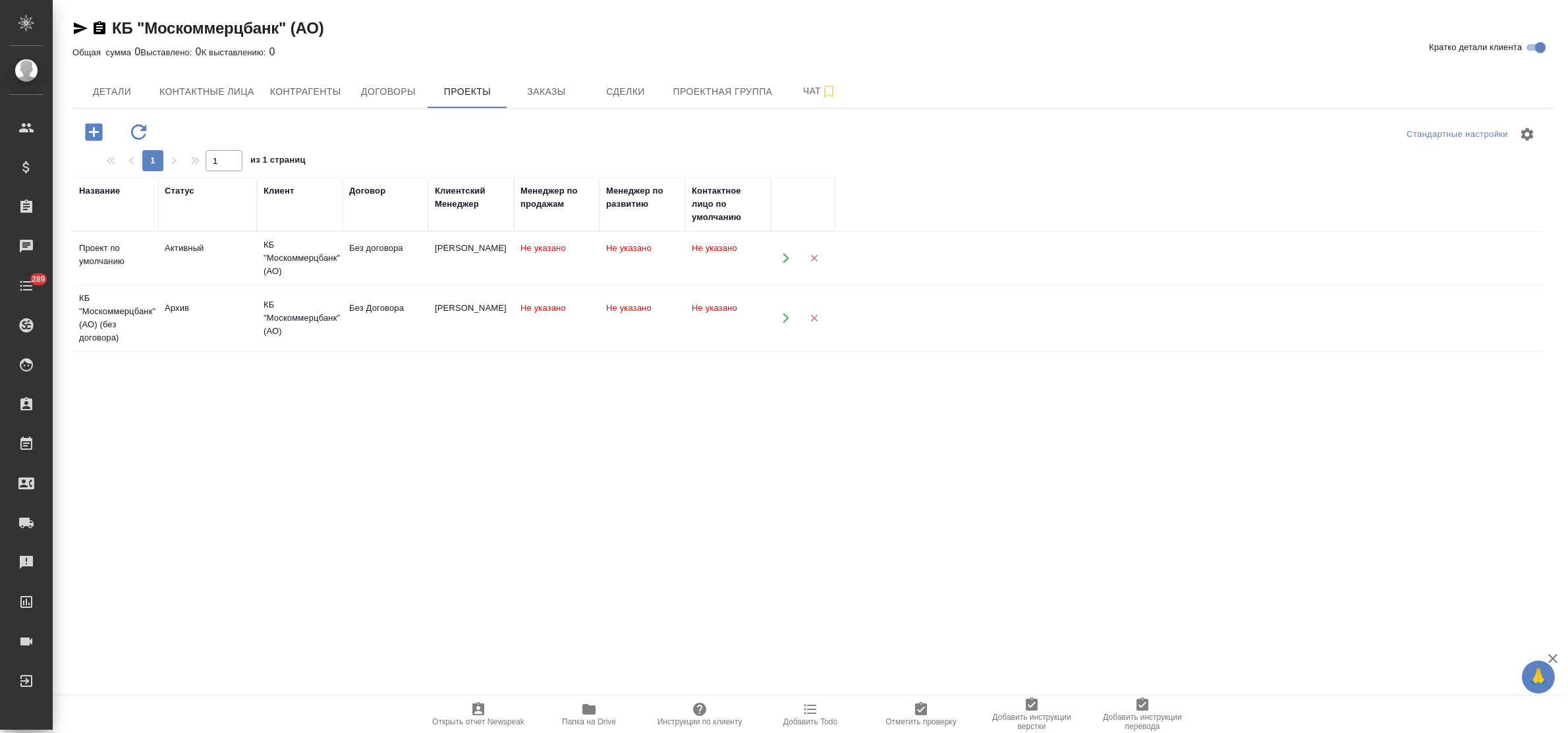
click at [177, 252] on div "Активный" at bounding box center [207, 248] width 86 height 13
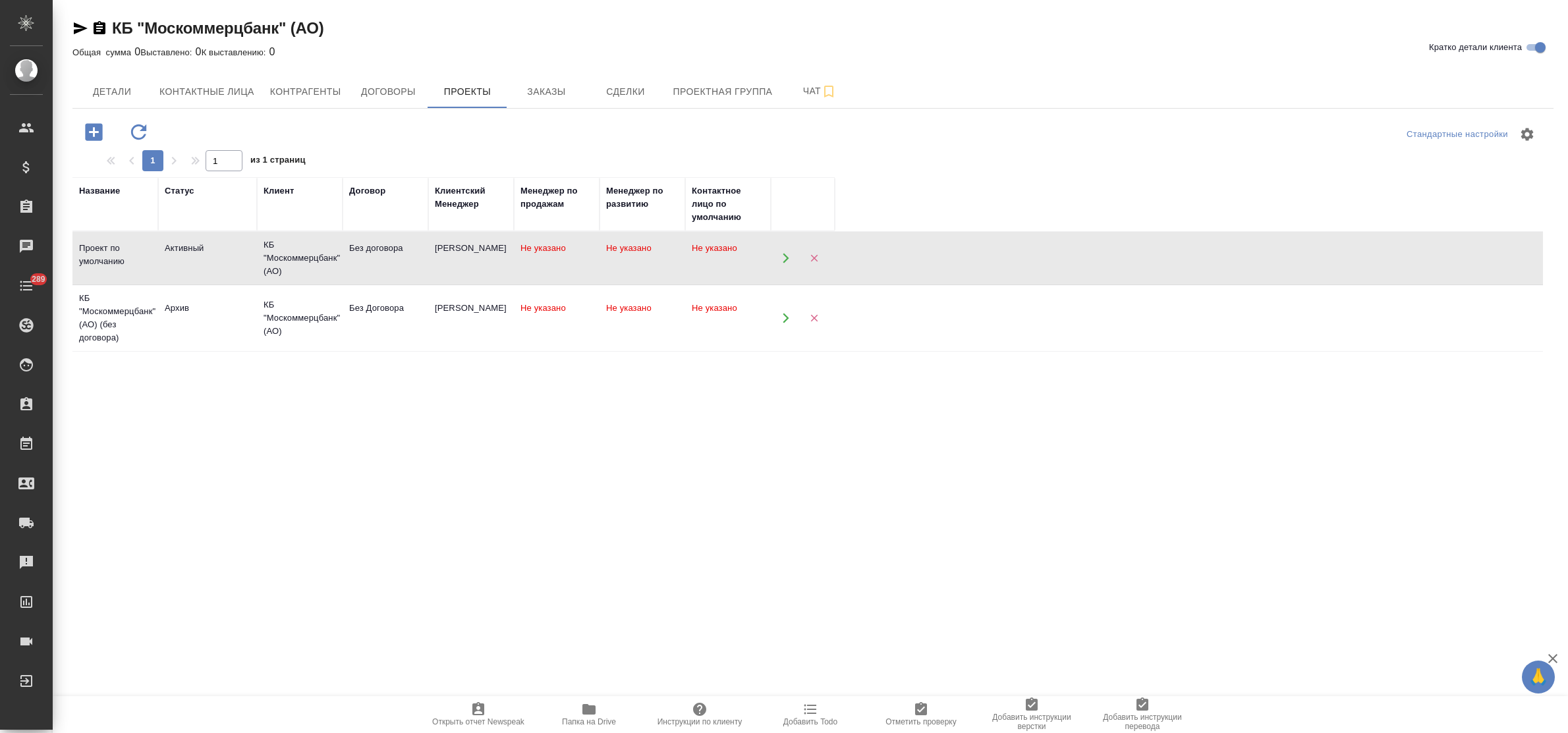
click at [177, 252] on div "Активный" at bounding box center [207, 248] width 86 height 13
click at [272, 313] on div "КБ "Москоммерцбанк" (АО)" at bounding box center [300, 318] width 72 height 39
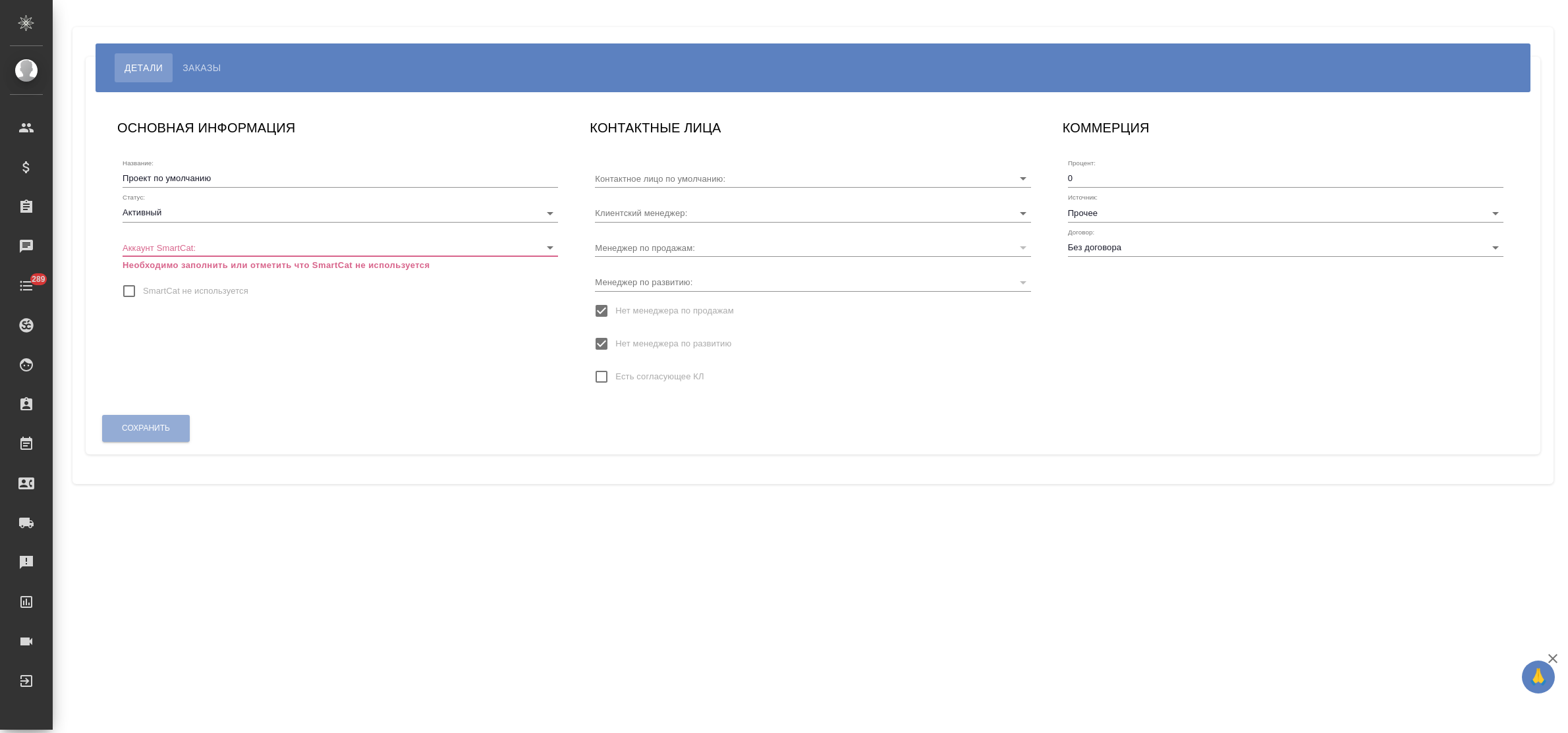
type input "[PERSON_NAME]"
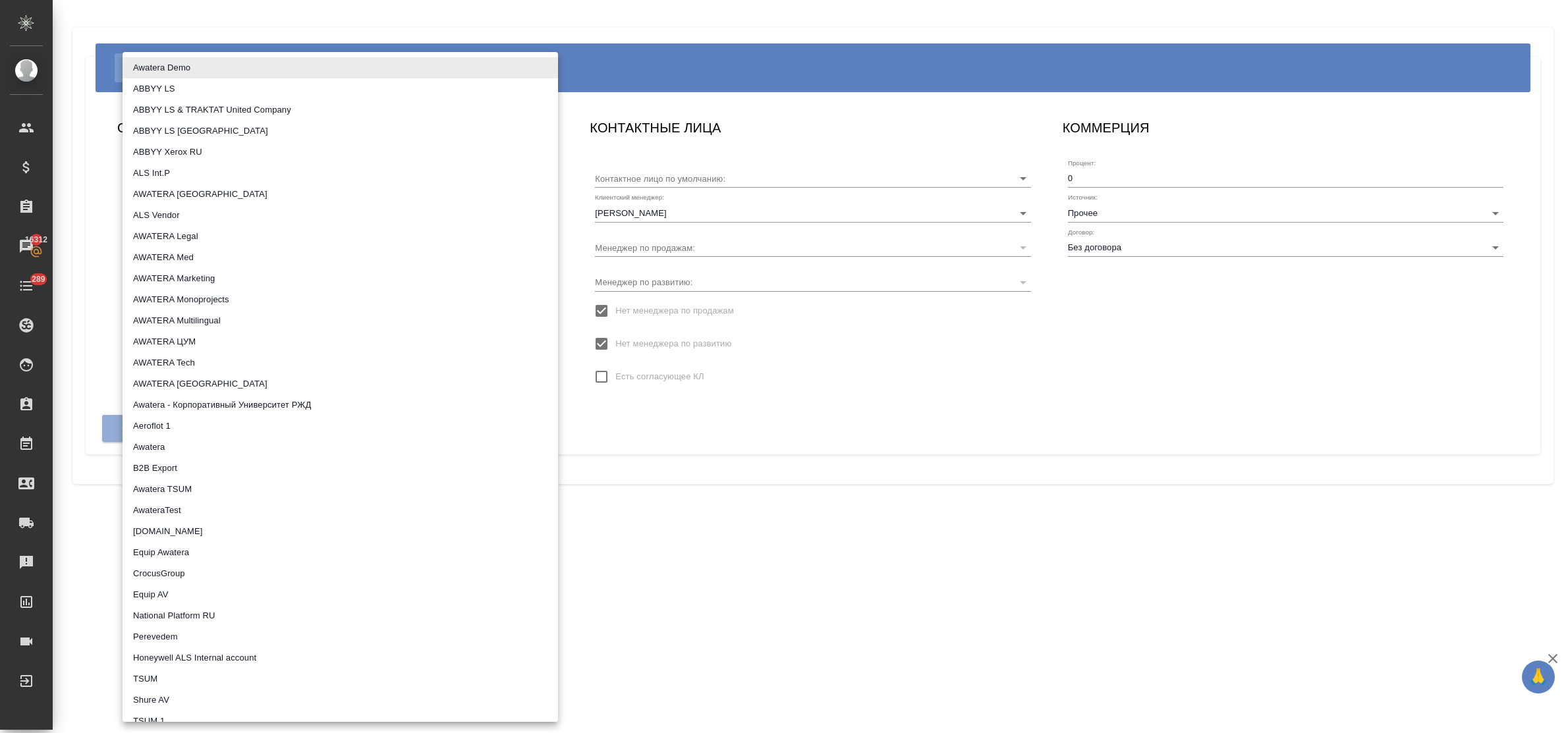
click at [312, 247] on body "🙏 .cls-1 fill:#fff; AWATERA Bulakhova [PERSON_NAME] Спецификации Заказы 16312 Ч…" at bounding box center [784, 366] width 1568 height 733
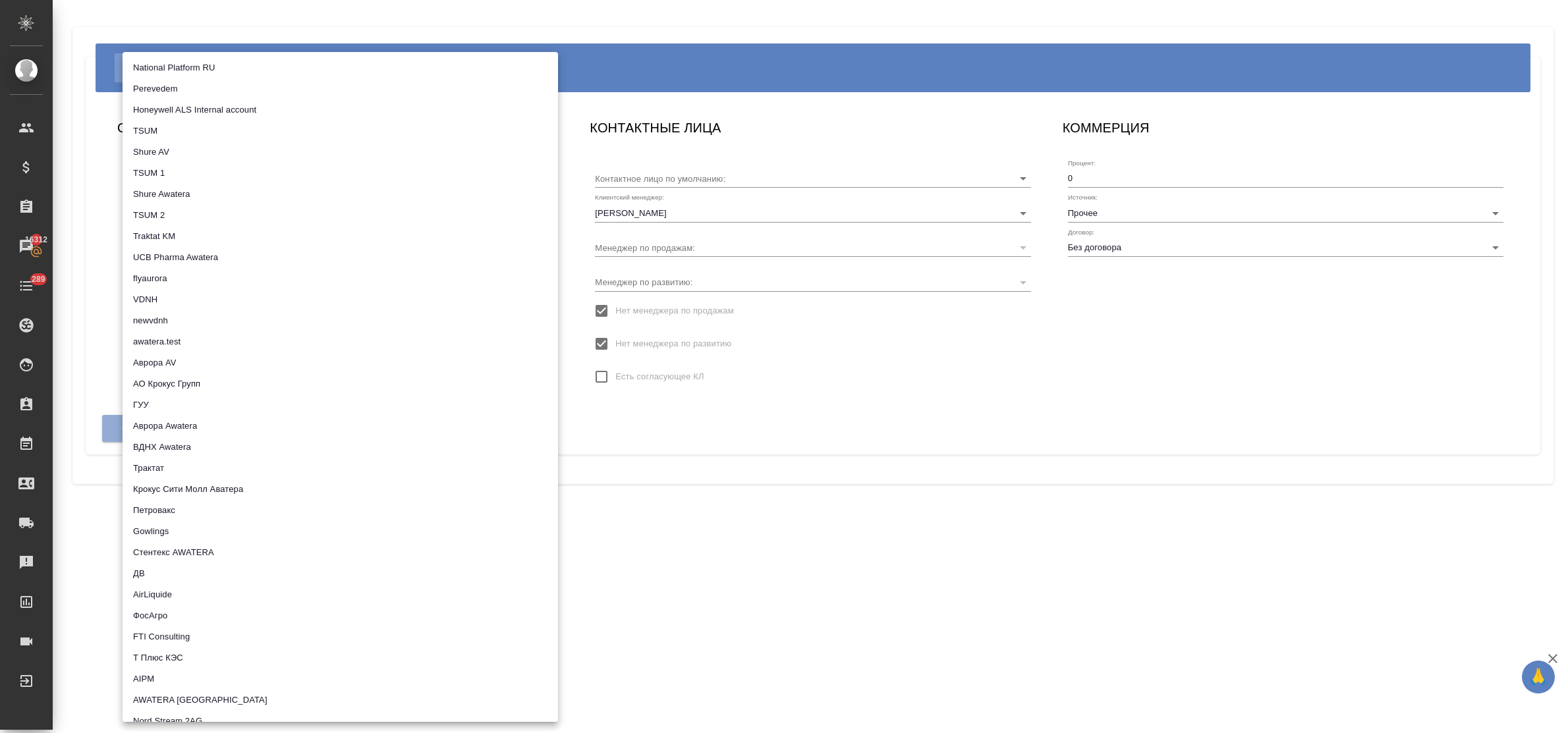
scroll to position [576, 0]
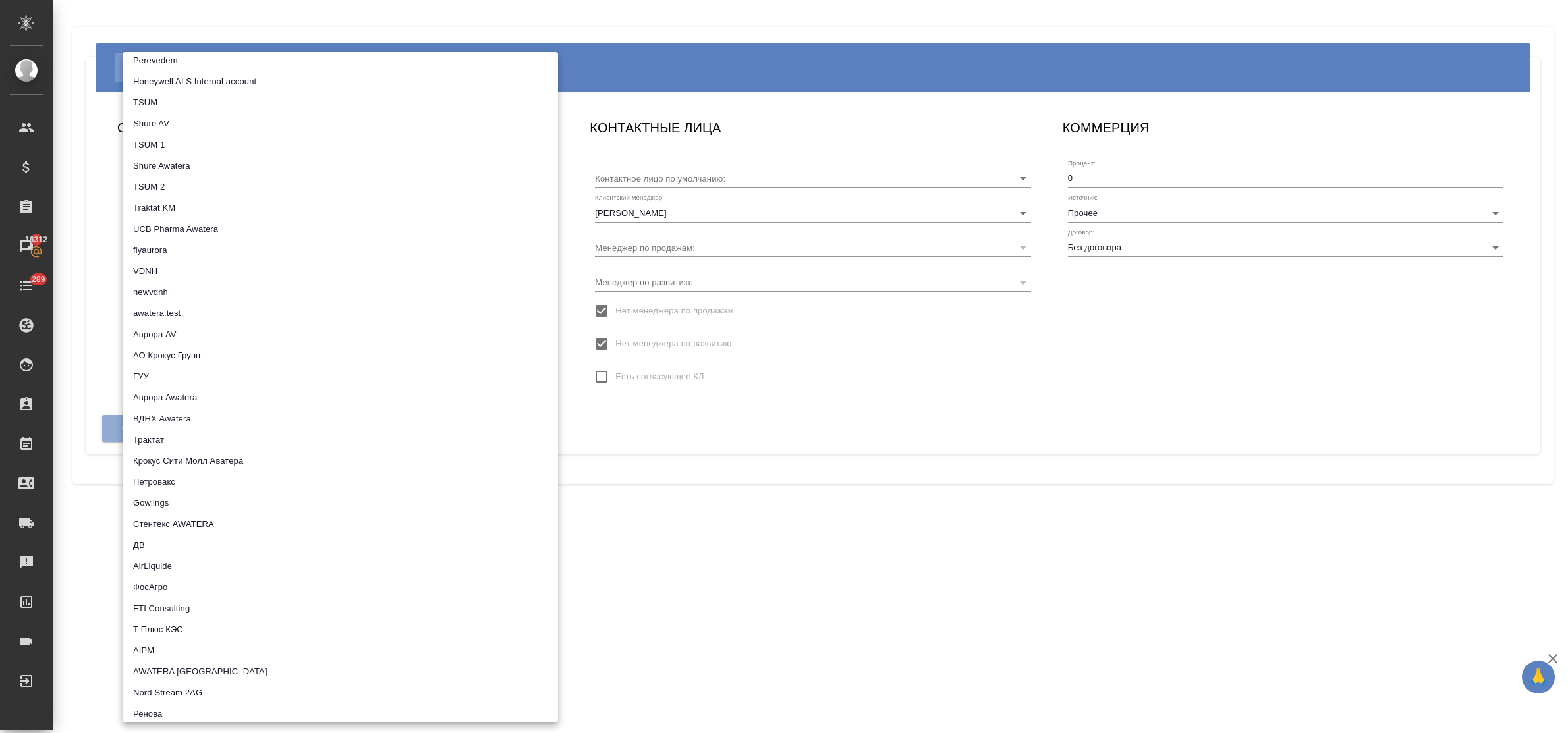
click at [671, 494] on div at bounding box center [784, 366] width 1568 height 733
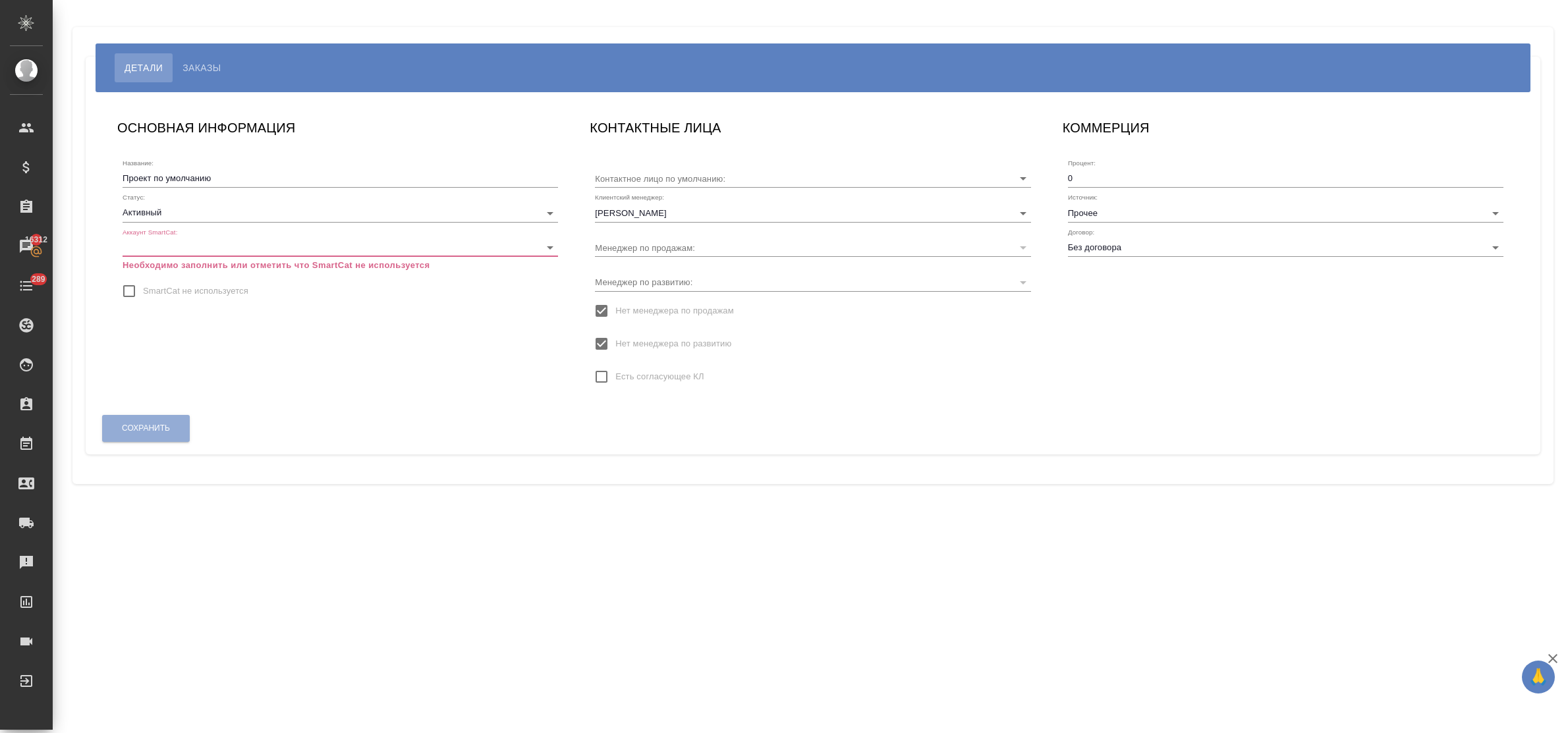
click at [226, 250] on body "🙏 .cls-1 fill:#fff; AWATERA Bulakhova [PERSON_NAME] Спецификации Заказы 16312 Ч…" at bounding box center [784, 366] width 1568 height 733
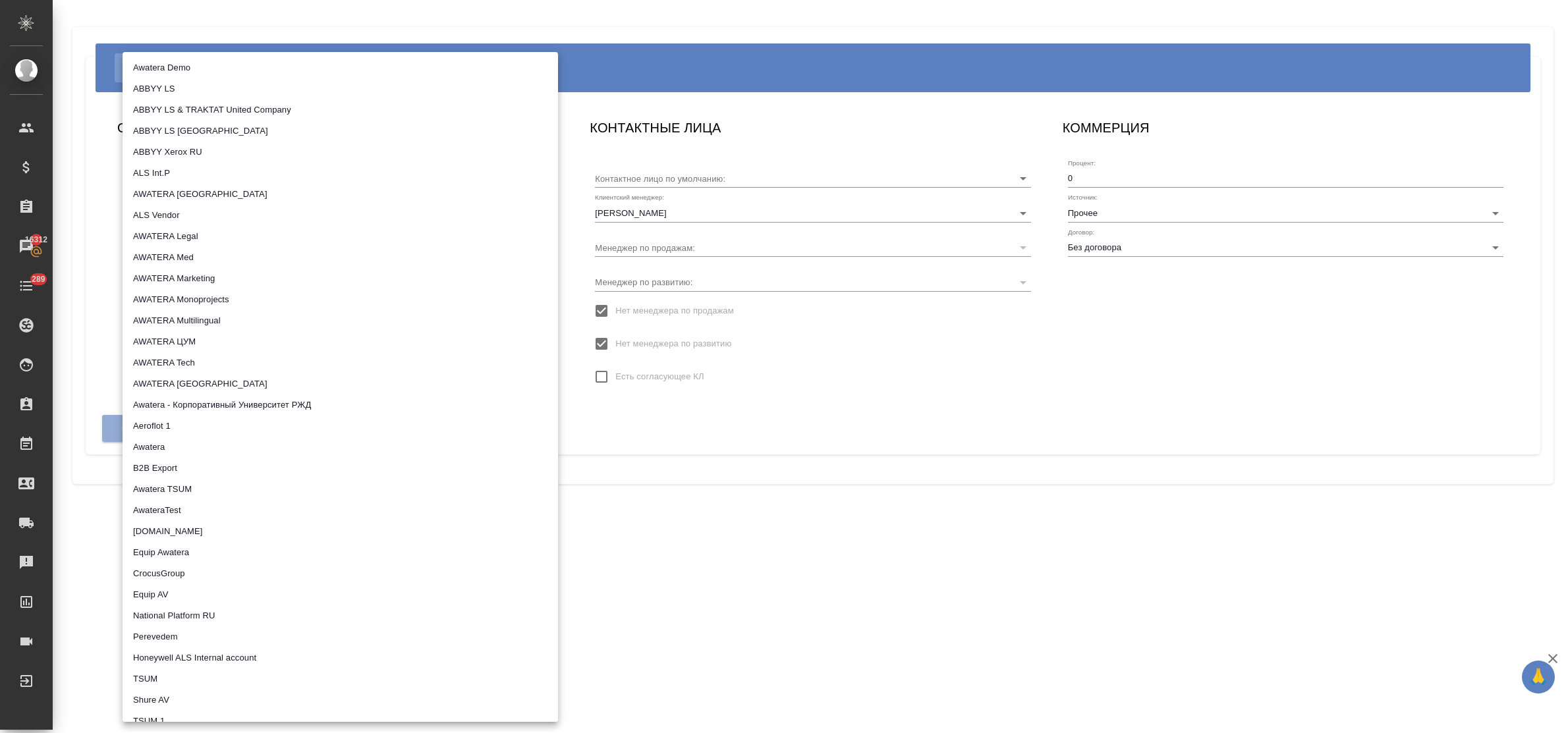
scroll to position [629, 0]
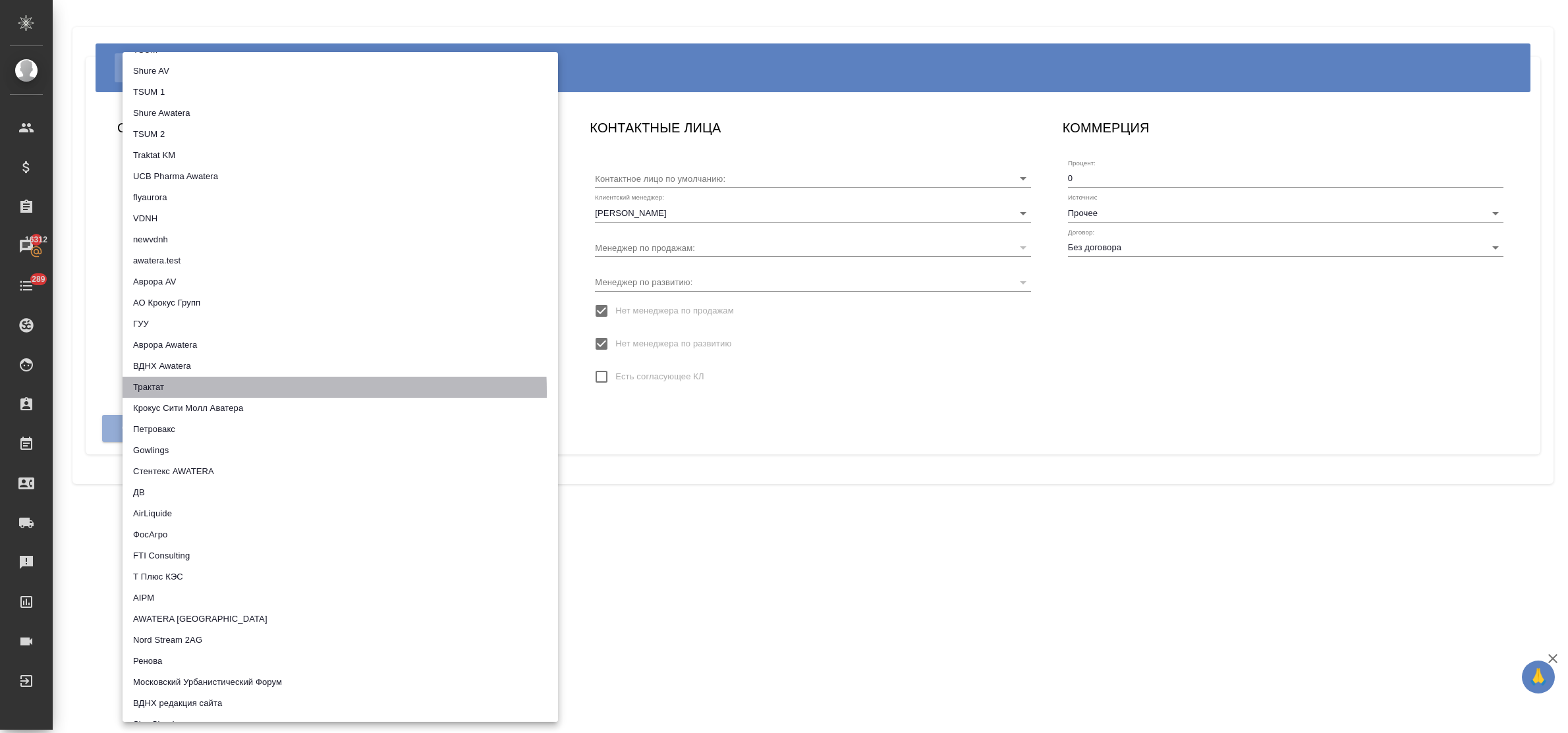
click at [214, 392] on li "Трактат" at bounding box center [340, 387] width 436 height 21
type input "5ee7379ee86966421fbf459a"
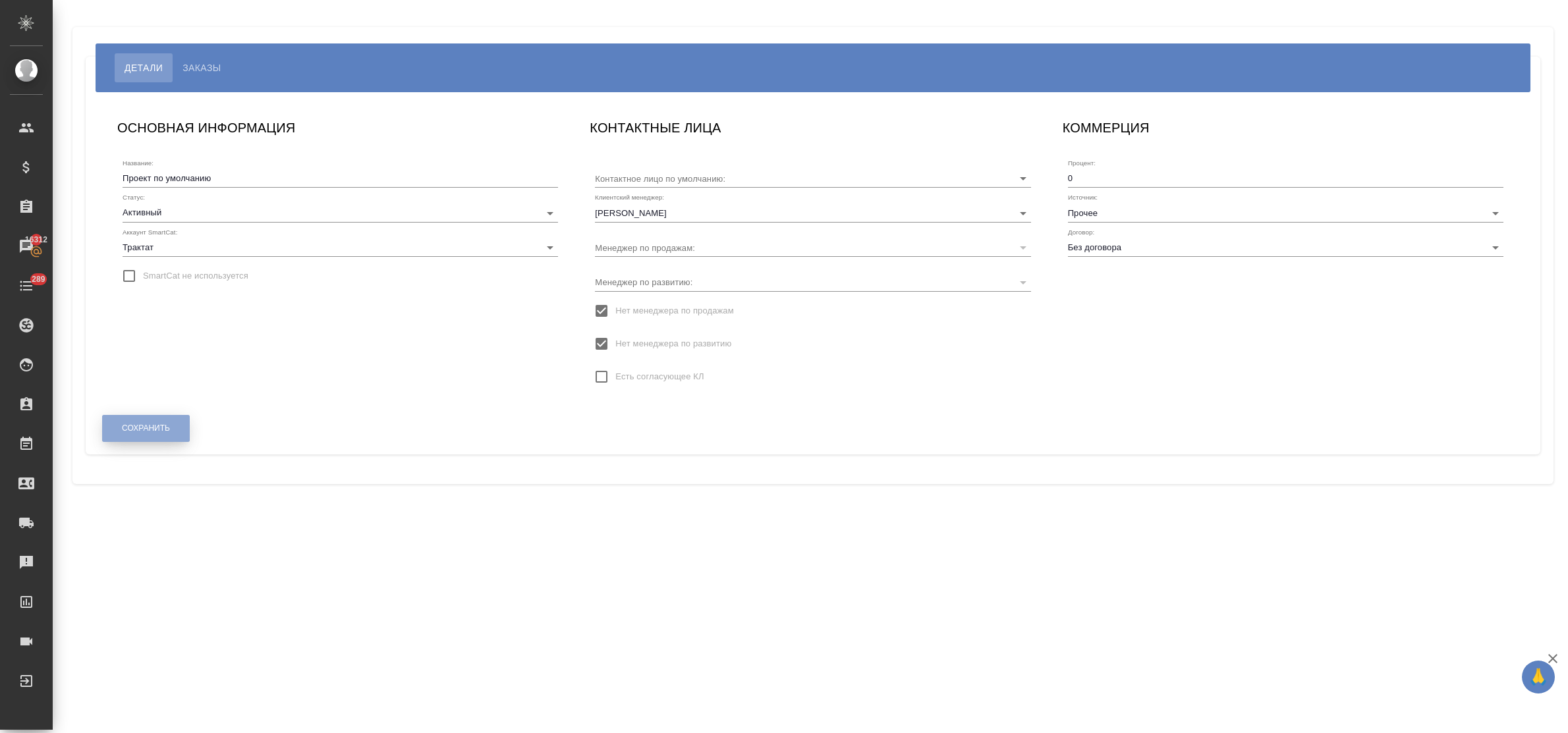
click at [165, 429] on span "Сохранить" at bounding box center [146, 428] width 48 height 11
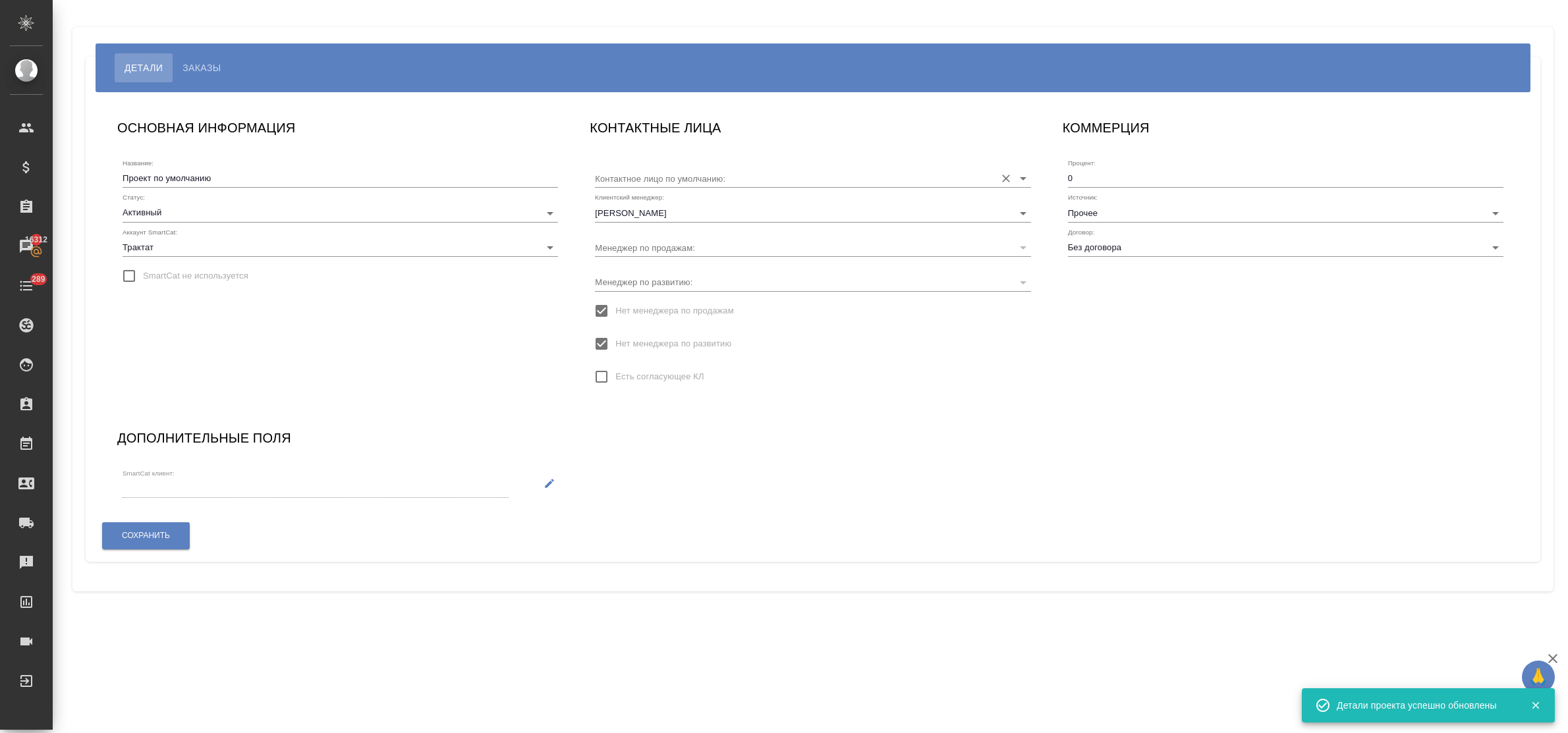
click at [753, 170] on input "Контактное лицо по умолчанию:" at bounding box center [792, 178] width 394 height 18
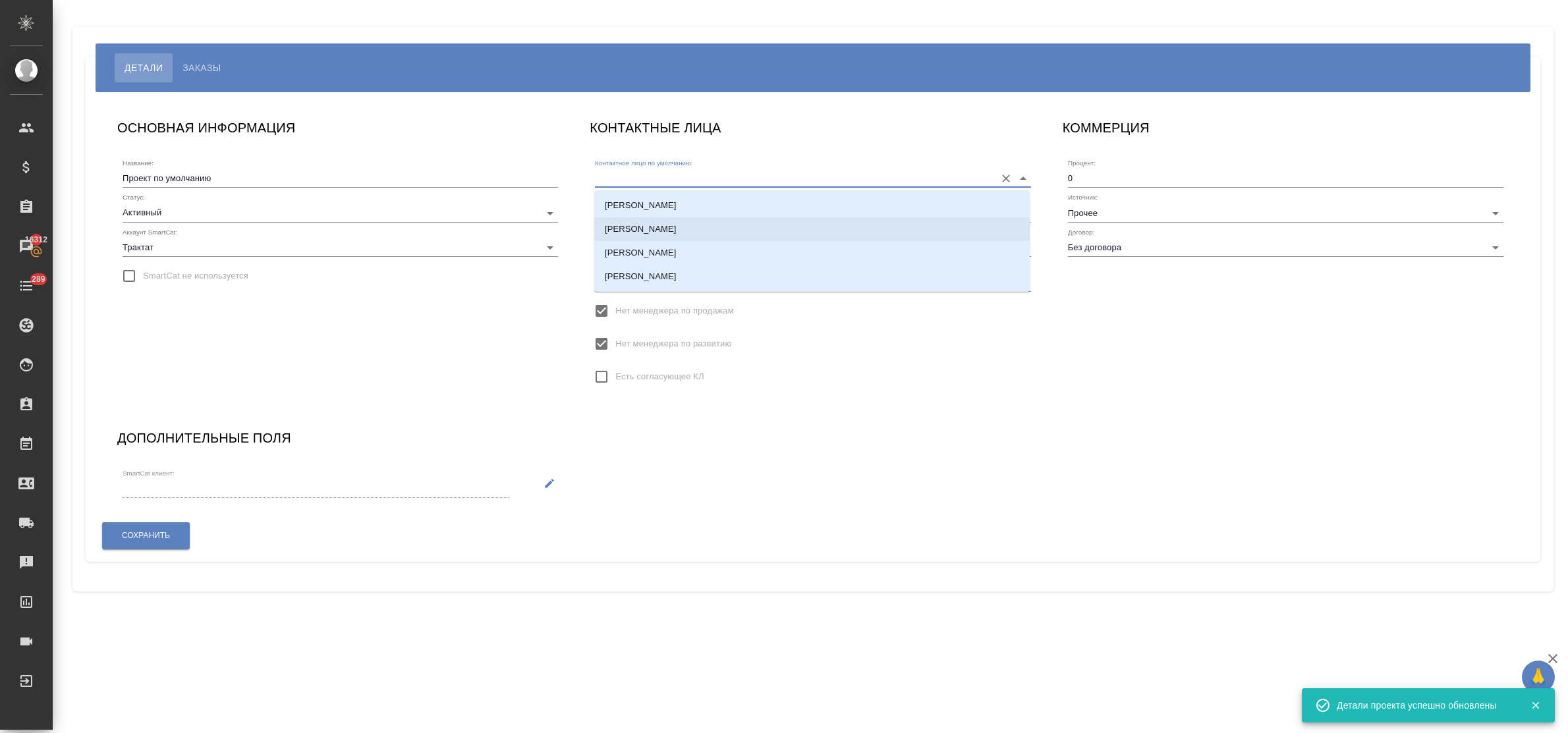
click at [706, 235] on li "Беликова Татьяна" at bounding box center [812, 229] width 436 height 23
type input "Беликова Татьяна"
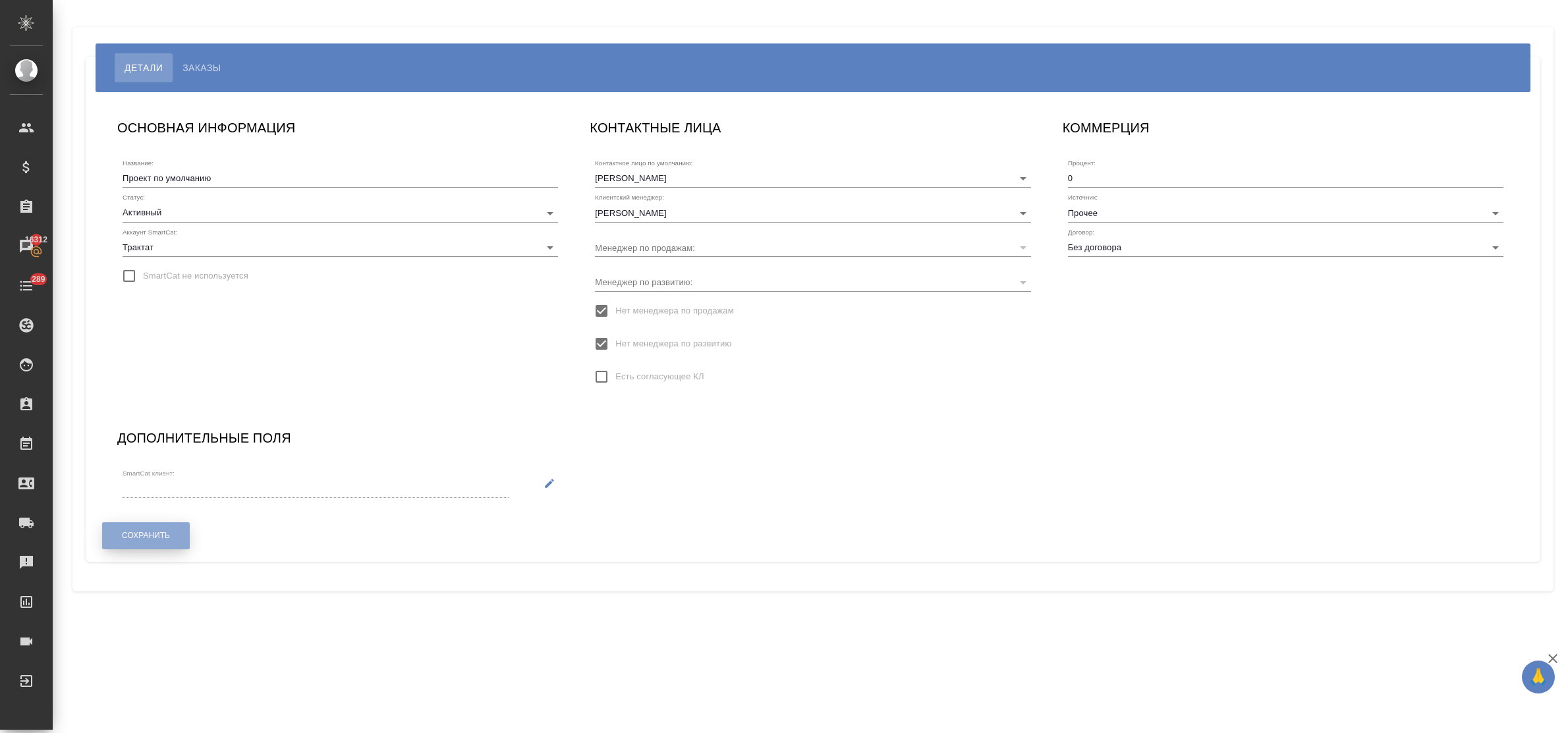
click at [149, 538] on span "Сохранить" at bounding box center [146, 535] width 48 height 11
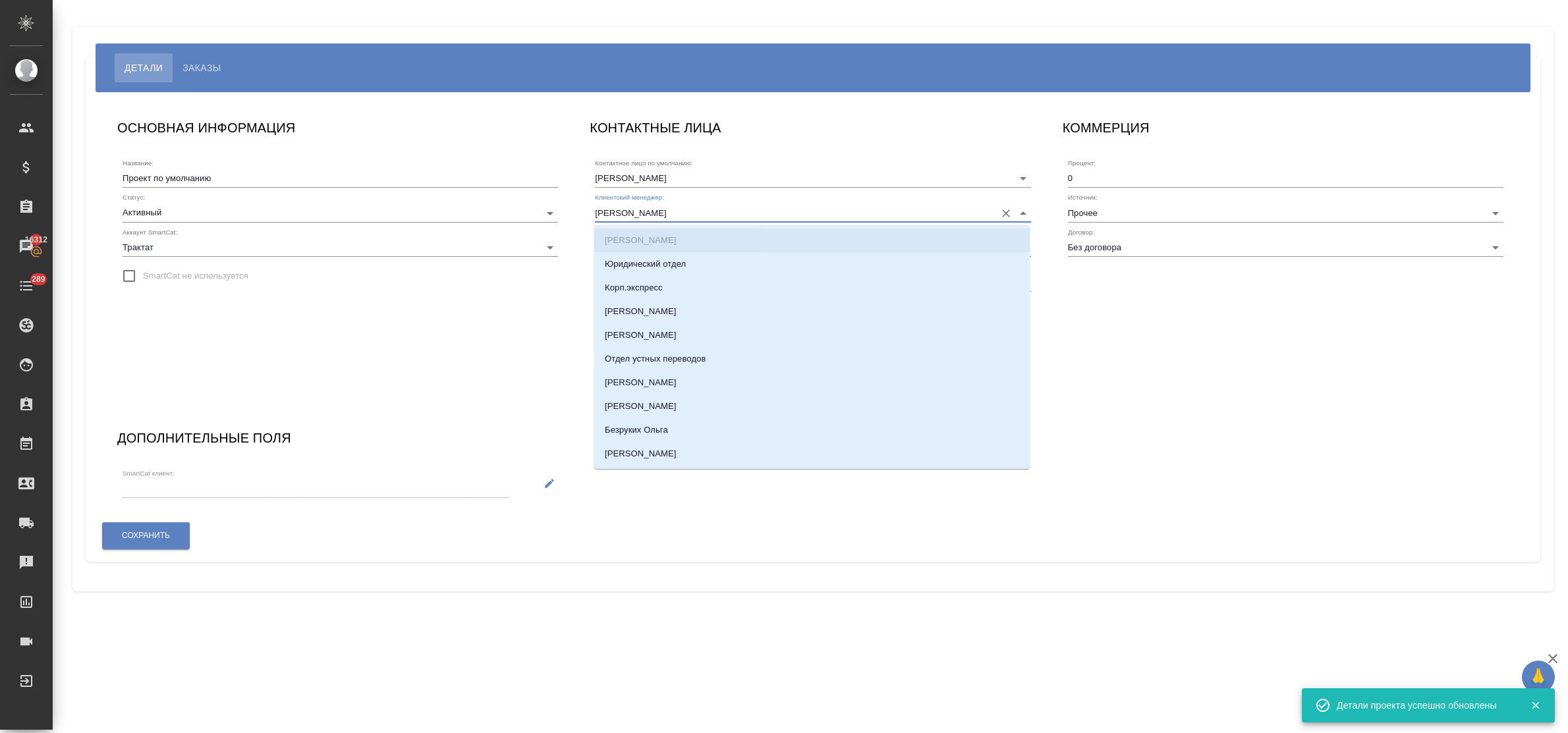
click at [680, 216] on input "Погодина Елена" at bounding box center [792, 212] width 394 height 18
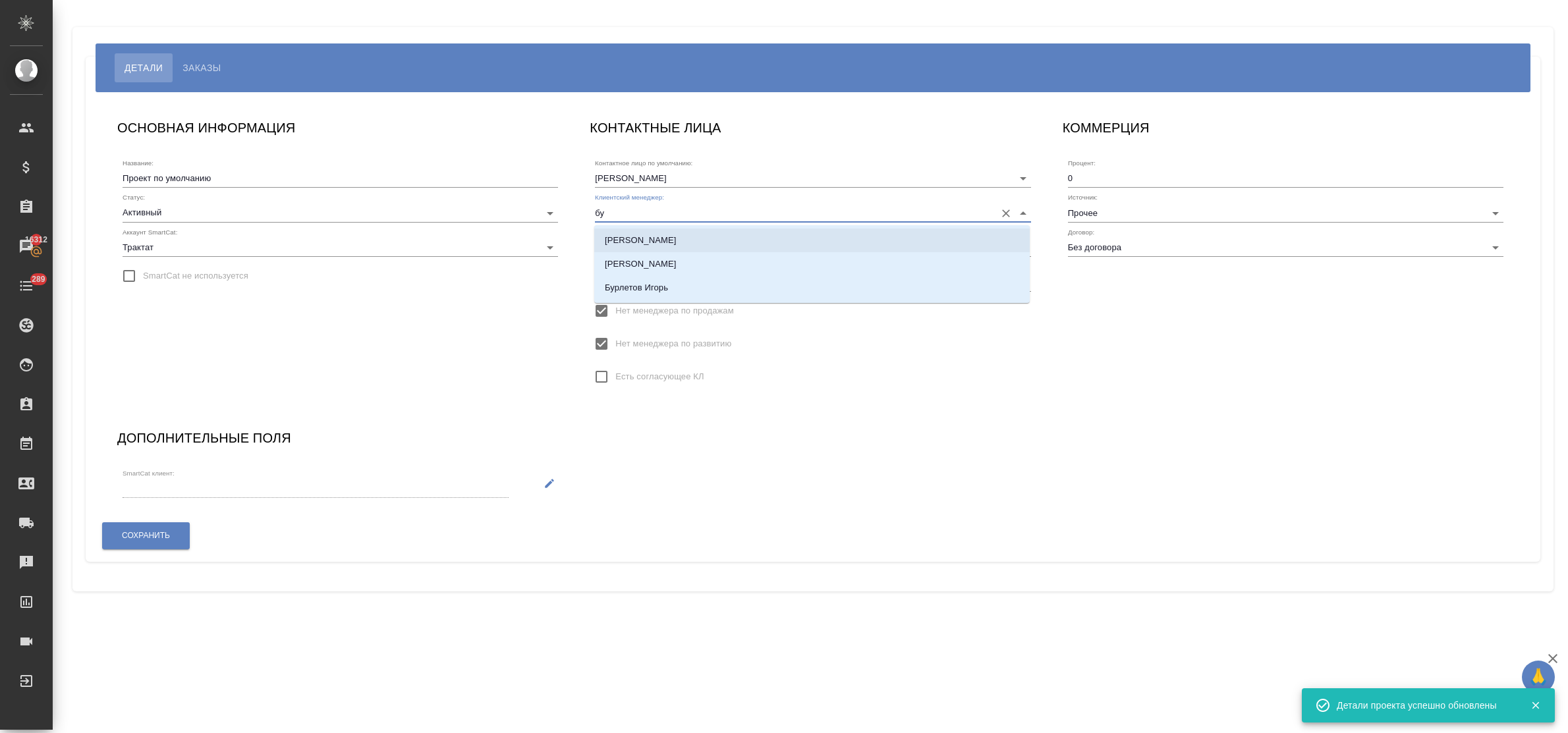
click at [677, 247] on li "Булахова Елена" at bounding box center [812, 240] width 436 height 23
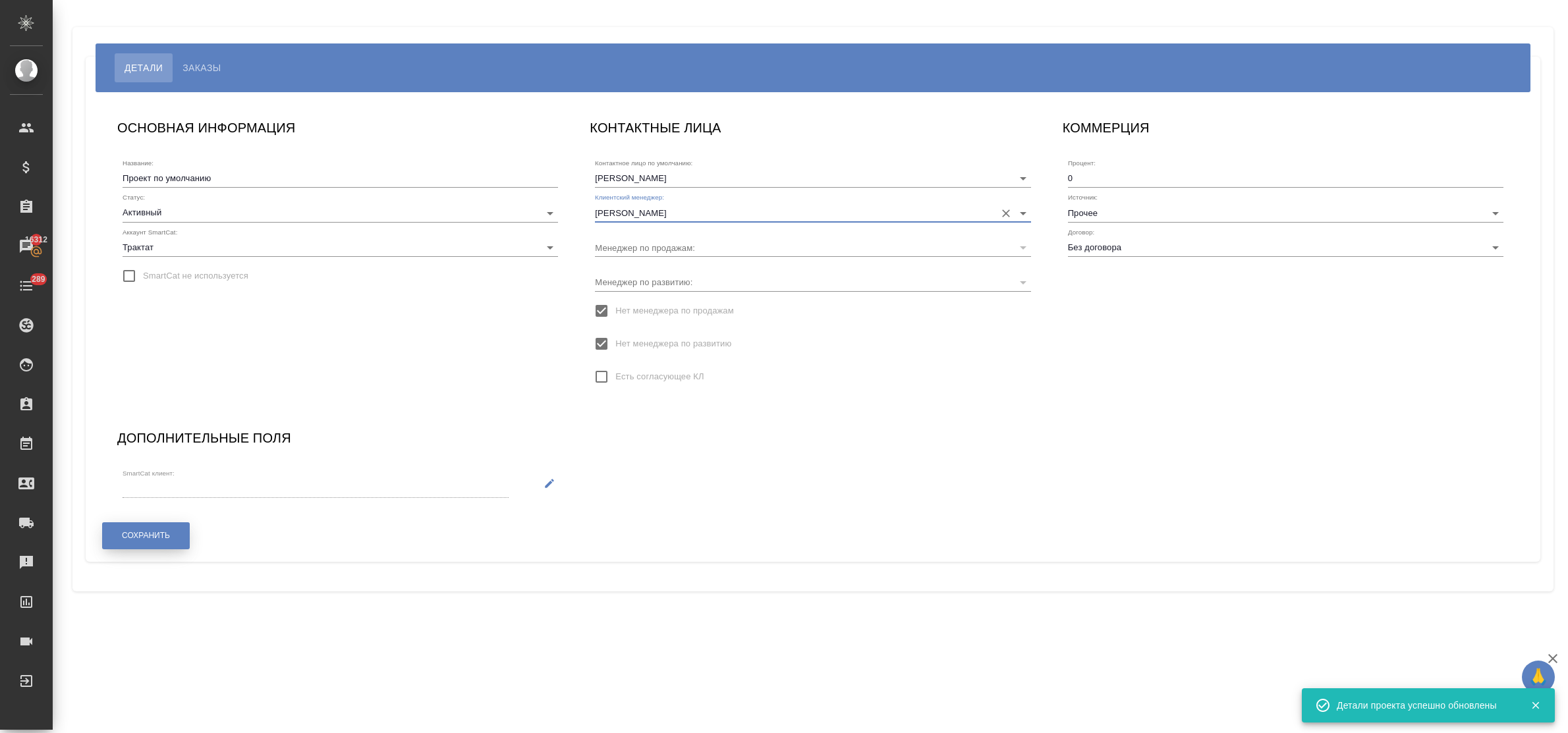
type input "Булахова Елена"
click at [163, 525] on button "Сохранить" at bounding box center [146, 536] width 88 height 27
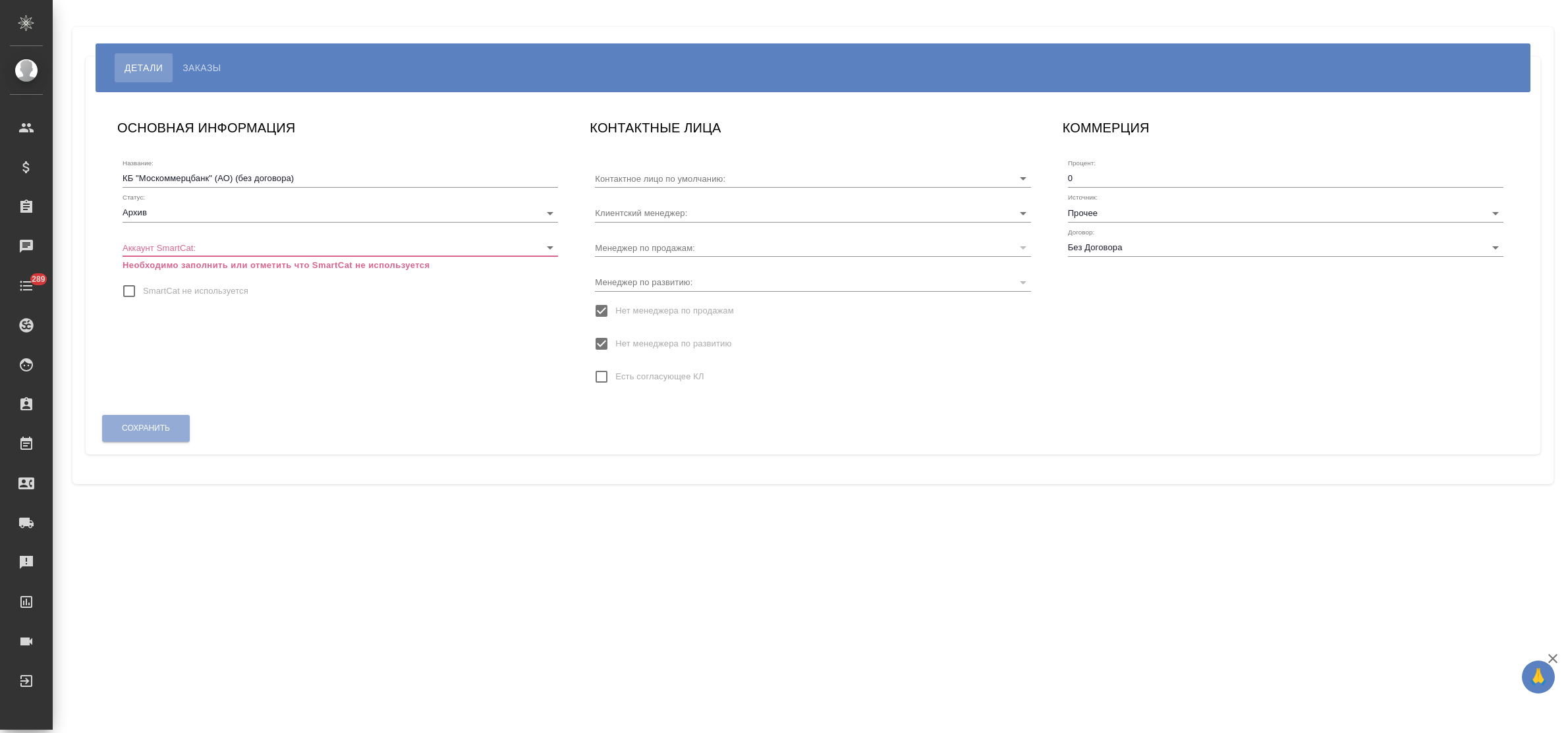
type input "[PERSON_NAME]"
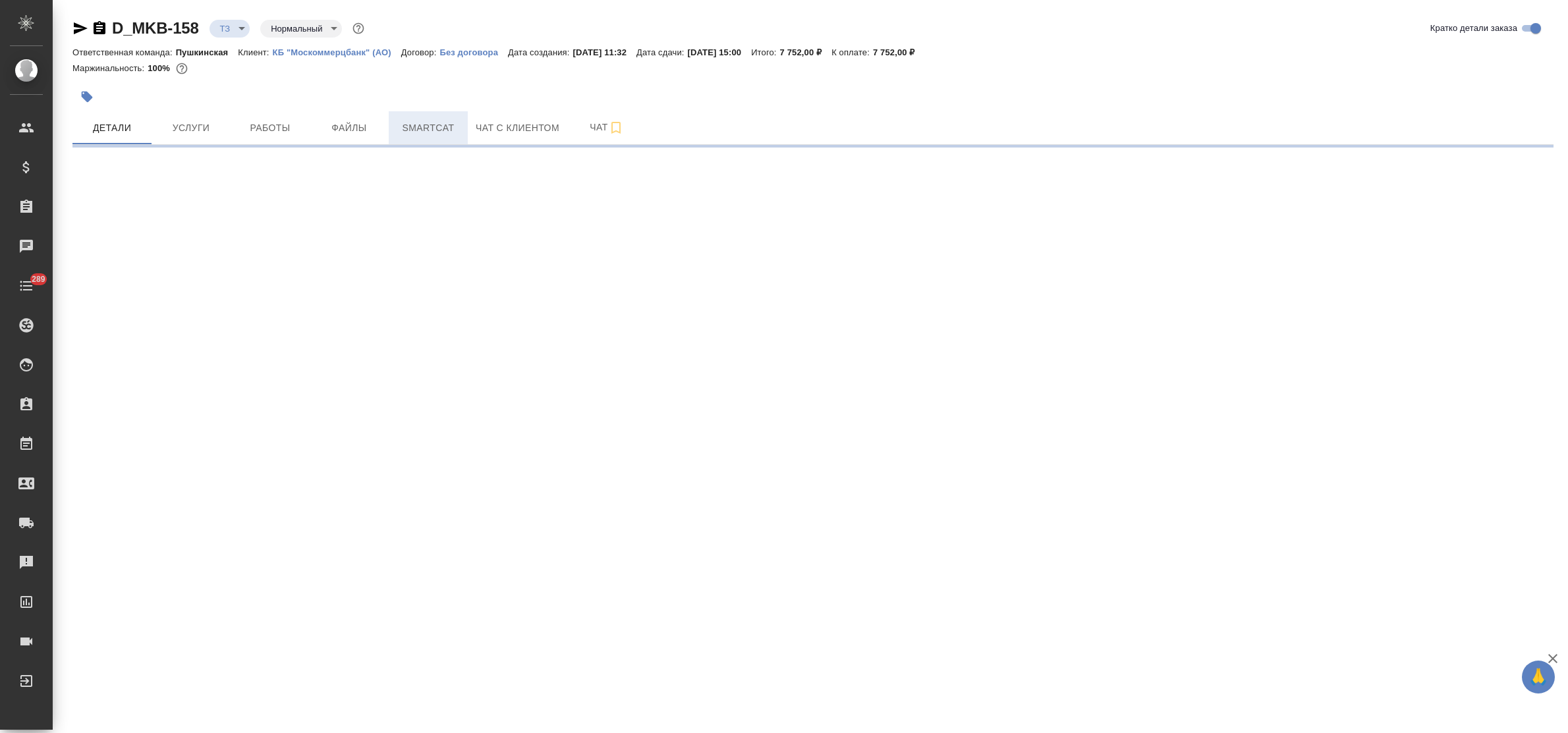
select select "RU"
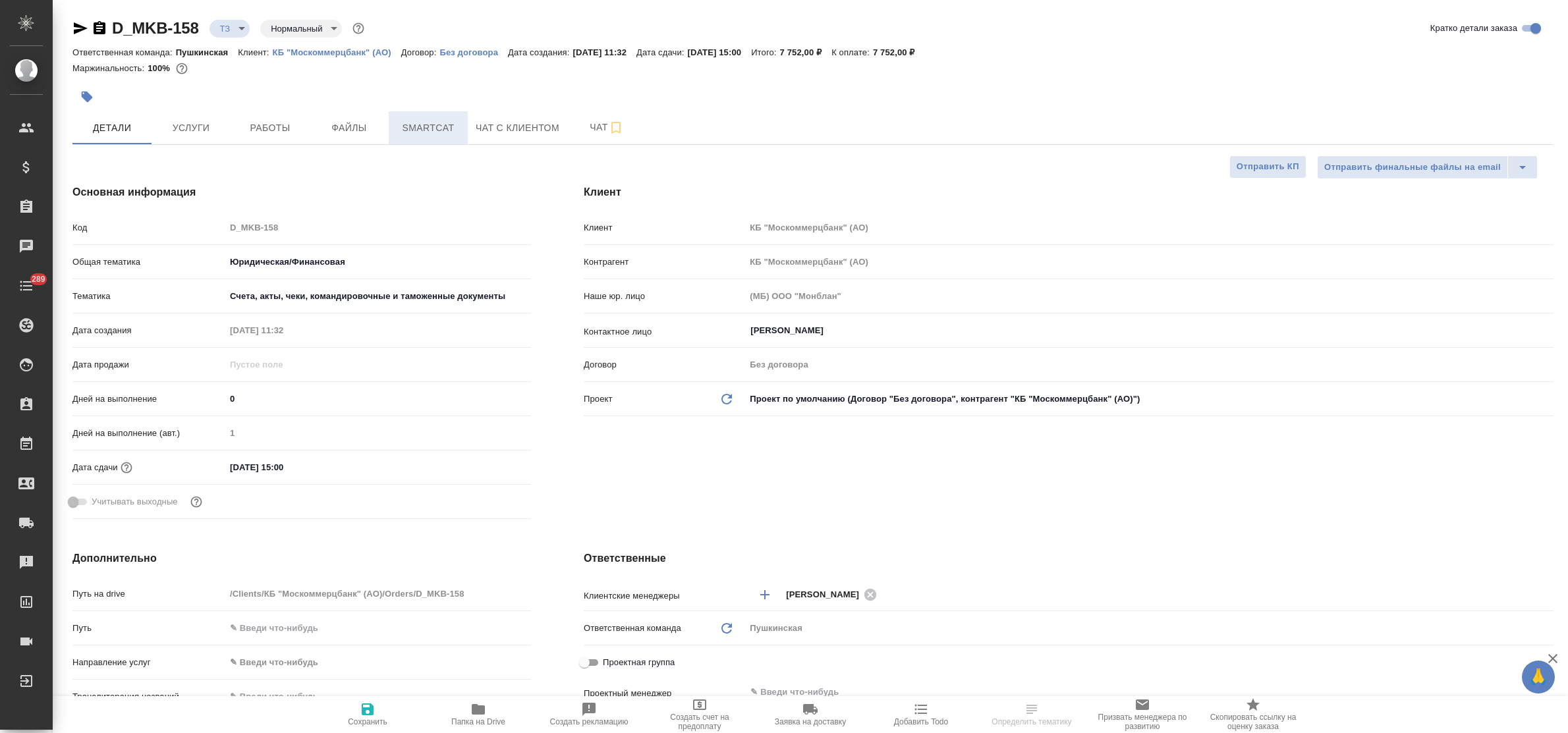
click at [407, 130] on span "Smartcat" at bounding box center [428, 128] width 63 height 17
type textarea "x"
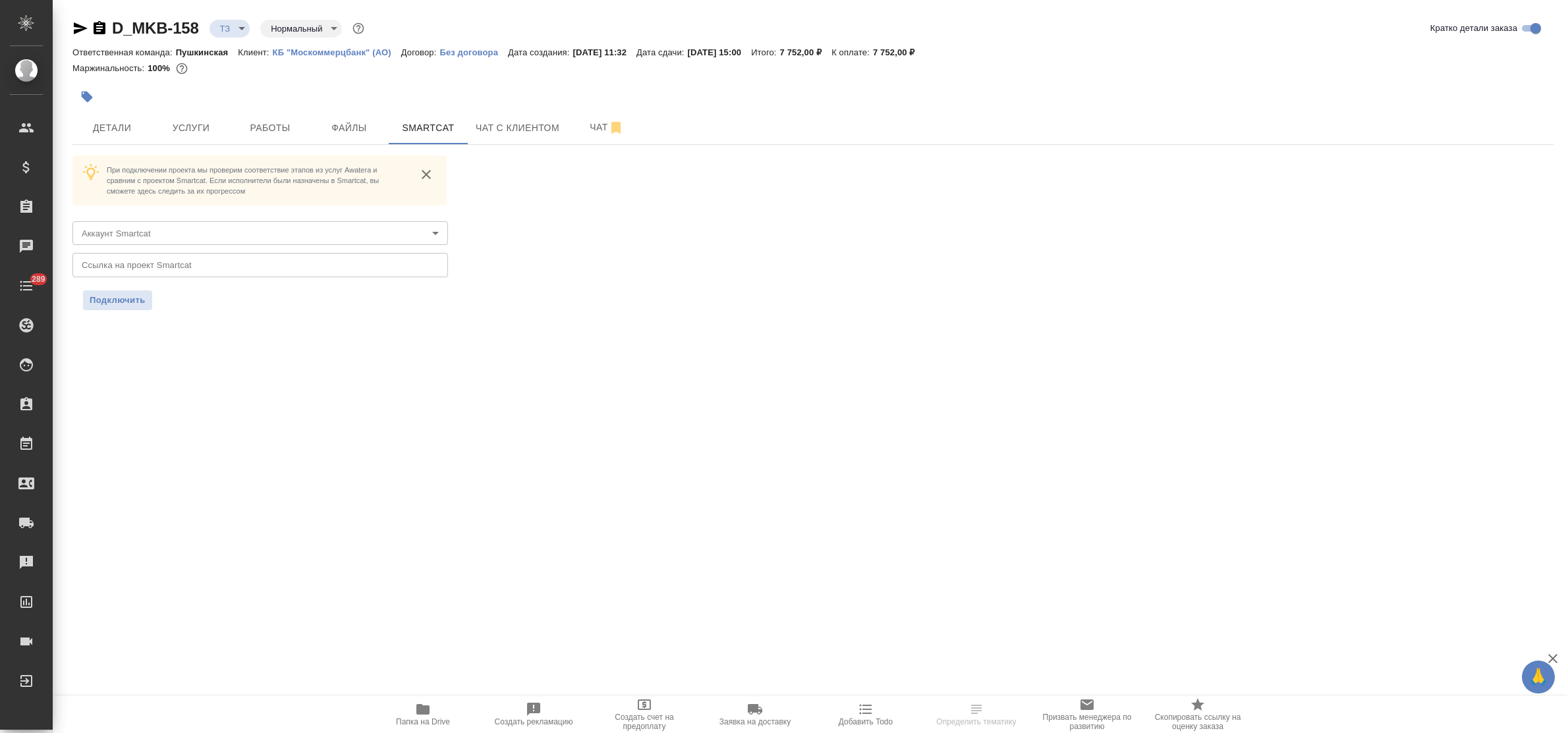
click at [209, 231] on body "🙏 .cls-1 fill:#fff; AWATERA Bulakhova Elena Клиенты Спецификации Заказы Чаты 28…" at bounding box center [784, 366] width 1568 height 733
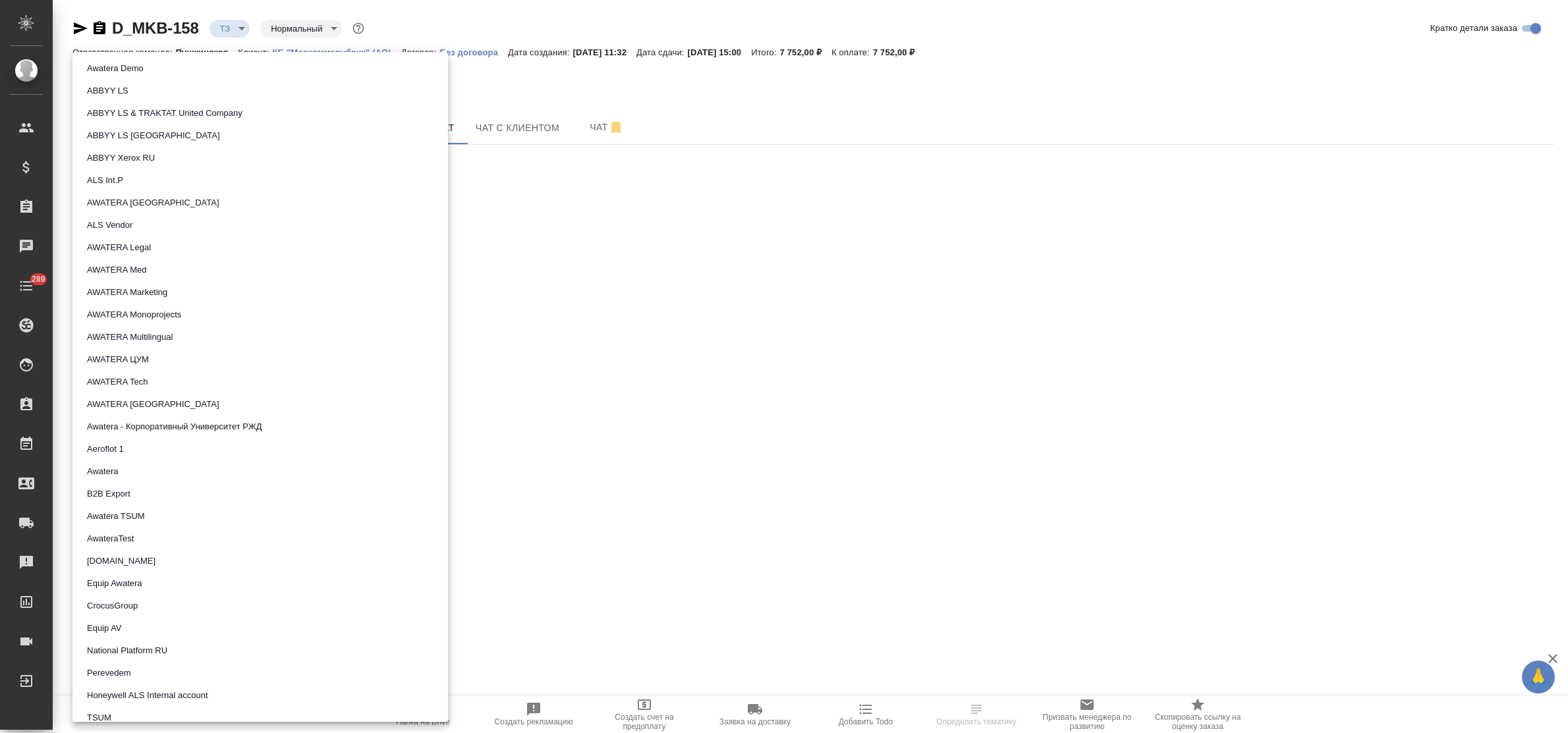
scroll to position [688, 0]
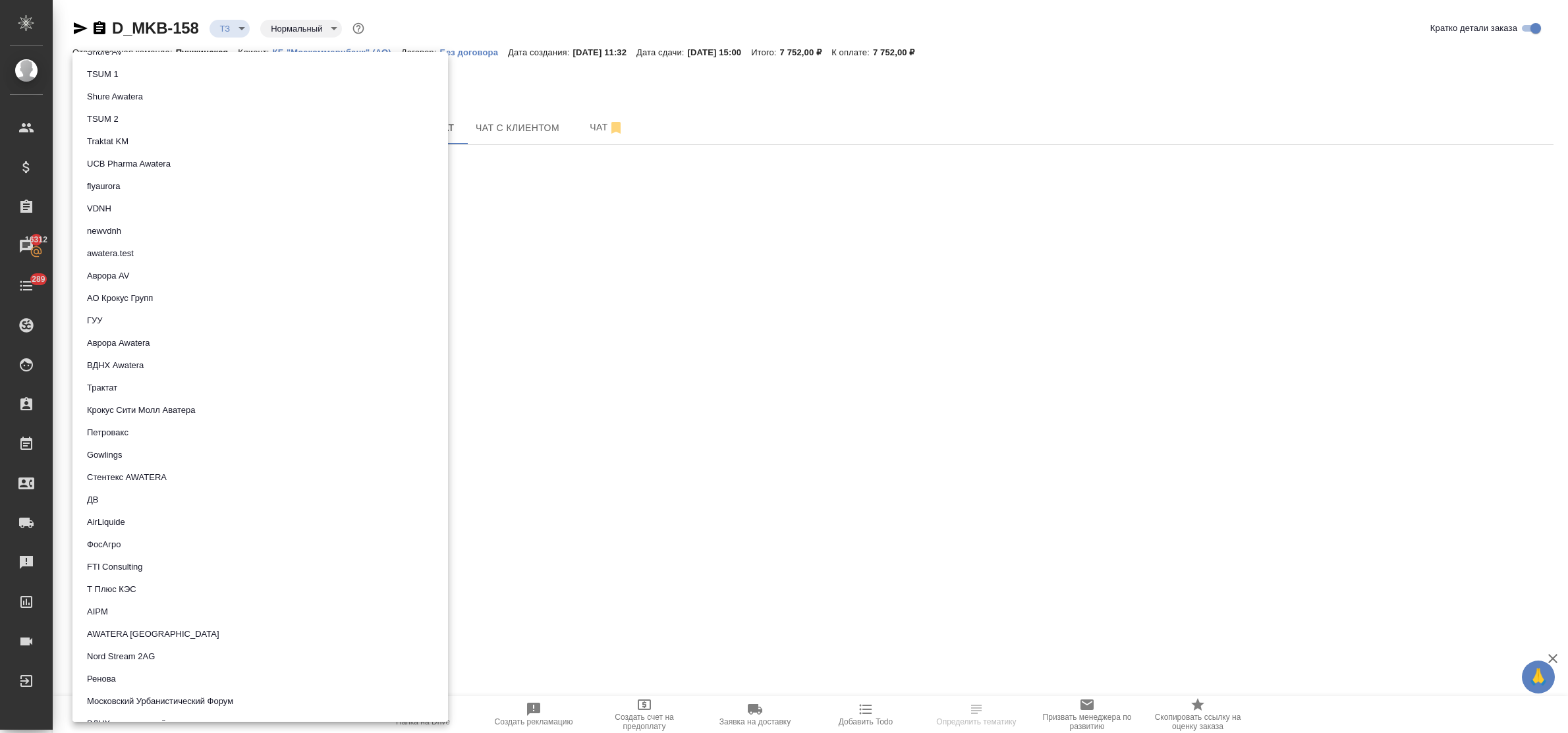
click at [175, 385] on li "Трактат" at bounding box center [260, 387] width 375 height 22
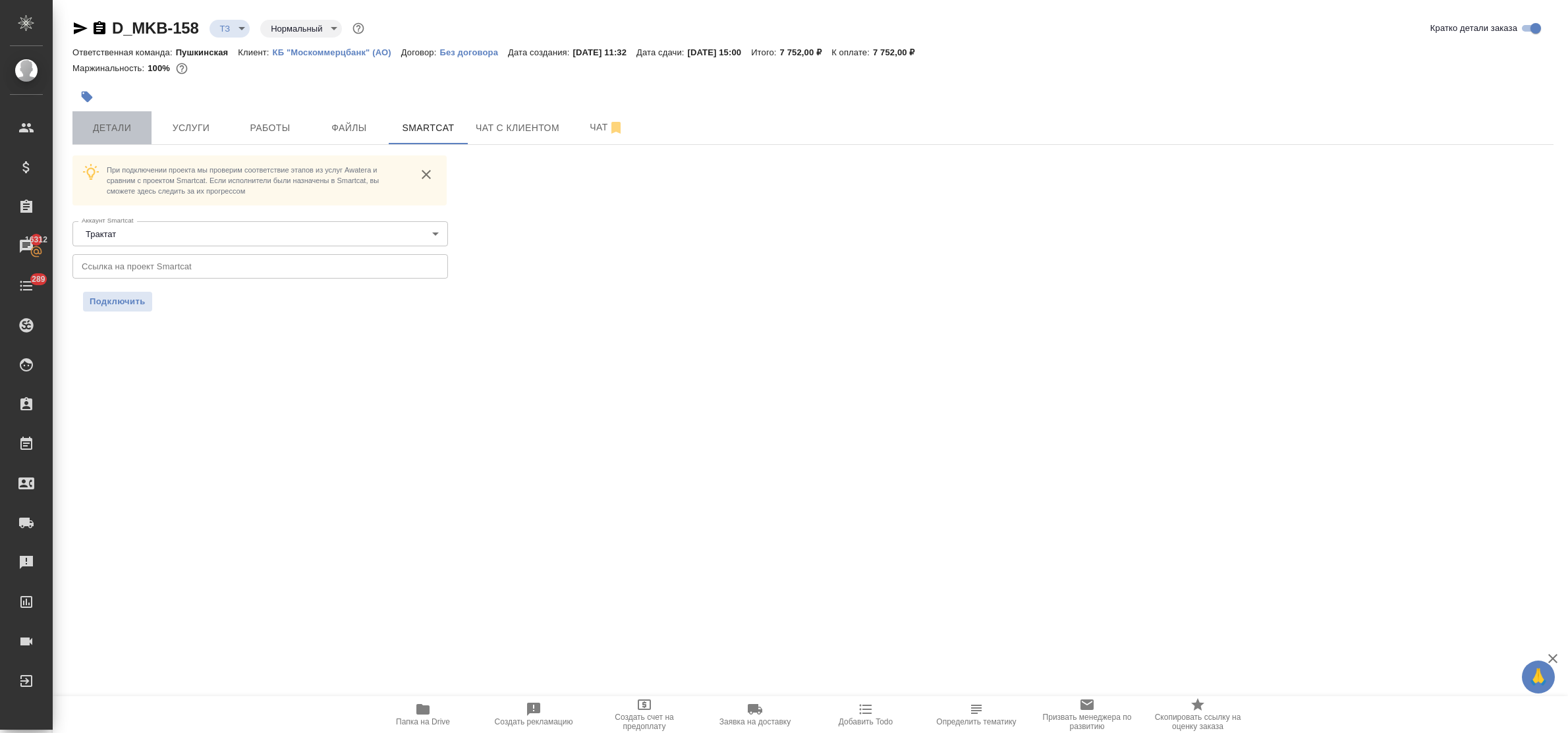
click at [110, 118] on button "Детали" at bounding box center [112, 127] width 79 height 33
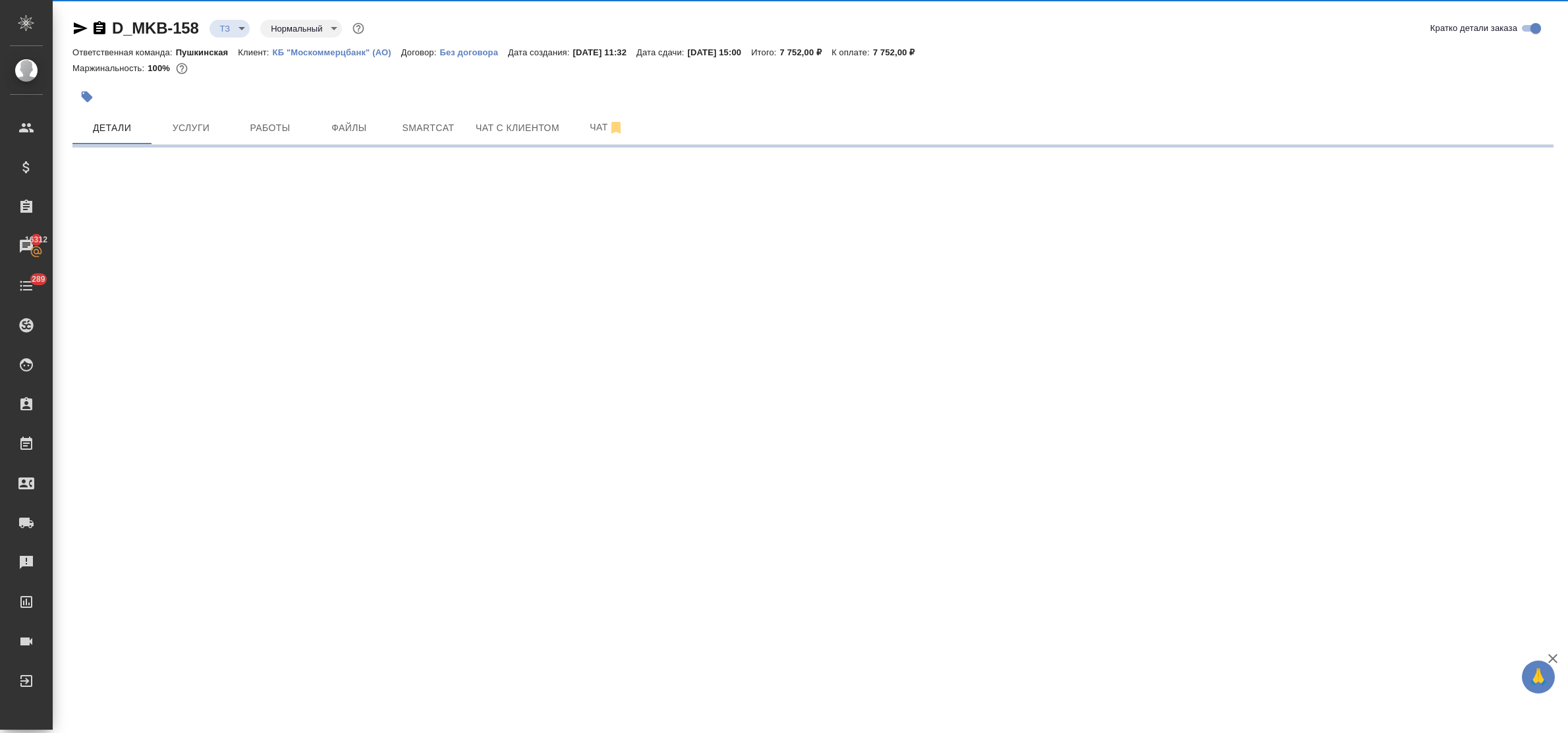
select select "RU"
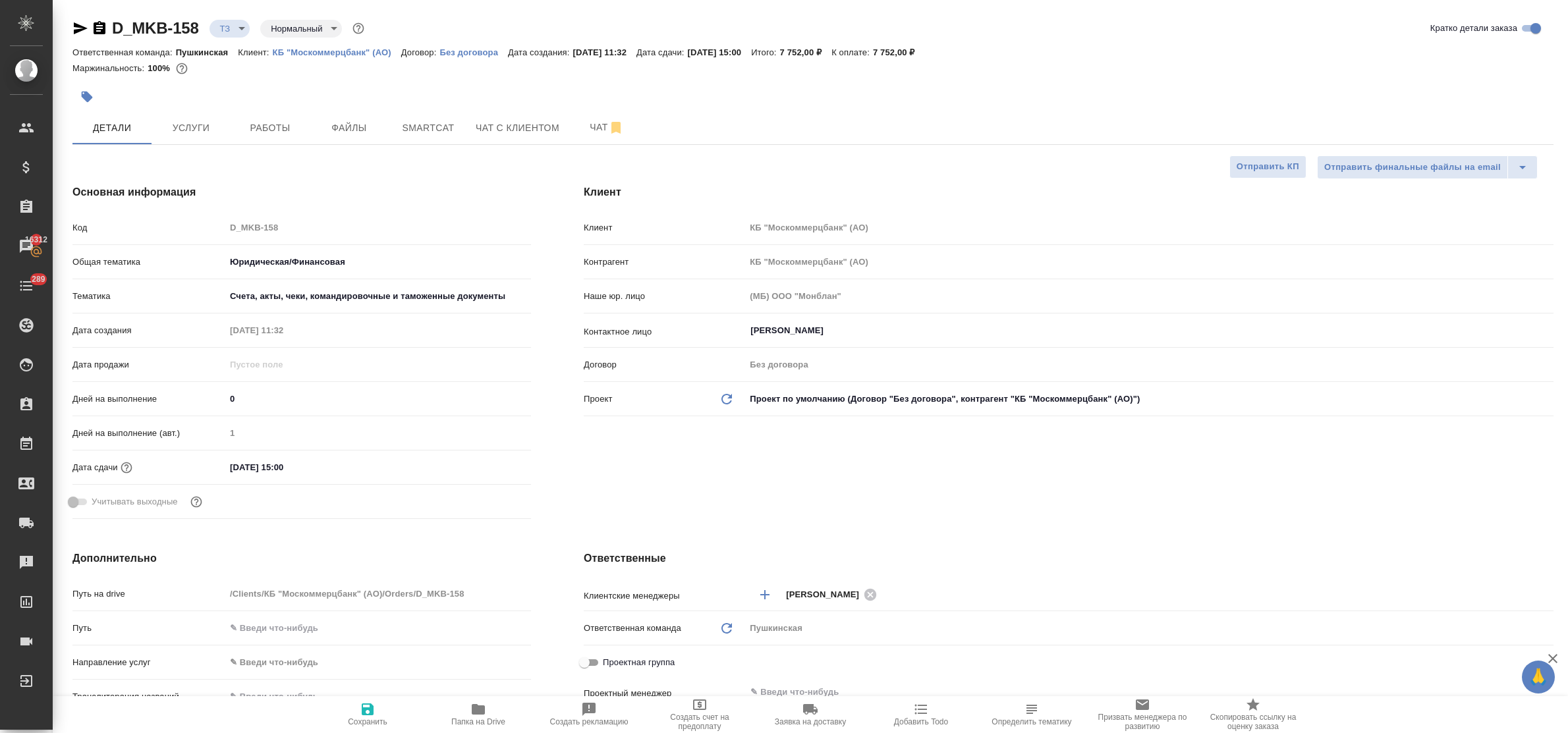
type textarea "x"
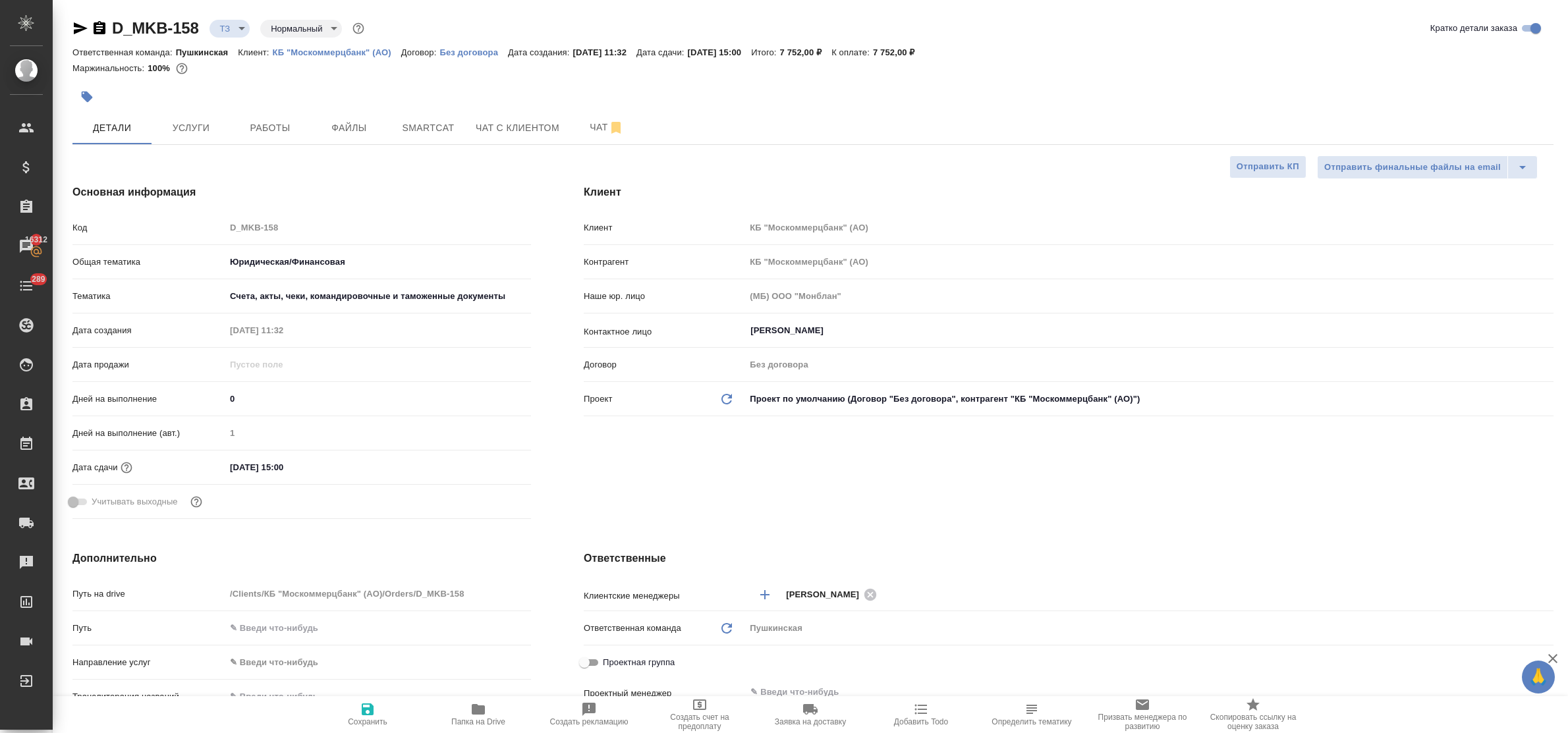
type textarea "x"
click at [410, 128] on span "Smartcat" at bounding box center [428, 128] width 63 height 17
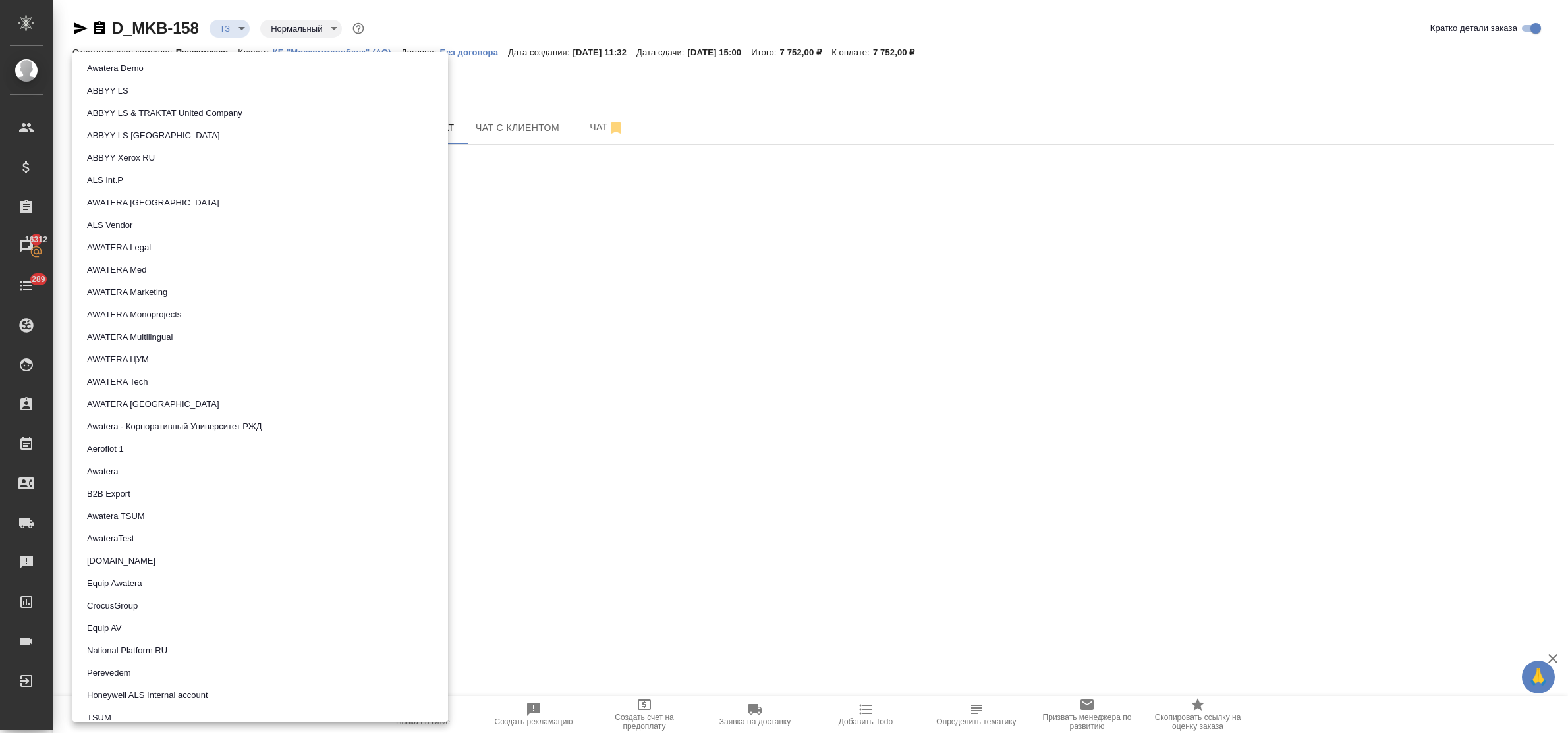
click at [173, 232] on body "🙏 .cls-1 fill:#fff; AWATERA Bulakhova Elena Клиенты Спецификации Заказы 16312 Ч…" at bounding box center [784, 366] width 1568 height 733
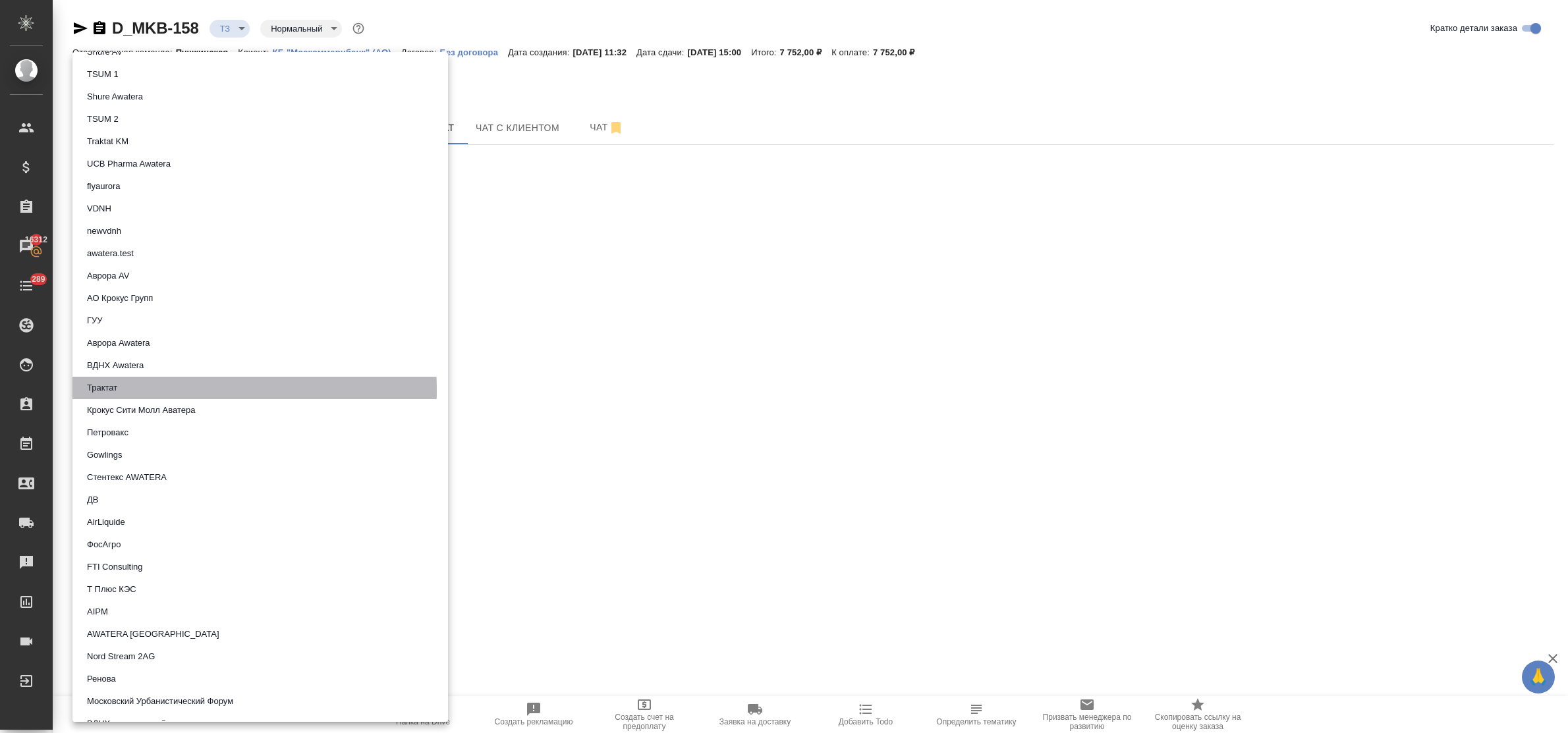
click at [175, 389] on li "Трактат" at bounding box center [260, 387] width 375 height 22
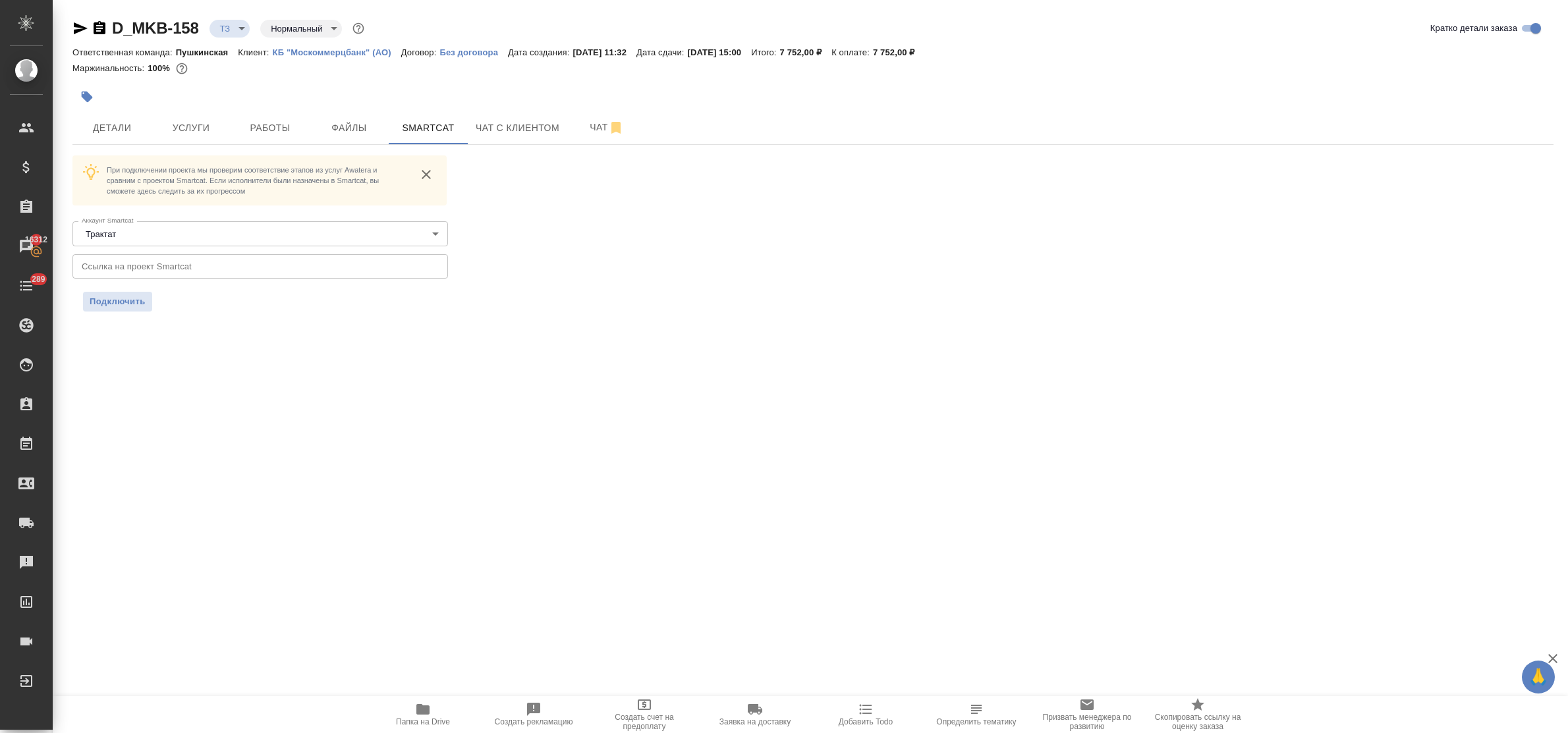
click at [153, 255] on input "text" at bounding box center [260, 266] width 375 height 23
click at [116, 303] on span "Подключить" at bounding box center [118, 302] width 56 height 13
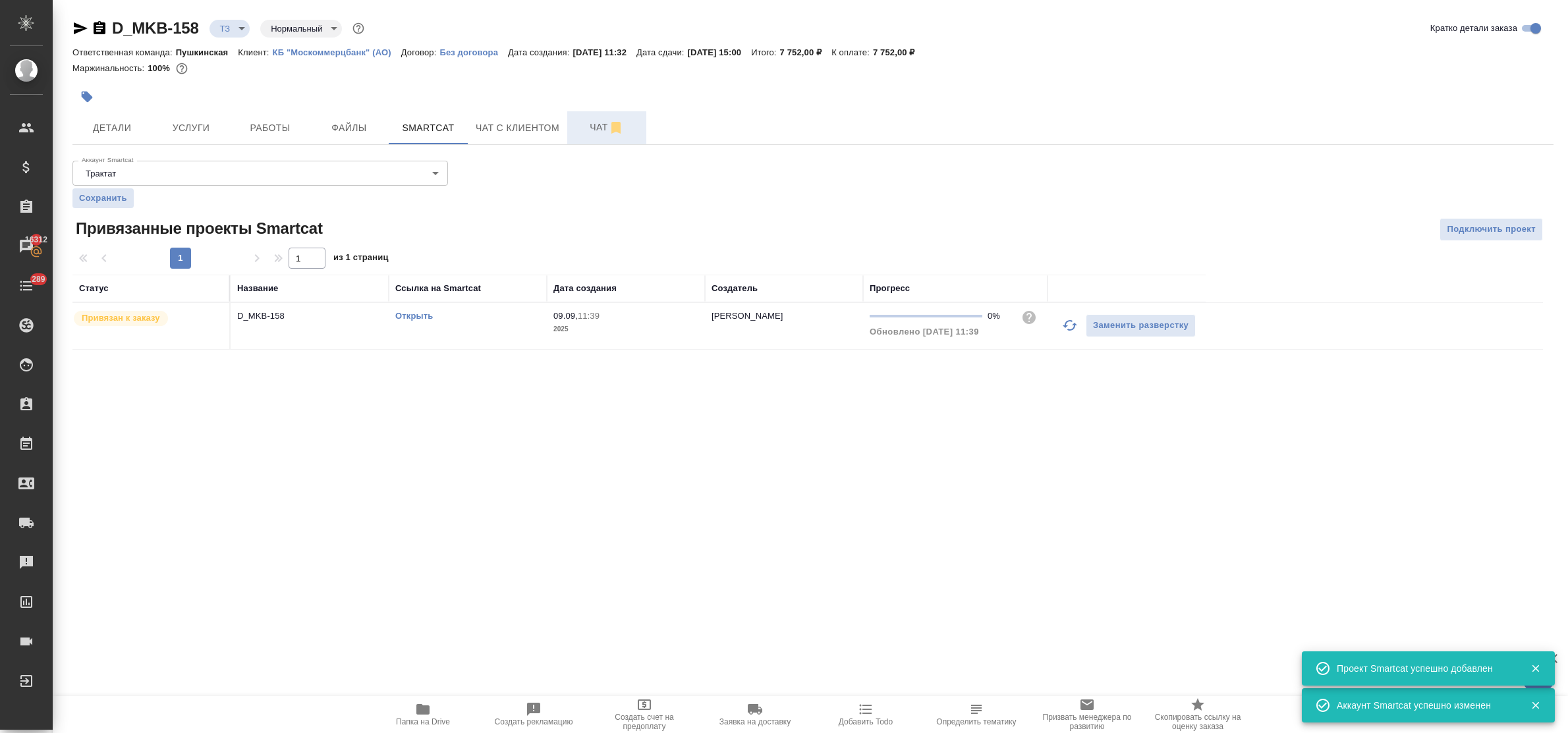
click at [587, 128] on span "Чат" at bounding box center [606, 127] width 63 height 17
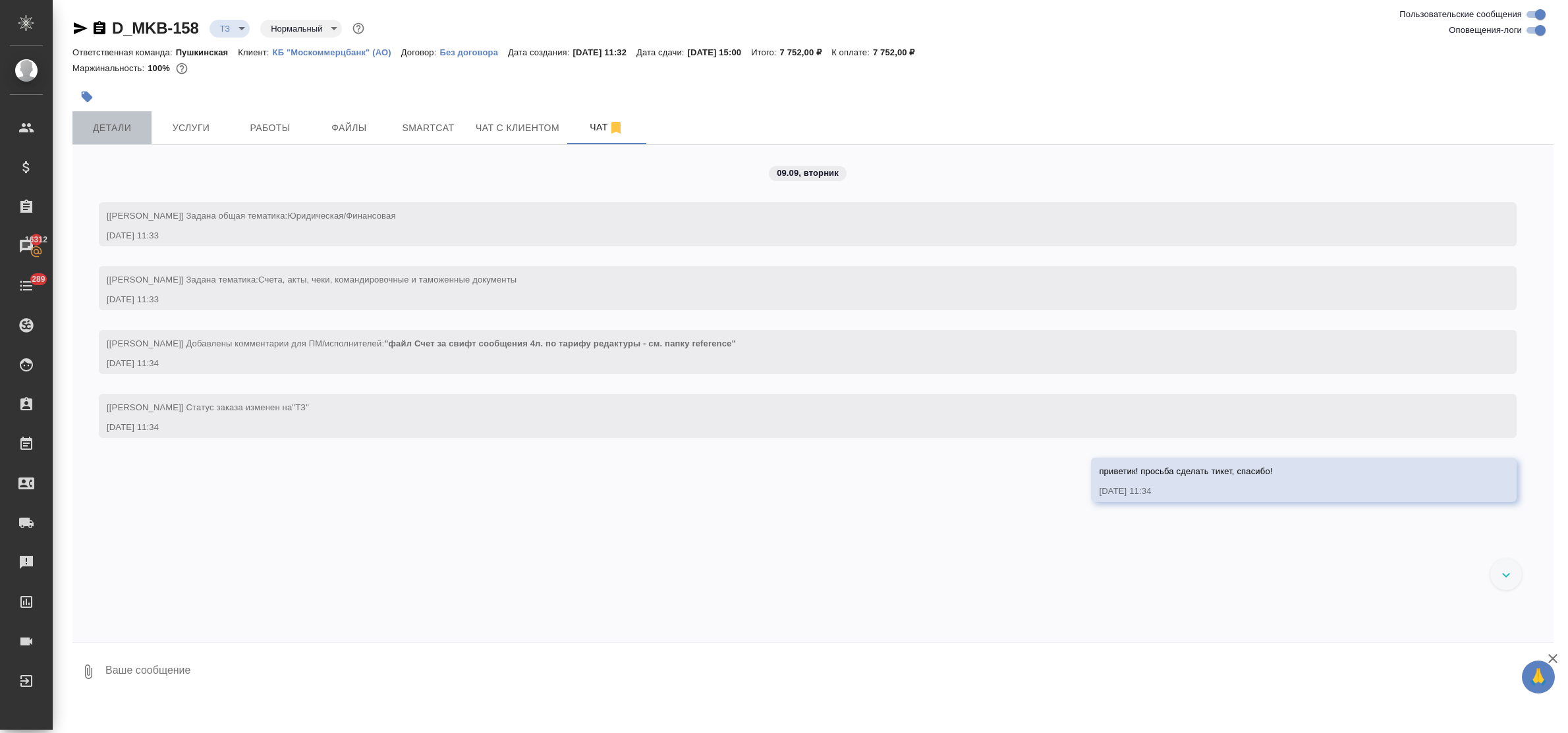
click at [110, 135] on span "Детали" at bounding box center [112, 128] width 63 height 17
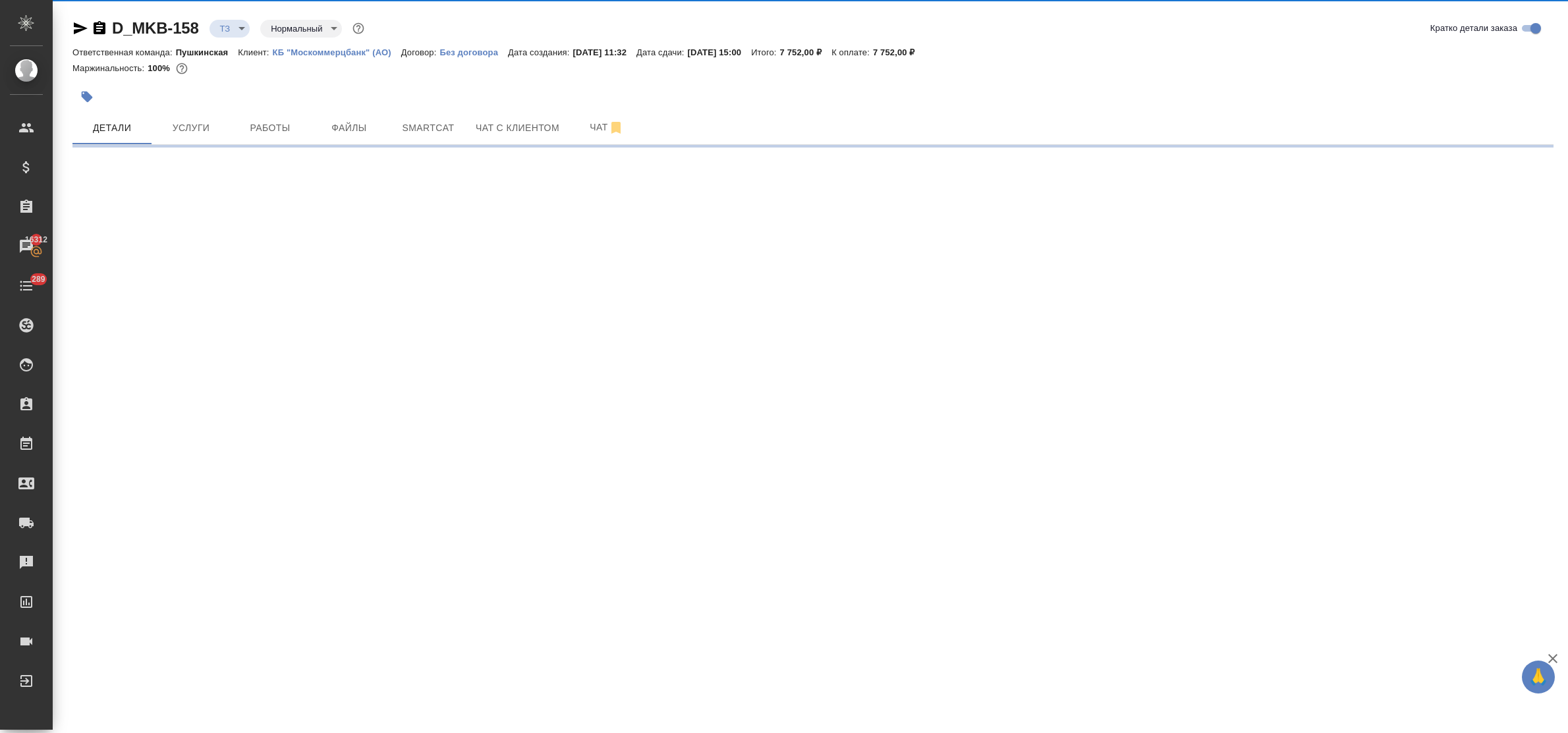
select select "RU"
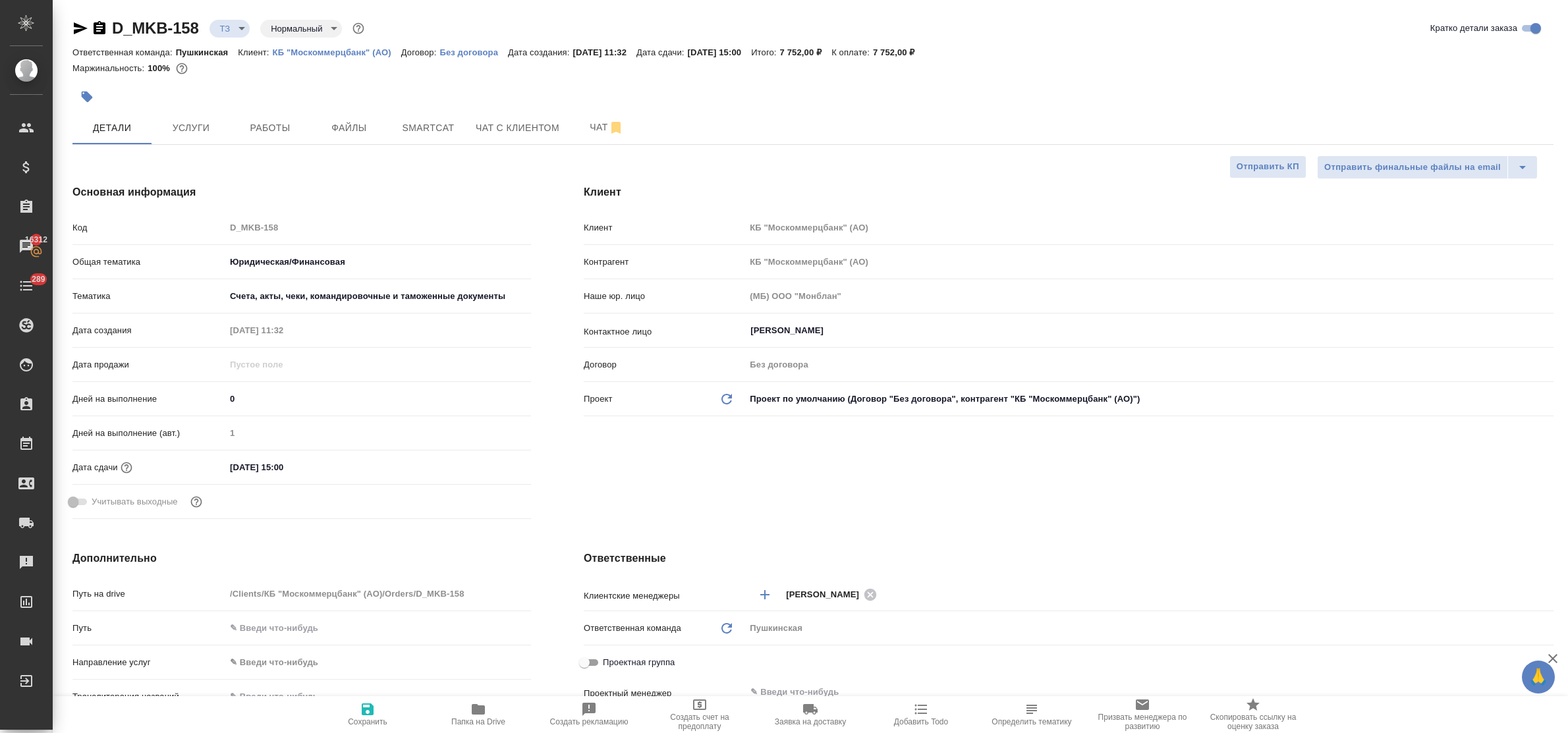
type textarea "x"
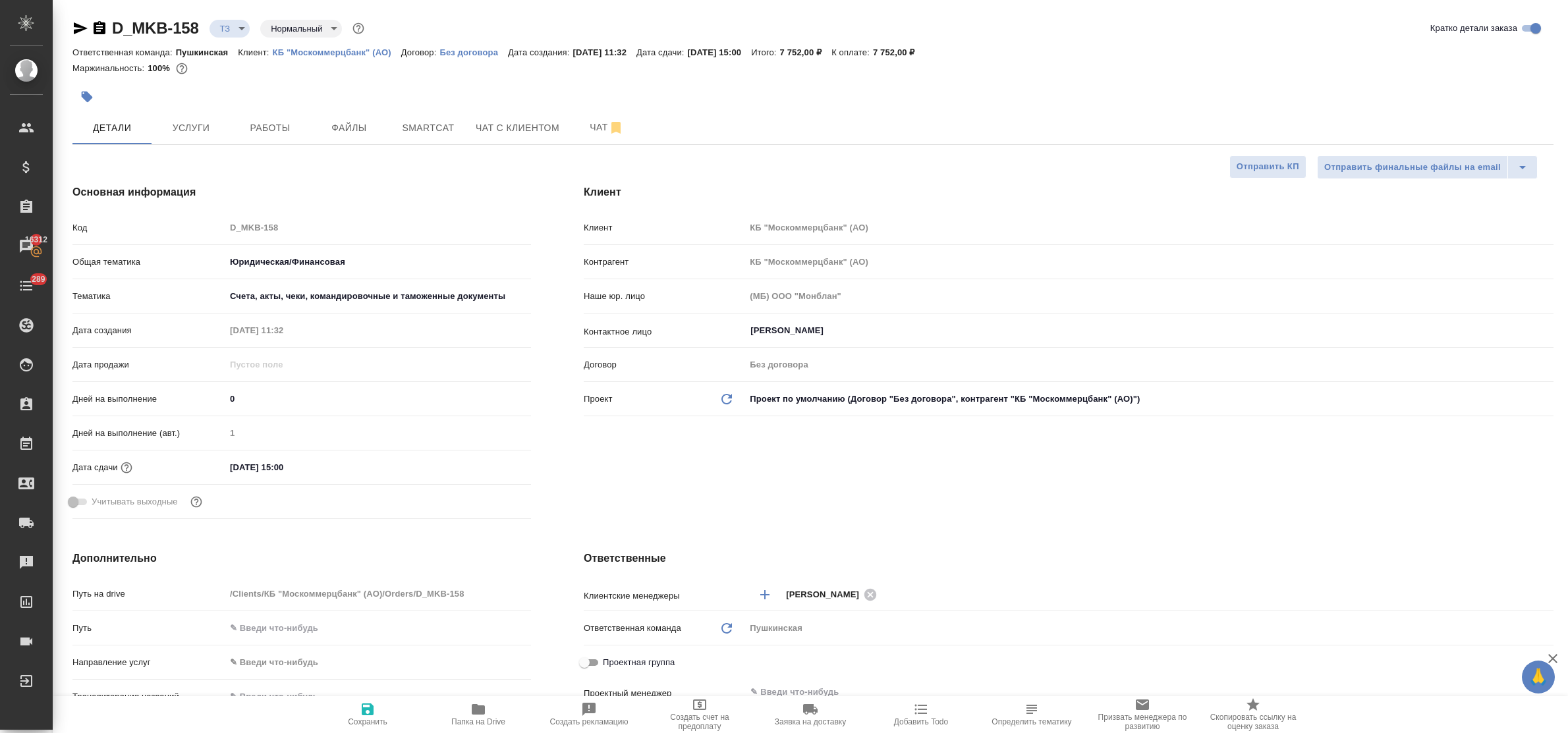
type textarea "x"
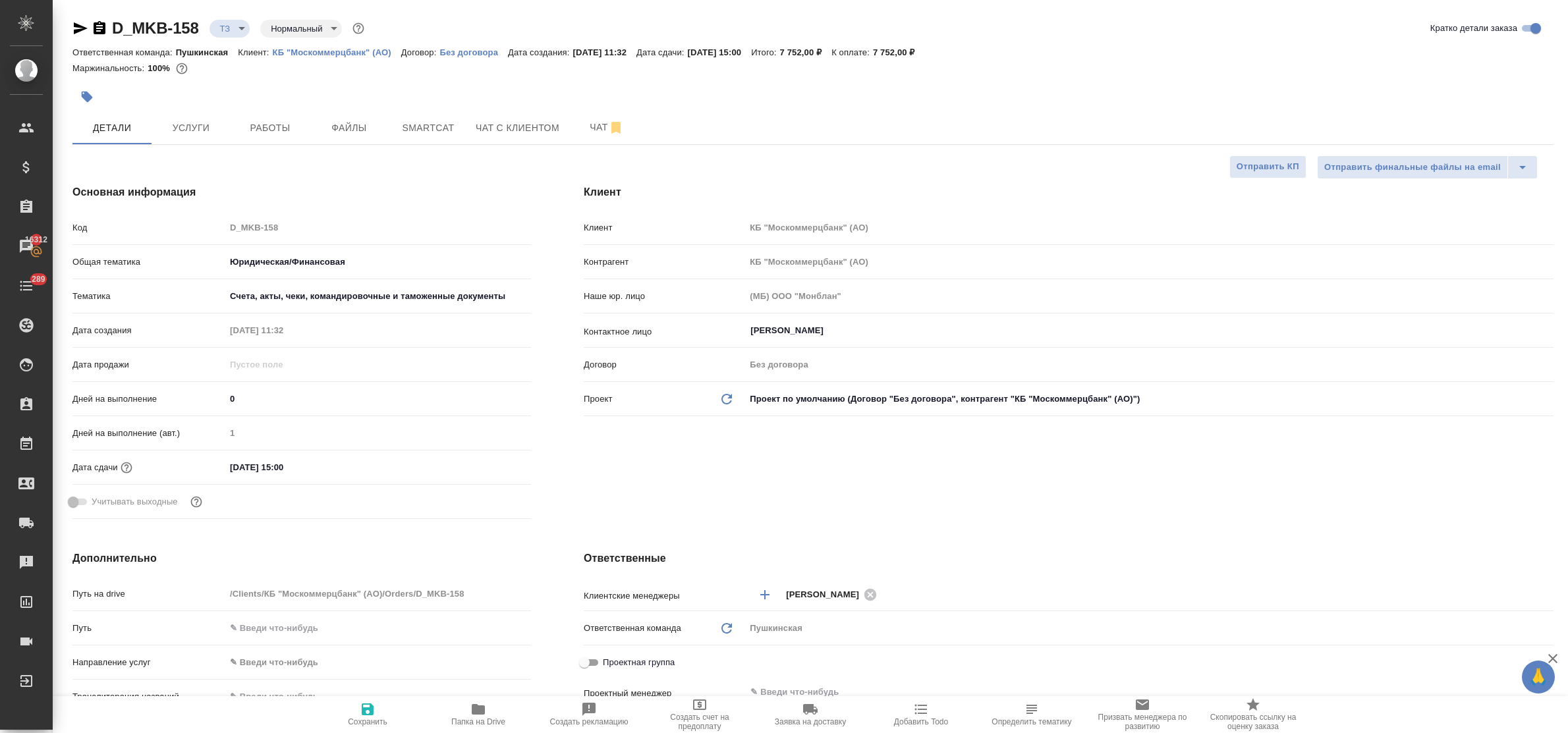
type textarea "x"
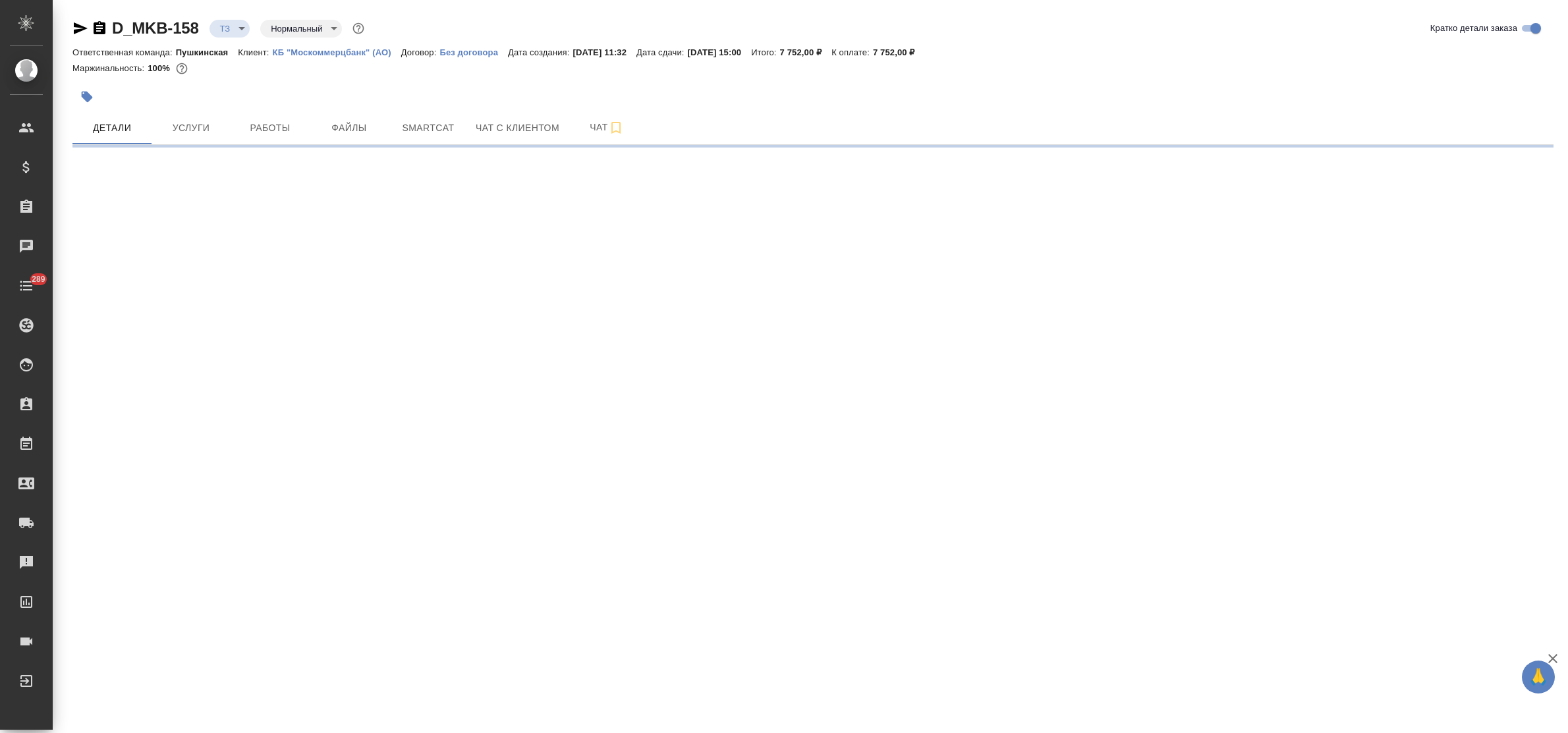
select select "RU"
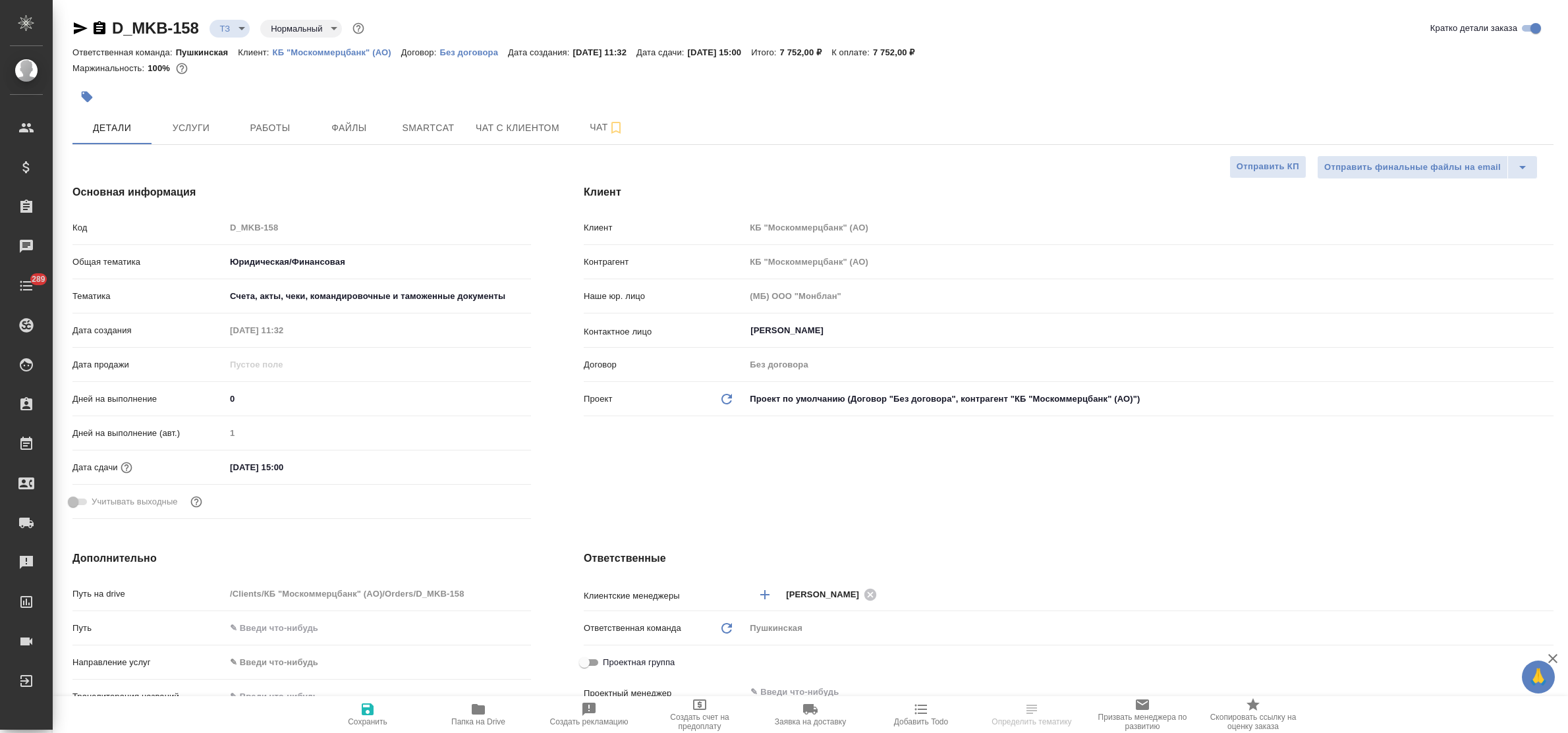
type textarea "x"
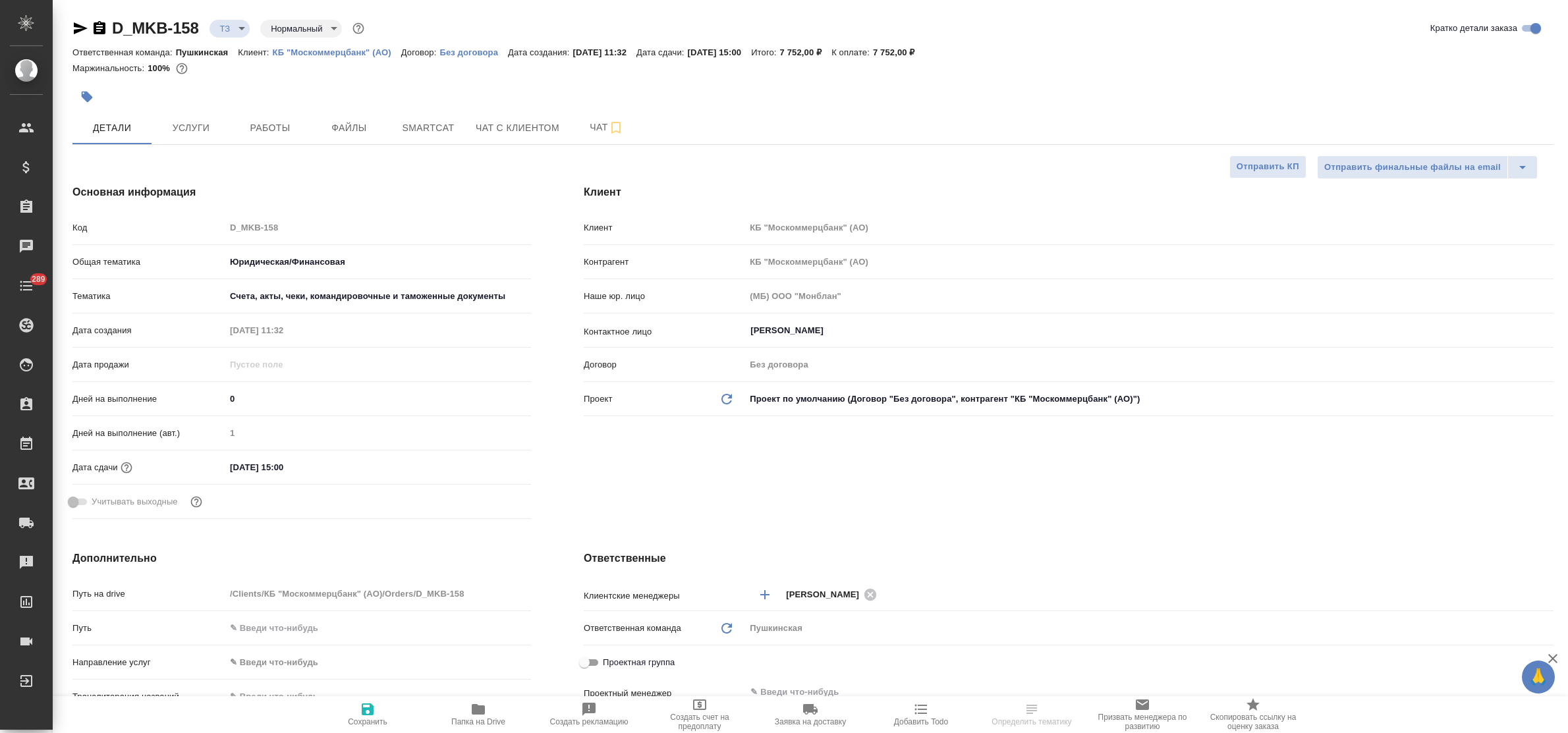
type textarea "x"
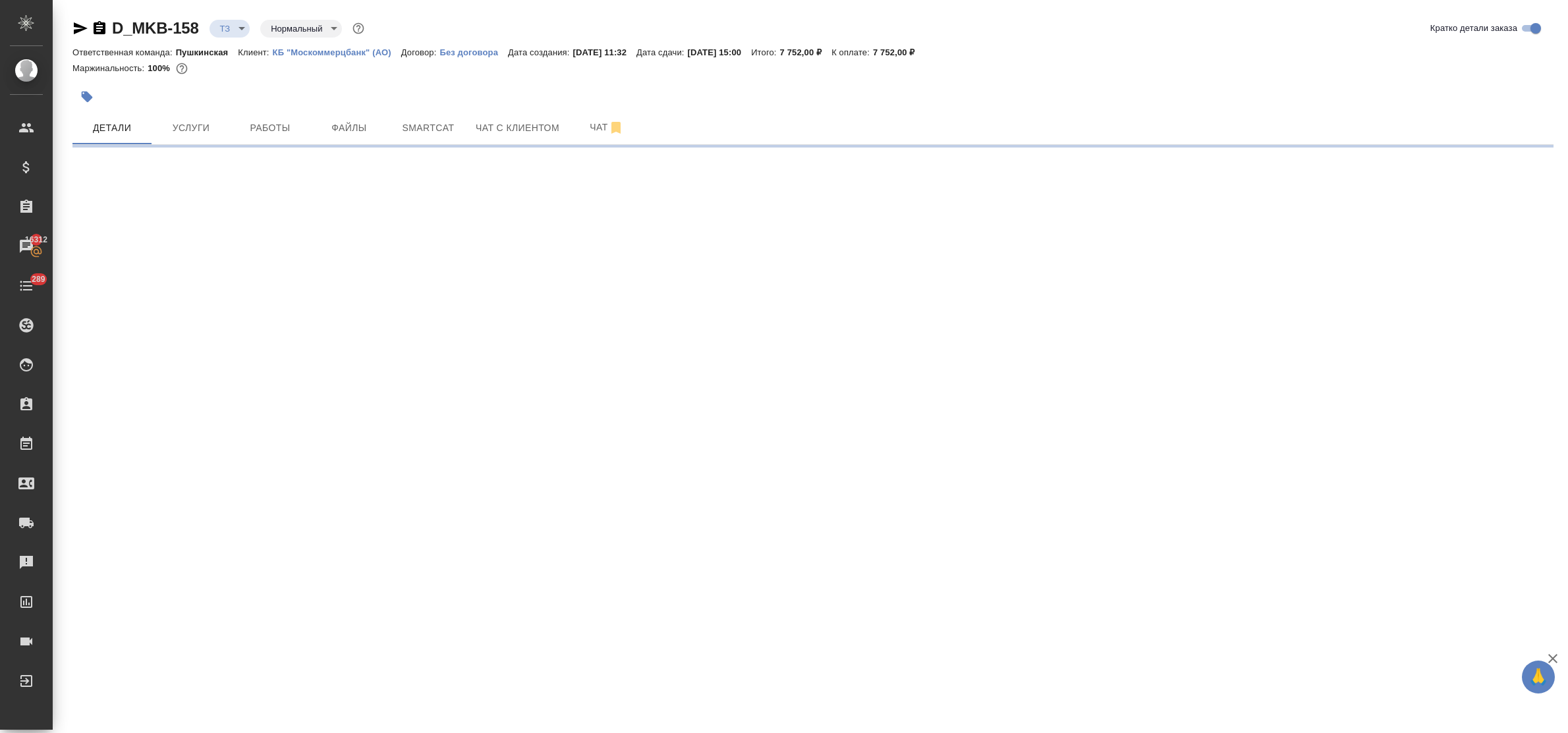
select select "RU"
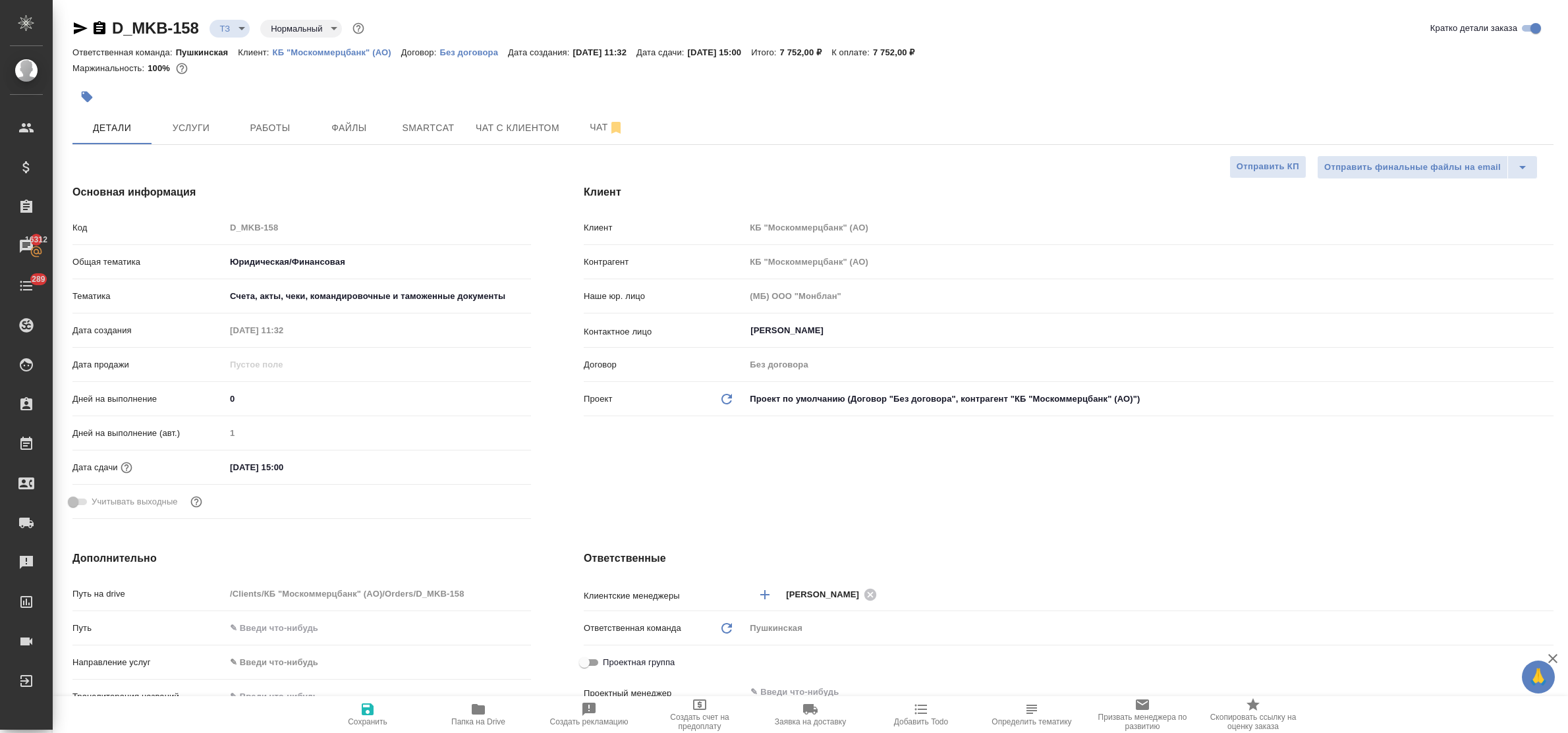
type textarea "x"
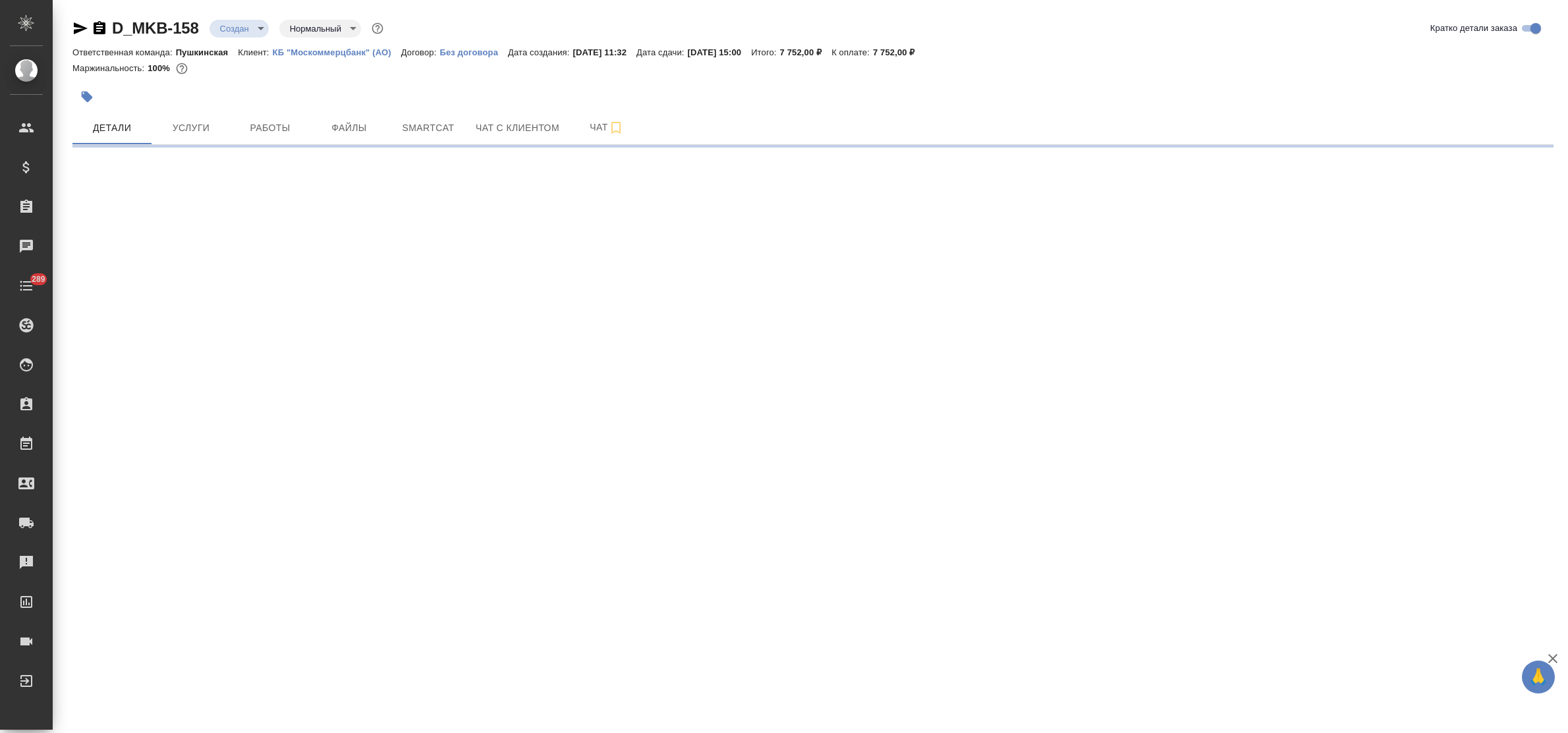
select select "RU"
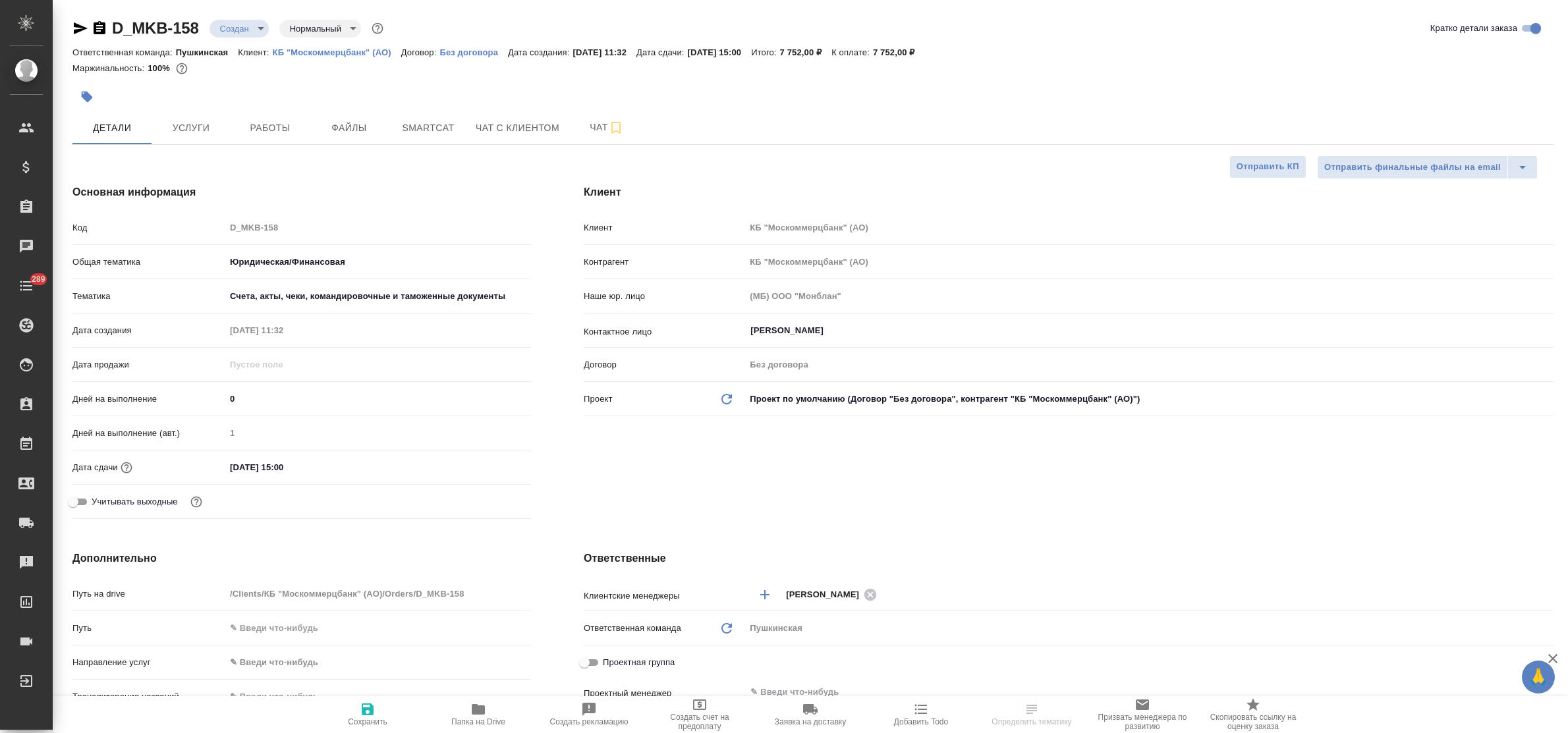
type textarea "x"
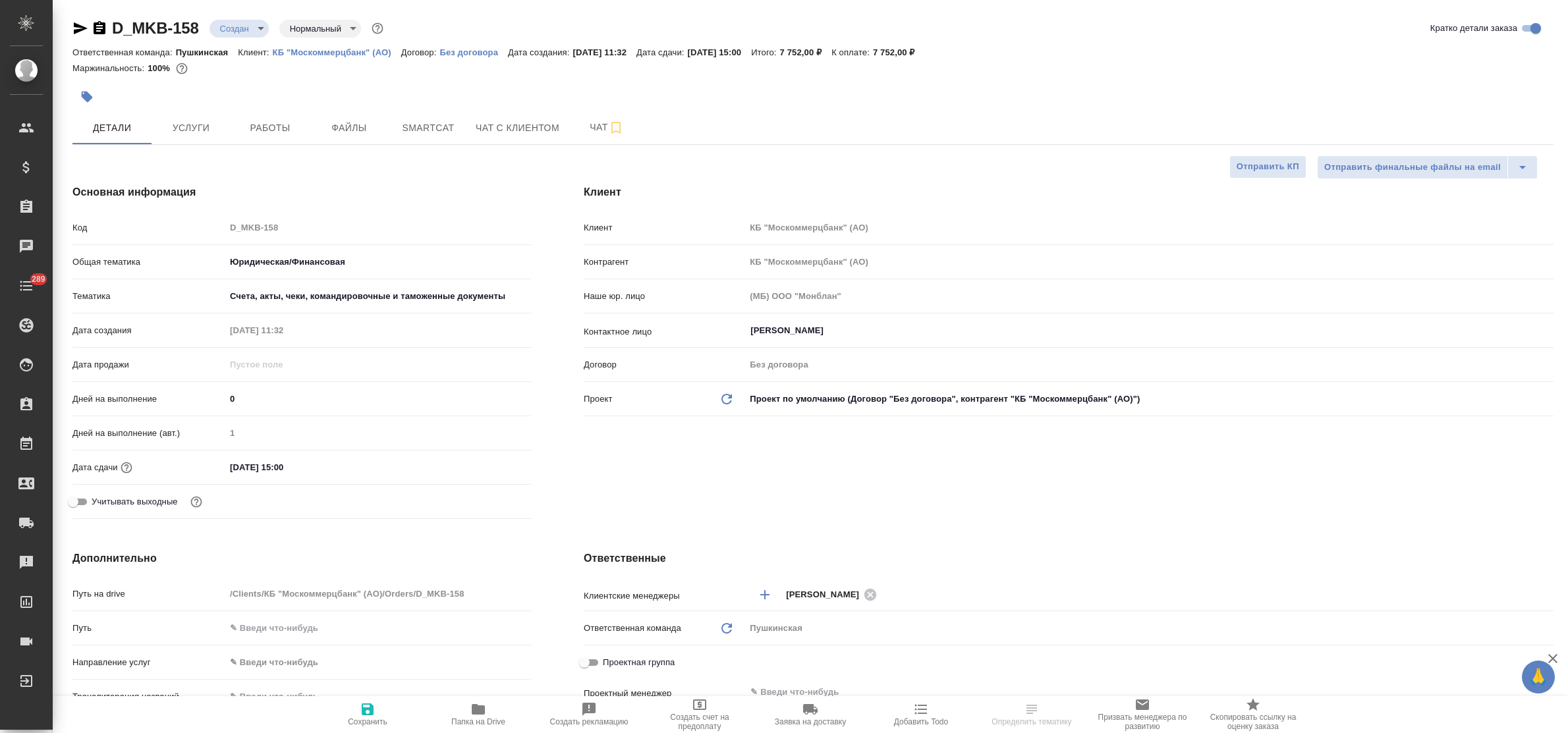
type textarea "x"
click at [595, 126] on span "Чат" at bounding box center [606, 127] width 63 height 17
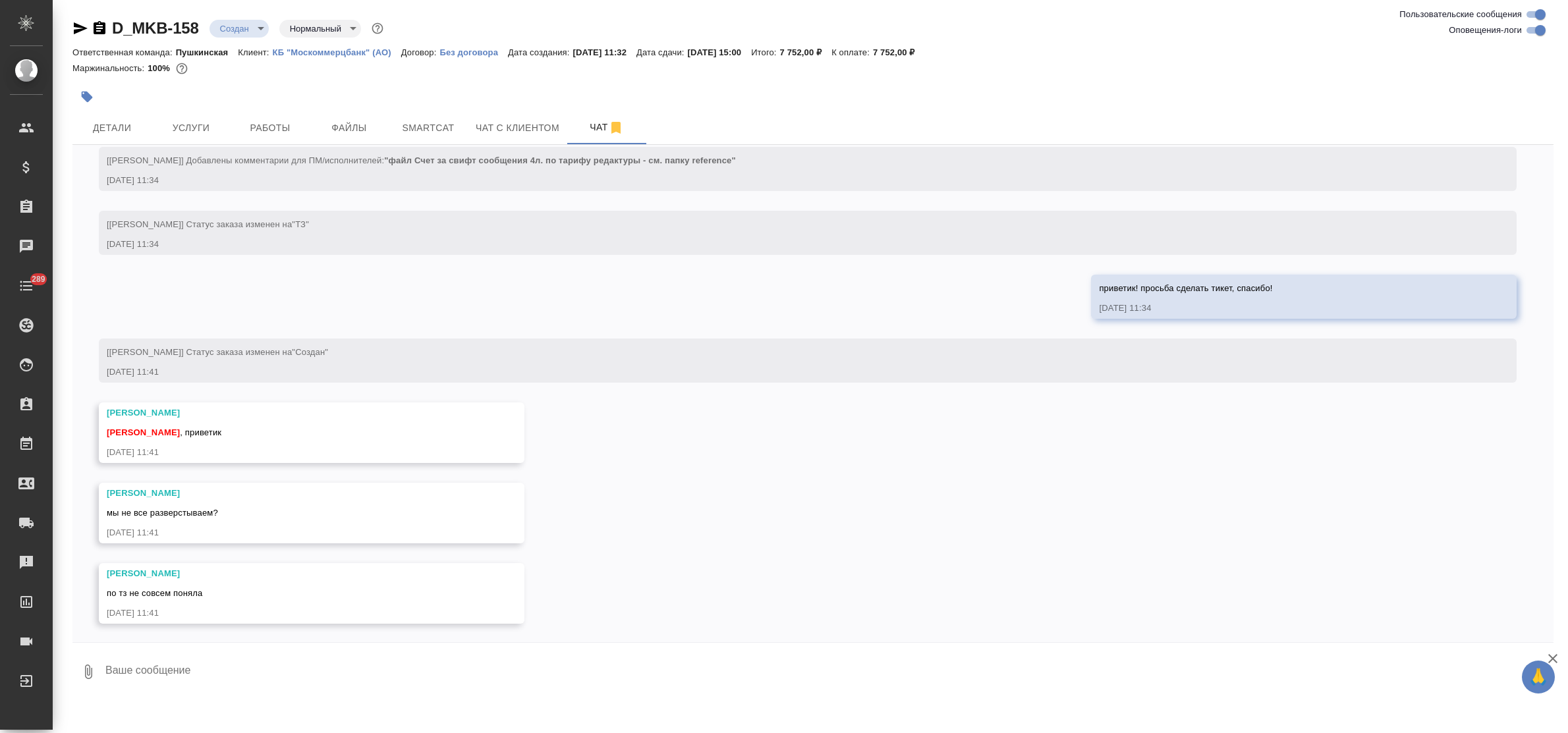
scroll to position [185, 0]
click at [211, 663] on textarea at bounding box center [829, 671] width 1449 height 45
type textarea "р"
type textarea "я клиенту считала верстку двух файлов"
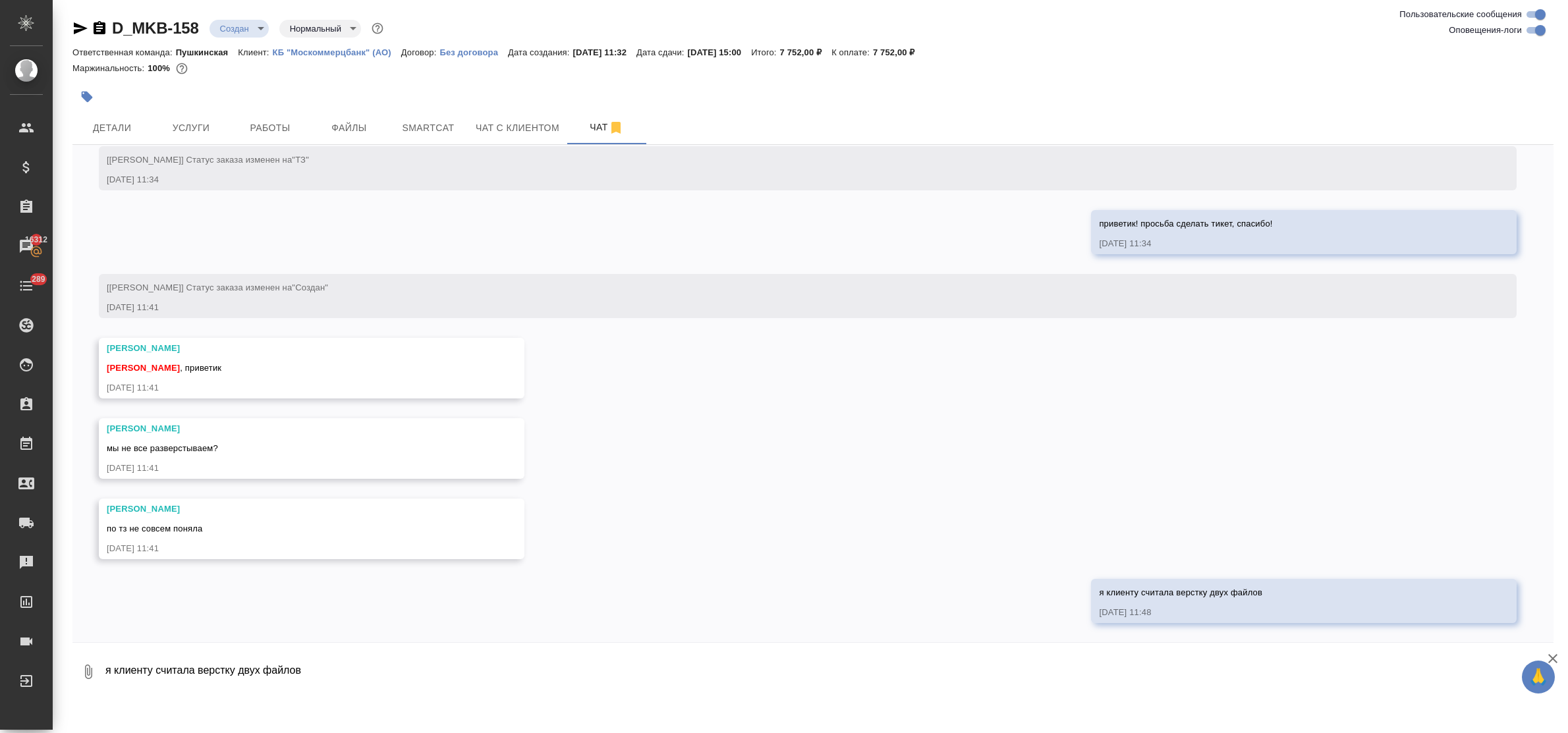
scroll to position [248, 0]
type textarea "один точно, второй не знаю - лучше пм спросить как они отдадут перку"
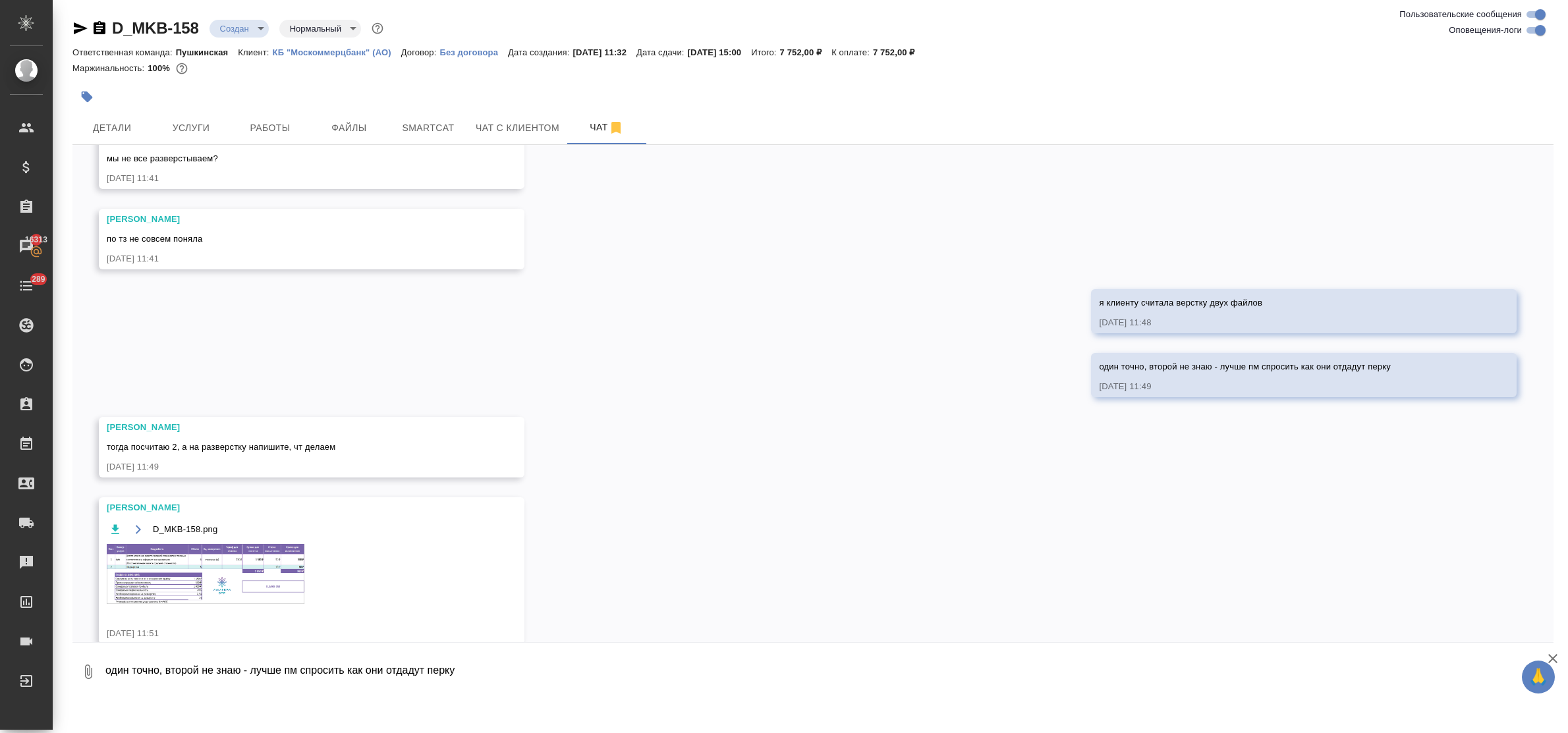
scroll to position [558, 0]
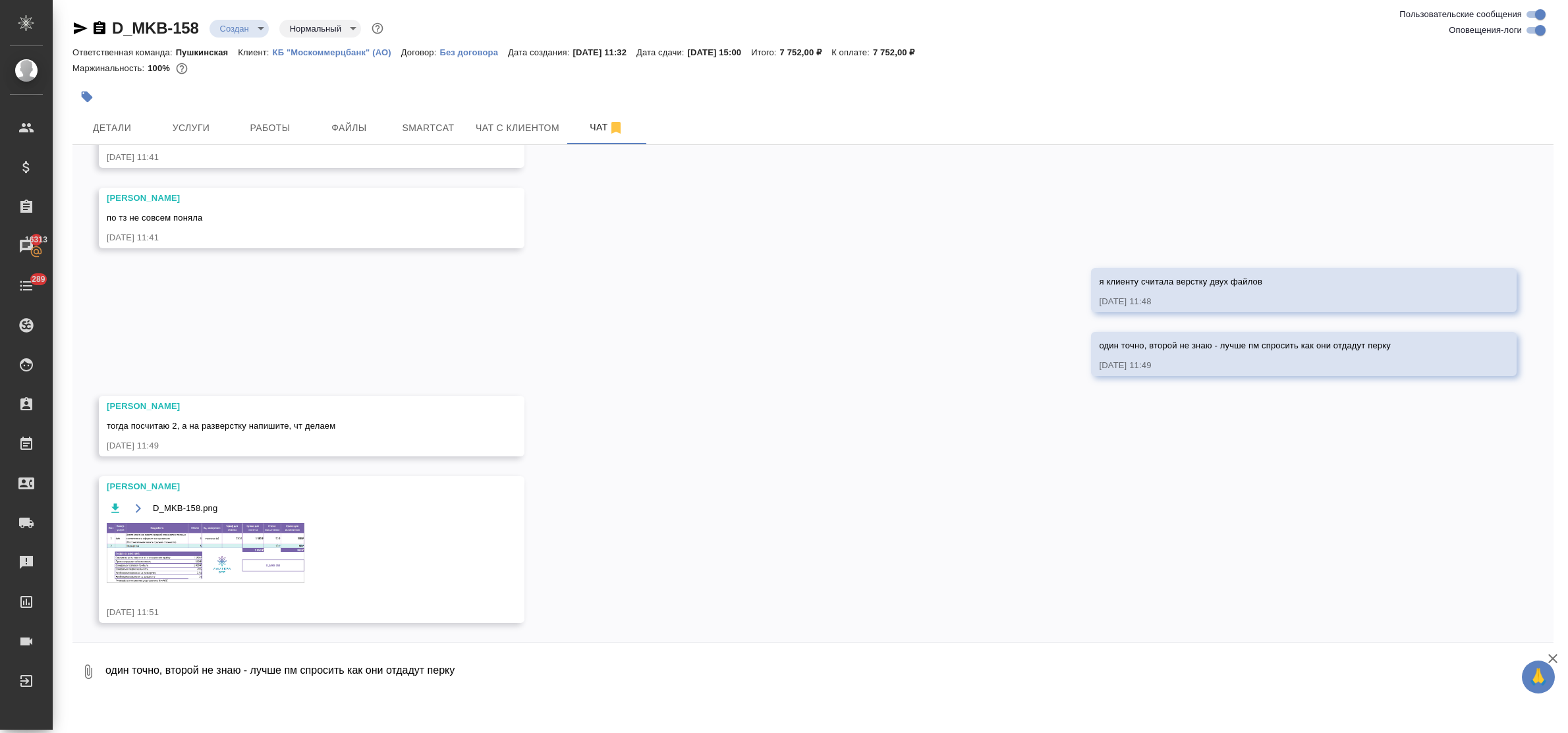
click at [181, 544] on img at bounding box center [205, 553] width 197 height 60
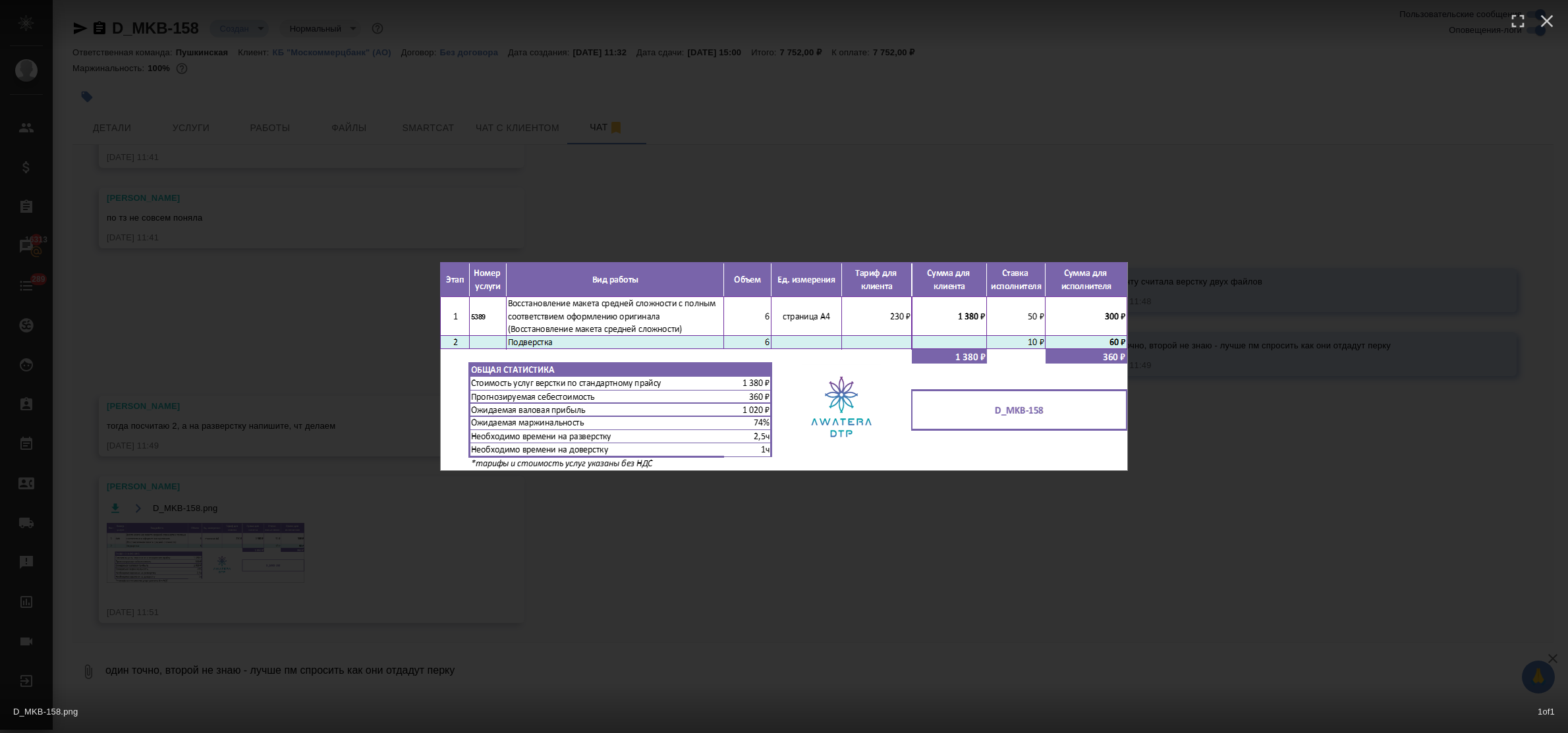
click at [683, 578] on div "D_MKB-158.png 1 of 1" at bounding box center [784, 366] width 1568 height 733
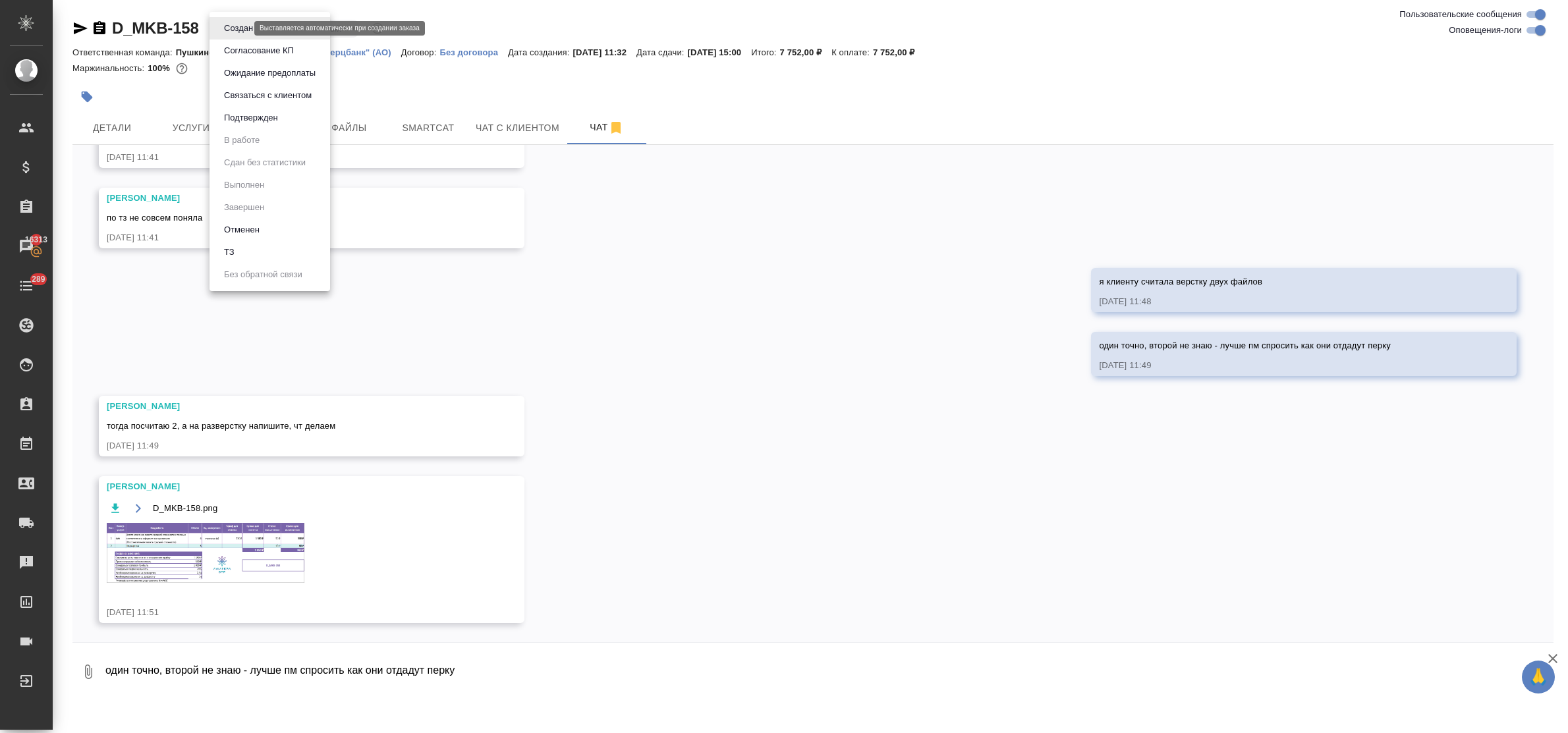
click at [228, 27] on body "🙏 .cls-1 fill:#fff; AWATERA Bulakhova [PERSON_NAME] Спецификации Заказы 16313 Ч…" at bounding box center [784, 366] width 1568 height 733
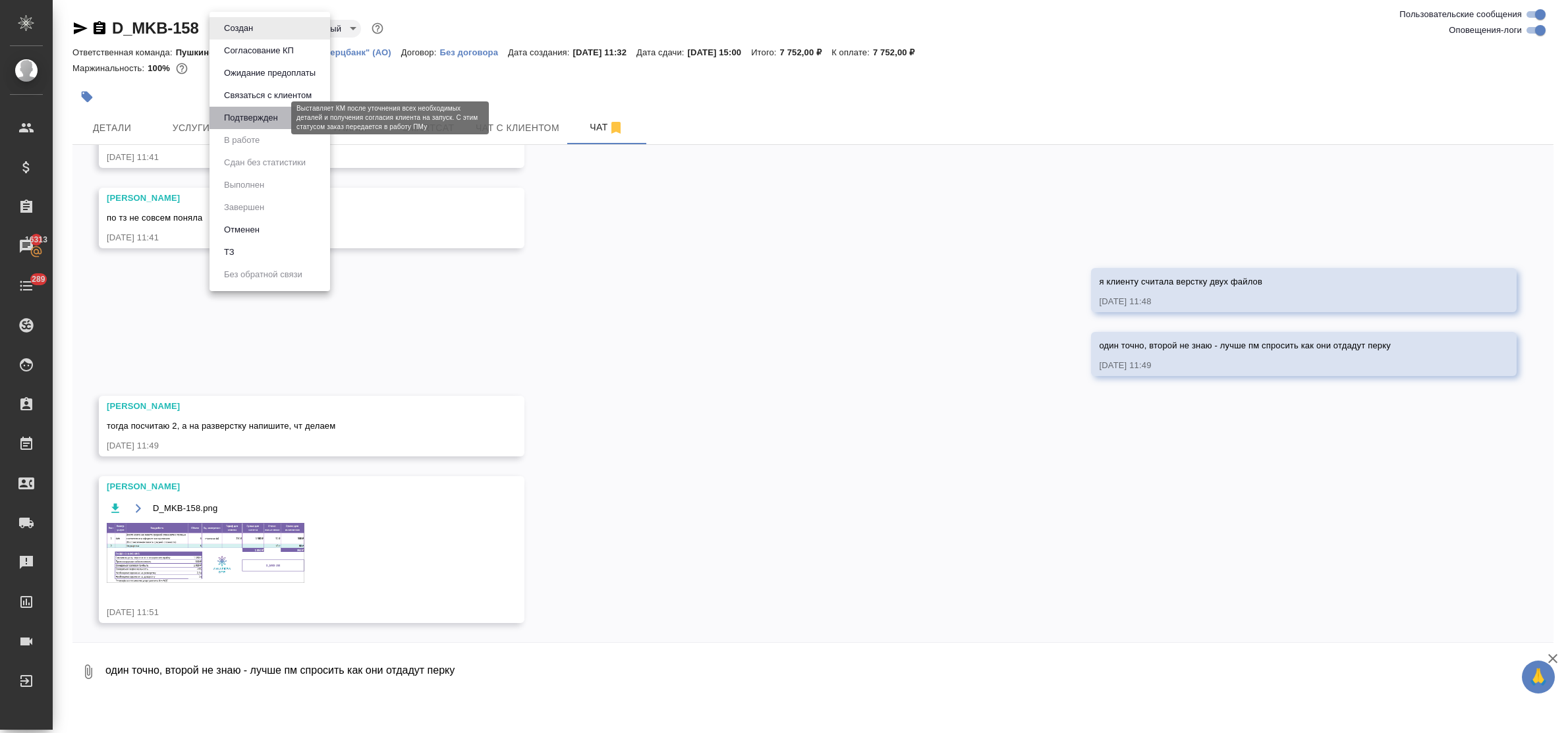
click at [252, 119] on button "Подтвержден" at bounding box center [251, 118] width 62 height 15
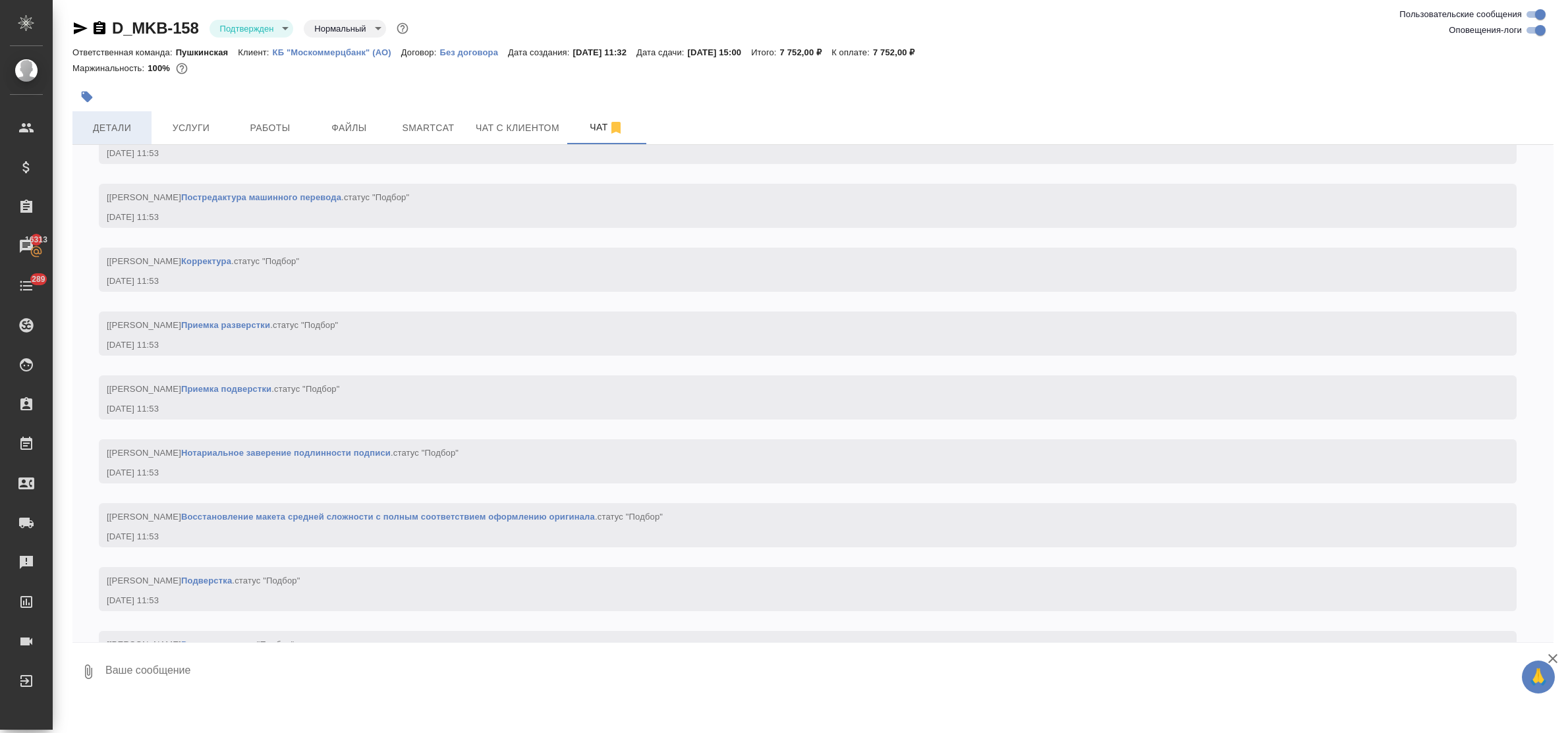
scroll to position [1324, 0]
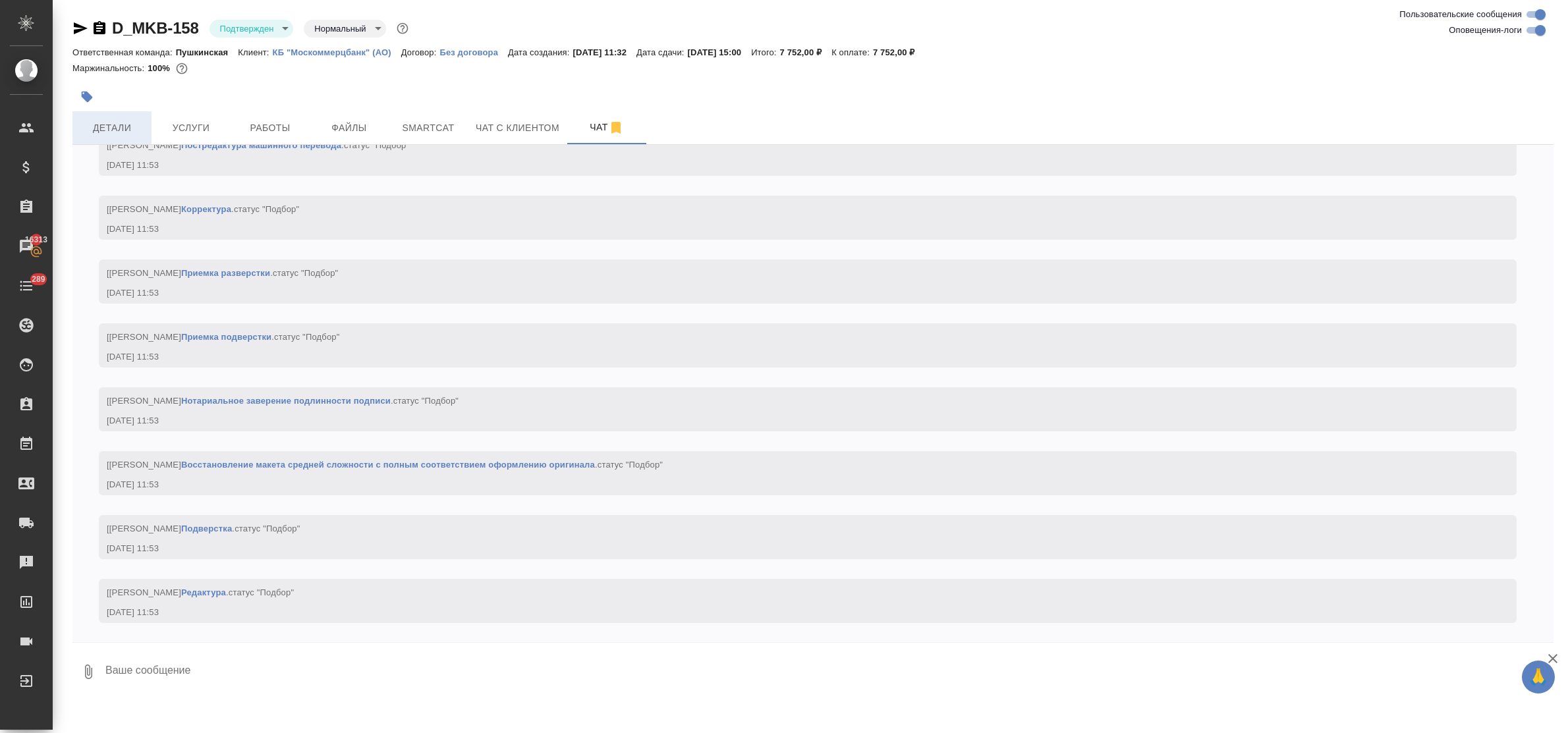
click at [120, 125] on span "Детали" at bounding box center [112, 128] width 63 height 17
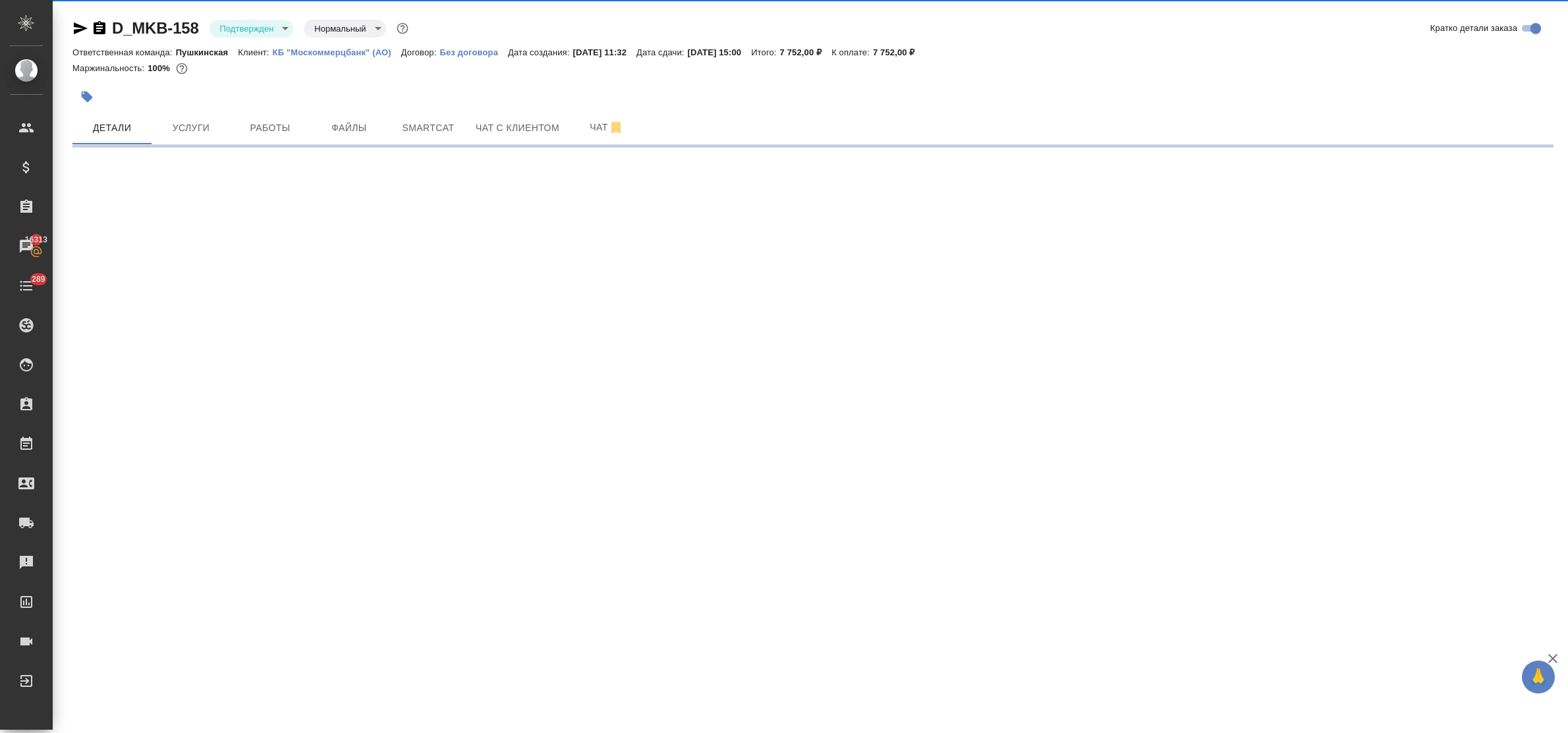
select select "RU"
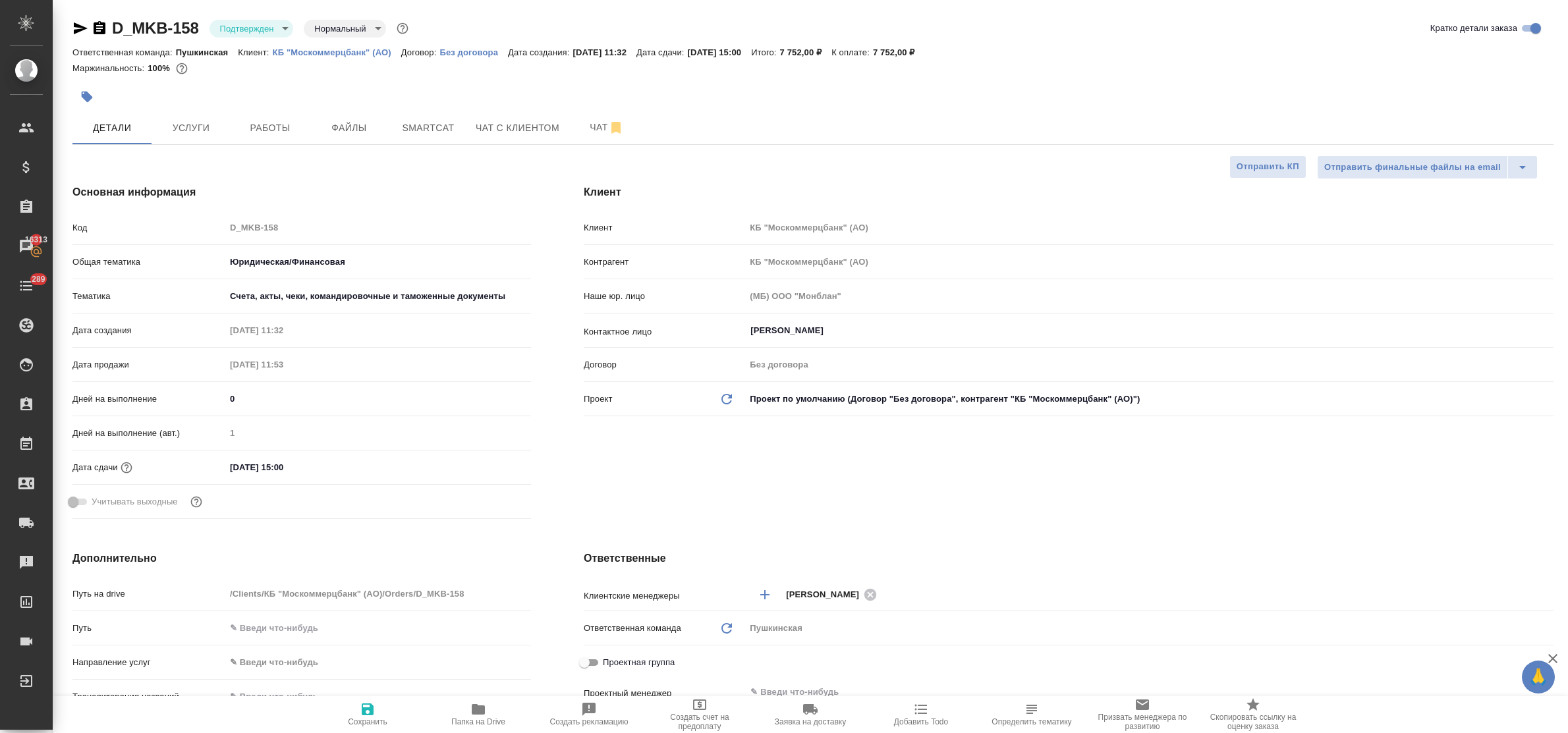
type textarea "x"
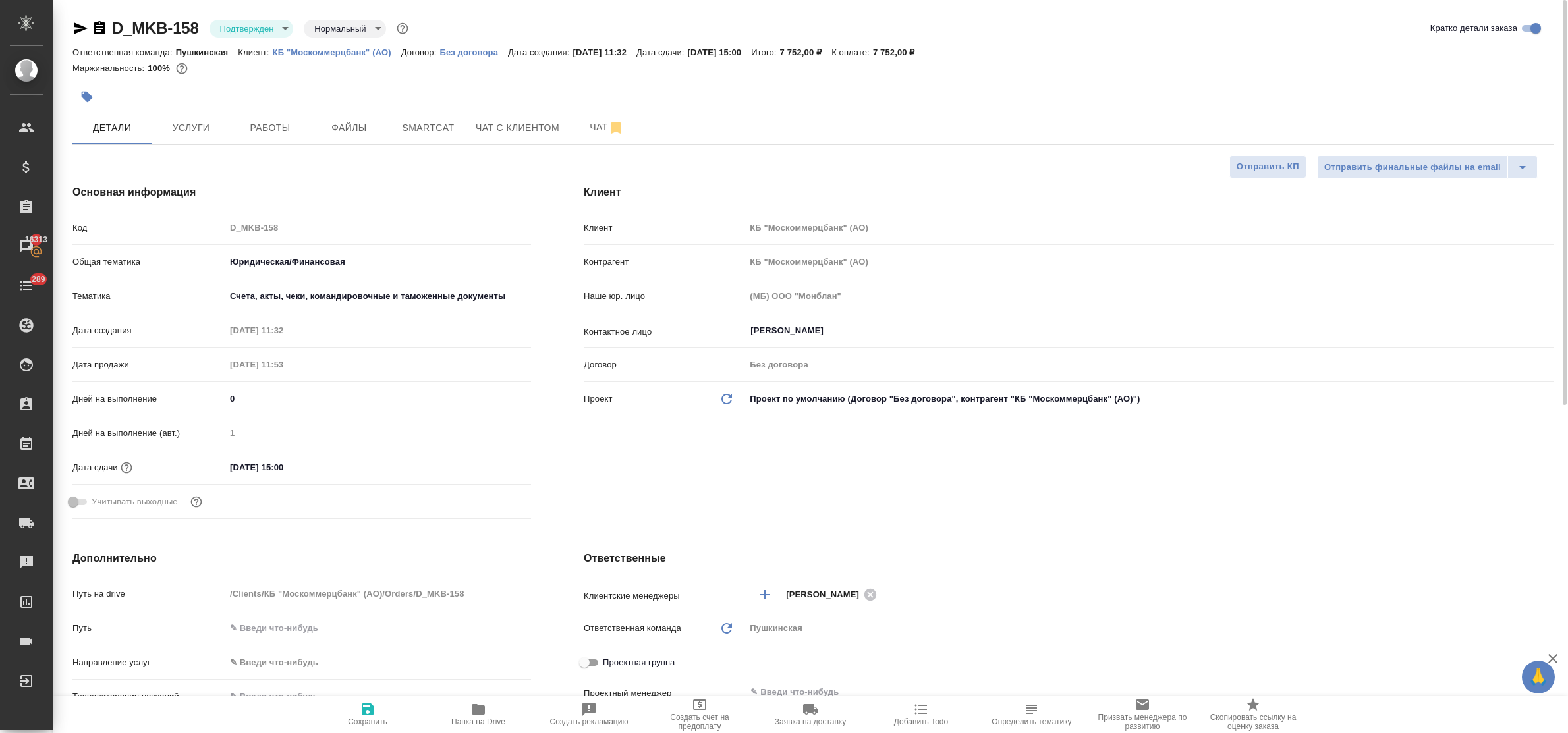
type textarea "x"
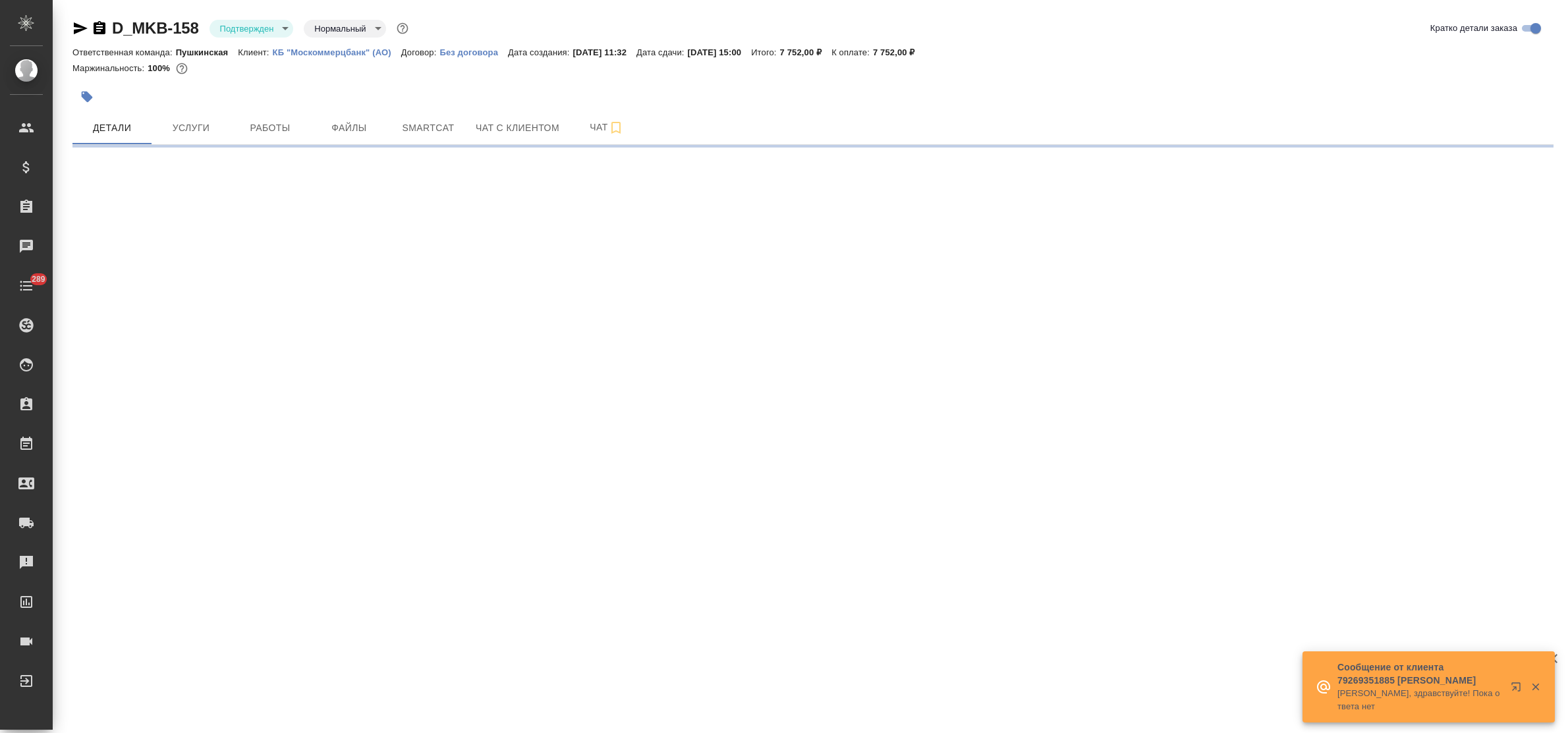
select select "RU"
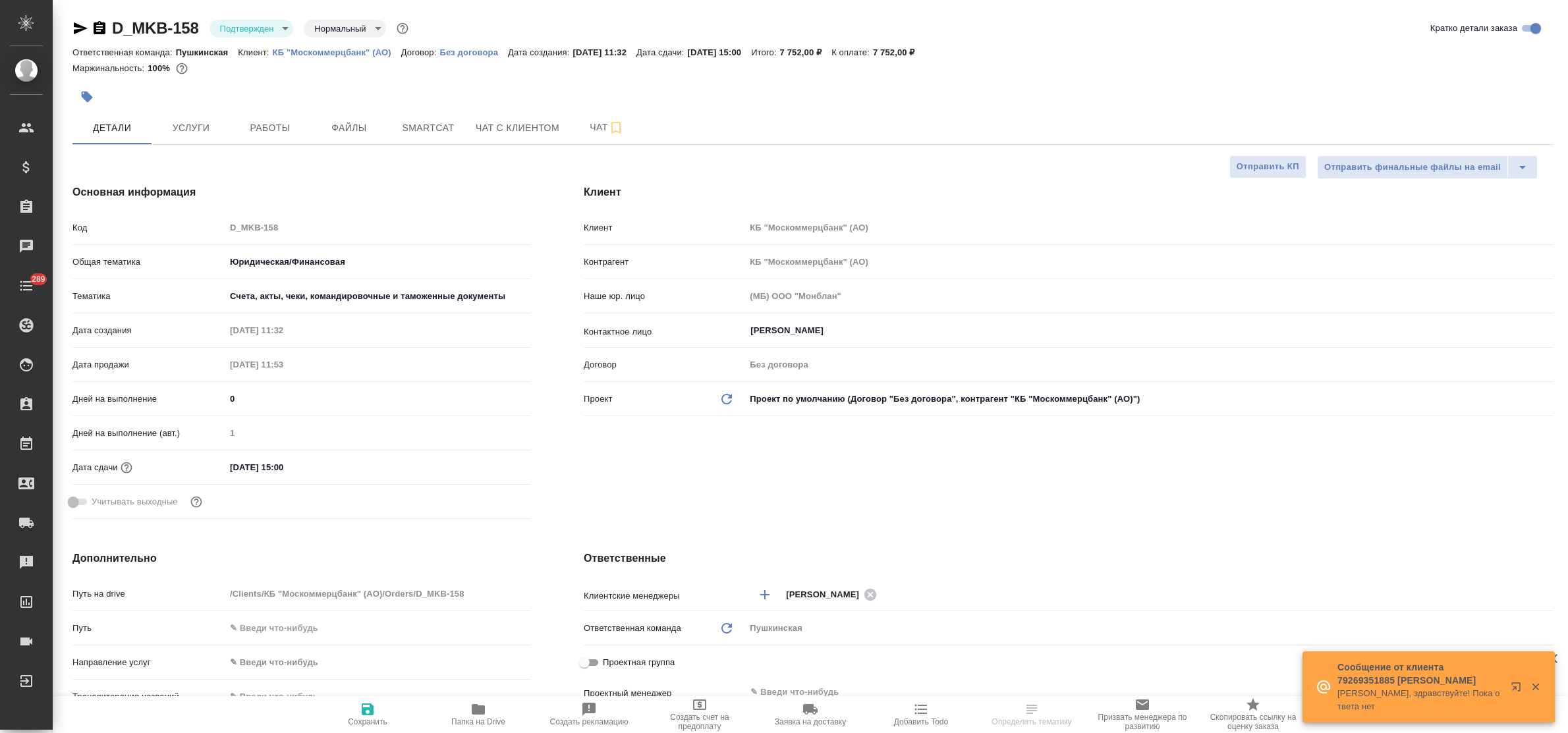
type textarea "x"
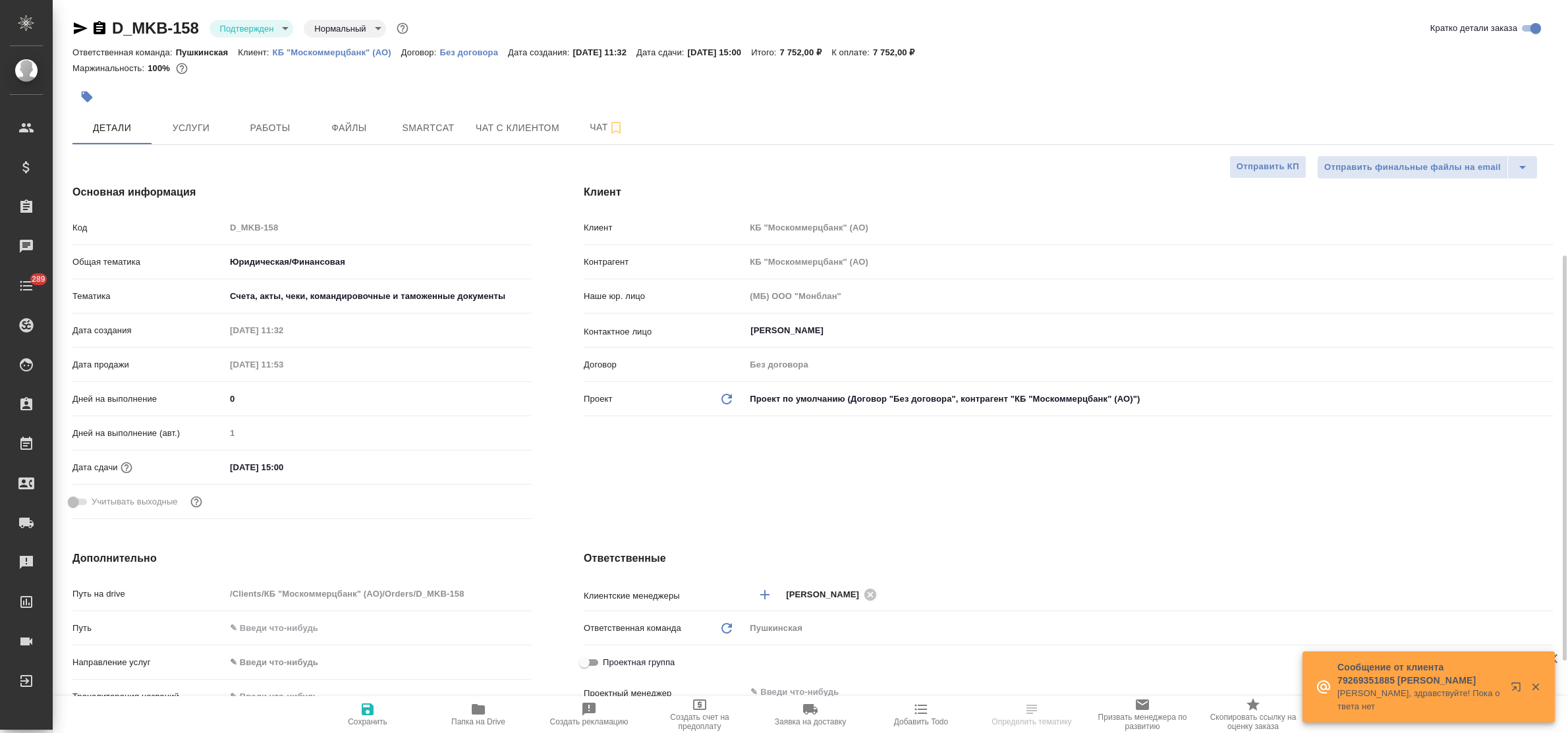
type textarea "x"
select select "RU"
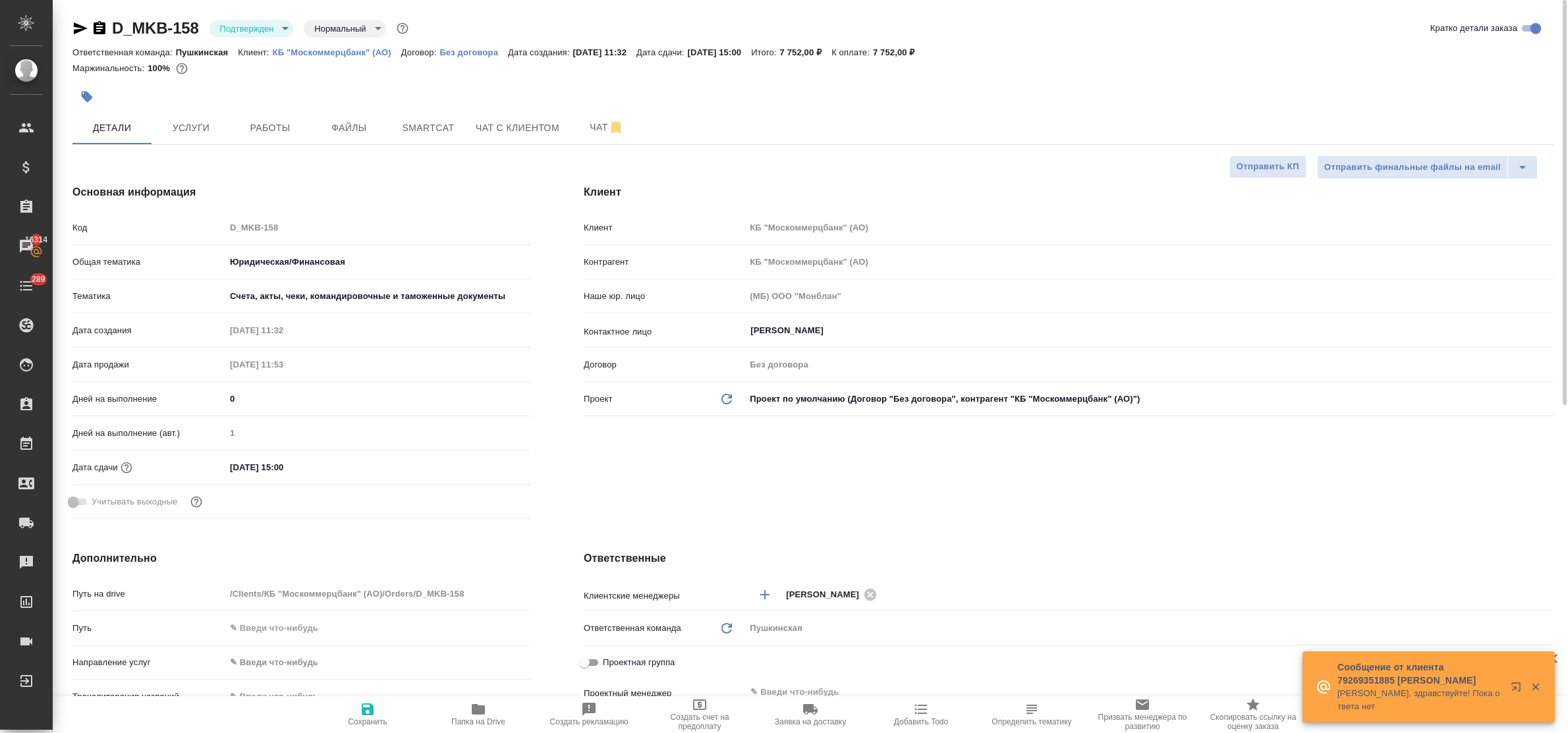
type textarea "x"
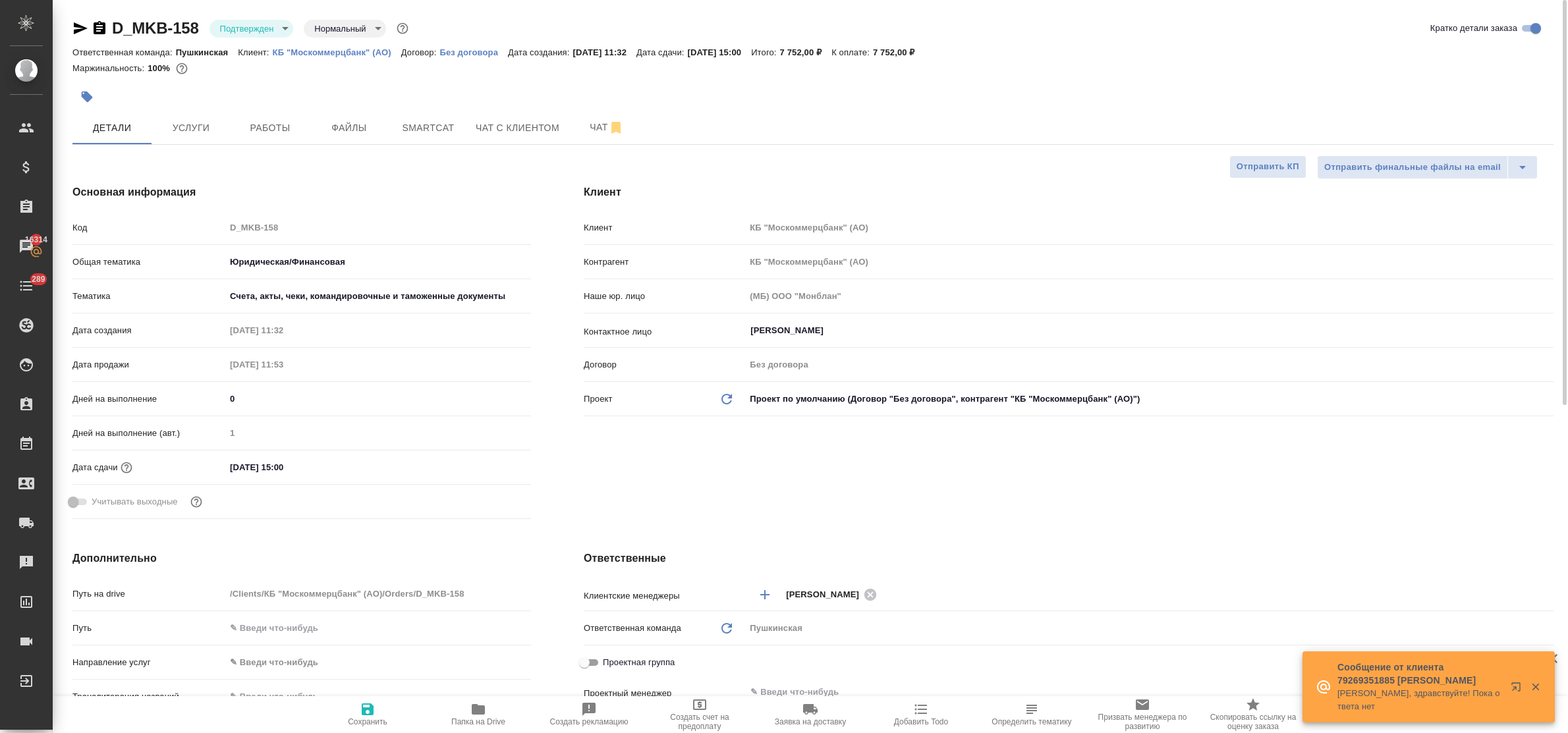
type textarea "x"
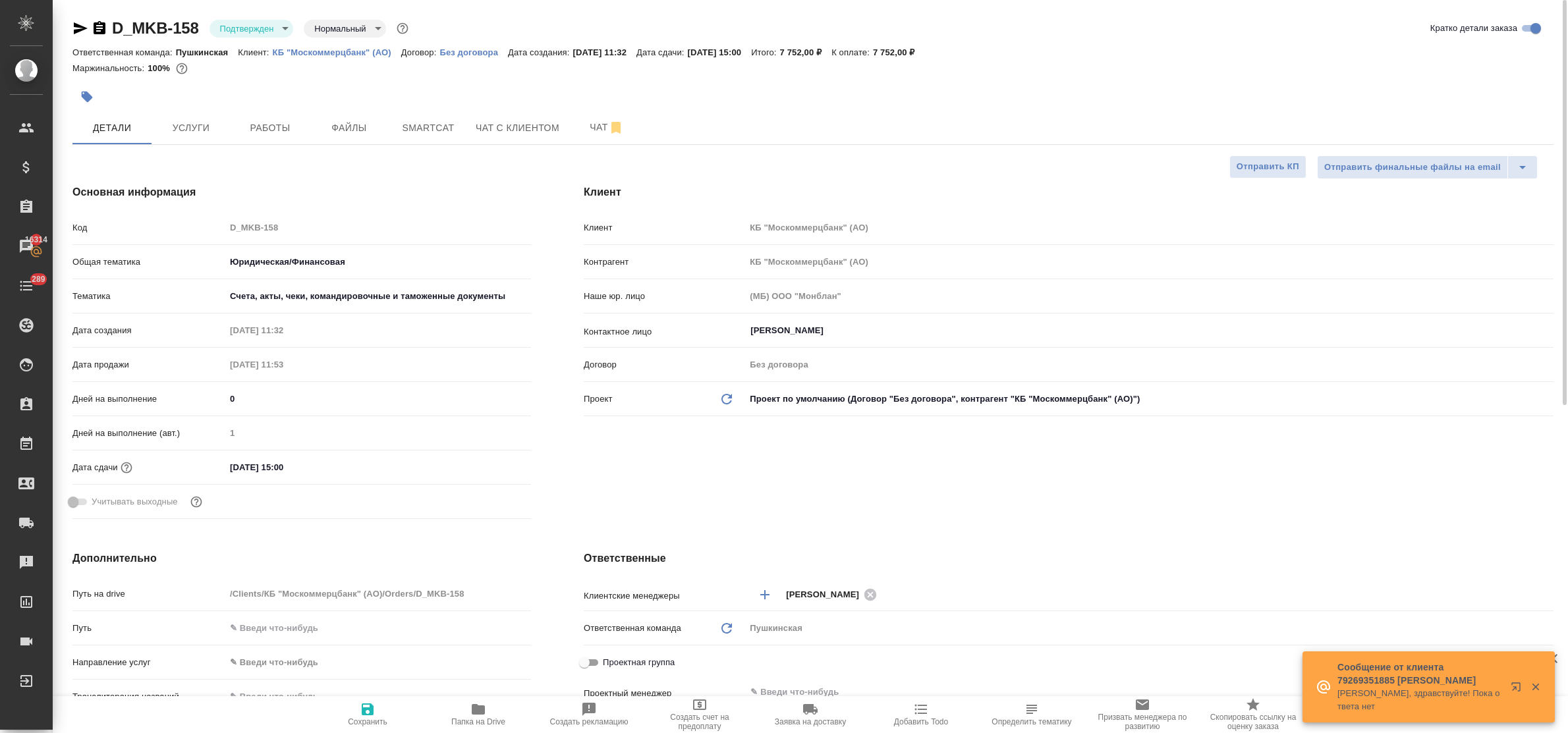
type textarea "x"
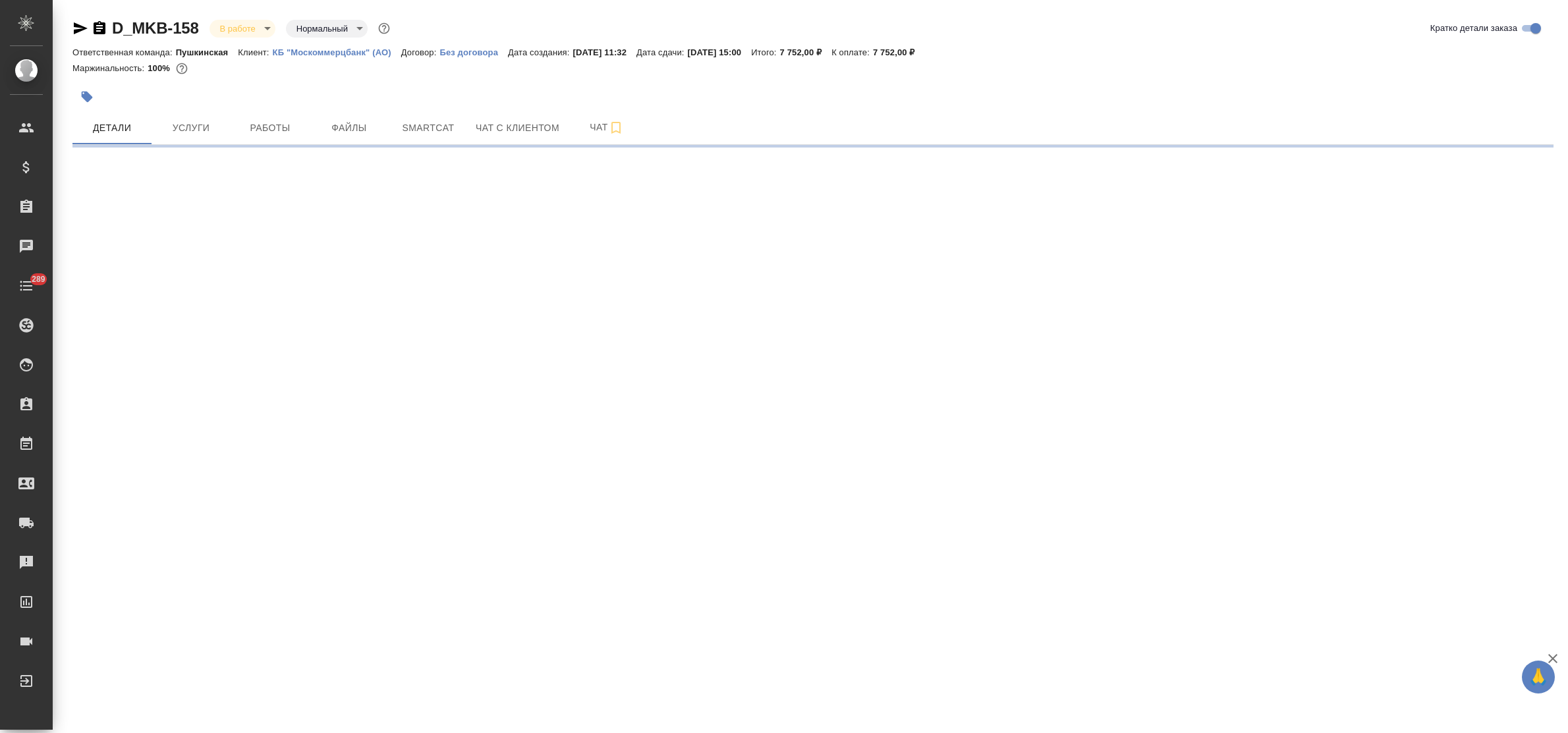
select select "RU"
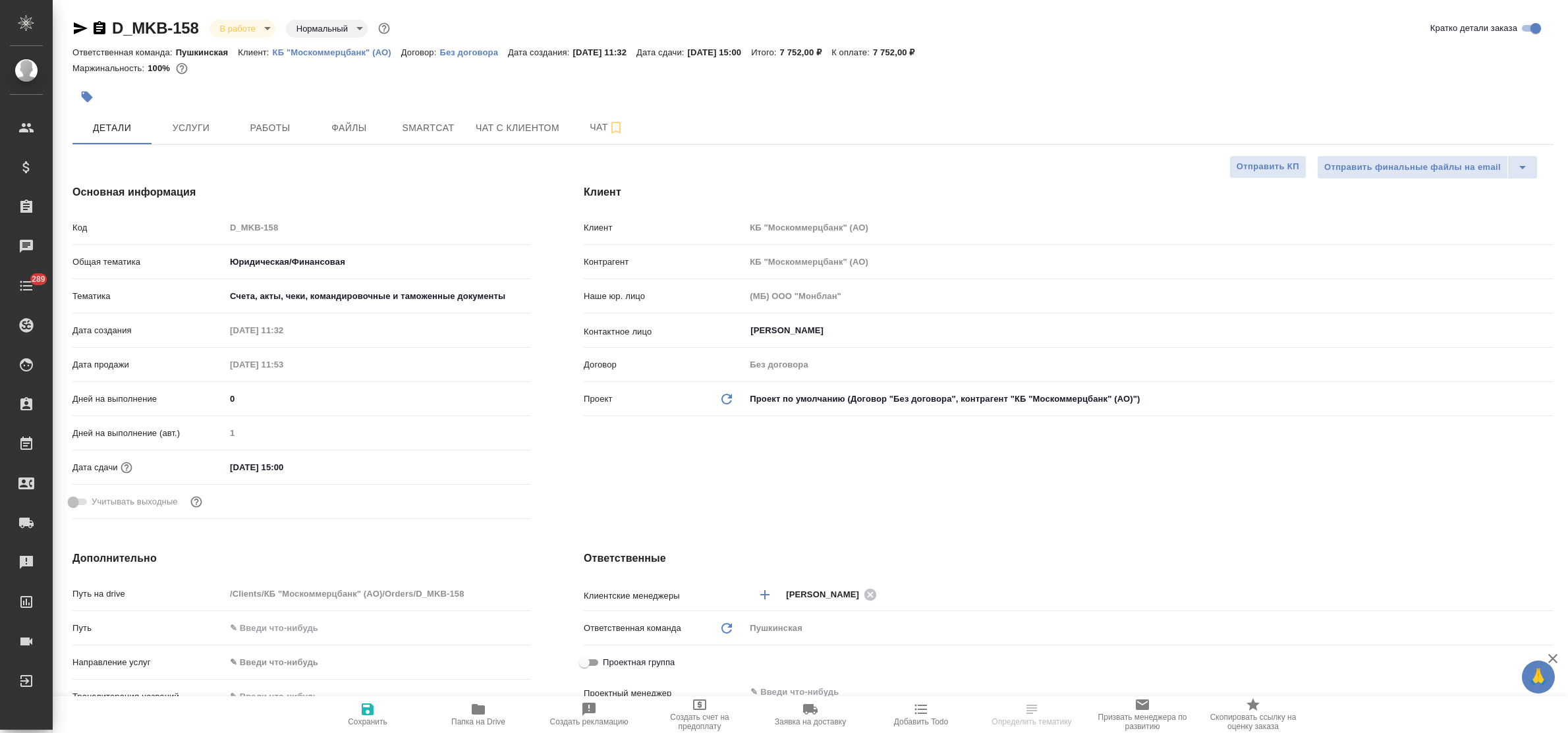
type textarea "x"
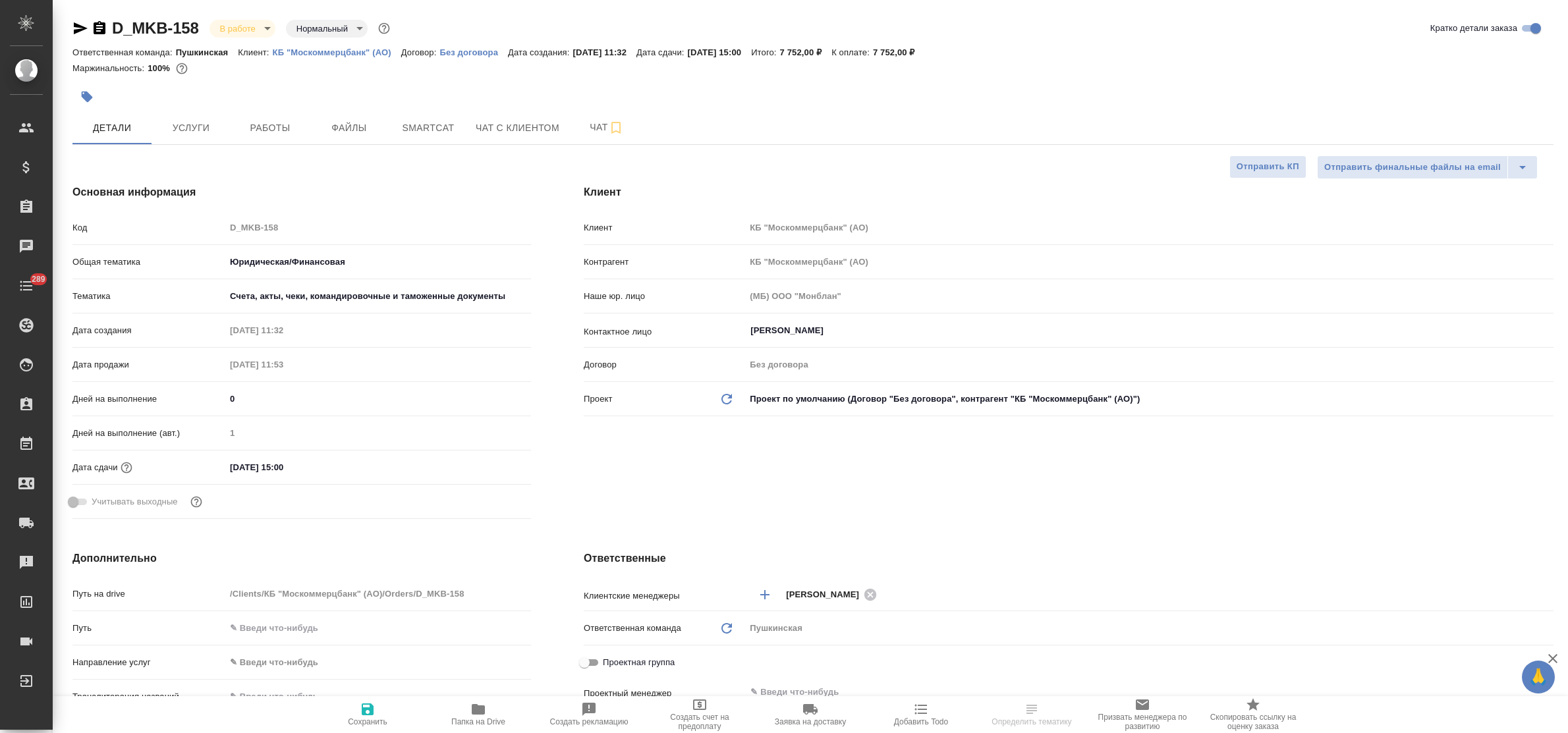
type textarea "x"
click at [595, 126] on span "Чат" at bounding box center [606, 127] width 63 height 17
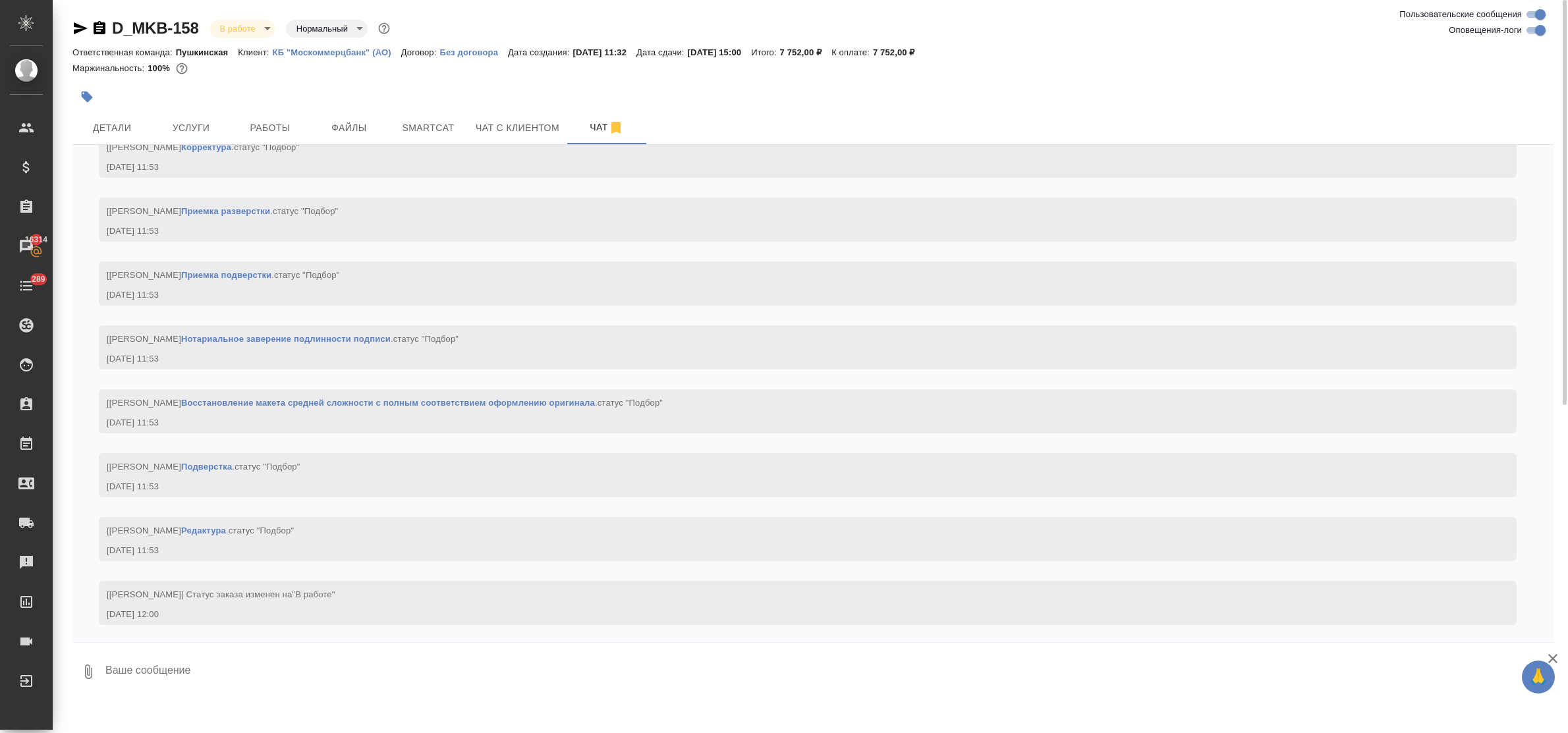
scroll to position [1389, 0]
click at [110, 122] on span "Детали" at bounding box center [112, 128] width 63 height 17
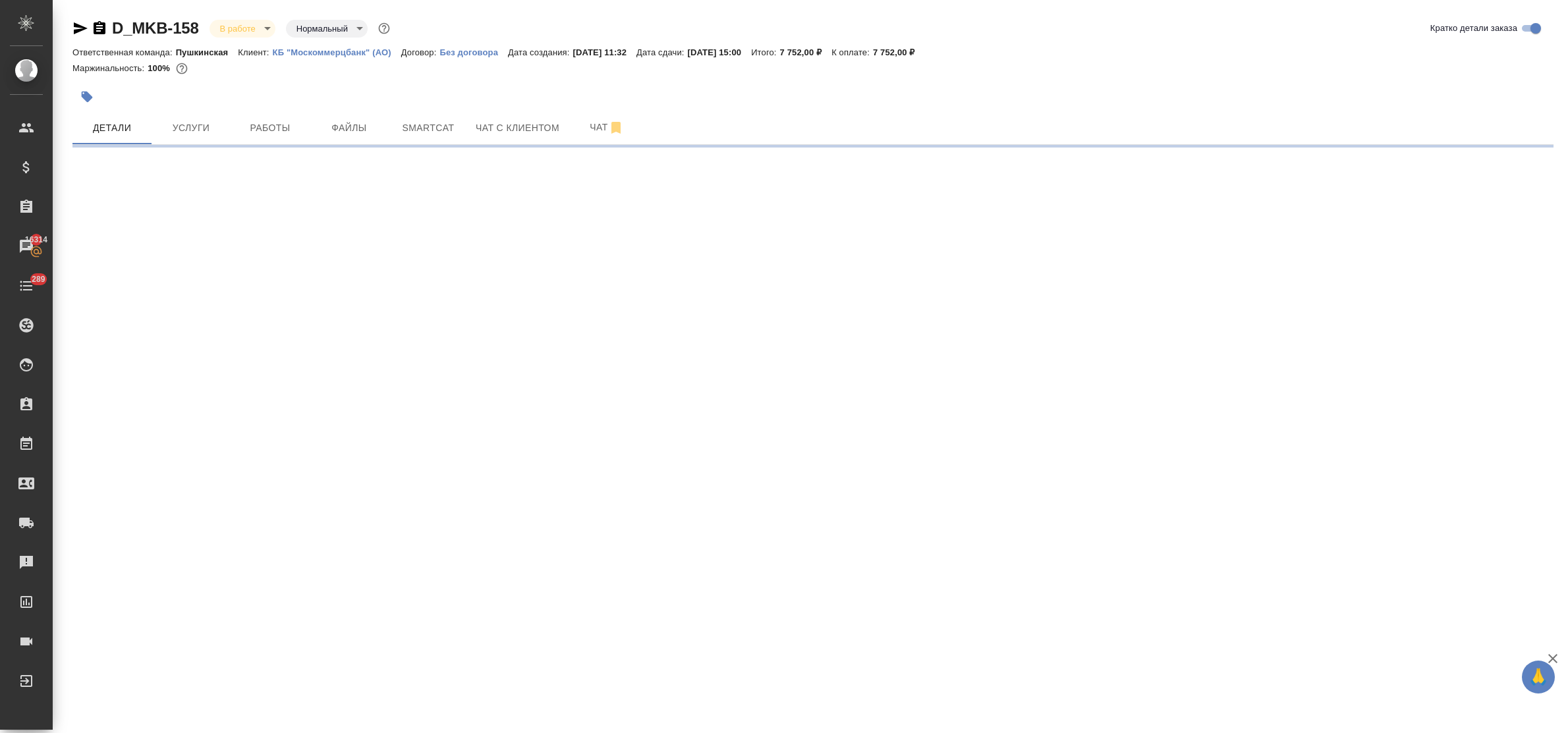
select select "RU"
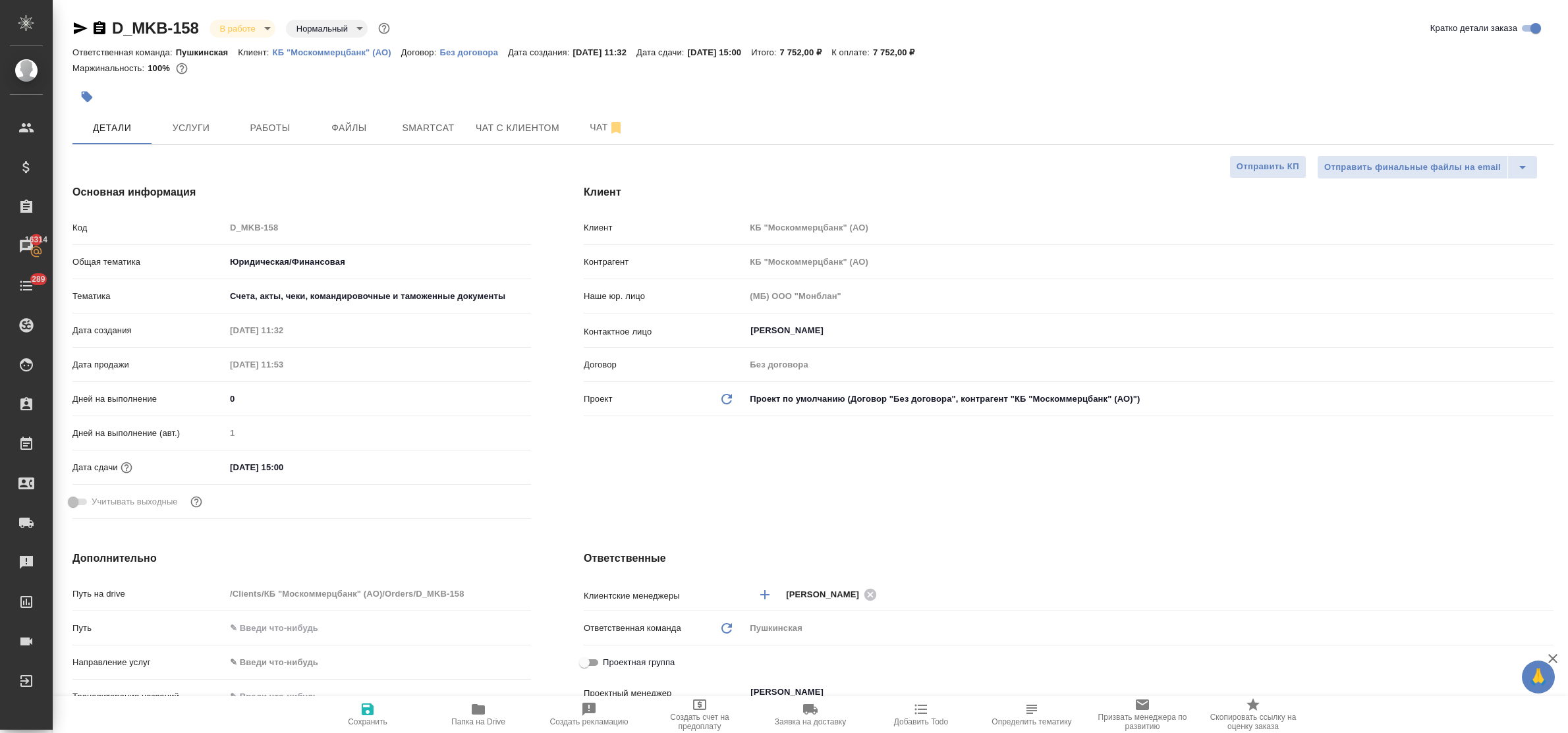
type textarea "x"
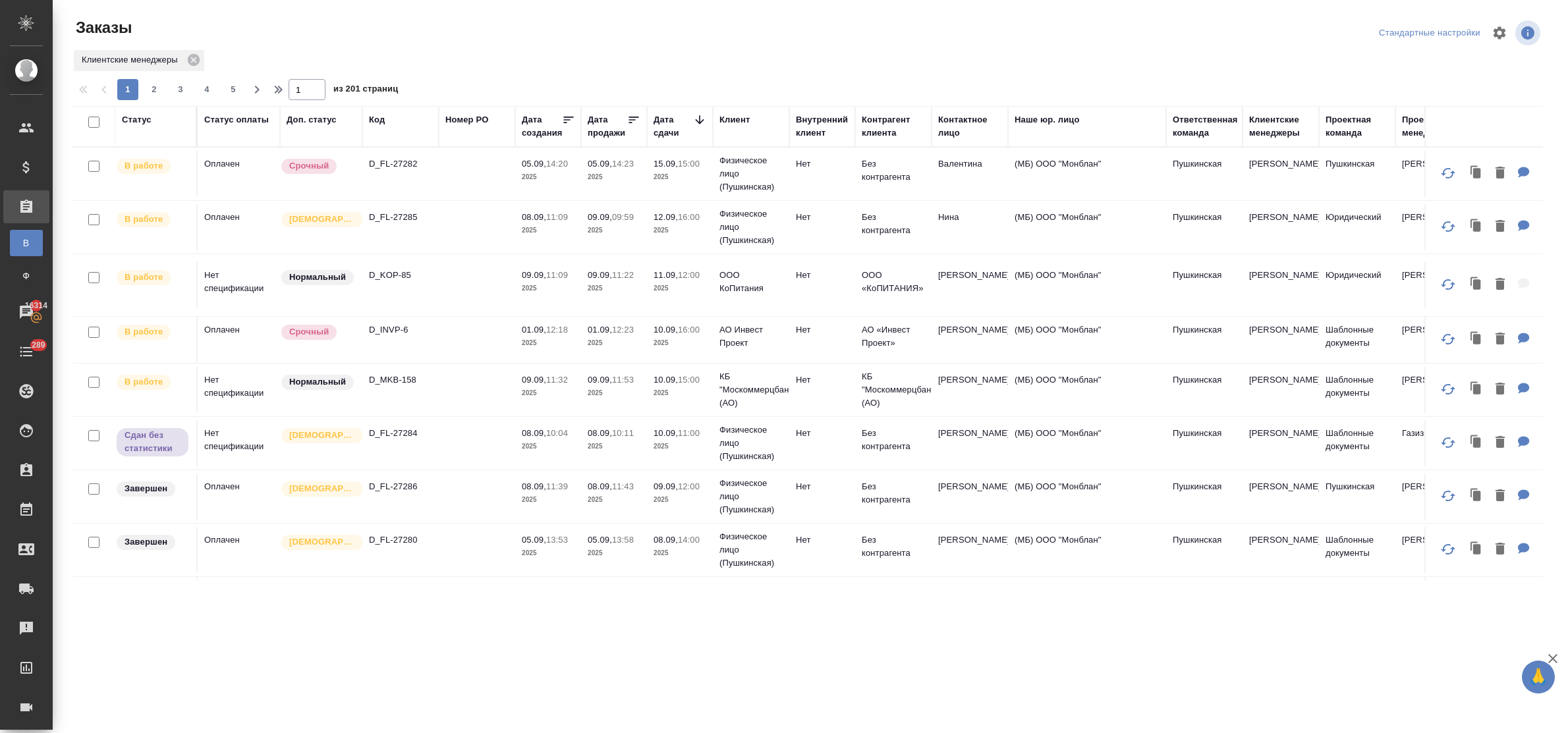
click at [1257, 134] on div "Клиентские менеджеры" at bounding box center [1280, 126] width 63 height 26
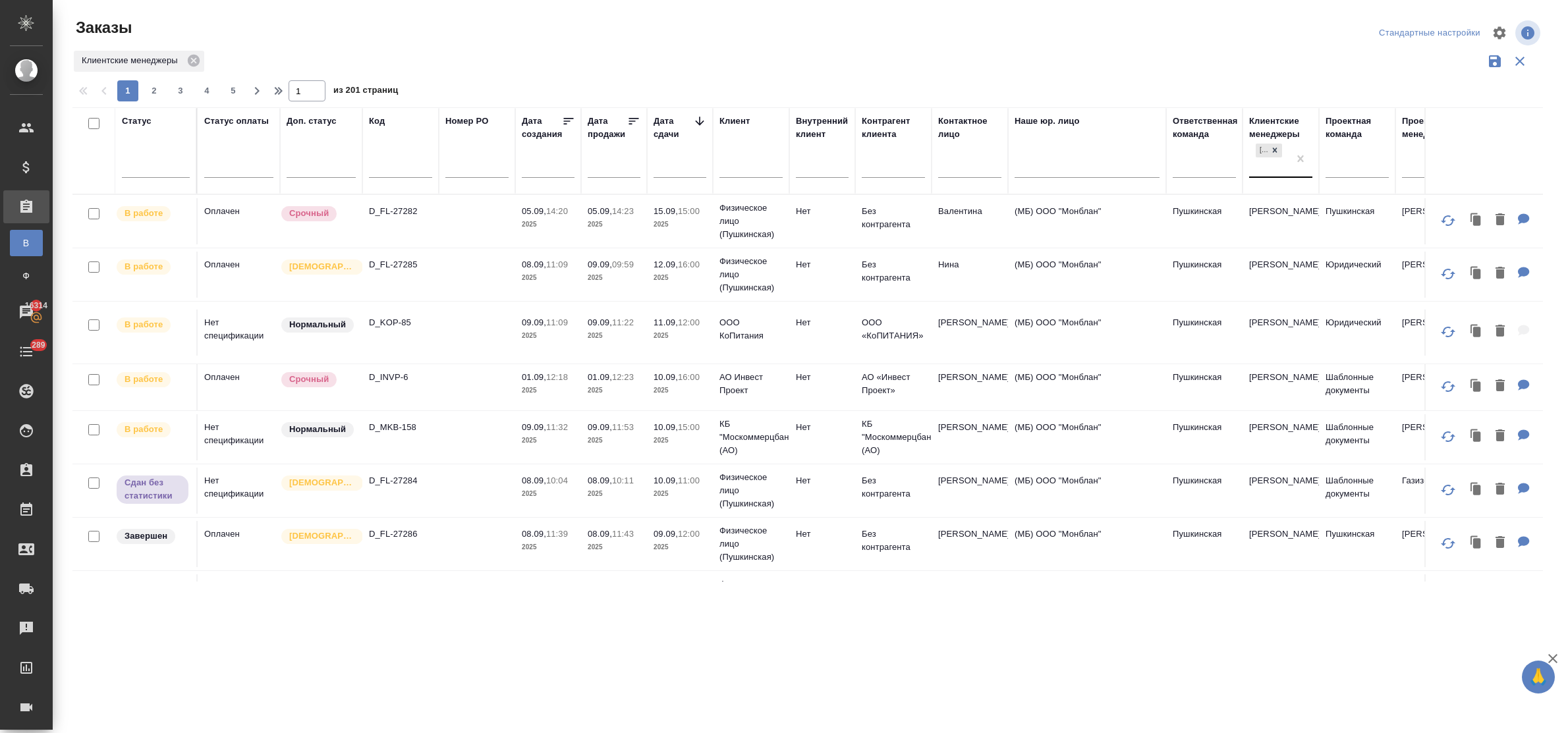
click at [1256, 173] on div at bounding box center [1256, 167] width 1 height 14
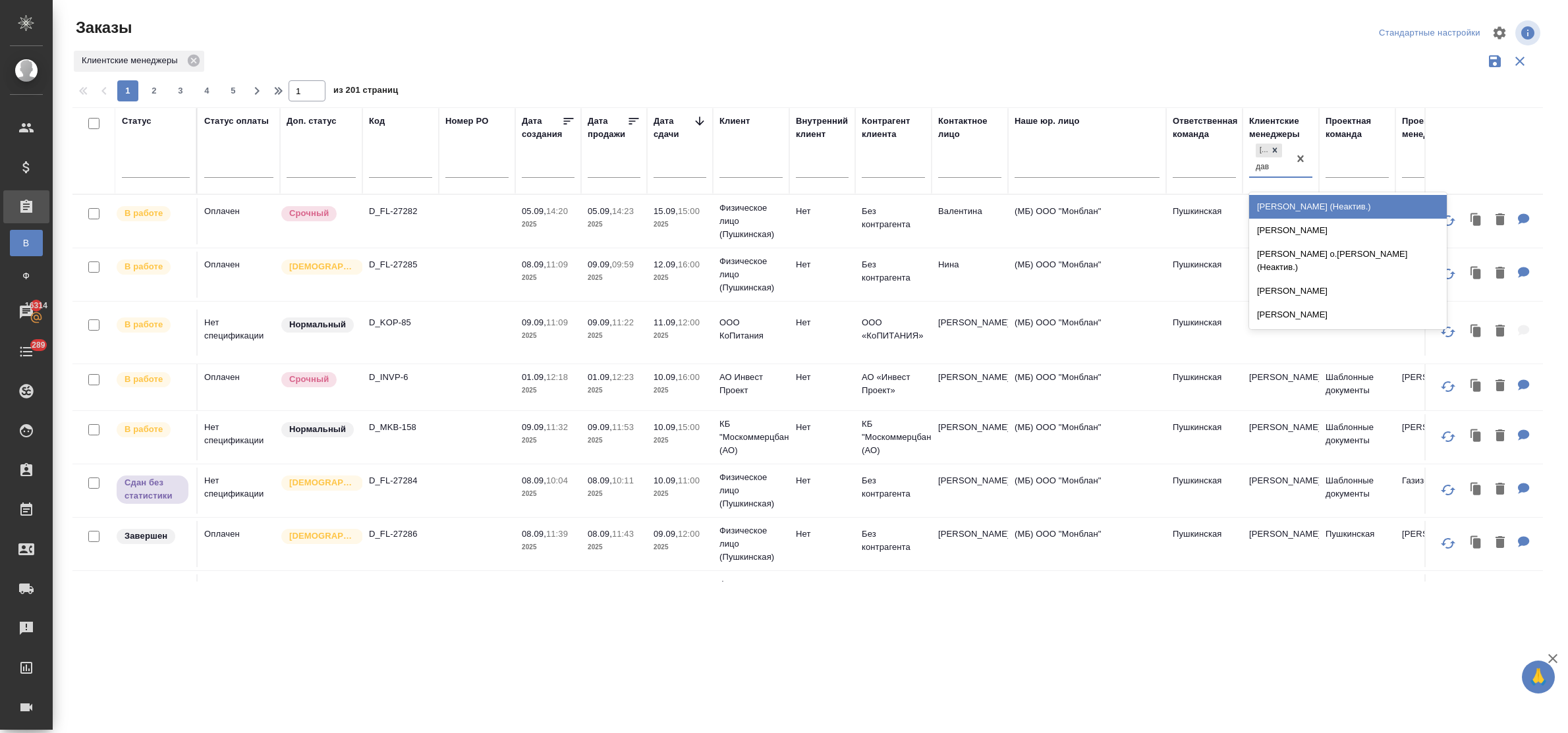
type input "давы"
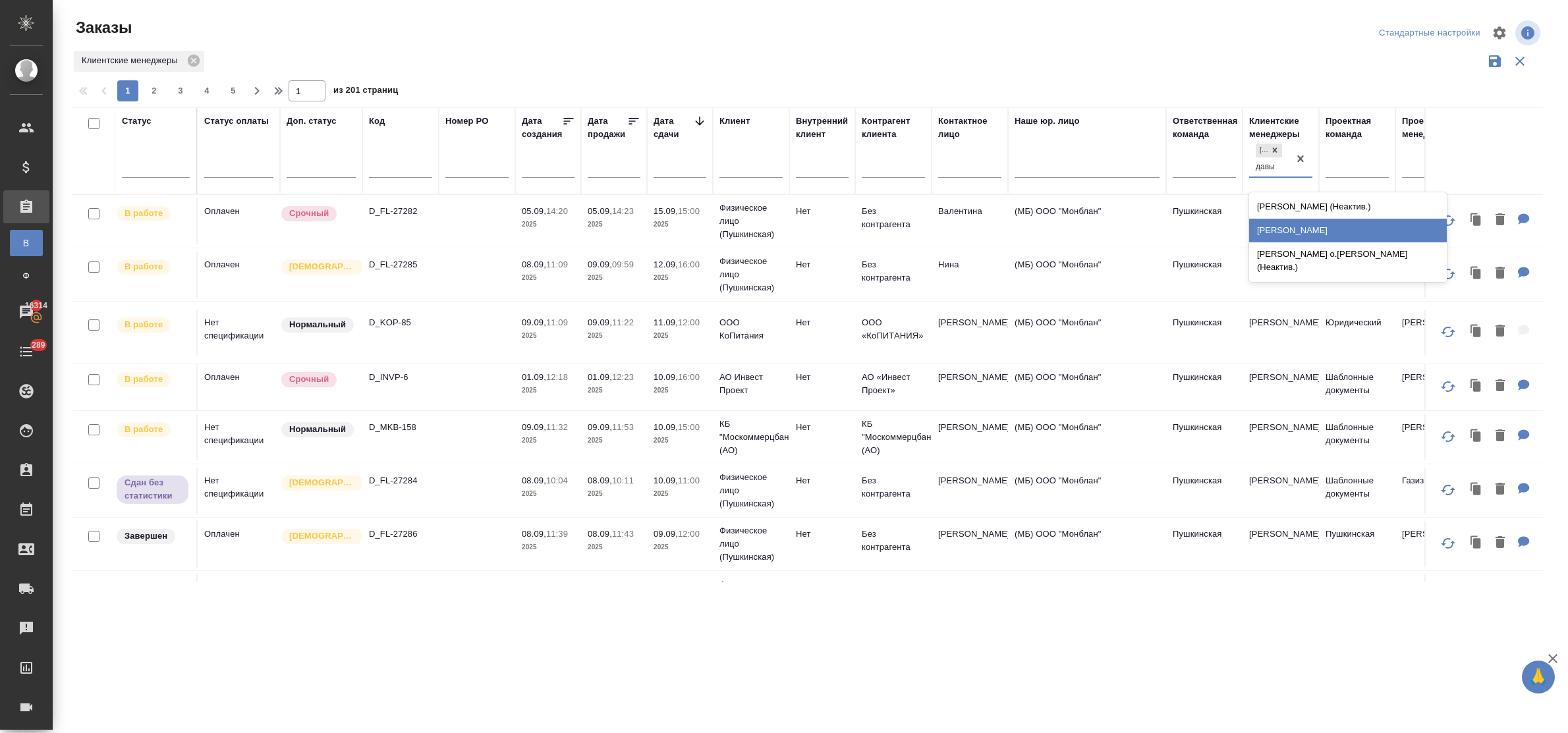
click at [1278, 223] on div "[PERSON_NAME]" at bounding box center [1347, 230] width 197 height 23
